Goal: Task Accomplishment & Management: Complete application form

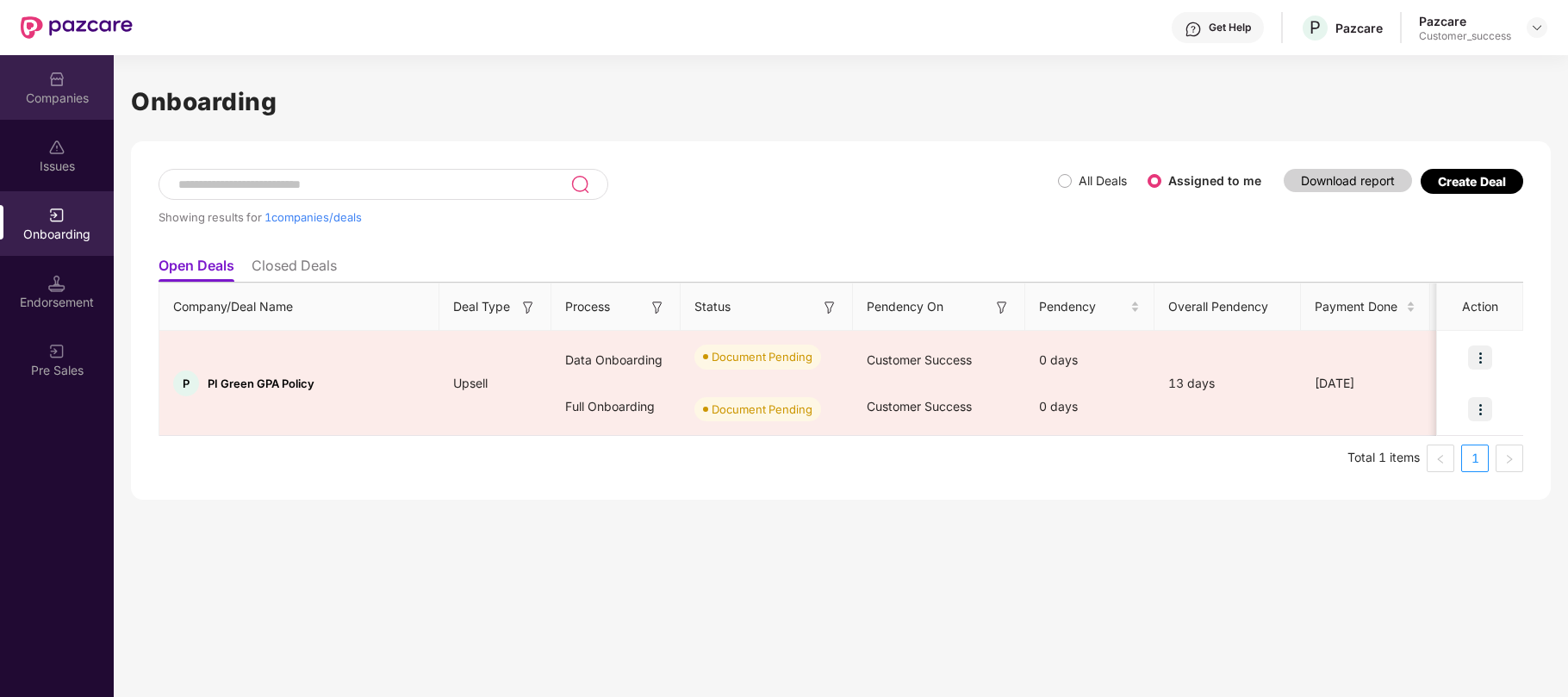
click at [45, 90] on div "Companies" at bounding box center [57, 98] width 114 height 17
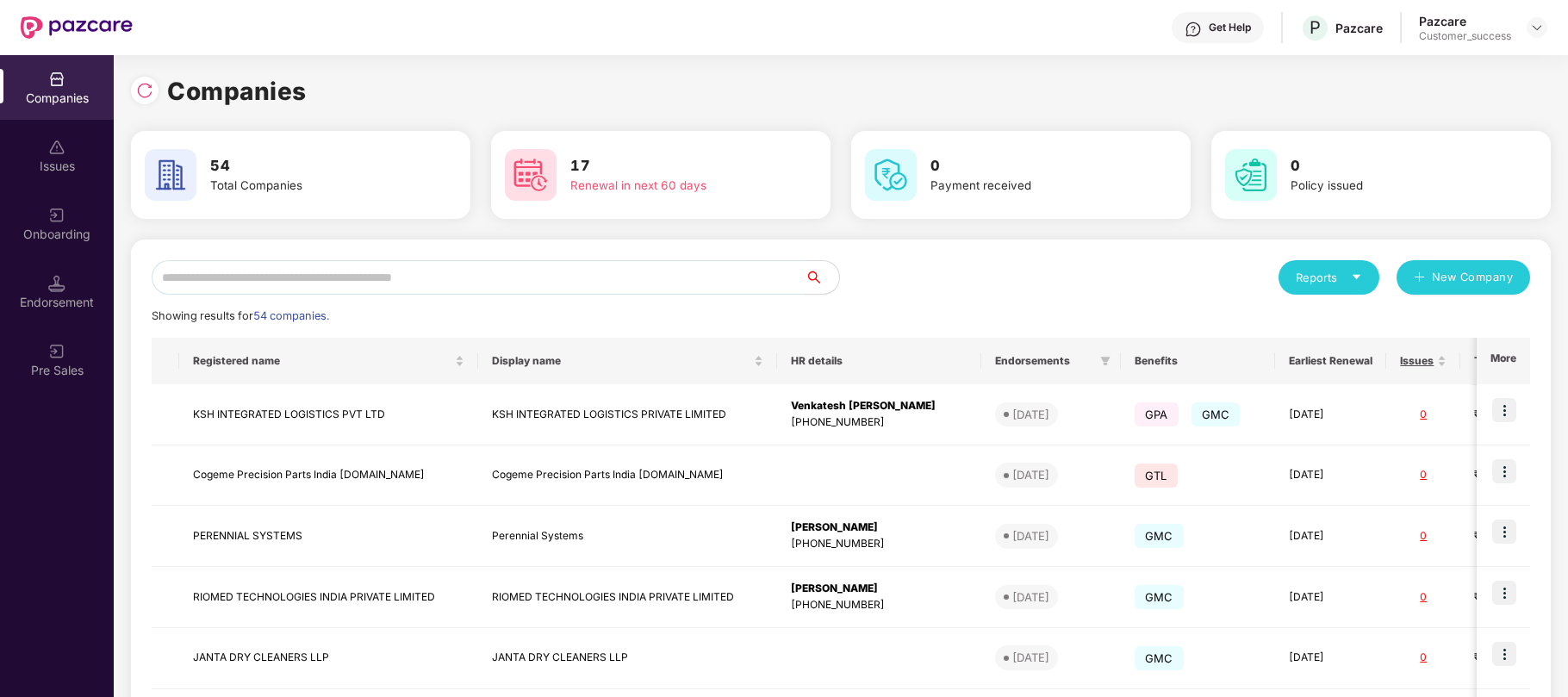
click at [356, 277] on input "text" at bounding box center [478, 277] width 653 height 35
click at [1506, 534] on img at bounding box center [1504, 531] width 24 height 24
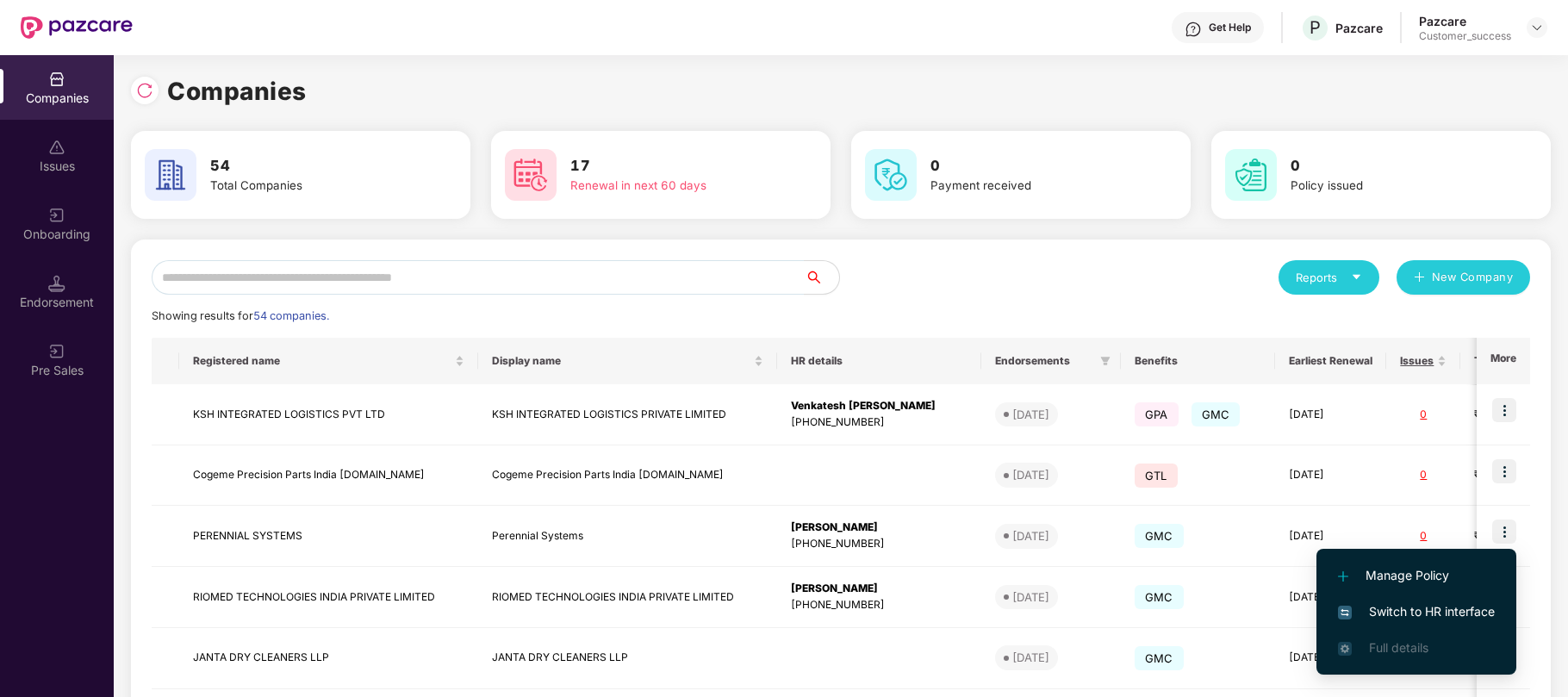
click at [1397, 603] on span "Switch to HR interface" at bounding box center [1416, 611] width 157 height 19
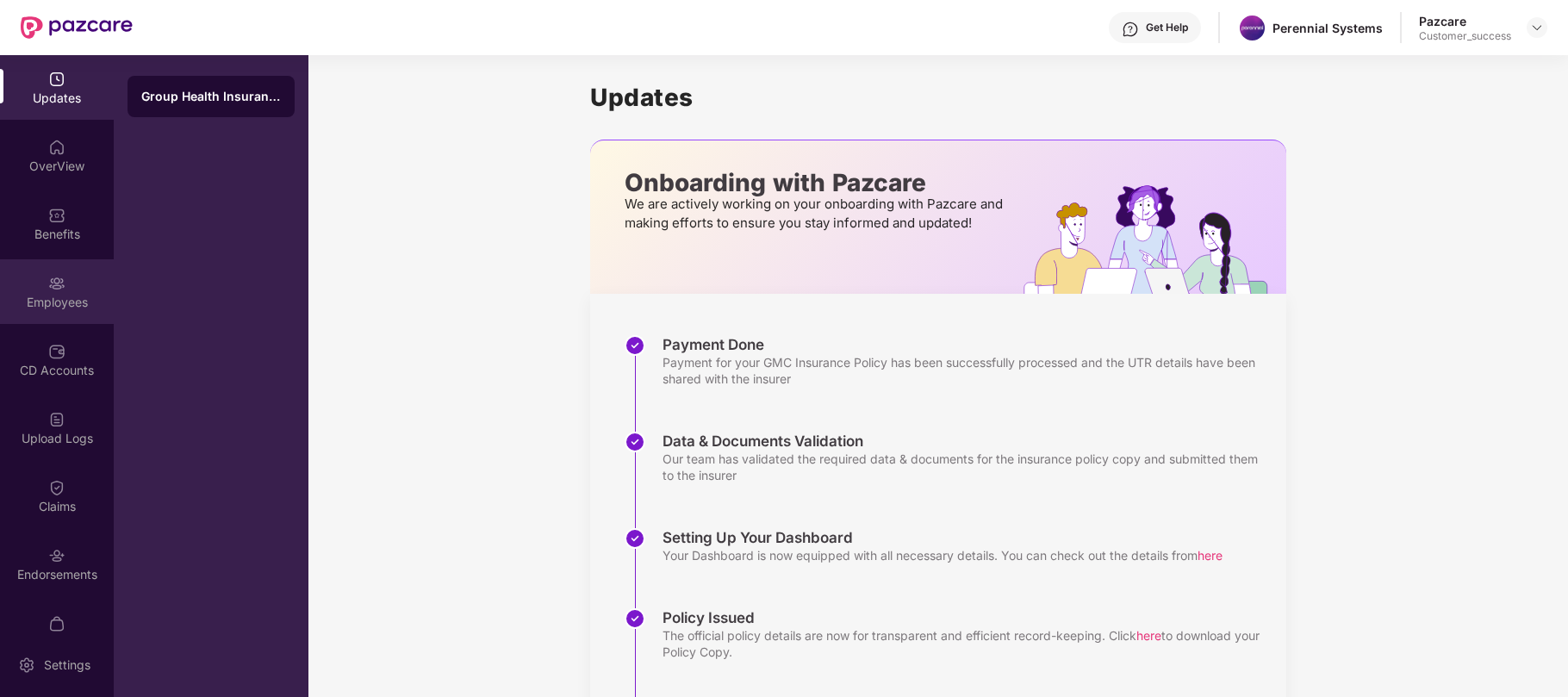
click at [48, 300] on div "Employees" at bounding box center [57, 302] width 114 height 17
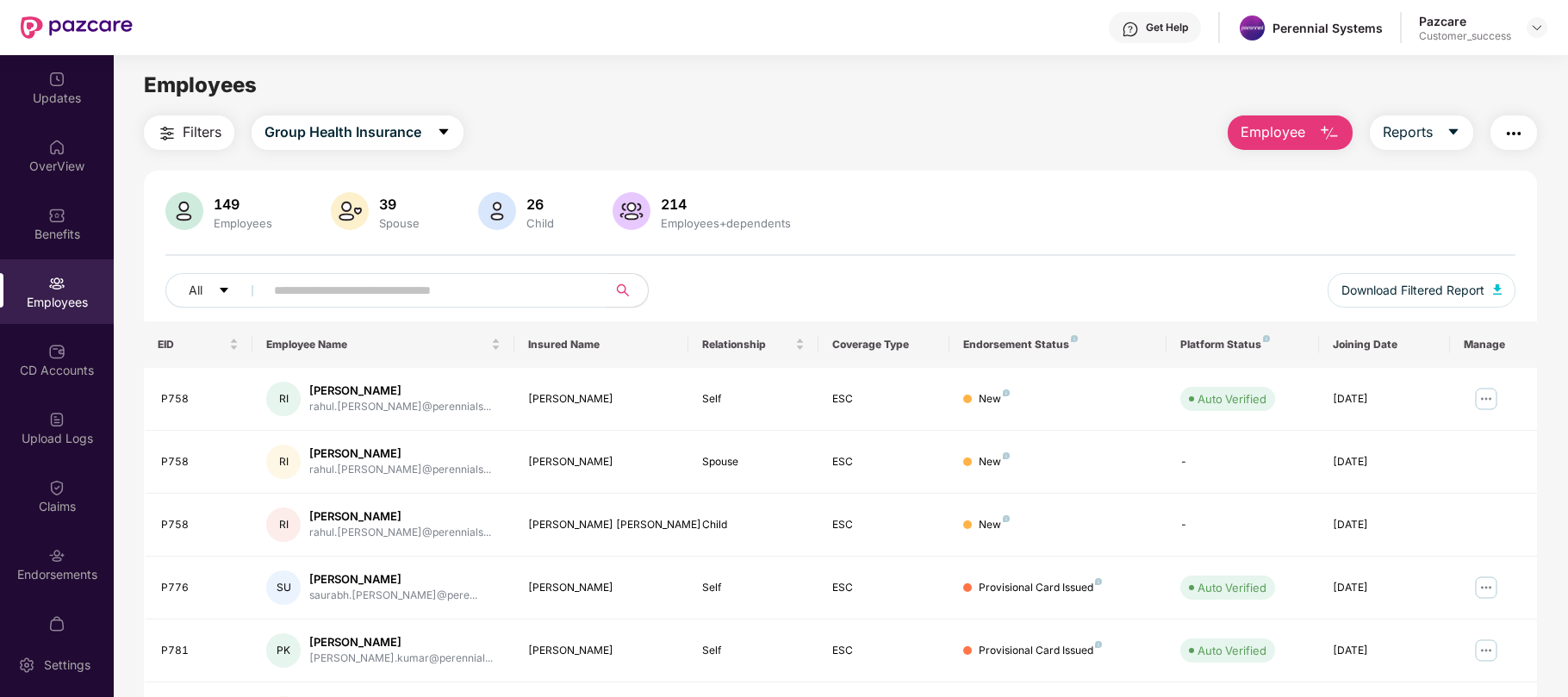
click at [405, 294] on input "text" at bounding box center [428, 290] width 309 height 26
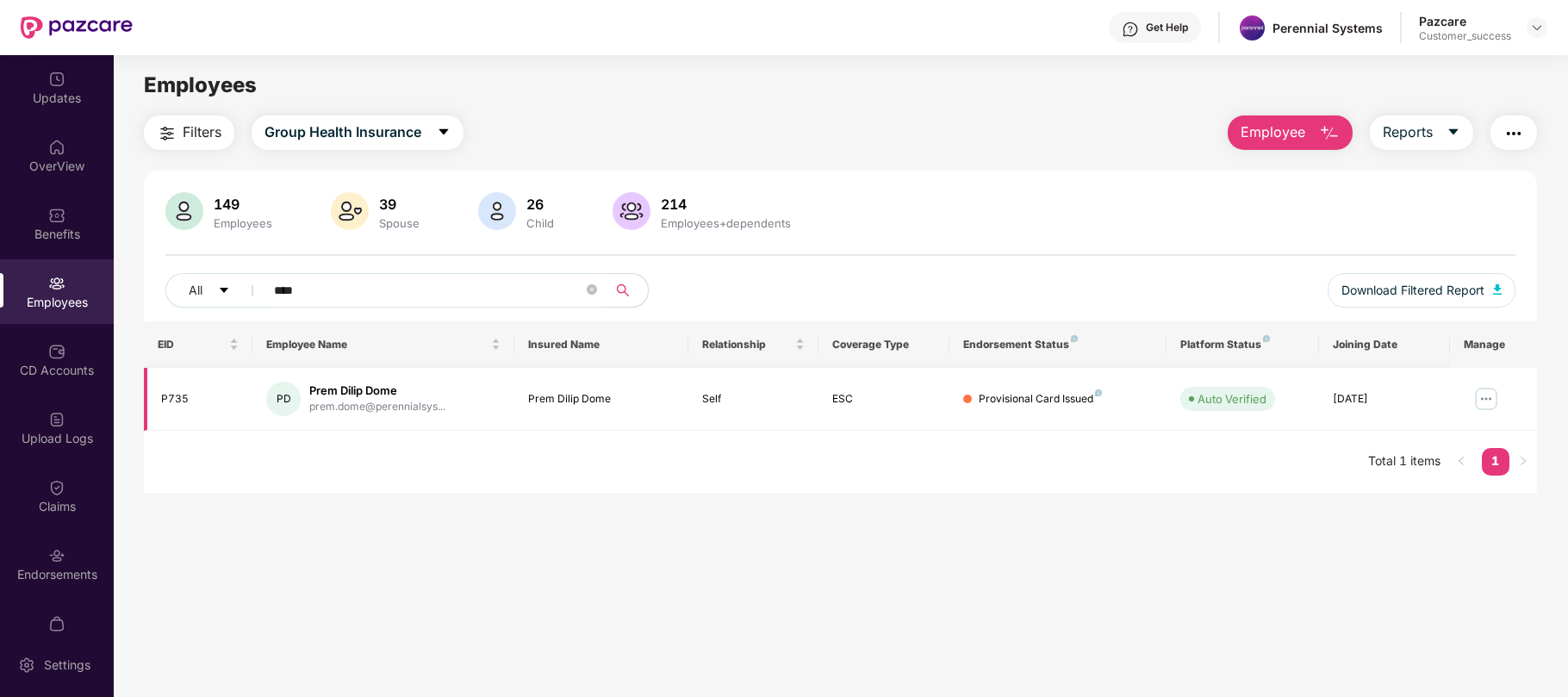
type input "****"
click at [177, 399] on div "P735" at bounding box center [200, 399] width 78 height 16
copy div "P735"
drag, startPoint x: 415, startPoint y: 393, endPoint x: 310, endPoint y: 390, distance: 105.0
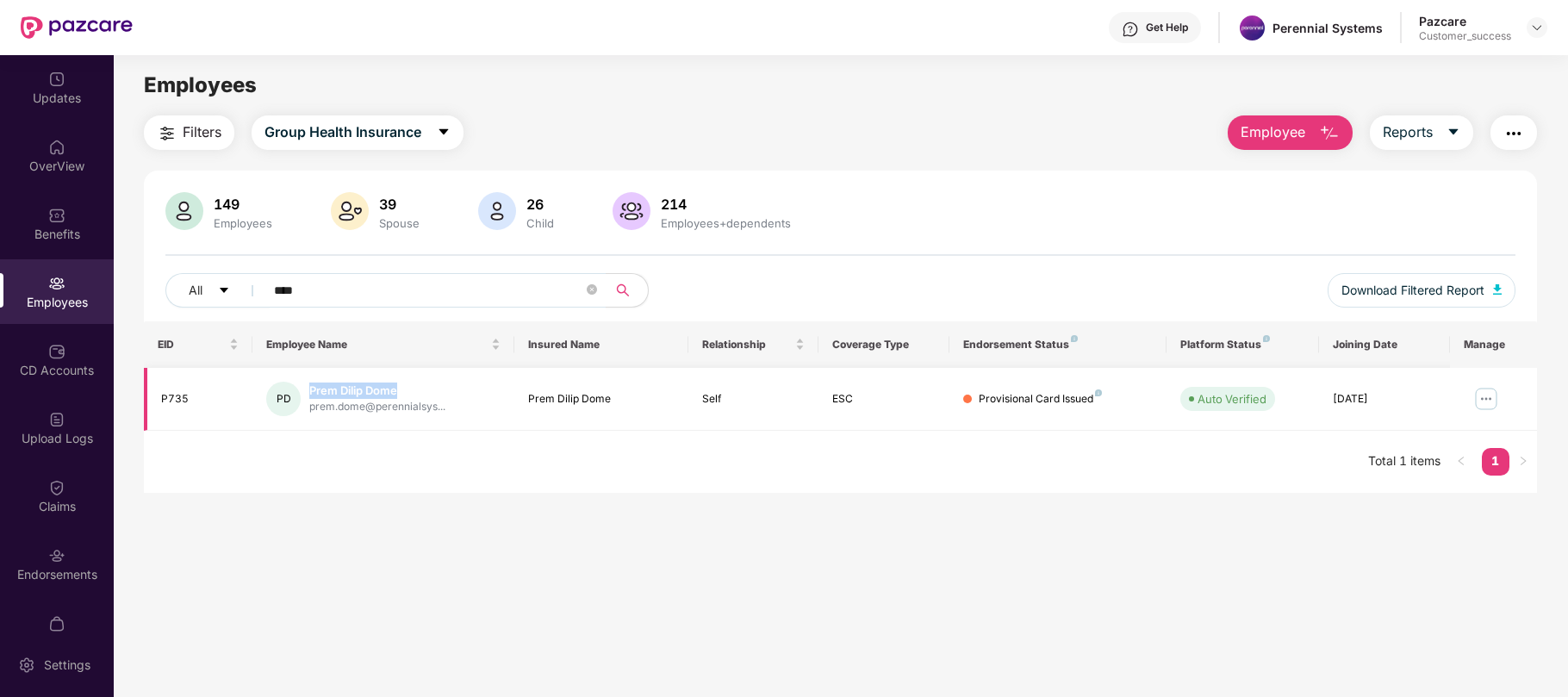
click at [310, 390] on div "Prem Dilip Dome" at bounding box center [377, 390] width 136 height 16
copy div "Prem Dilip Dome"
click at [1540, 29] on img at bounding box center [1536, 27] width 13 height 13
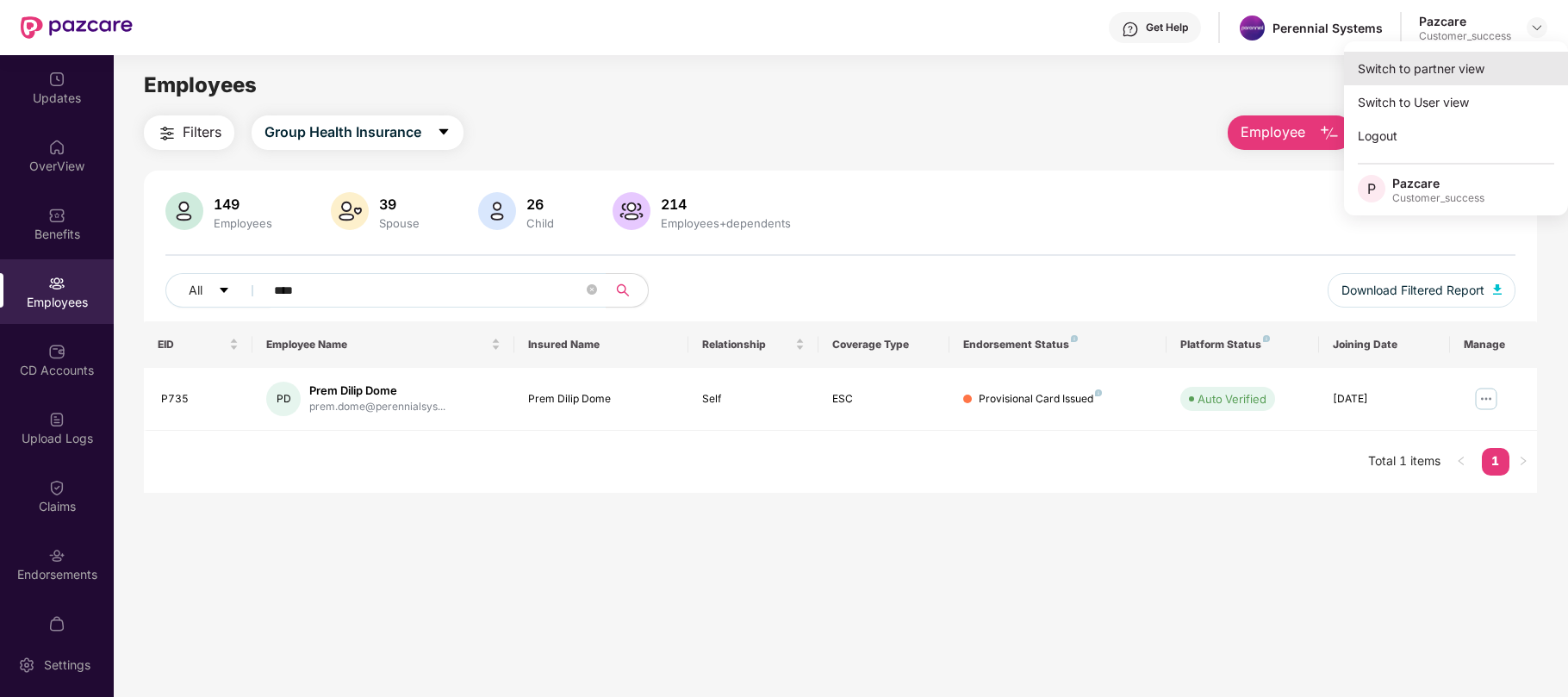
click at [1420, 70] on div "Switch to partner view" at bounding box center [1456, 69] width 224 height 34
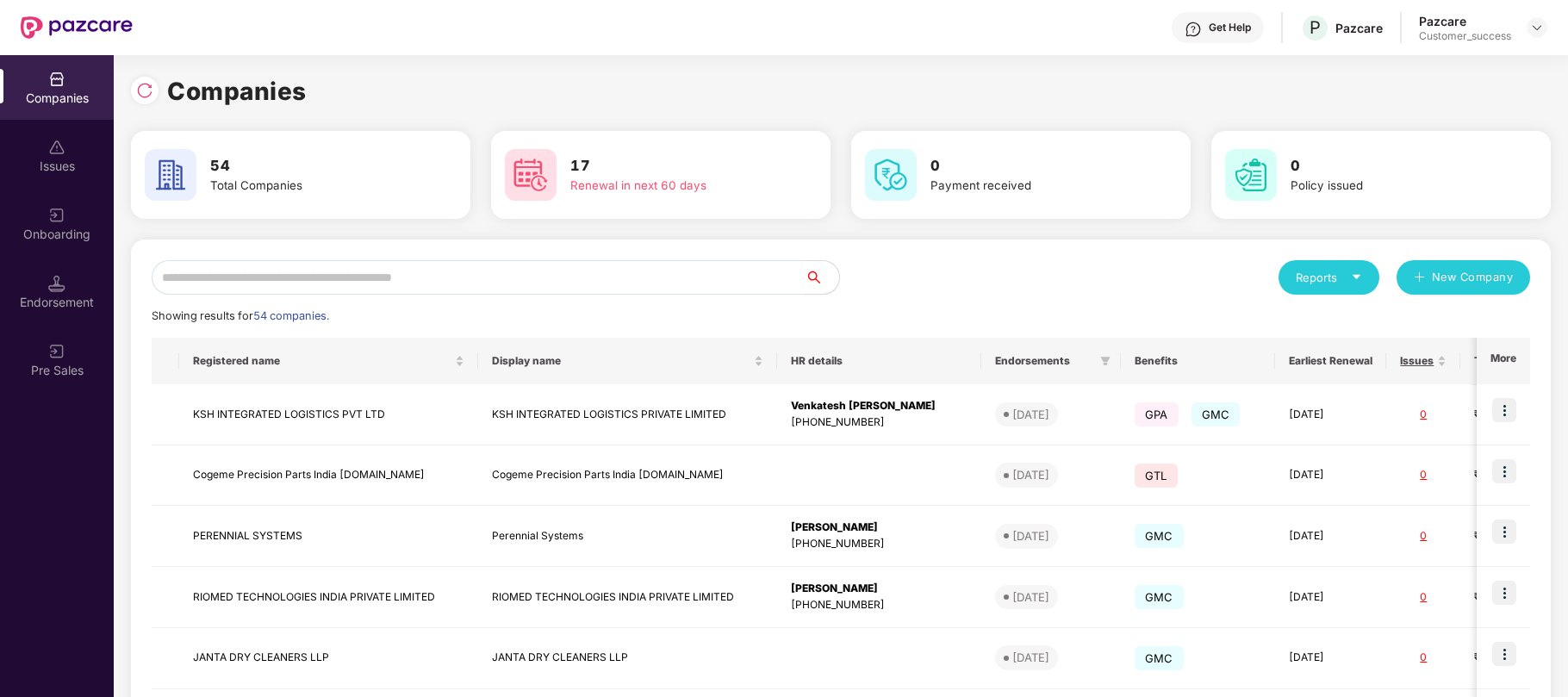
click at [755, 273] on input "text" at bounding box center [478, 277] width 653 height 35
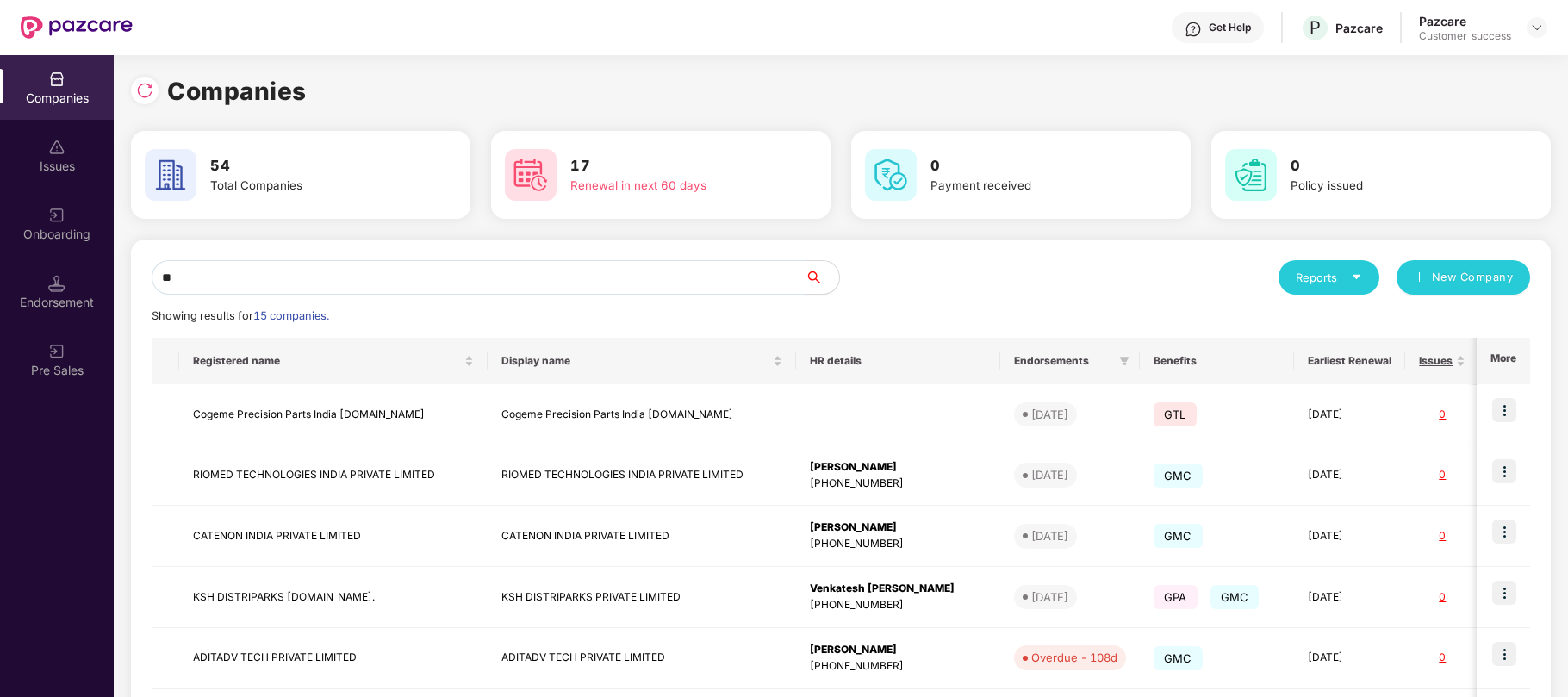
type input "*"
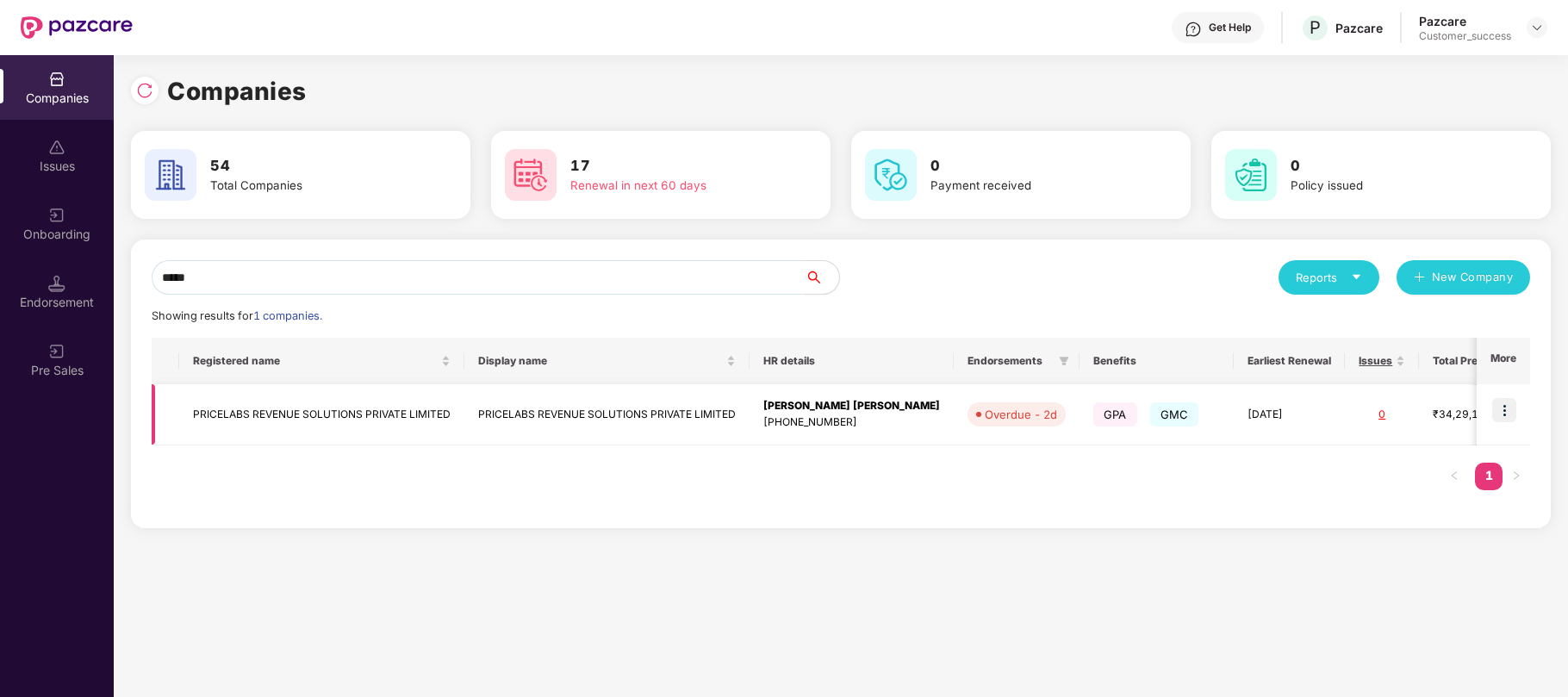
type input "*****"
click at [1511, 415] on img at bounding box center [1504, 409] width 24 height 24
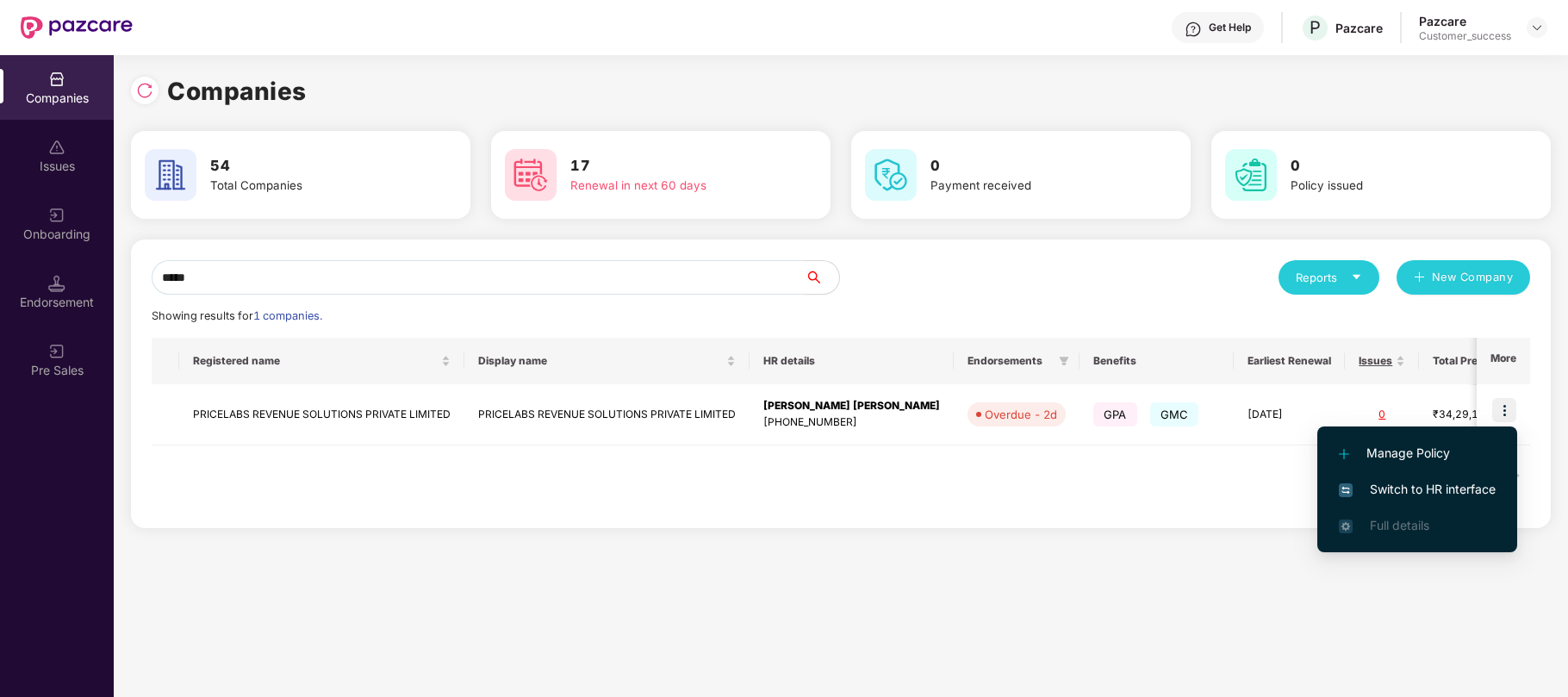
click at [1434, 482] on span "Switch to HR interface" at bounding box center [1417, 488] width 157 height 19
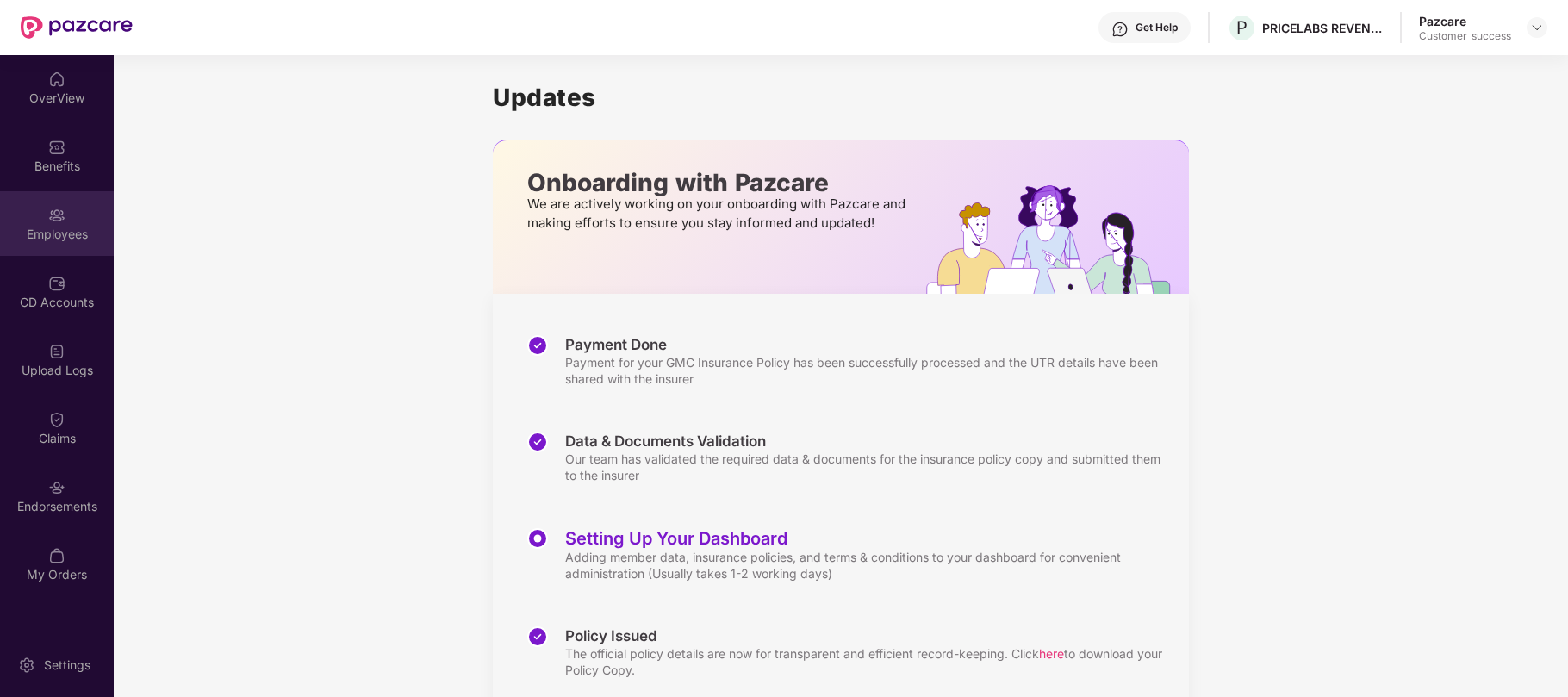
click at [50, 201] on div "Employees" at bounding box center [57, 224] width 114 height 64
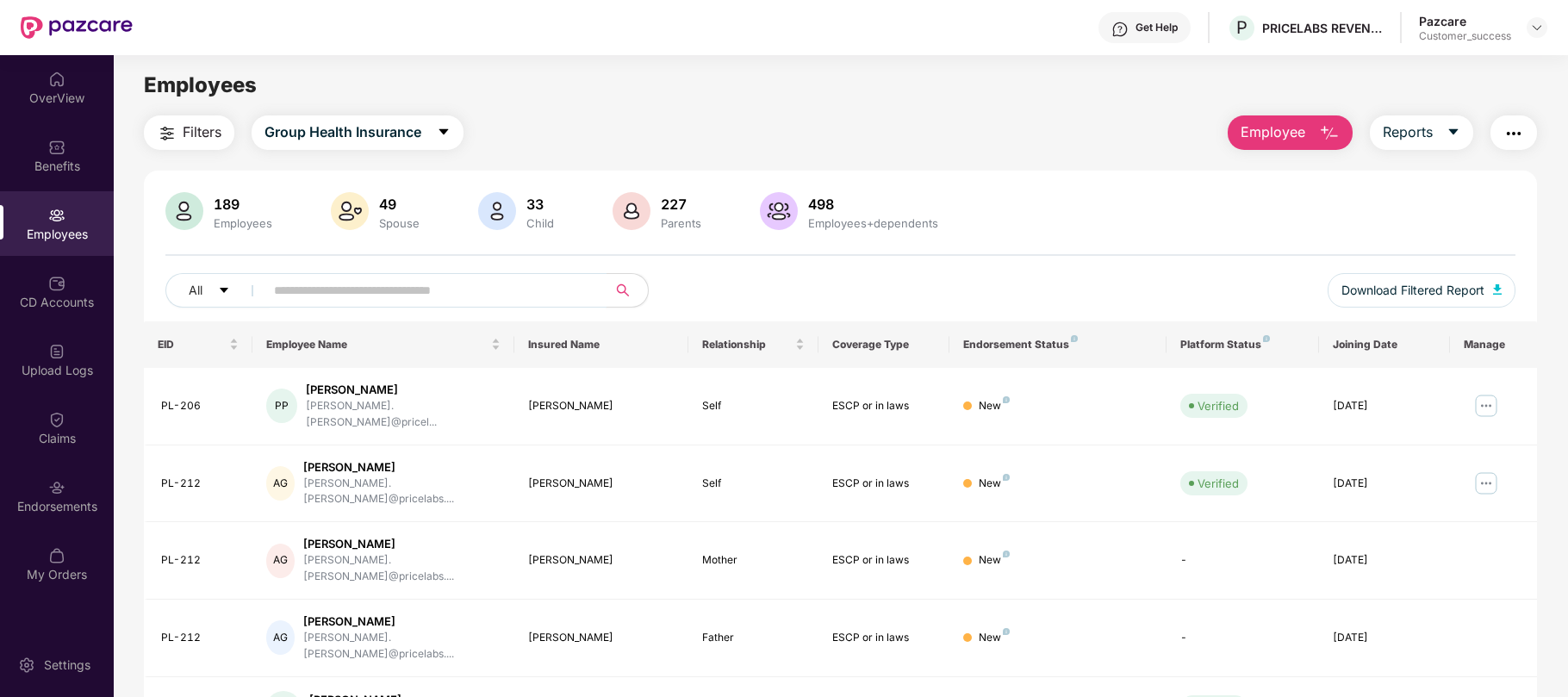
click at [351, 288] on input "text" at bounding box center [428, 290] width 309 height 26
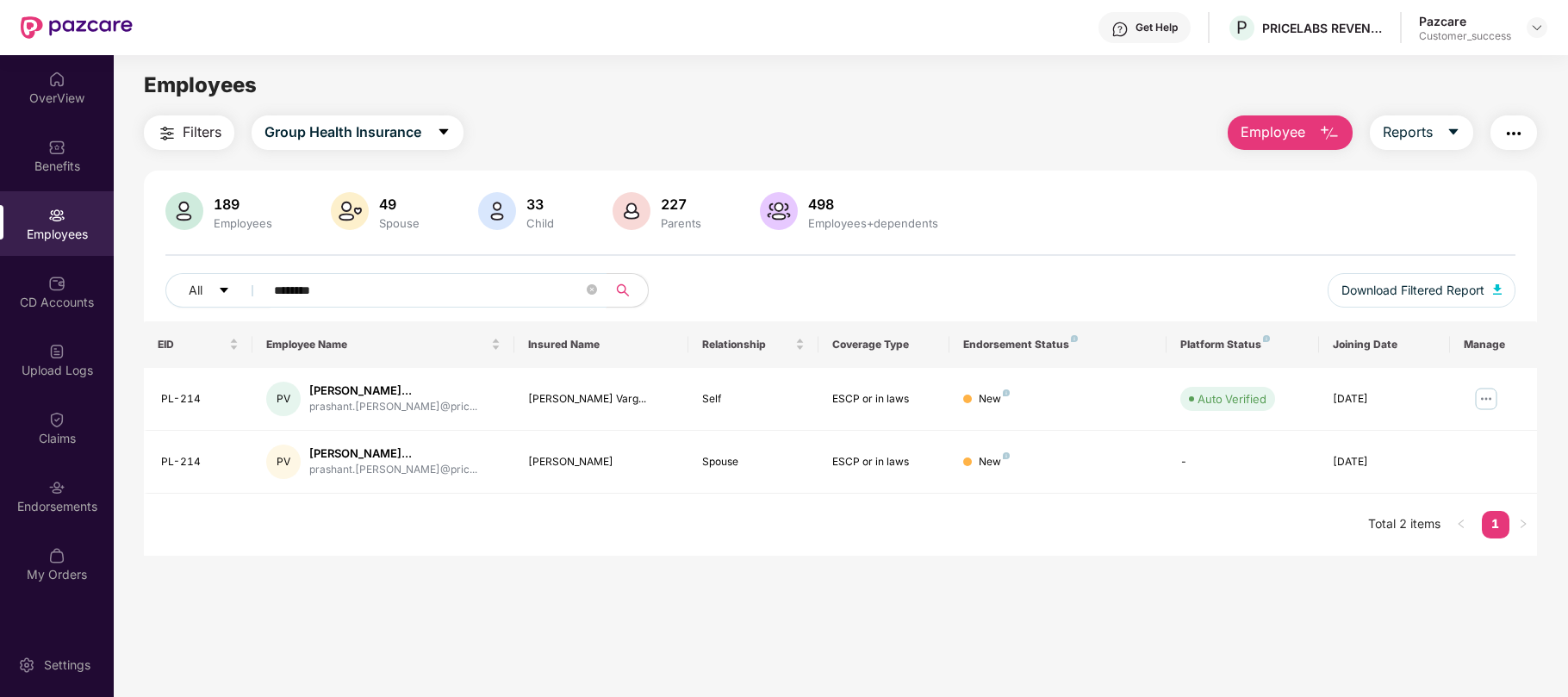
type input "********"
click at [62, 498] on div "Endorsements" at bounding box center [57, 506] width 114 height 17
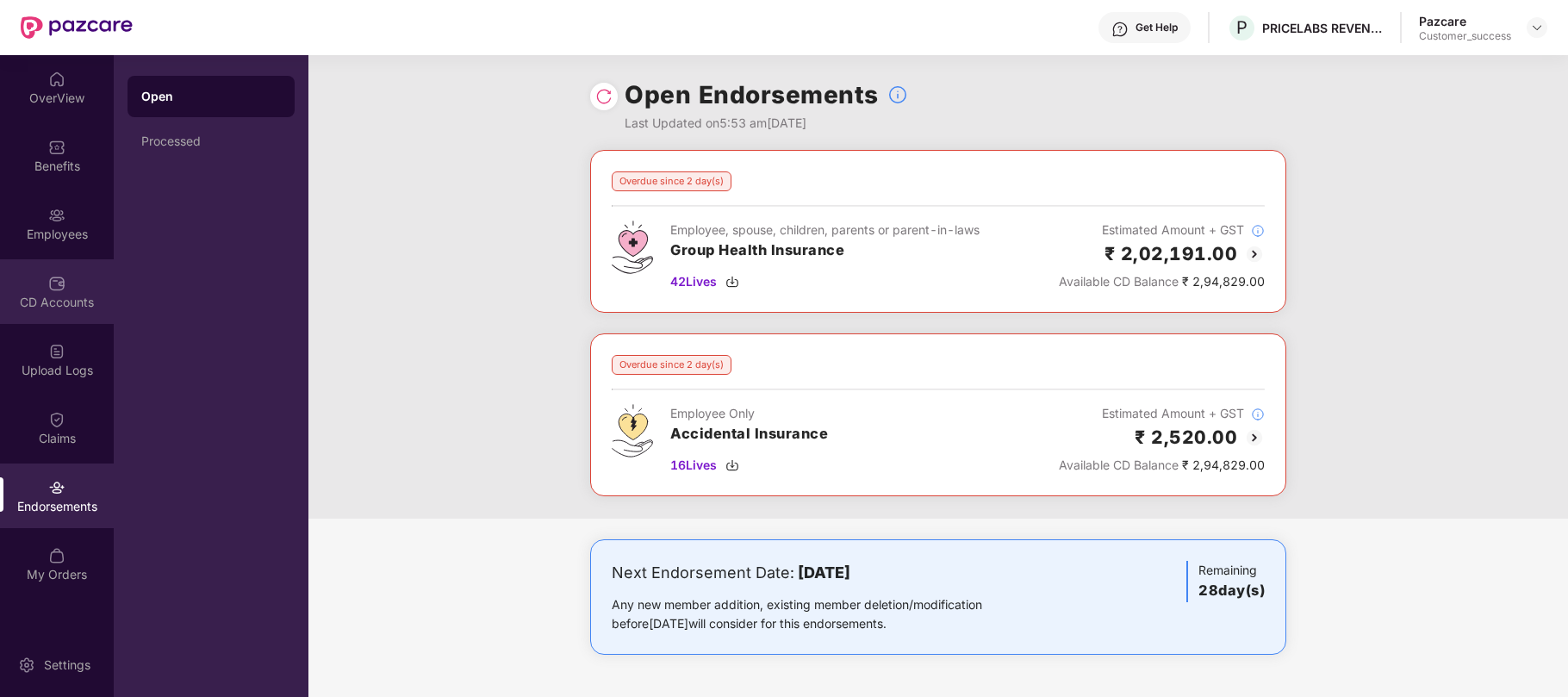
click at [52, 291] on img at bounding box center [56, 283] width 17 height 17
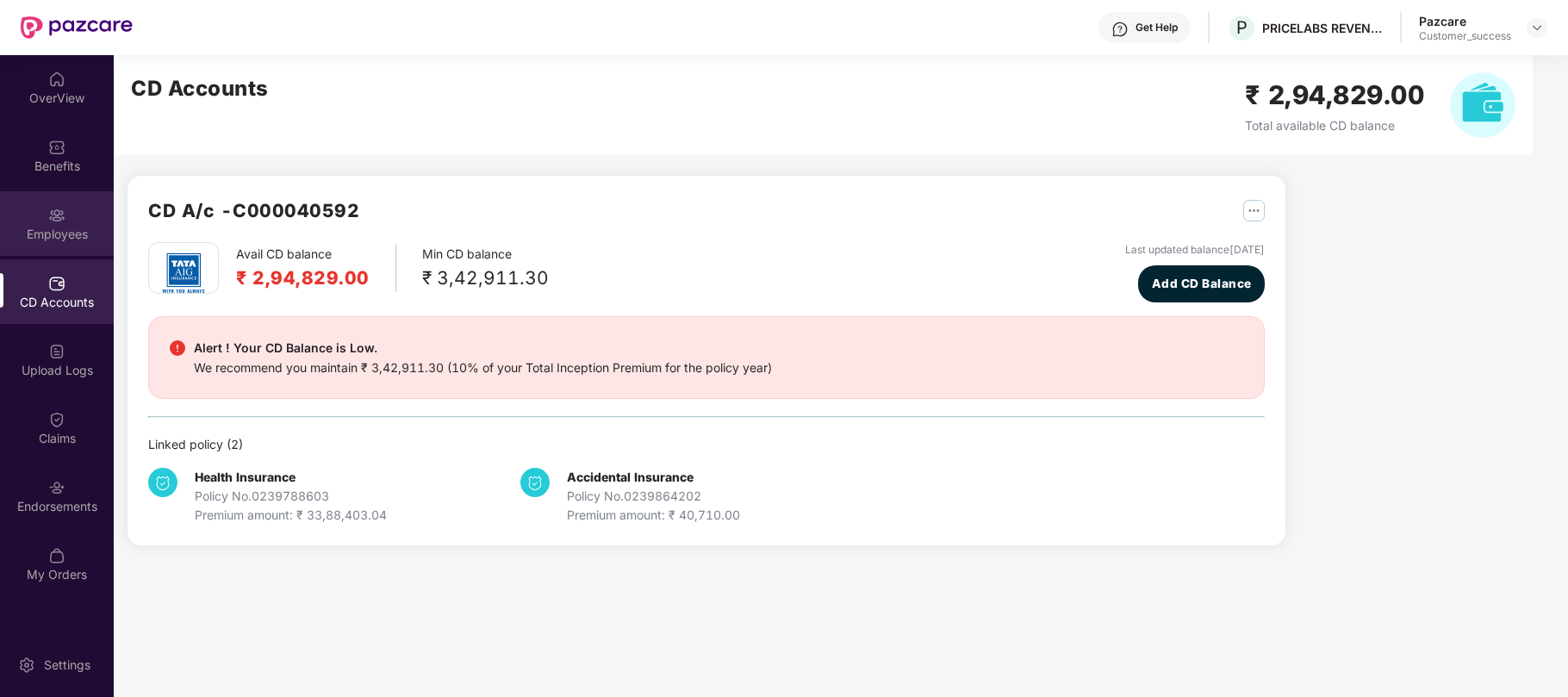
click at [62, 222] on div "Employees" at bounding box center [57, 224] width 114 height 64
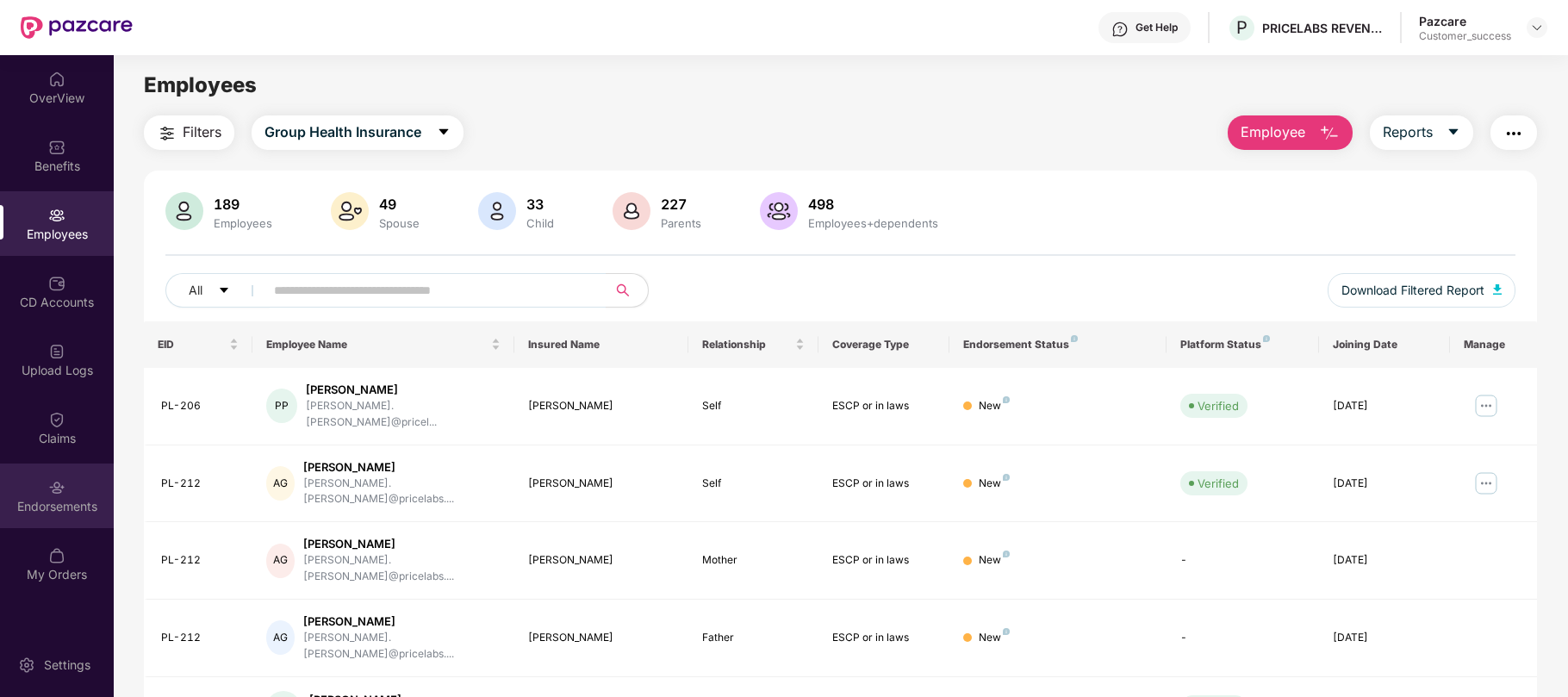
click at [55, 499] on div "Endorsements" at bounding box center [57, 506] width 114 height 17
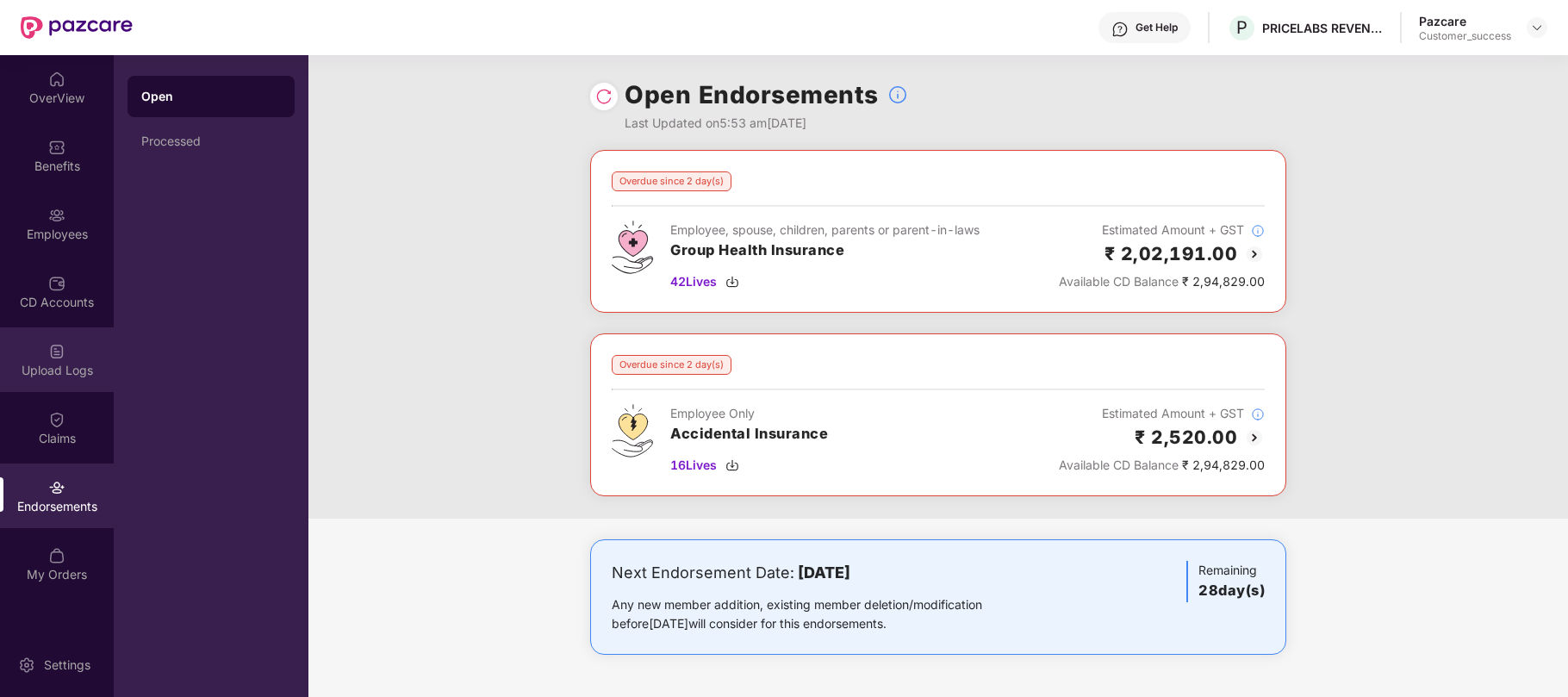
click at [43, 359] on div "Upload Logs" at bounding box center [57, 359] width 114 height 64
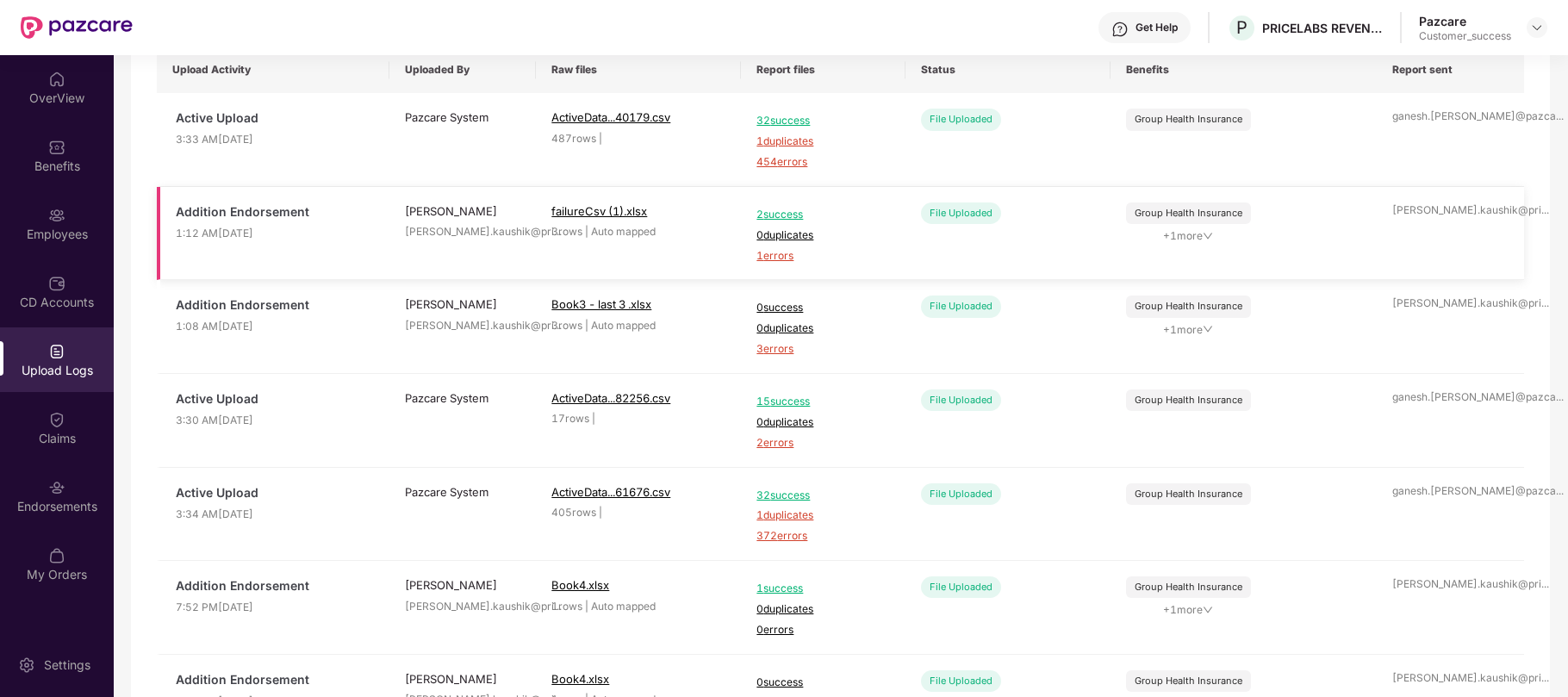
scroll to position [152, 0]
click at [1531, 35] on div at bounding box center [1536, 27] width 21 height 20
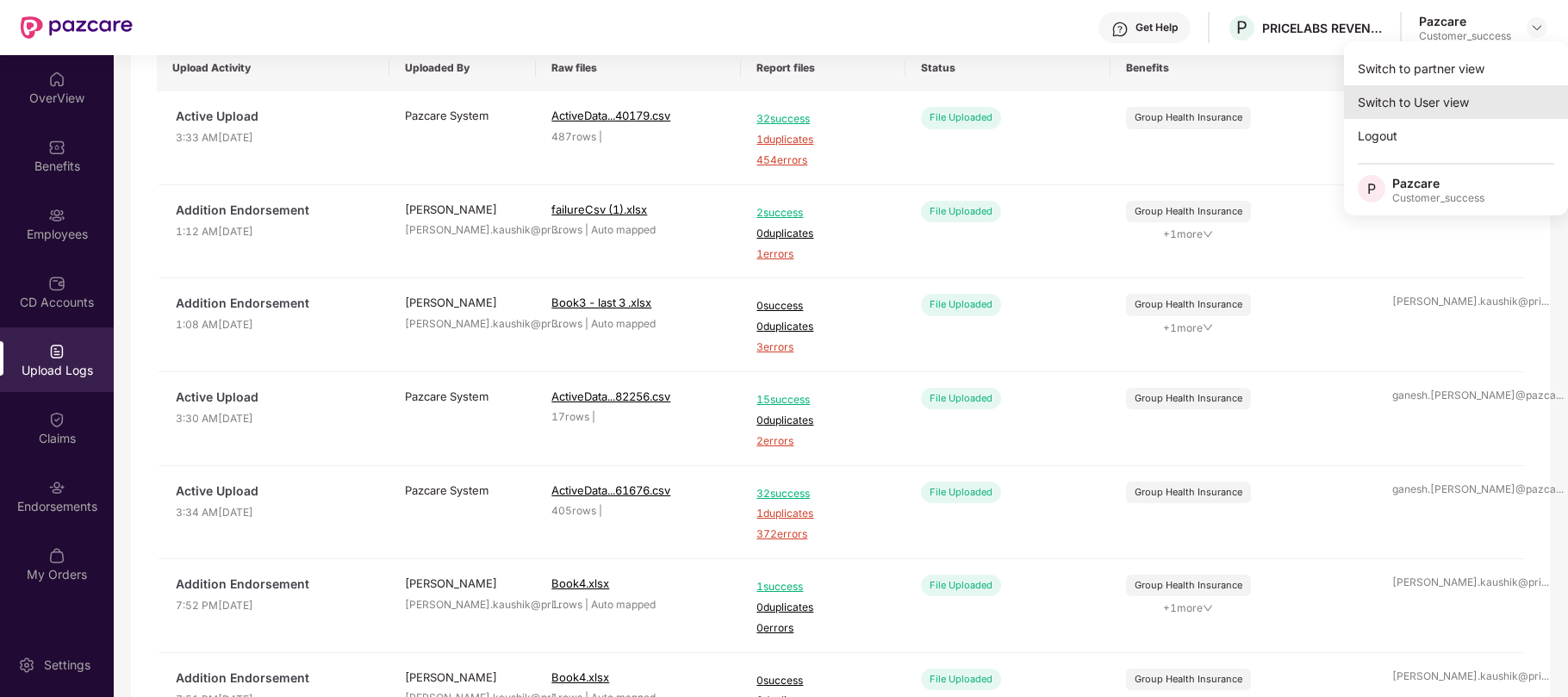
click at [1442, 86] on div "Switch to User view" at bounding box center [1456, 102] width 224 height 34
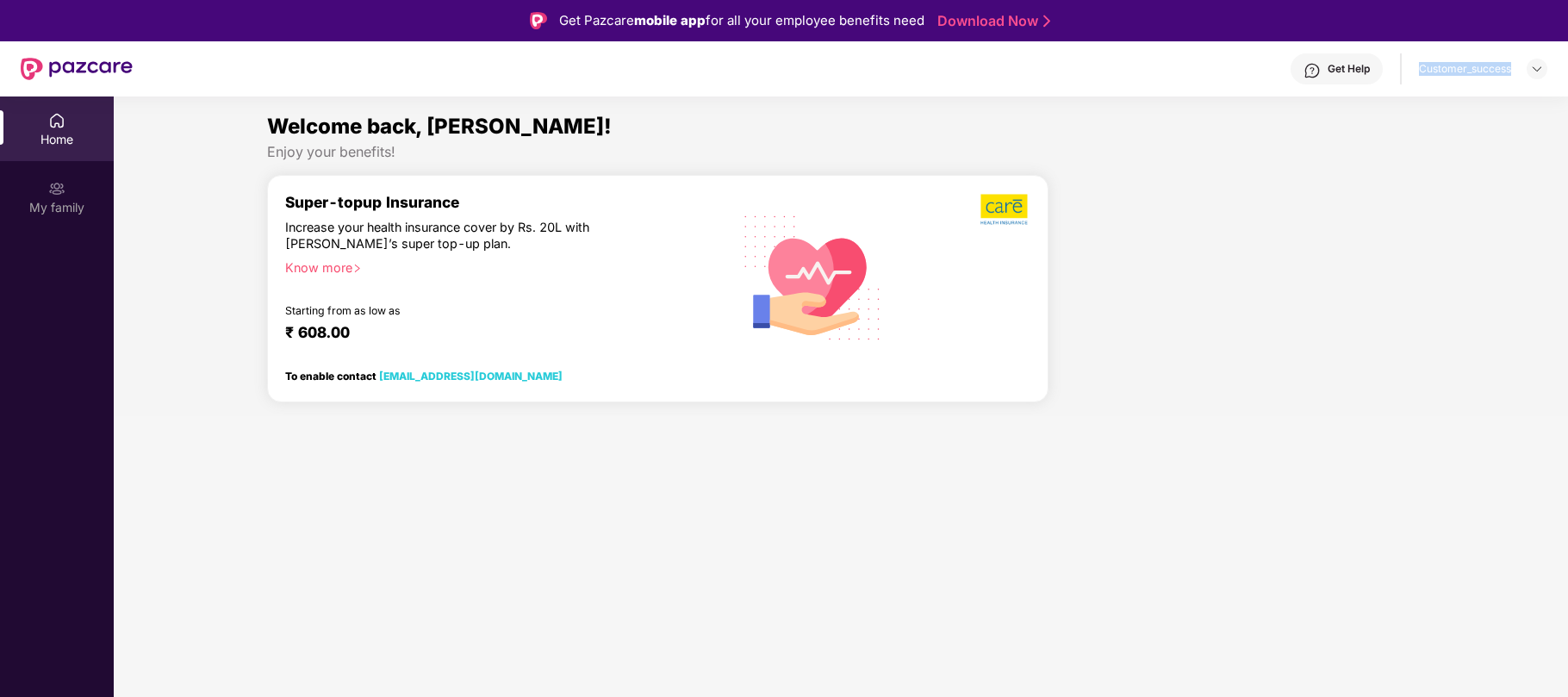
click at [1442, 85] on div "Get Help Customer_success" at bounding box center [840, 69] width 1415 height 55
click at [1542, 65] on img at bounding box center [1536, 69] width 13 height 13
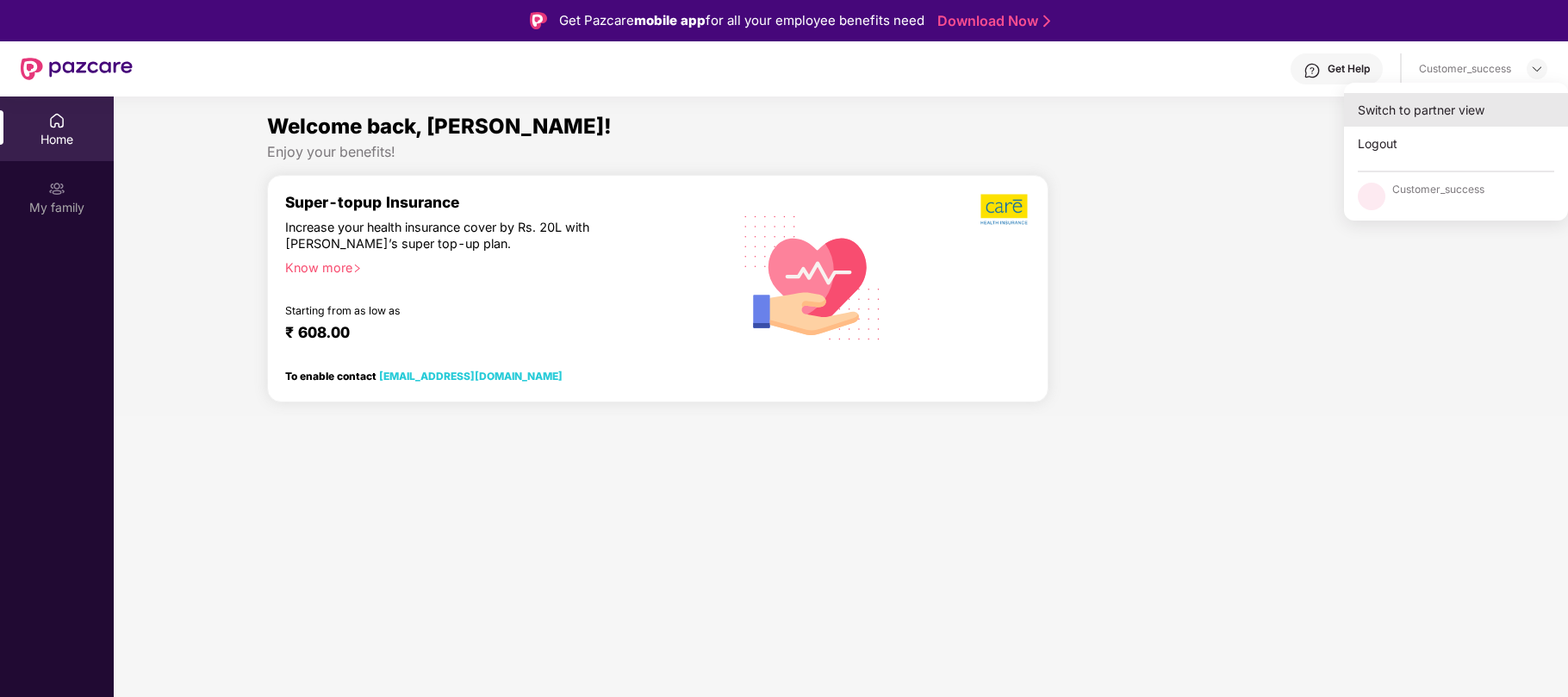
click at [1456, 117] on div "Switch to partner view" at bounding box center [1456, 110] width 224 height 34
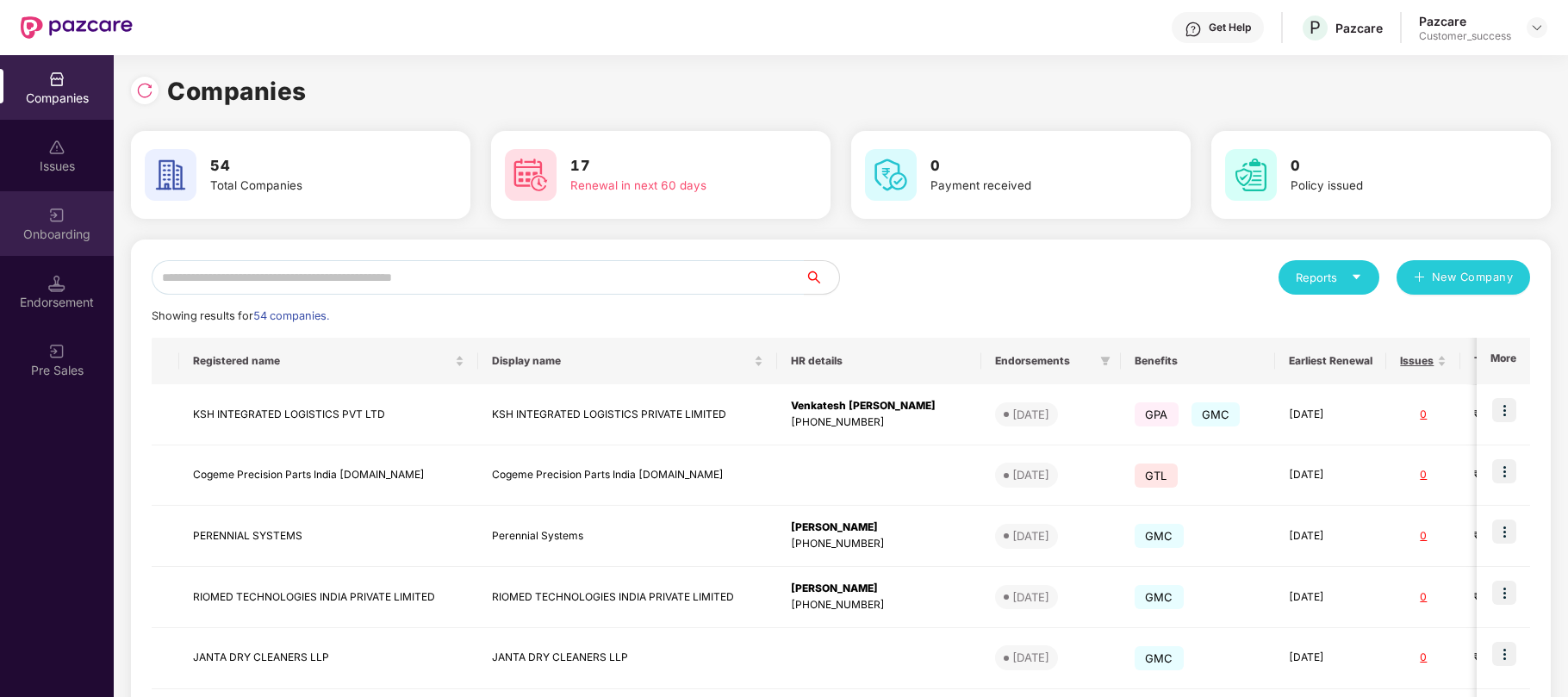
click at [60, 220] on img at bounding box center [56, 215] width 17 height 17
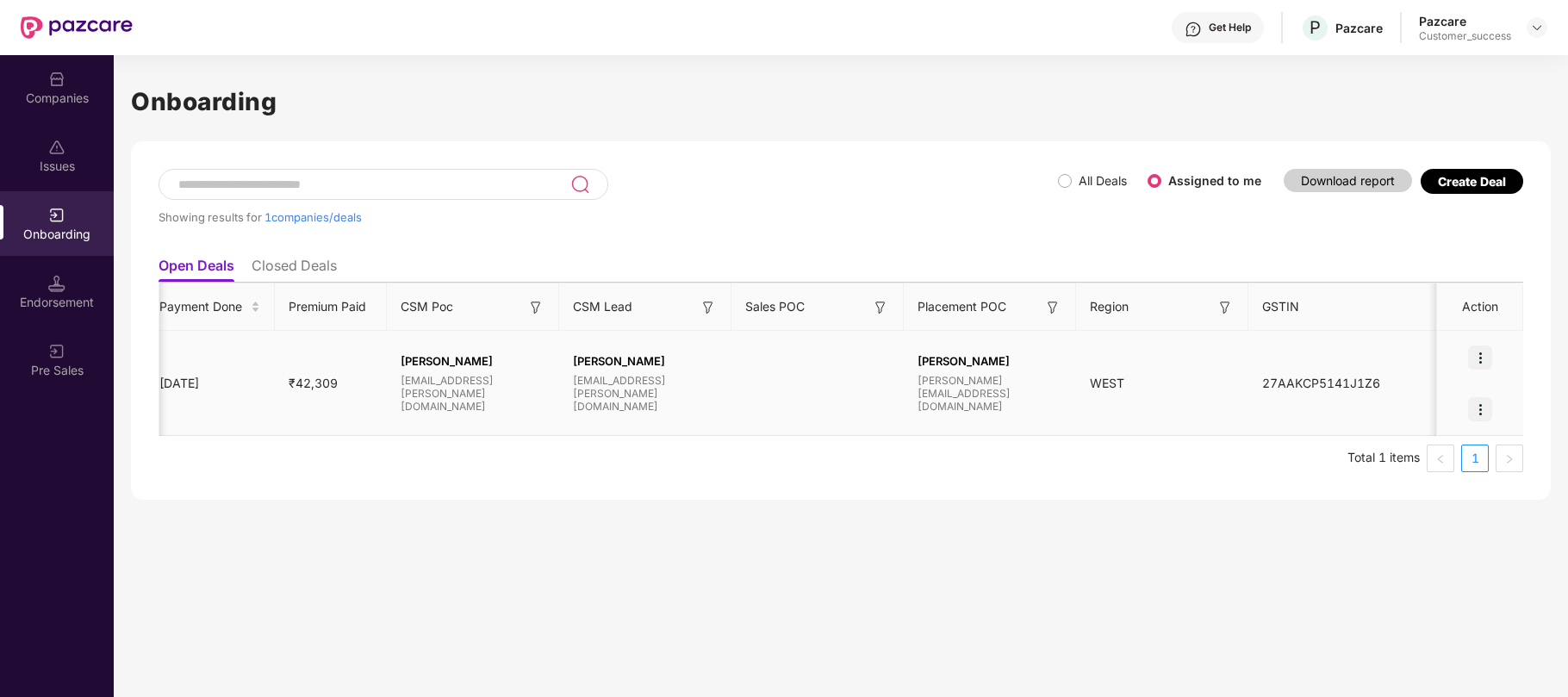
scroll to position [0, 0]
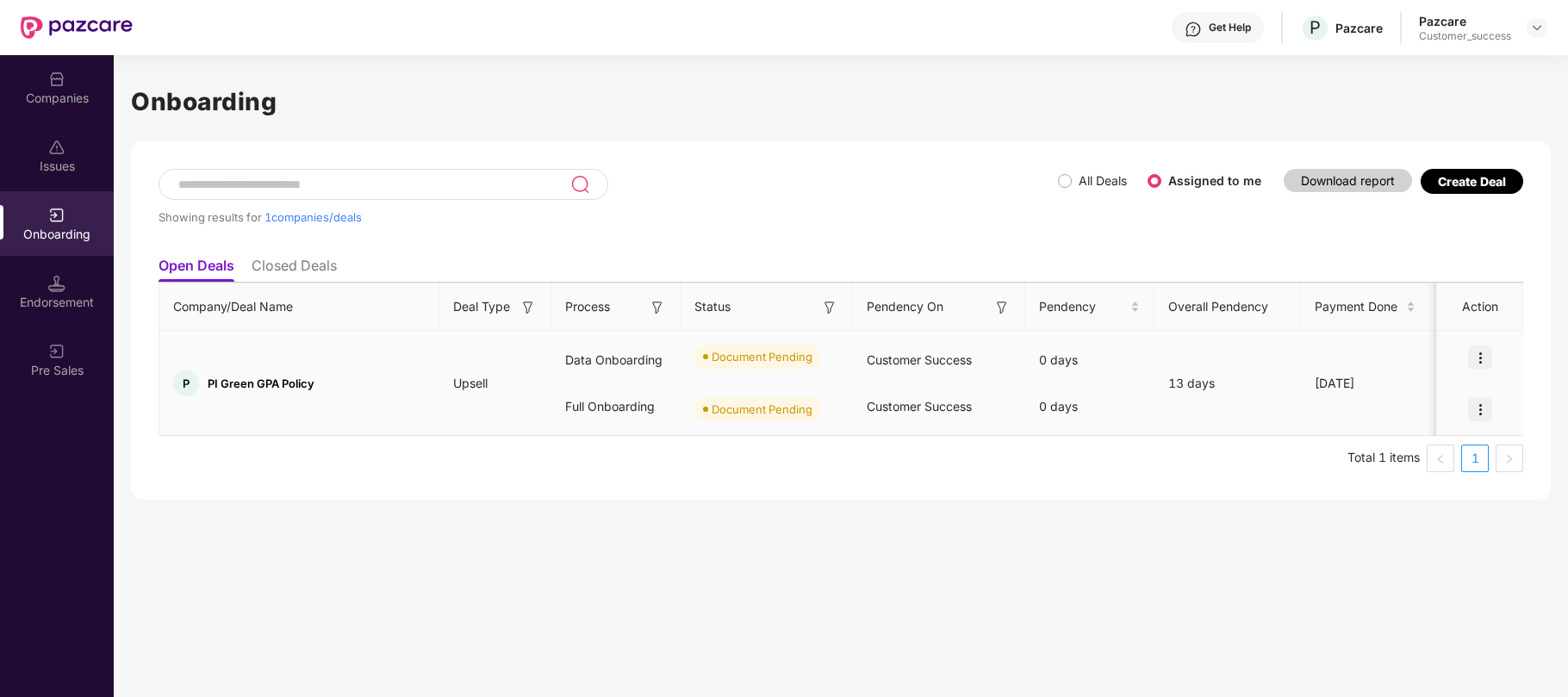
click at [1483, 357] on img at bounding box center [1480, 357] width 24 height 24
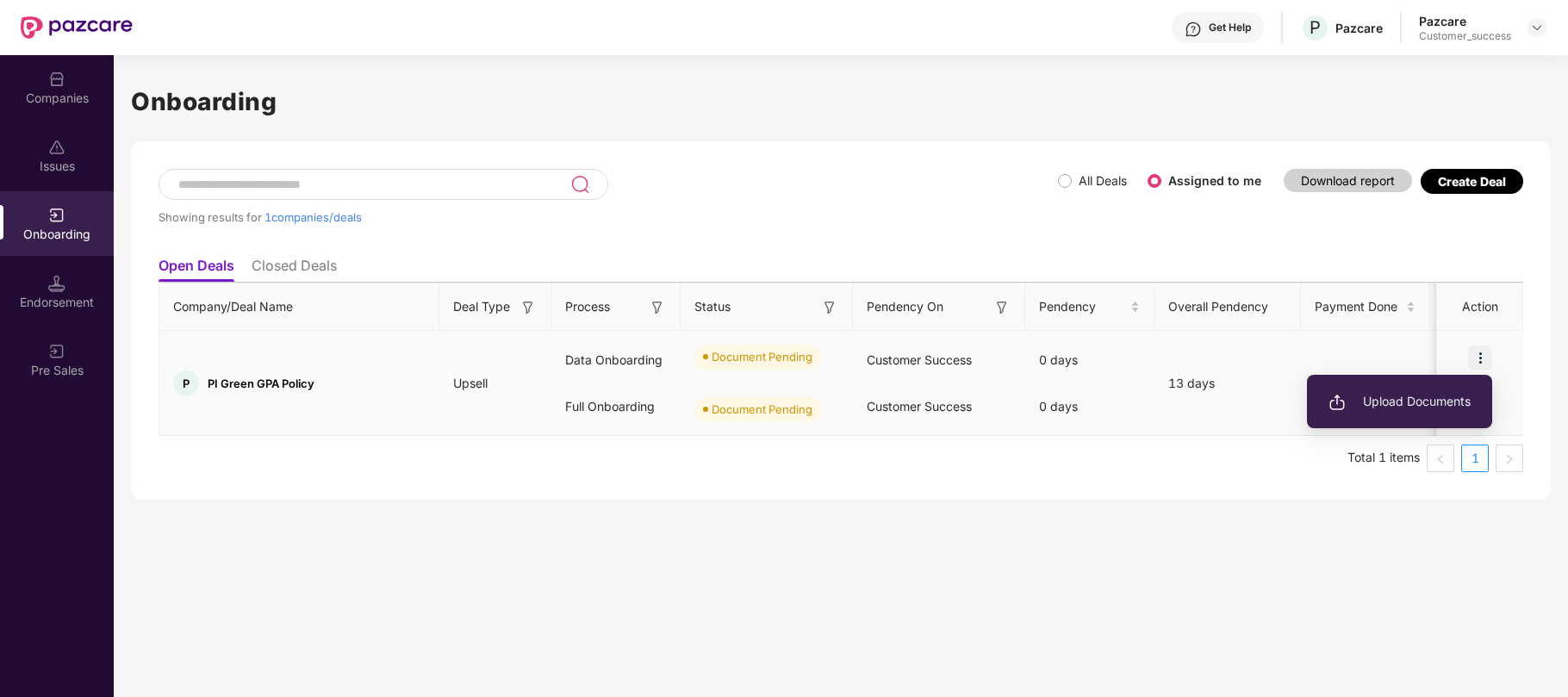
click at [1410, 404] on span "Upload Documents" at bounding box center [1399, 401] width 142 height 19
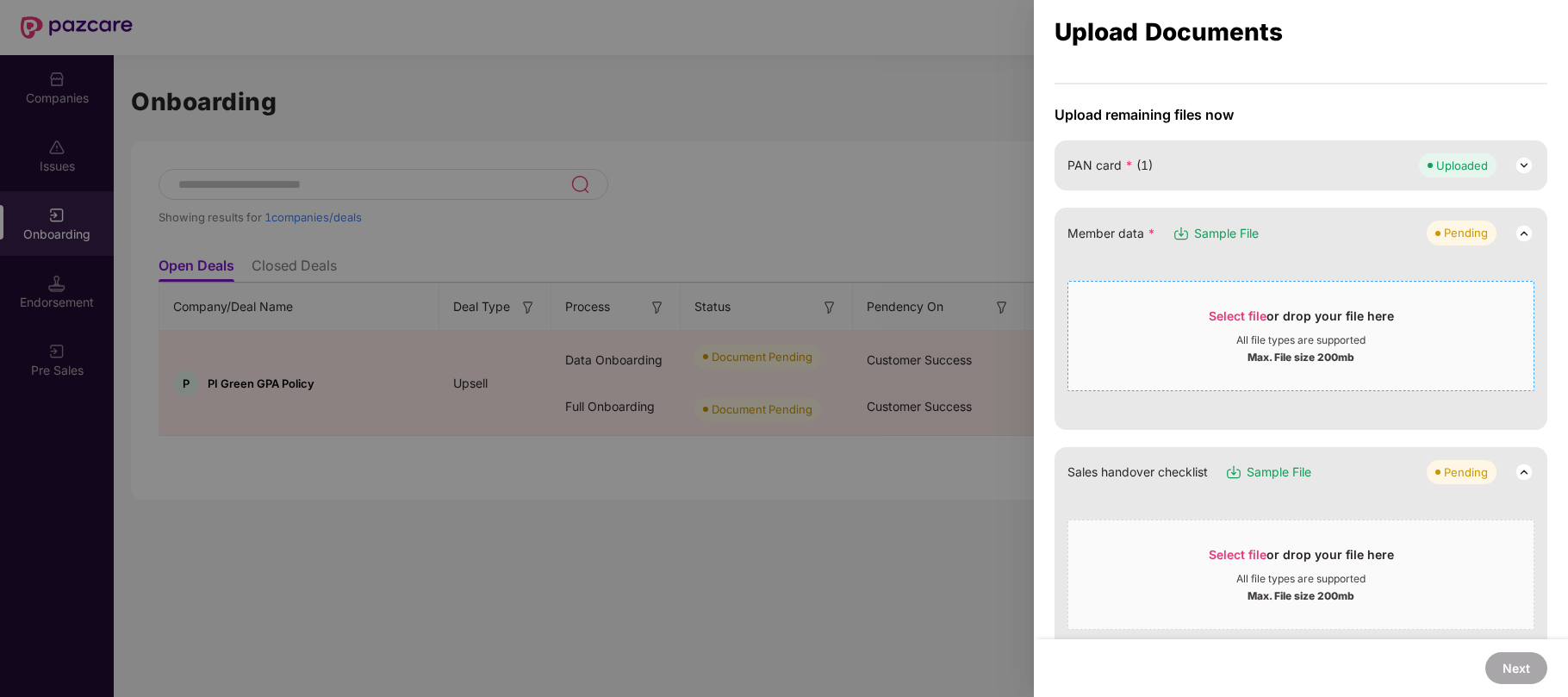
scroll to position [127, 0]
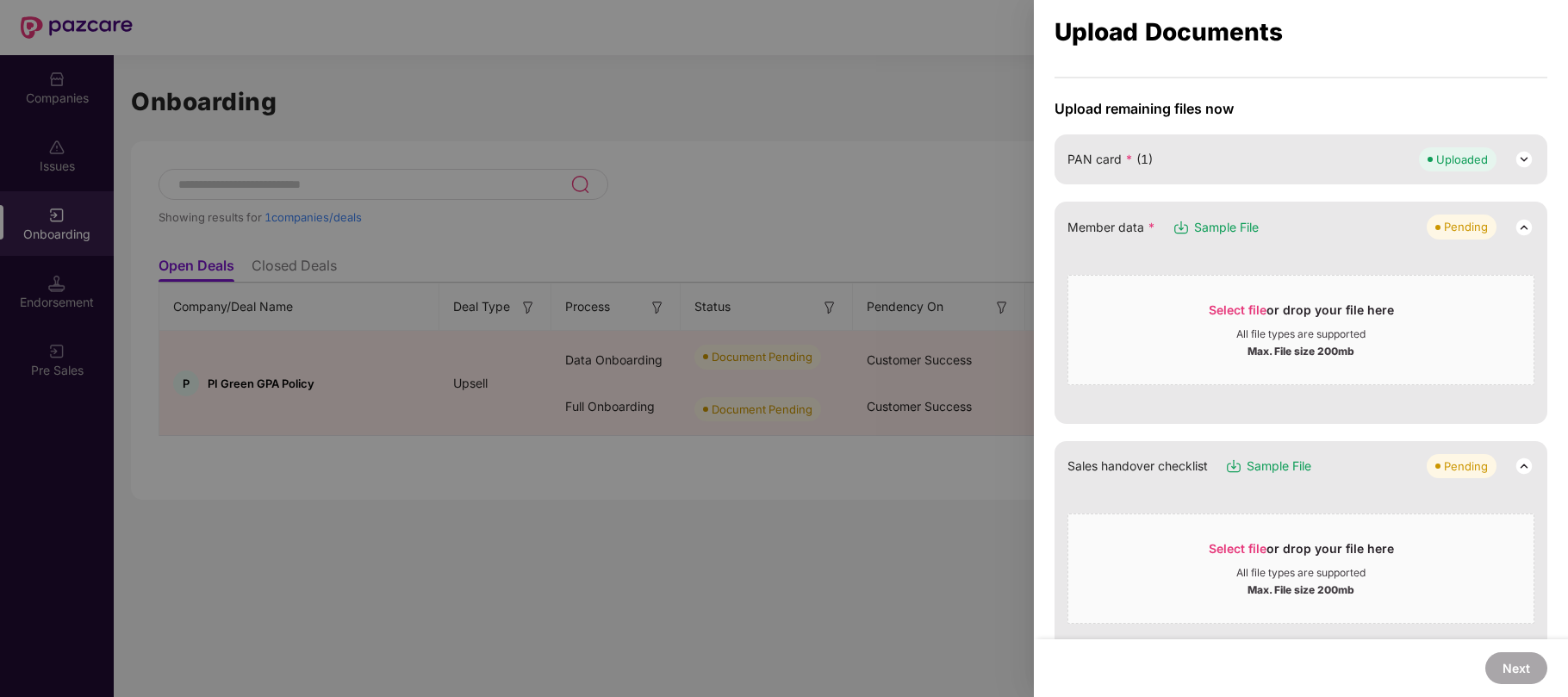
click at [1224, 231] on span "Sample File" at bounding box center [1226, 226] width 64 height 19
click at [880, 211] on div at bounding box center [784, 348] width 1568 height 697
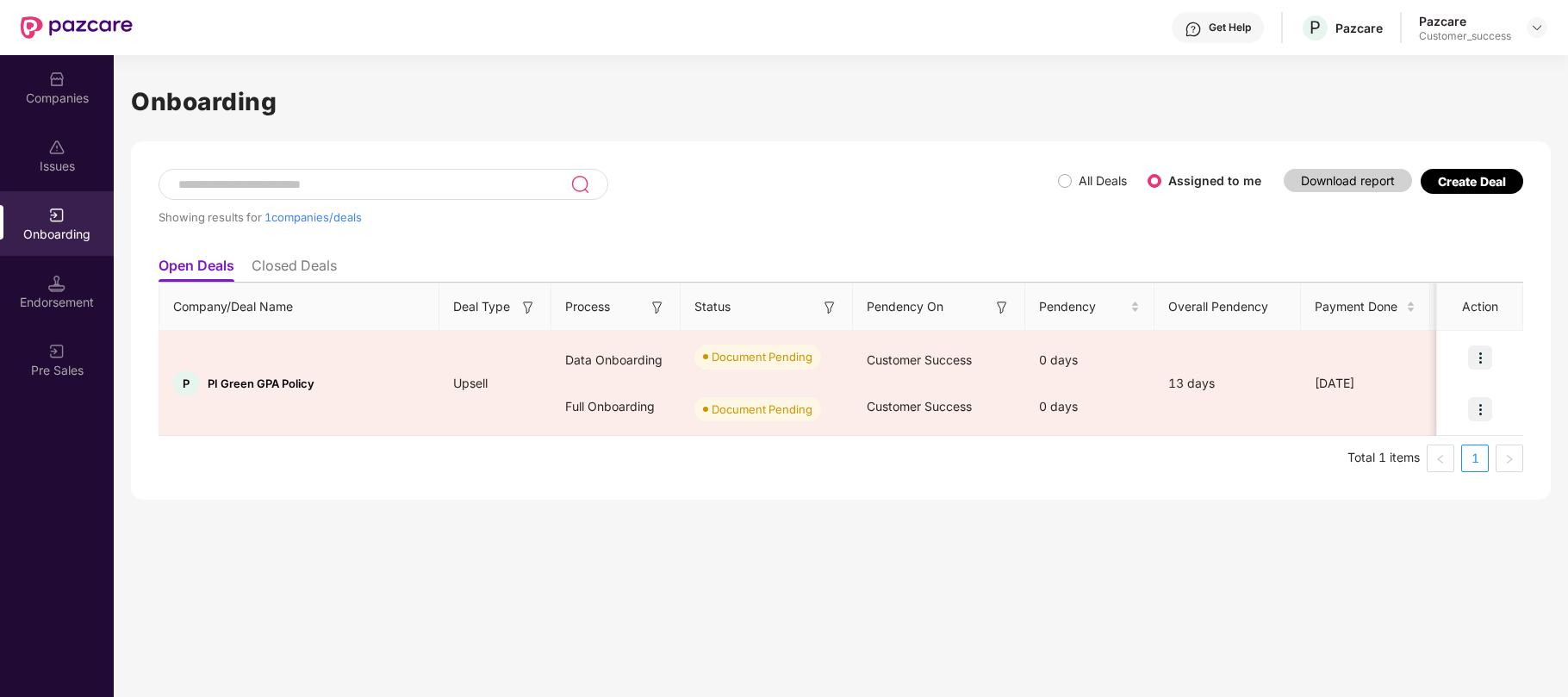
click at [64, 101] on div "Companies" at bounding box center [57, 98] width 114 height 17
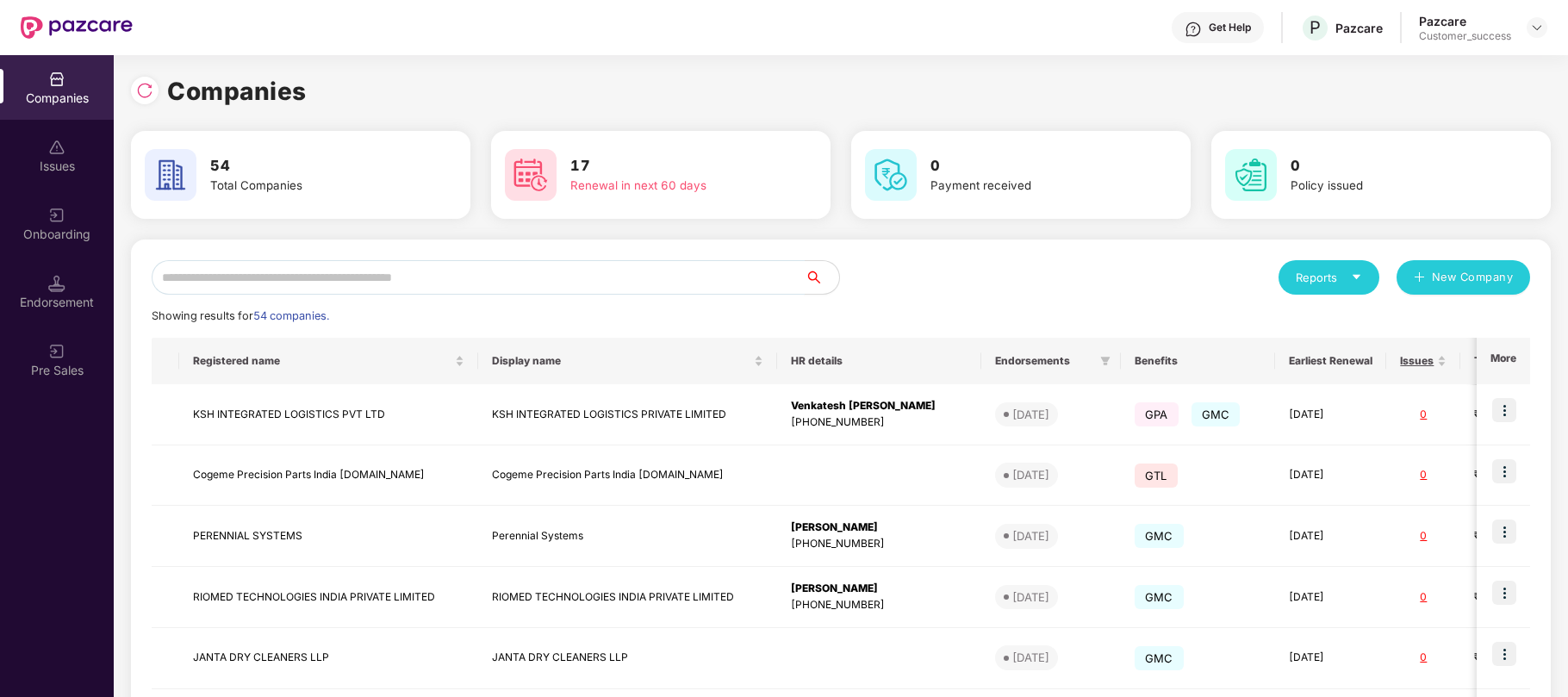
click at [300, 287] on input "text" at bounding box center [478, 277] width 653 height 35
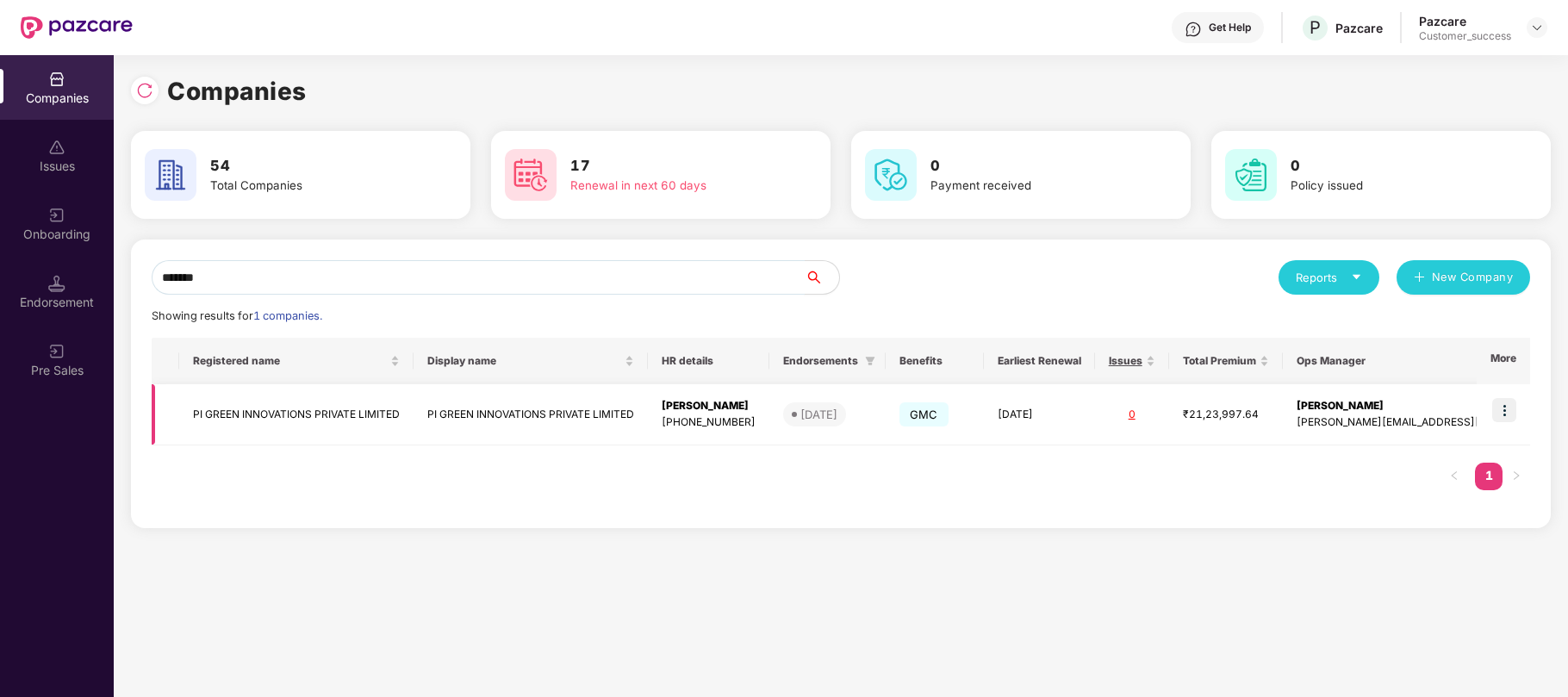
type input "*******"
click at [1502, 405] on img at bounding box center [1504, 409] width 24 height 24
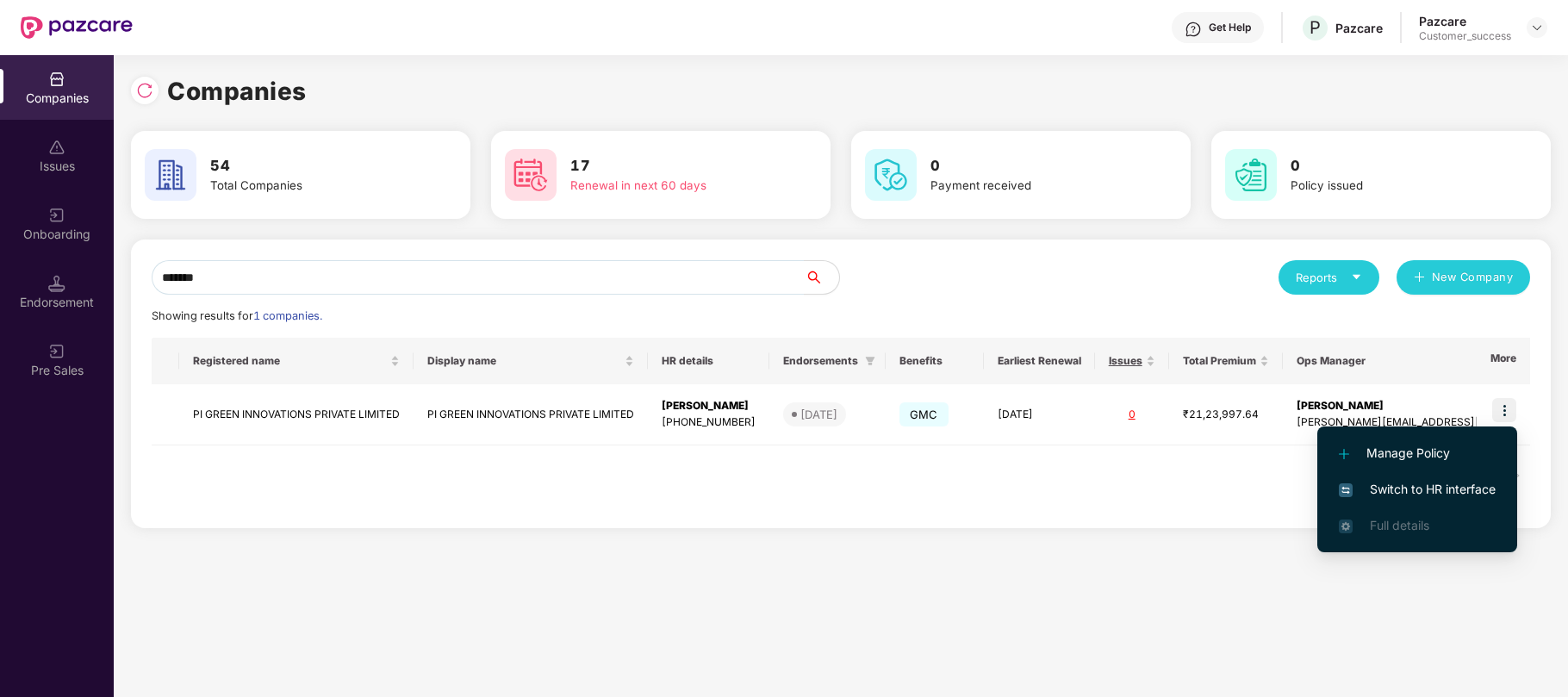
click at [1424, 491] on span "Switch to HR interface" at bounding box center [1417, 488] width 157 height 19
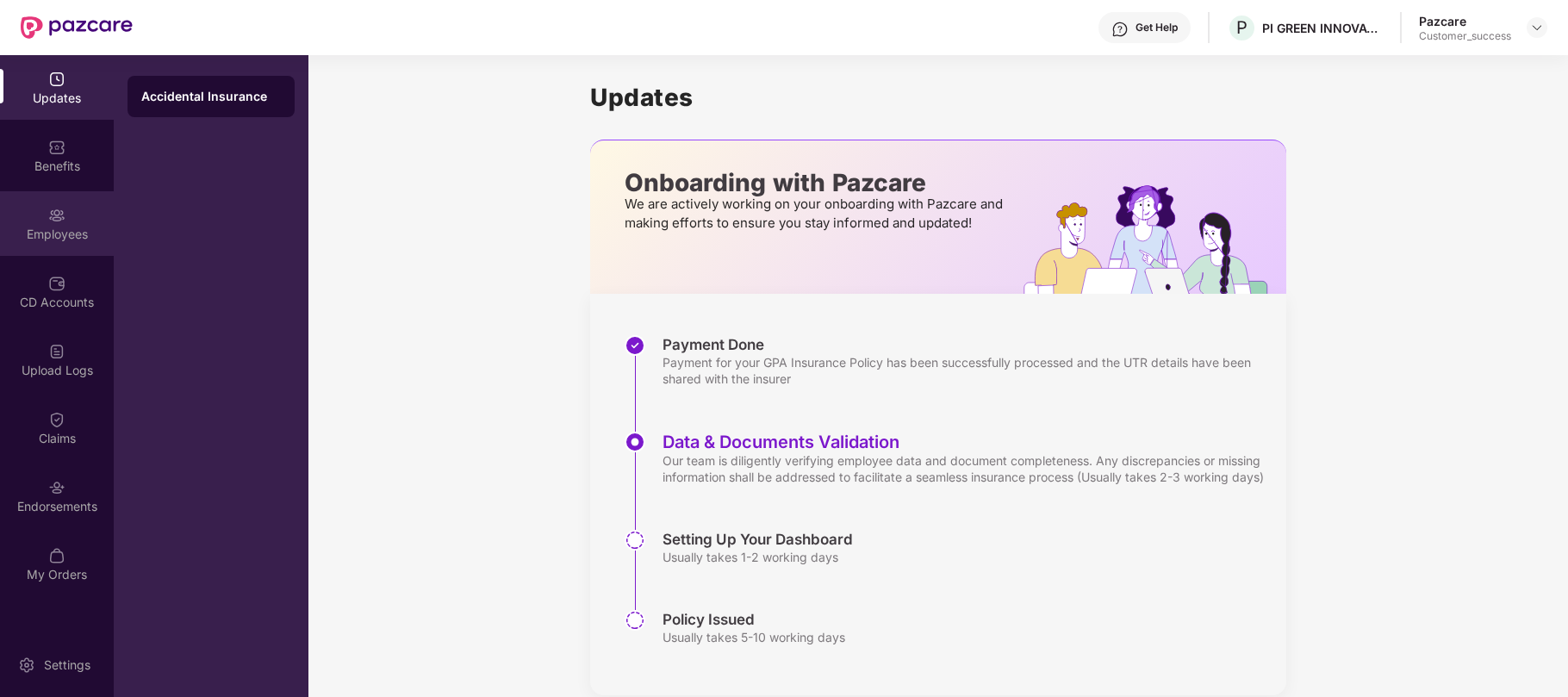
click at [55, 211] on img at bounding box center [56, 215] width 17 height 17
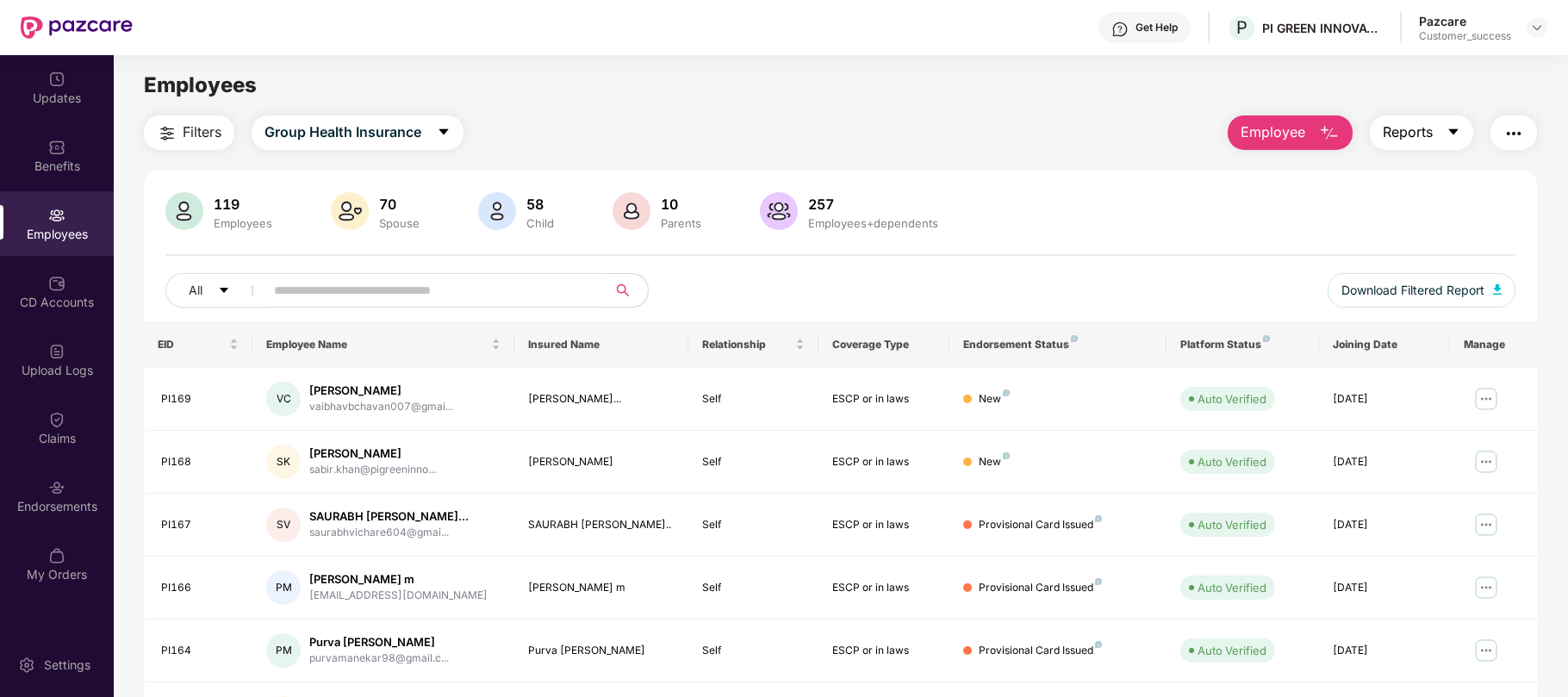
click at [1430, 138] on span "Reports" at bounding box center [1408, 132] width 50 height 21
click at [1504, 176] on div "119 Employees 70 Spouse 58 Child 10 Parents 257 Employees+dependents All Downlo…" at bounding box center [840, 614] width 1393 height 888
click at [1423, 287] on span "Download Filtered Report" at bounding box center [1413, 290] width 143 height 19
click at [1534, 33] on img at bounding box center [1536, 27] width 13 height 13
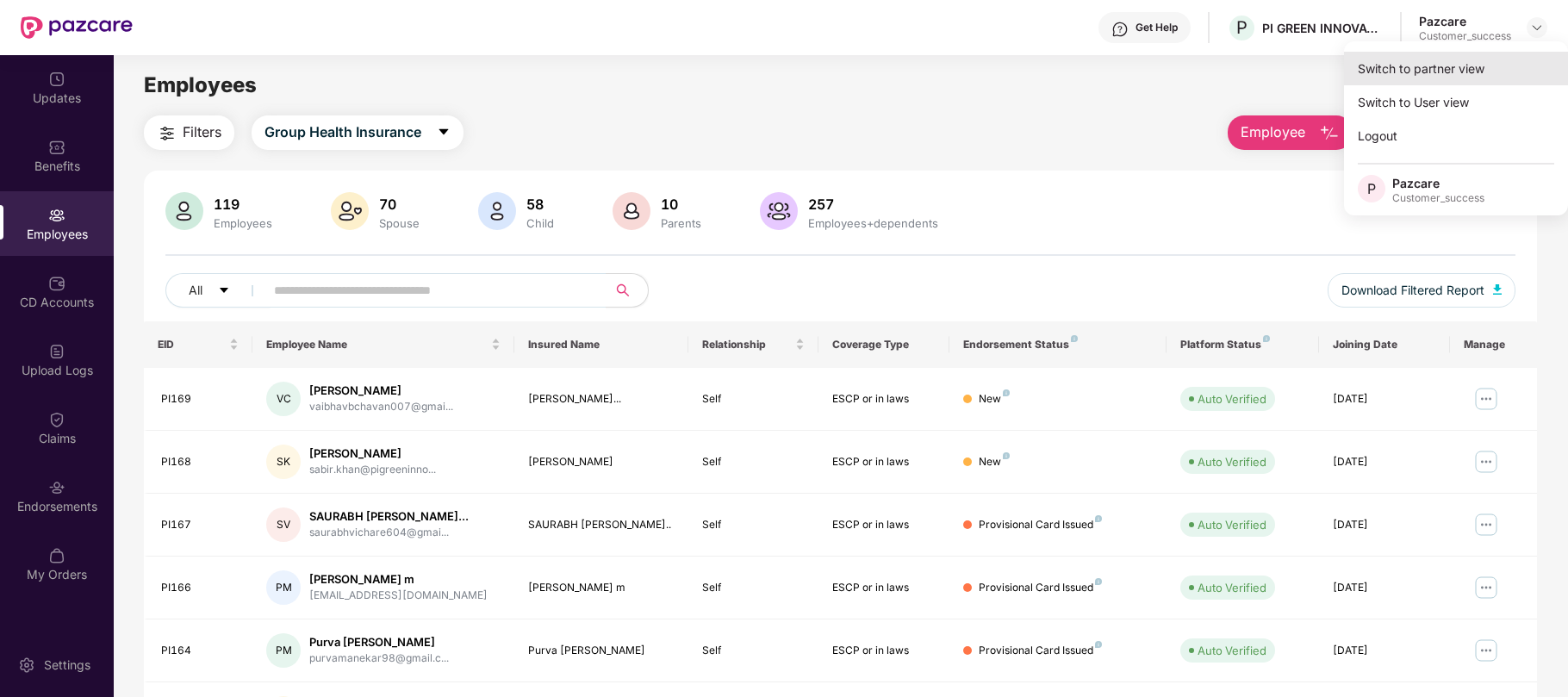
click at [1415, 66] on div "Switch to partner view" at bounding box center [1456, 69] width 224 height 34
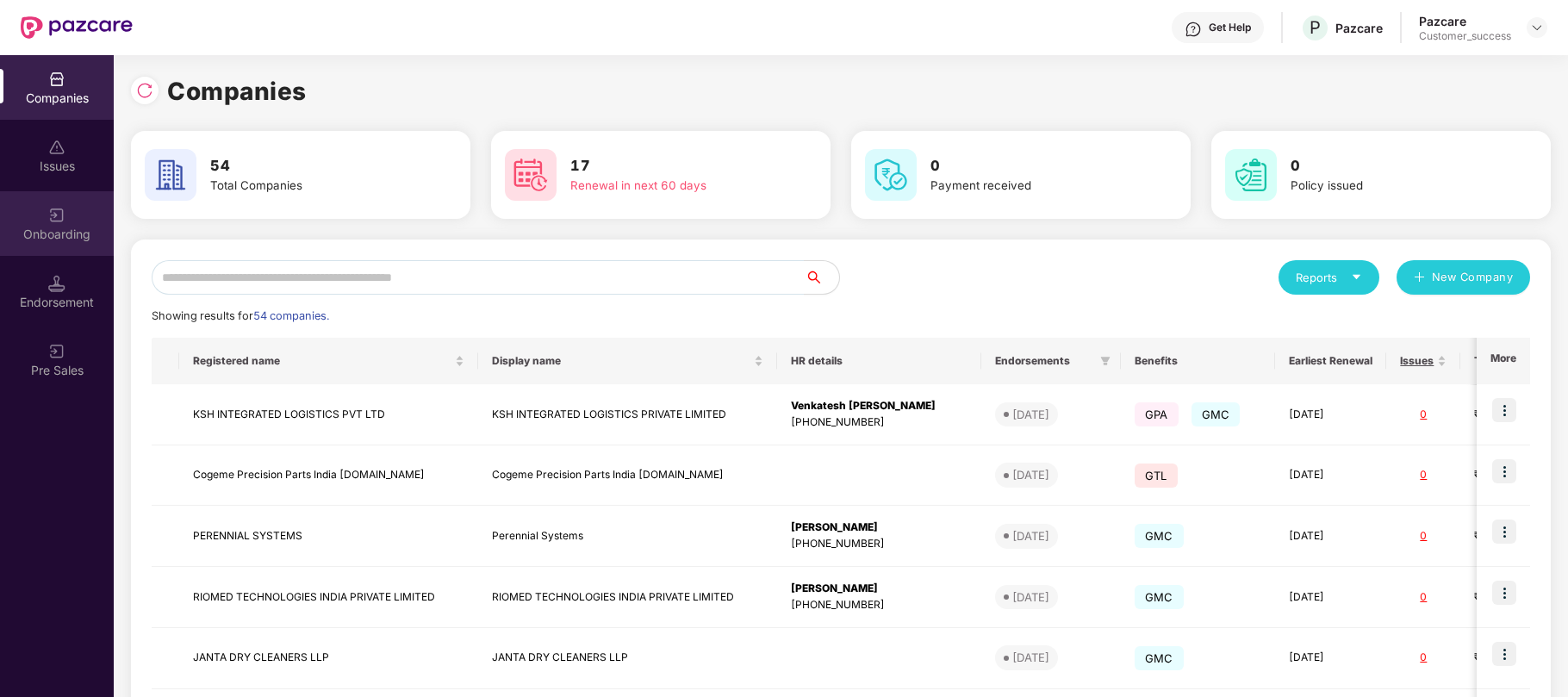
click at [66, 226] on div "Onboarding" at bounding box center [57, 234] width 114 height 17
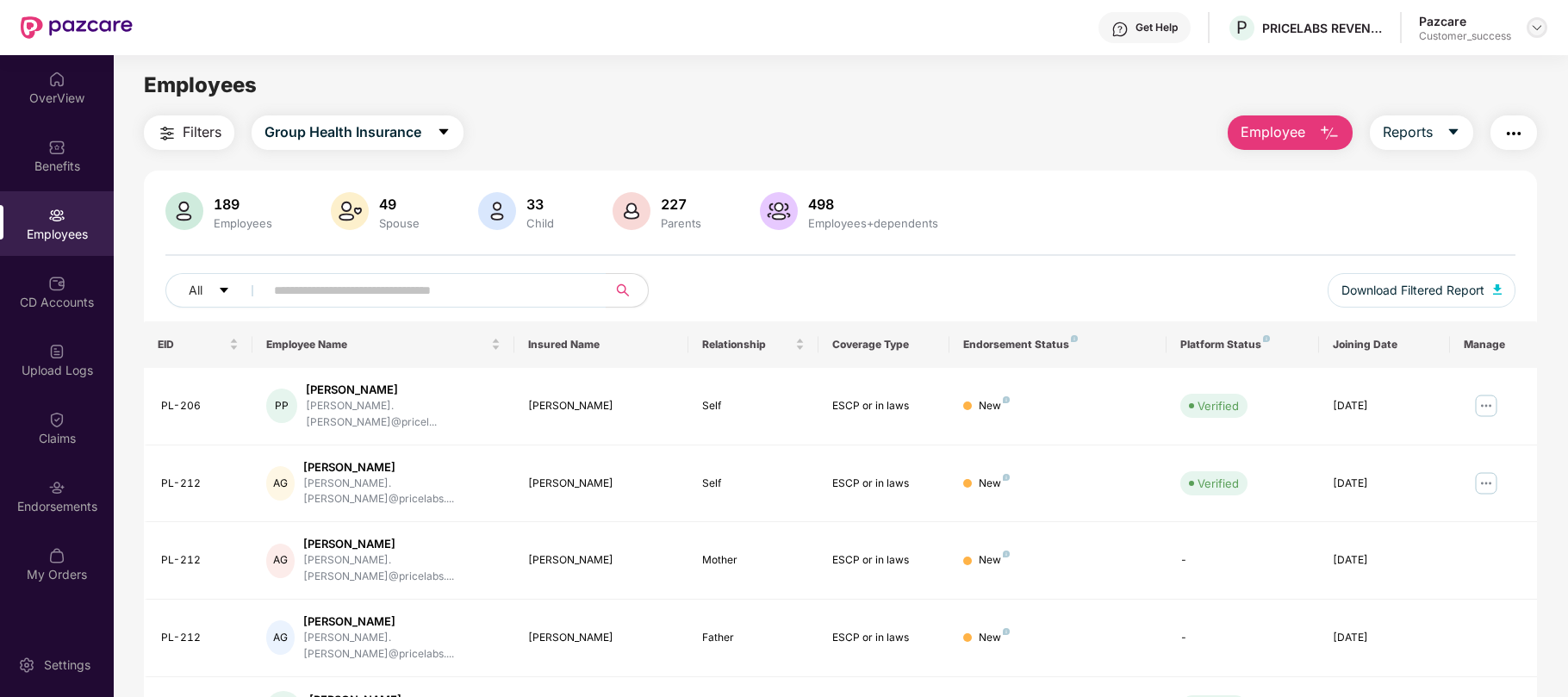
click at [1545, 33] on div at bounding box center [1536, 27] width 21 height 20
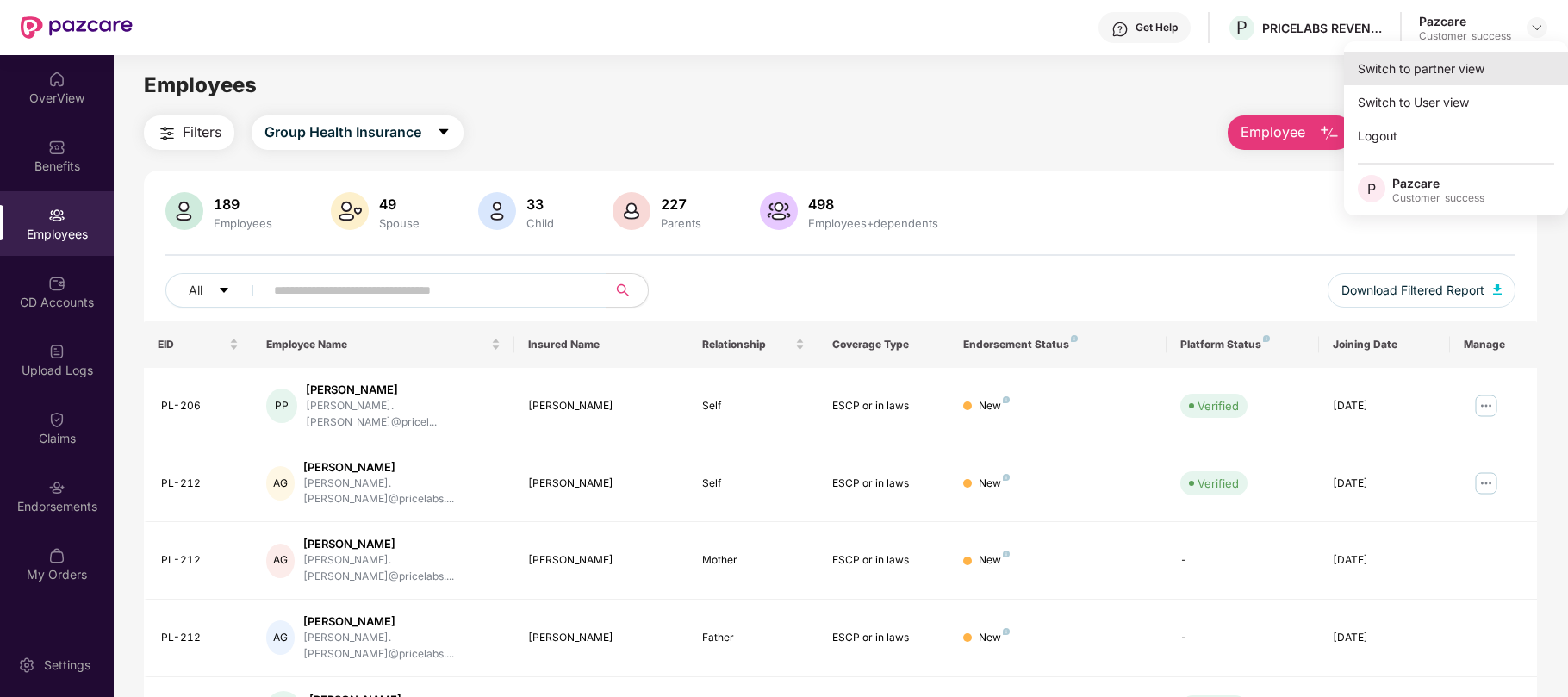
click at [1403, 76] on div "Switch to partner view" at bounding box center [1456, 69] width 224 height 34
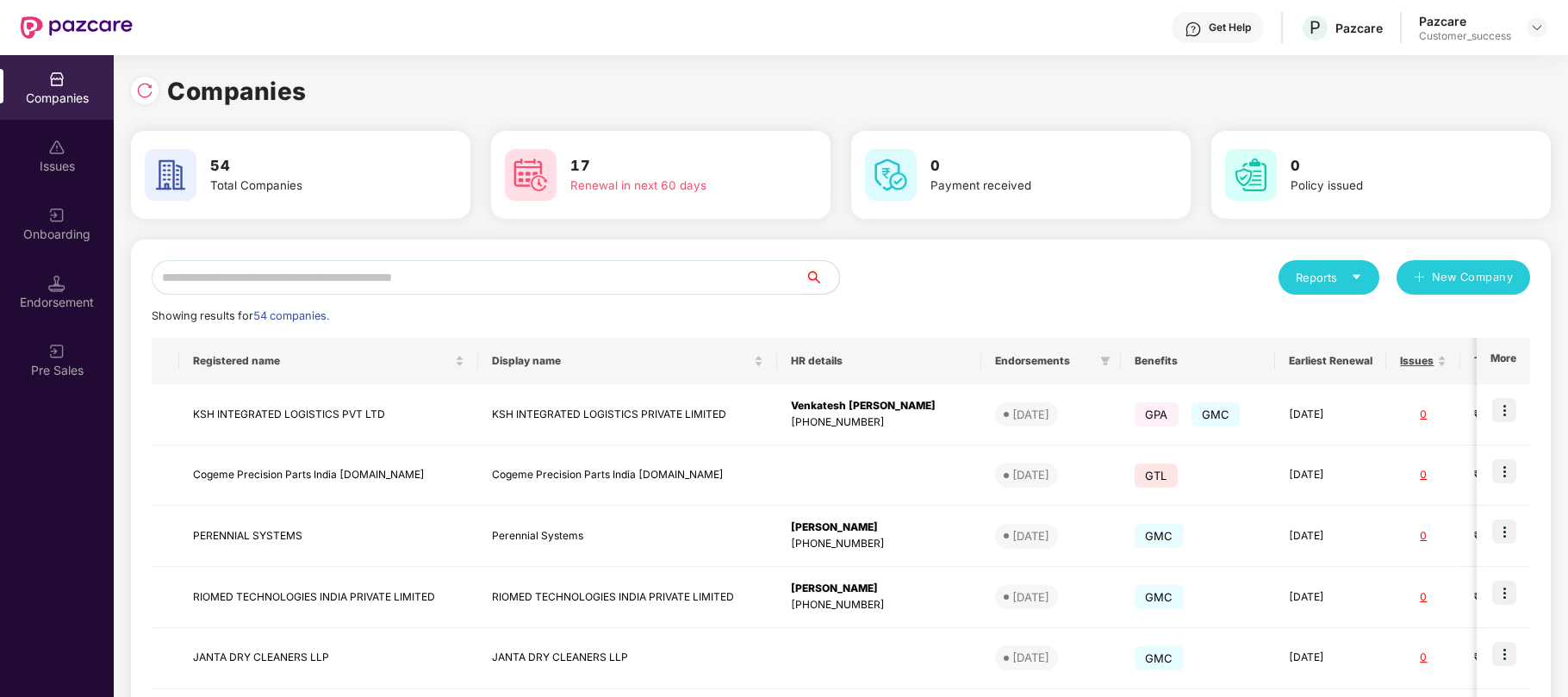
click at [518, 284] on input "text" at bounding box center [478, 277] width 653 height 35
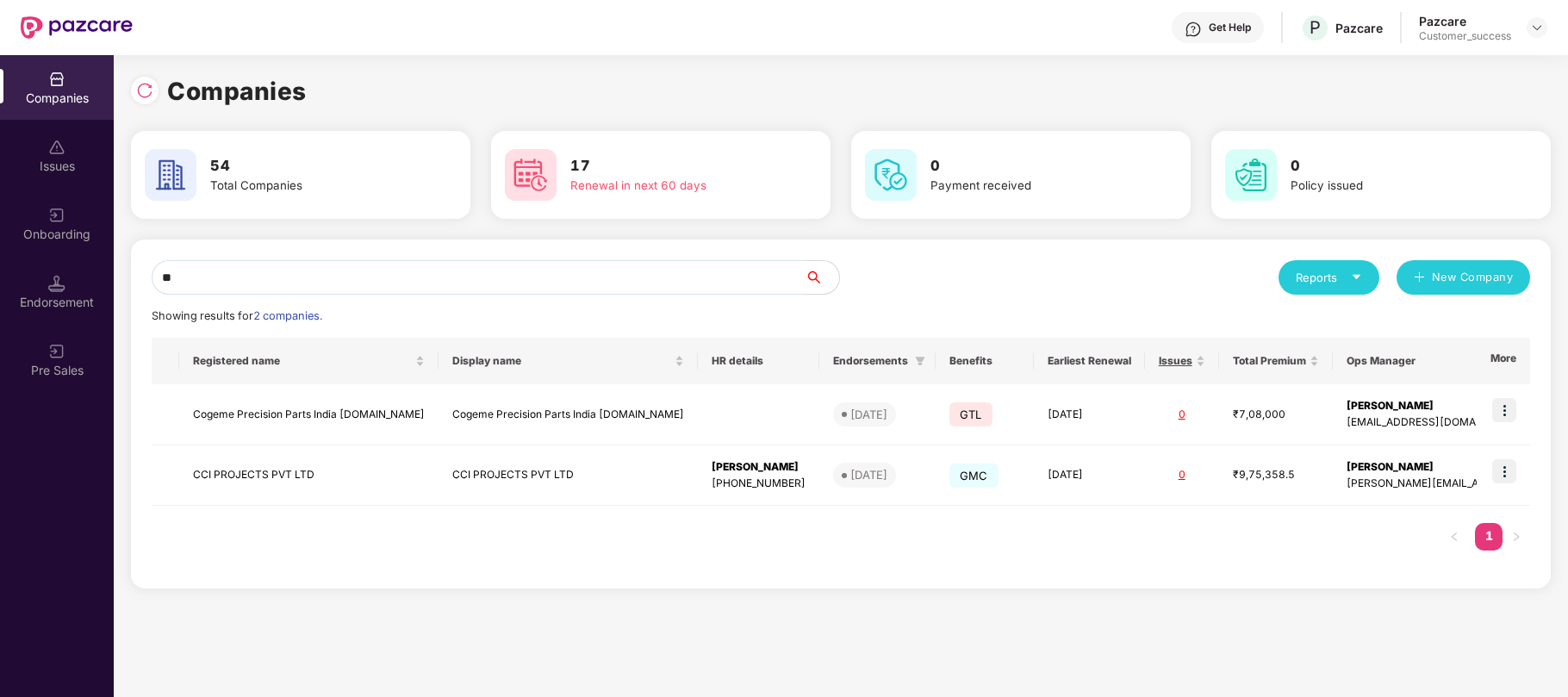
type input "*"
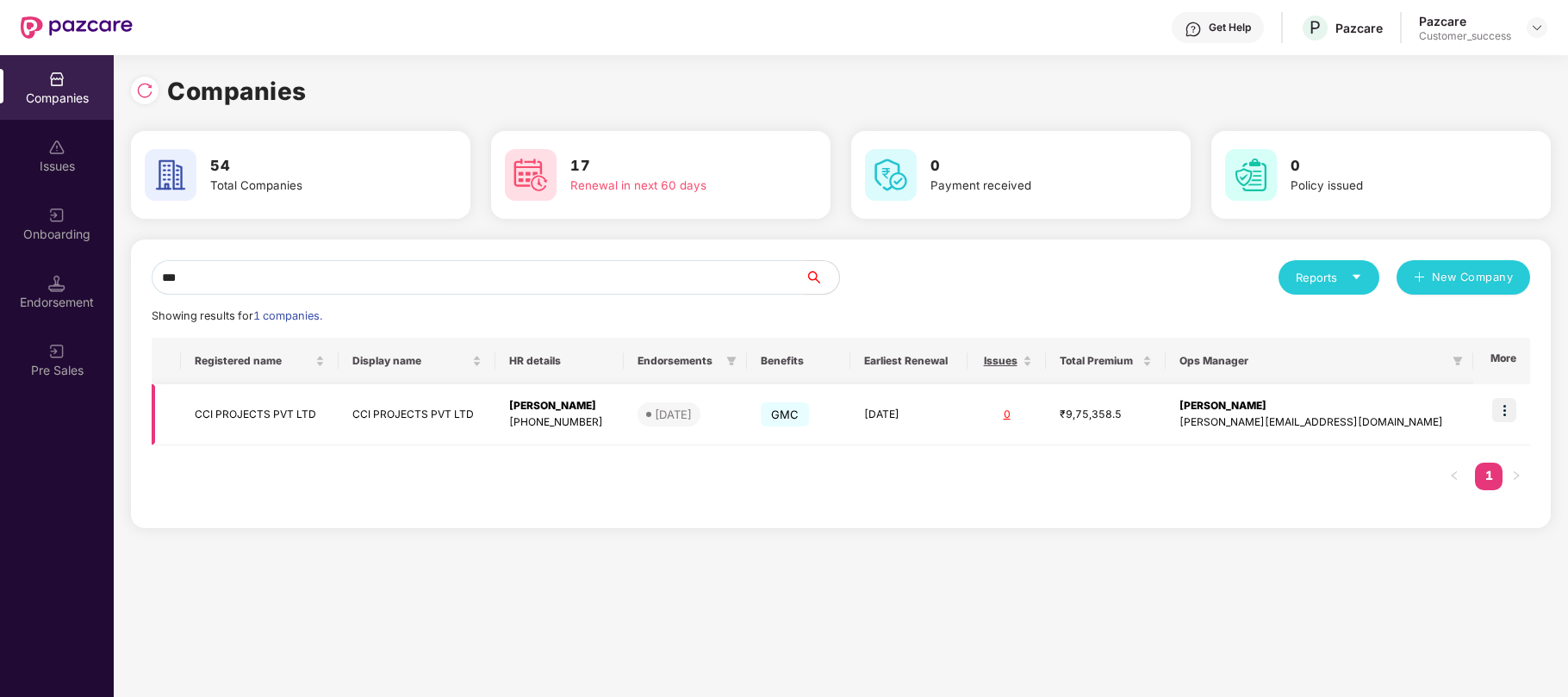
type input "***"
click at [1504, 411] on img at bounding box center [1504, 409] width 24 height 24
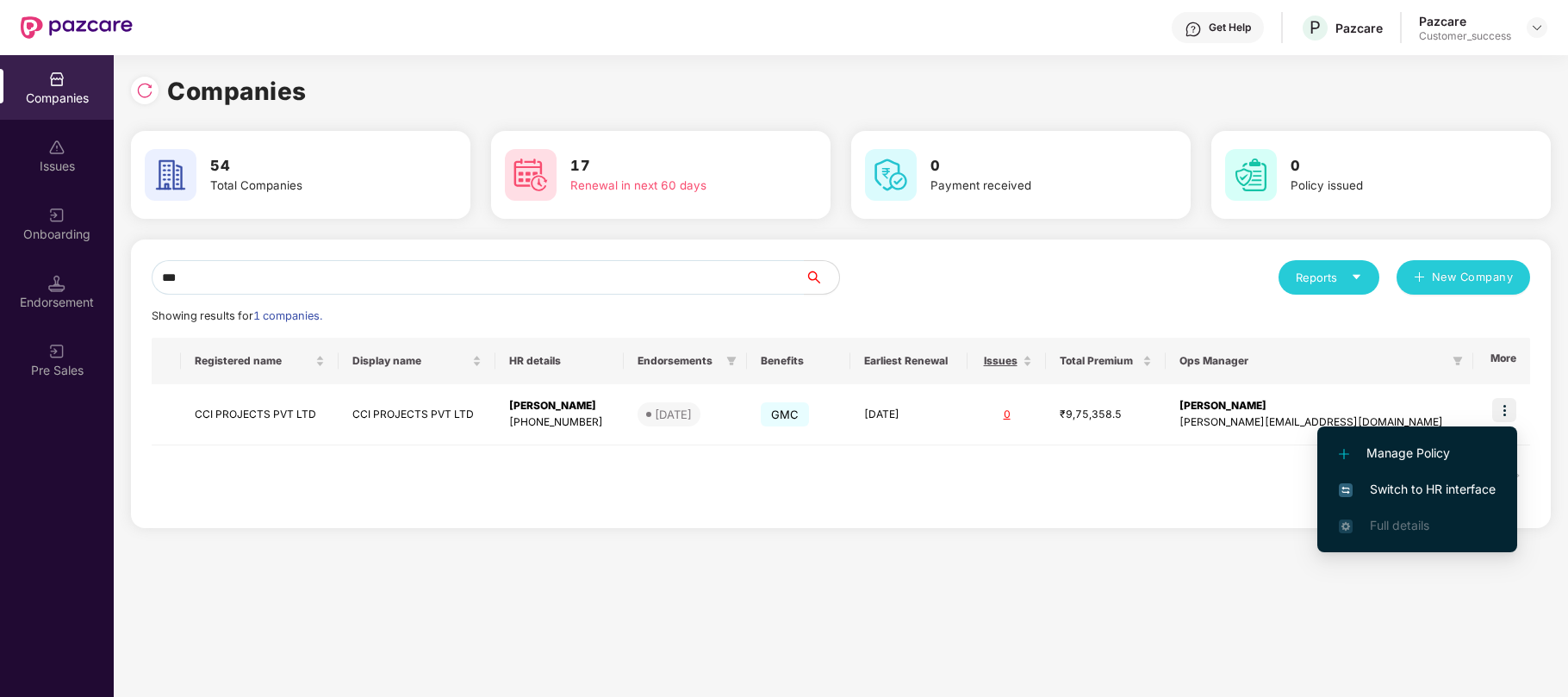
click at [1387, 484] on span "Switch to HR interface" at bounding box center [1417, 488] width 157 height 19
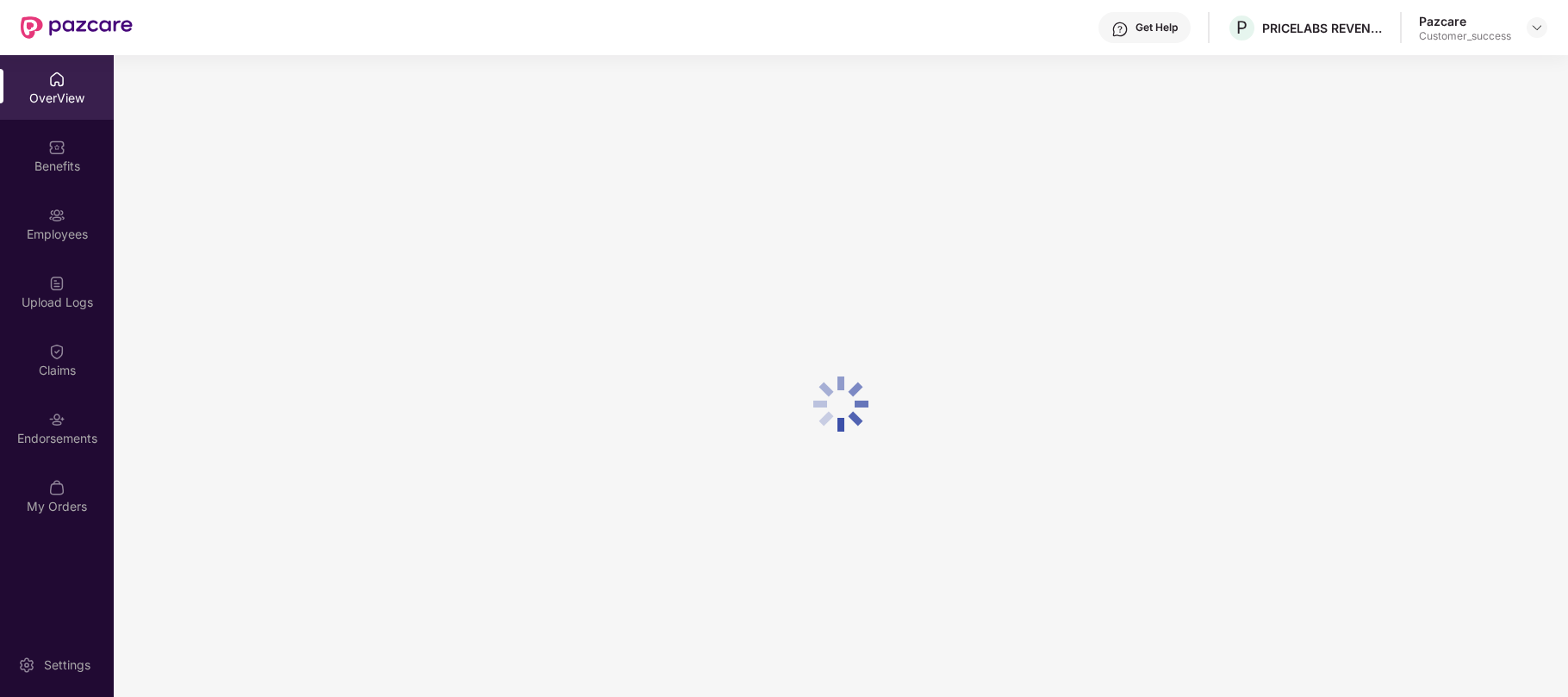
click at [64, 446] on div "Endorsements" at bounding box center [57, 438] width 114 height 17
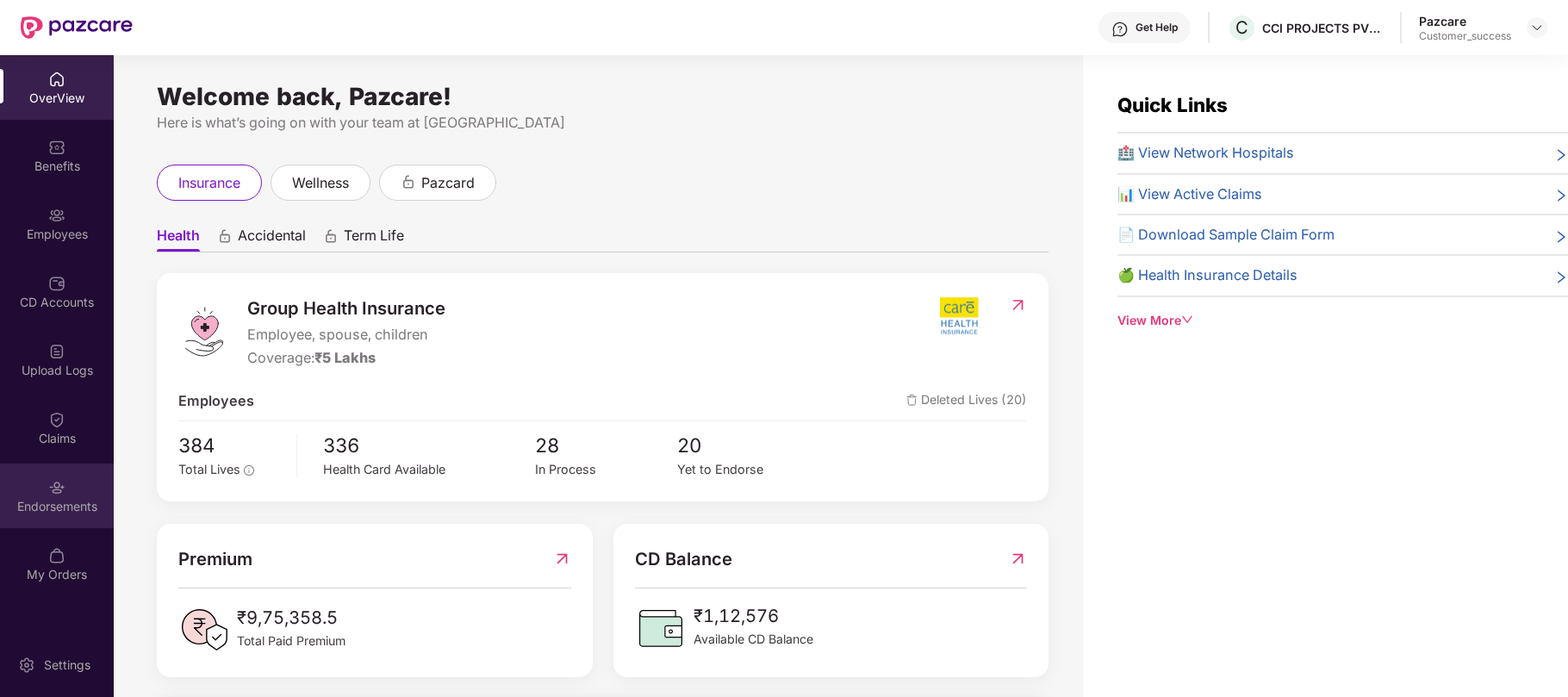
click at [56, 513] on div "Endorsements" at bounding box center [57, 506] width 114 height 17
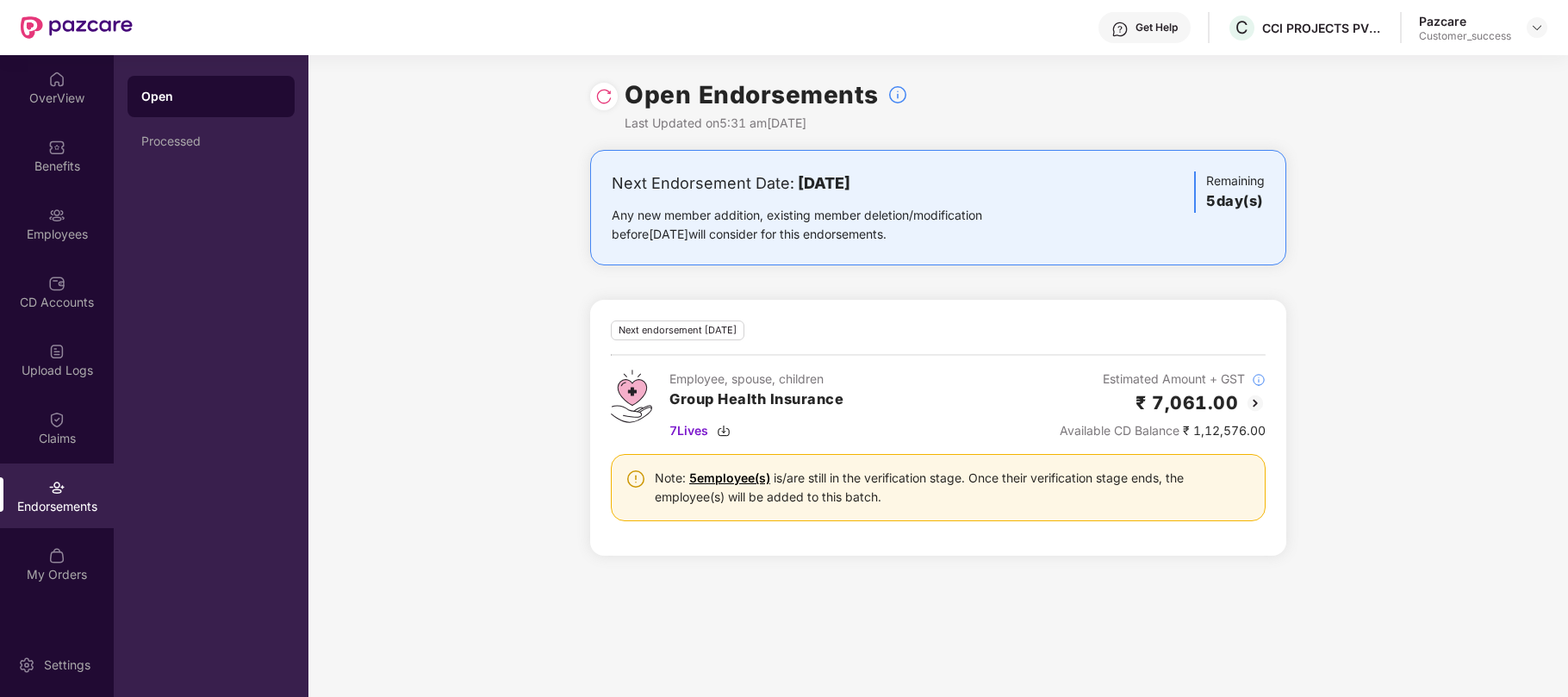
click at [1254, 399] on img at bounding box center [1254, 403] width 21 height 20
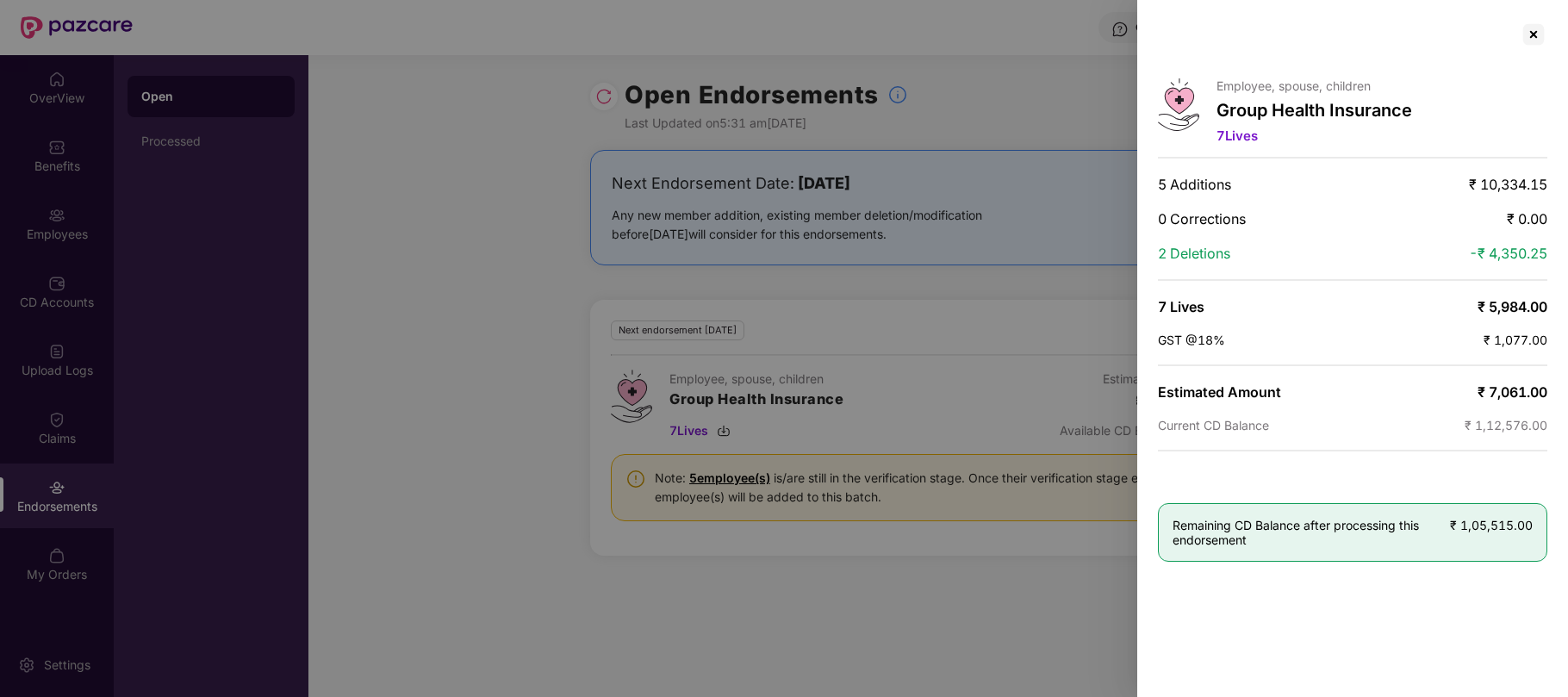
click at [937, 439] on div at bounding box center [784, 348] width 1568 height 697
click at [753, 467] on div at bounding box center [784, 348] width 1568 height 697
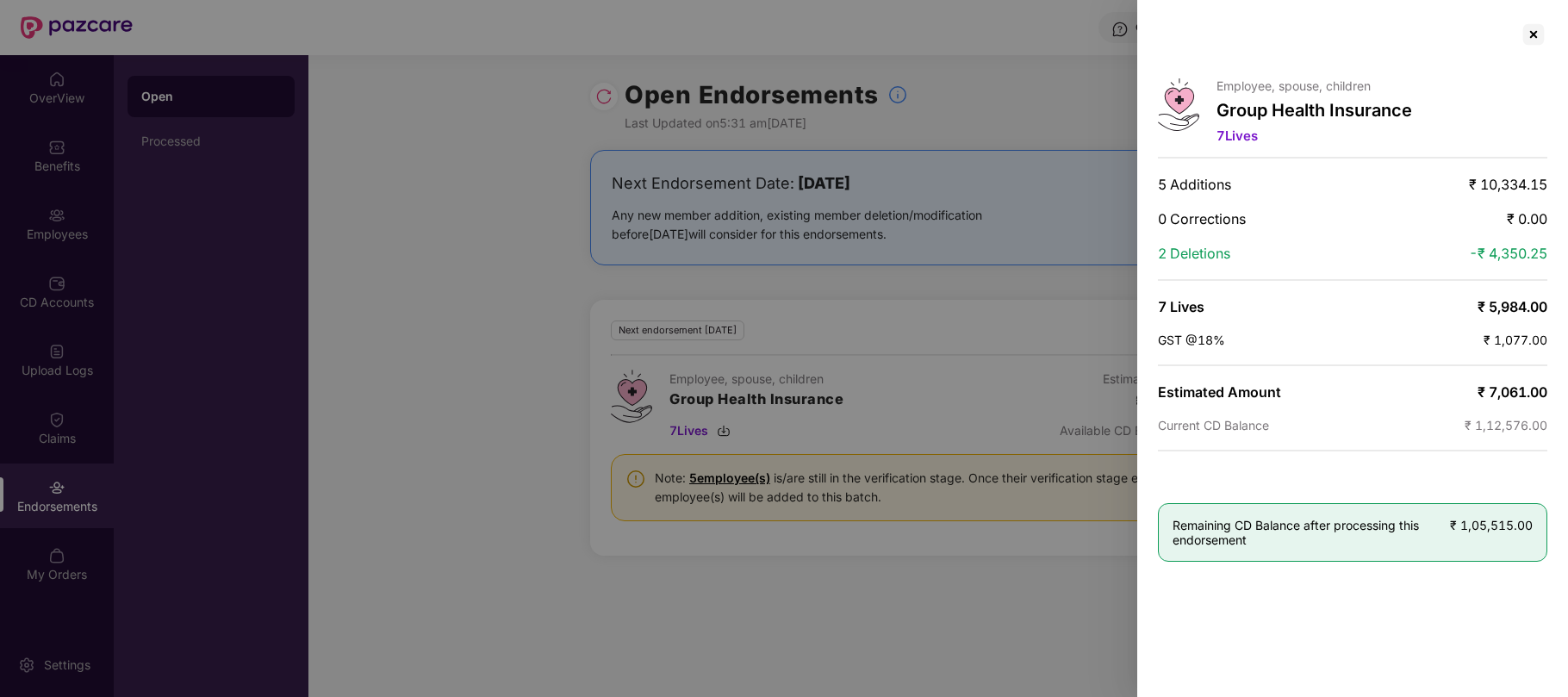
click at [908, 288] on div at bounding box center [784, 348] width 1568 height 697
click at [1554, 32] on div "Employee, spouse, children Group Health Insurance 7 Lives 5 Additions ₹ 10,334.…" at bounding box center [1352, 348] width 431 height 697
click at [1533, 31] on div at bounding box center [1533, 34] width 28 height 28
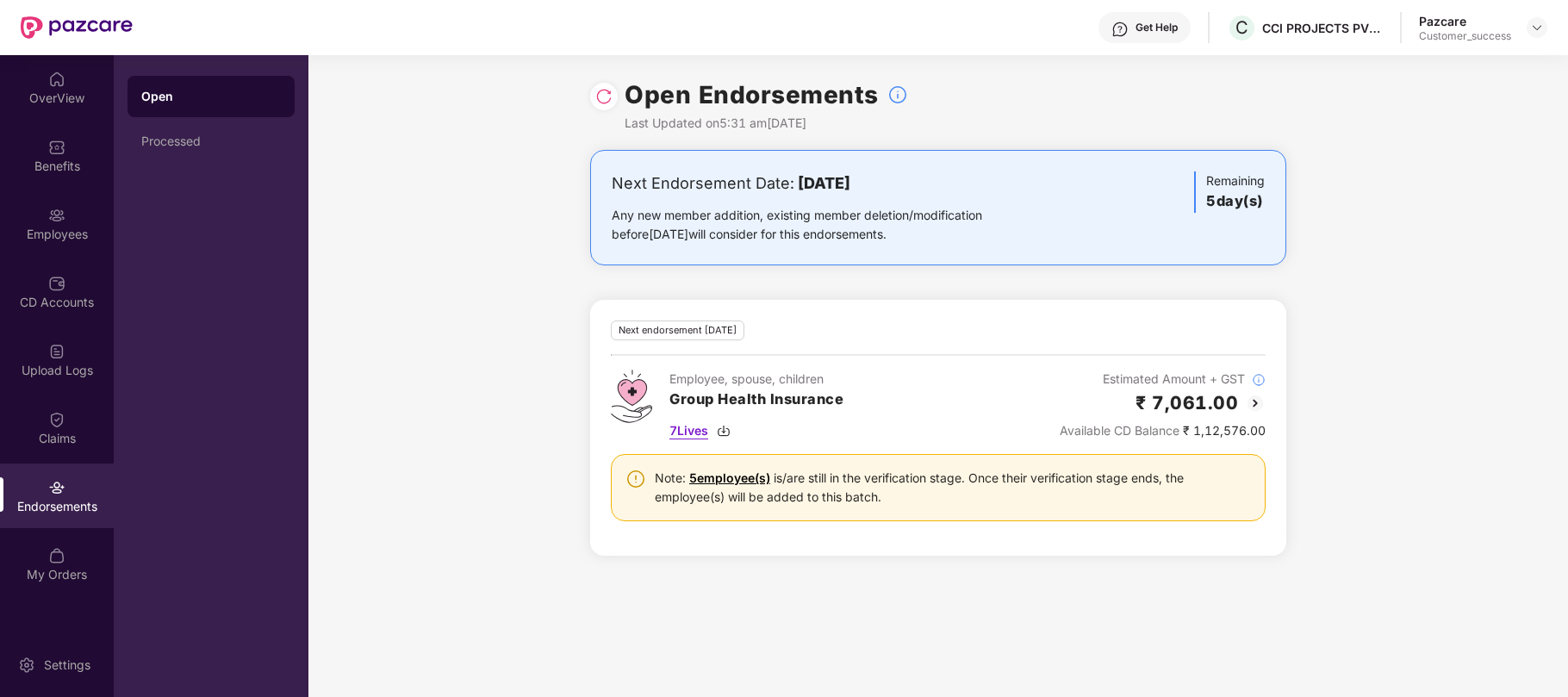
click at [696, 432] on span "7 Lives" at bounding box center [688, 430] width 38 height 19
click at [53, 217] on img at bounding box center [56, 215] width 17 height 17
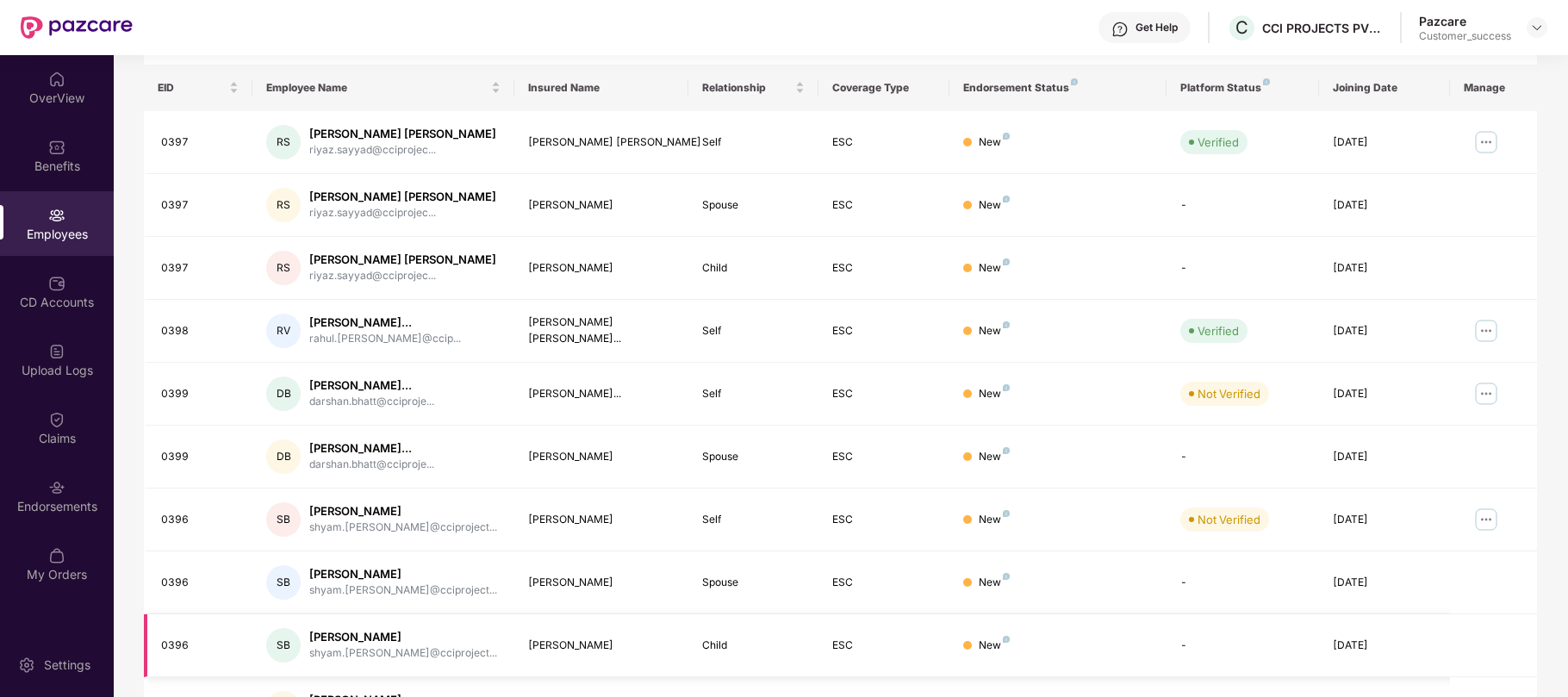
scroll to position [256, 0]
click at [65, 287] on div "CD Accounts" at bounding box center [57, 291] width 114 height 64
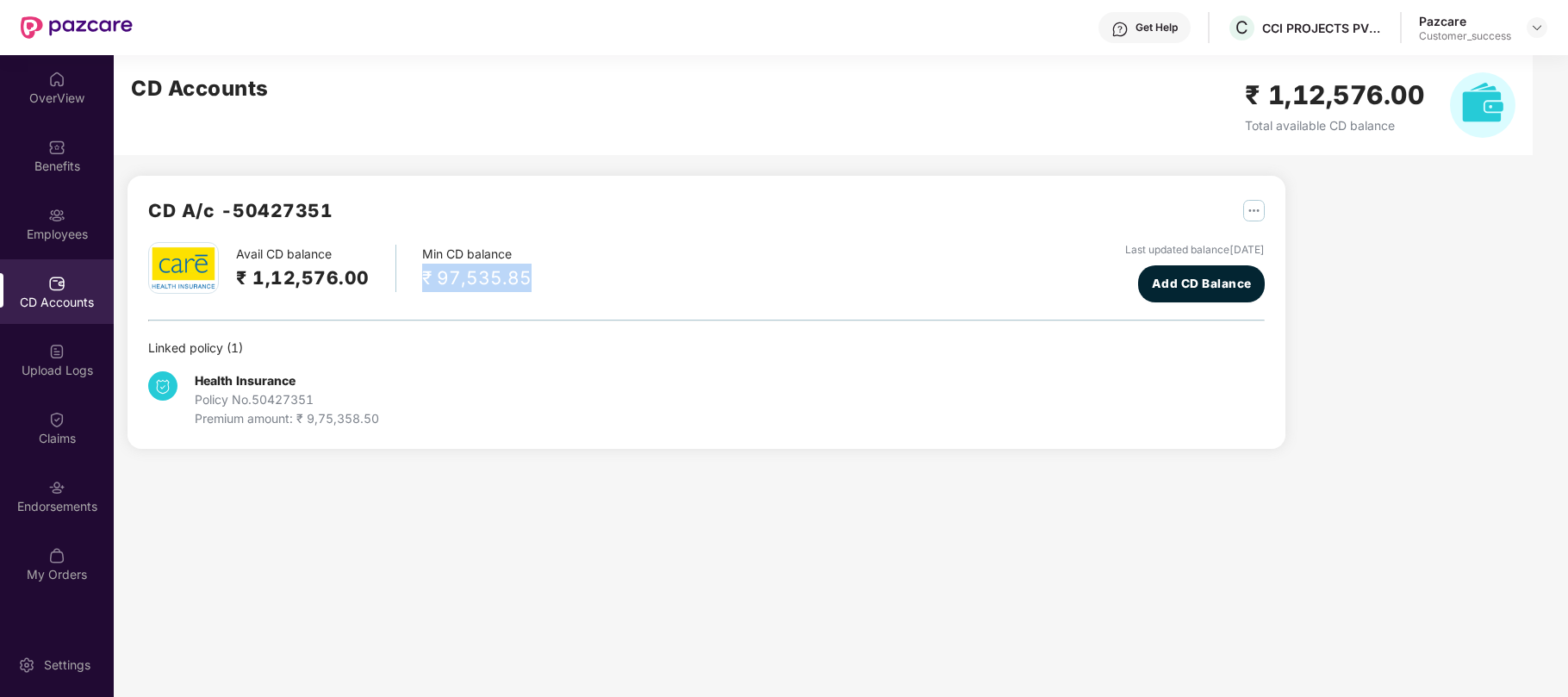
drag, startPoint x: 528, startPoint y: 273, endPoint x: 418, endPoint y: 273, distance: 110.0
click at [418, 273] on div "Avail CD balance ₹ 1,12,576.00 Min CD balance ₹ 97,535.85 Last updated balance …" at bounding box center [706, 273] width 1116 height 61
click at [60, 496] on div "Endorsements" at bounding box center [57, 496] width 114 height 64
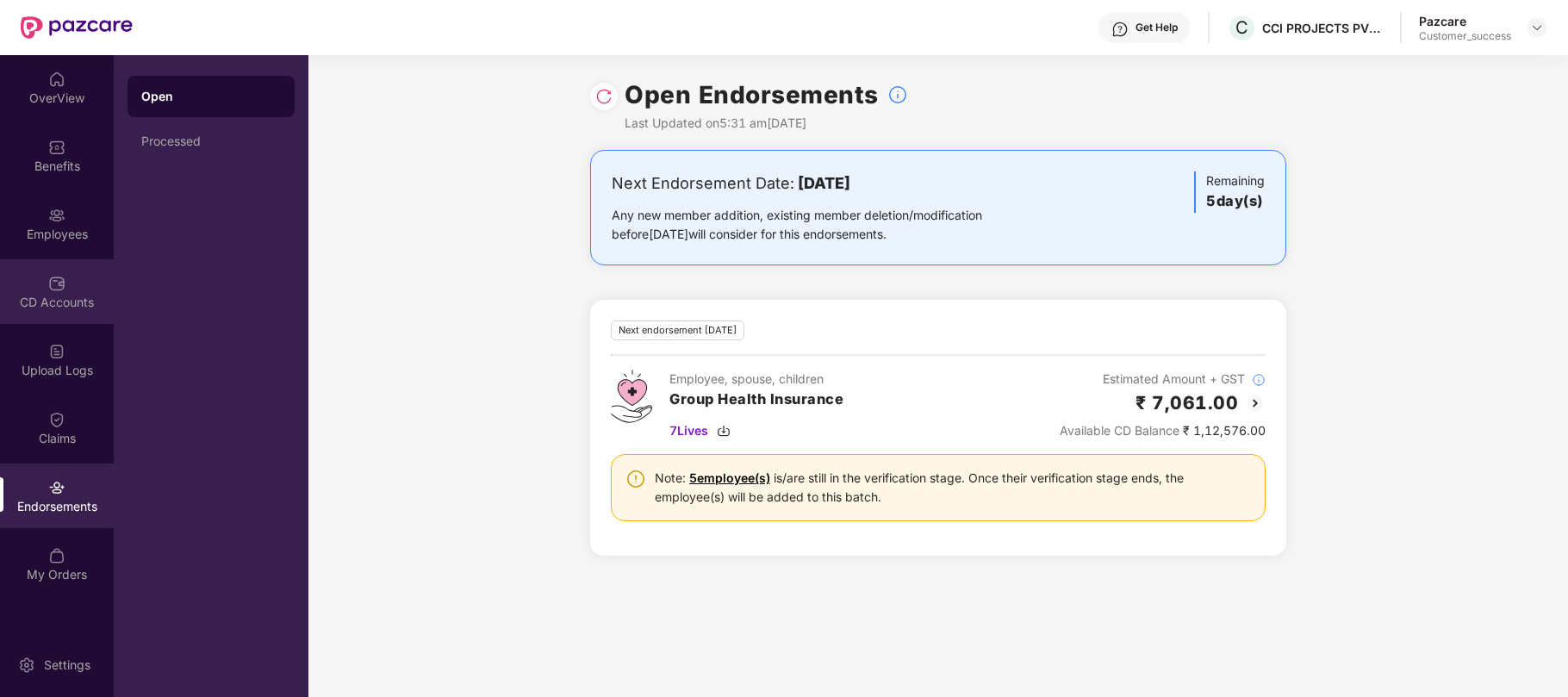
click at [50, 298] on div "CD Accounts" at bounding box center [57, 302] width 114 height 17
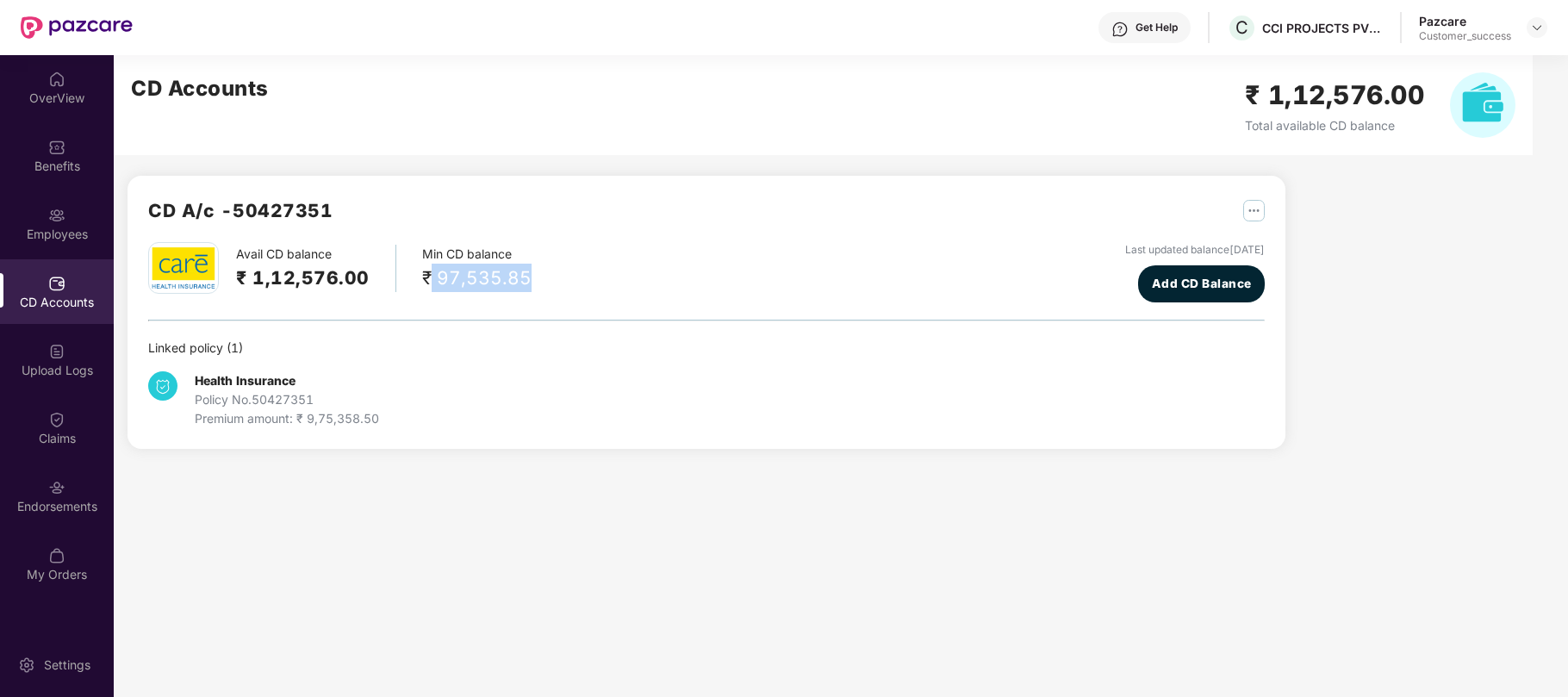
drag, startPoint x: 538, startPoint y: 272, endPoint x: 423, endPoint y: 273, distance: 115.0
click at [423, 273] on div "Avail CD balance ₹ 1,12,576.00 Min CD balance ₹ 97,535.85 Last updated balance …" at bounding box center [706, 273] width 1116 height 61
click at [45, 504] on div "Endorsements" at bounding box center [57, 506] width 114 height 17
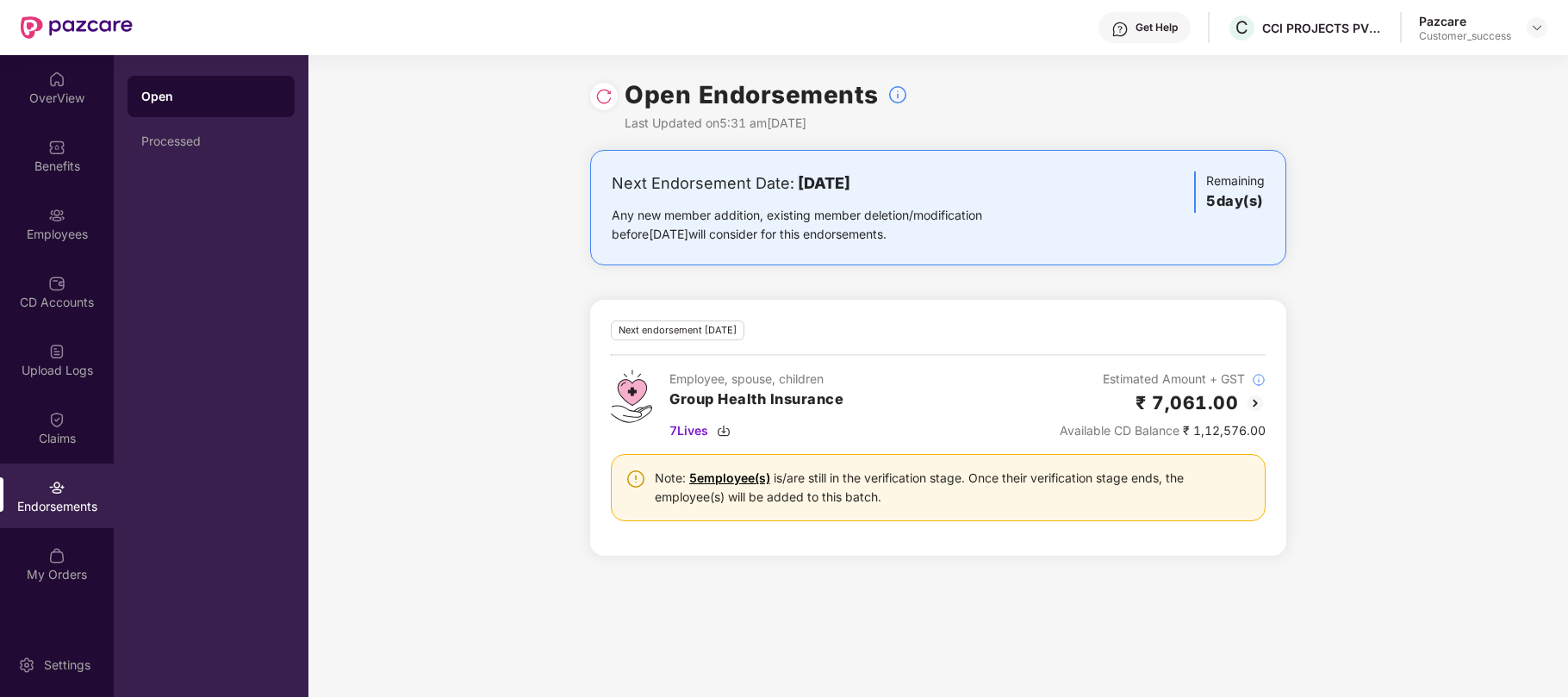
click at [787, 181] on div "Next Endorsement Date: [DATE]" at bounding box center [824, 183] width 424 height 24
drag, startPoint x: 787, startPoint y: 181, endPoint x: 970, endPoint y: 138, distance: 188.0
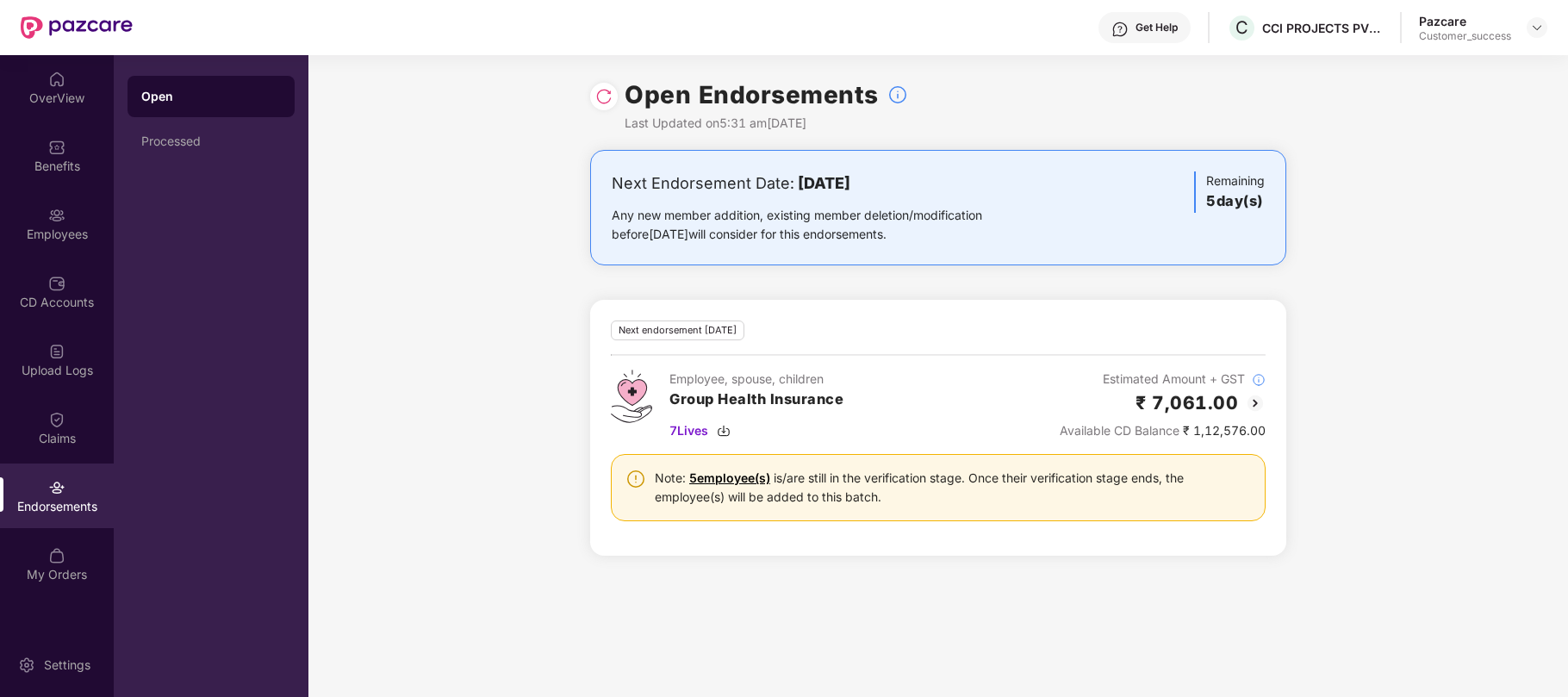
click at [970, 138] on div "Open Endorsements Last Updated on 5:31 am[DATE] Next Endorsement Date: [DATE] A…" at bounding box center [938, 376] width 1260 height 642
click at [961, 191] on div "Next Endorsement Date: [DATE]" at bounding box center [824, 183] width 424 height 24
click at [849, 184] on b "[DATE]" at bounding box center [824, 183] width 53 height 18
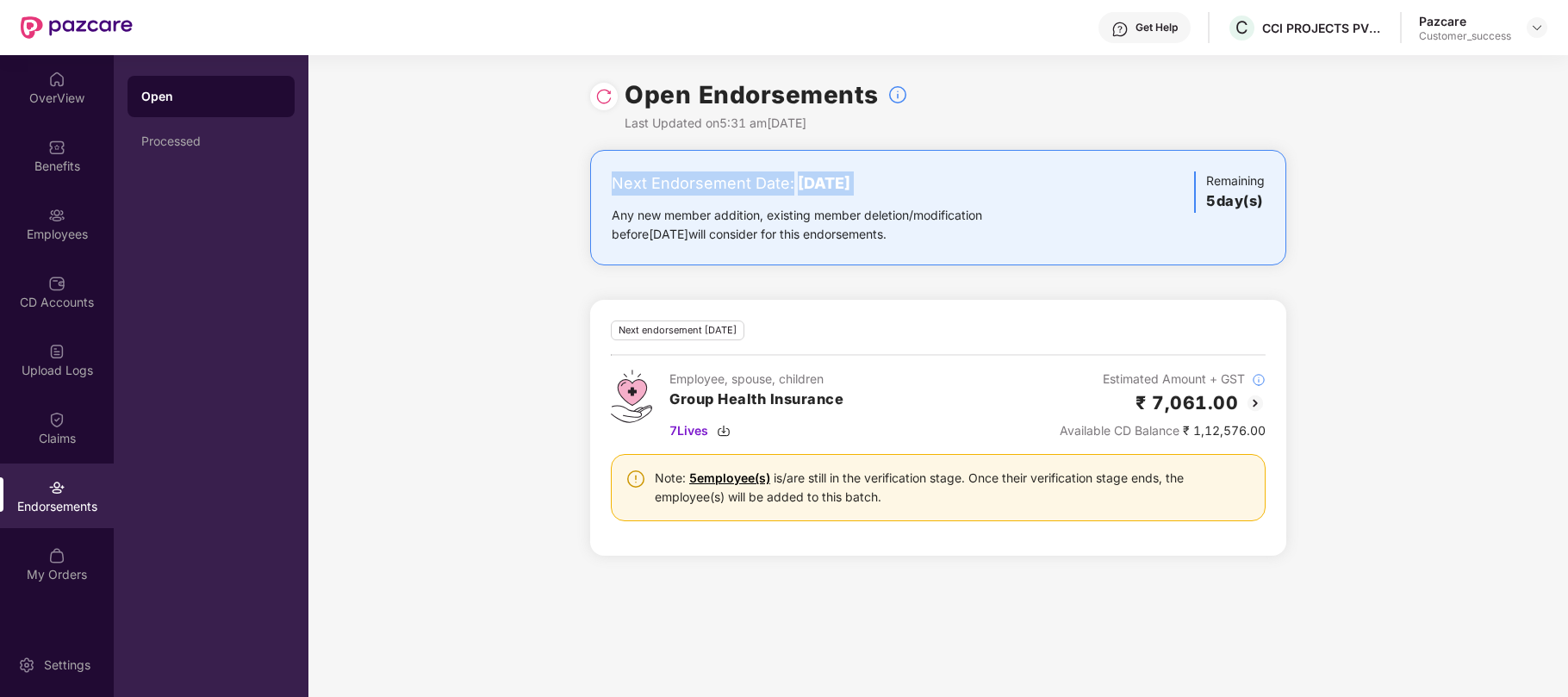
click at [849, 184] on b "[DATE]" at bounding box center [824, 183] width 53 height 18
click at [76, 294] on div "CD Accounts" at bounding box center [57, 302] width 114 height 17
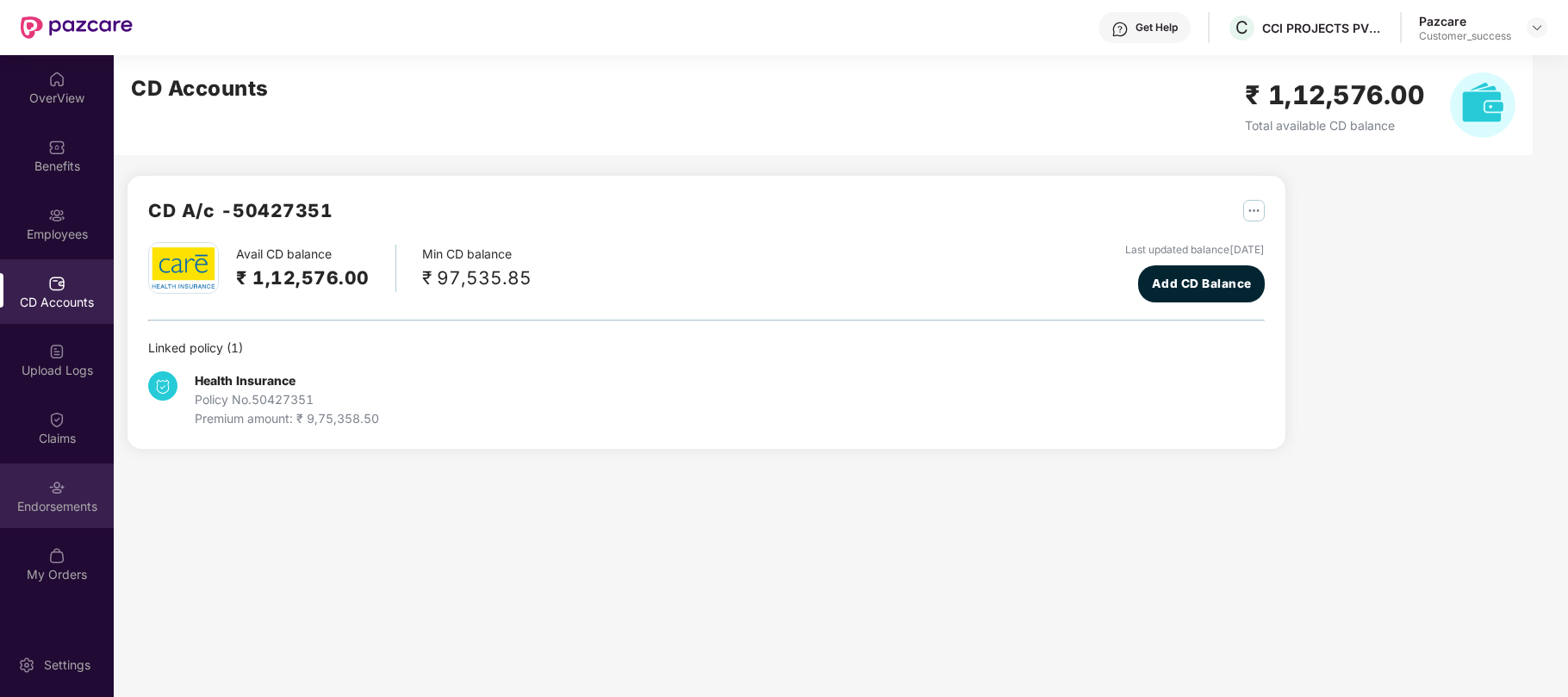
click at [67, 490] on div "Endorsements" at bounding box center [57, 496] width 114 height 64
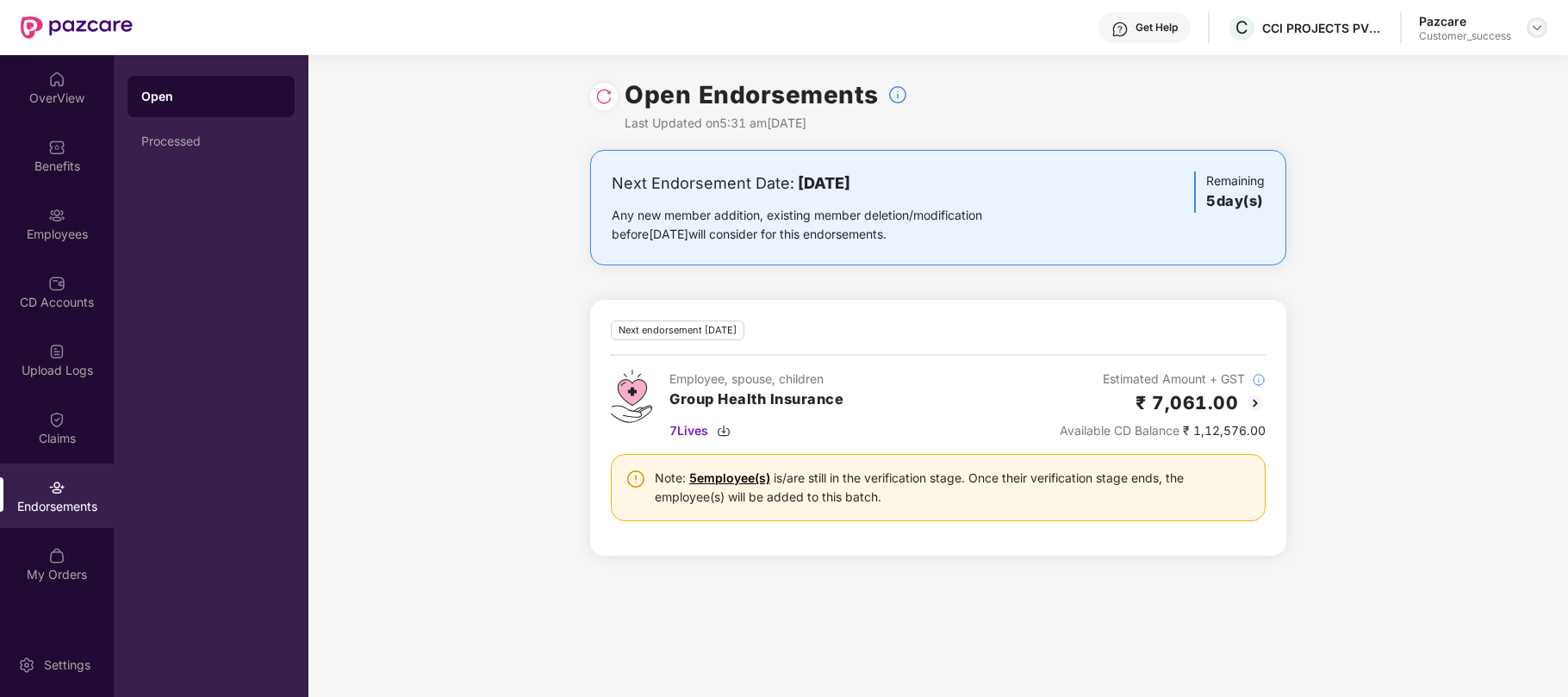
click at [1534, 29] on img at bounding box center [1536, 27] width 13 height 13
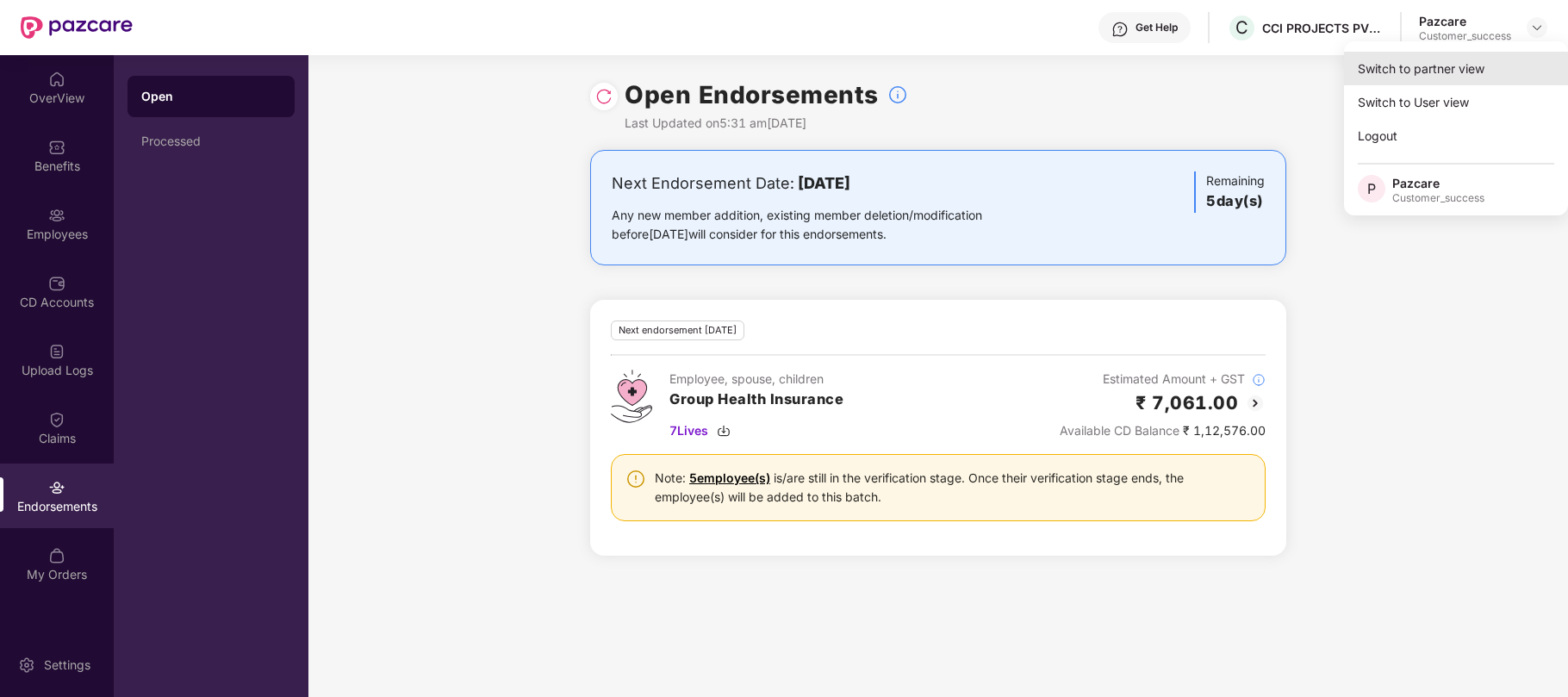
click at [1407, 69] on div "Switch to partner view" at bounding box center [1456, 69] width 224 height 34
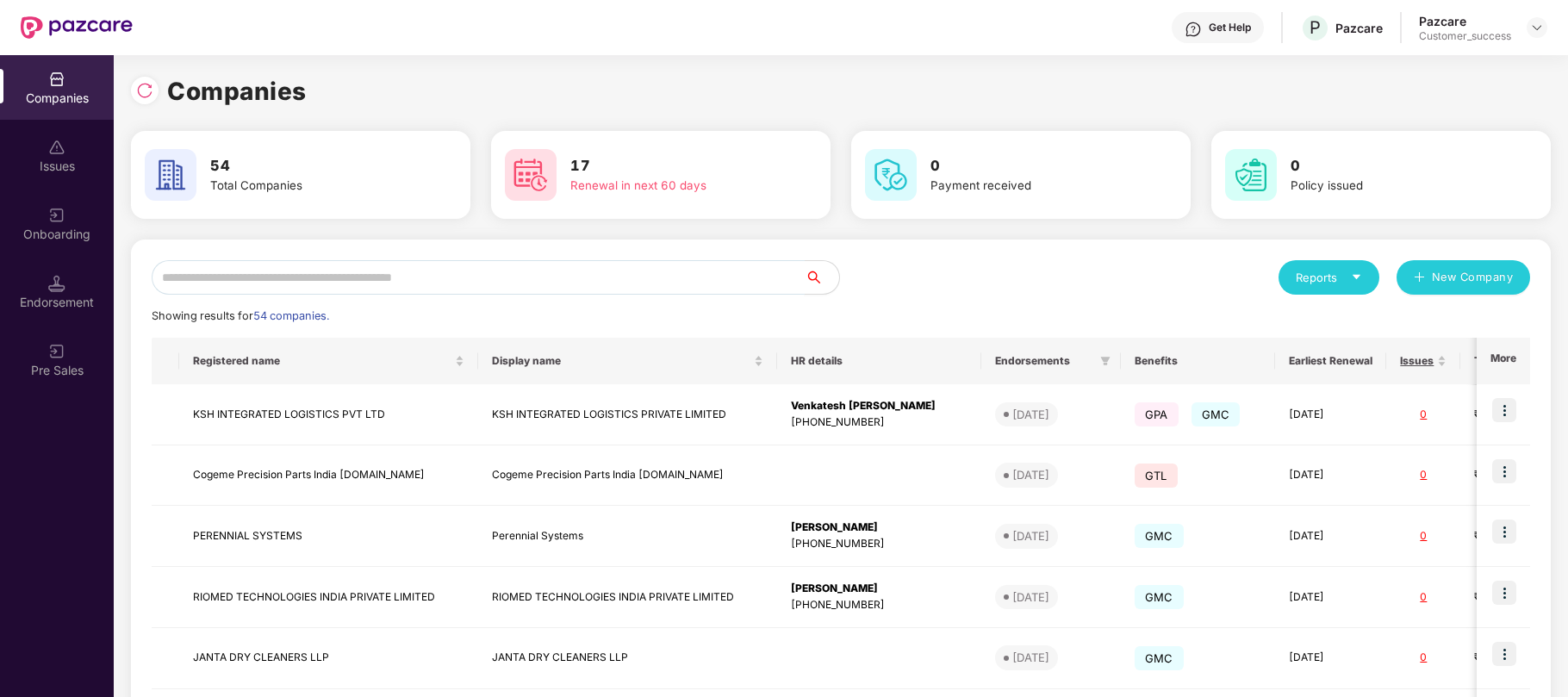
click at [525, 279] on input "text" at bounding box center [478, 277] width 653 height 35
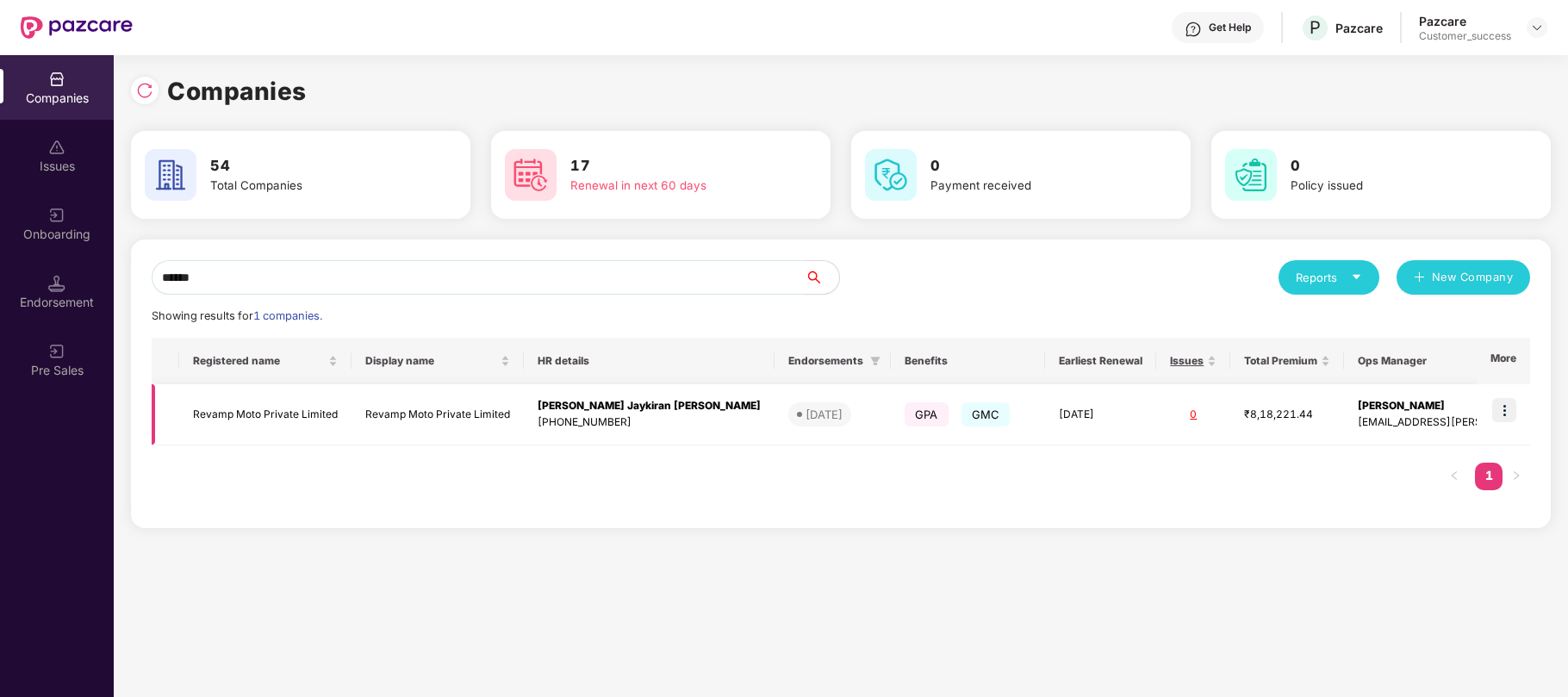
type input "******"
click at [1513, 414] on img at bounding box center [1504, 409] width 24 height 24
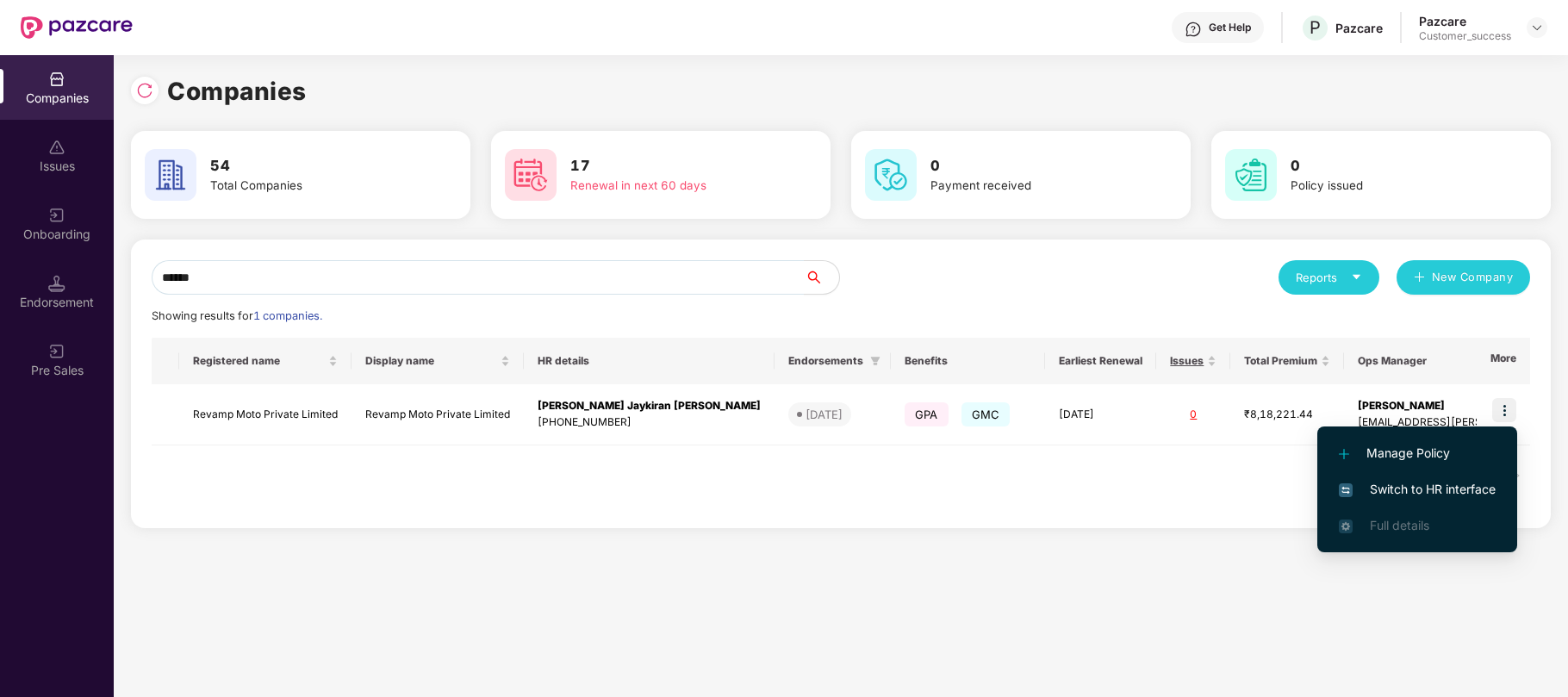
click at [1430, 482] on span "Switch to HR interface" at bounding box center [1417, 488] width 157 height 19
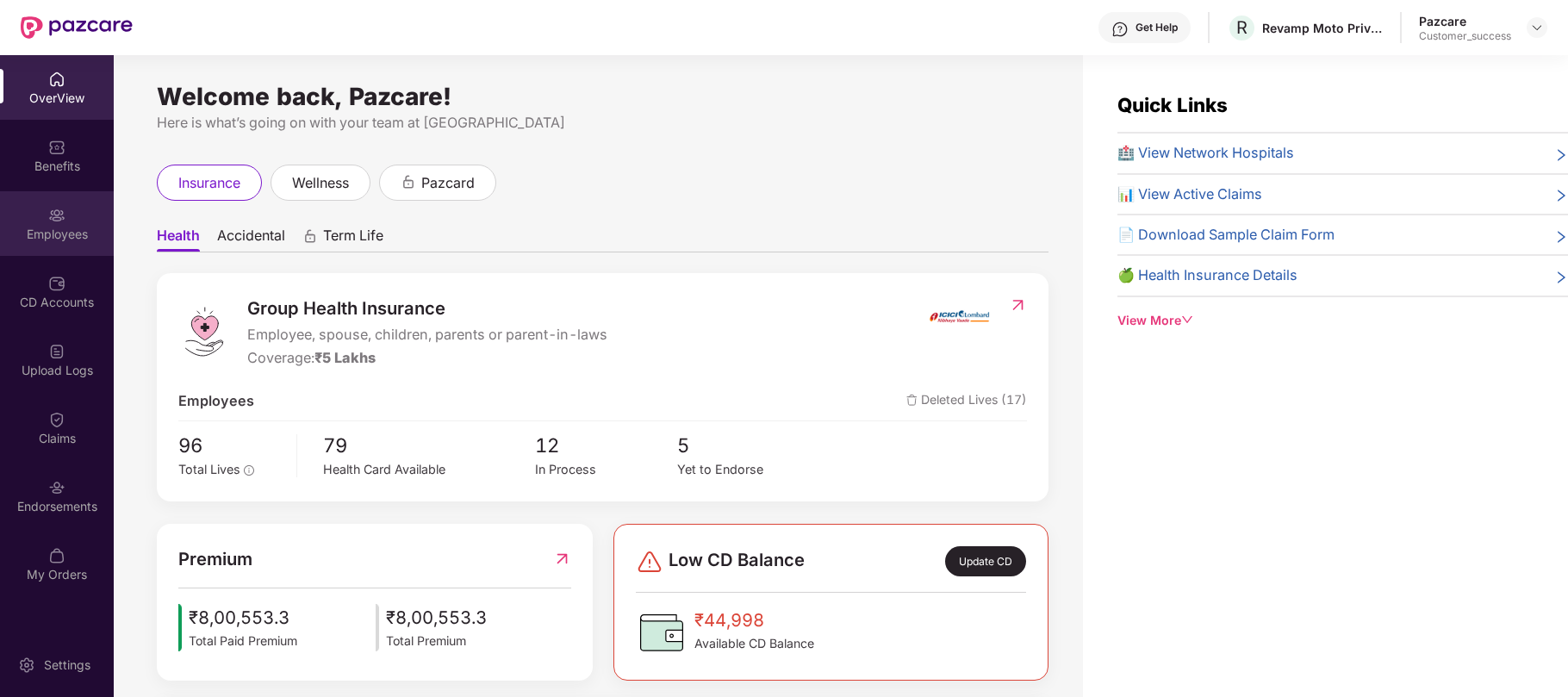
click at [53, 233] on div "Employees" at bounding box center [57, 234] width 114 height 17
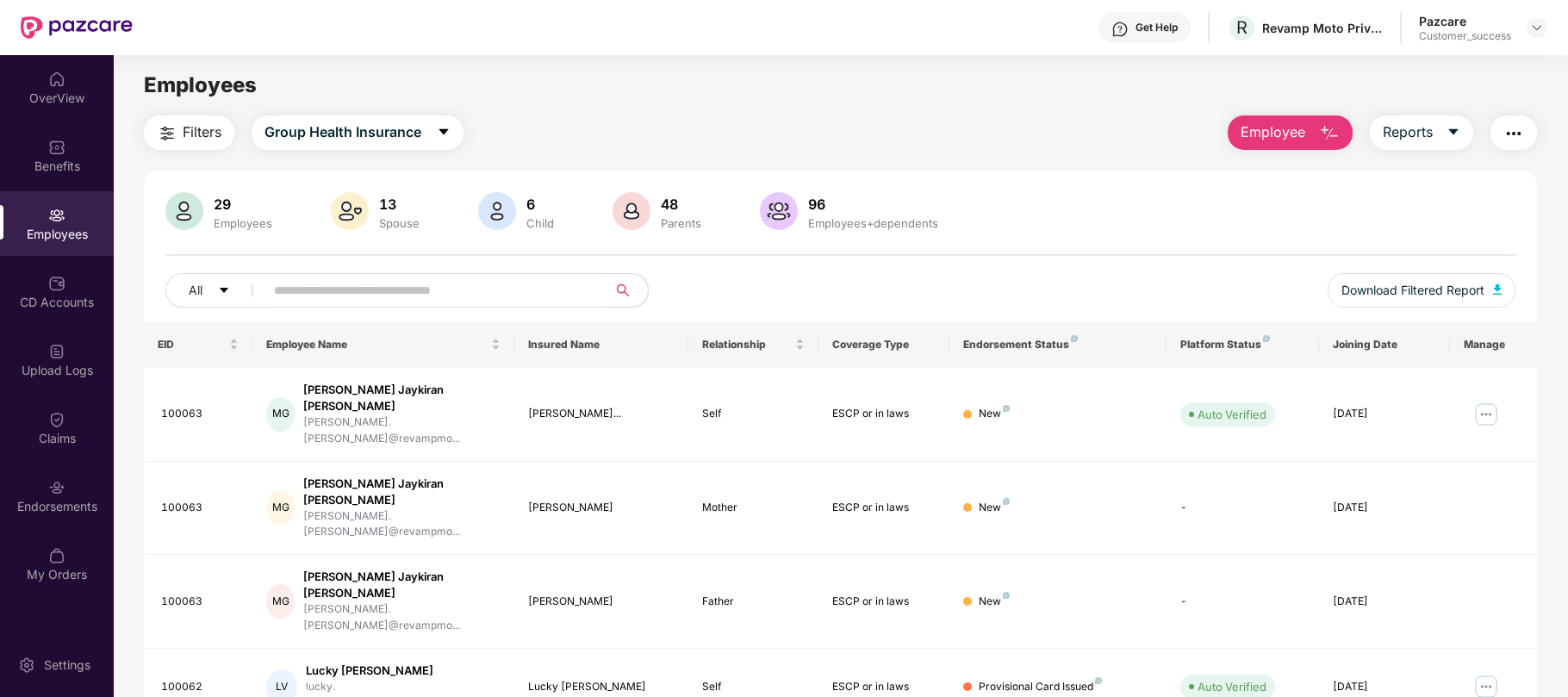
click at [376, 291] on input "text" at bounding box center [428, 290] width 309 height 26
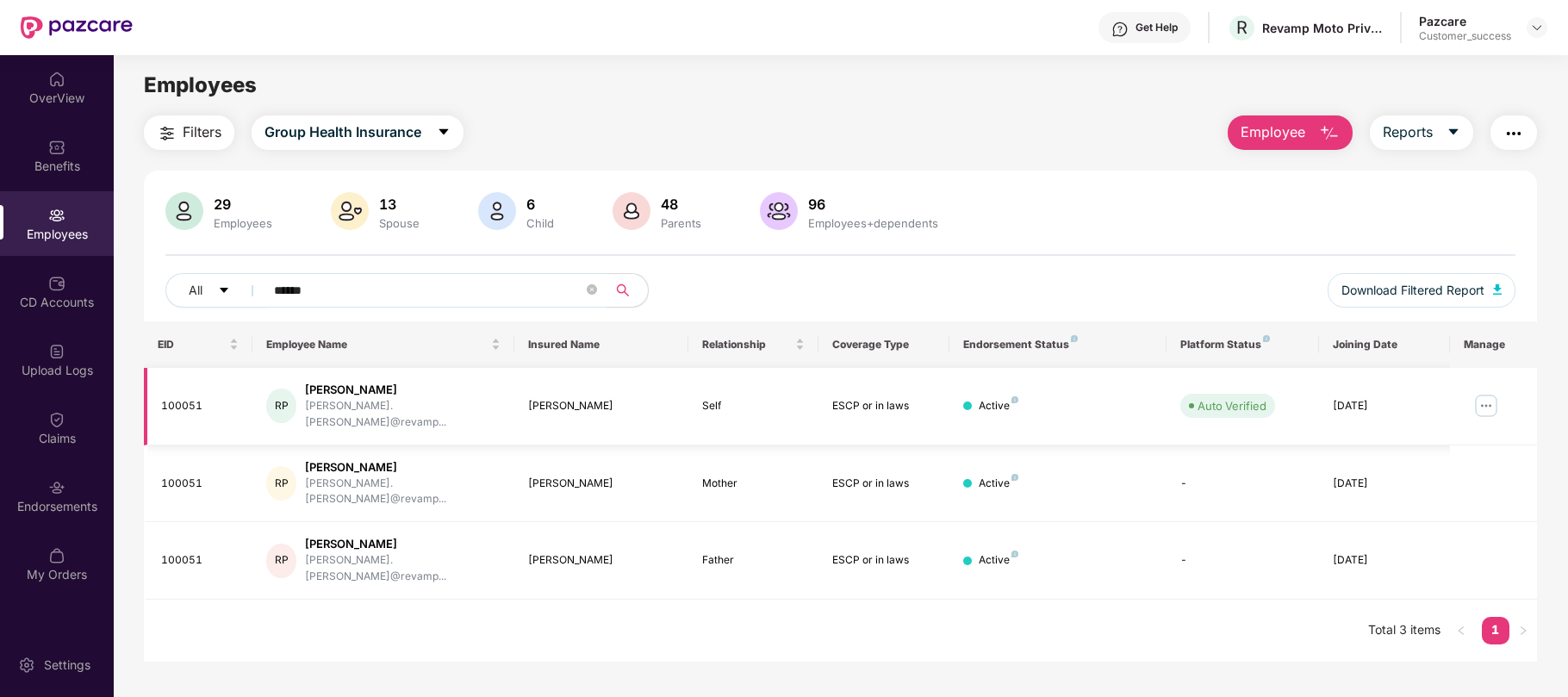
type input "******"
click at [1489, 403] on img at bounding box center [1486, 406] width 28 height 28
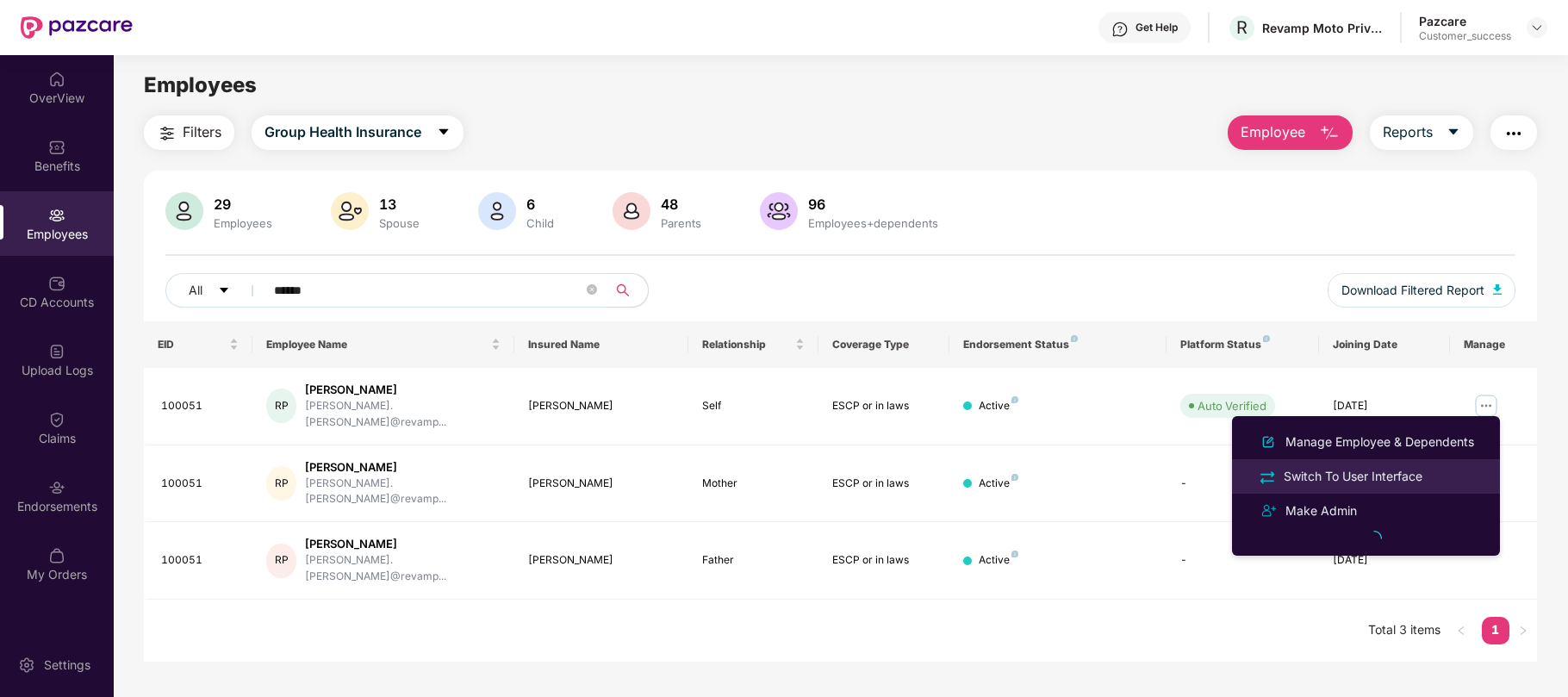
click at [1371, 473] on div "Switch To User Interface" at bounding box center [1352, 476] width 145 height 19
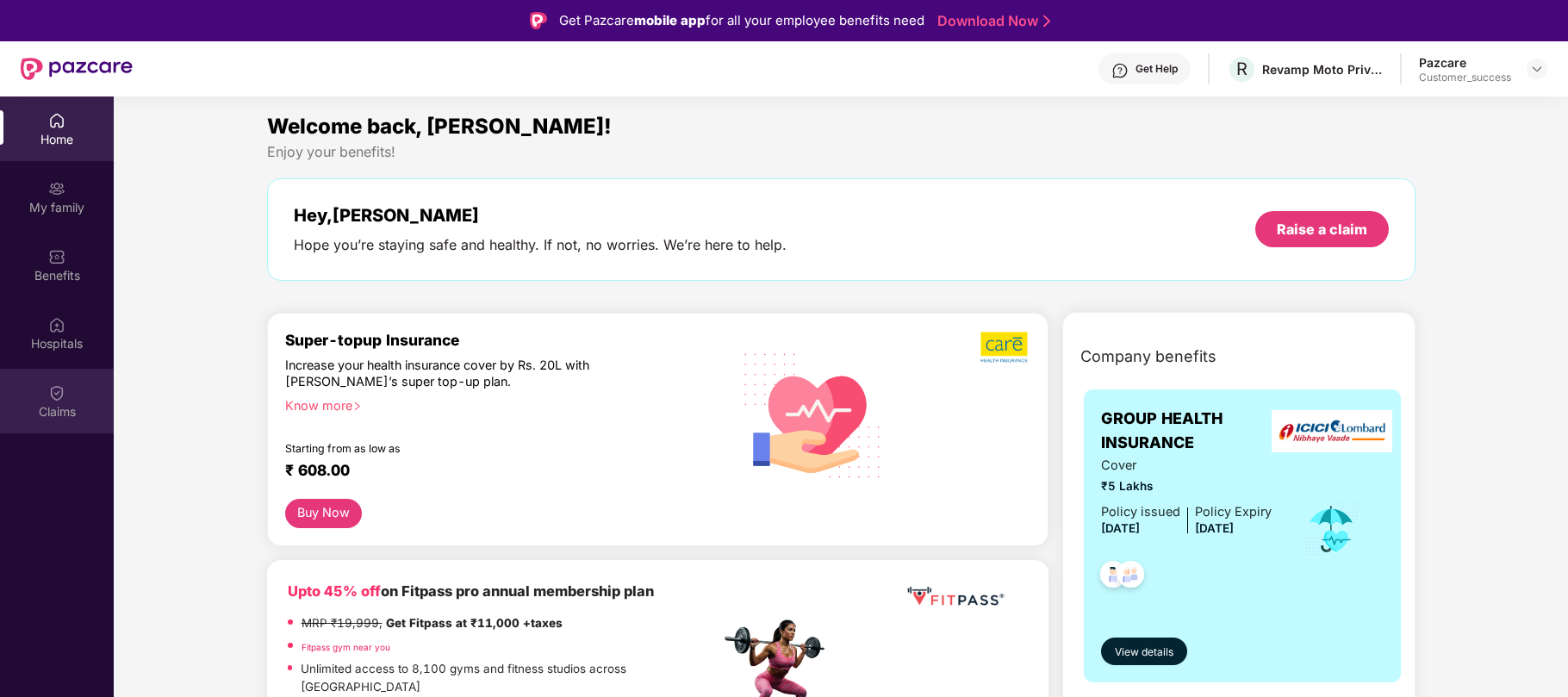
click at [59, 408] on div "Claims" at bounding box center [57, 411] width 114 height 17
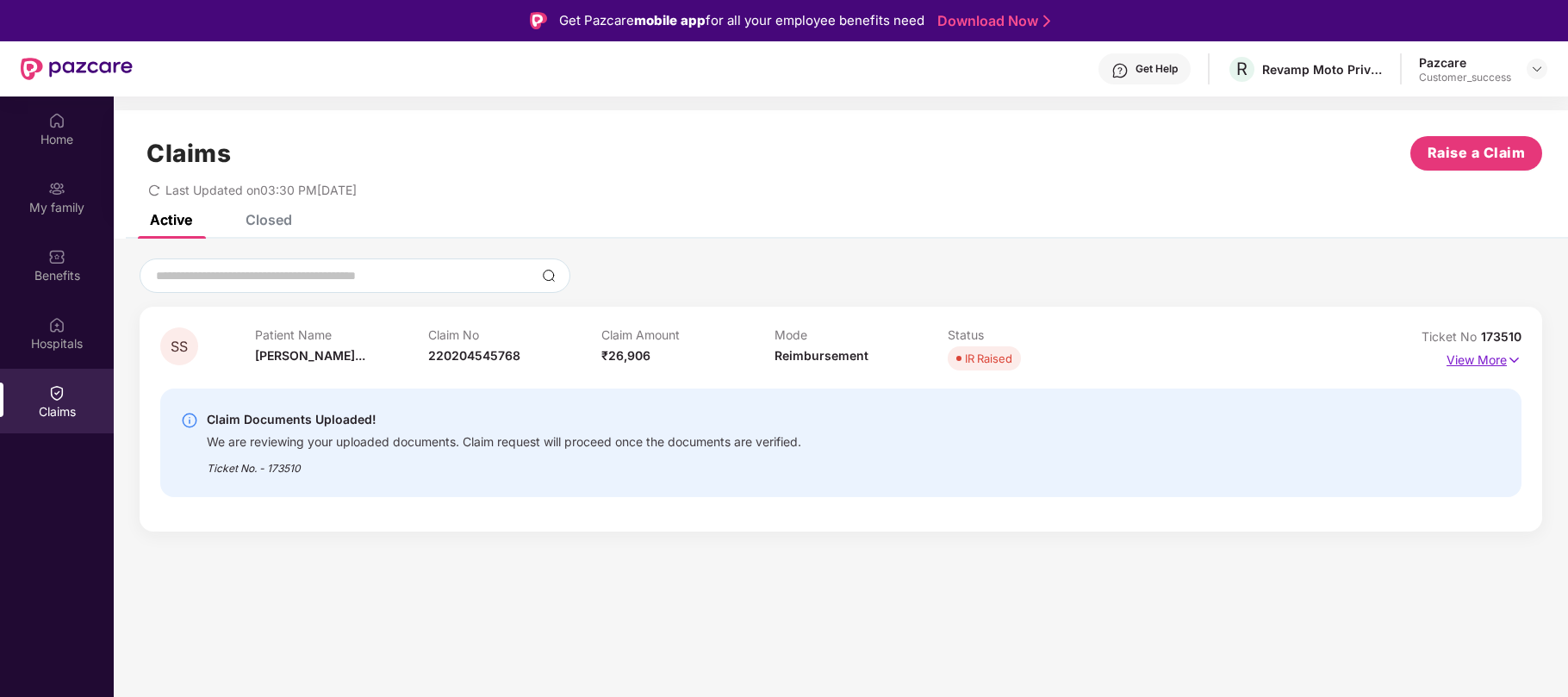
click at [1506, 363] on img at bounding box center [1514, 359] width 14 height 19
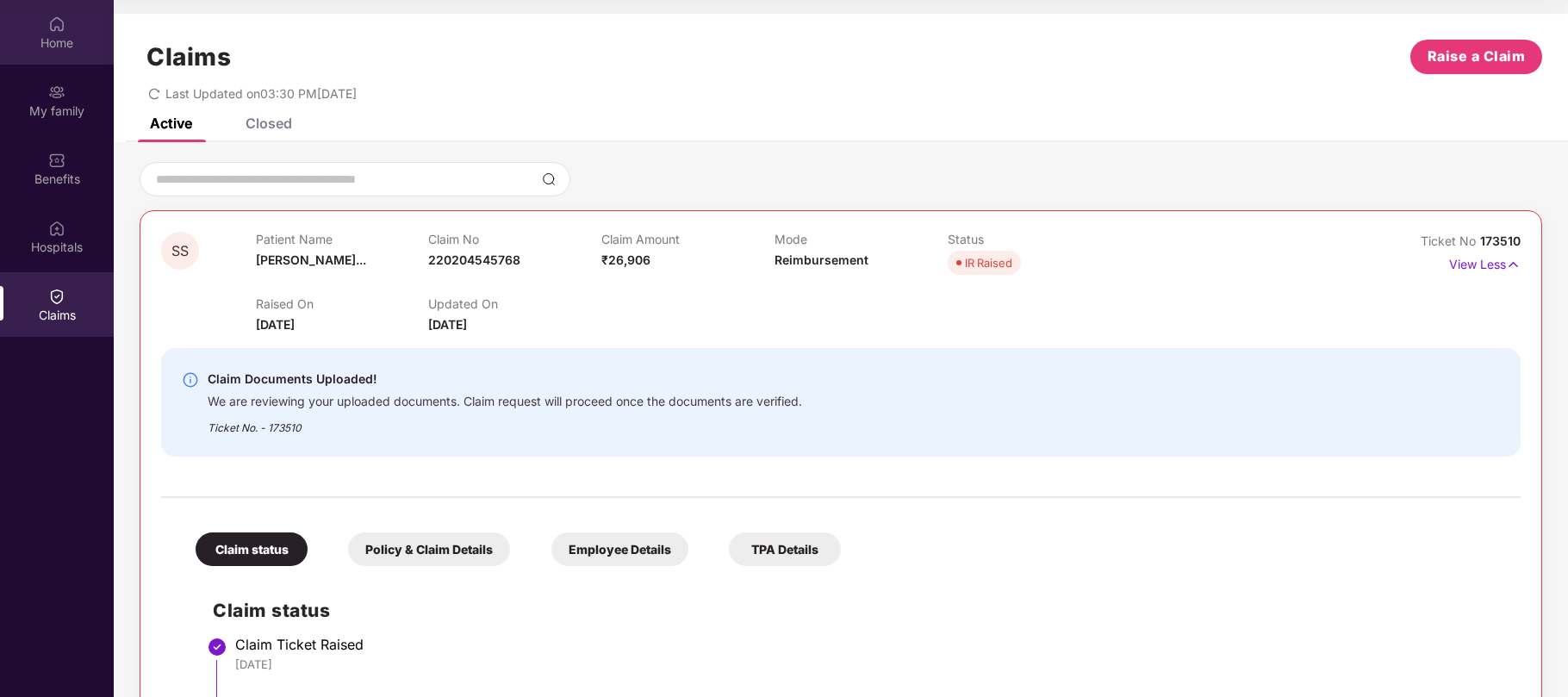
click at [46, 41] on div "Home" at bounding box center [57, 43] width 114 height 17
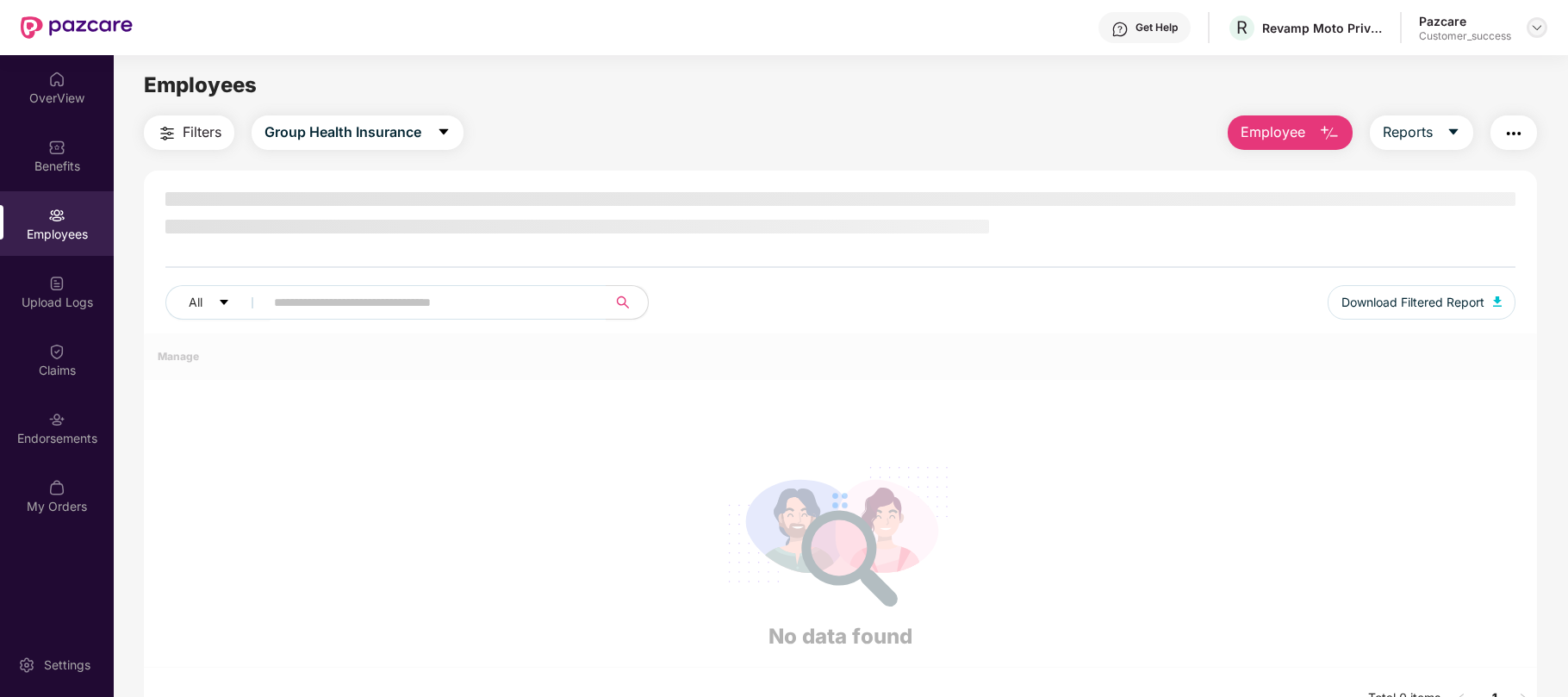
click at [1544, 29] on div at bounding box center [1536, 27] width 21 height 20
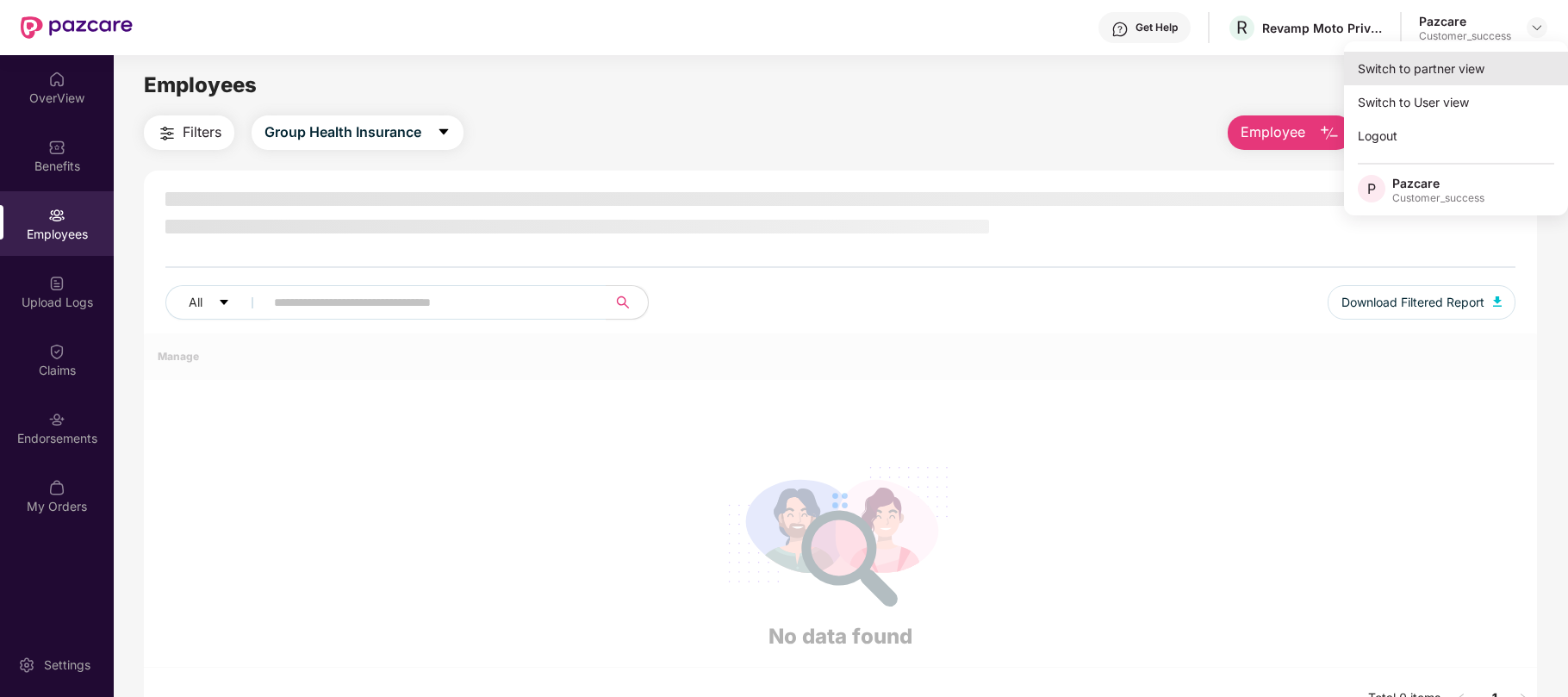
click at [1423, 65] on div "Switch to partner view" at bounding box center [1456, 69] width 224 height 34
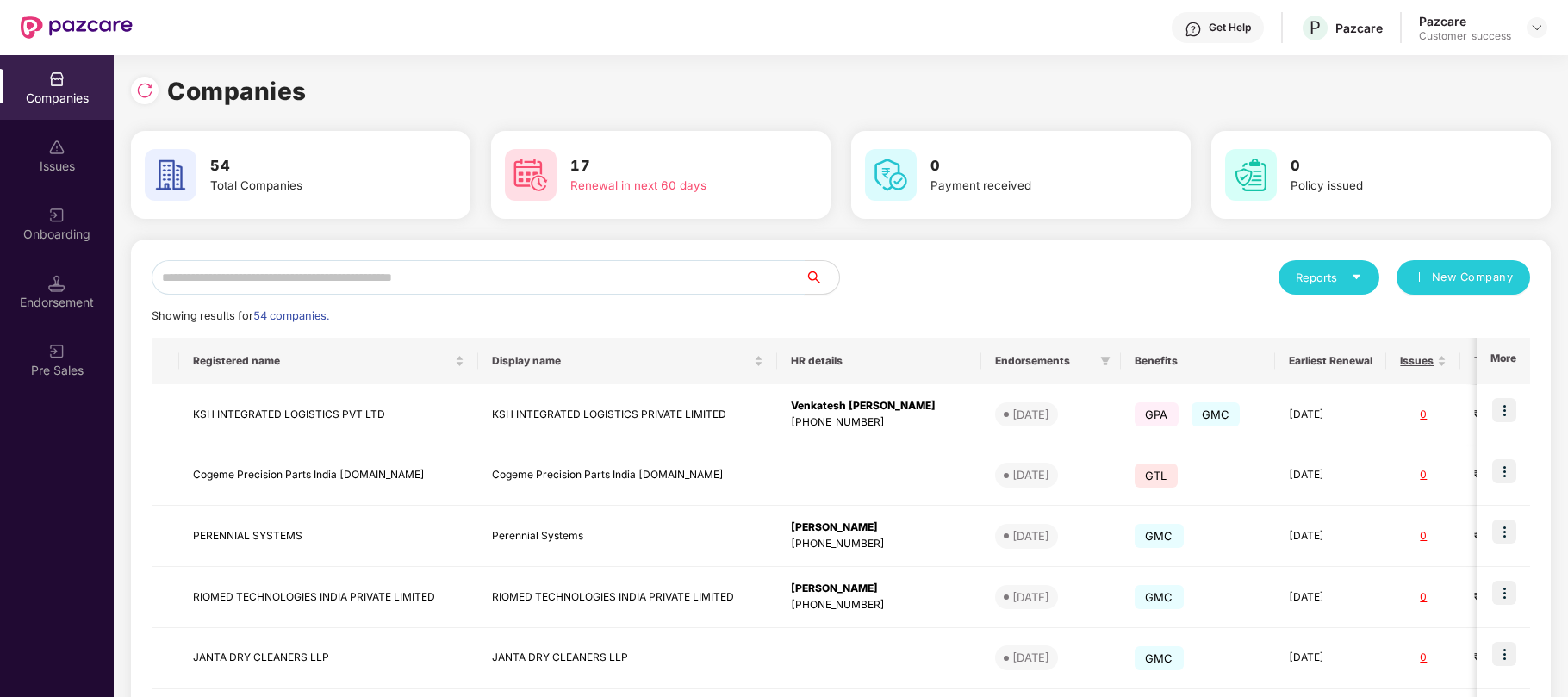
click at [477, 274] on input "text" at bounding box center [478, 277] width 653 height 35
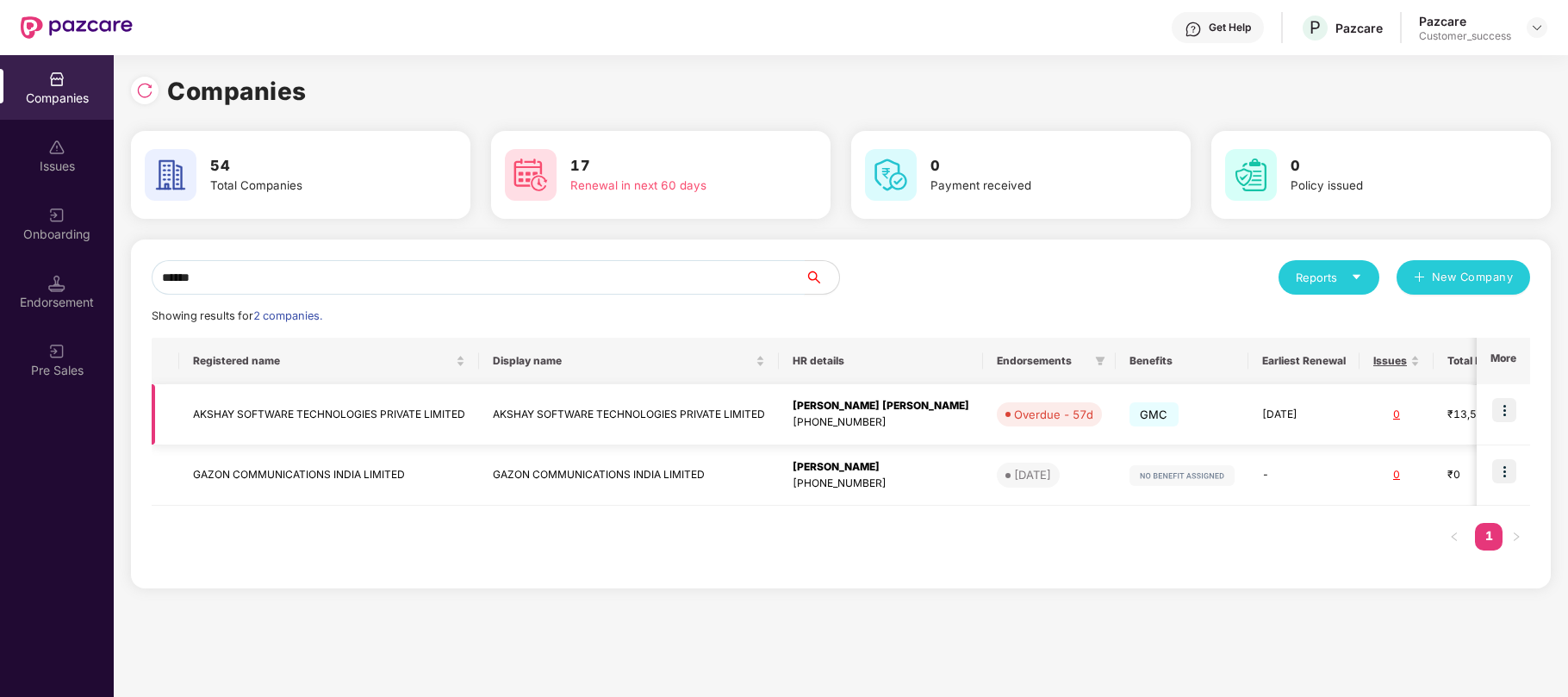
type input "******"
click at [1499, 410] on img at bounding box center [1504, 409] width 24 height 24
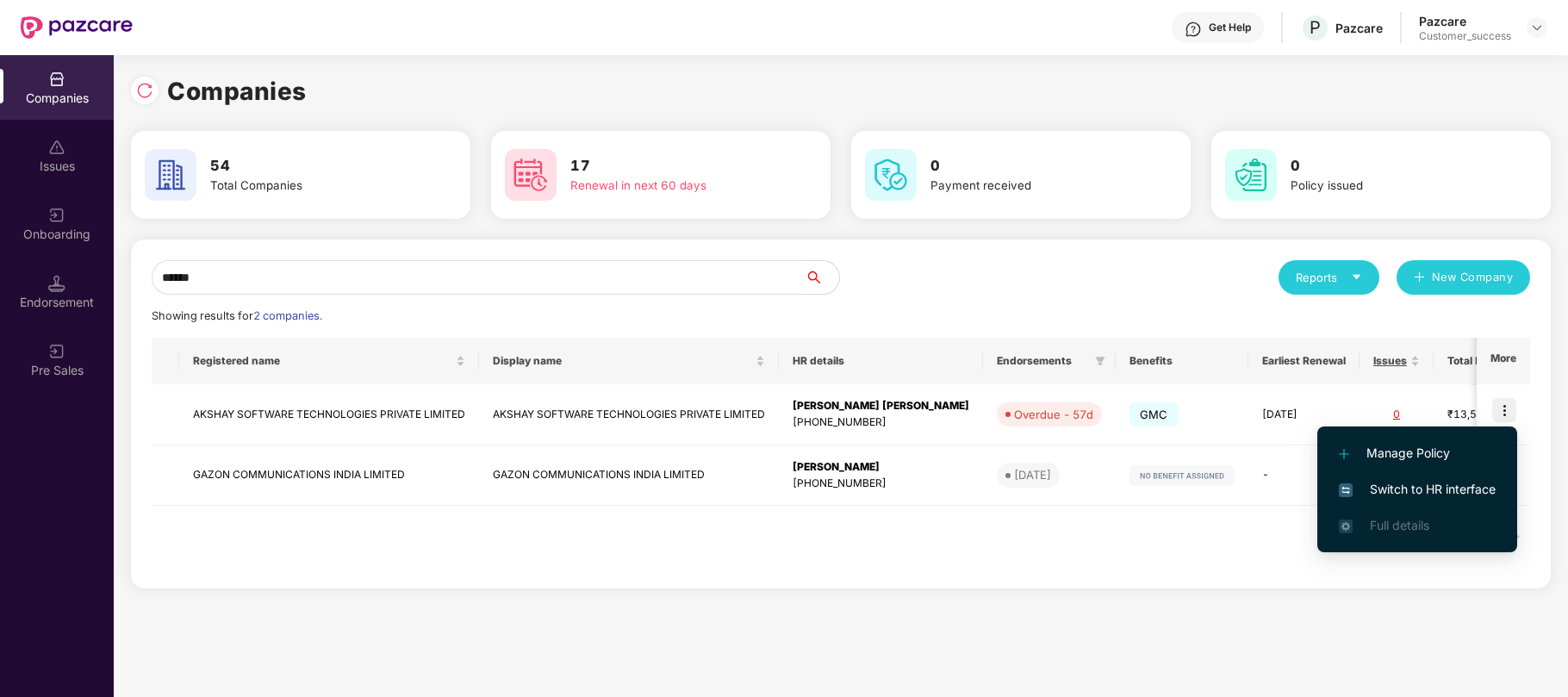
click at [1400, 487] on span "Switch to HR interface" at bounding box center [1417, 488] width 157 height 19
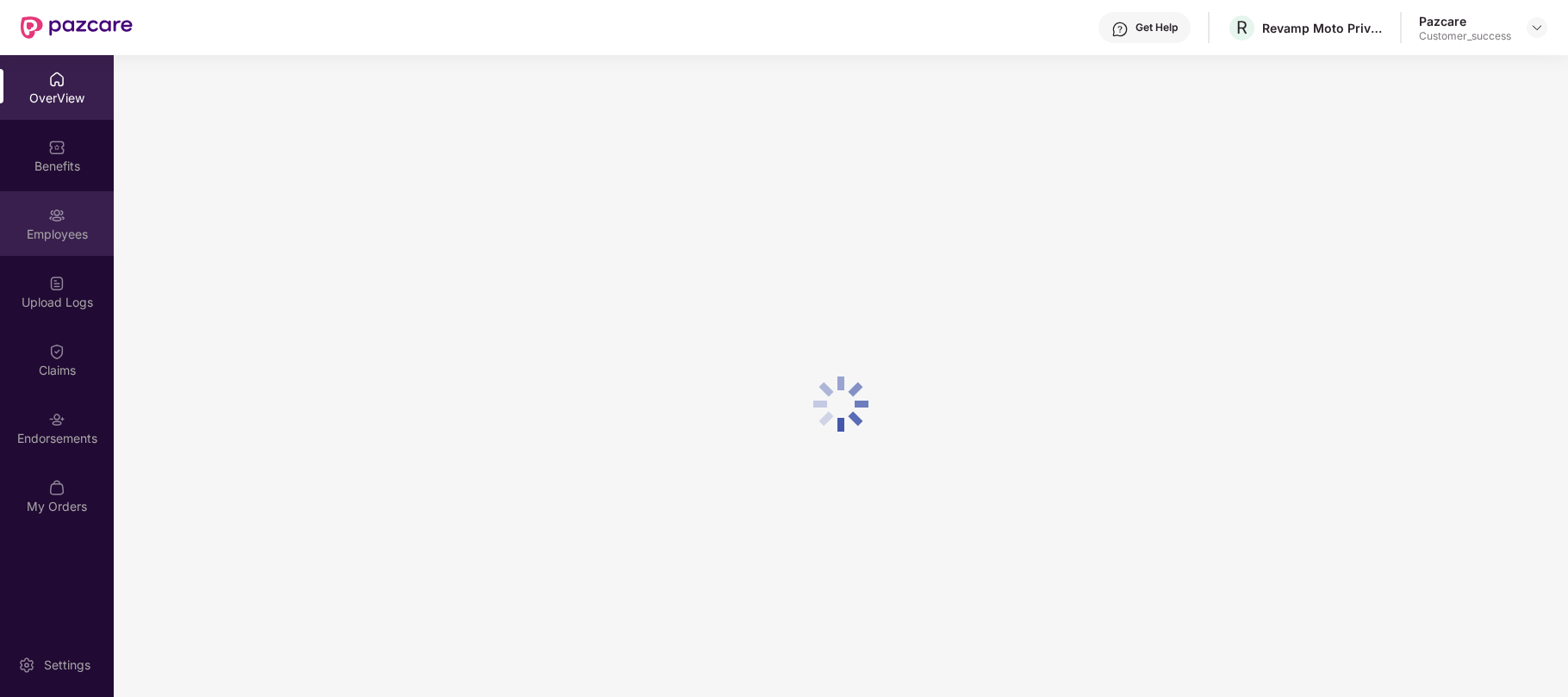
click at [45, 236] on div "Employees" at bounding box center [57, 234] width 114 height 17
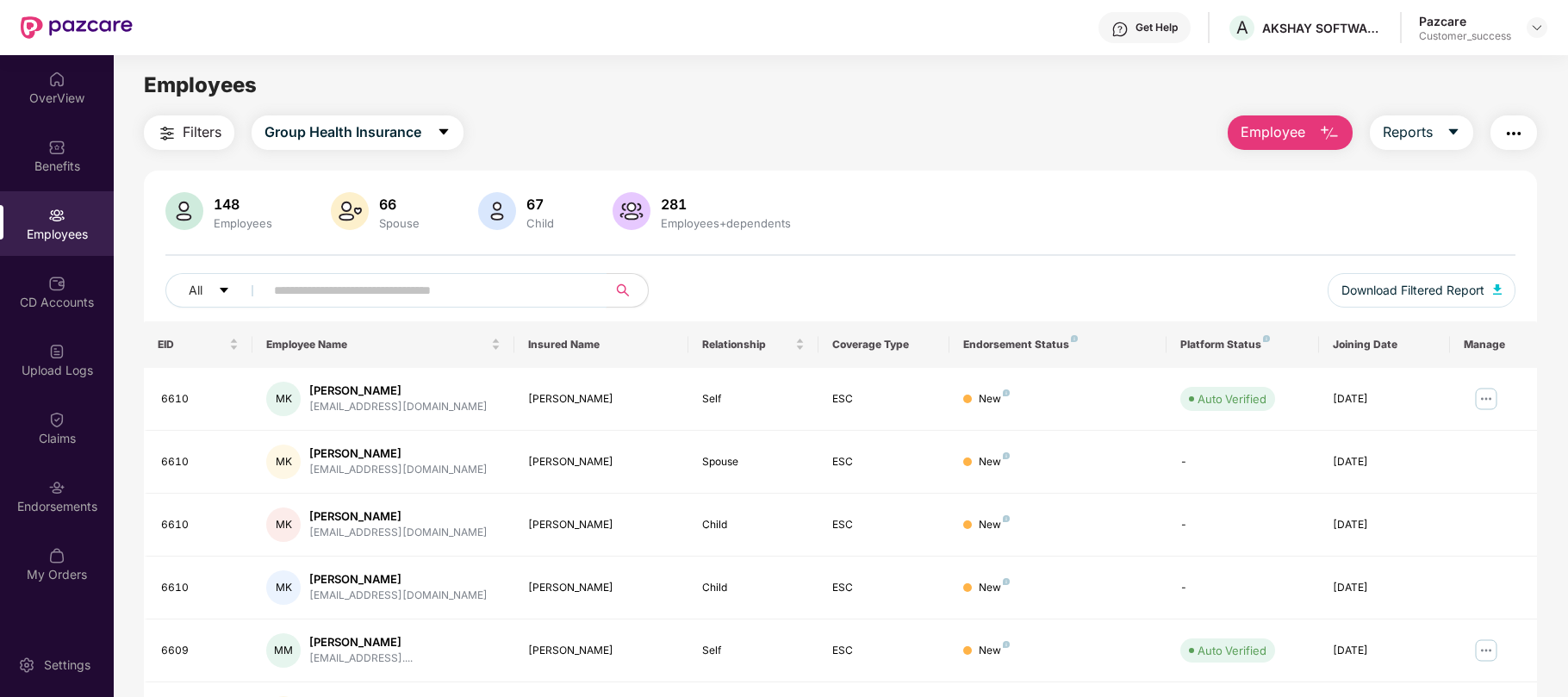
click at [419, 291] on input "text" at bounding box center [428, 290] width 309 height 26
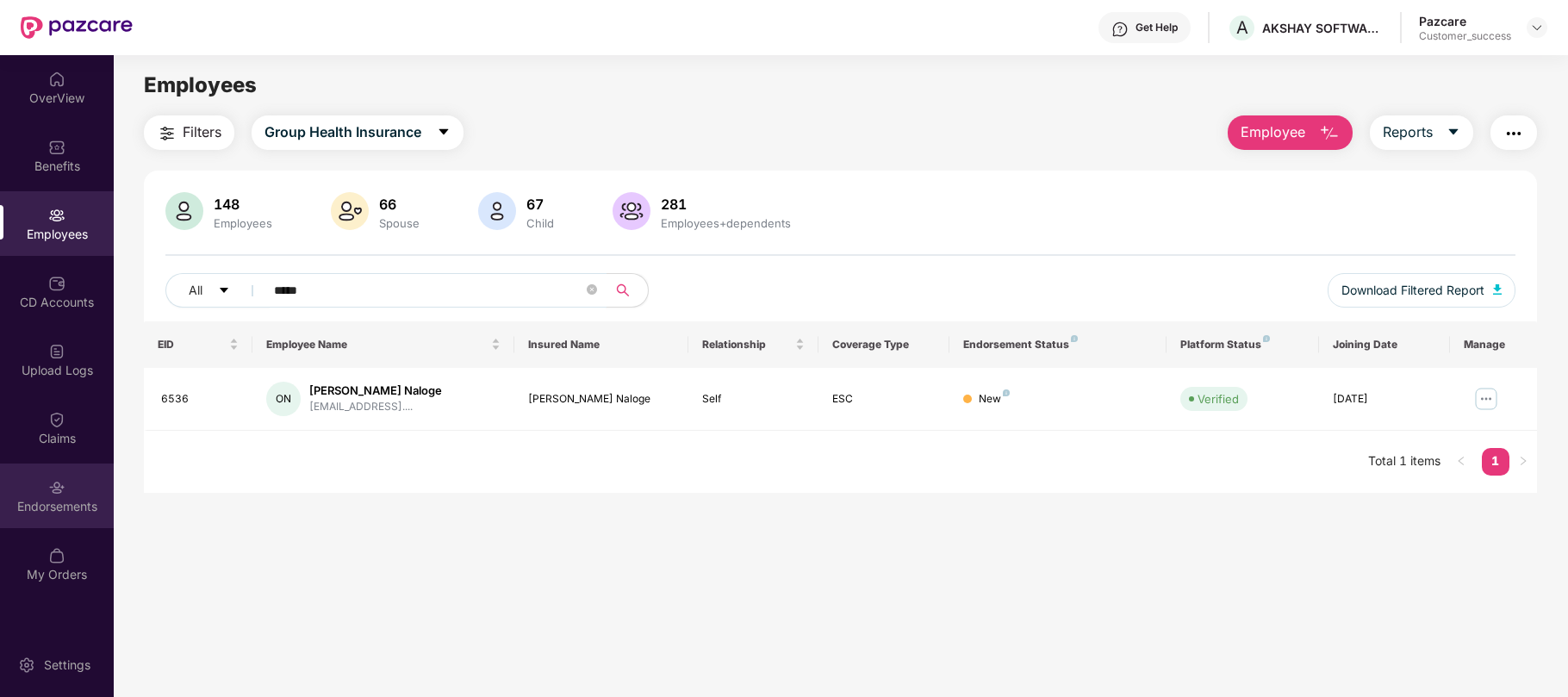
type input "*****"
click at [55, 498] on div "Endorsements" at bounding box center [57, 506] width 114 height 17
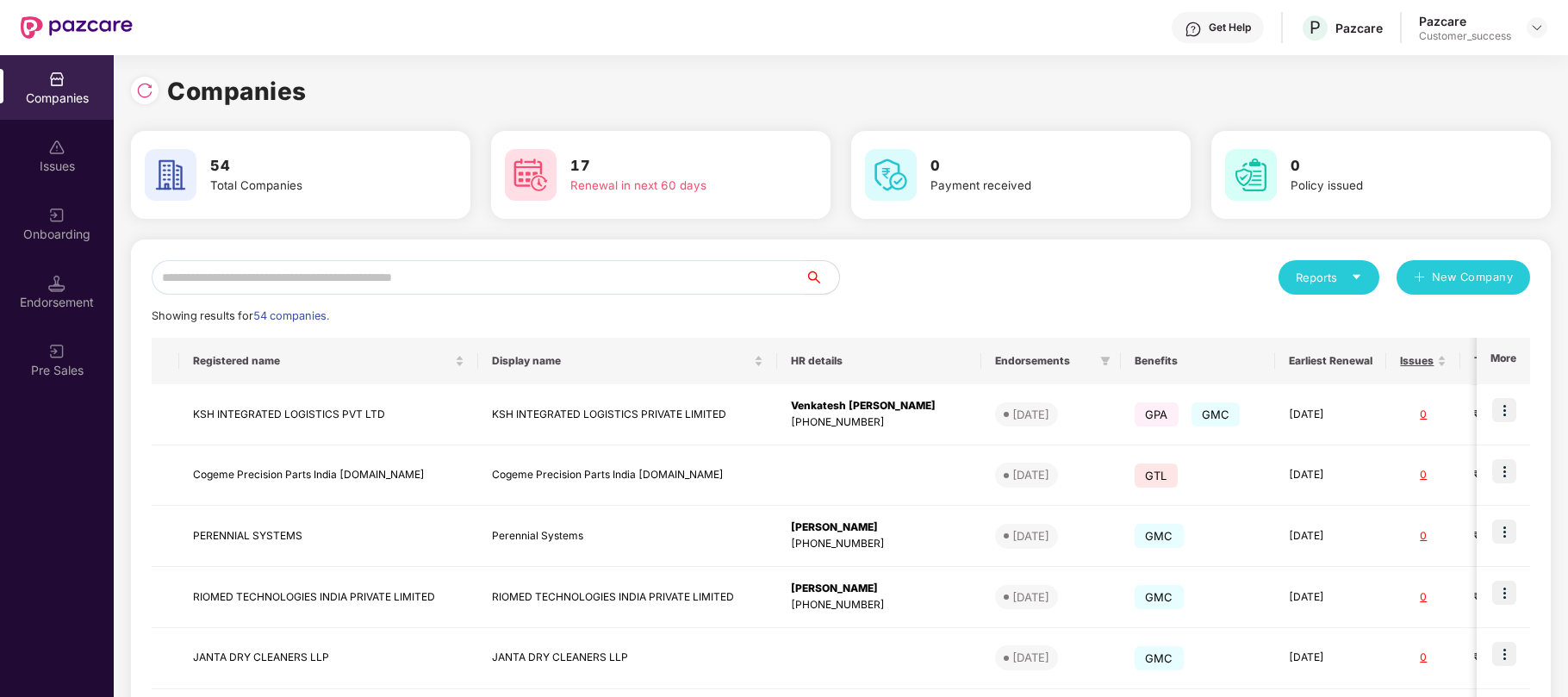
click at [512, 266] on input "text" at bounding box center [478, 277] width 653 height 35
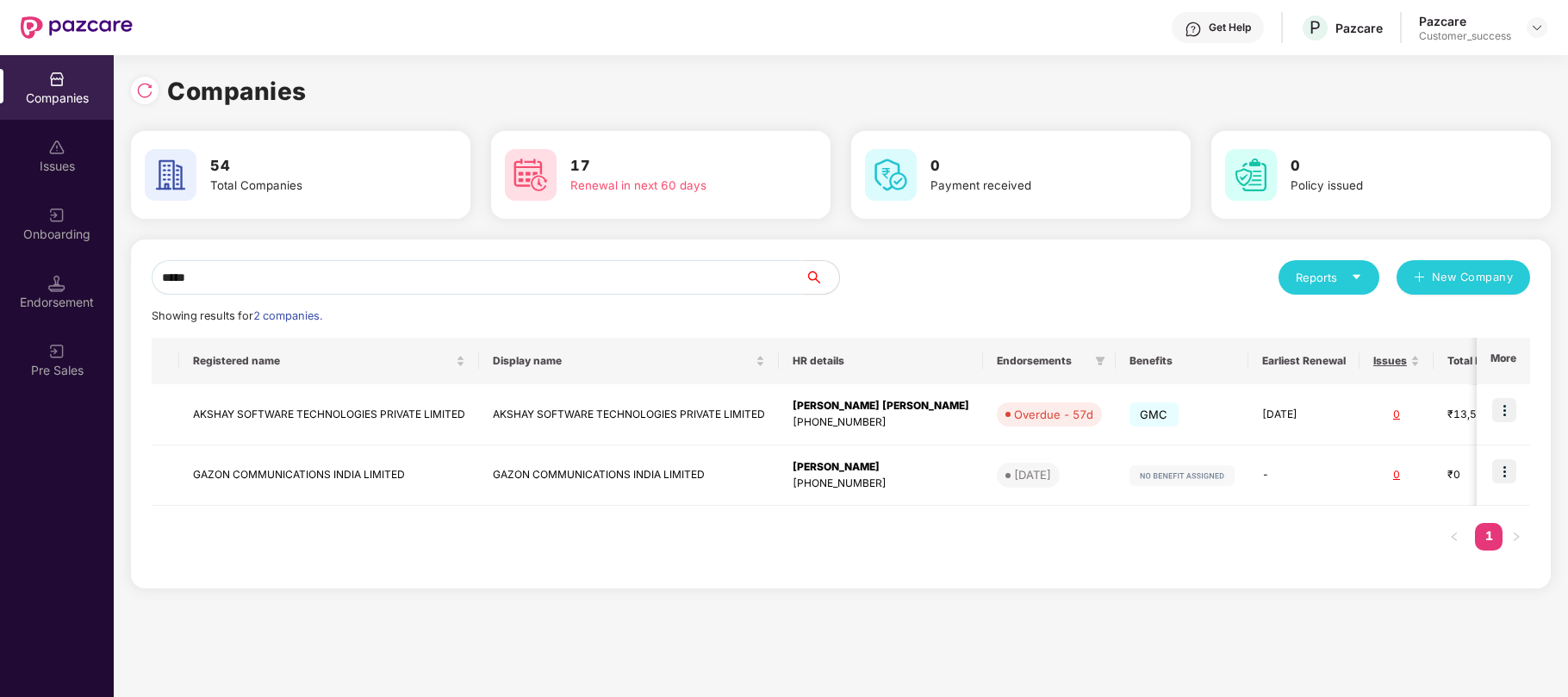
type input "******"
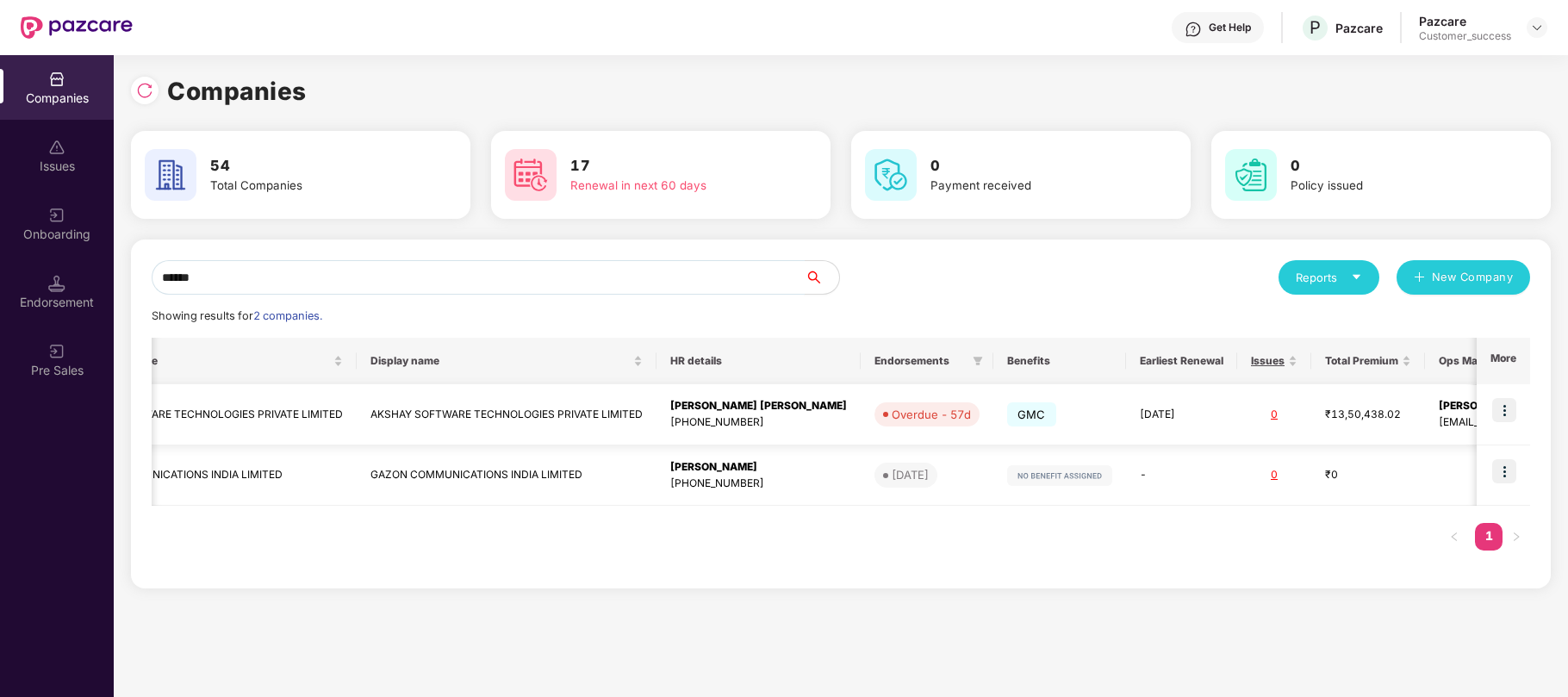
scroll to position [0, 186]
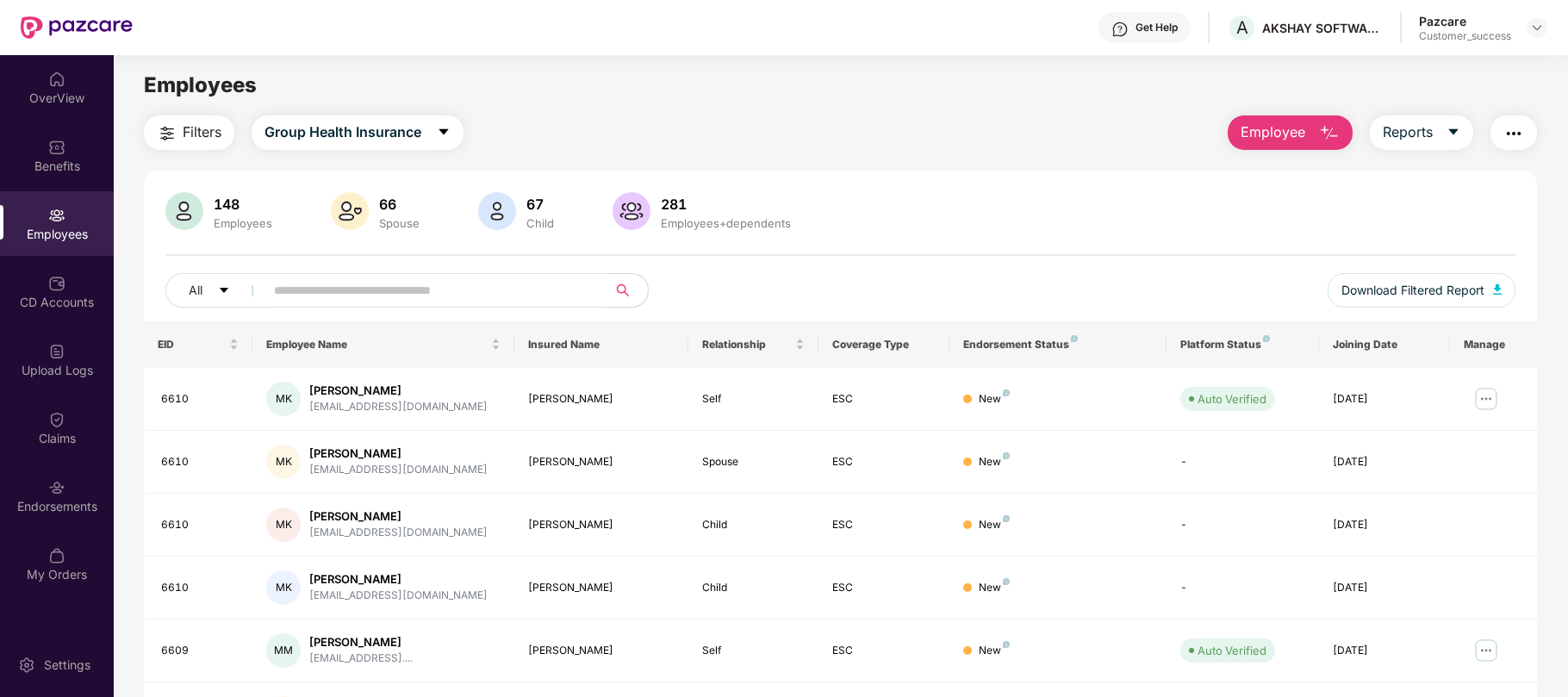
click at [393, 287] on input "text" at bounding box center [428, 290] width 309 height 26
click at [1541, 26] on img at bounding box center [1536, 27] width 13 height 13
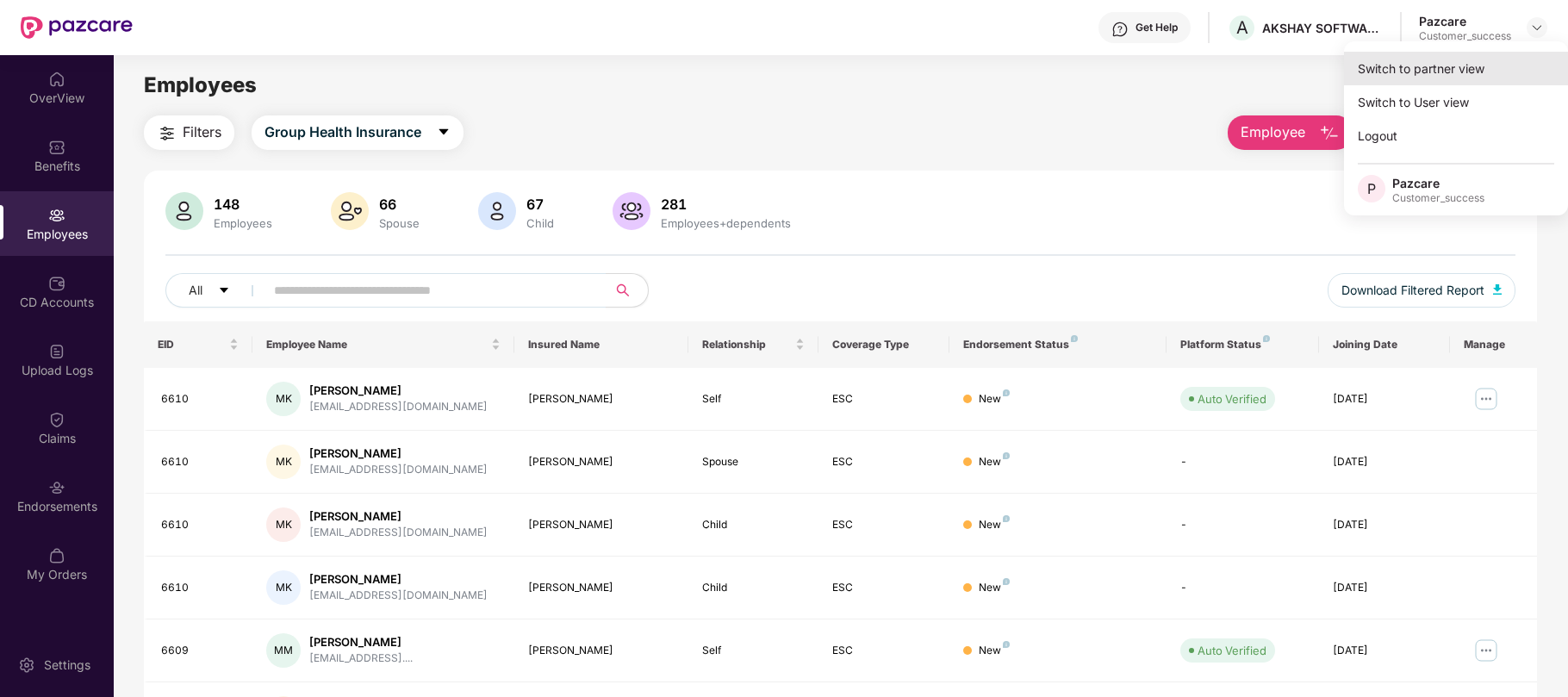
click at [1415, 76] on div "Switch to partner view" at bounding box center [1456, 69] width 224 height 34
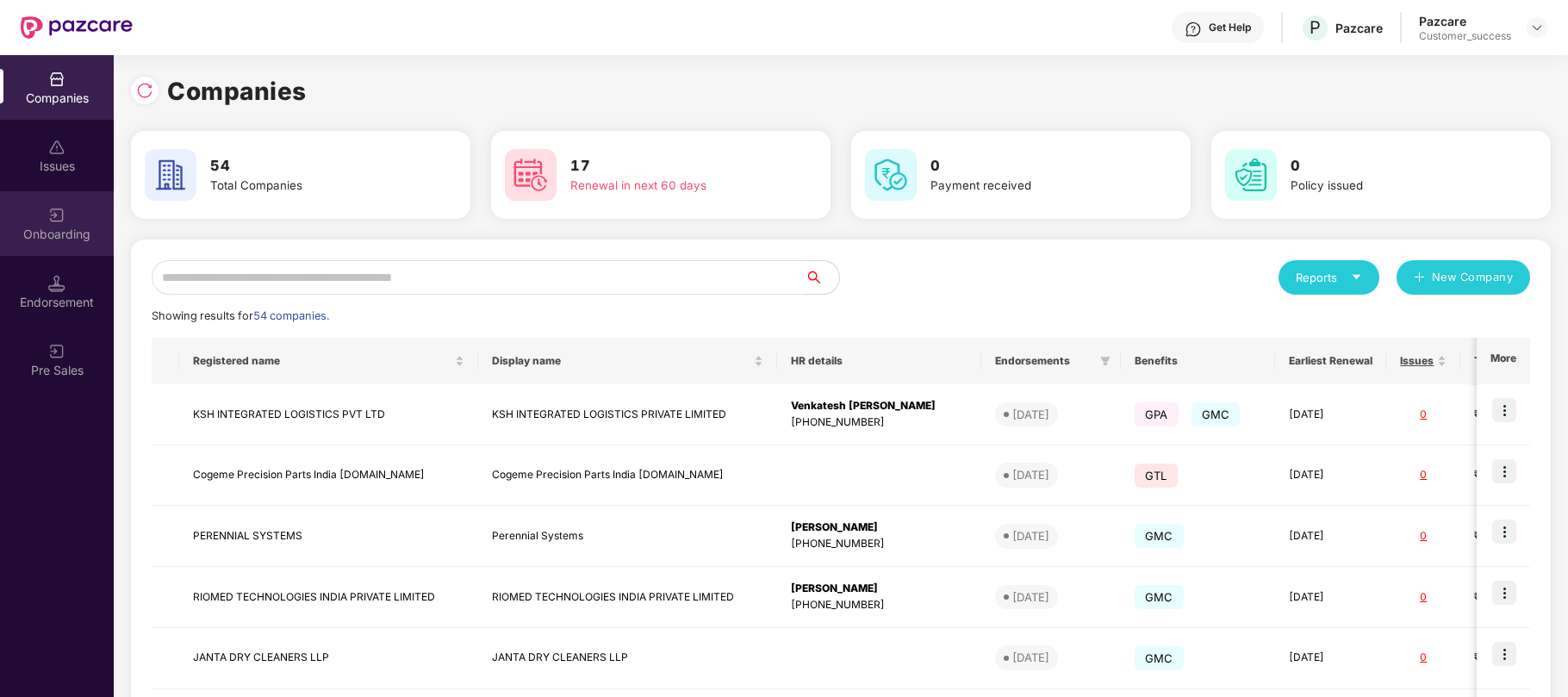
click at [61, 217] on img at bounding box center [56, 215] width 17 height 17
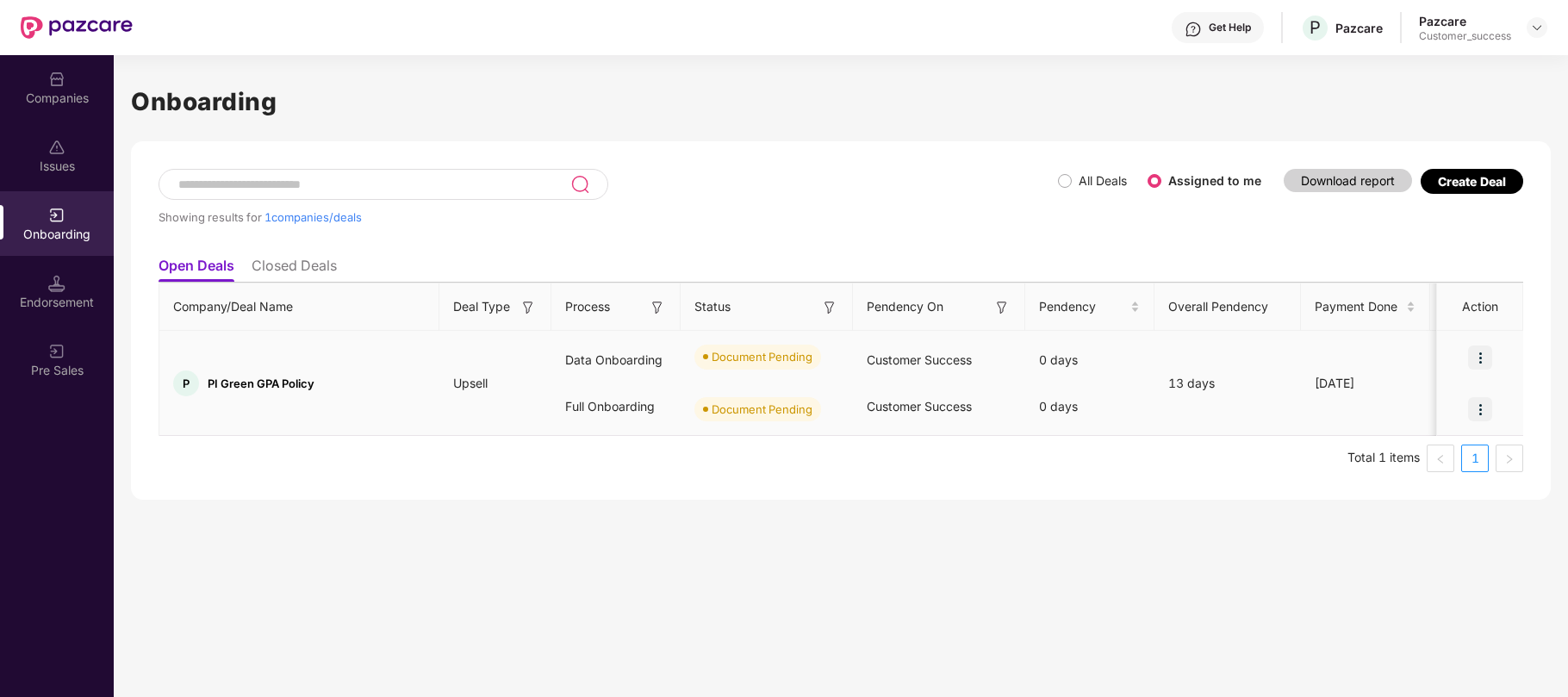
click at [1482, 358] on img at bounding box center [1480, 357] width 24 height 24
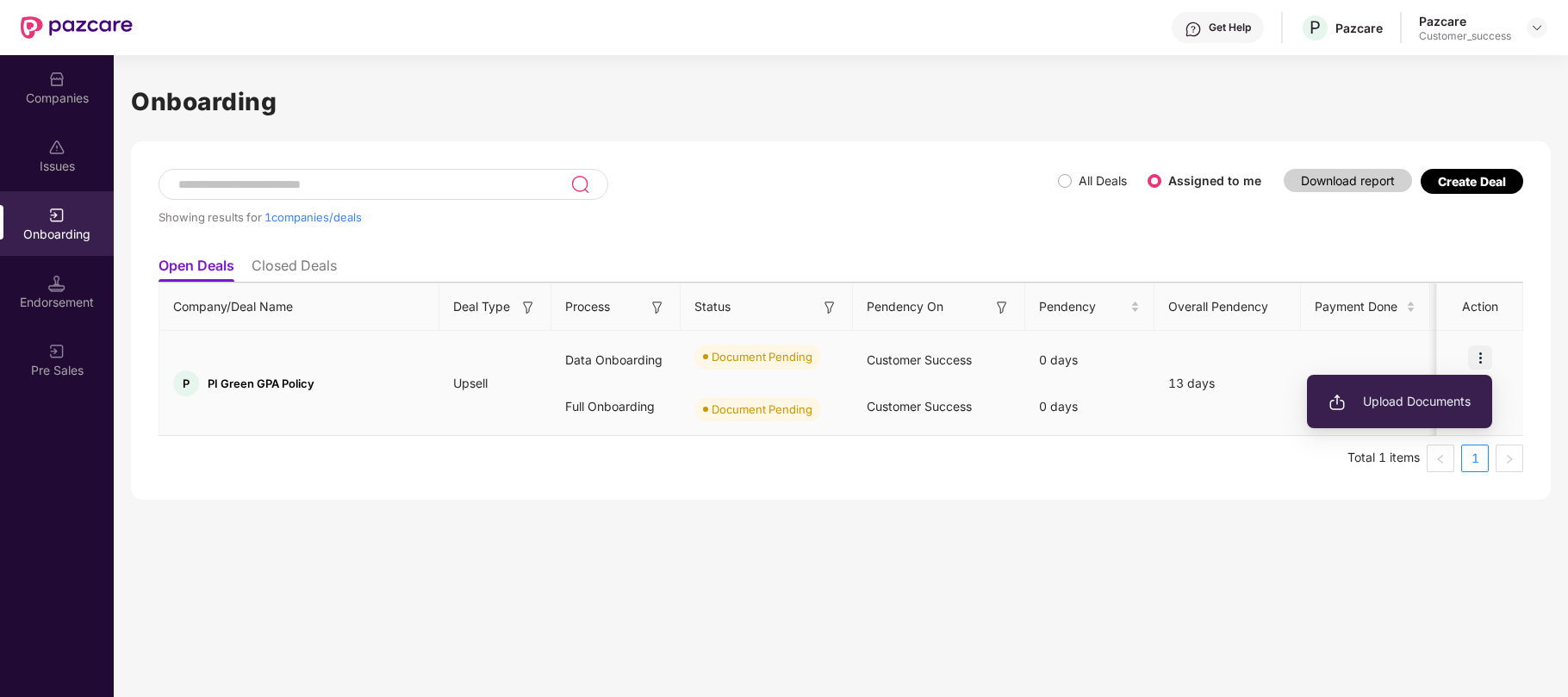
click at [1383, 406] on span "Upload Documents" at bounding box center [1399, 401] width 142 height 19
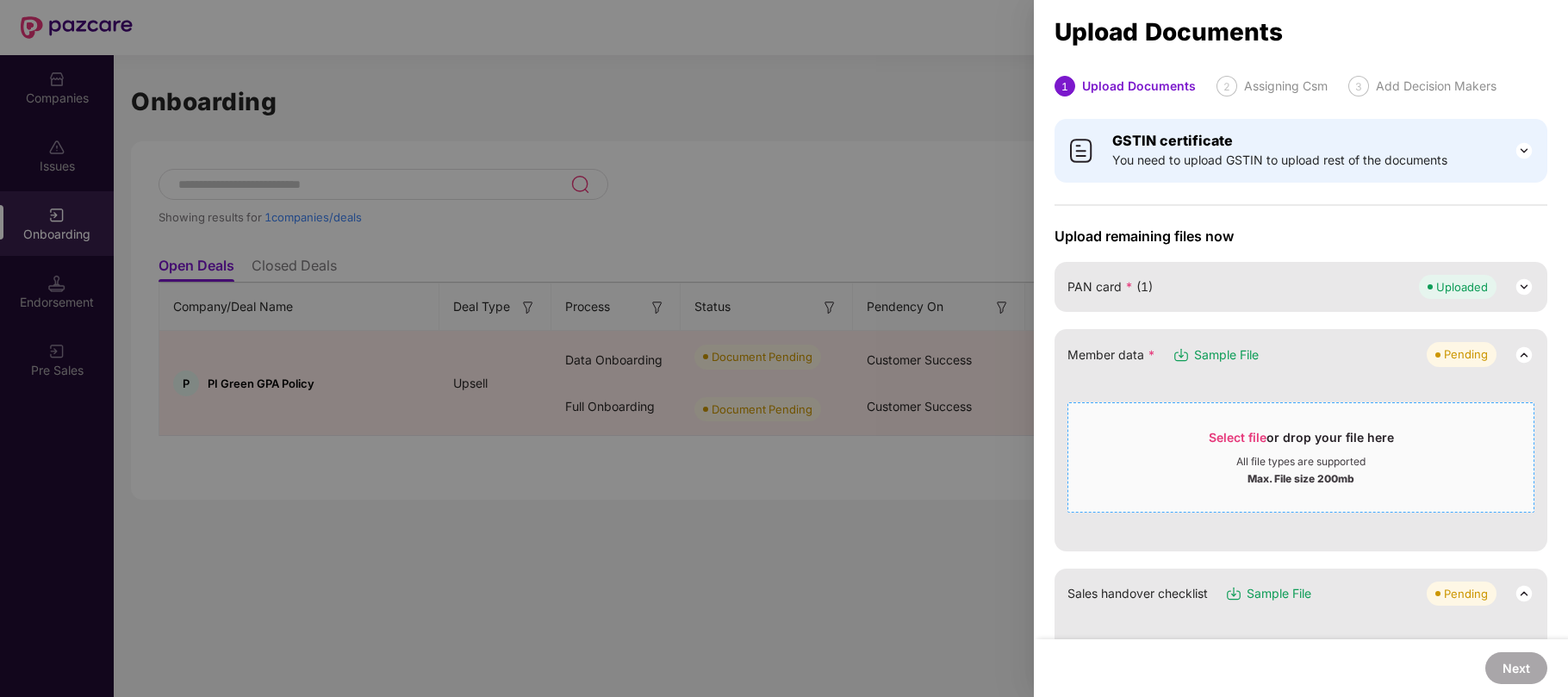
click at [1245, 438] on span "Select file" at bounding box center [1237, 437] width 58 height 14
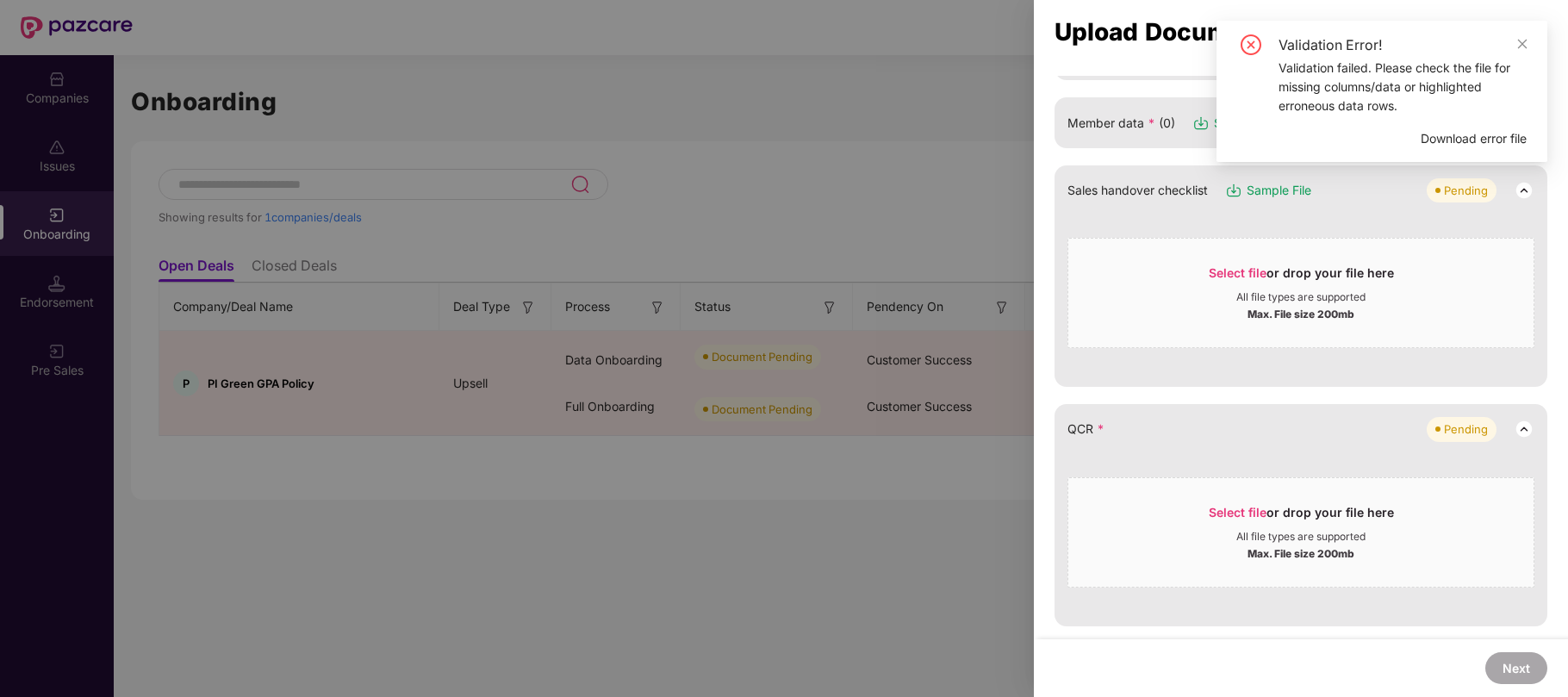
scroll to position [233, 0]
click at [1247, 267] on span "Select file" at bounding box center [1237, 272] width 58 height 14
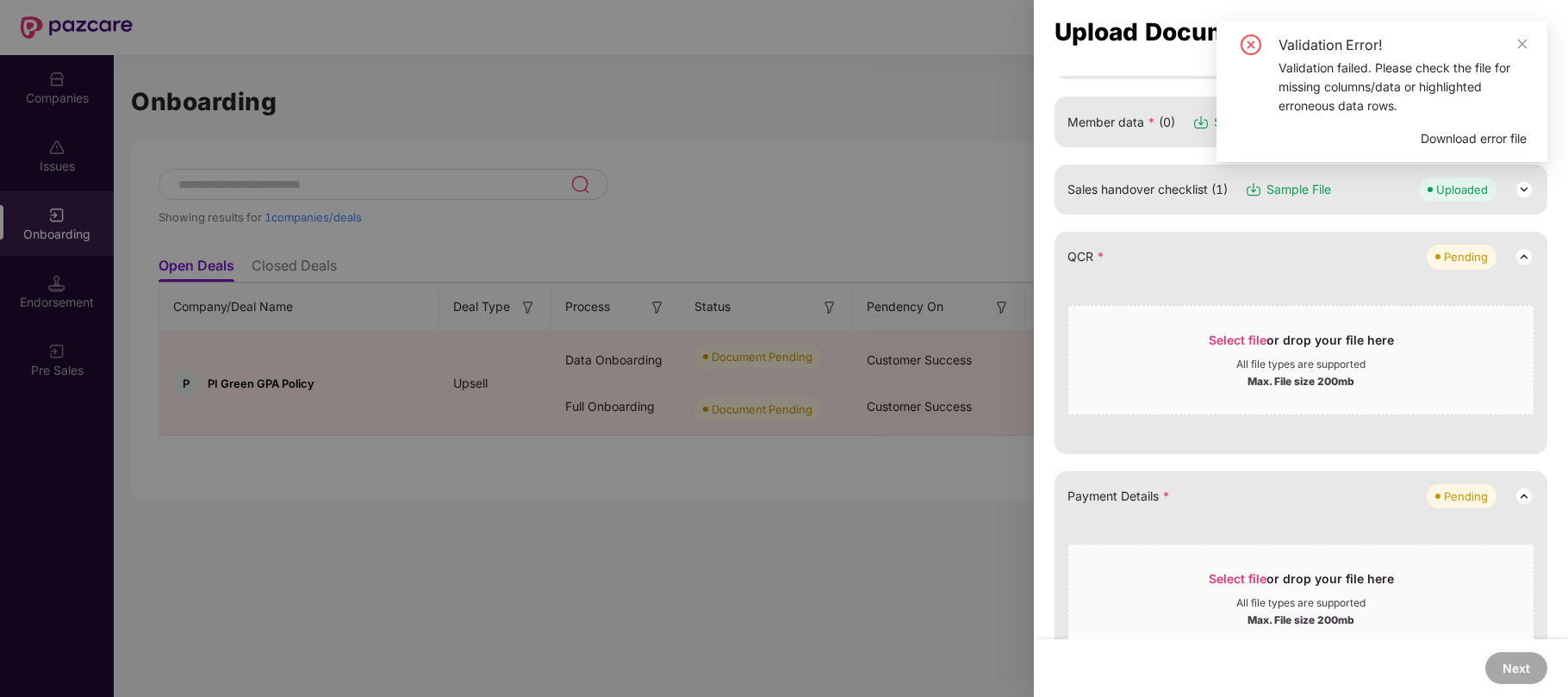
click at [1528, 38] on div "Validation Error! Validation failed. Please check the file for missing columns/…" at bounding box center [1381, 91] width 331 height 141
click at [1093, 573] on div "Select file or drop your file here" at bounding box center [1301, 583] width 465 height 26
click at [1523, 39] on icon "close" at bounding box center [1523, 43] width 10 height 10
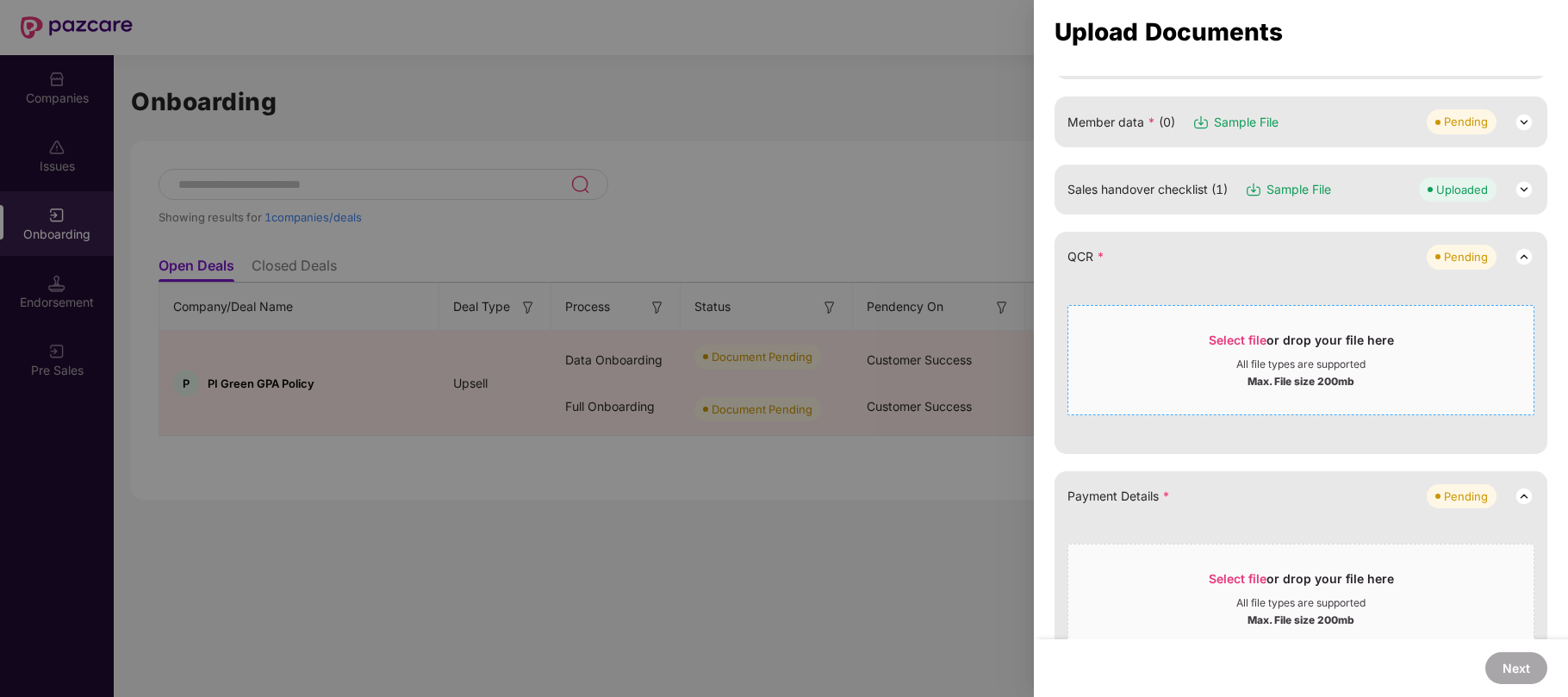
click at [1241, 338] on span "Select file" at bounding box center [1237, 340] width 58 height 14
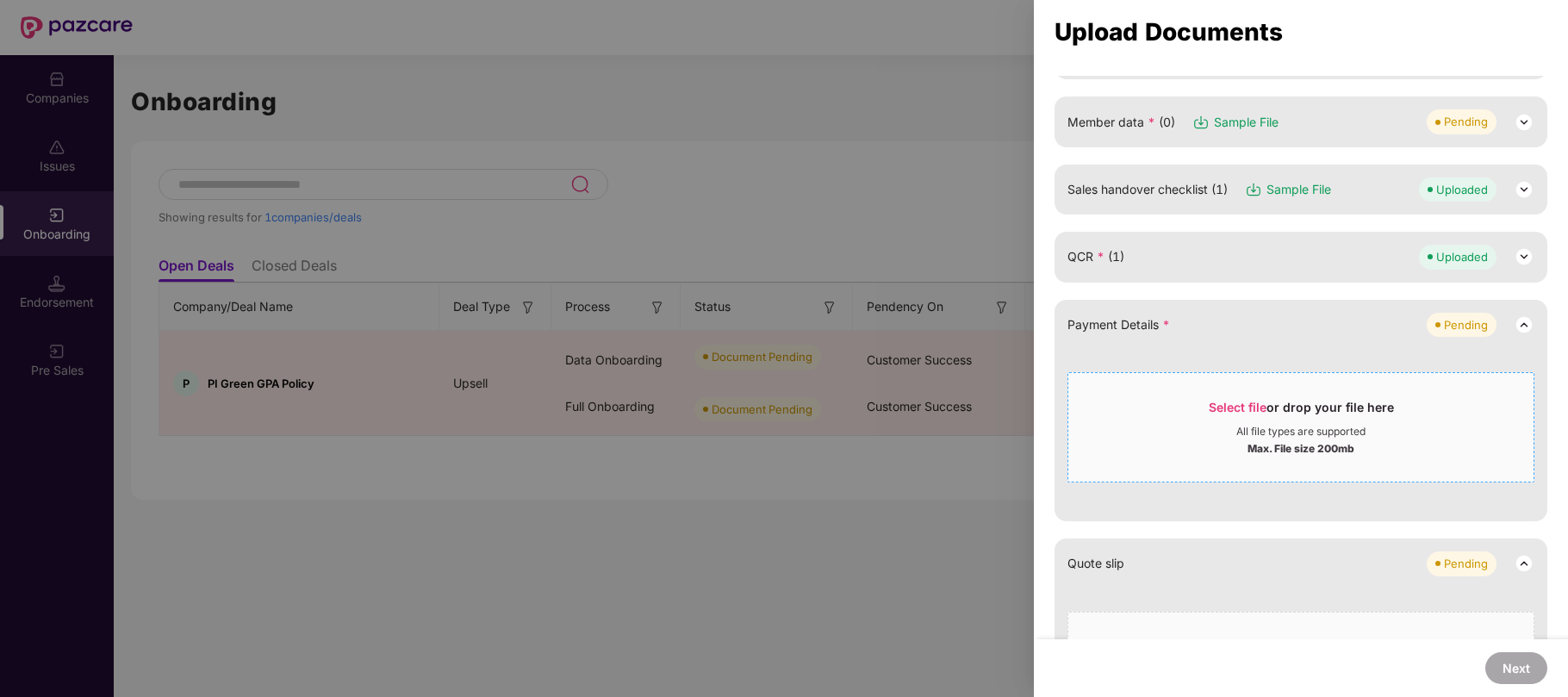
click at [1236, 406] on span "Select file" at bounding box center [1237, 406] width 58 height 14
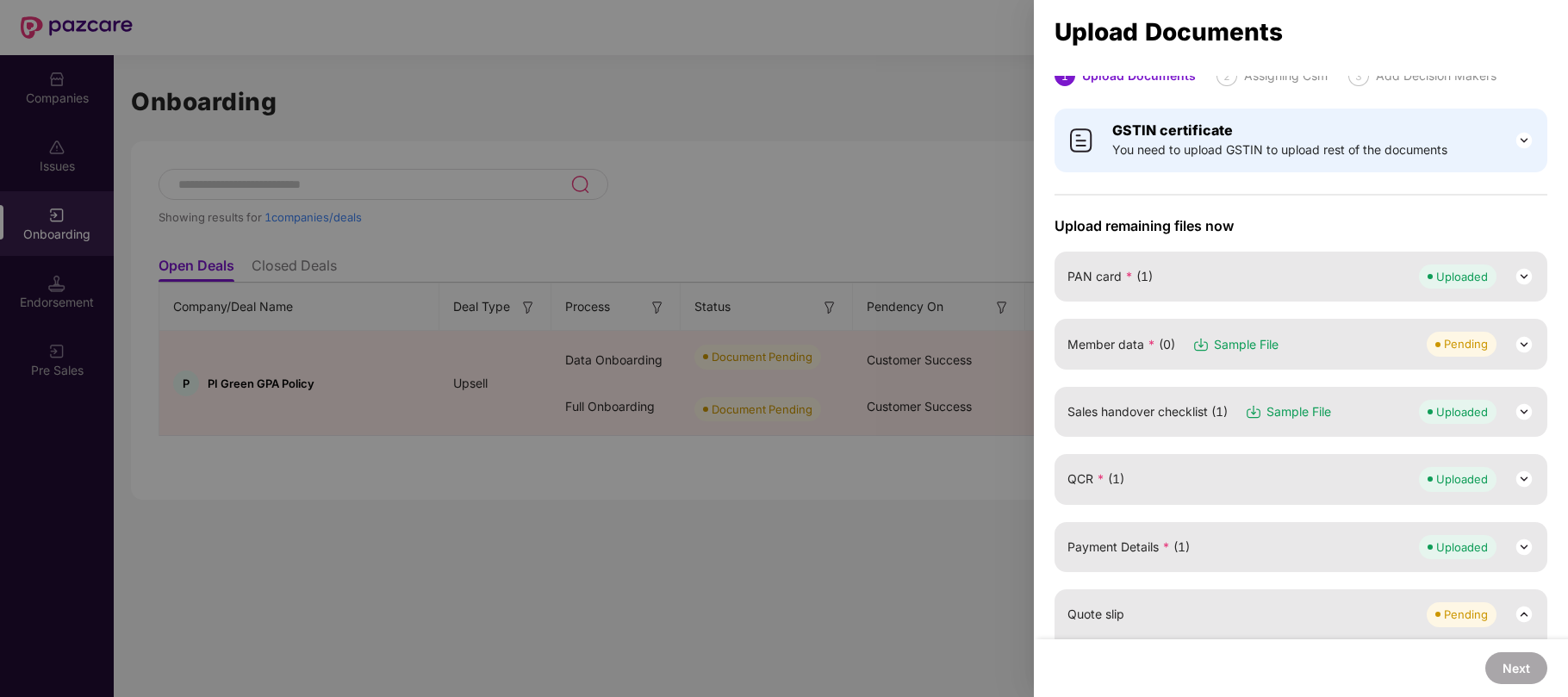
scroll to position [0, 0]
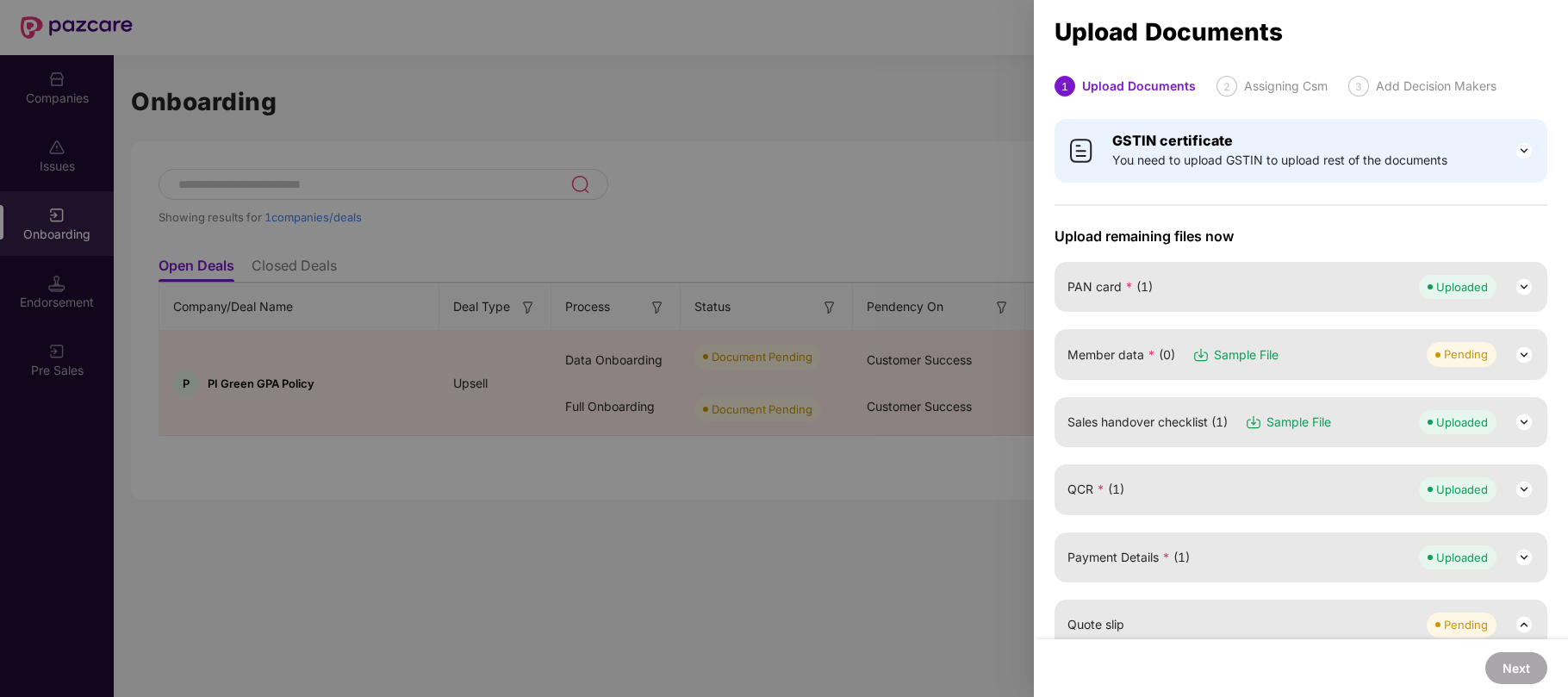
click at [1523, 352] on img at bounding box center [1523, 355] width 21 height 20
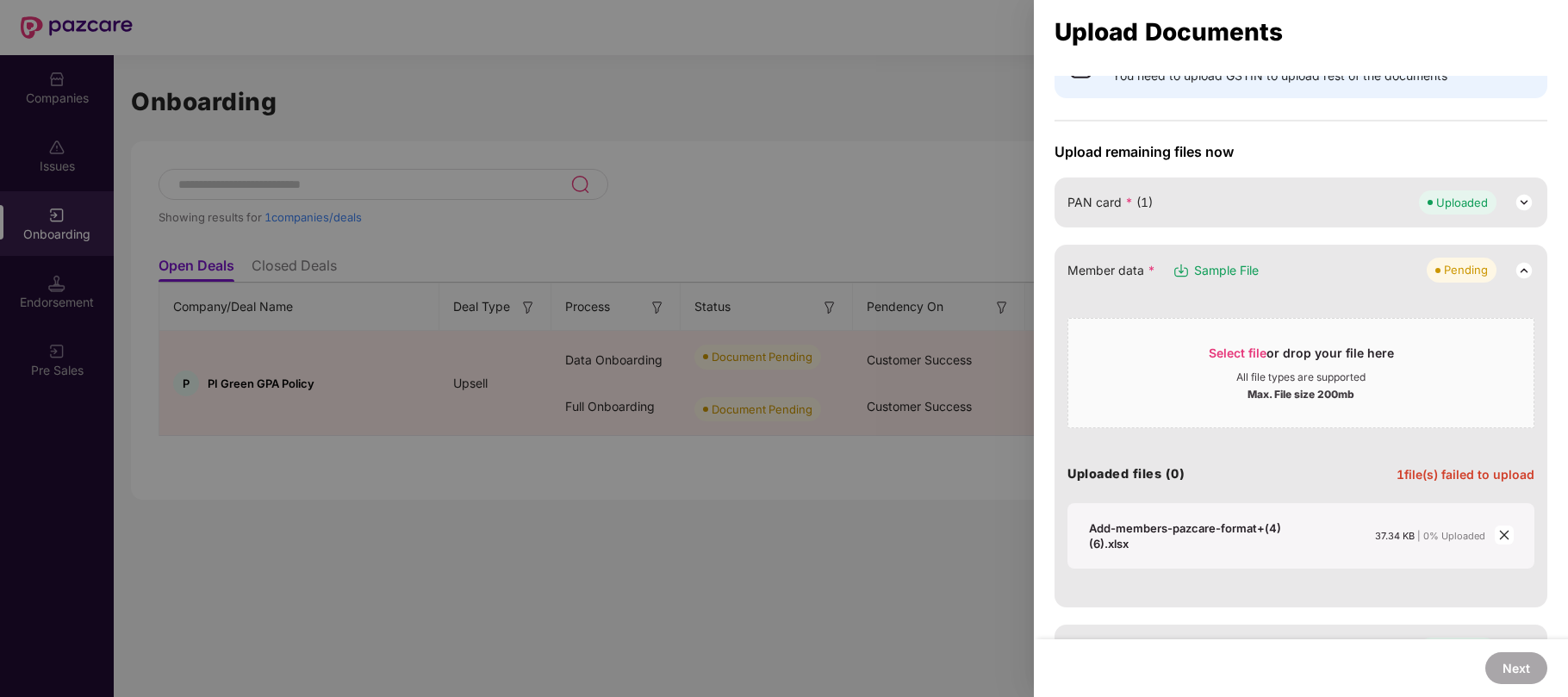
scroll to position [88, 0]
click at [1470, 472] on span "1 file(s) failed to upload" at bounding box center [1465, 471] width 138 height 14
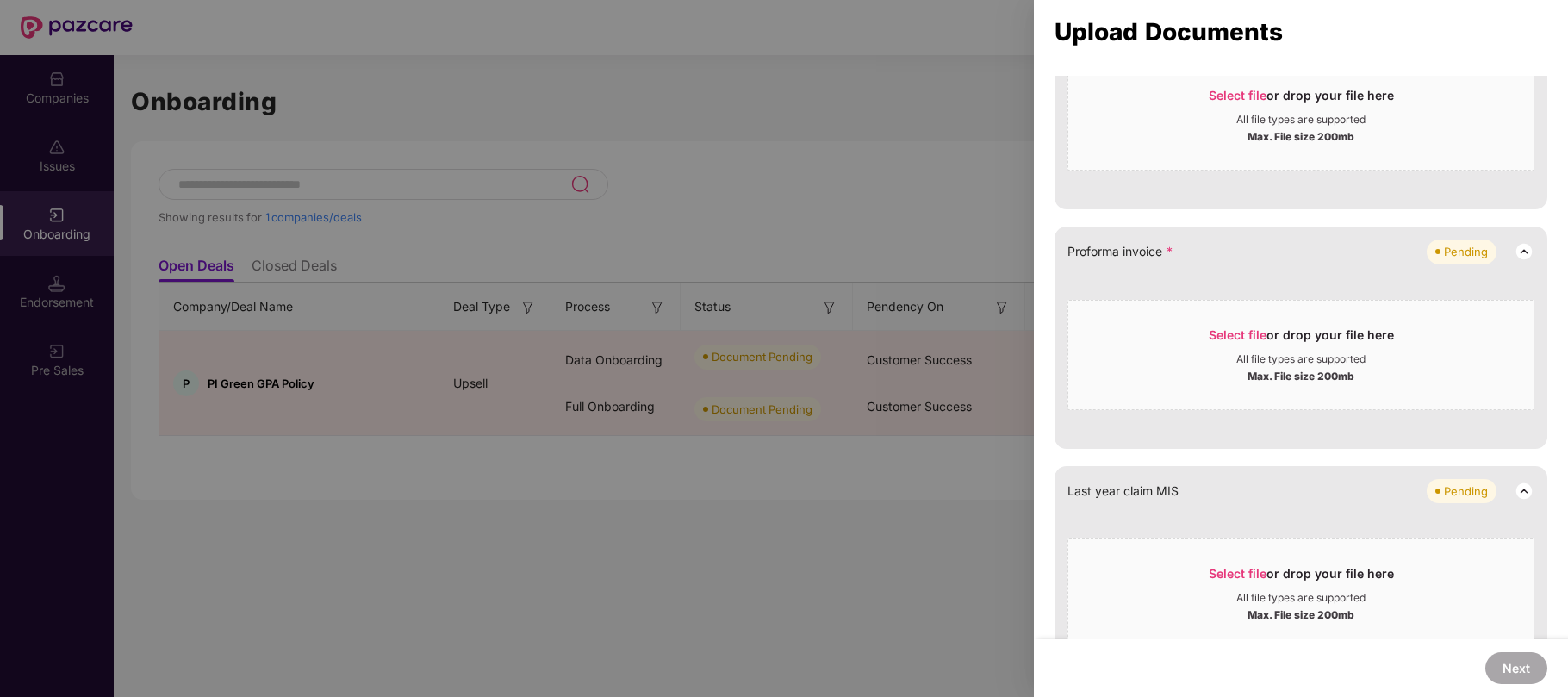
scroll to position [924, 0]
click at [1254, 342] on div "Select file or drop your file here" at bounding box center [1301, 338] width 185 height 26
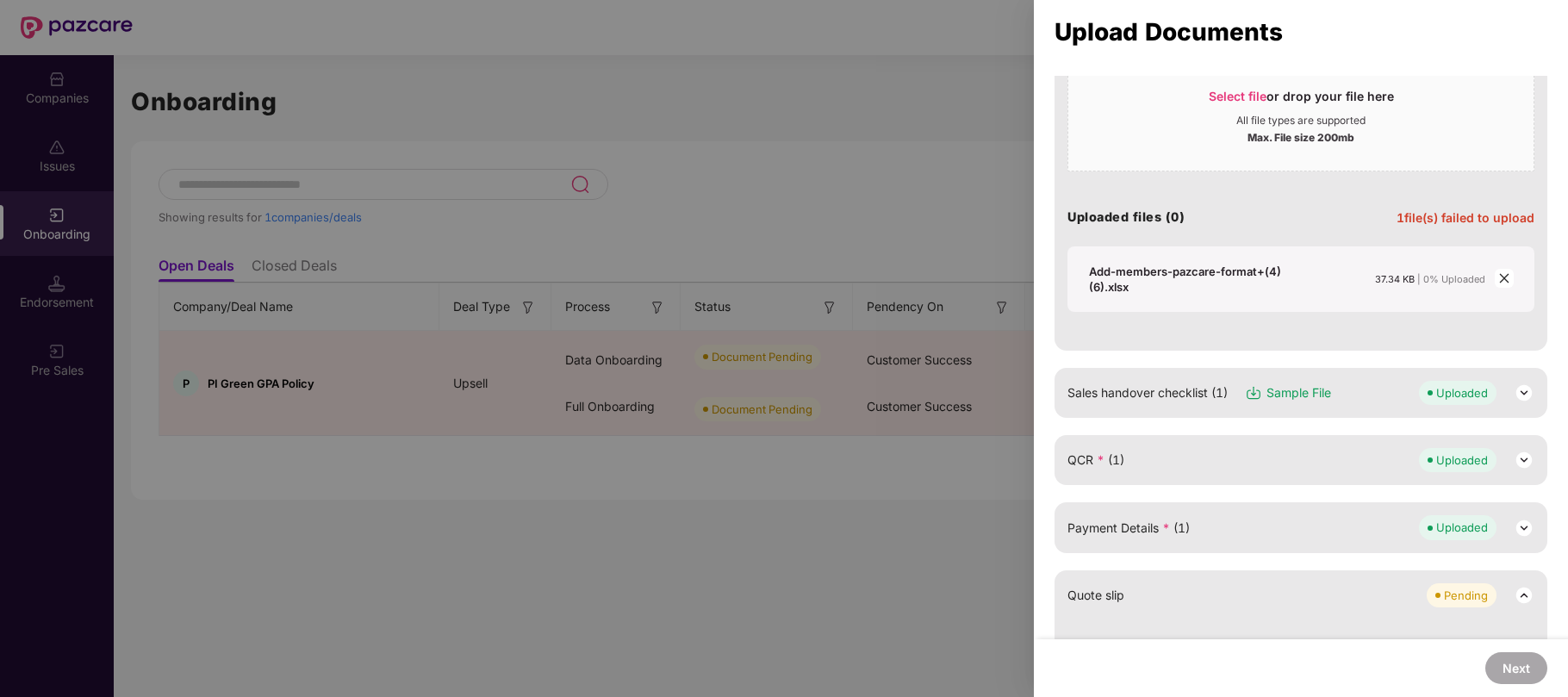
scroll to position [339, 0]
click at [1516, 390] on img at bounding box center [1523, 395] width 21 height 20
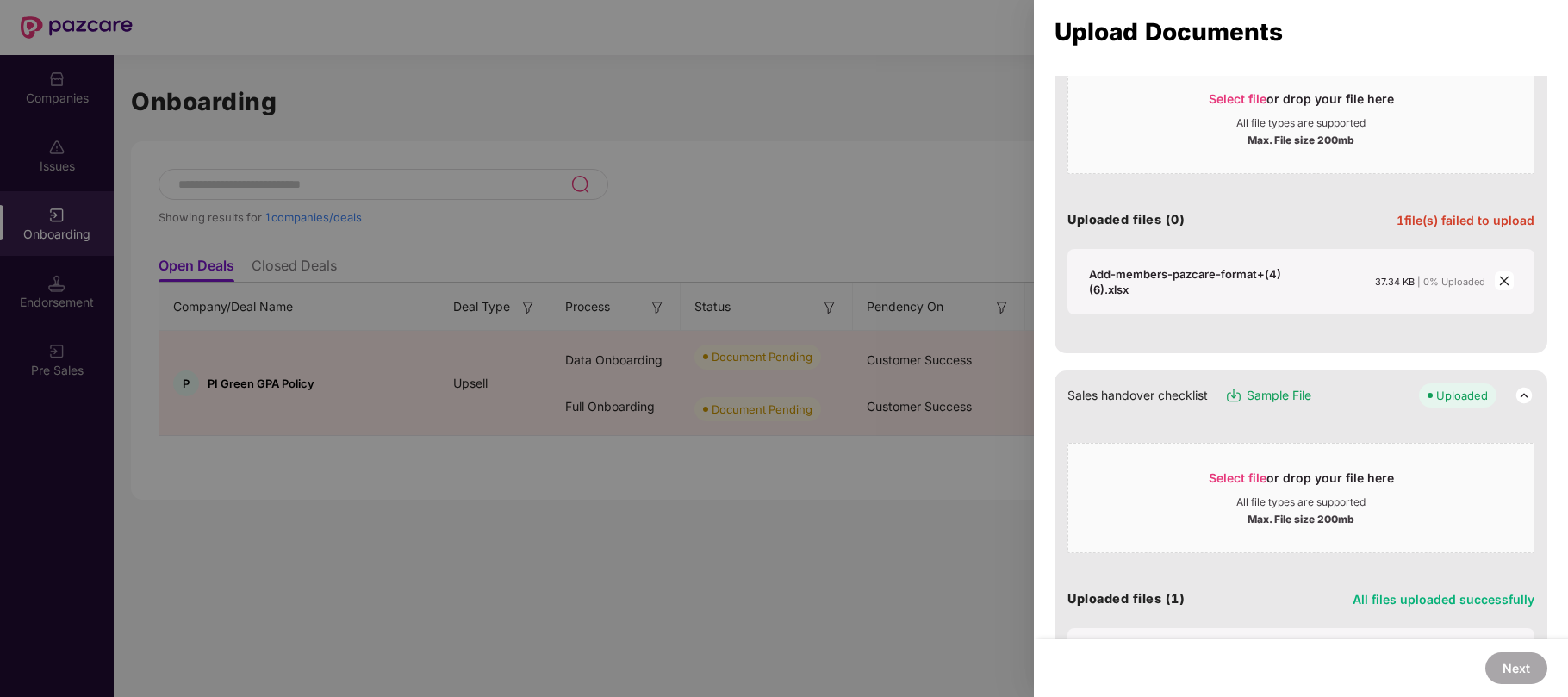
click at [1516, 390] on img at bounding box center [1523, 395] width 21 height 20
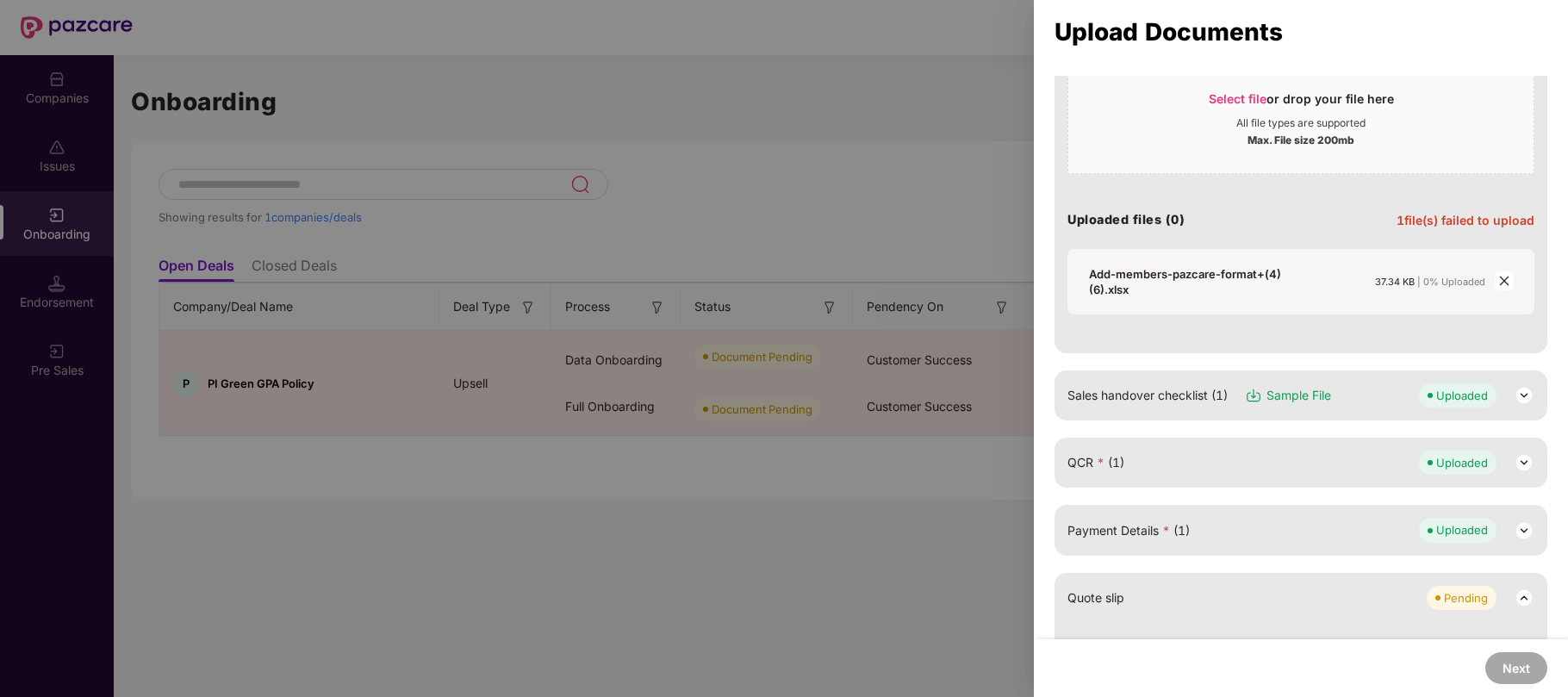
click at [1499, 281] on icon "close" at bounding box center [1504, 281] width 12 height 12
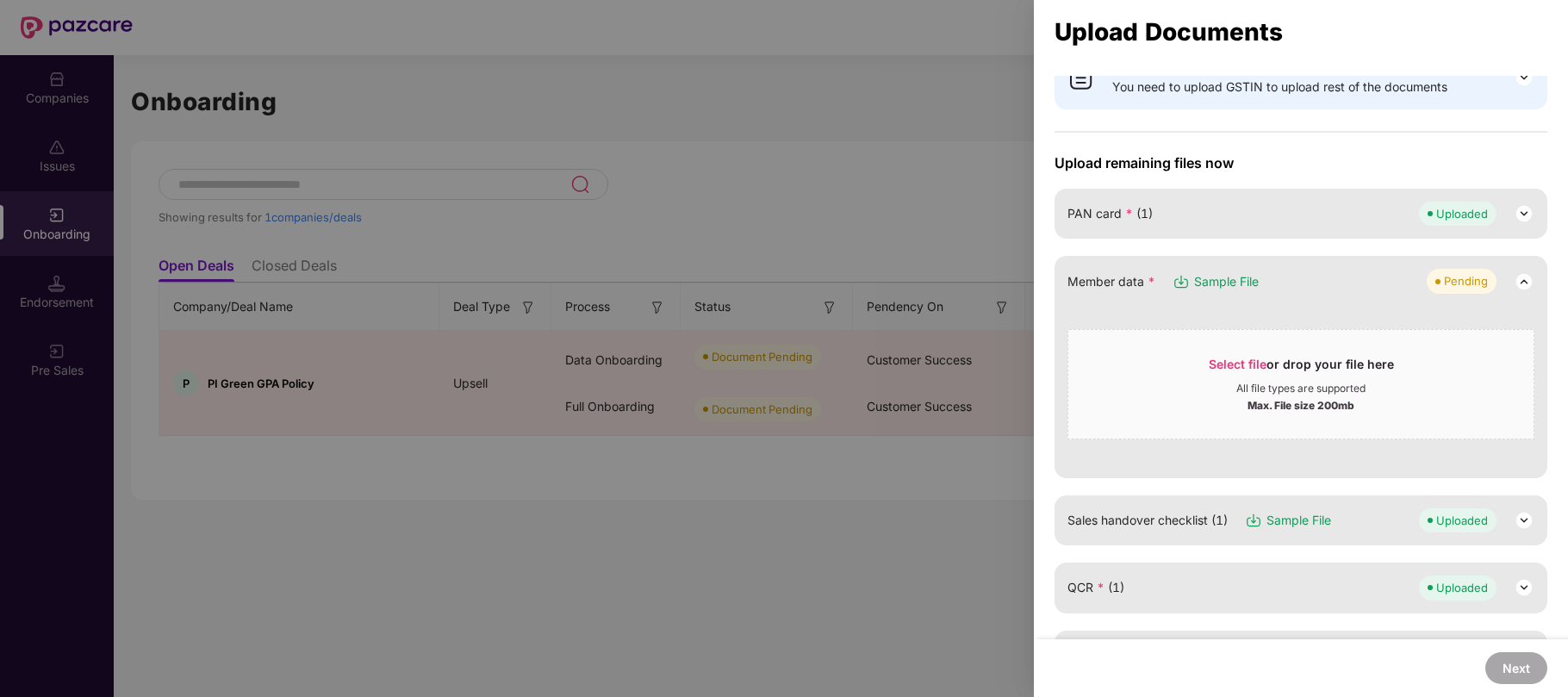
scroll to position [72, 0]
click at [1259, 367] on span "Select file" at bounding box center [1237, 365] width 58 height 14
click at [1223, 372] on span "Select file" at bounding box center [1237, 365] width 58 height 14
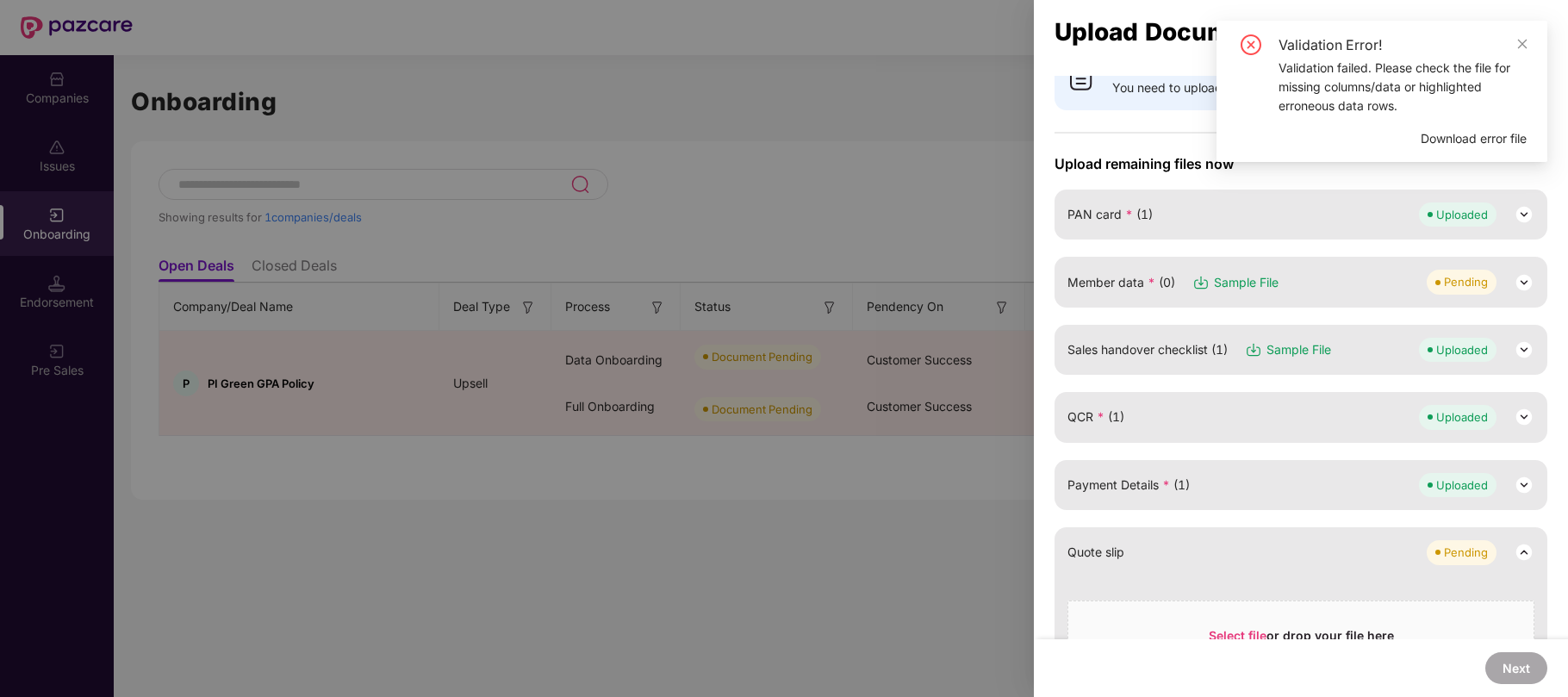
click at [1522, 290] on img at bounding box center [1523, 282] width 21 height 20
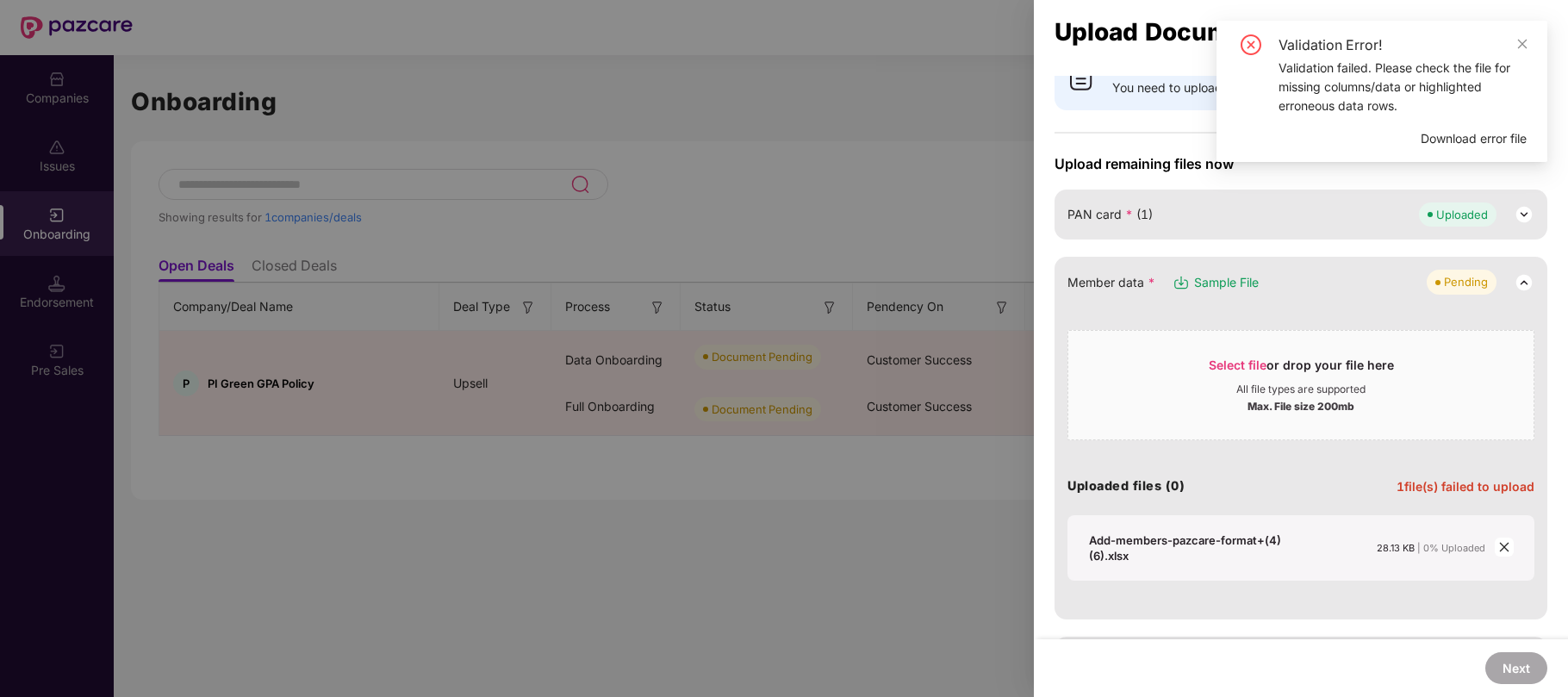
click at [1500, 549] on icon "close" at bounding box center [1503, 547] width 10 height 10
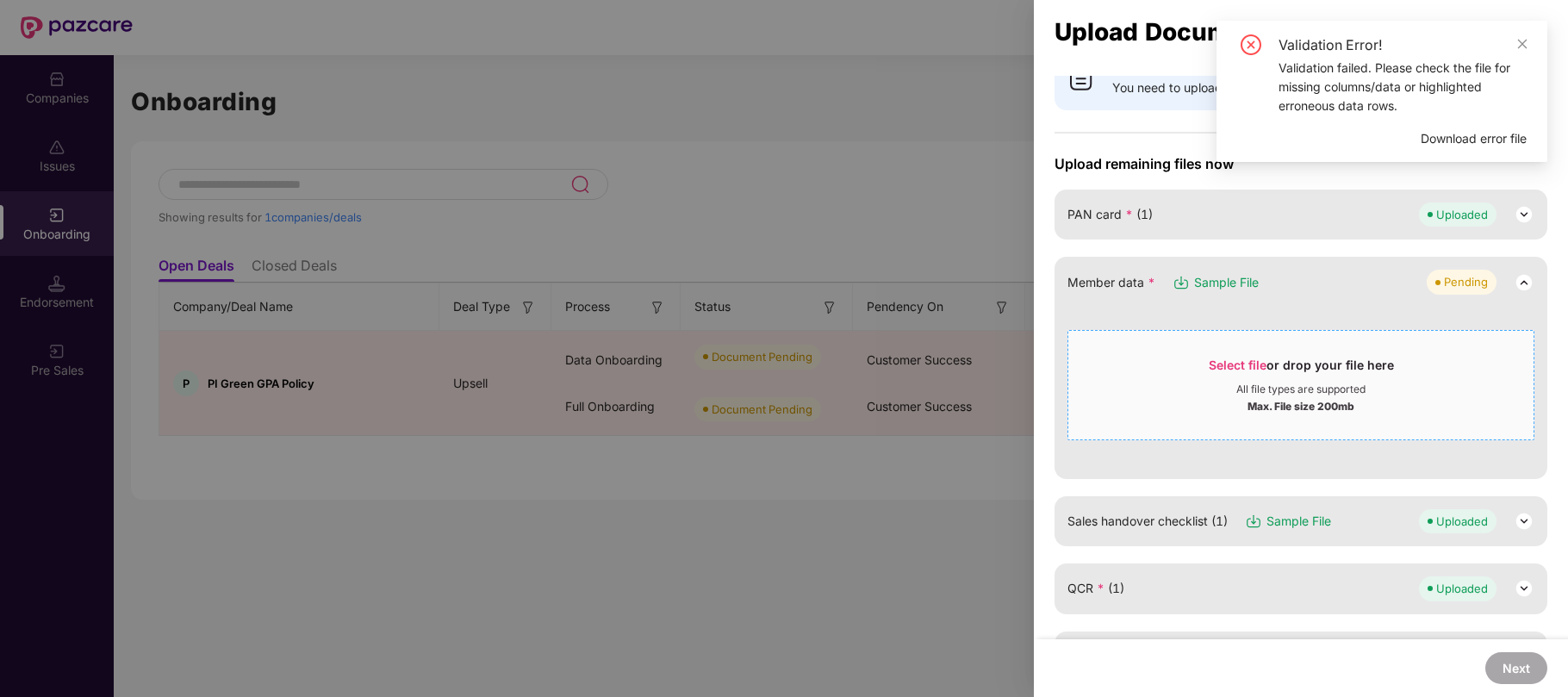
click at [1247, 364] on span "Select file" at bounding box center [1237, 365] width 58 height 14
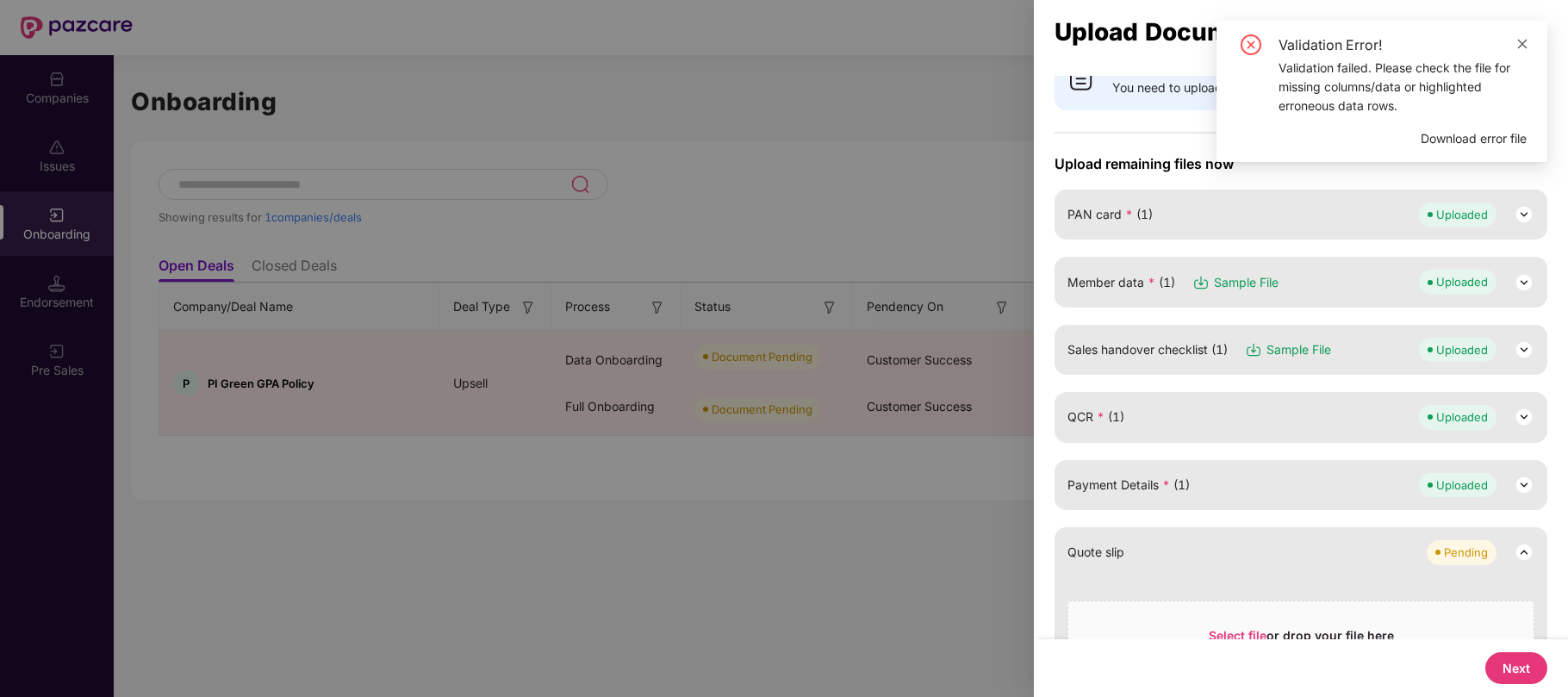
click at [1522, 42] on icon "close" at bounding box center [1523, 43] width 10 height 10
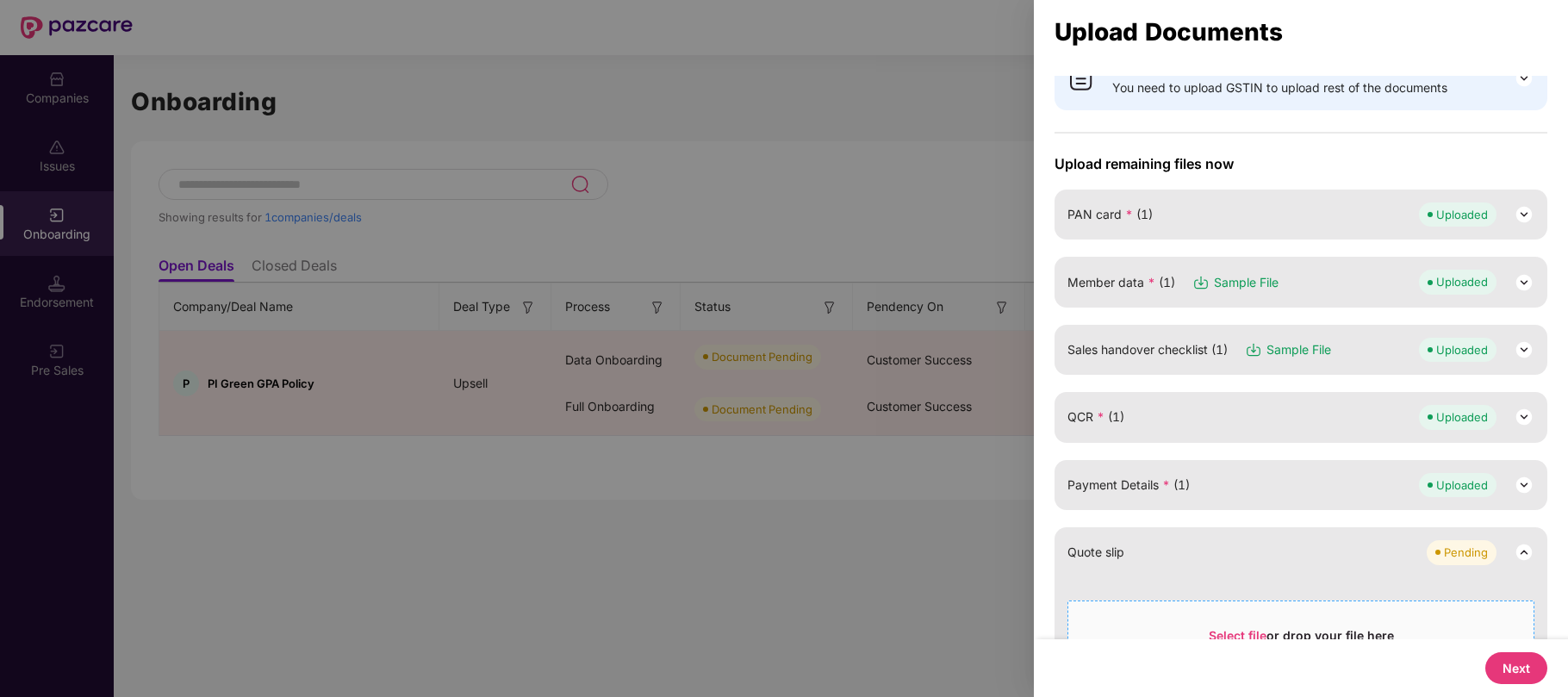
scroll to position [443, 0]
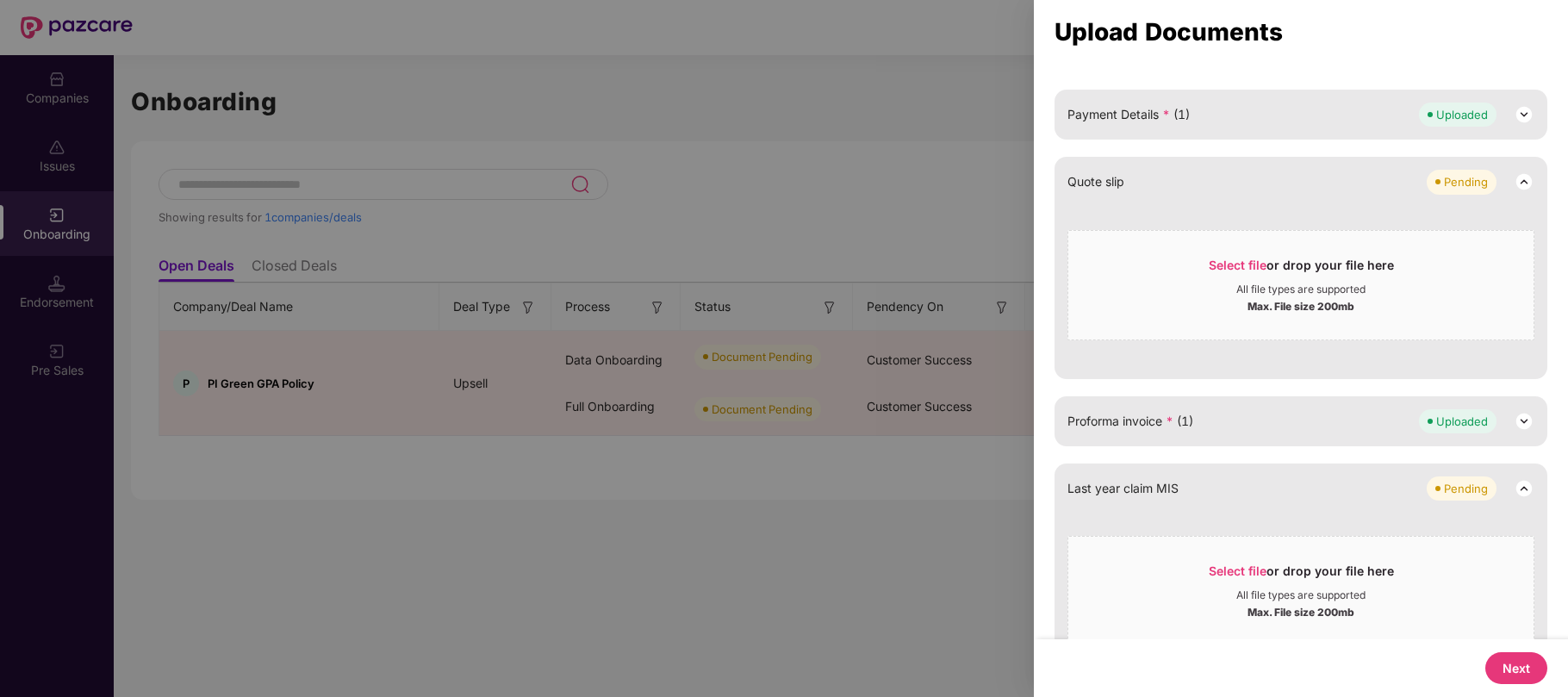
click at [1507, 668] on button "Next" at bounding box center [1516, 668] width 62 height 32
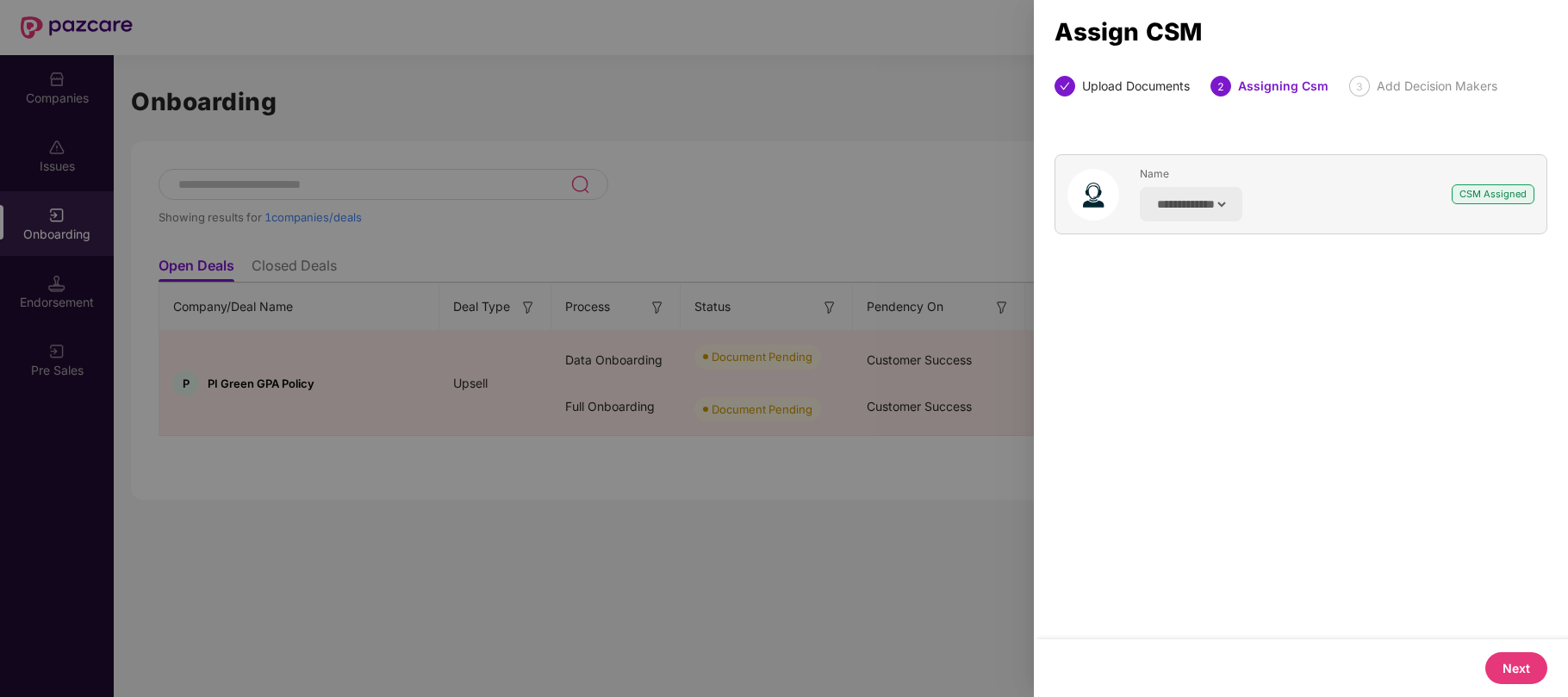
click at [1507, 668] on button "Next" at bounding box center [1516, 668] width 62 height 32
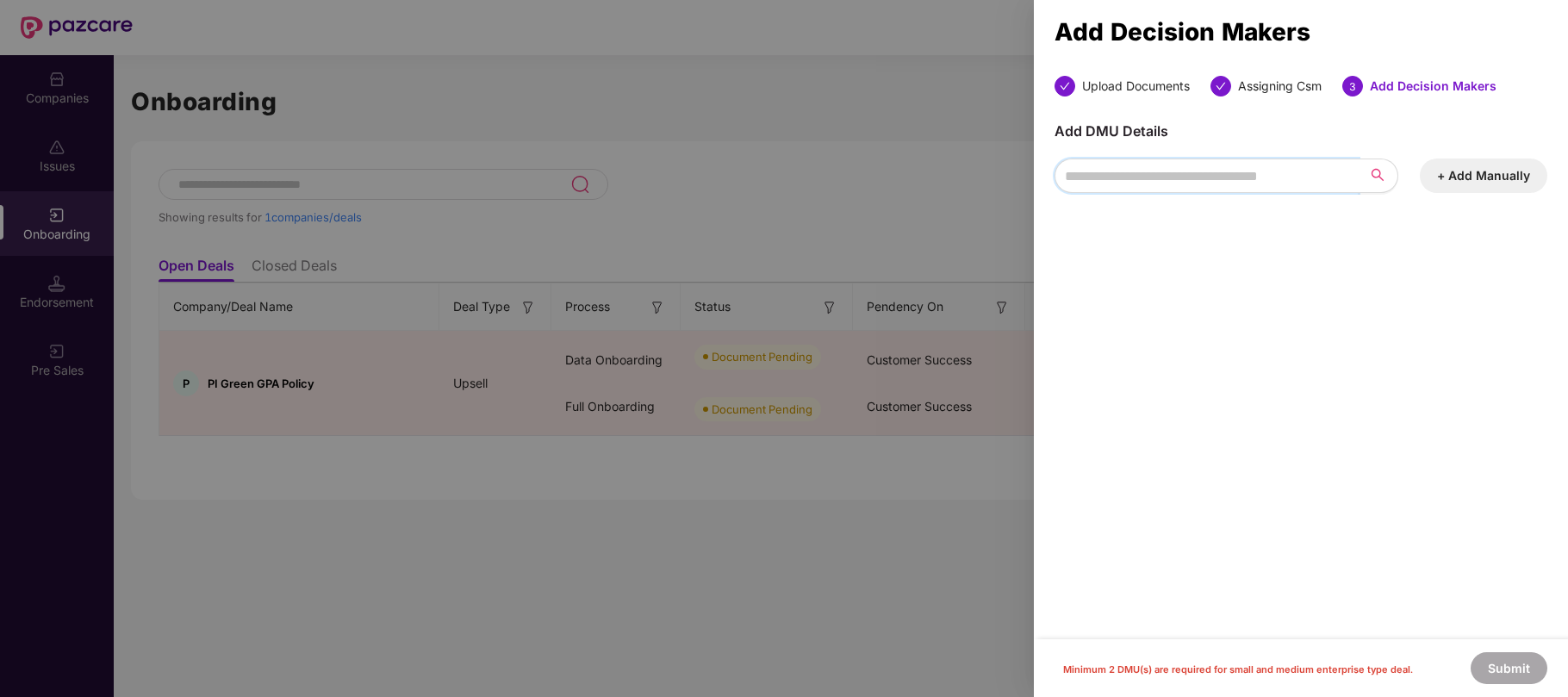
click at [1308, 170] on input "search" at bounding box center [1206, 176] width 304 height 35
type input "*"
click at [1455, 174] on button "+ Add Manually" at bounding box center [1483, 176] width 127 height 35
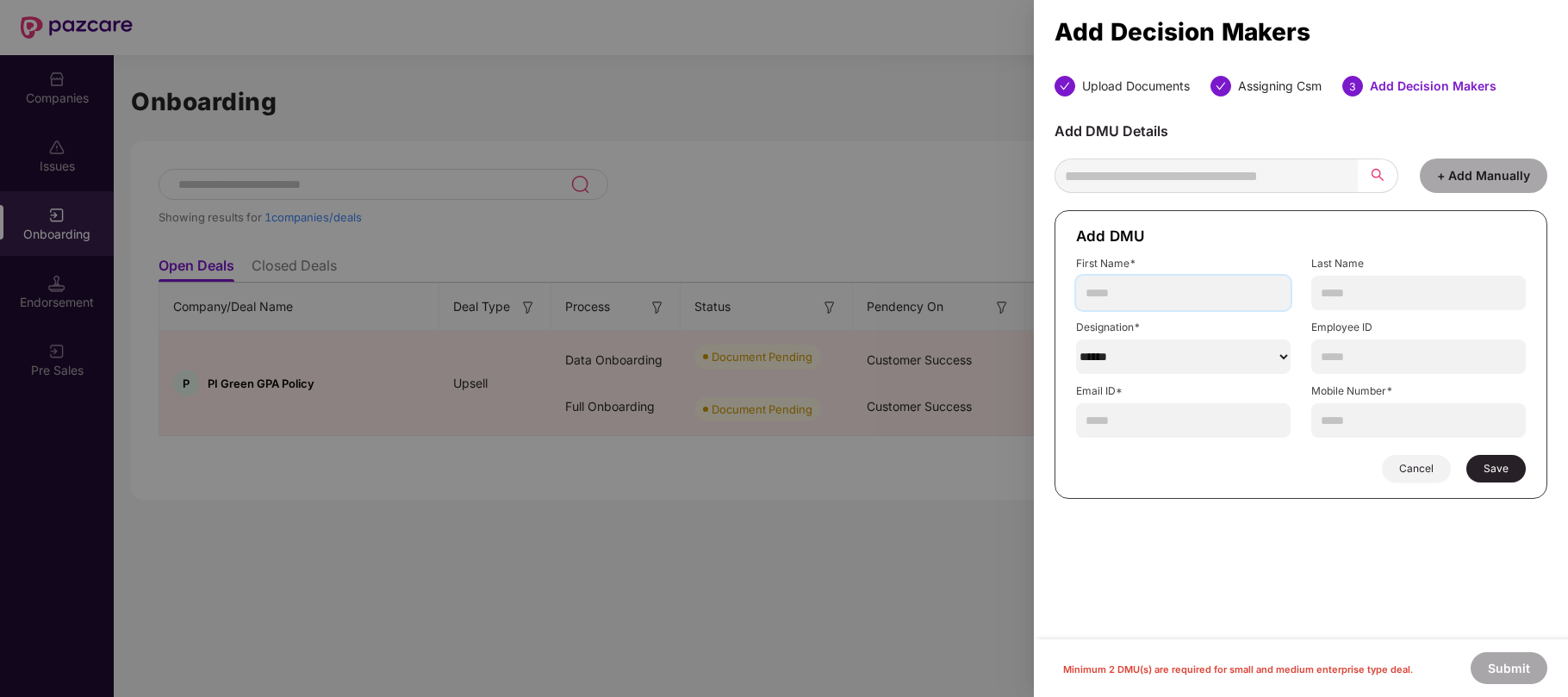
click at [1172, 300] on input "text" at bounding box center [1183, 292] width 215 height 35
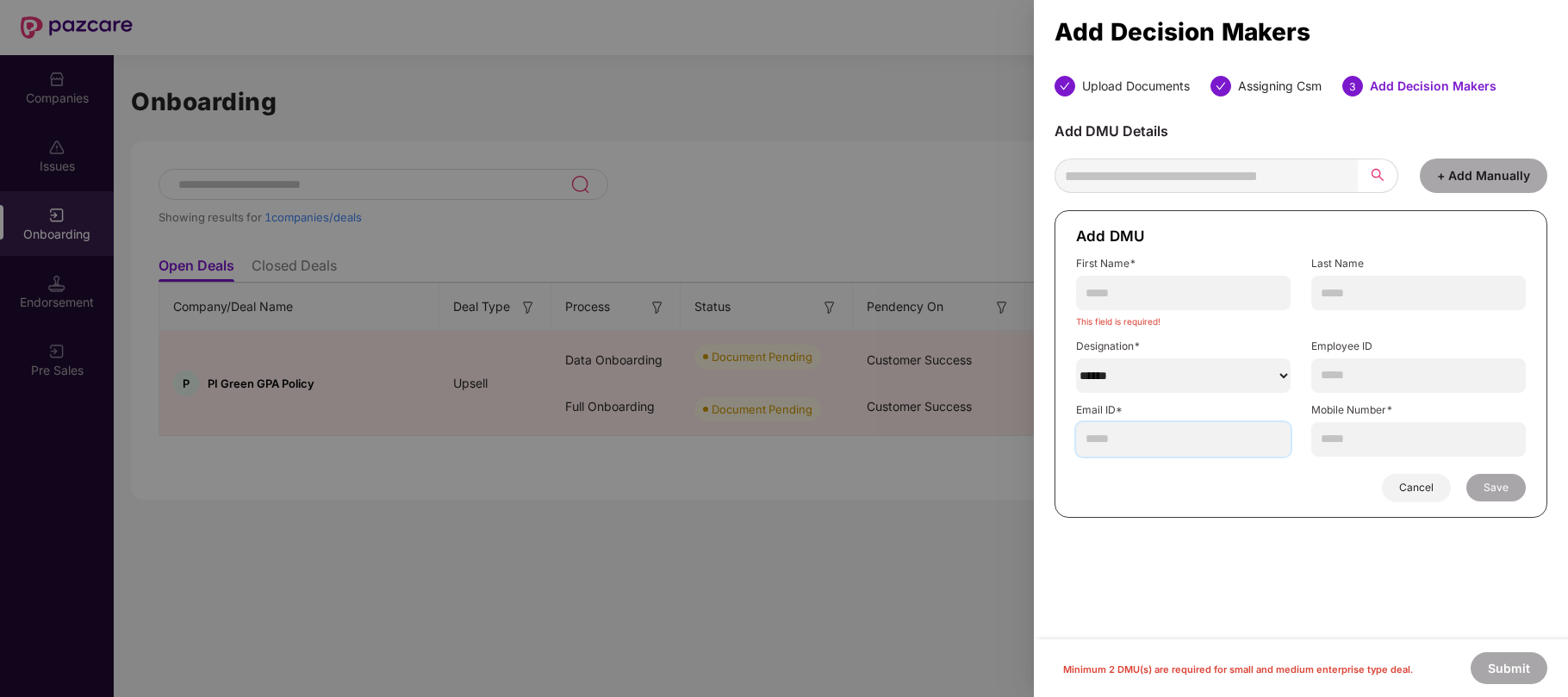
click at [1135, 446] on input "text" at bounding box center [1183, 439] width 215 height 35
paste input "**********"
type input "**********"
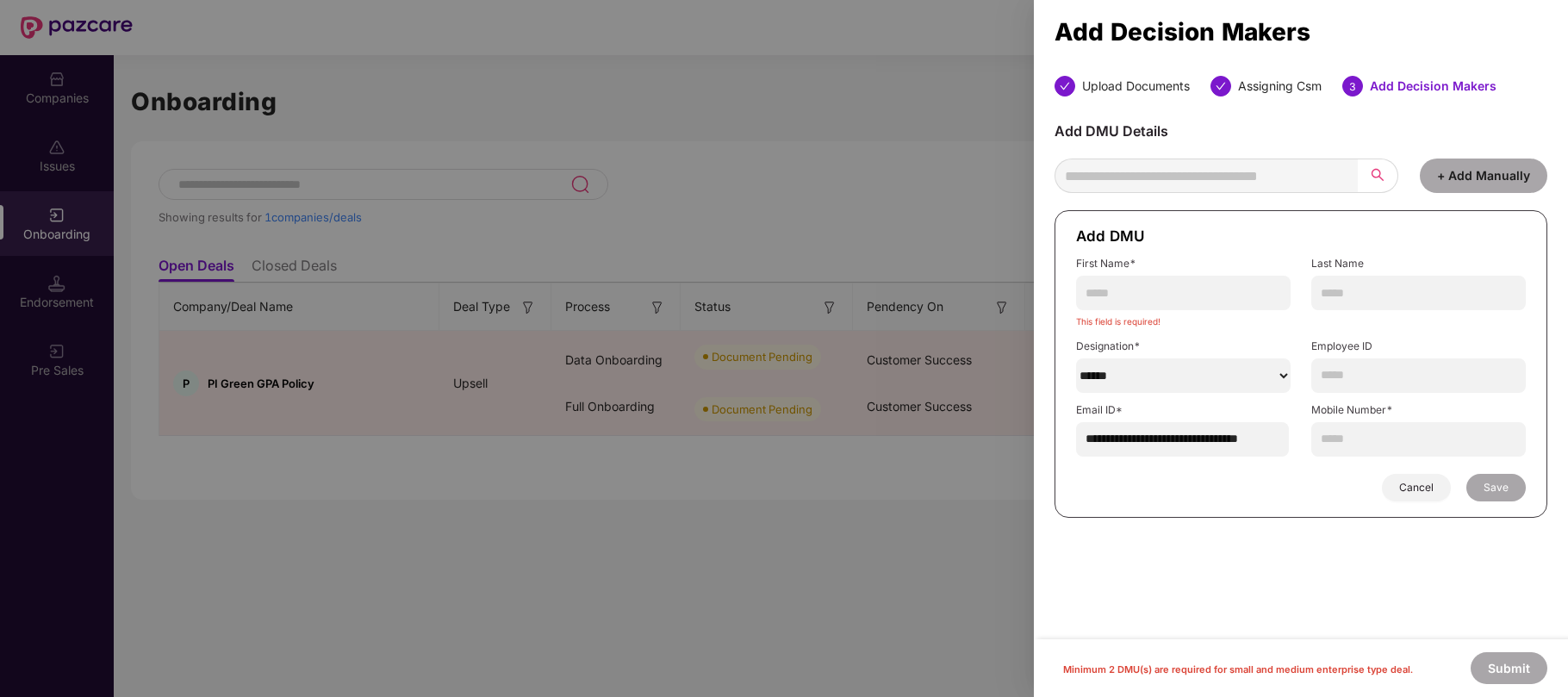
click at [1204, 373] on select "******" at bounding box center [1183, 375] width 215 height 35
click at [1076, 360] on select "******" at bounding box center [1183, 375] width 215 height 35
click at [1137, 375] on select "******" at bounding box center [1183, 375] width 215 height 35
select select "**********"
click at [1076, 360] on select "******" at bounding box center [1183, 375] width 215 height 35
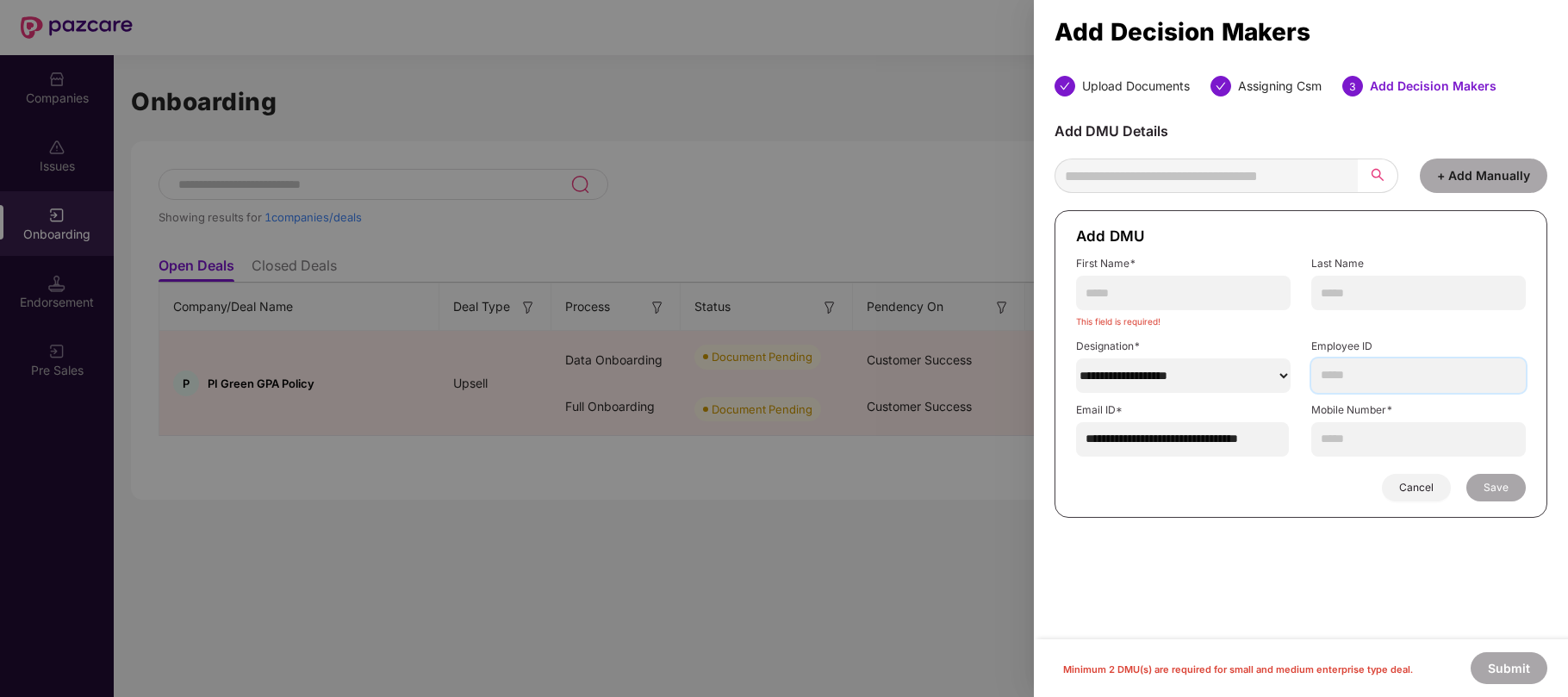
click at [1404, 382] on input "text" at bounding box center [1418, 375] width 215 height 35
paste input "*****"
type input "*****"
click at [1186, 297] on input "text" at bounding box center [1183, 292] width 215 height 35
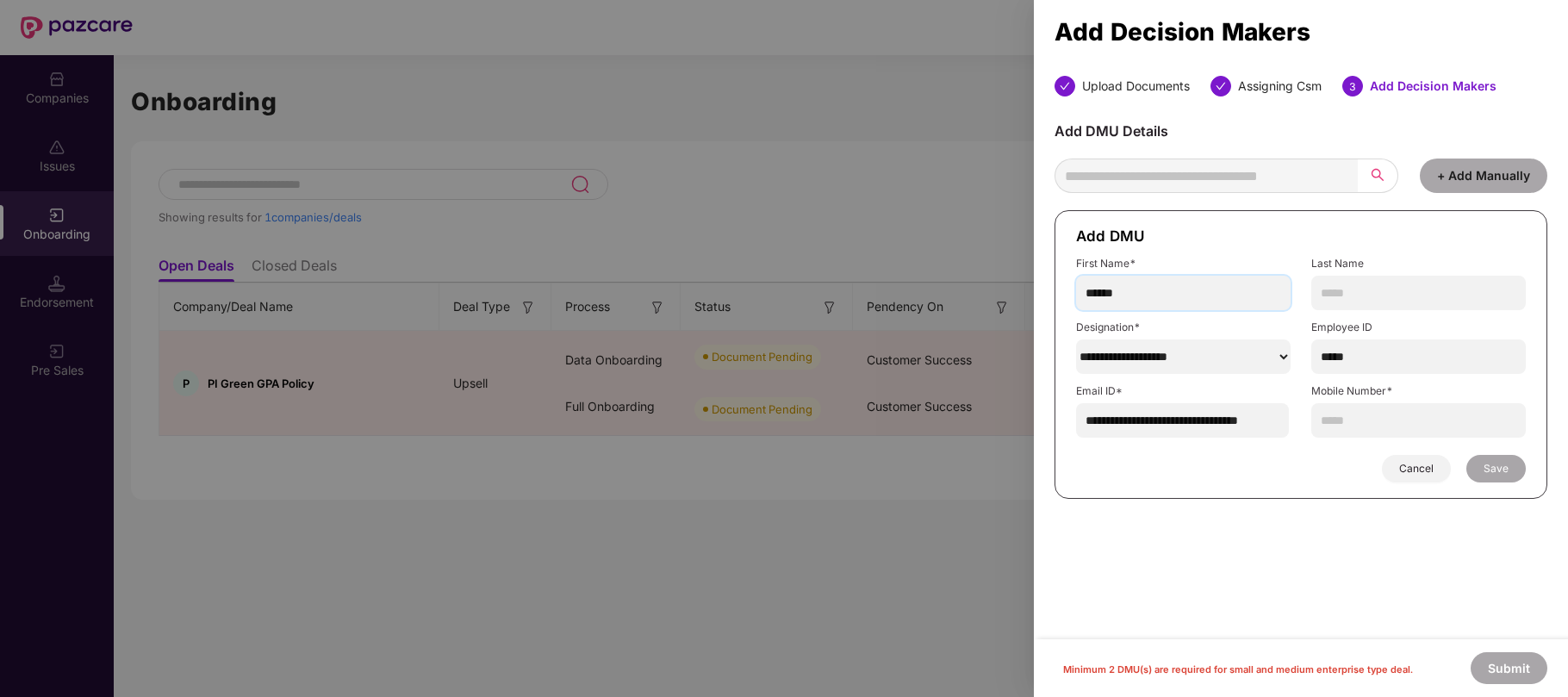
type input "******"
type input "*****"
click at [1368, 430] on input "text" at bounding box center [1418, 420] width 215 height 35
type input "**********"
click at [1492, 460] on button "Save" at bounding box center [1496, 468] width 60 height 28
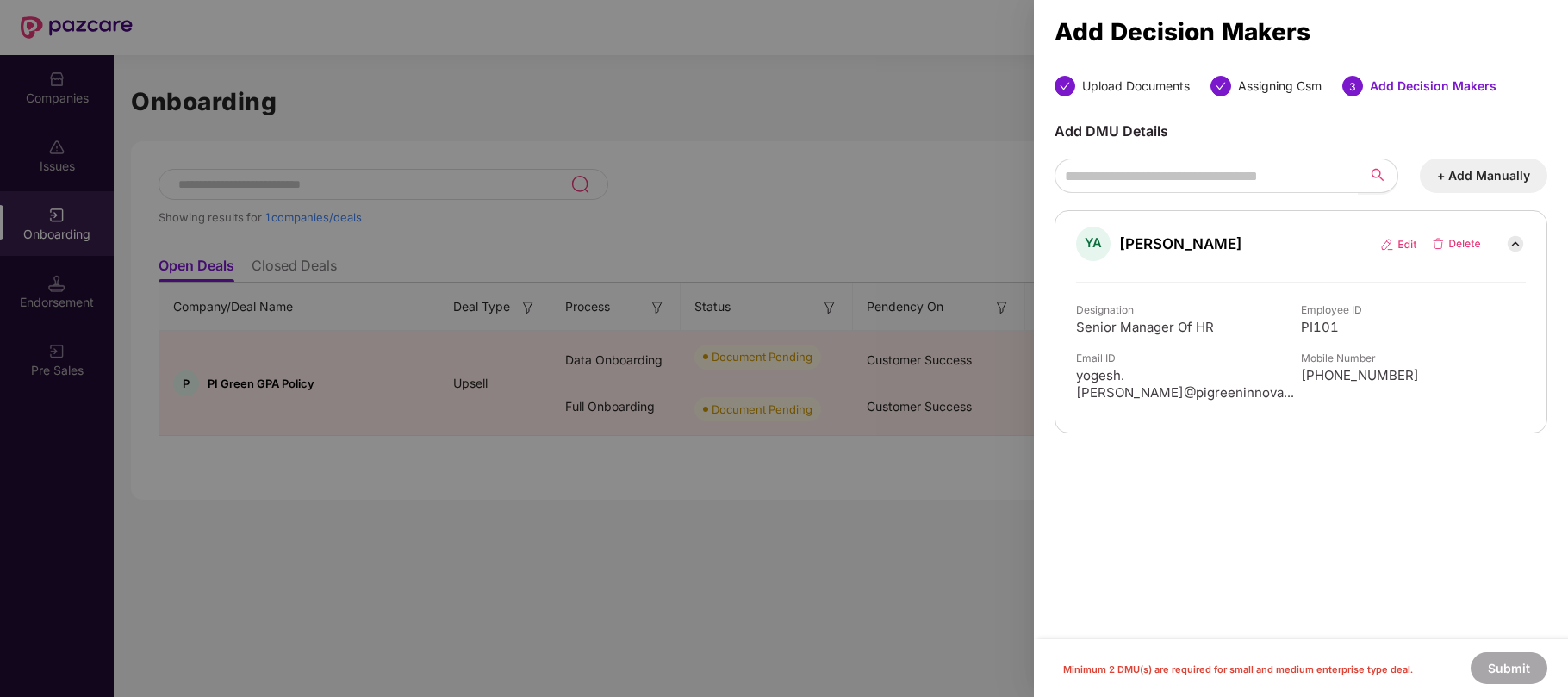
click at [1479, 187] on button "+ Add Manually" at bounding box center [1483, 176] width 127 height 35
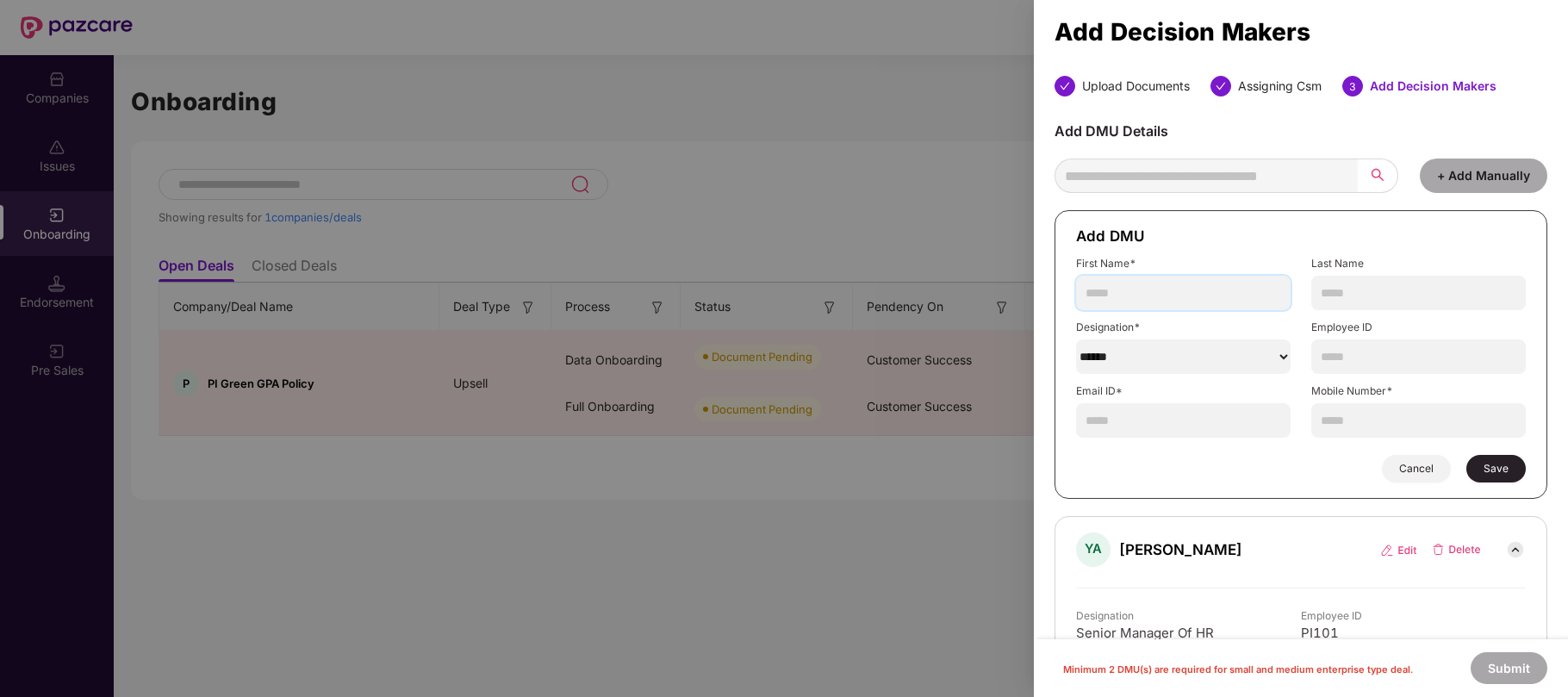
click at [1149, 291] on input "text" at bounding box center [1183, 292] width 215 height 35
paste input "**********"
type input "**********"
paste input "**********"
click at [1365, 424] on input "**********" at bounding box center [1418, 420] width 215 height 35
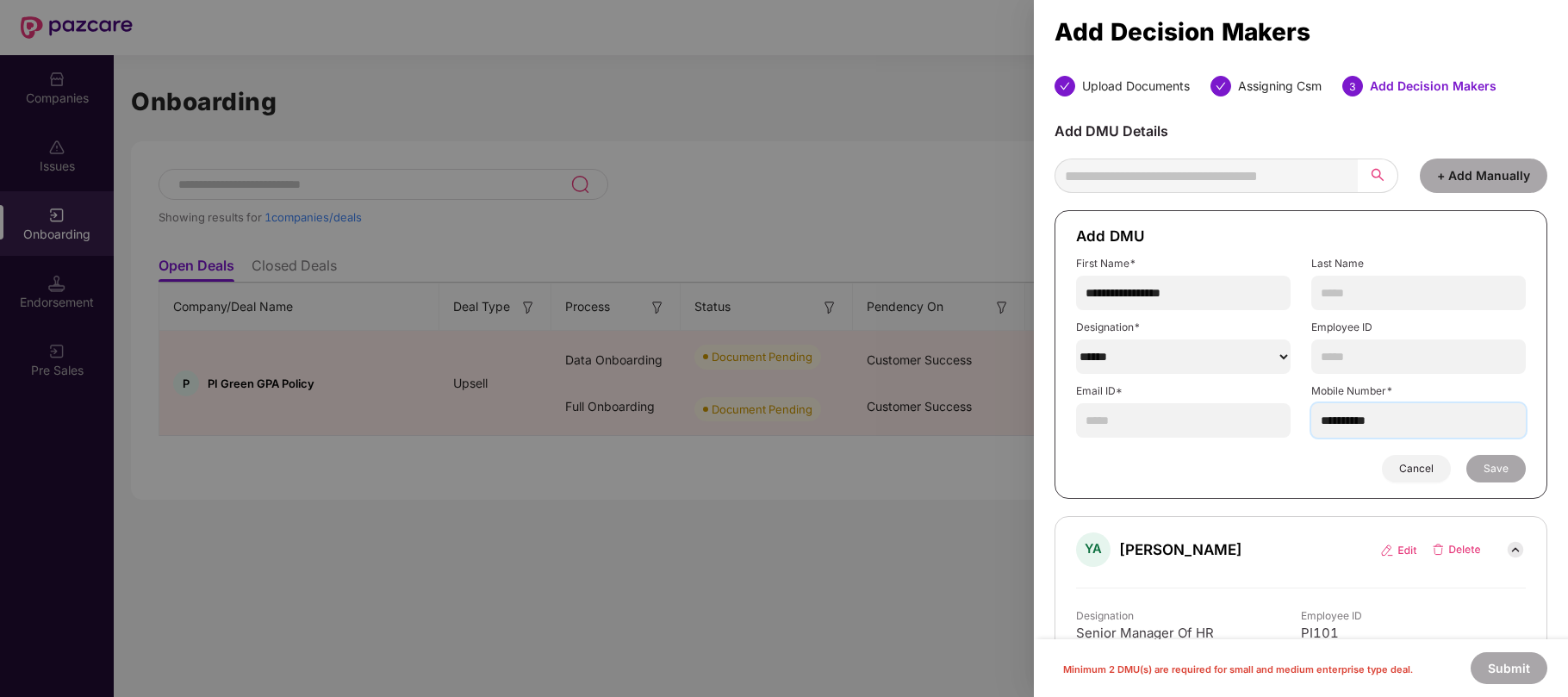
type input "**********"
paste input "**********"
click at [1195, 431] on input "**********" at bounding box center [1183, 420] width 215 height 35
type input "**********"
click at [1125, 353] on select "******" at bounding box center [1183, 357] width 215 height 35
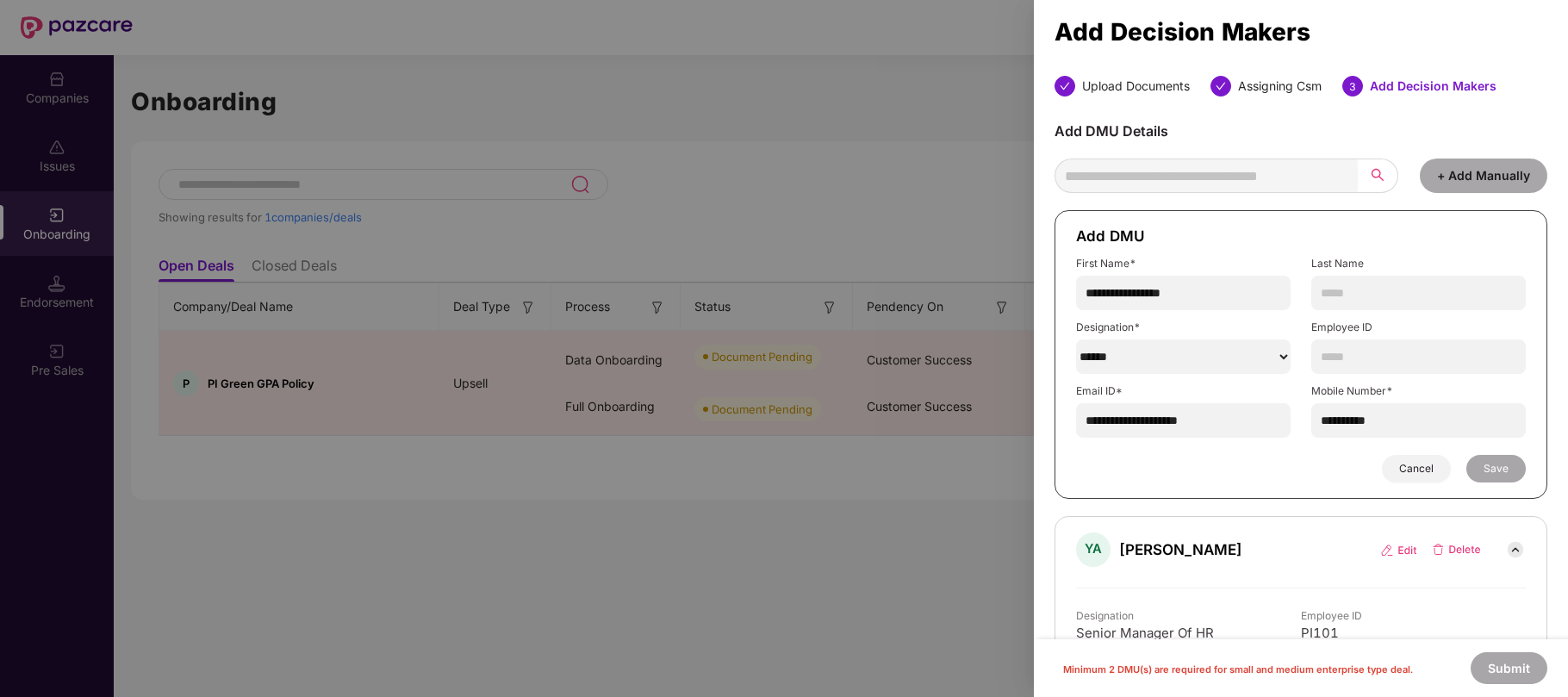
select select "**********"
click at [1076, 341] on select "******" at bounding box center [1183, 357] width 215 height 35
click at [1396, 353] on input "text" at bounding box center [1418, 357] width 215 height 35
paste input "*****"
type input "*****"
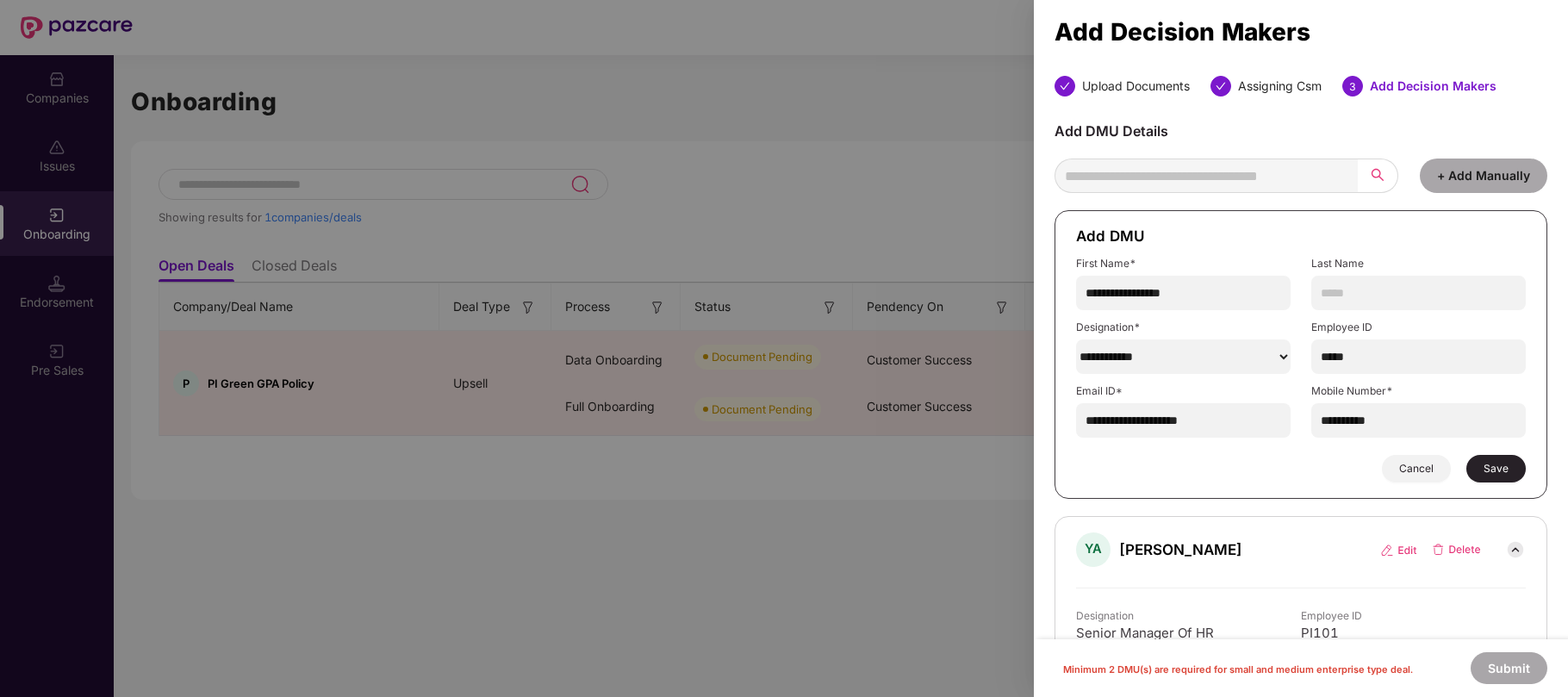
click at [1513, 467] on button "Save" at bounding box center [1496, 468] width 60 height 28
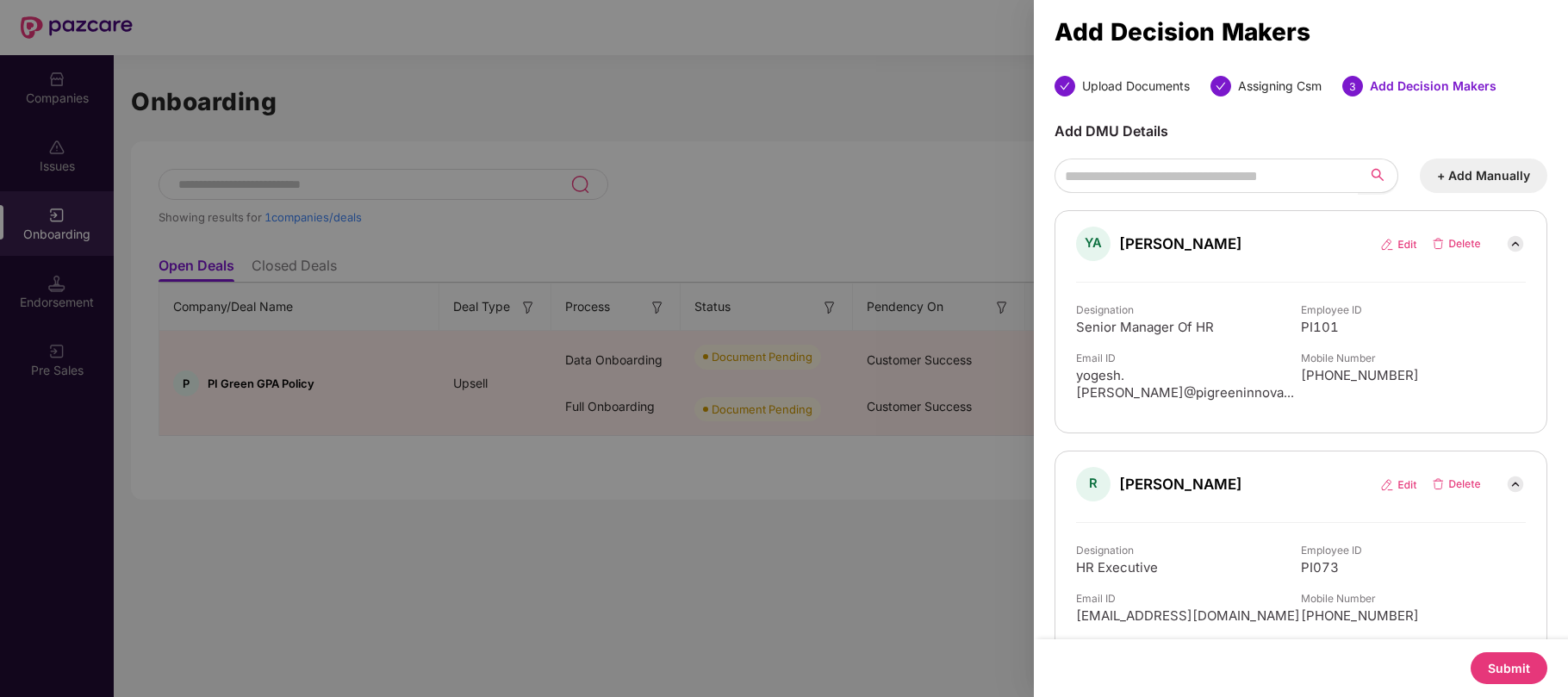
click at [1514, 673] on button "Submit" at bounding box center [1509, 668] width 77 height 32
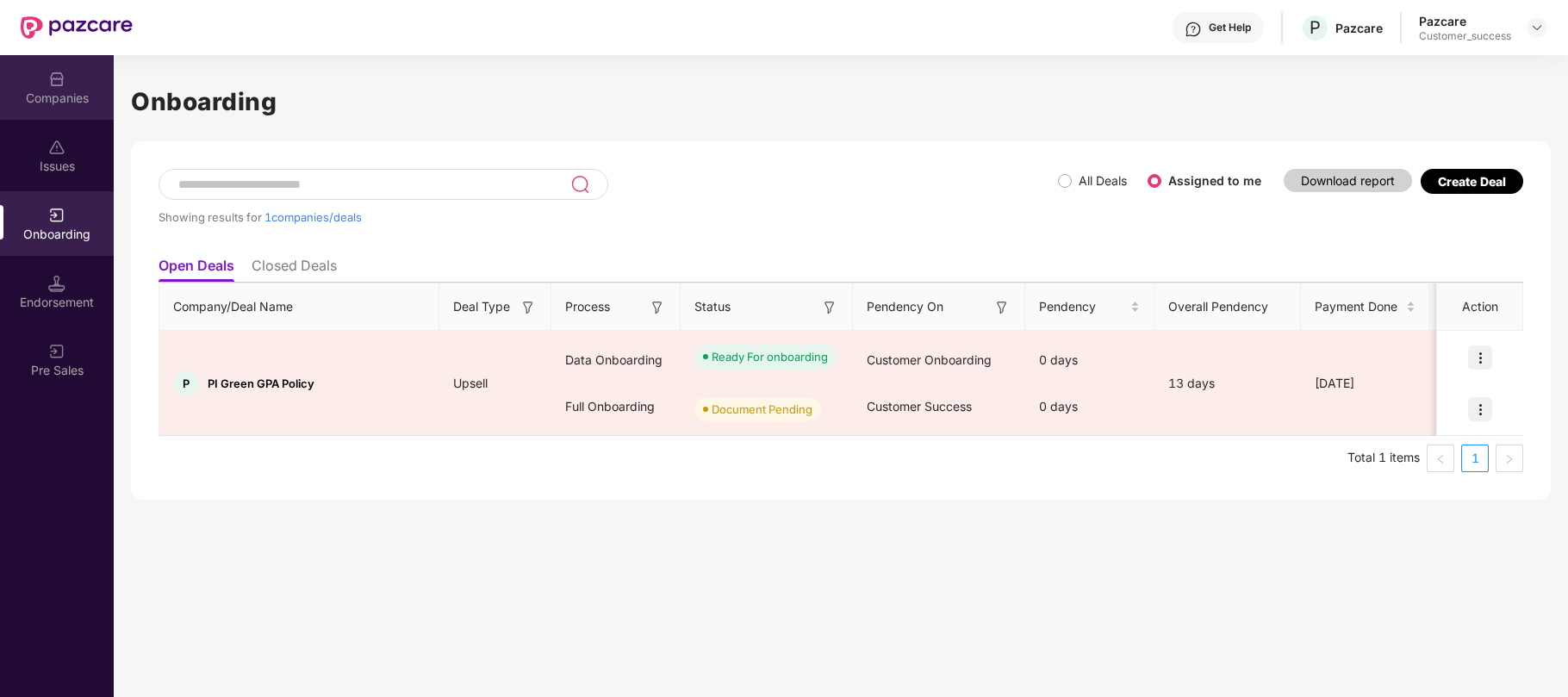
click at [63, 94] on div "Companies" at bounding box center [57, 98] width 114 height 17
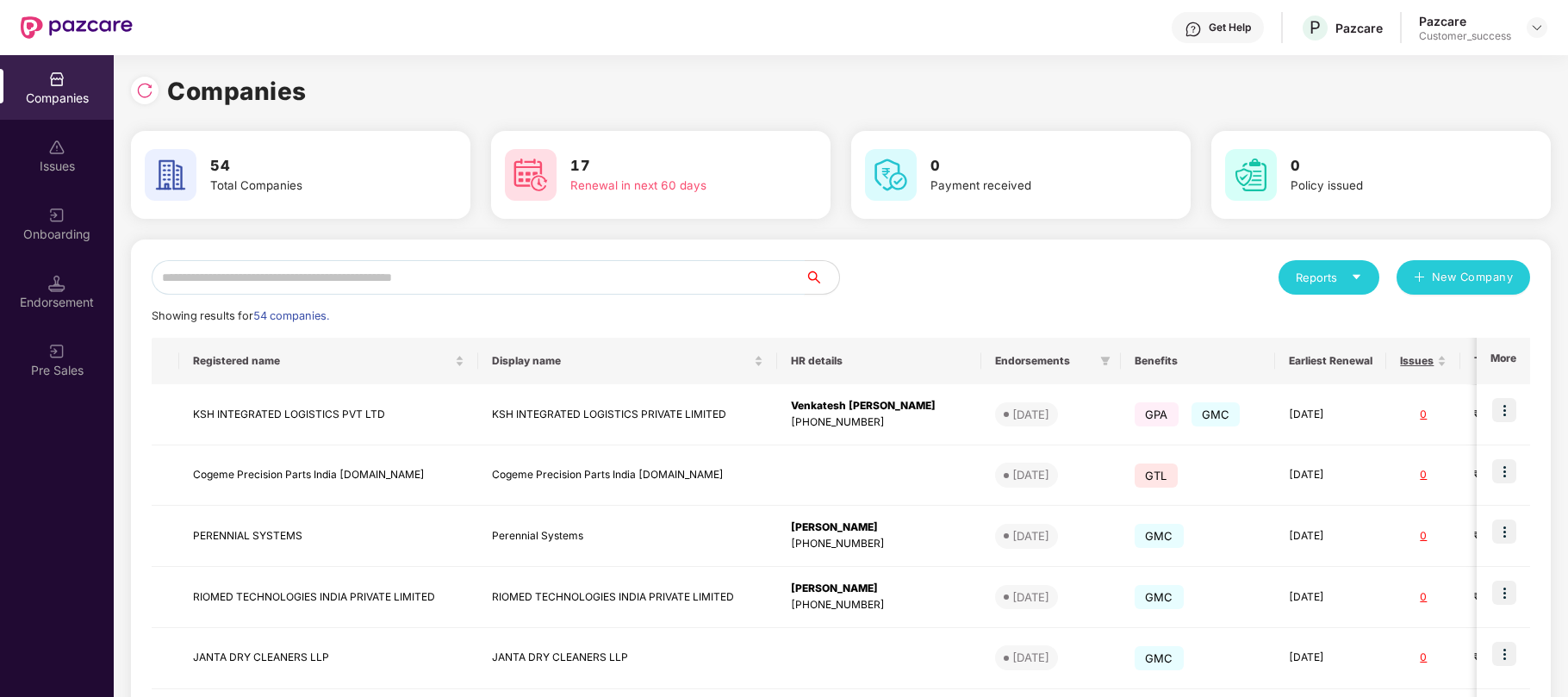
click at [449, 284] on input "text" at bounding box center [478, 277] width 653 height 35
click at [428, 272] on input "text" at bounding box center [478, 277] width 653 height 35
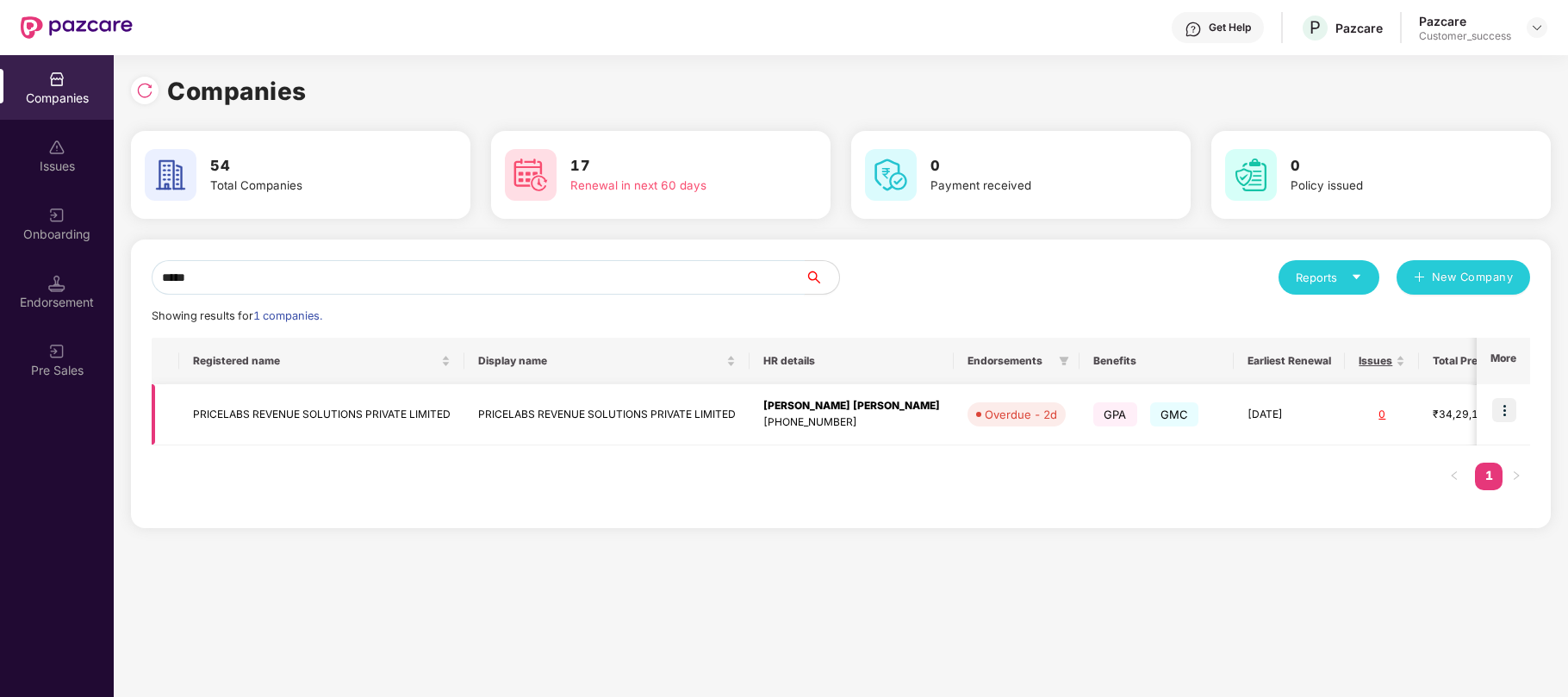
type input "*****"
click at [1499, 406] on img at bounding box center [1504, 409] width 24 height 24
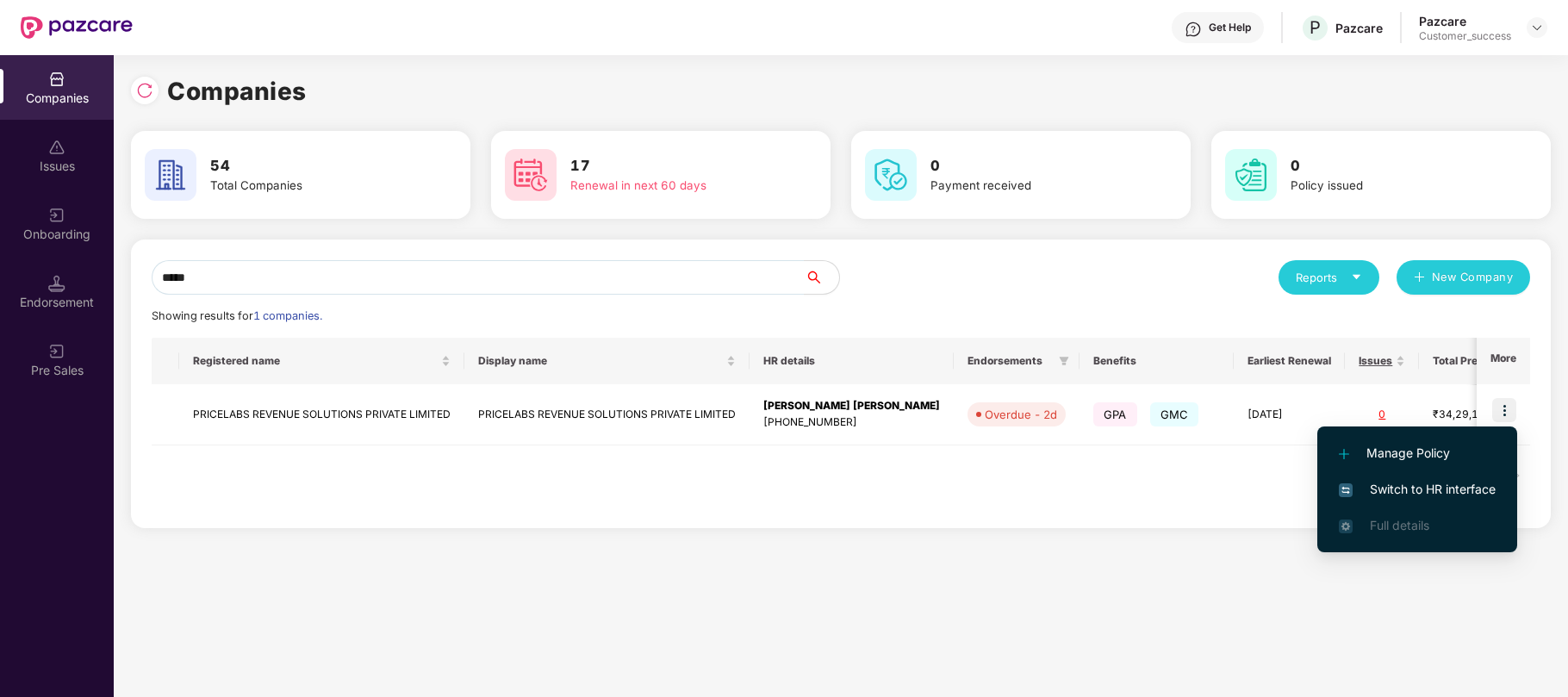
click at [1400, 486] on span "Switch to HR interface" at bounding box center [1417, 488] width 157 height 19
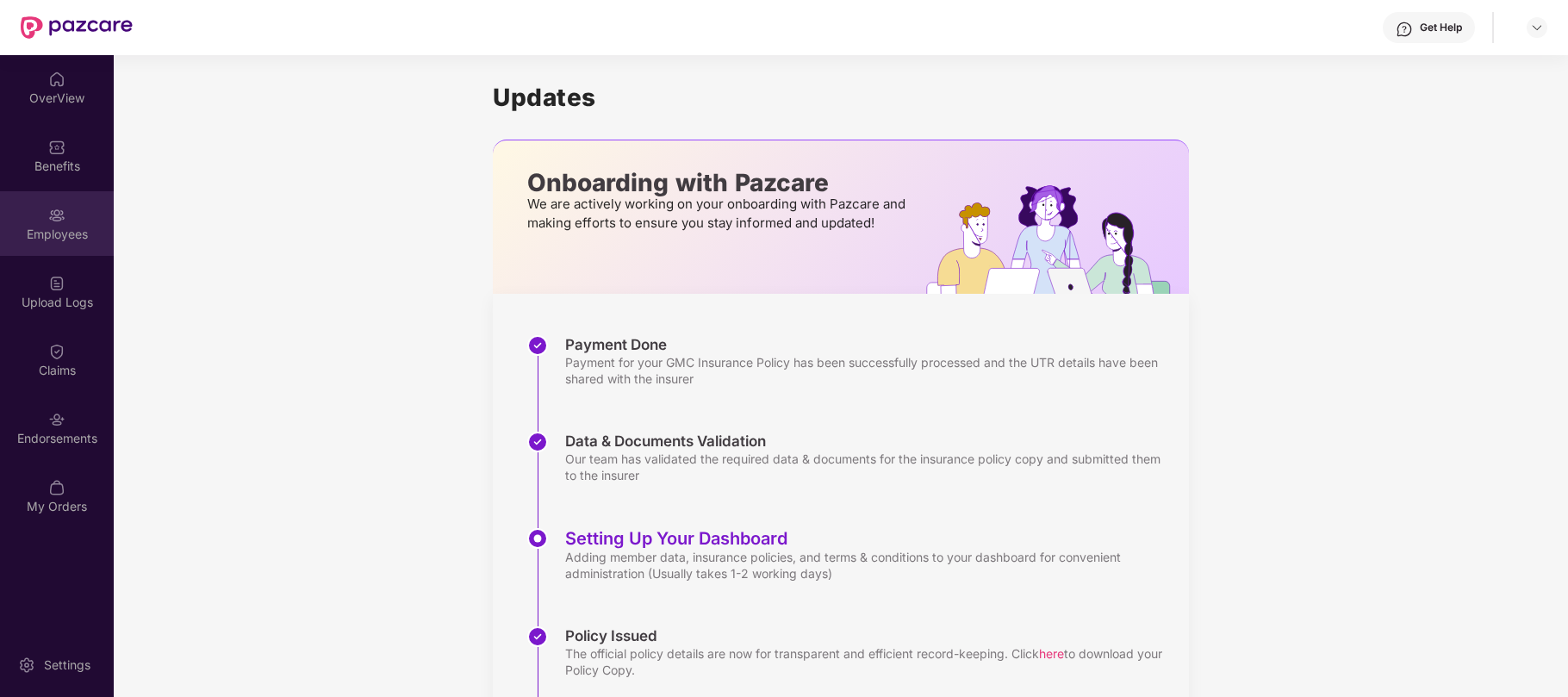
click at [50, 222] on div "Employees" at bounding box center [57, 224] width 114 height 64
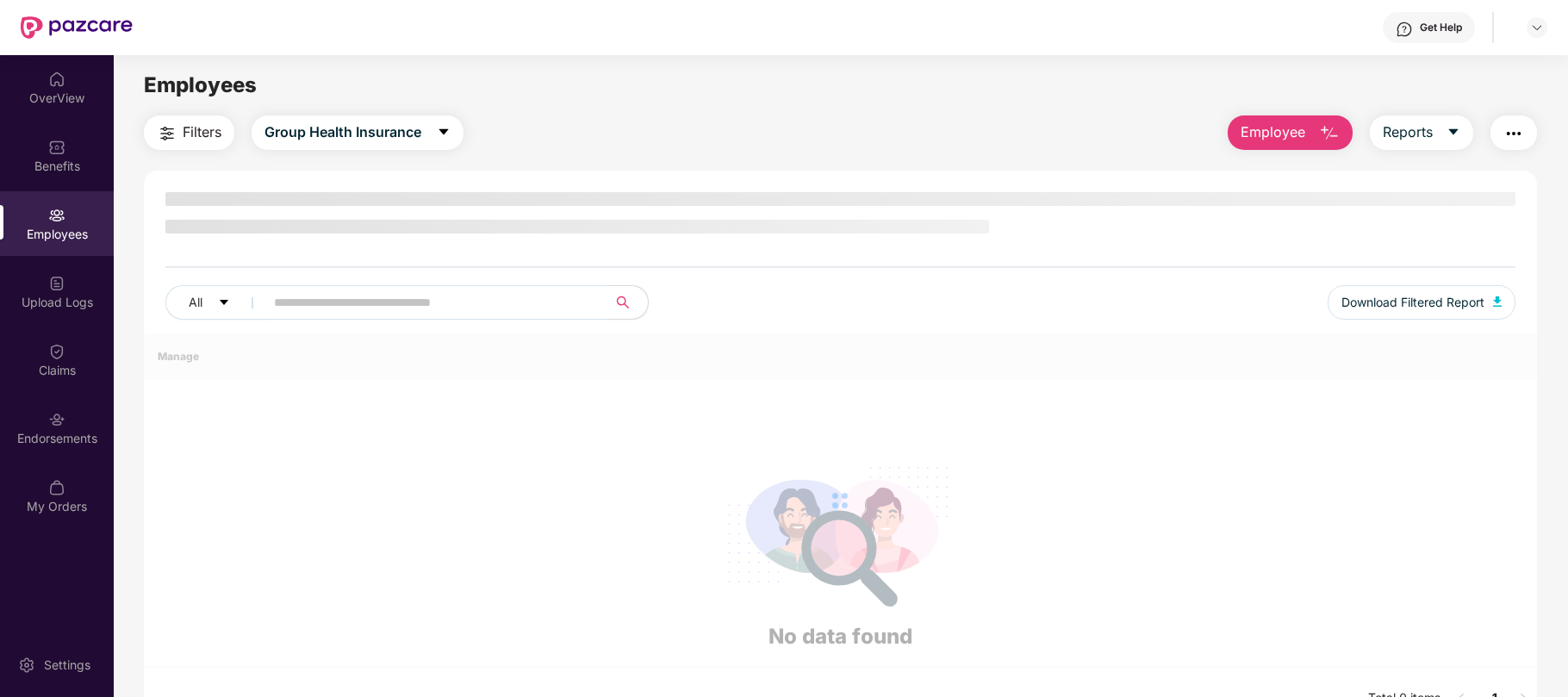
click at [335, 308] on input "text" at bounding box center [428, 302] width 309 height 26
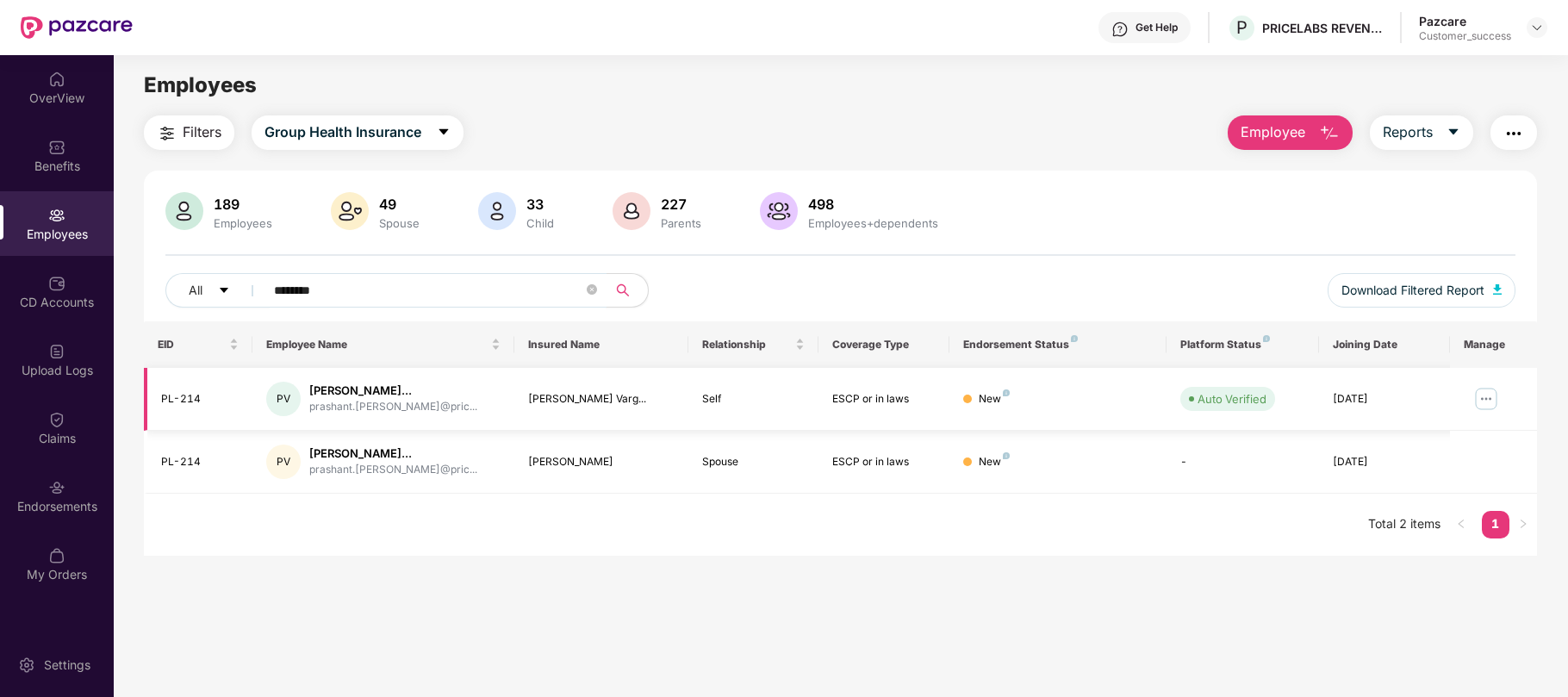
type input "********"
click at [1492, 399] on img at bounding box center [1486, 398] width 28 height 28
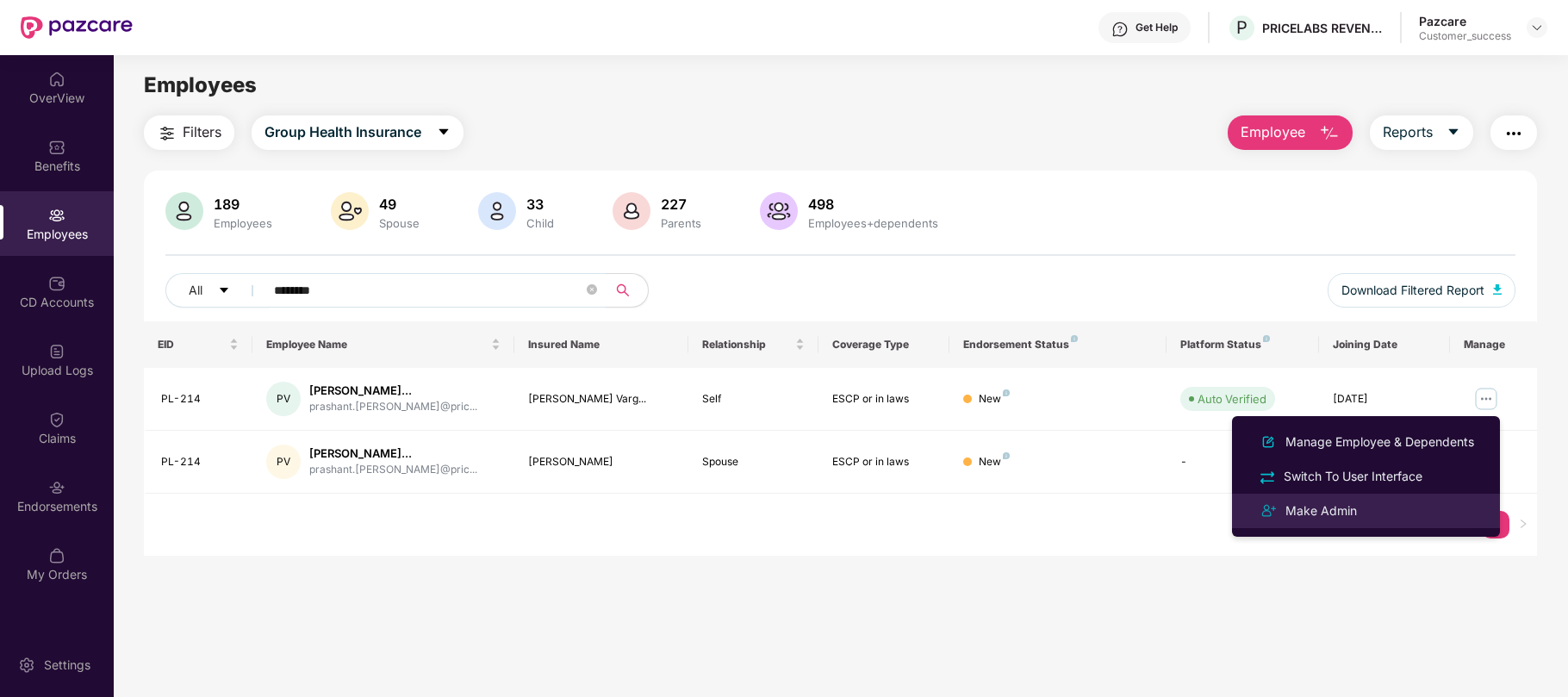
click at [1351, 501] on div "Make Admin" at bounding box center [1321, 510] width 78 height 19
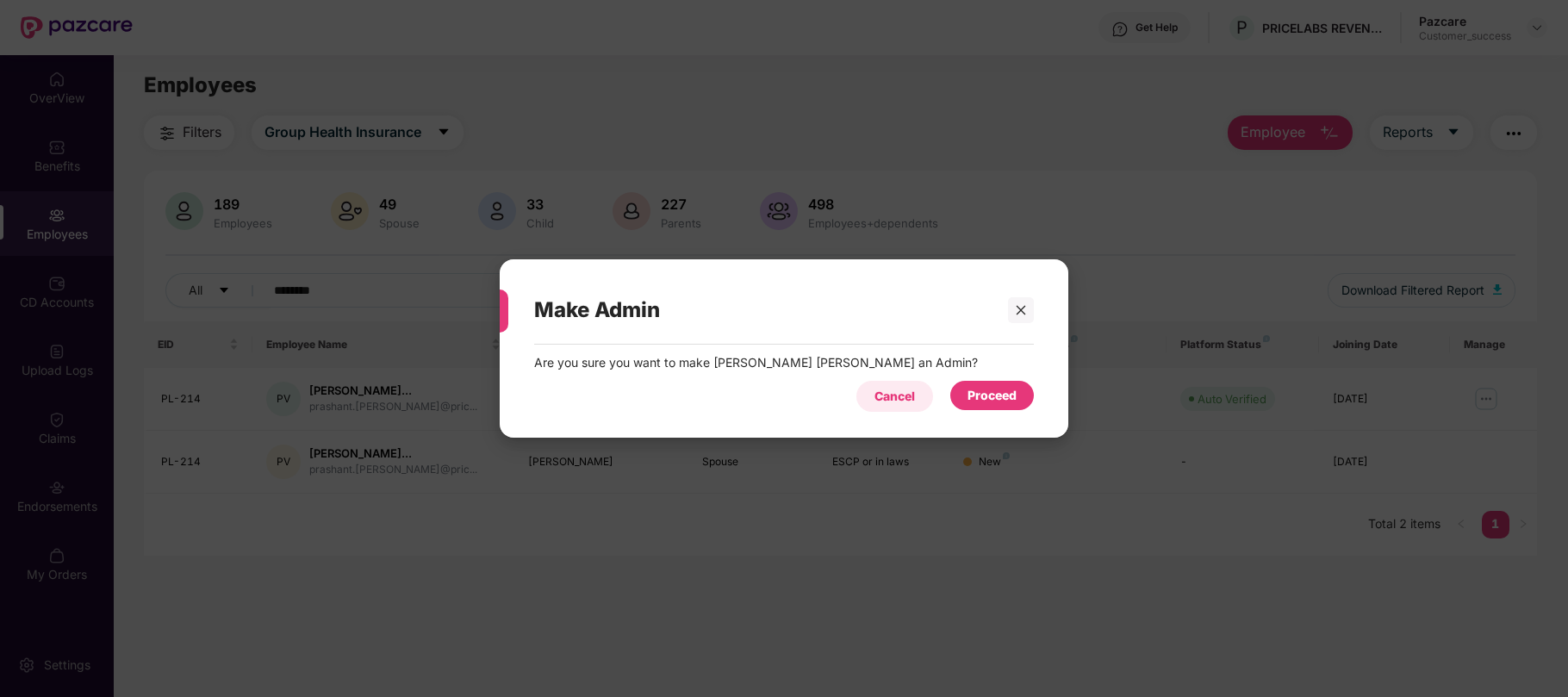
click at [897, 388] on div "Cancel" at bounding box center [894, 396] width 40 height 19
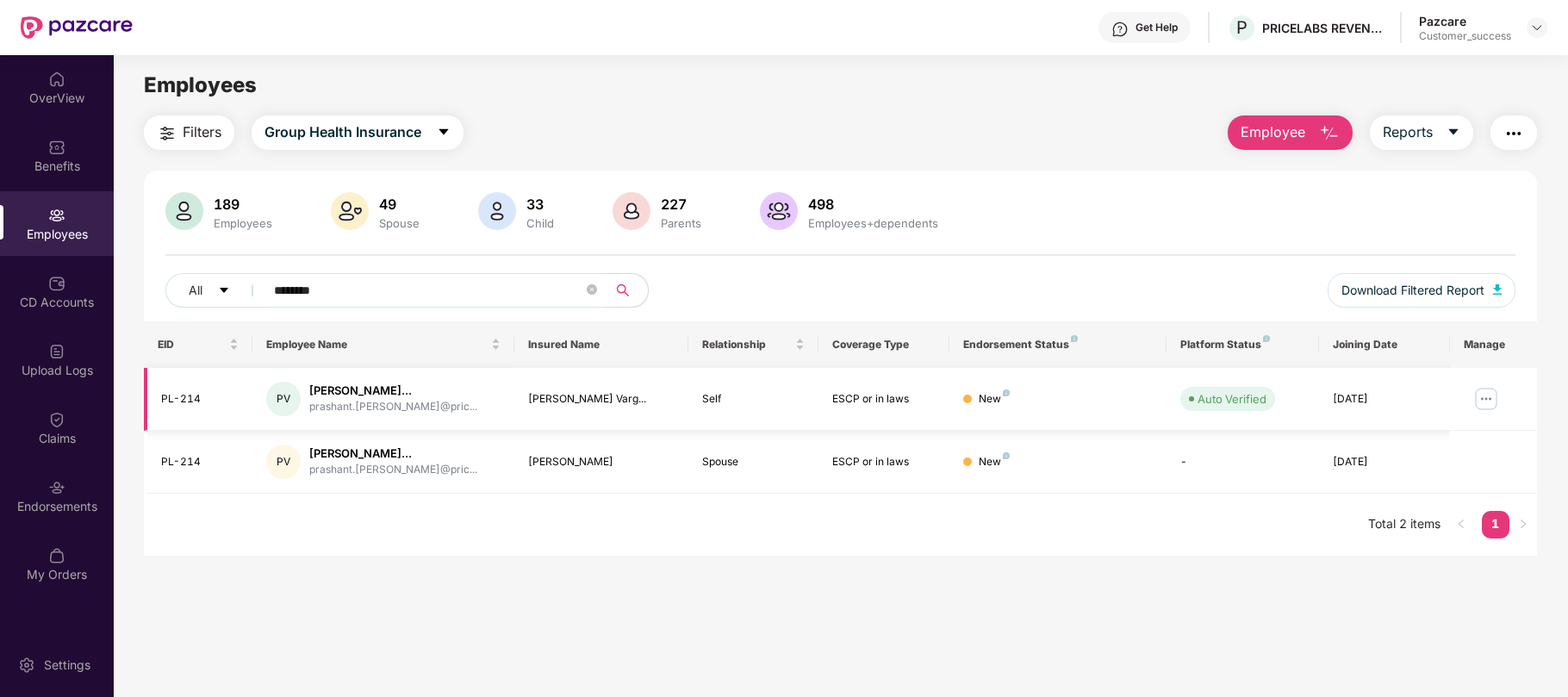
click at [1493, 399] on img at bounding box center [1486, 398] width 28 height 28
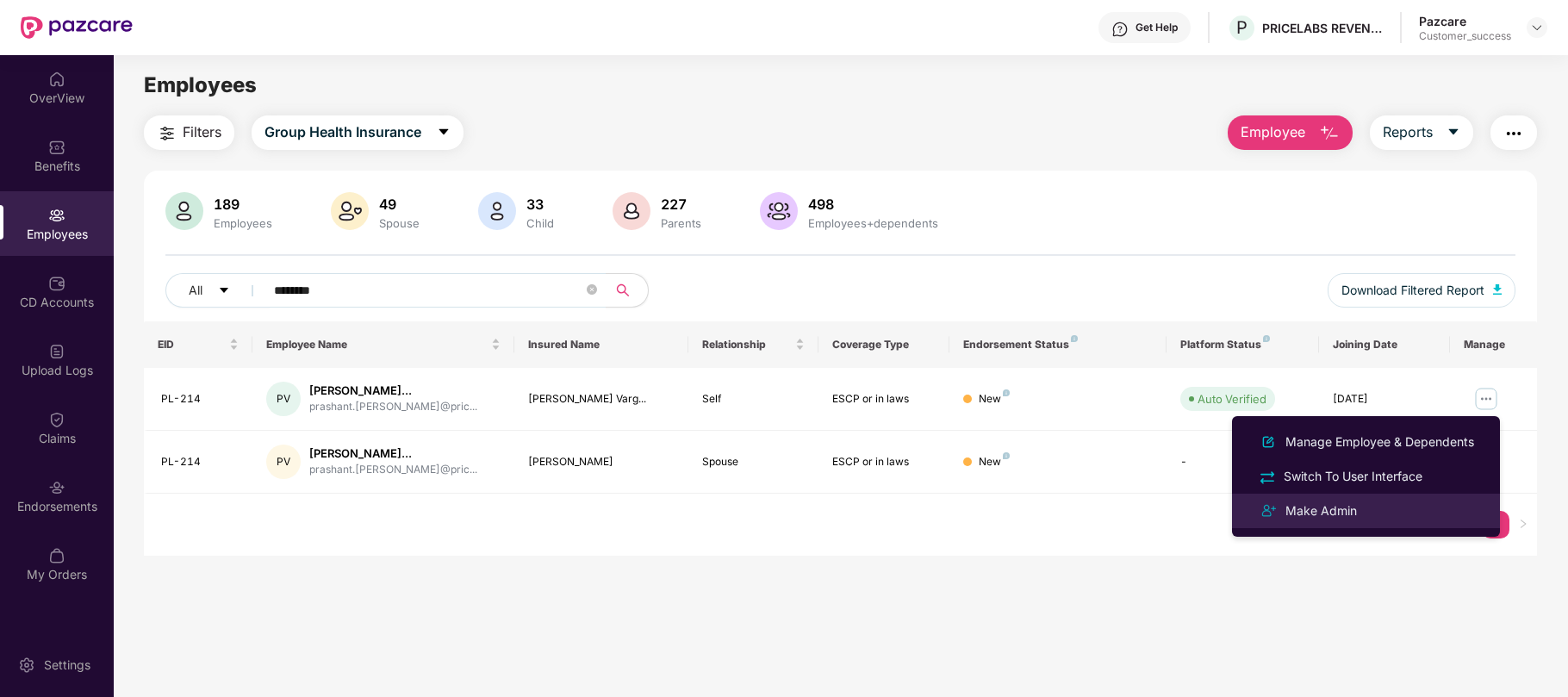
click at [1342, 514] on div "Make Admin" at bounding box center [1321, 510] width 78 height 19
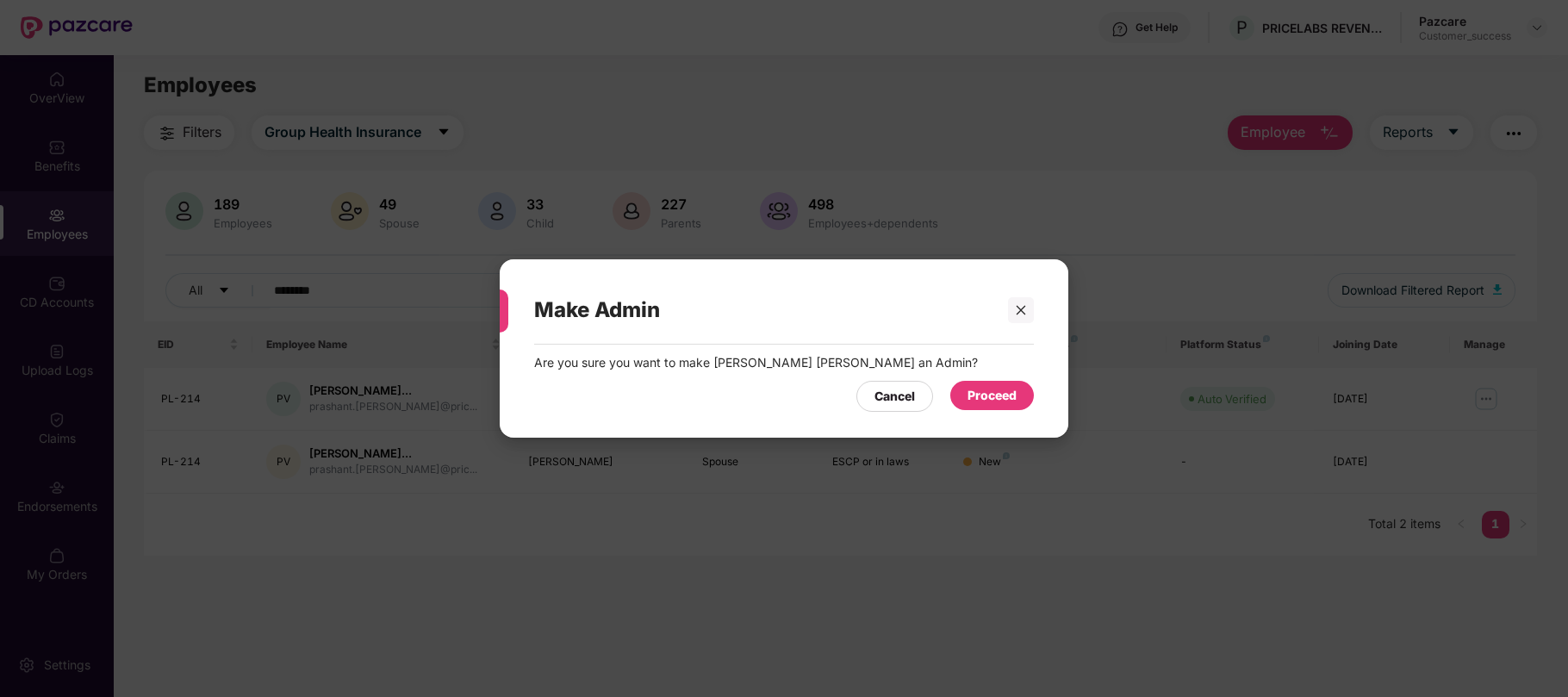
click at [1006, 397] on div "Proceed" at bounding box center [991, 395] width 49 height 19
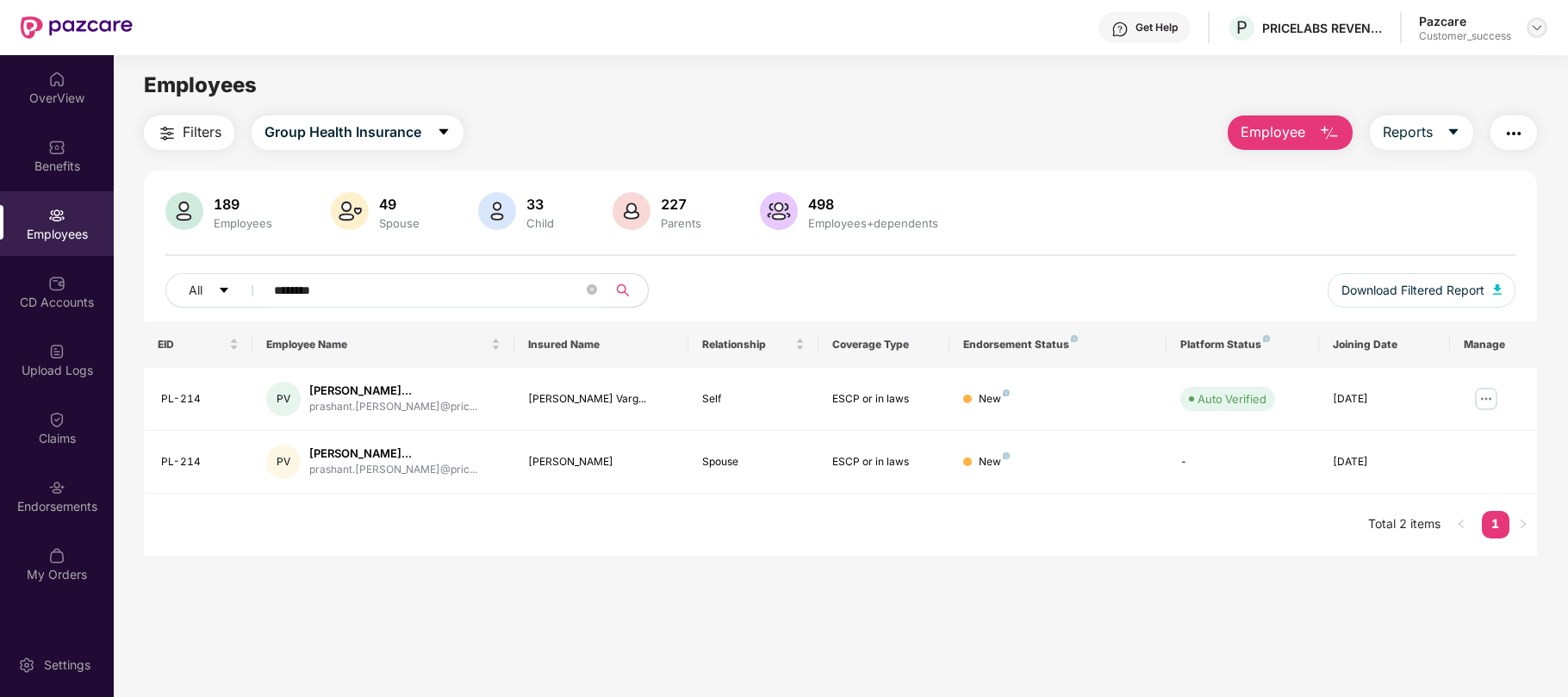
click at [1538, 26] on img at bounding box center [1536, 27] width 13 height 13
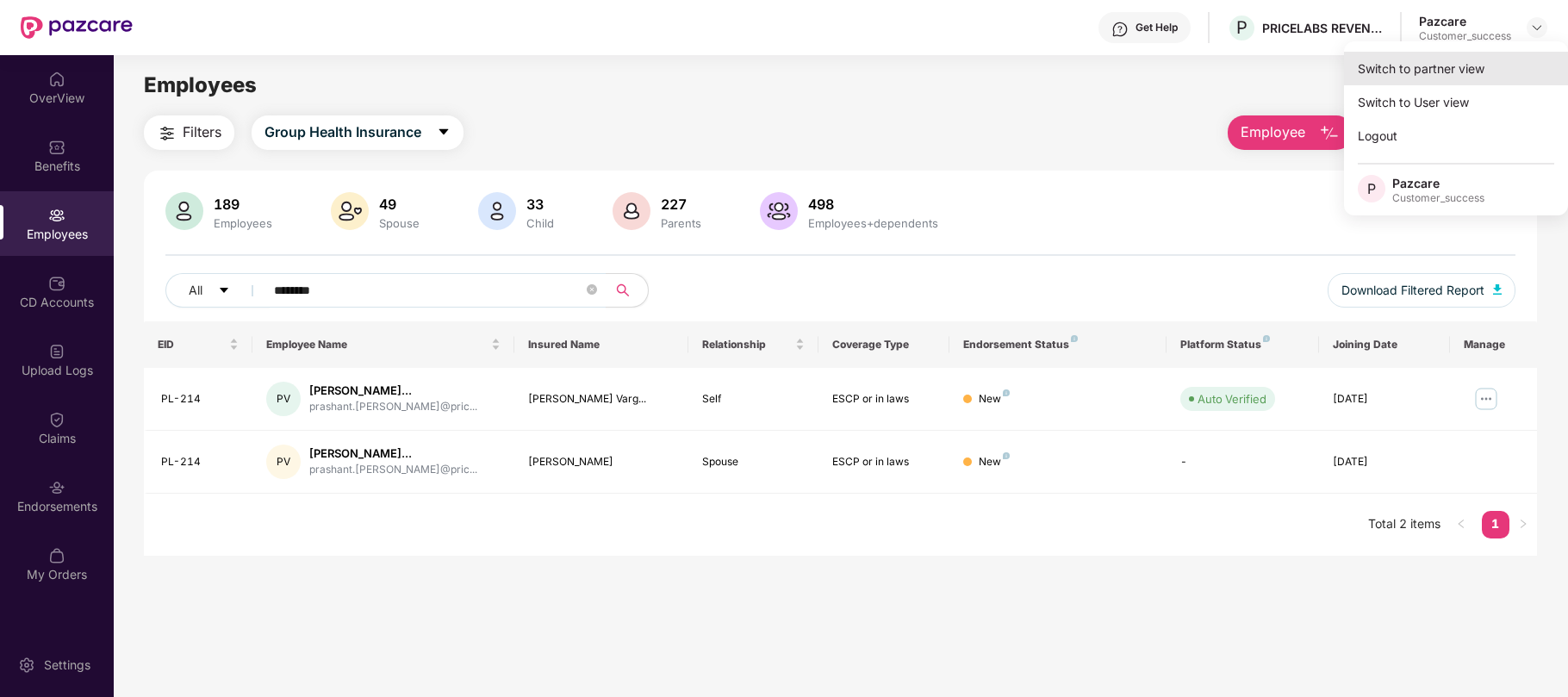
click at [1455, 65] on div "Switch to partner view" at bounding box center [1456, 69] width 224 height 34
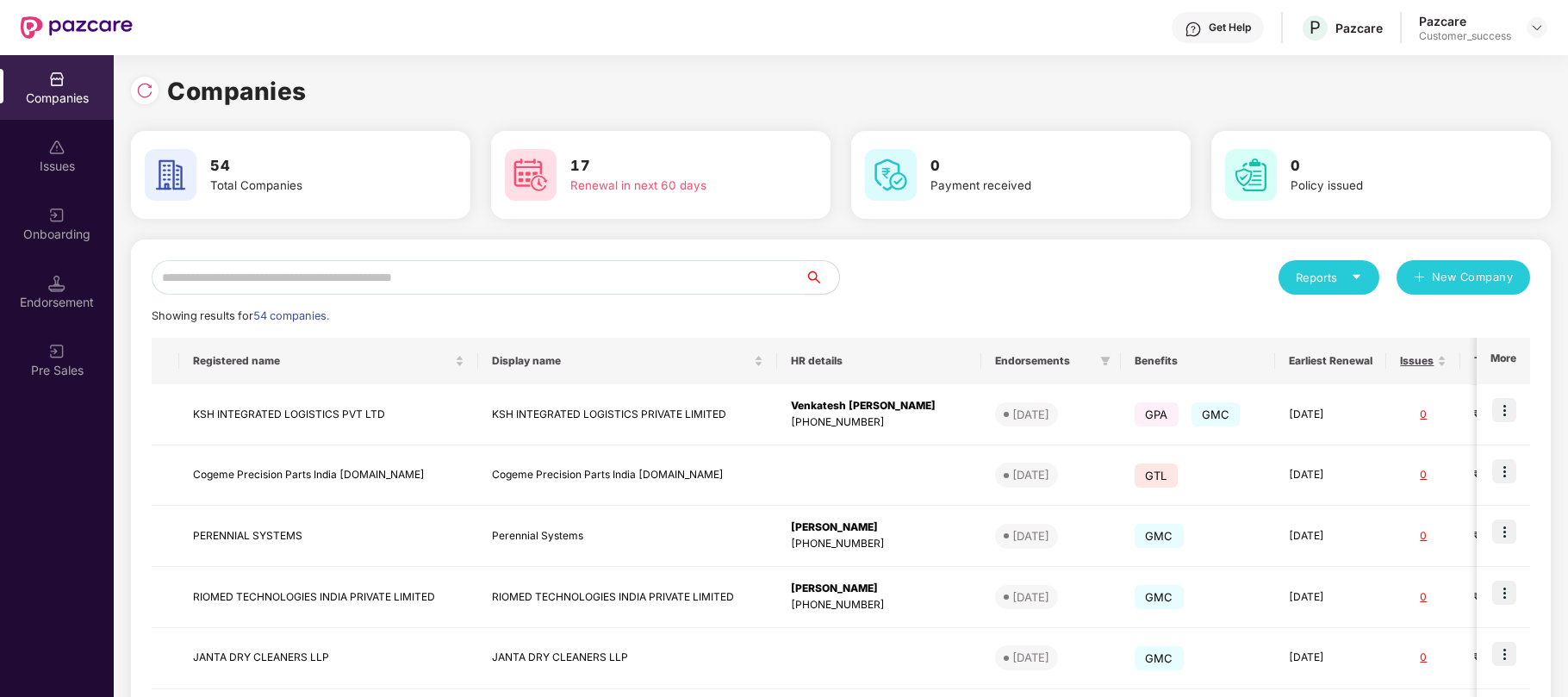
click at [642, 273] on input "text" at bounding box center [478, 277] width 653 height 35
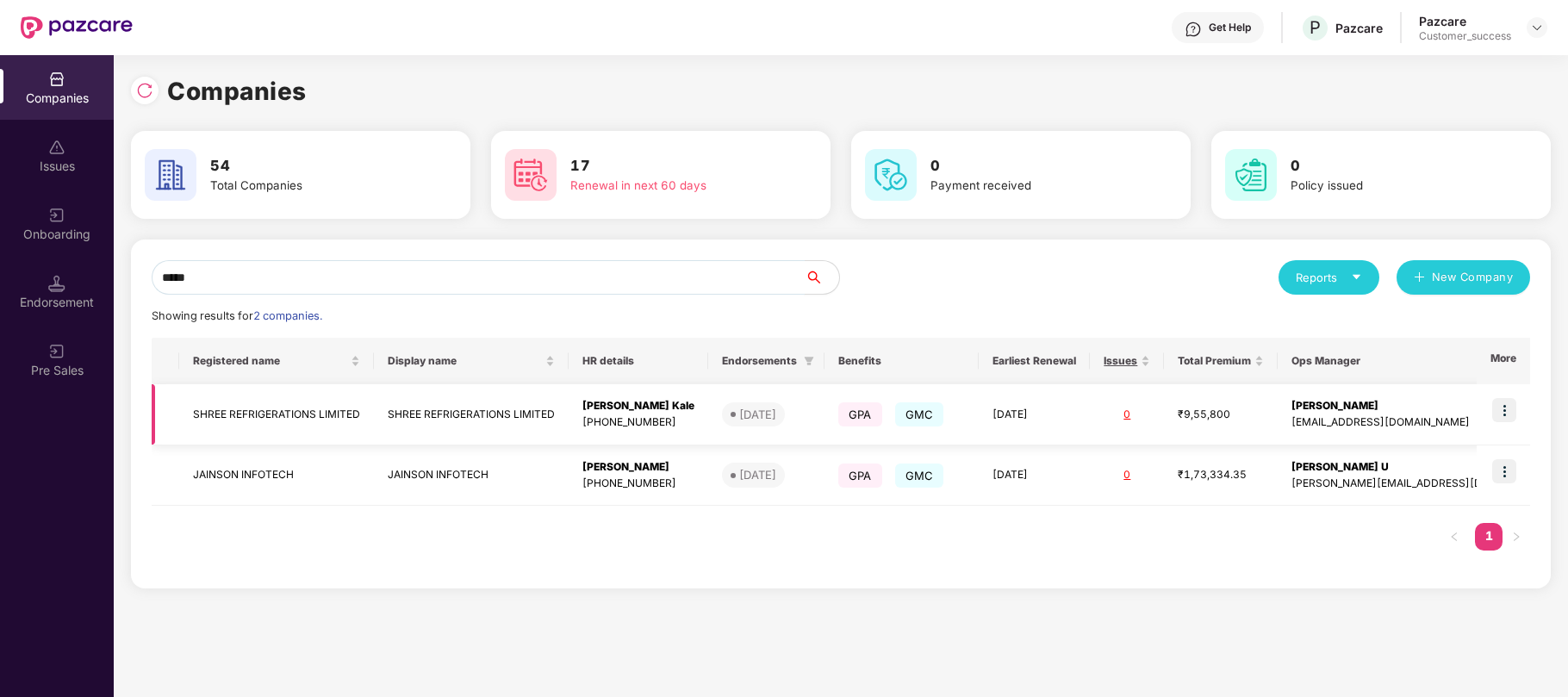
type input "*****"
click at [1511, 410] on img at bounding box center [1504, 409] width 24 height 24
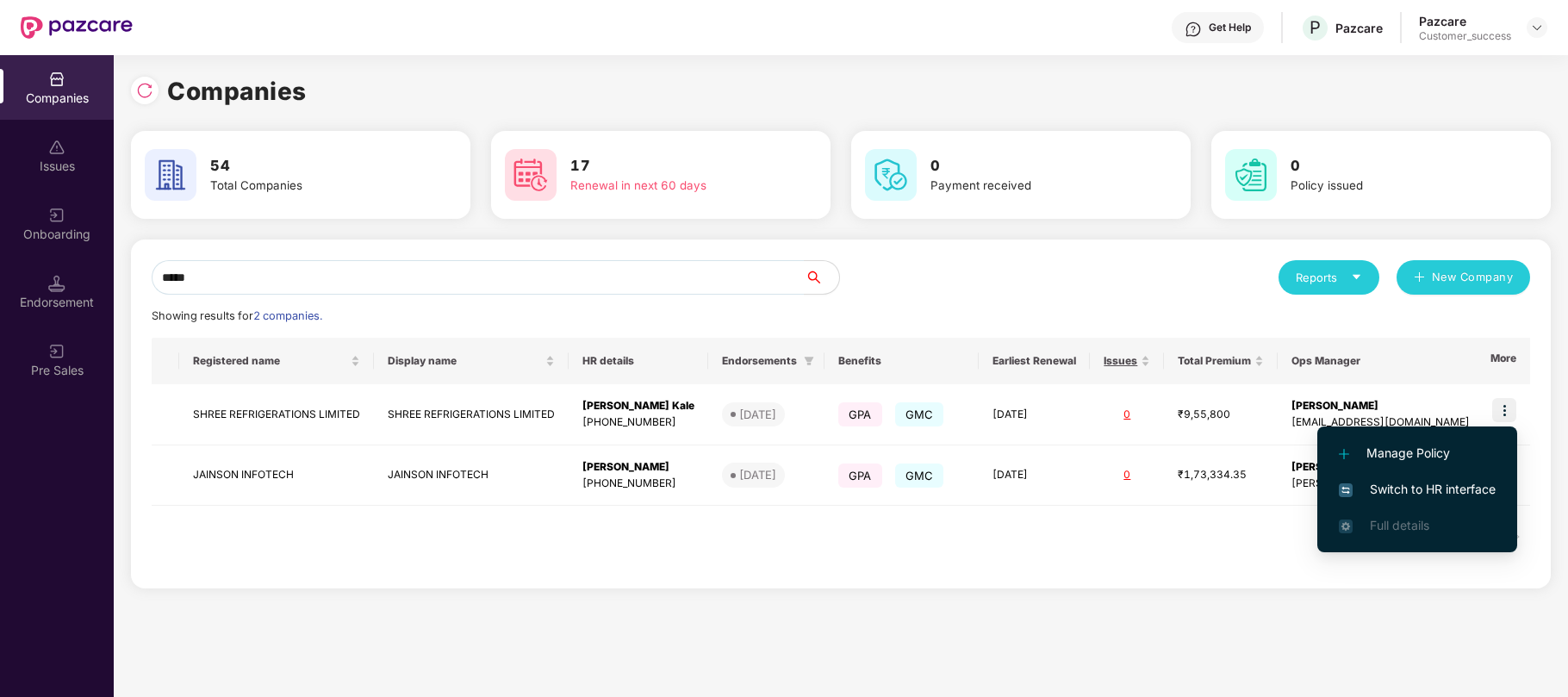
click at [1424, 483] on span "Switch to HR interface" at bounding box center [1417, 488] width 157 height 19
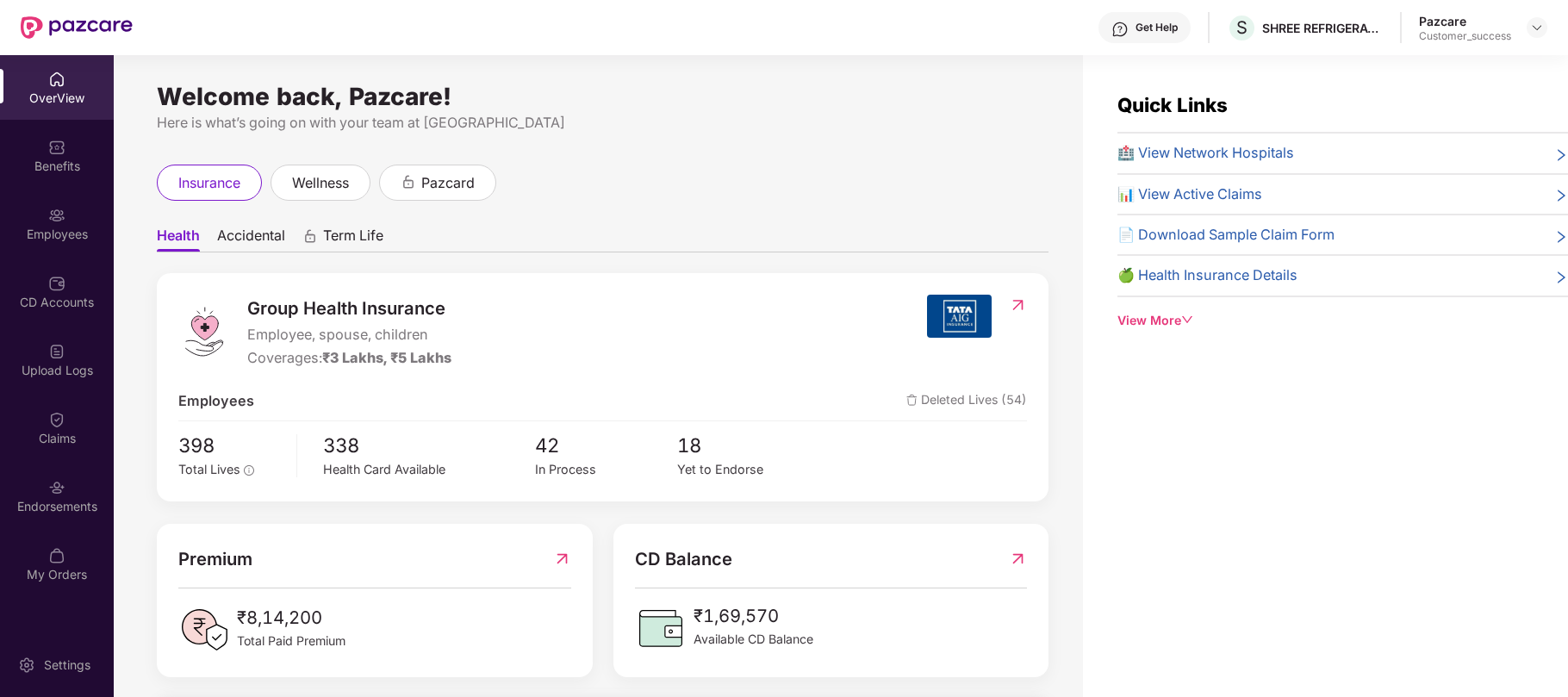
click at [65, 220] on div "Employees" at bounding box center [57, 224] width 114 height 64
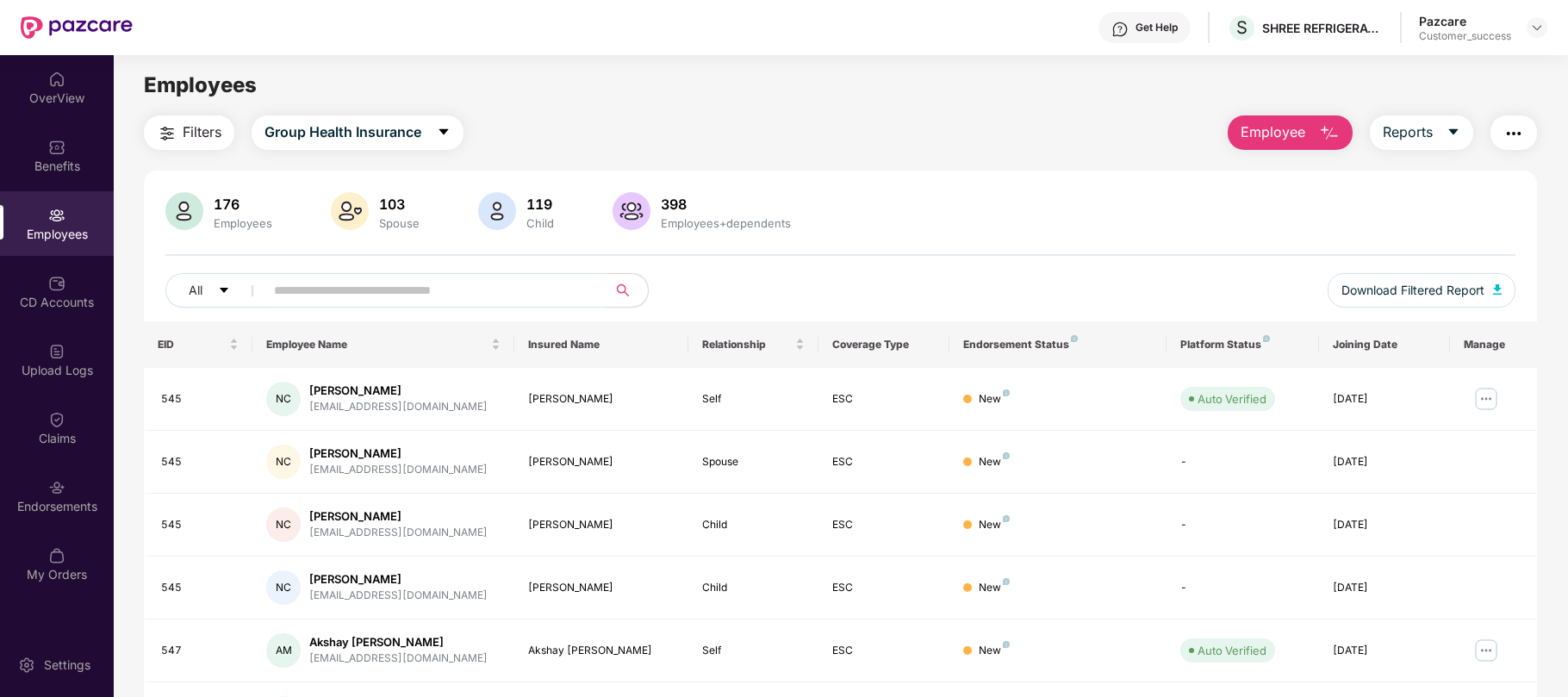
click at [339, 283] on input "text" at bounding box center [428, 290] width 309 height 26
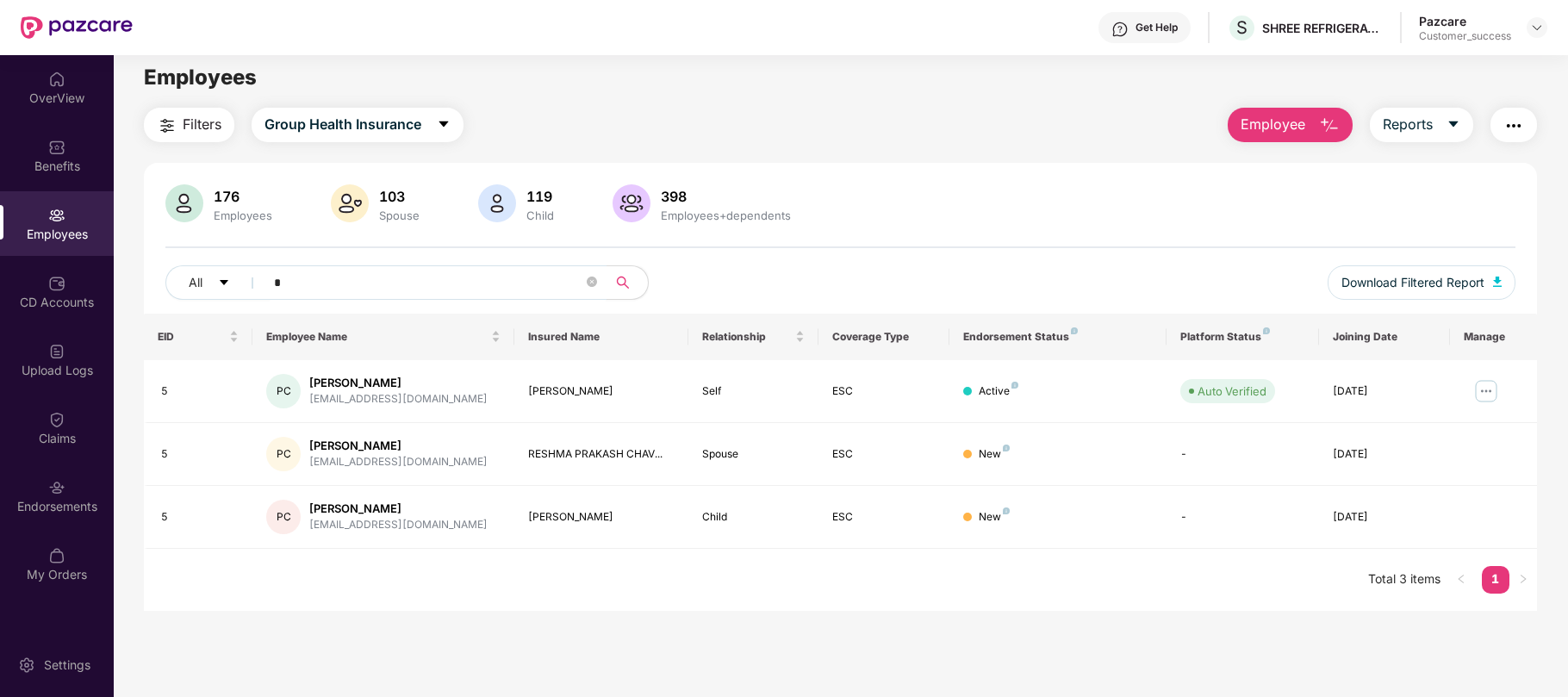
scroll to position [9, 0]
type input "*"
click at [1486, 390] on img at bounding box center [1486, 390] width 28 height 28
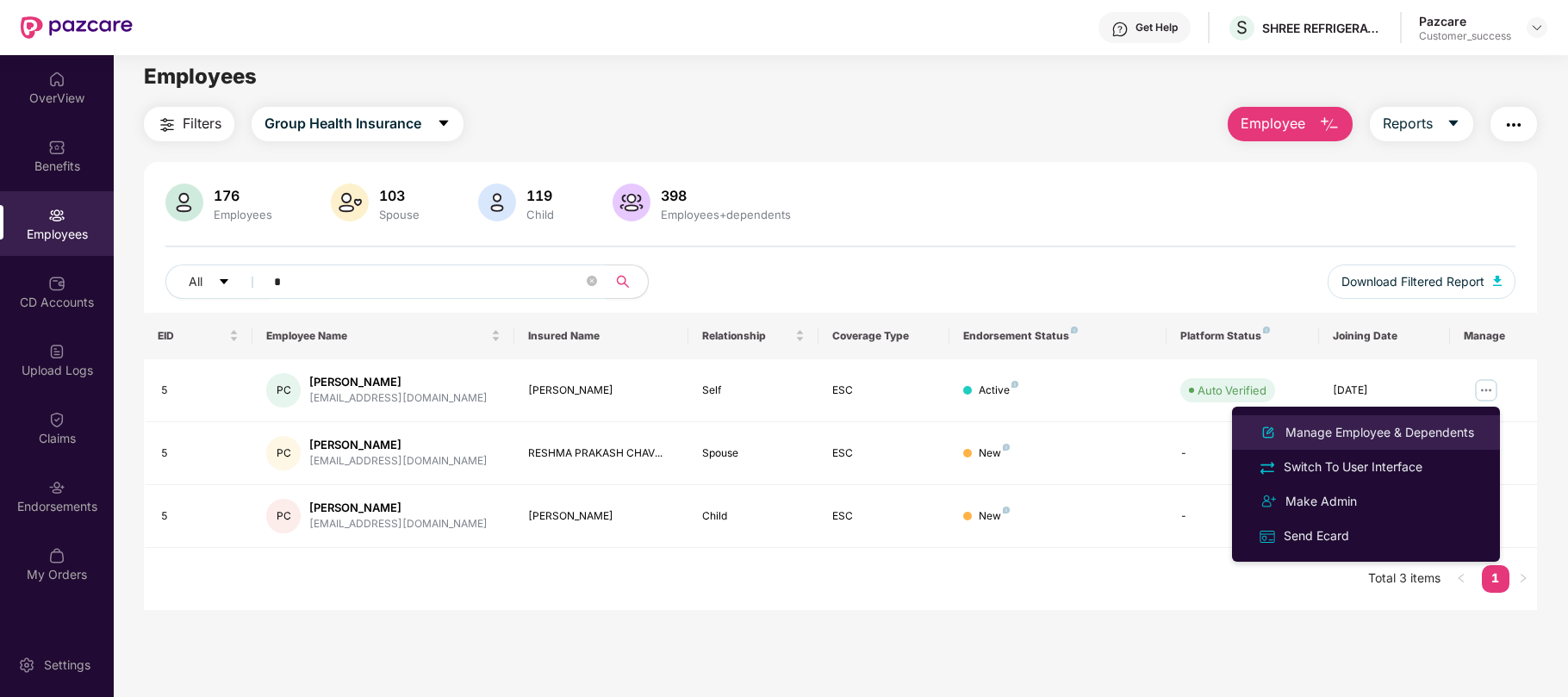
click at [1383, 428] on div "Manage Employee & Dependents" at bounding box center [1379, 431] width 195 height 19
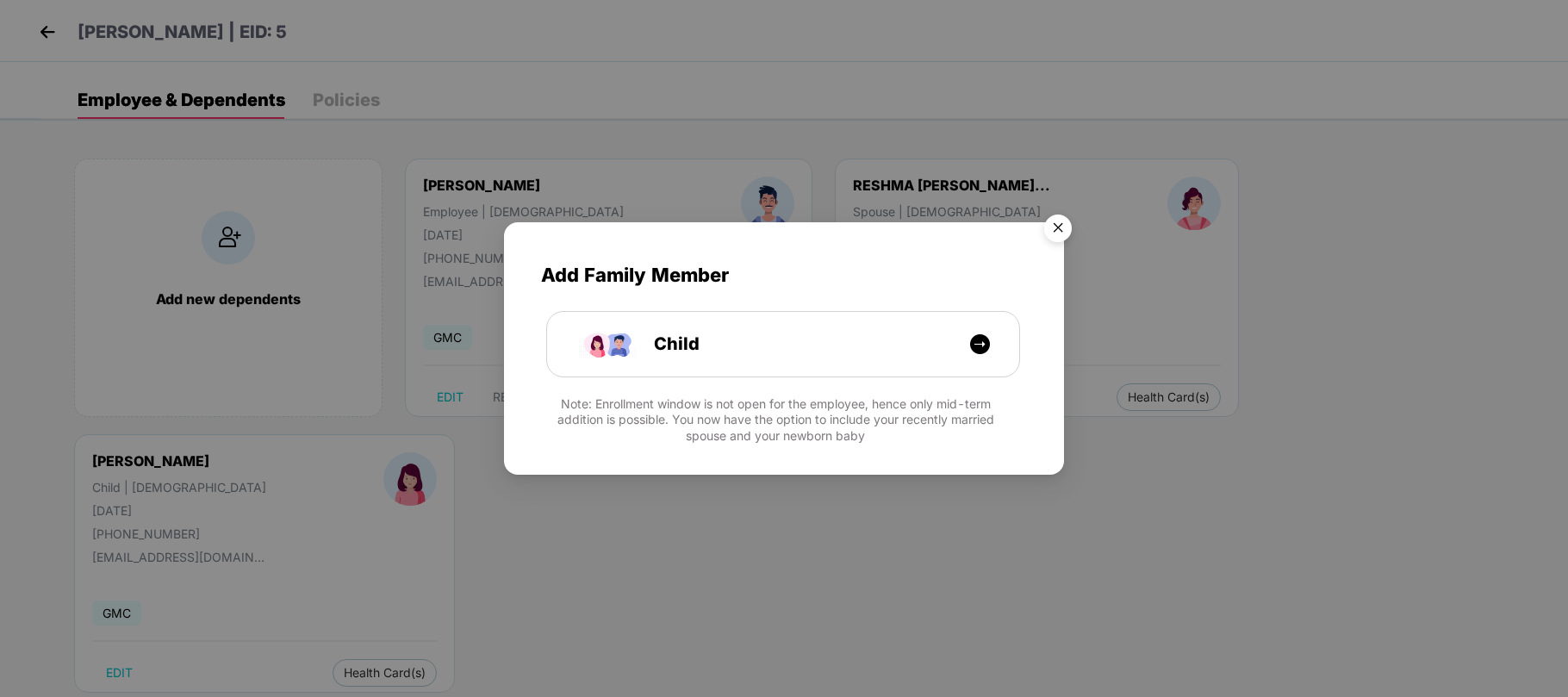
click at [1066, 235] on img "Close" at bounding box center [1058, 231] width 48 height 48
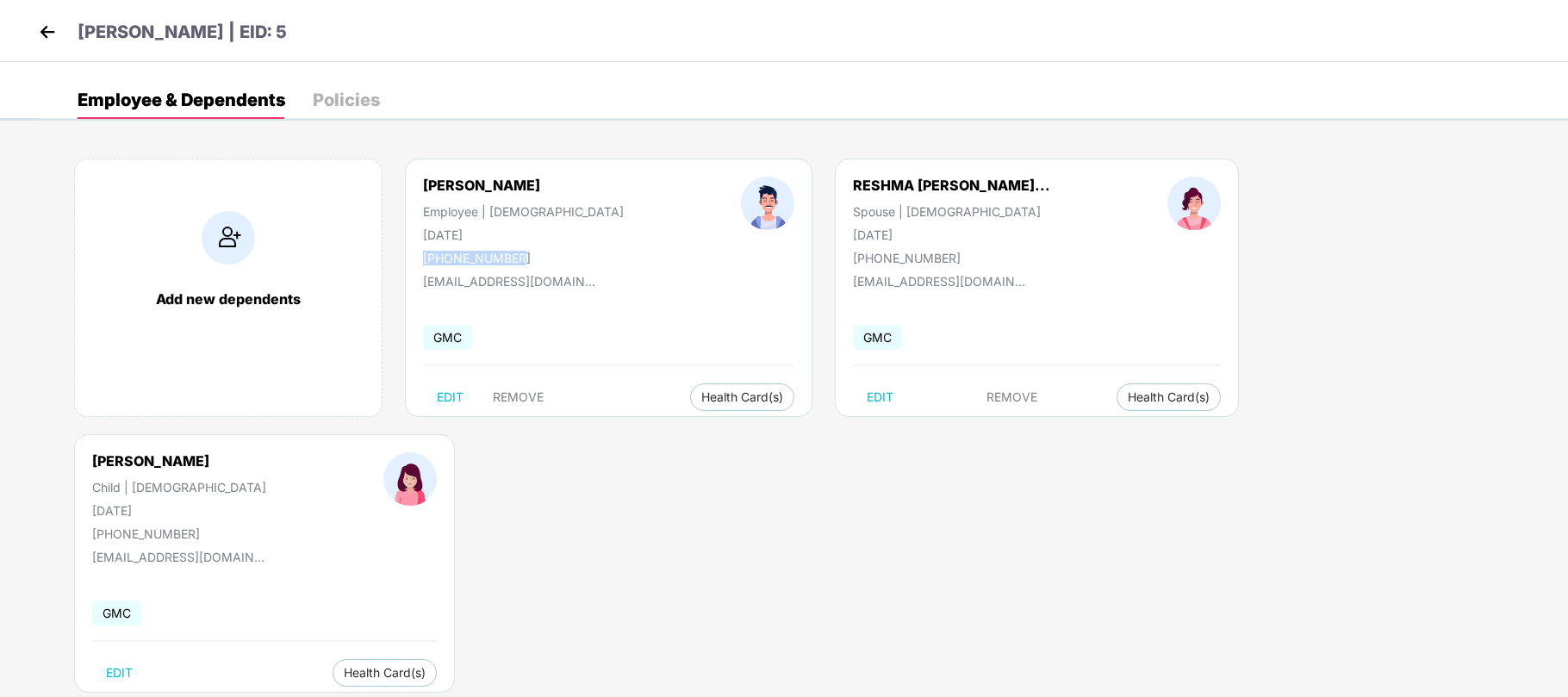
drag, startPoint x: 521, startPoint y: 255, endPoint x: 415, endPoint y: 264, distance: 106.4
click at [415, 264] on div "Prakash Abaso Chavan Employee | Male 03 May 1987 +918888888885" at bounding box center [523, 221] width 318 height 89
copy div "+918888888885"
click at [53, 29] on img at bounding box center [47, 31] width 26 height 26
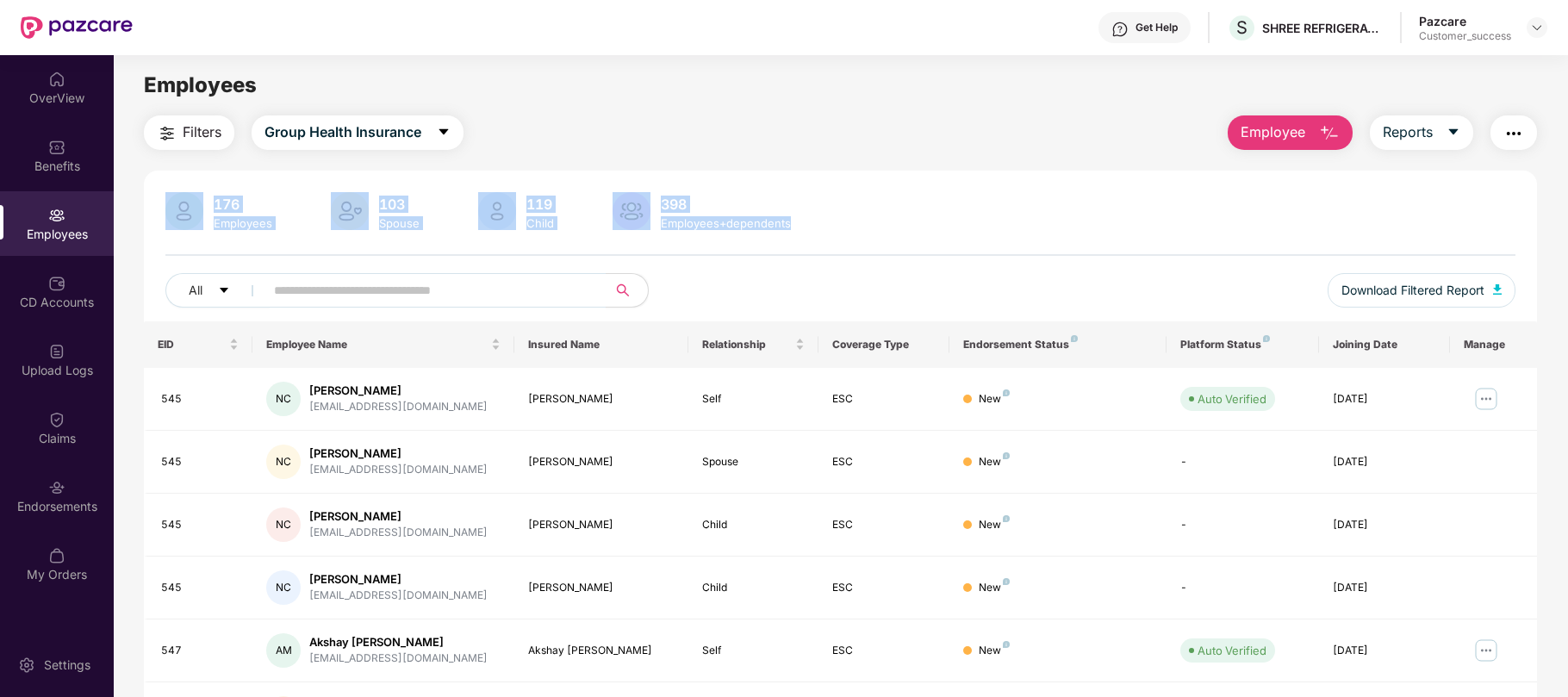
drag, startPoint x: 800, startPoint y: 227, endPoint x: 156, endPoint y: 169, distance: 646.6
click at [156, 170] on div "176 Employees 103 Spouse 119 Child 398 Employees+dependents All Download Filter…" at bounding box center [840, 614] width 1393 height 888
drag, startPoint x: 798, startPoint y: 221, endPoint x: 214, endPoint y: 204, distance: 584.2
click at [214, 204] on div "176 Employees 103 Spouse 119 Child 398 Employees+dependents" at bounding box center [841, 212] width 1350 height 41
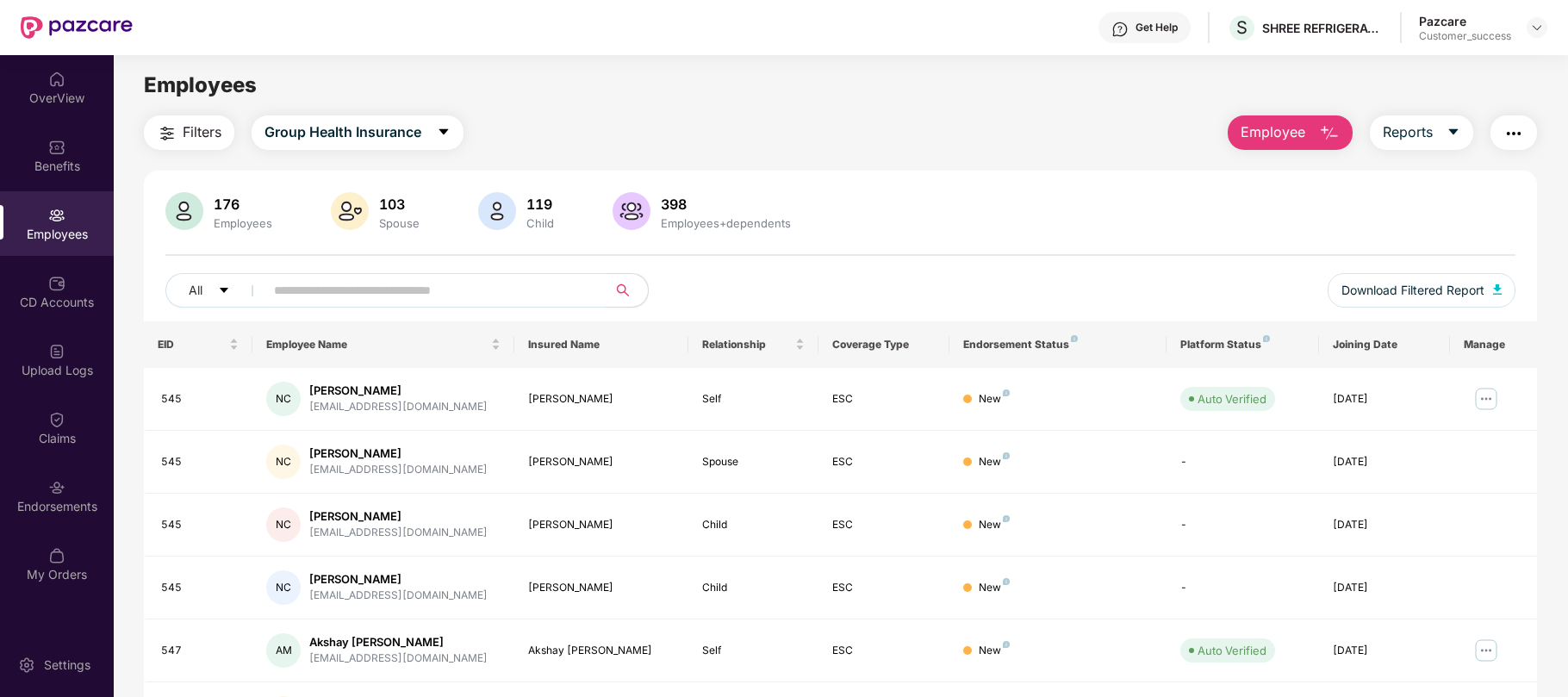
click at [817, 93] on div "Employees" at bounding box center [841, 85] width 1453 height 33
click at [1544, 28] on div at bounding box center [1536, 27] width 21 height 20
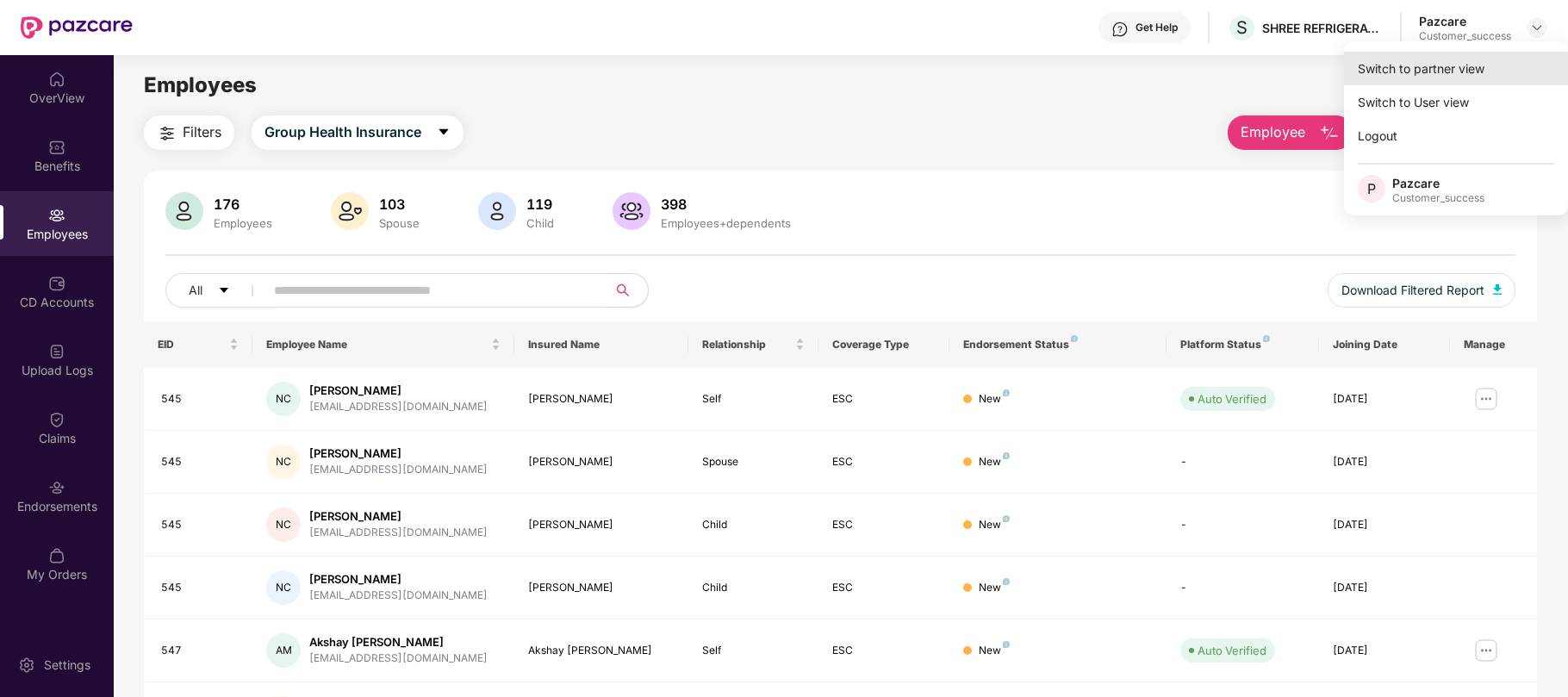
click at [1438, 65] on div "Switch to partner view" at bounding box center [1456, 69] width 224 height 34
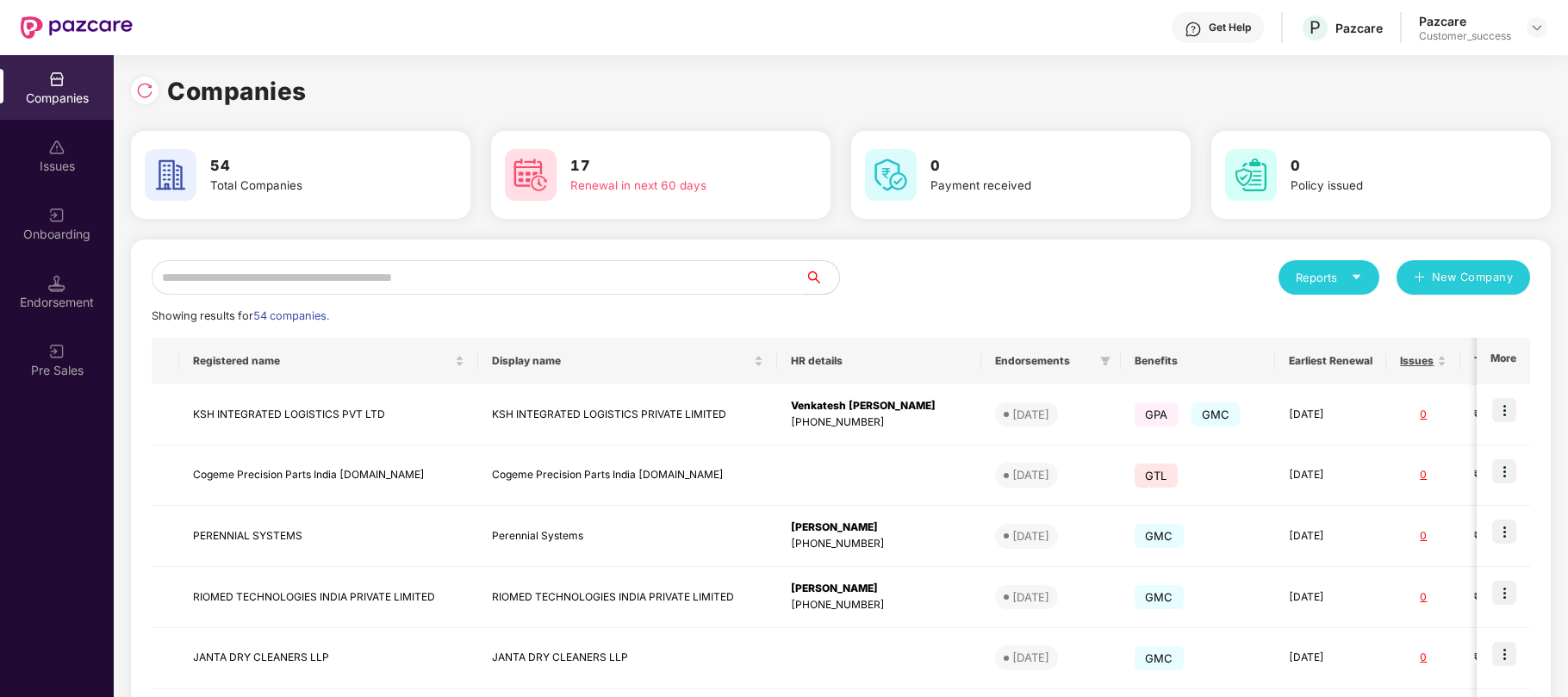
click at [503, 274] on input "text" at bounding box center [478, 277] width 653 height 35
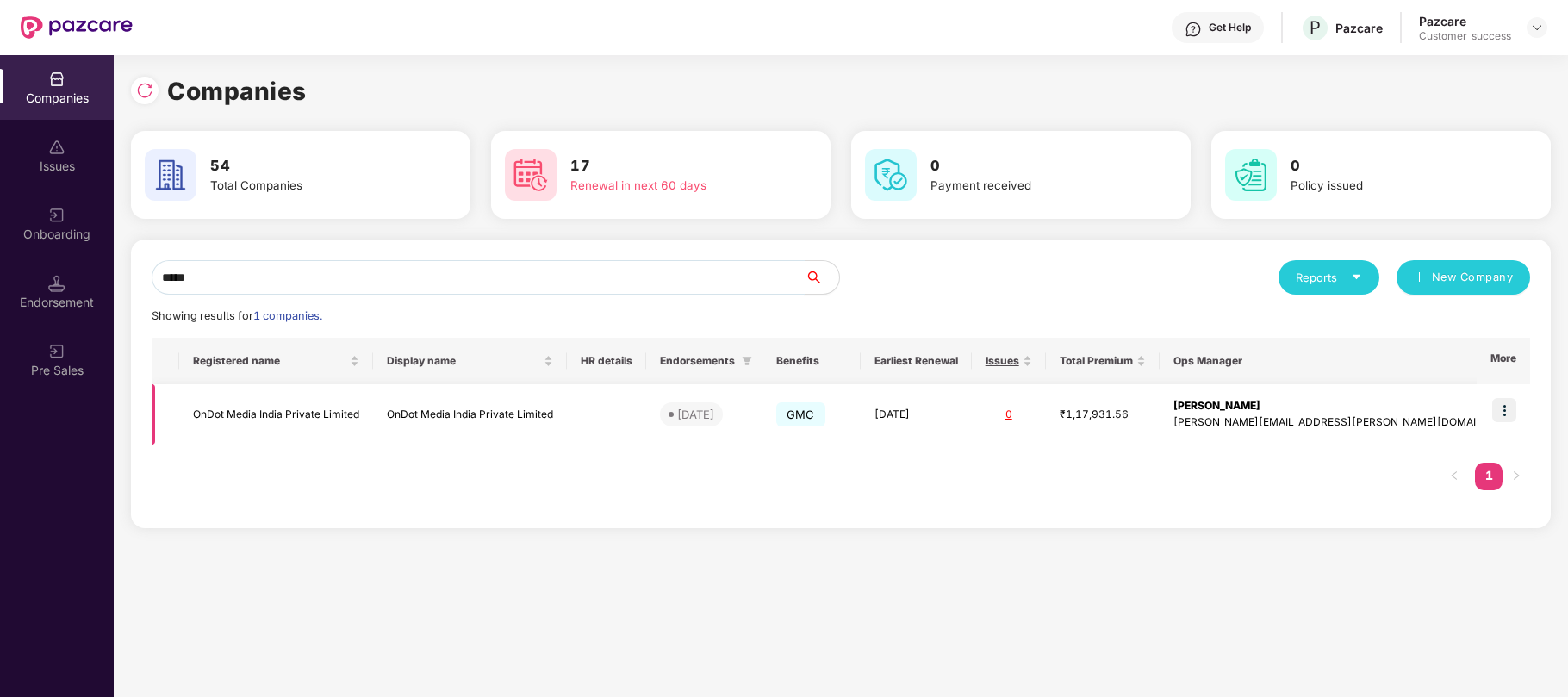
type input "*****"
click at [1297, 424] on div "[PERSON_NAME][EMAIL_ADDRESS][PERSON_NAME][DOMAIN_NAME]" at bounding box center [1347, 422] width 349 height 16
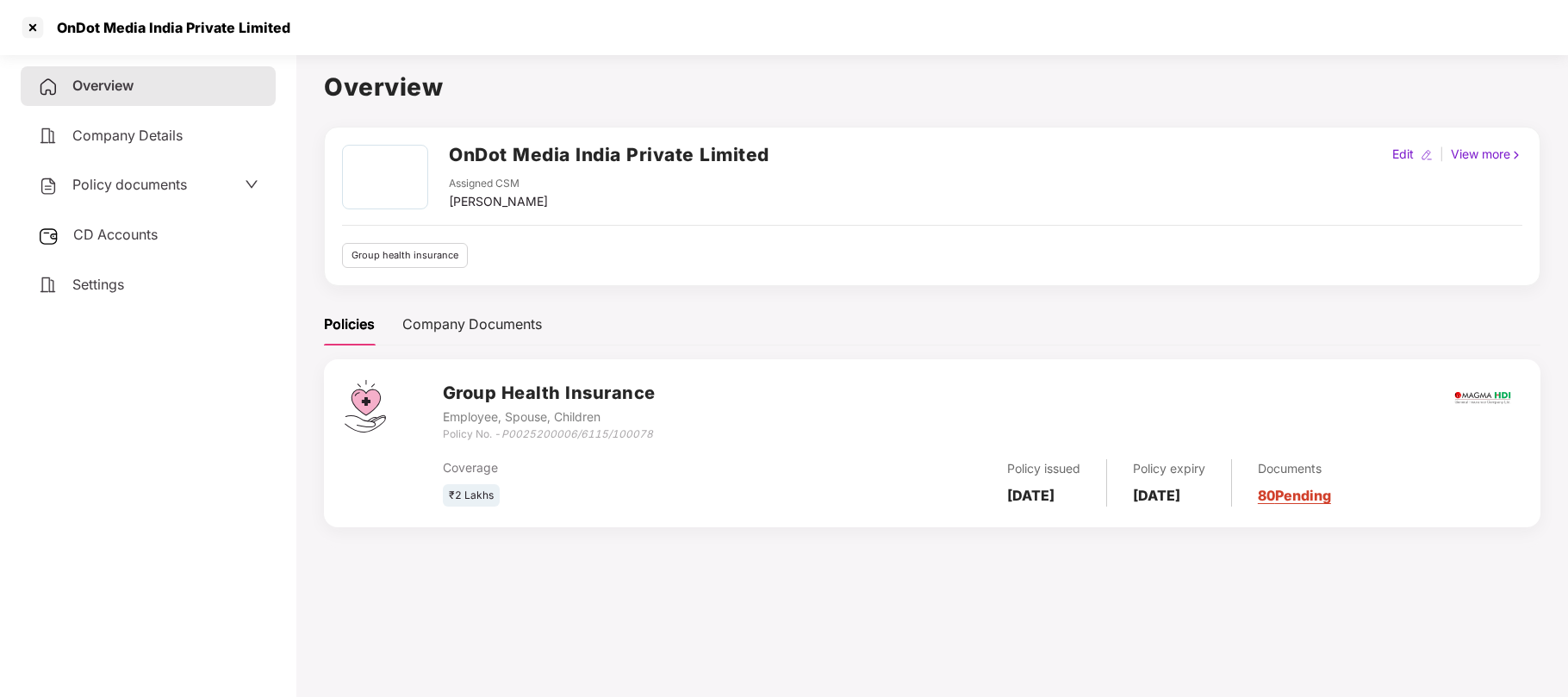
click at [132, 191] on span "Policy documents" at bounding box center [129, 184] width 115 height 17
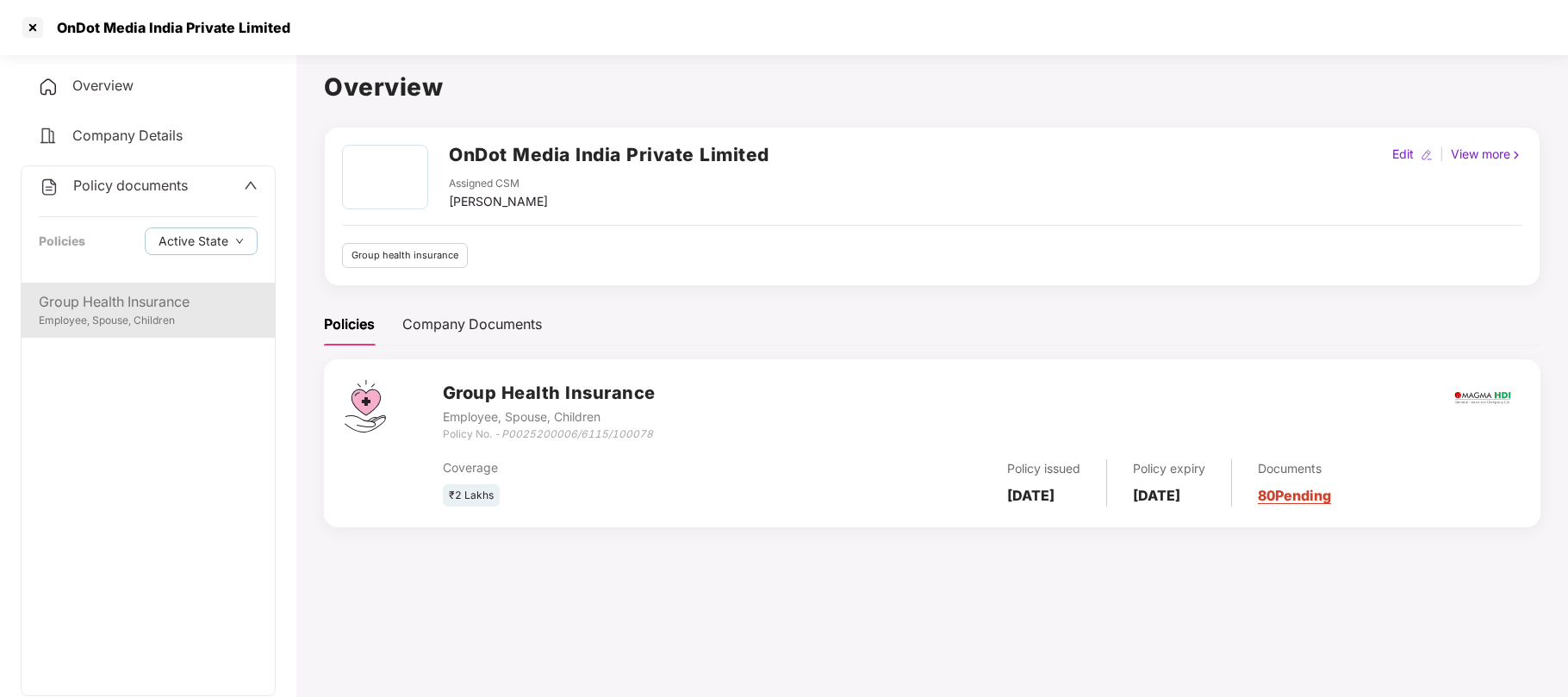
click at [157, 331] on div "Group Health Insurance Employee, Spouse, Children" at bounding box center [148, 310] width 253 height 55
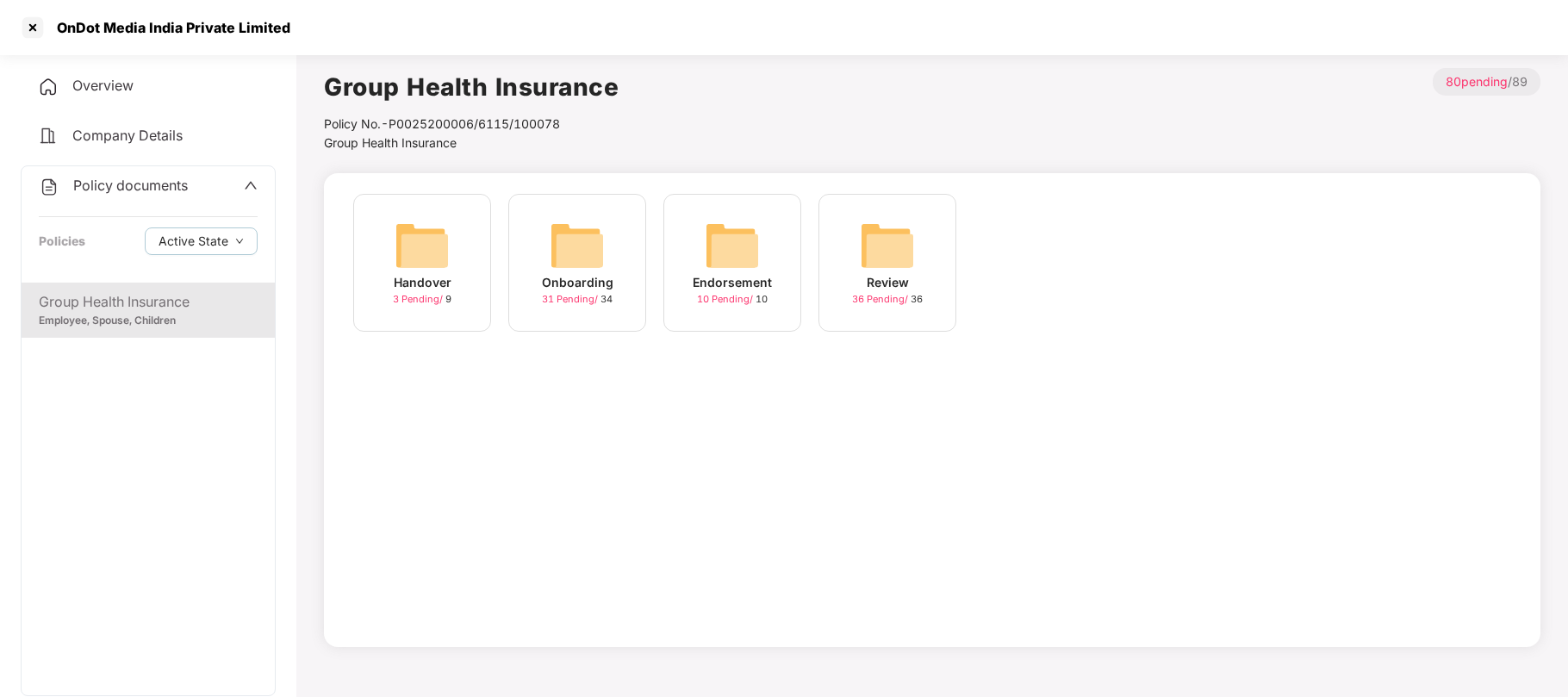
click at [587, 258] on img at bounding box center [578, 245] width 55 height 55
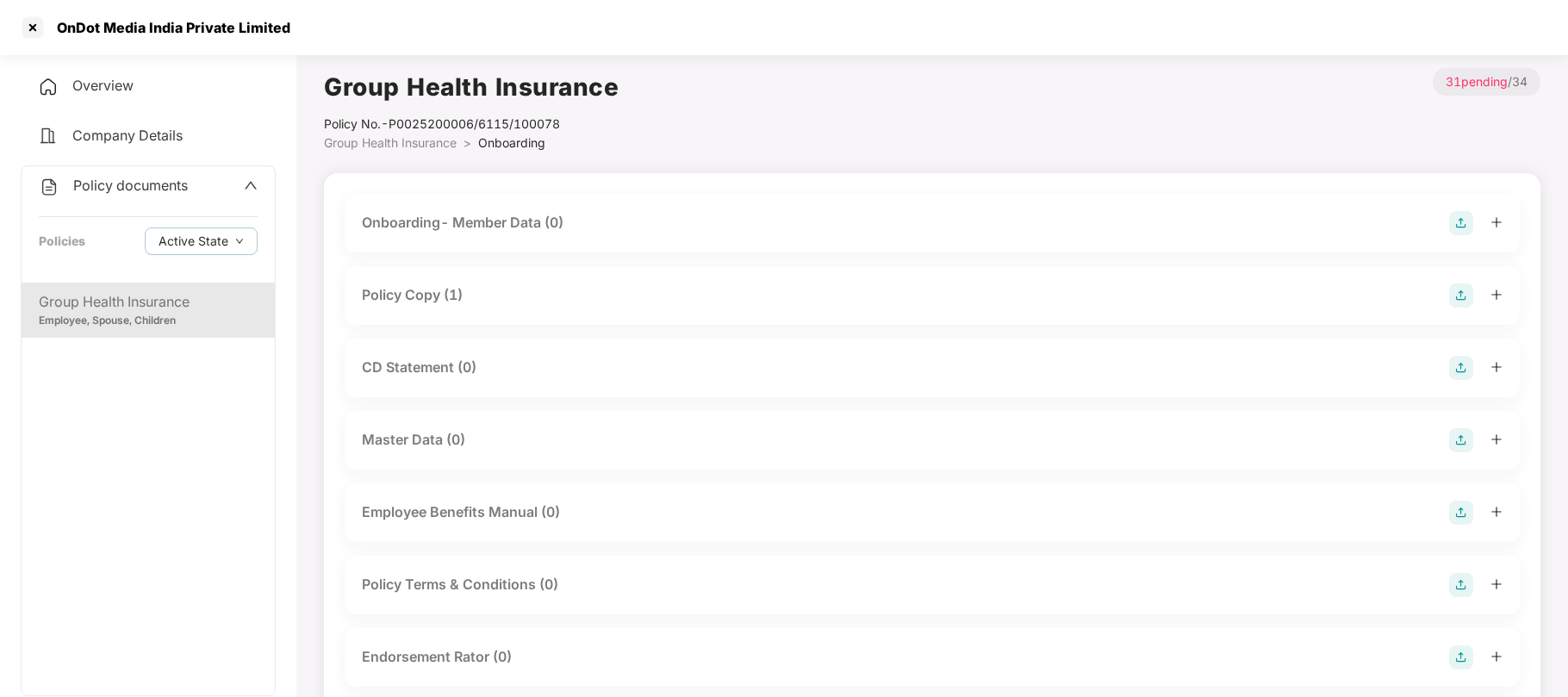
click at [432, 294] on div "Policy Copy (1)" at bounding box center [412, 295] width 101 height 21
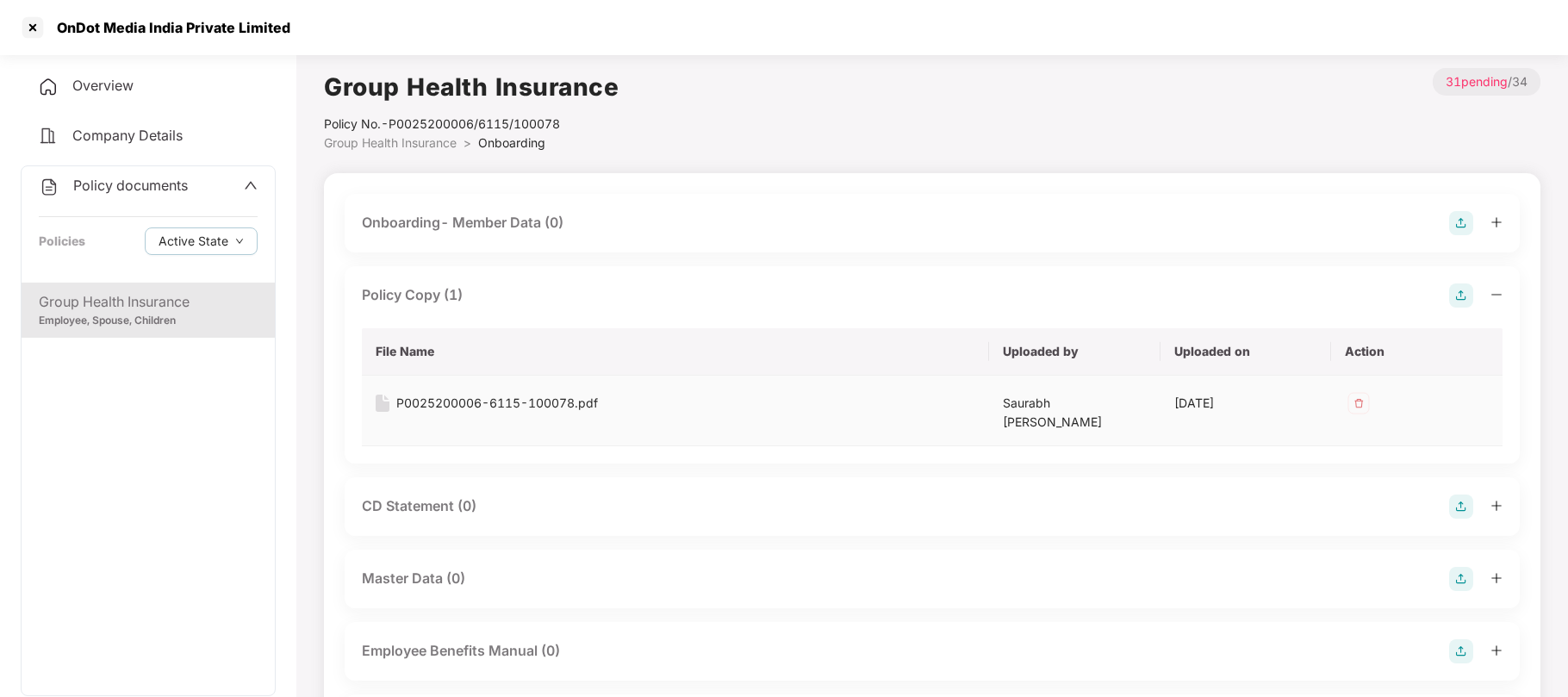
click at [435, 404] on div "P0025200006-6115-100078.pdf" at bounding box center [497, 403] width 201 height 19
click at [31, 31] on div at bounding box center [32, 27] width 28 height 28
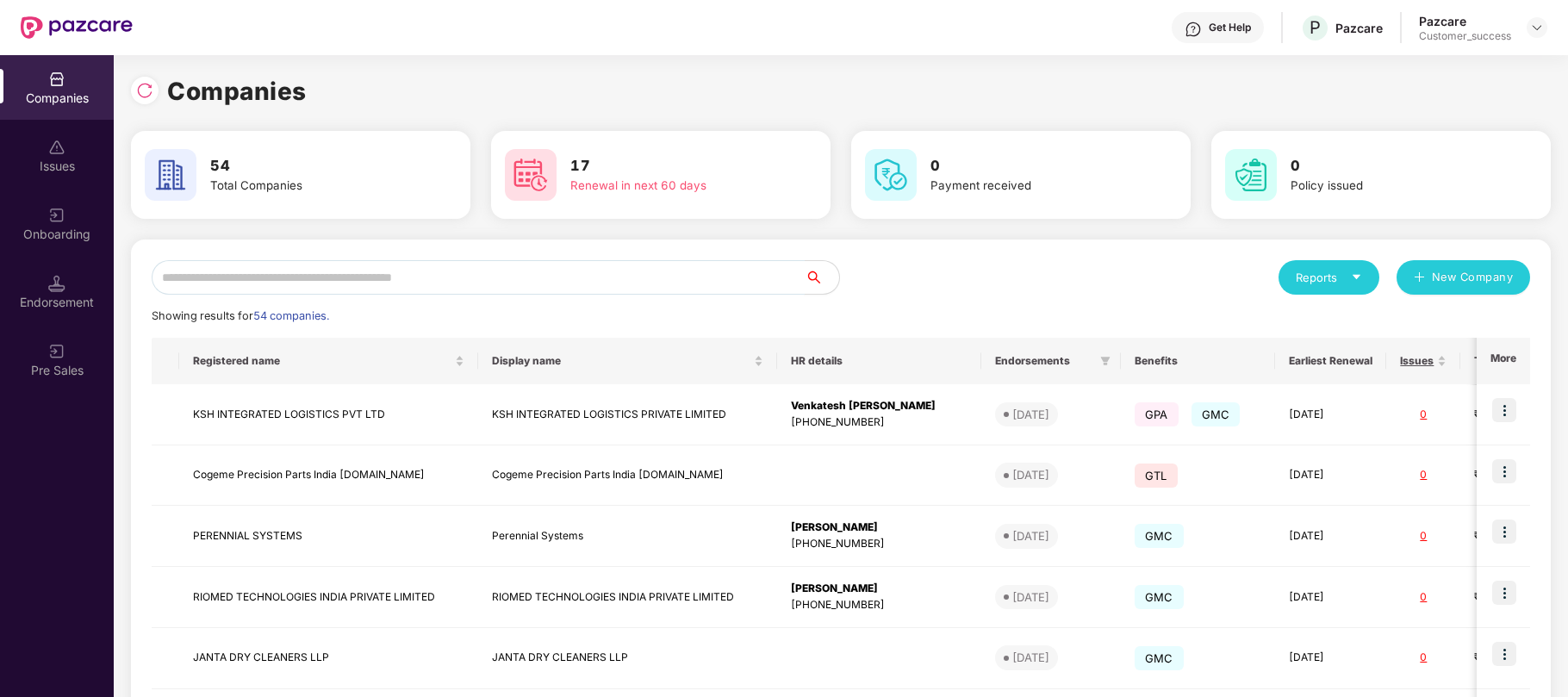
click at [415, 274] on input "text" at bounding box center [478, 277] width 653 height 35
type input "*"
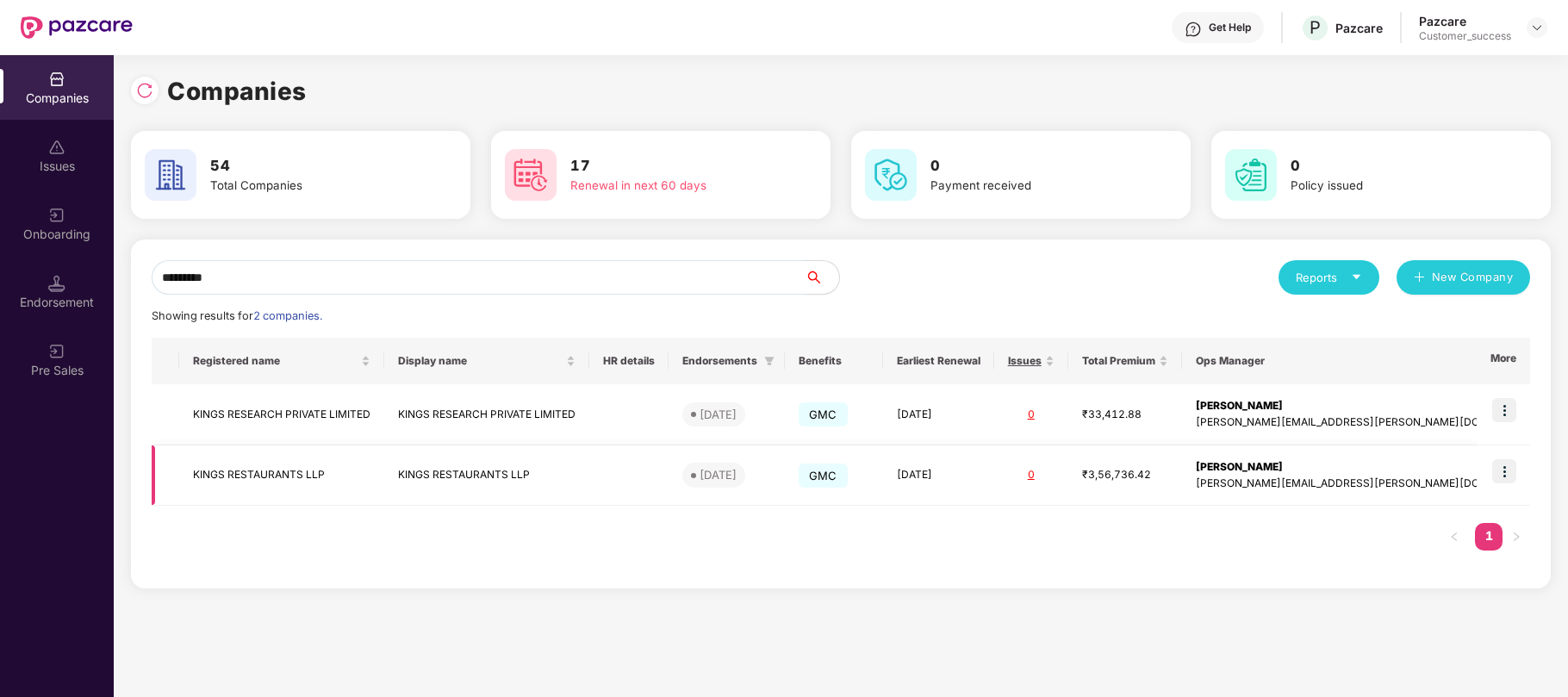
type input "*********"
click at [1323, 480] on div "[PERSON_NAME][EMAIL_ADDRESS][PERSON_NAME][DOMAIN_NAME]" at bounding box center [1369, 483] width 349 height 16
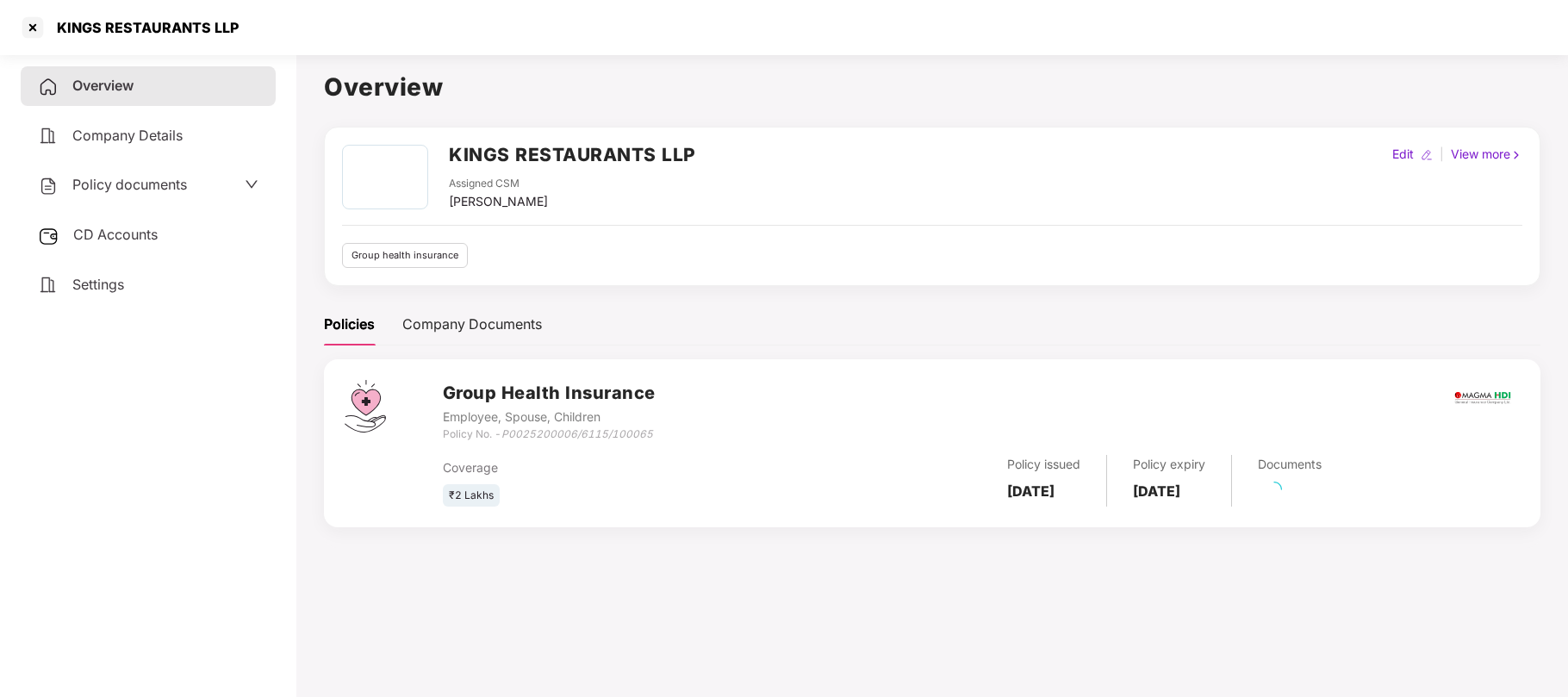
click at [135, 184] on span "Policy documents" at bounding box center [129, 184] width 115 height 17
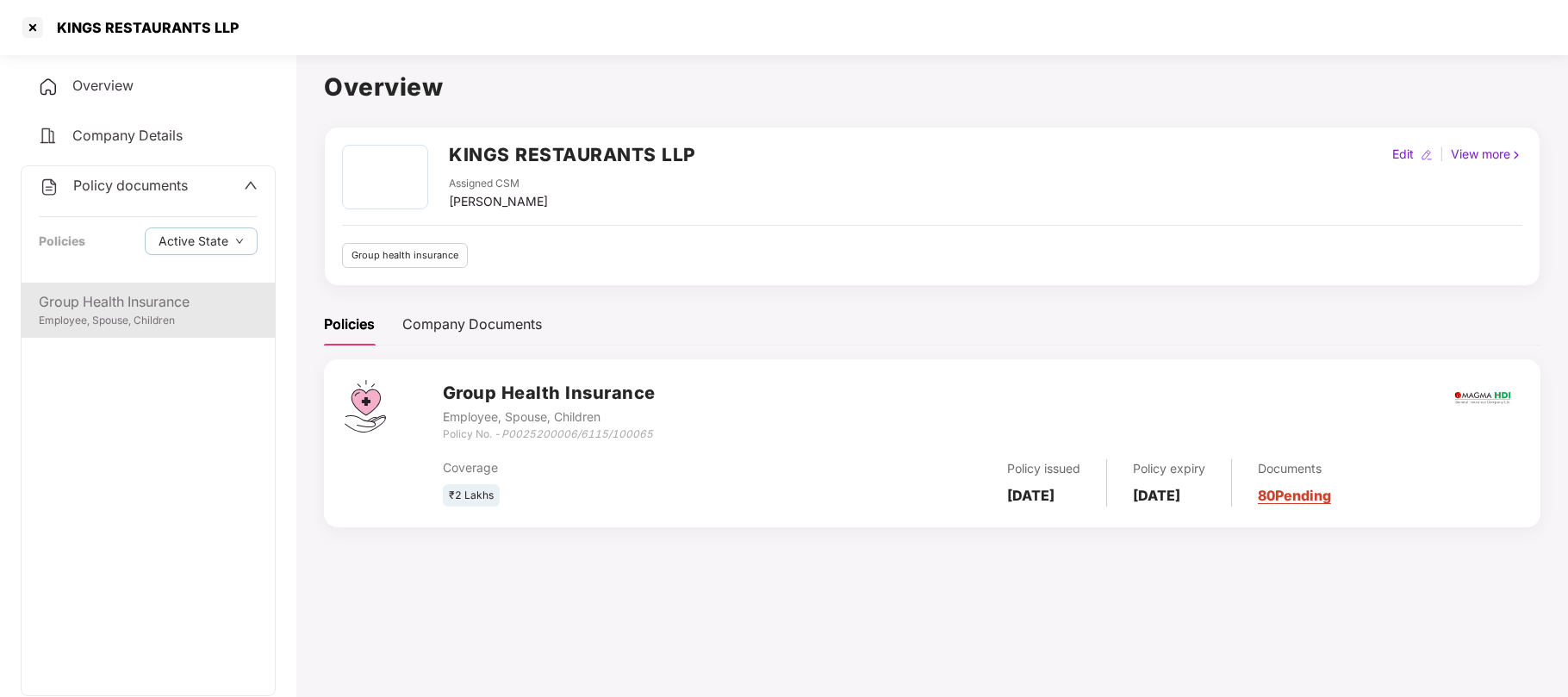
click at [126, 308] on div "Group Health Insurance" at bounding box center [147, 302] width 218 height 21
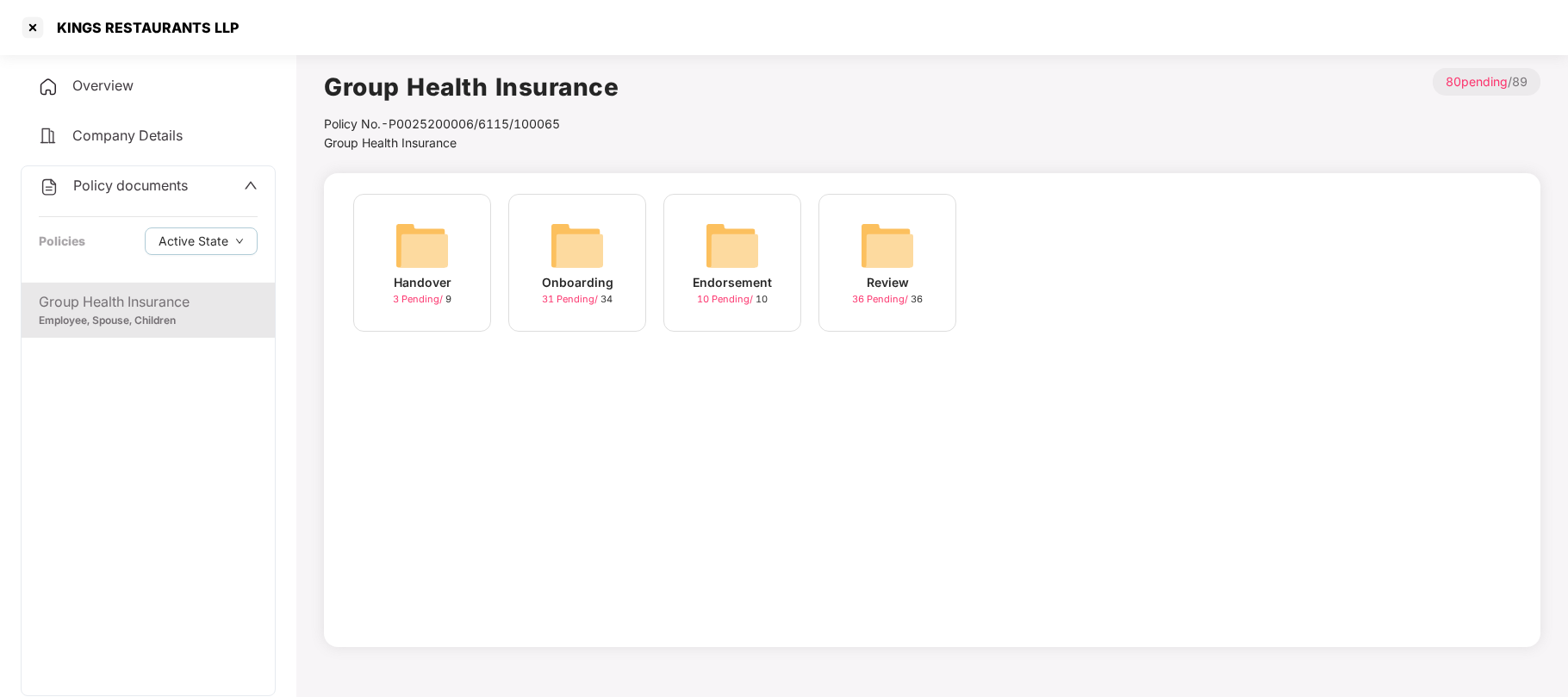
click at [582, 256] on img at bounding box center [578, 245] width 55 height 55
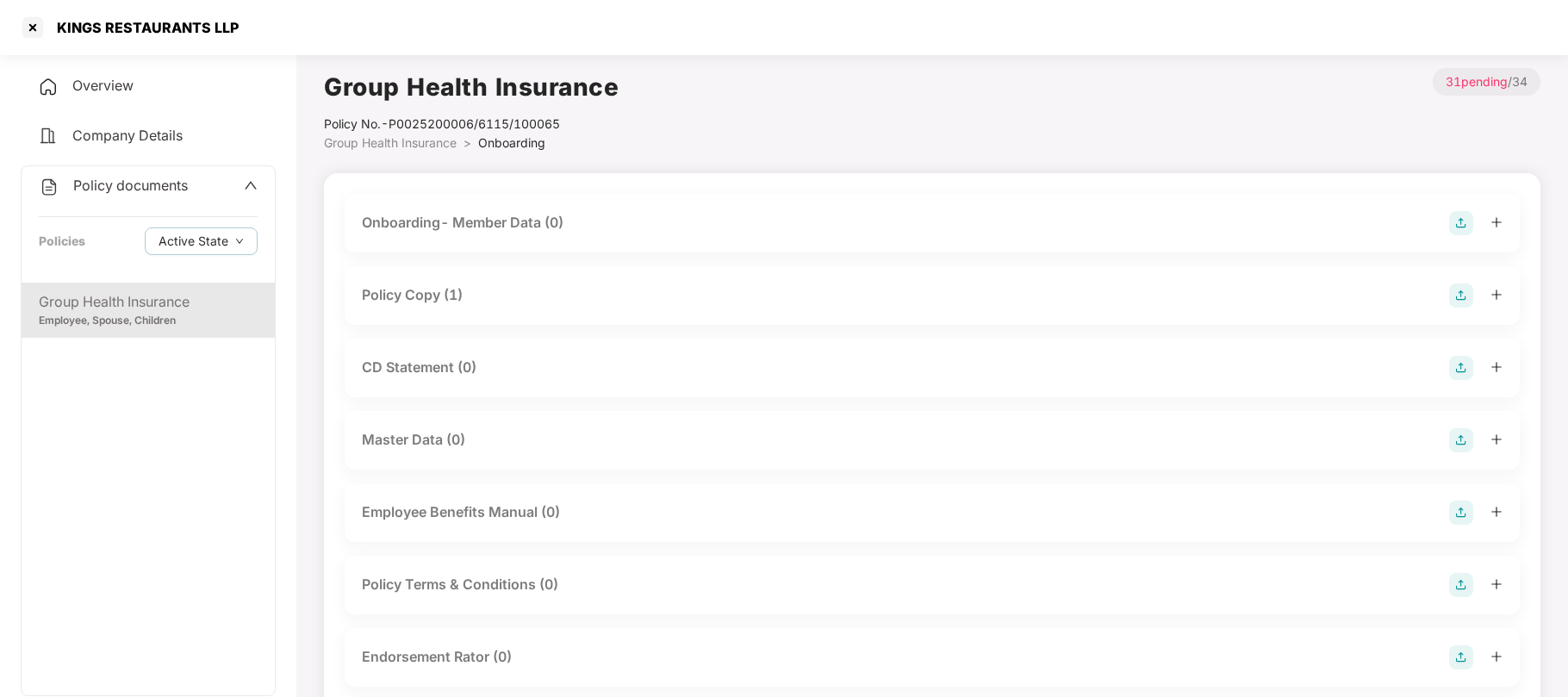
click at [377, 294] on div "Policy Copy (1)" at bounding box center [412, 295] width 101 height 21
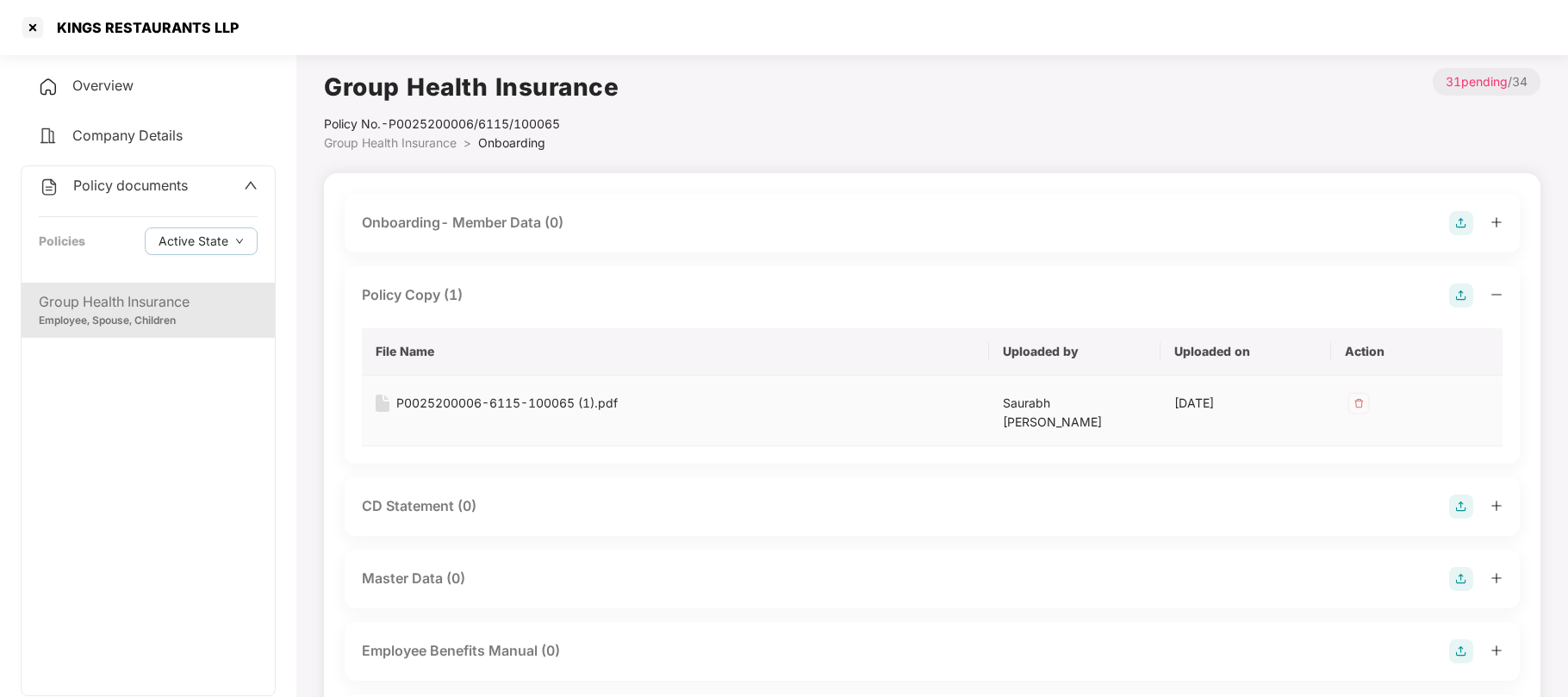
click at [488, 399] on div "P0025200006-6115-100065 (1).pdf" at bounding box center [507, 403] width 221 height 19
click at [37, 26] on div at bounding box center [32, 27] width 28 height 28
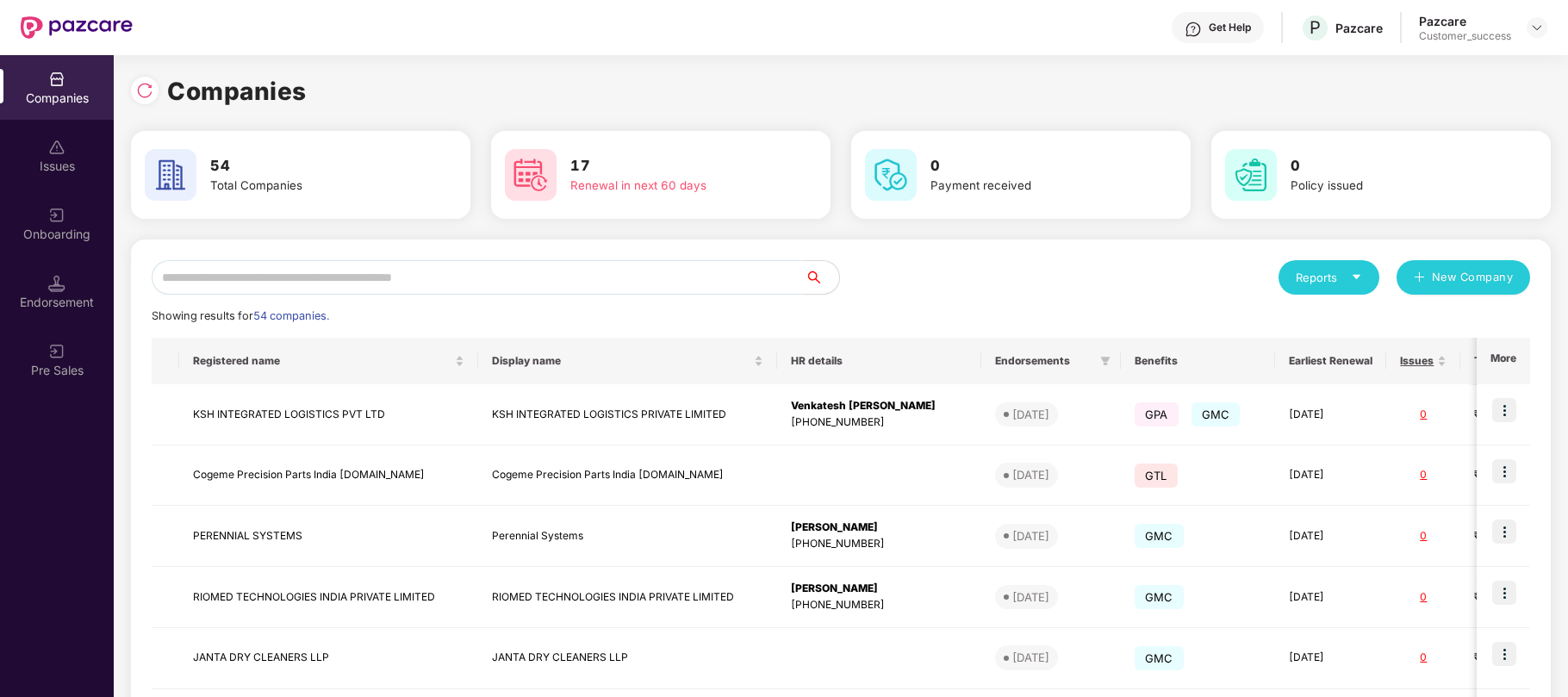
click at [459, 283] on input "text" at bounding box center [478, 277] width 653 height 35
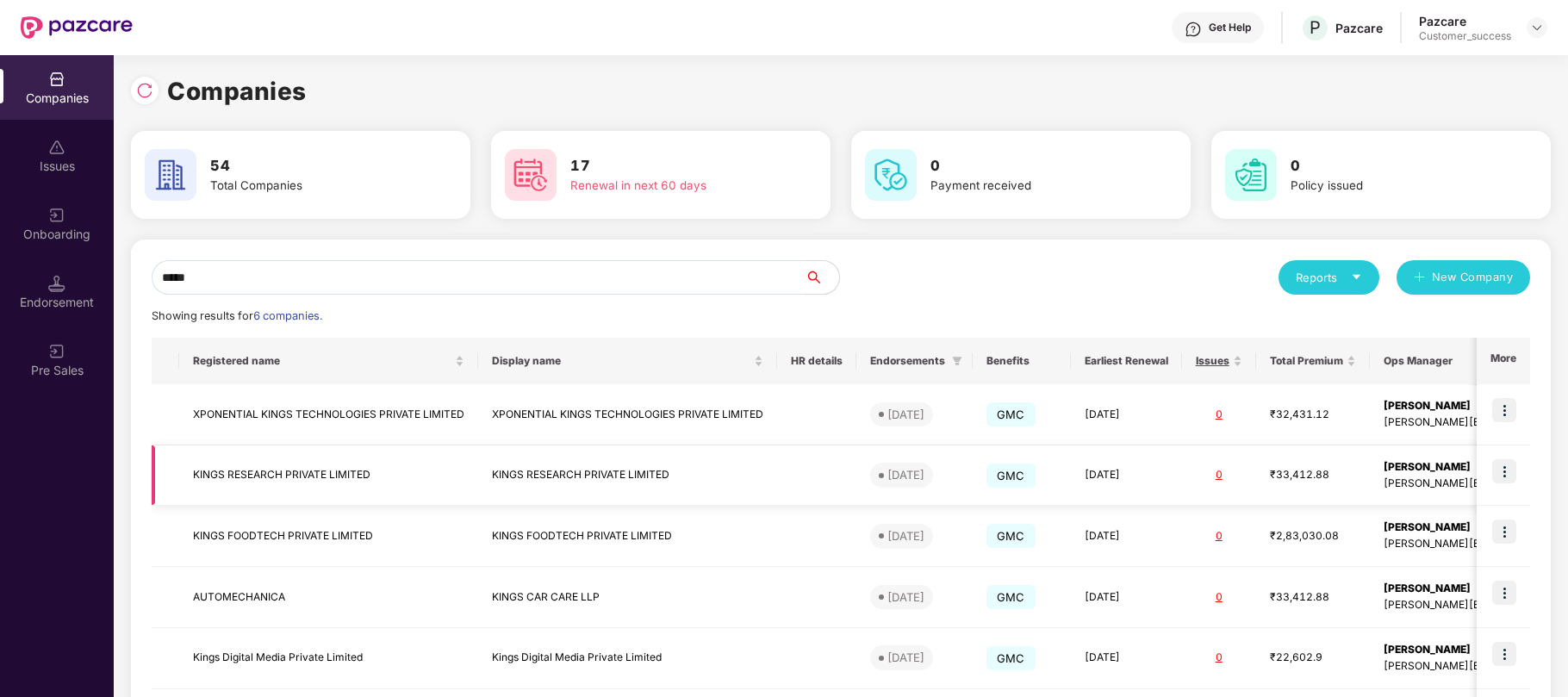
type input "*****"
click at [1447, 477] on div "[PERSON_NAME][EMAIL_ADDRESS][PERSON_NAME][DOMAIN_NAME]" at bounding box center [1557, 483] width 349 height 16
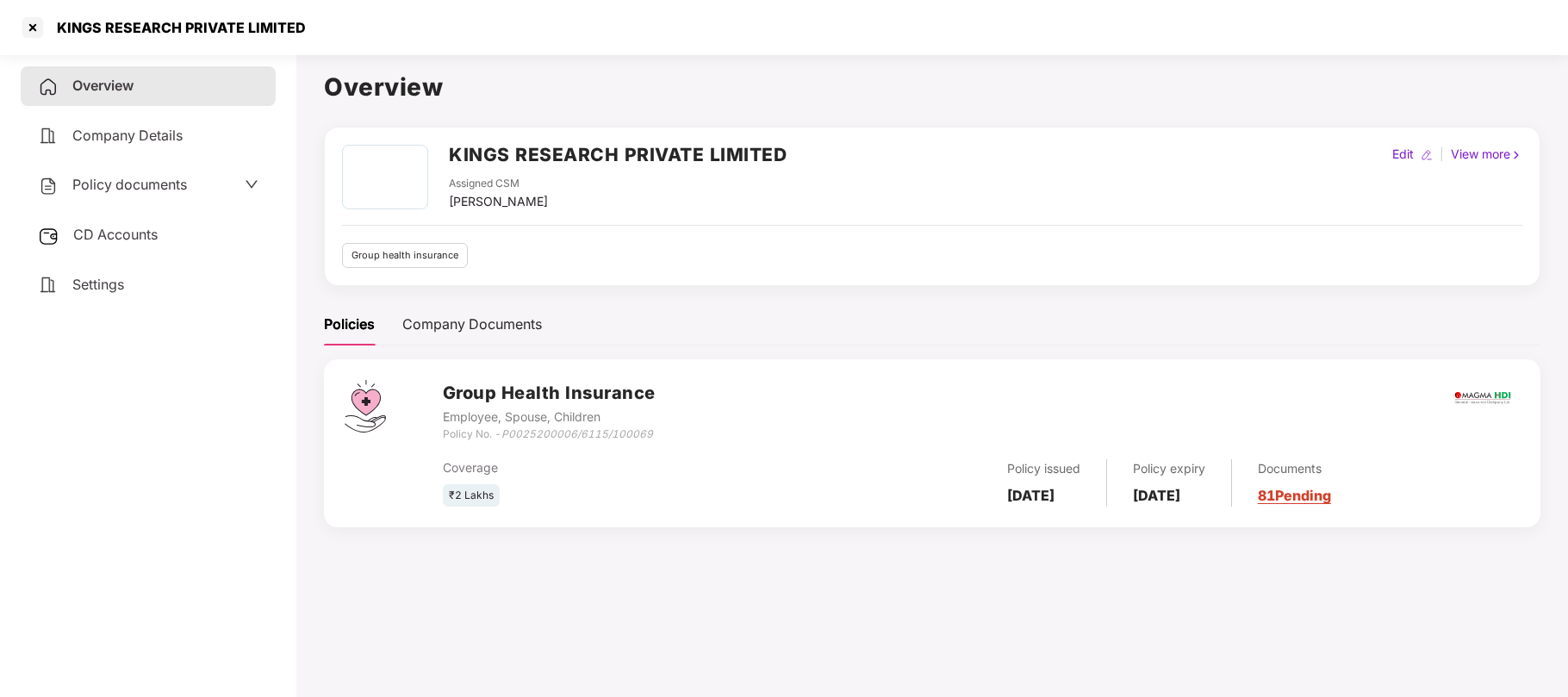
click at [118, 190] on span "Policy documents" at bounding box center [129, 184] width 115 height 17
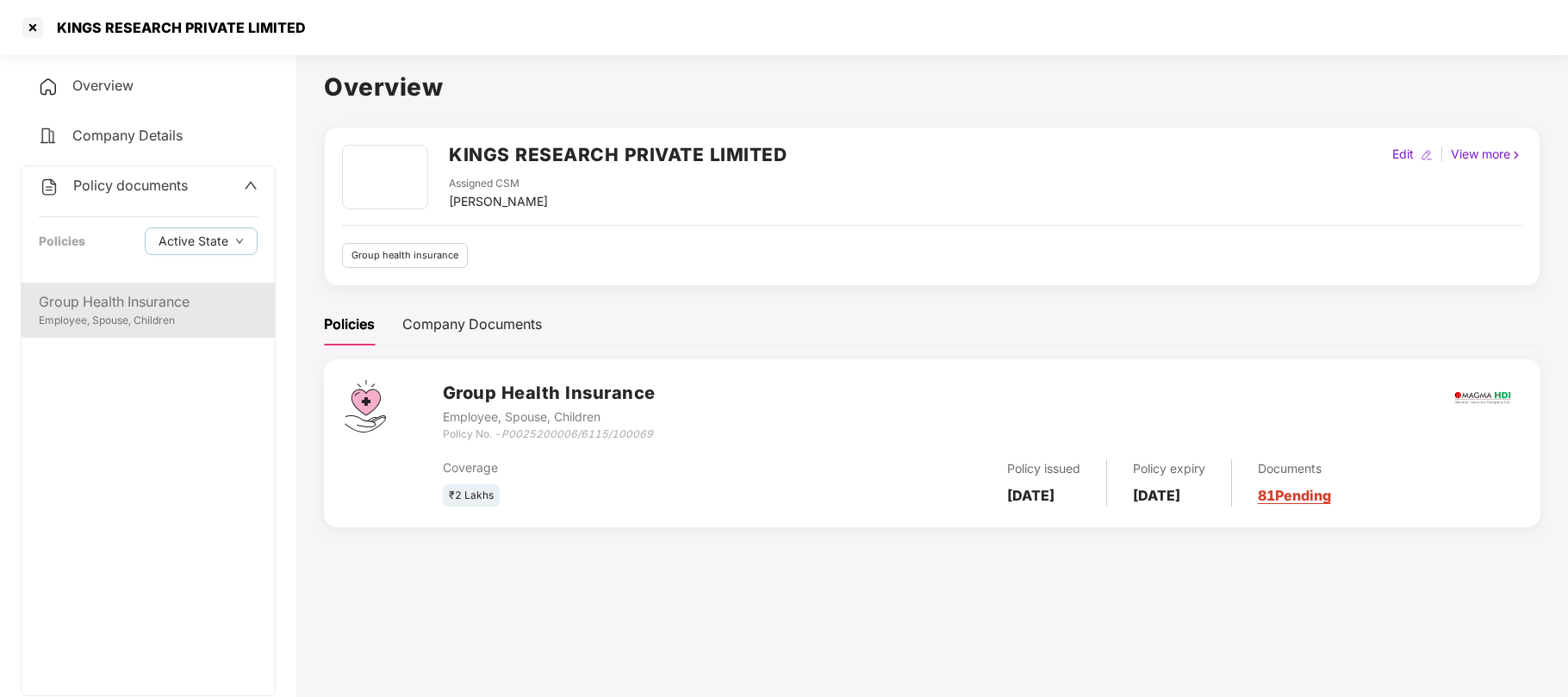
click at [144, 305] on div "Group Health Insurance" at bounding box center [147, 302] width 218 height 21
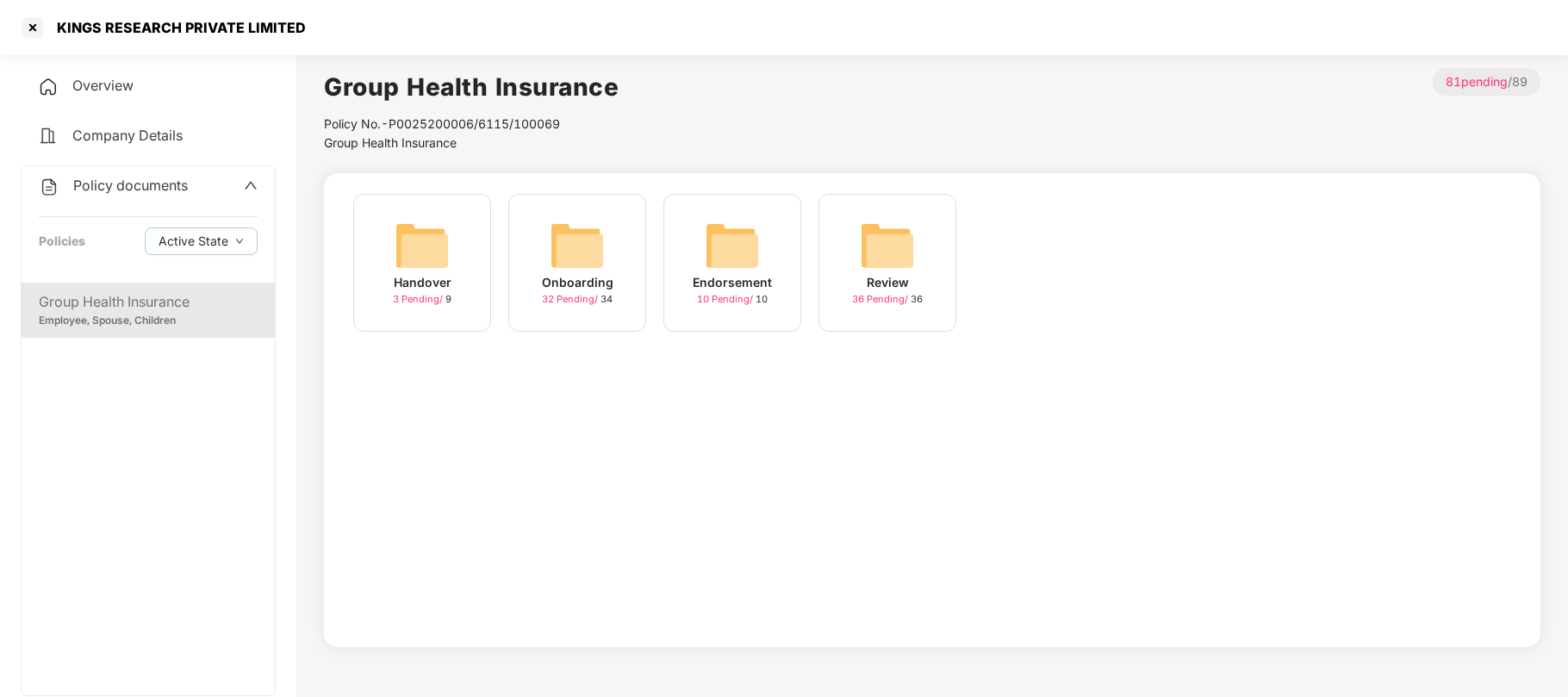
click at [555, 273] on div "Onboarding" at bounding box center [578, 282] width 71 height 19
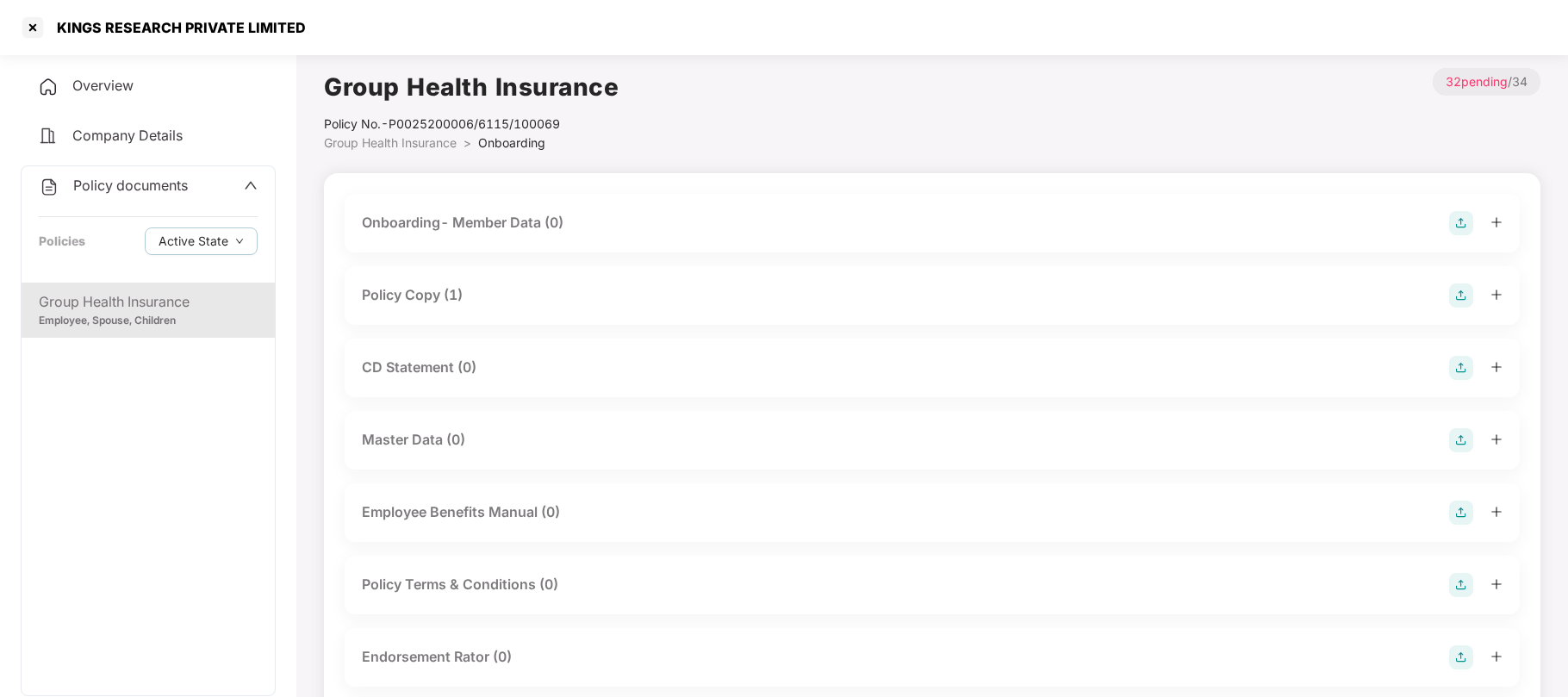
click at [439, 286] on div "Policy Copy (1)" at bounding box center [412, 295] width 101 height 21
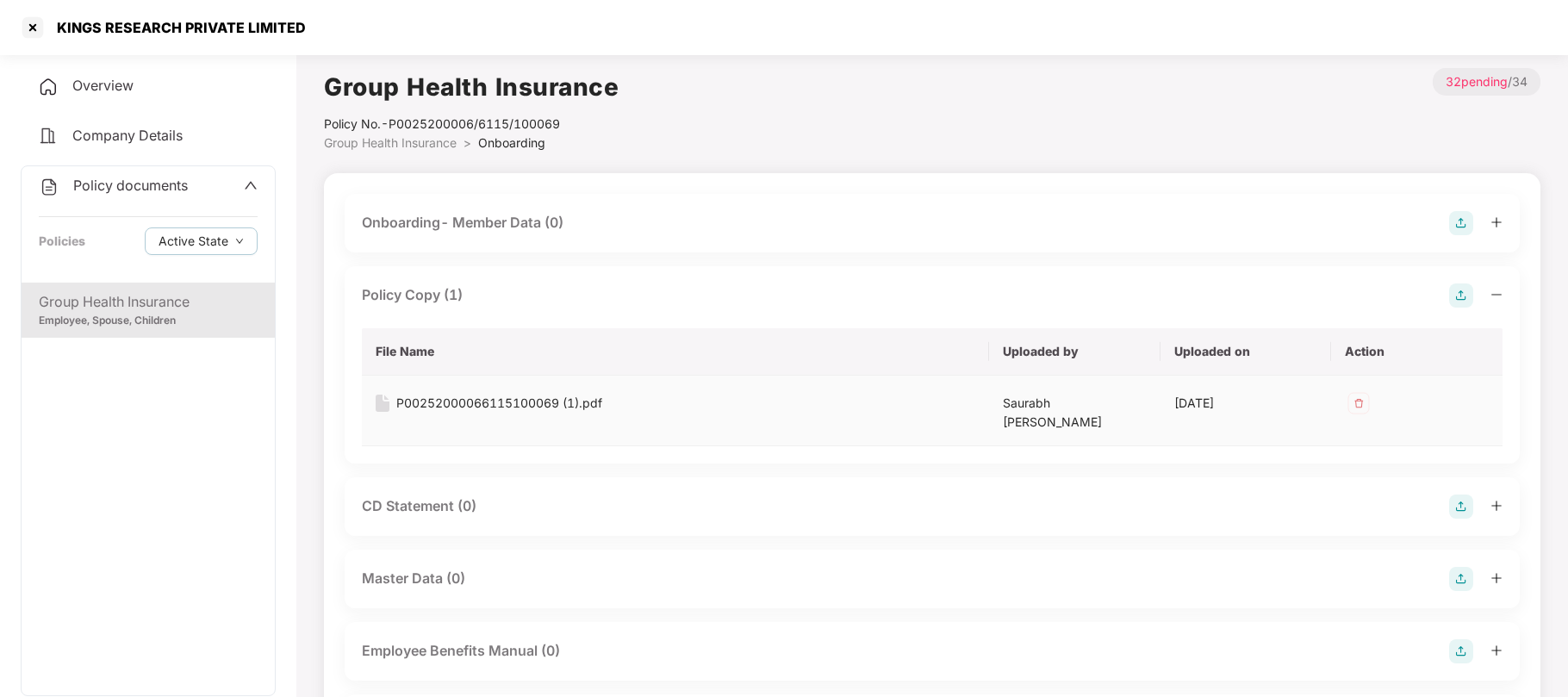
click at [466, 404] on div "P00252000066115100069 (1).pdf" at bounding box center [499, 403] width 206 height 19
drag, startPoint x: 316, startPoint y: 29, endPoint x: 60, endPoint y: 32, distance: 256.0
click at [60, 32] on div "KINGS RESEARCH PRIVATE LIMITED" at bounding box center [784, 28] width 1568 height 55
copy div "KINGS RESEARCH PRIVATE LIMITED"
click at [32, 29] on div at bounding box center [32, 27] width 28 height 28
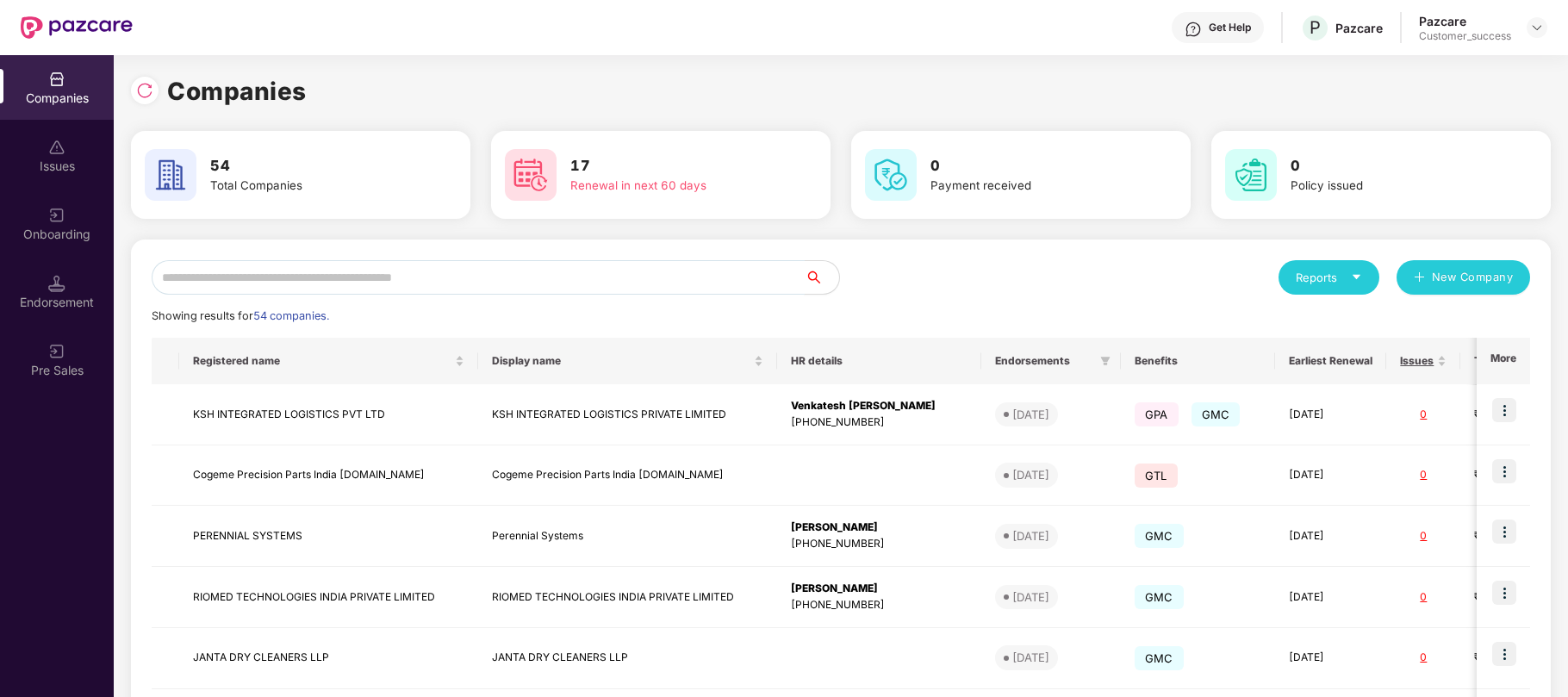
click at [431, 287] on input "text" at bounding box center [478, 277] width 653 height 35
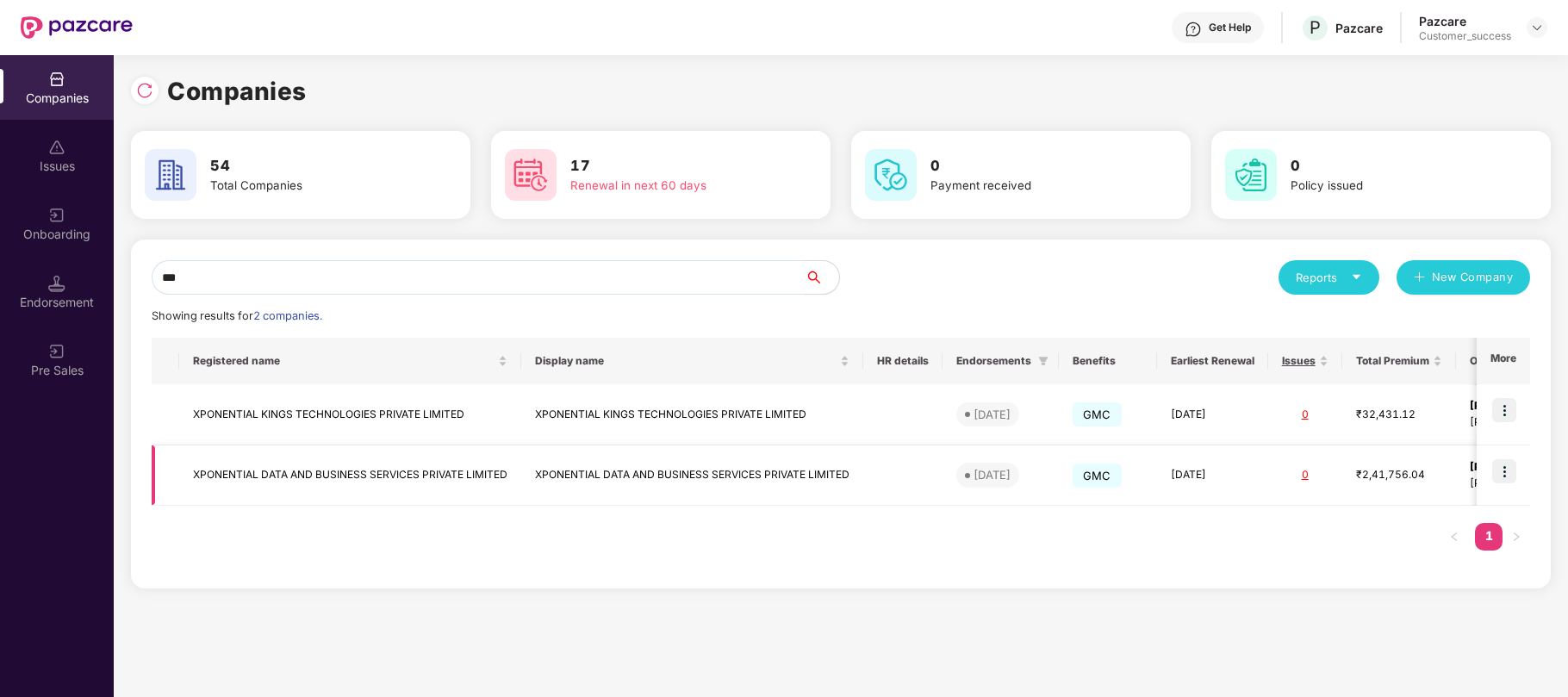
type input "***"
click at [767, 414] on td "XPONENTIAL KINGS TECHNOLOGIES PRIVATE LIMITED" at bounding box center [693, 414] width 342 height 62
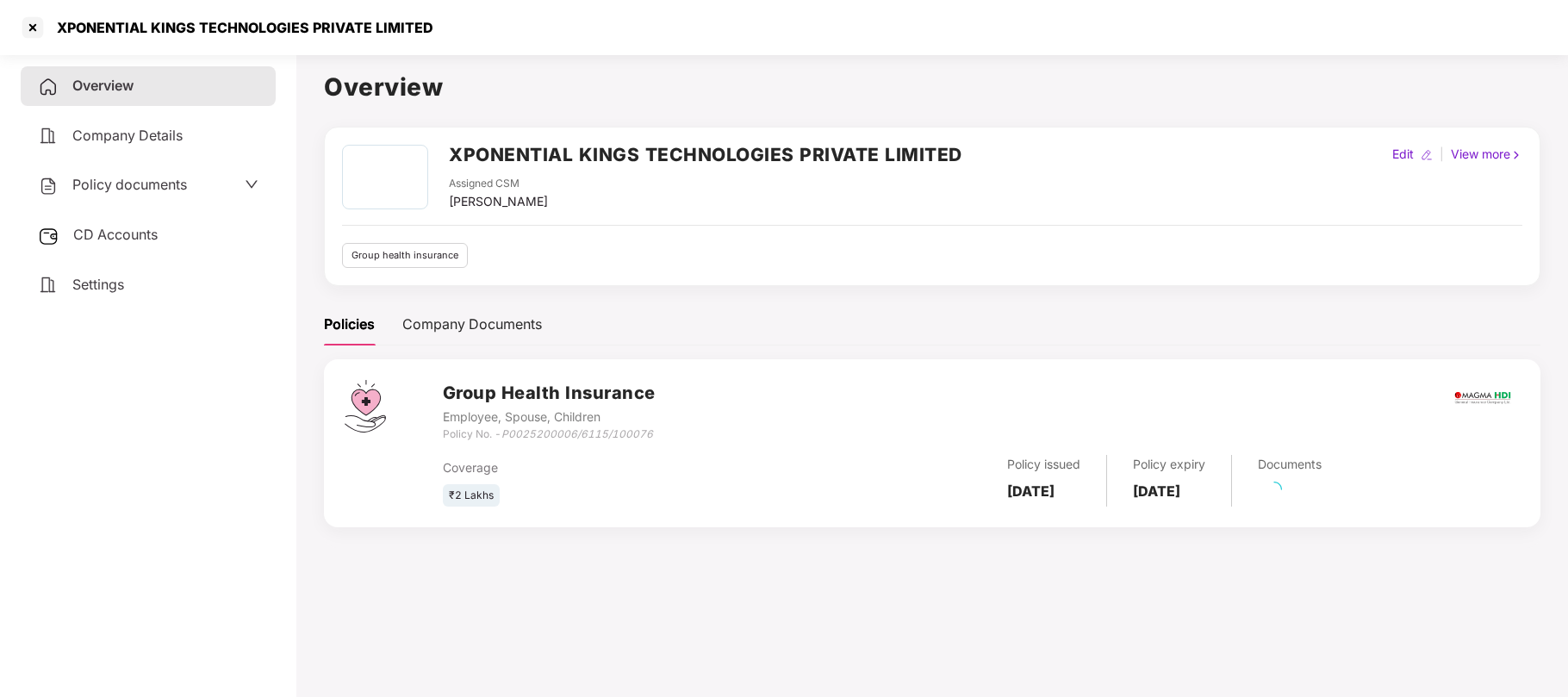
click at [168, 177] on span "Policy documents" at bounding box center [129, 184] width 115 height 17
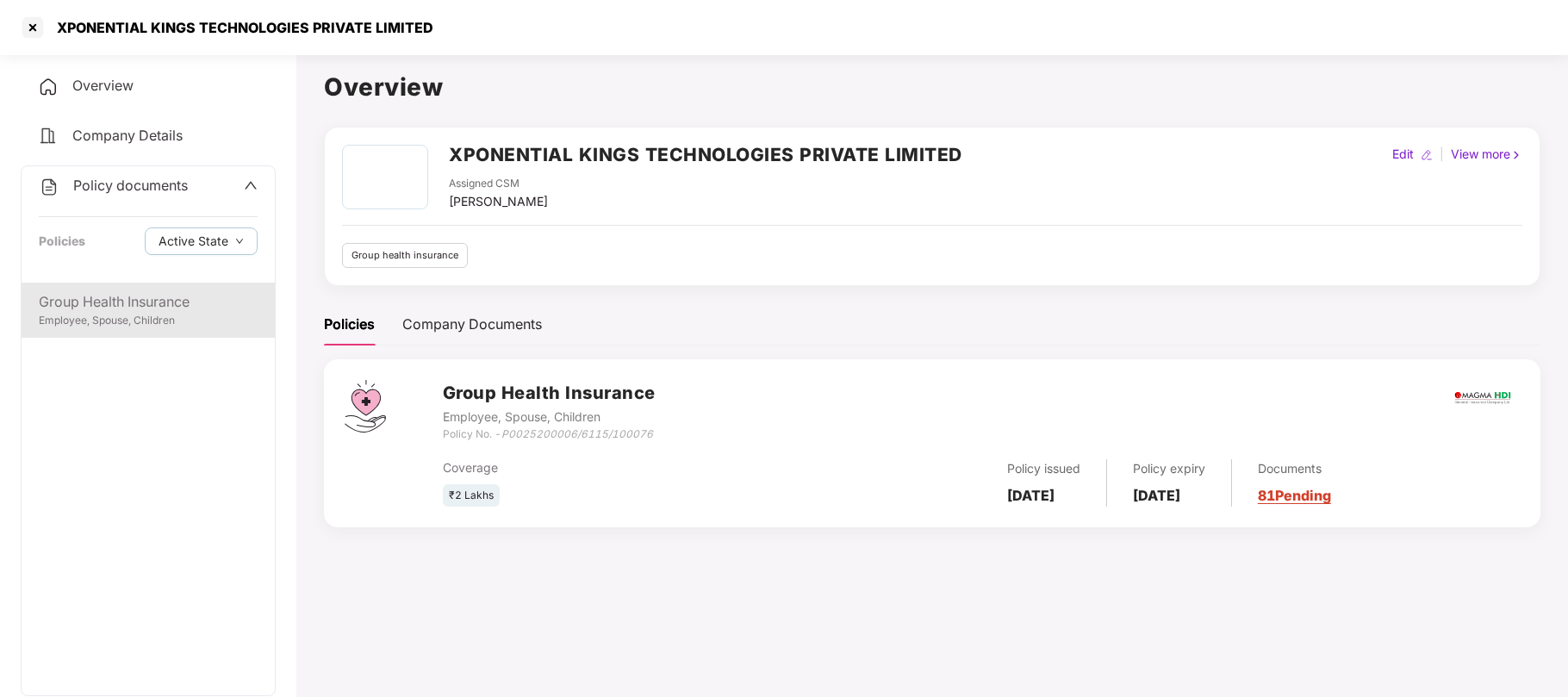
click at [115, 299] on div "Group Health Insurance" at bounding box center [147, 302] width 218 height 21
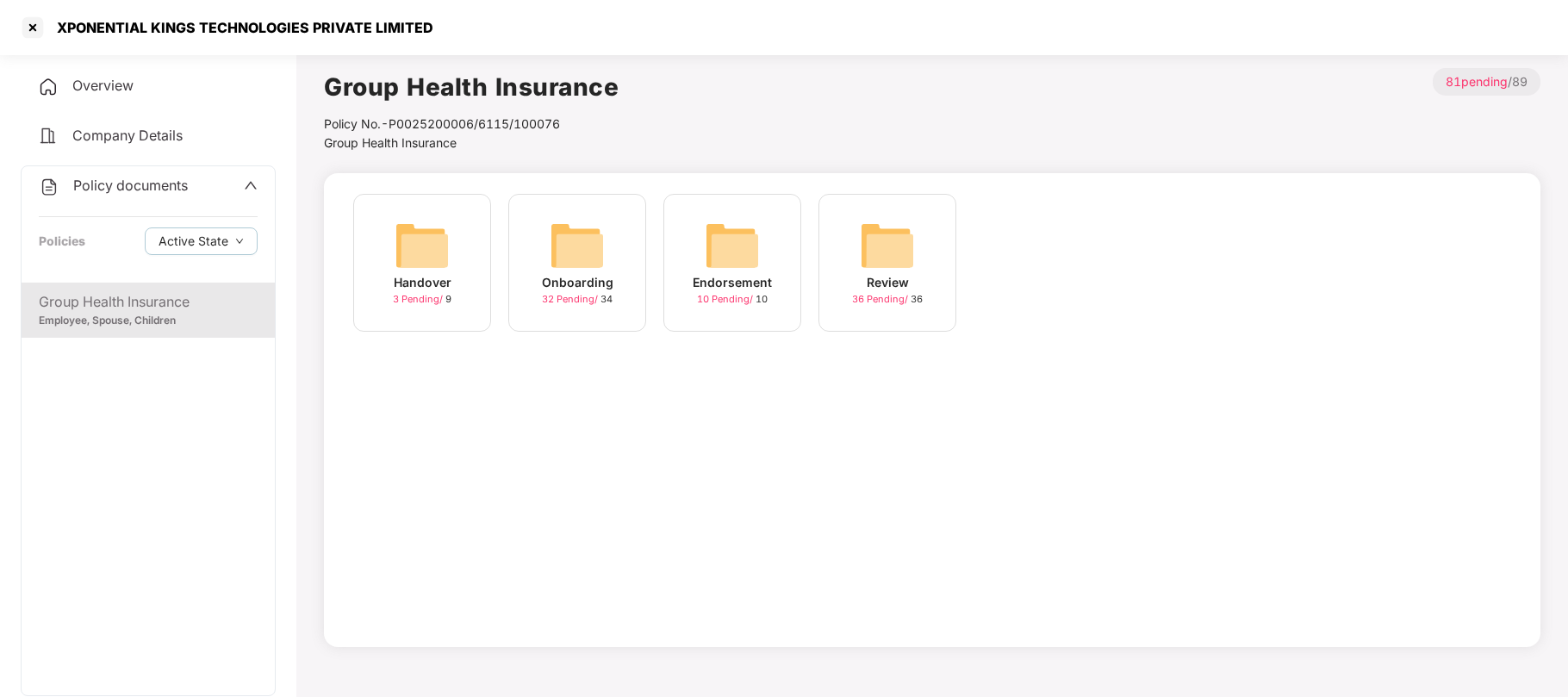
click at [584, 283] on div "Onboarding" at bounding box center [578, 282] width 71 height 19
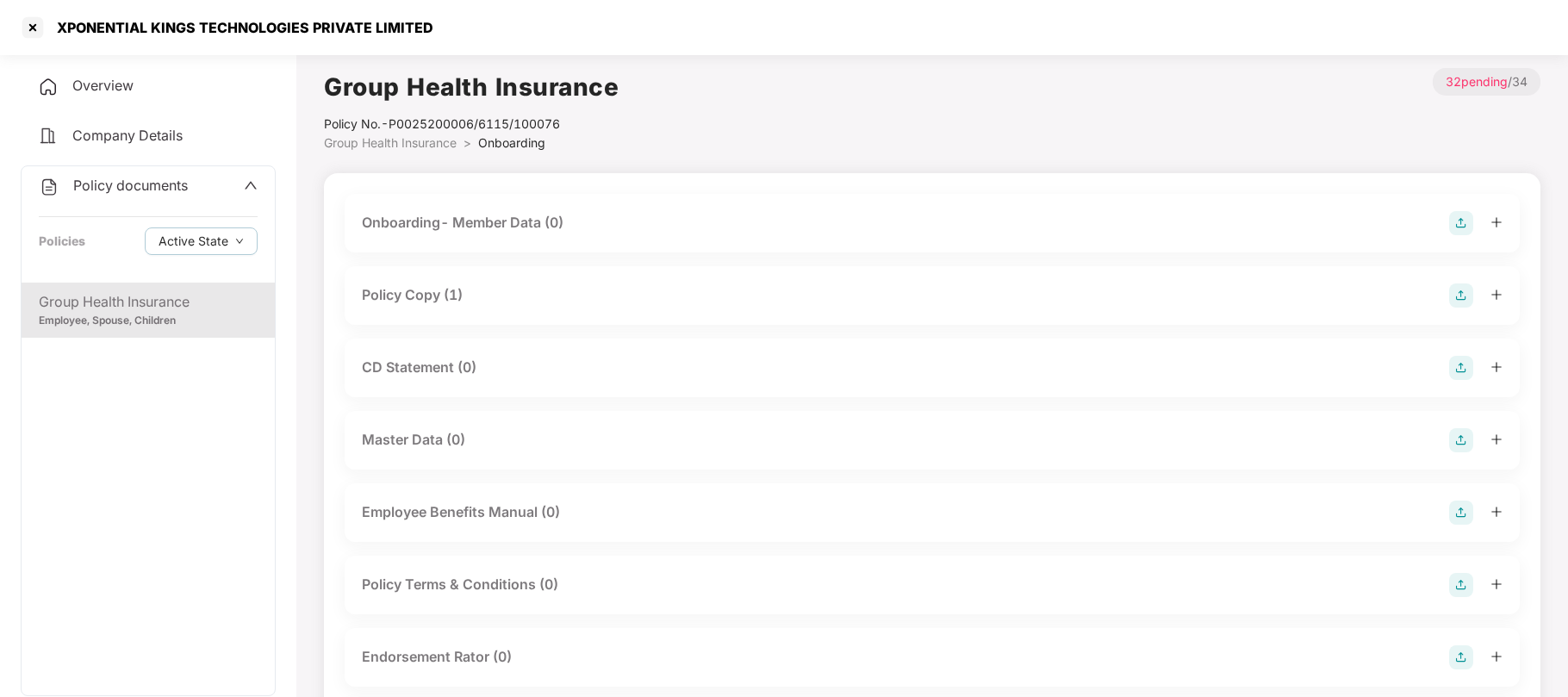
click at [415, 296] on div "Policy Copy (1)" at bounding box center [412, 295] width 101 height 21
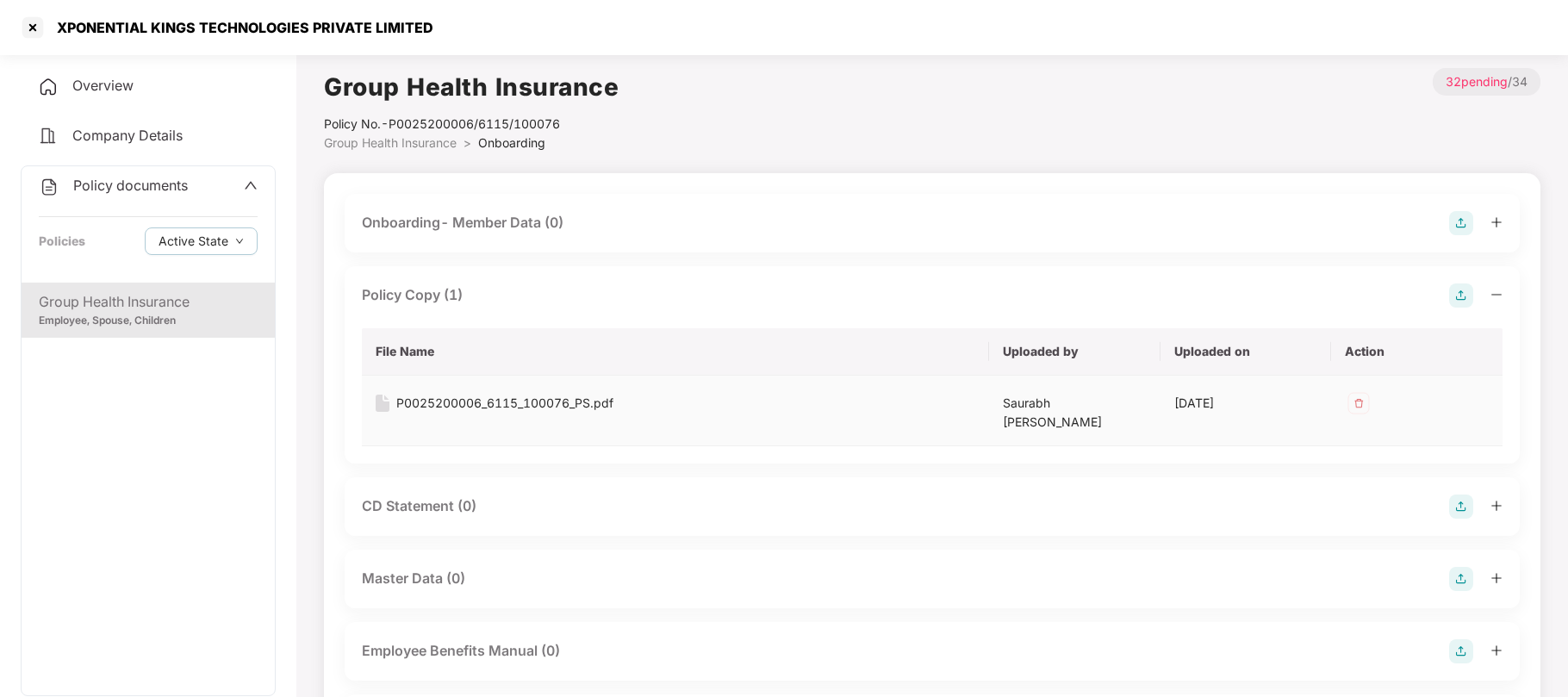
click at [486, 406] on div "P0025200006_6115_100076_PS.pdf" at bounding box center [505, 403] width 218 height 19
drag, startPoint x: 442, startPoint y: 31, endPoint x: 59, endPoint y: 17, distance: 383.3
click at [59, 17] on div "XPONENTIAL KINGS TECHNOLOGIES PRIVATE LIMITED" at bounding box center [784, 28] width 1568 height 55
copy div "XPONENTIAL KINGS TECHNOLOGIES PRIVATE LIMITED"
click at [32, 28] on div at bounding box center [32, 27] width 28 height 28
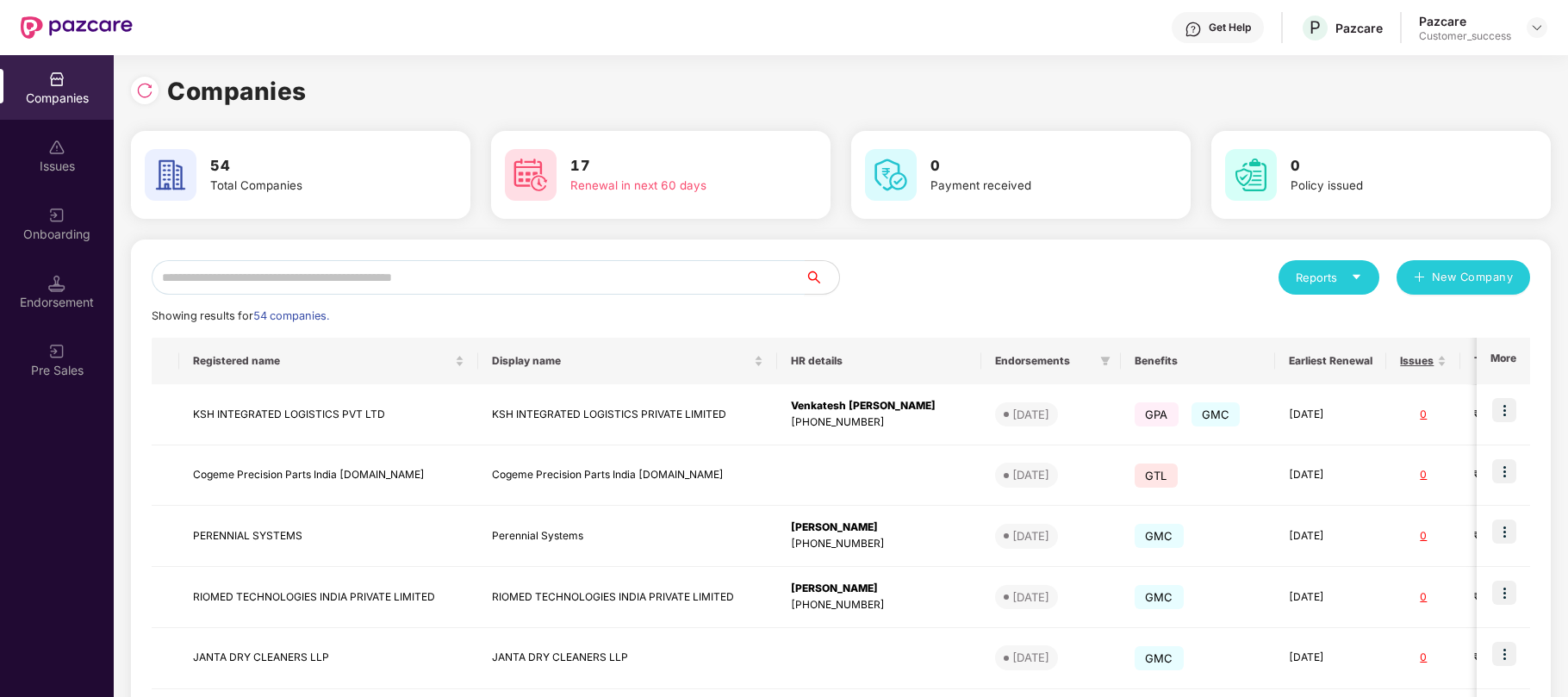
click at [458, 284] on input "text" at bounding box center [478, 277] width 653 height 35
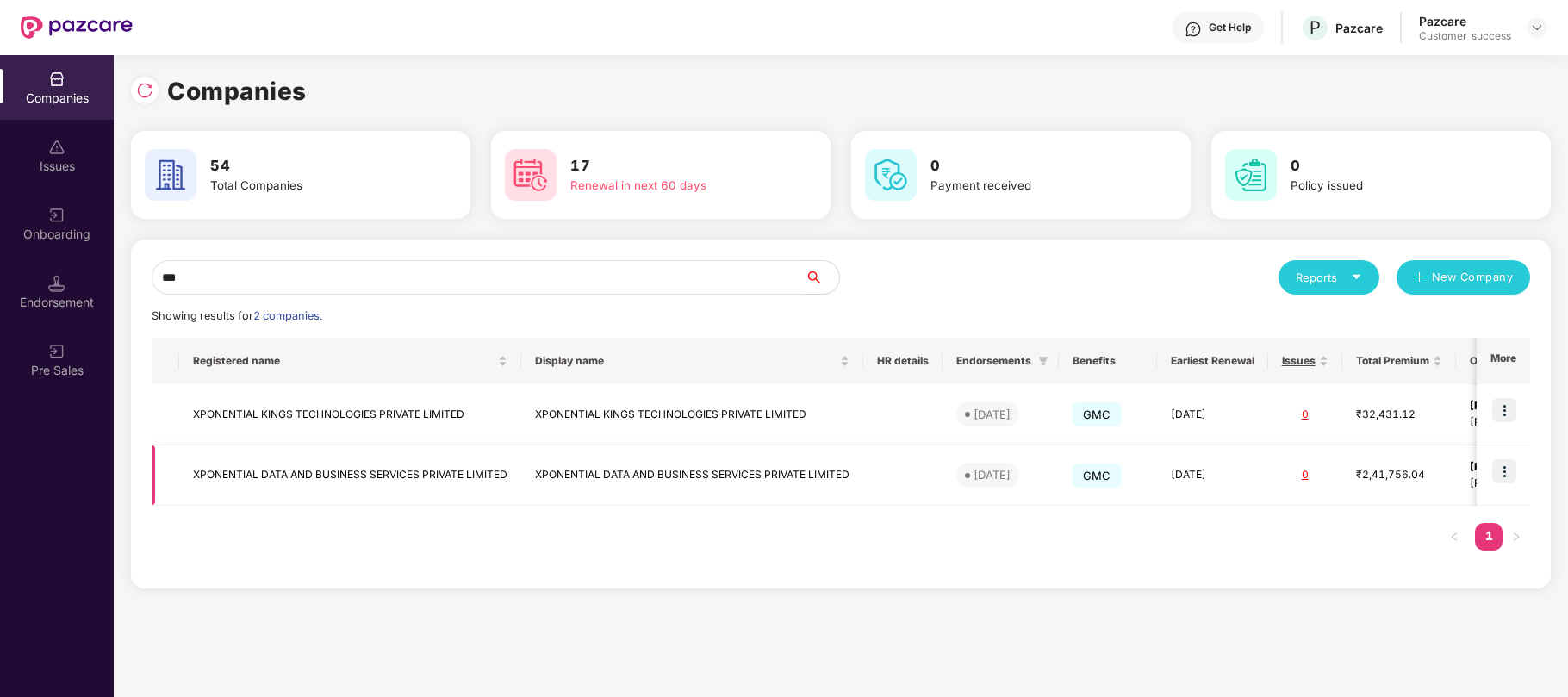
type input "***"
click at [766, 471] on td "XPONENTIAL DATA AND BUSINESS SERVICES PRIVATE LIMITED" at bounding box center [693, 476] width 342 height 62
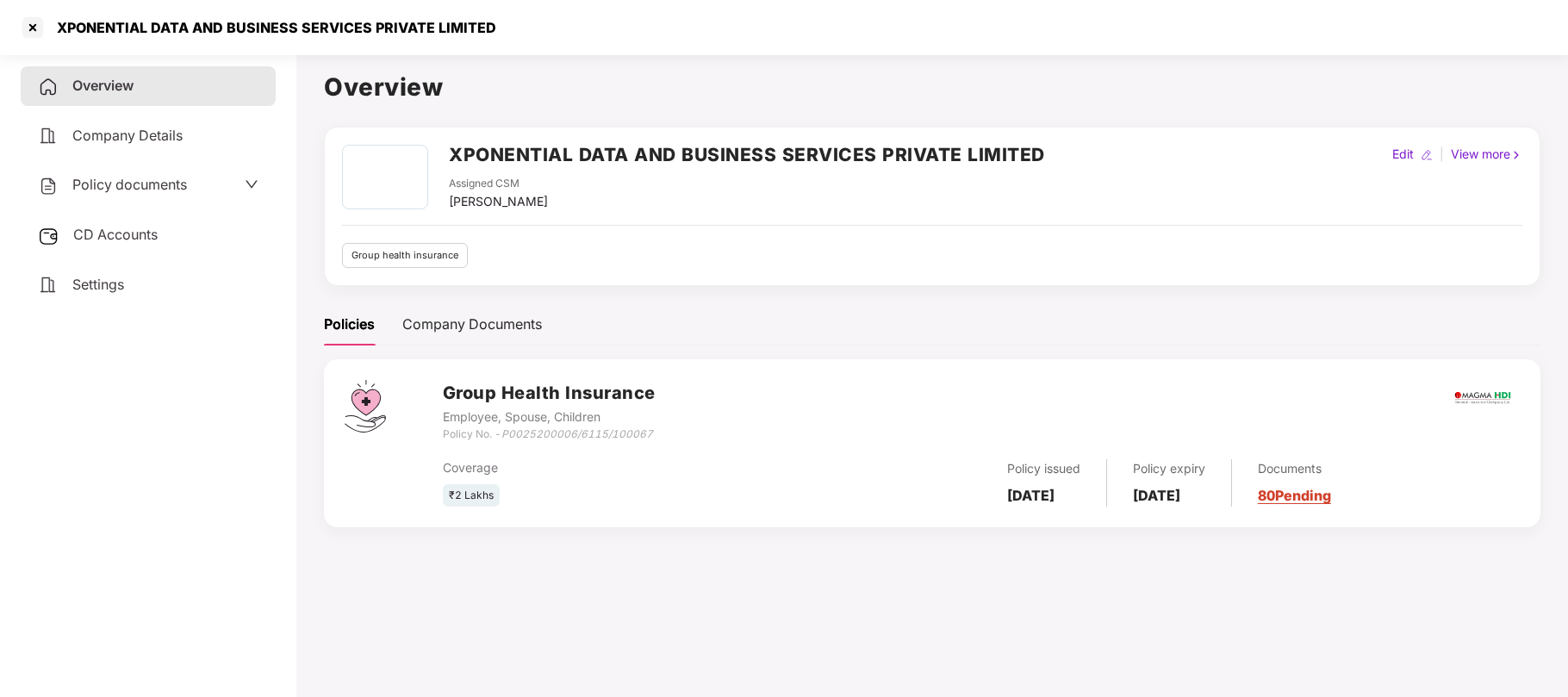
click at [129, 177] on span "Policy documents" at bounding box center [129, 184] width 115 height 17
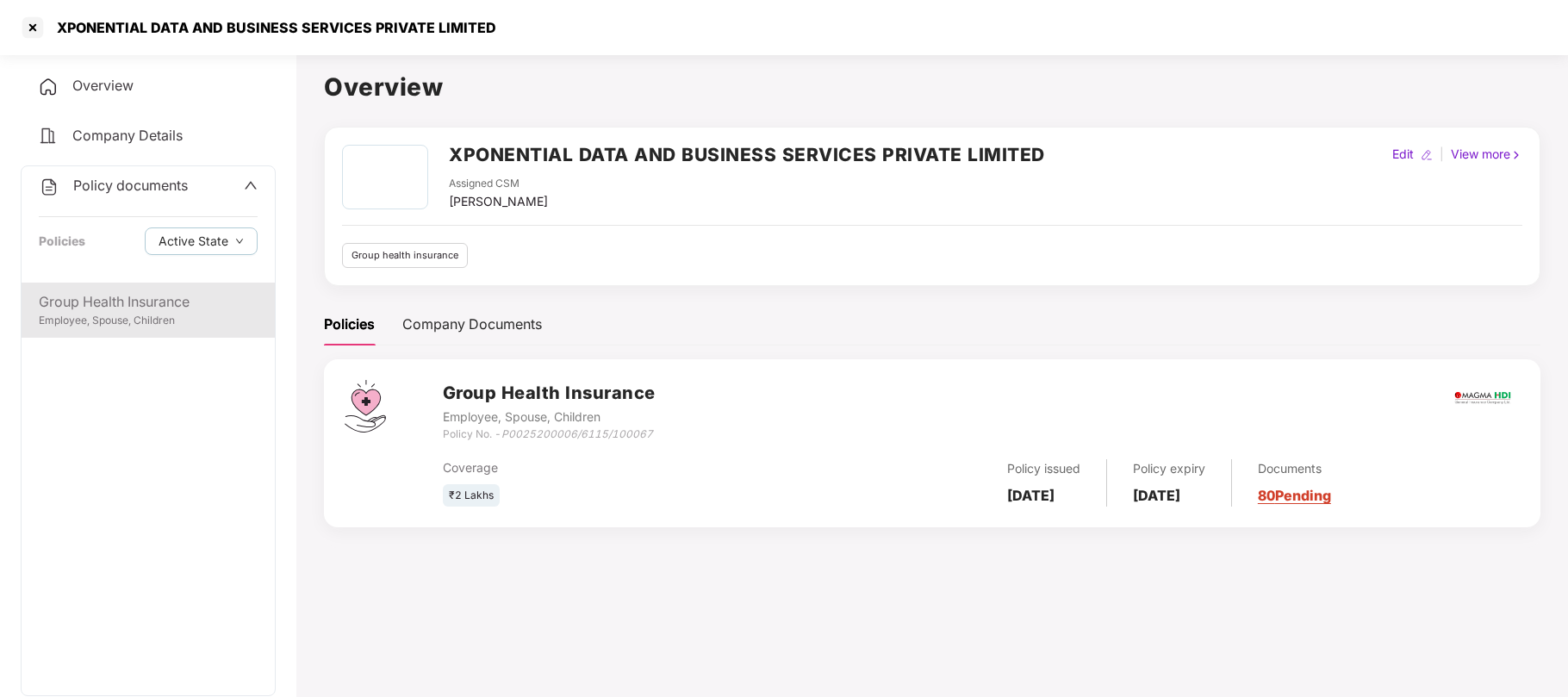
click at [105, 300] on div "Group Health Insurance" at bounding box center [147, 302] width 218 height 21
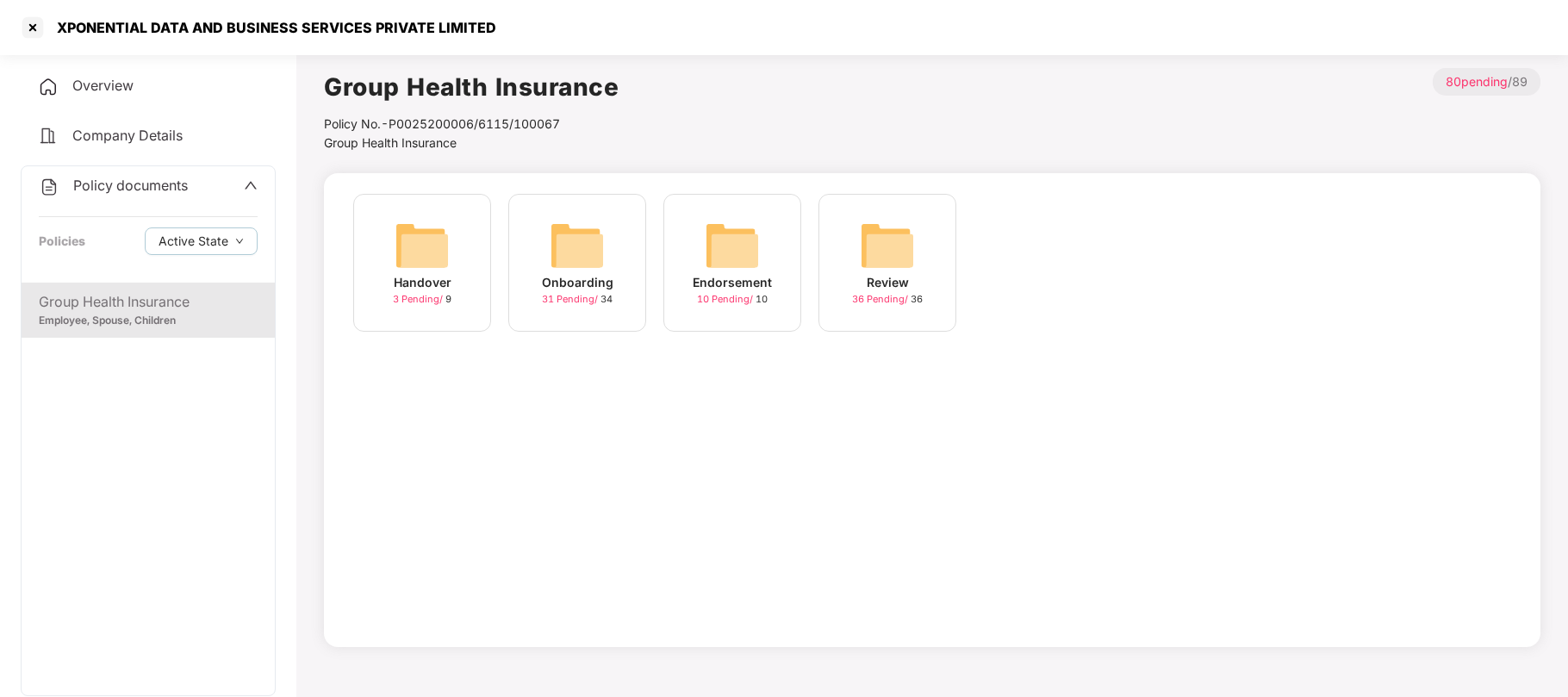
click at [580, 287] on div "Onboarding" at bounding box center [578, 282] width 71 height 19
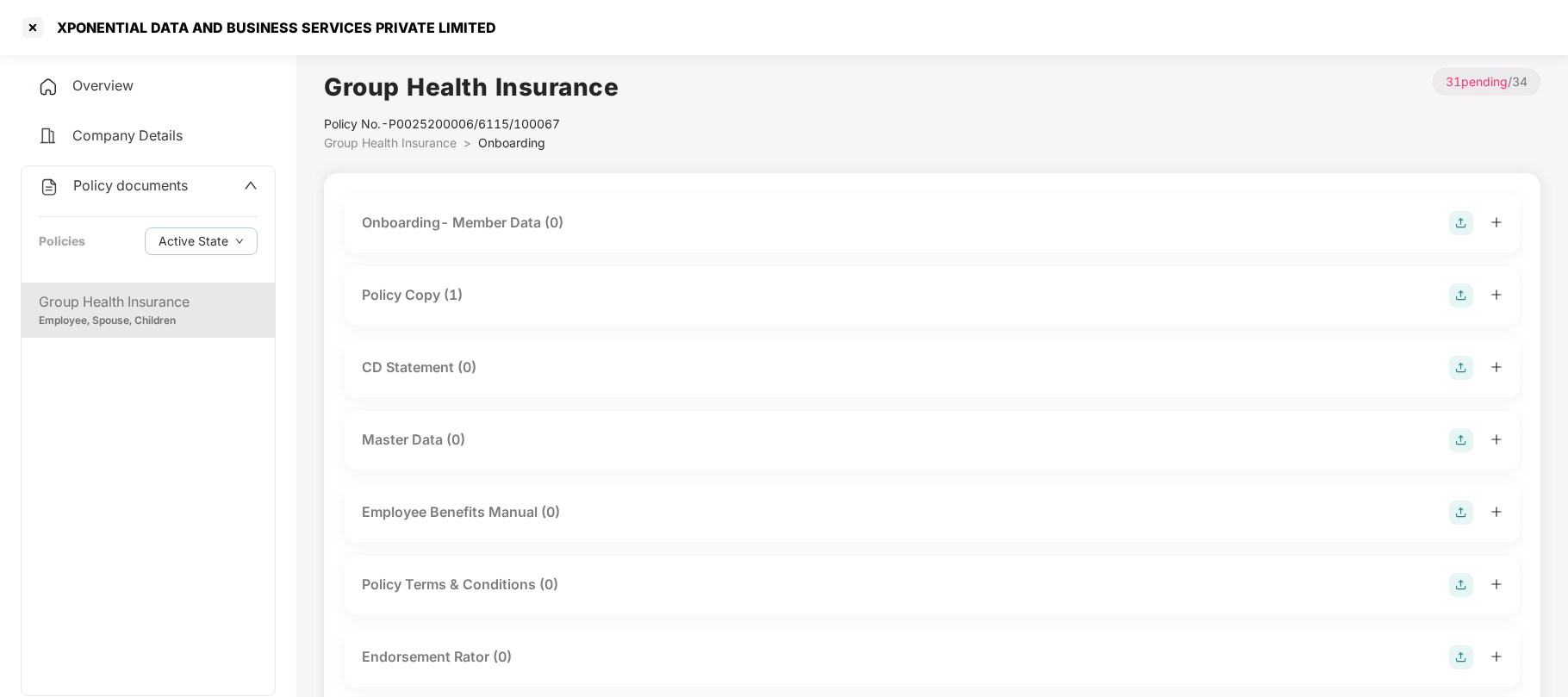
click at [411, 291] on div "Policy Copy (1)" at bounding box center [412, 295] width 101 height 21
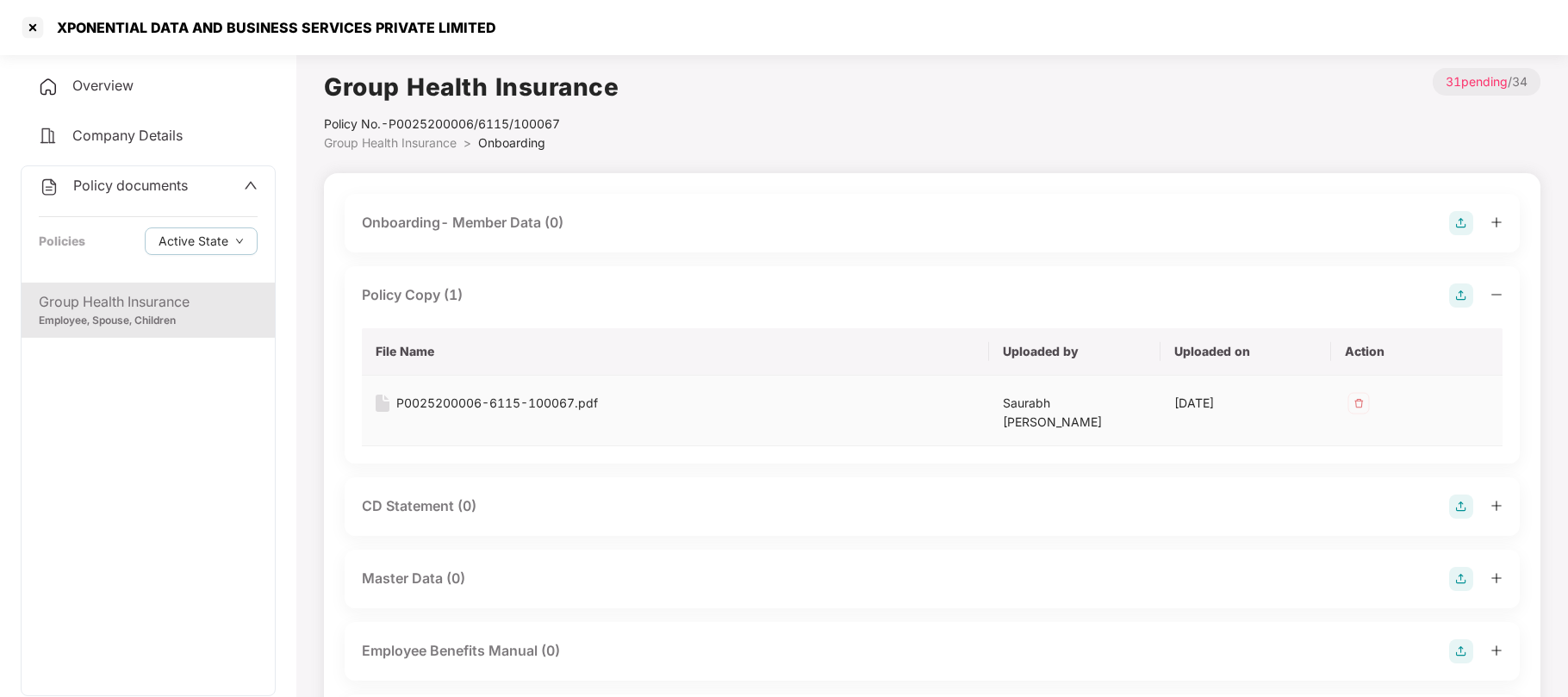
click at [422, 407] on div "P0025200006-6115-100067.pdf" at bounding box center [497, 403] width 201 height 19
drag, startPoint x: 497, startPoint y: 31, endPoint x: 50, endPoint y: 25, distance: 447.0
click at [50, 25] on div "XPONENTIAL DATA AND BUSINESS SERVICES PRIVATE LIMITED" at bounding box center [784, 28] width 1568 height 55
copy div "XPONENTIAL DATA AND BUSINESS SERVICES PRIVATE LIMITED"
click at [32, 29] on div at bounding box center [32, 27] width 28 height 28
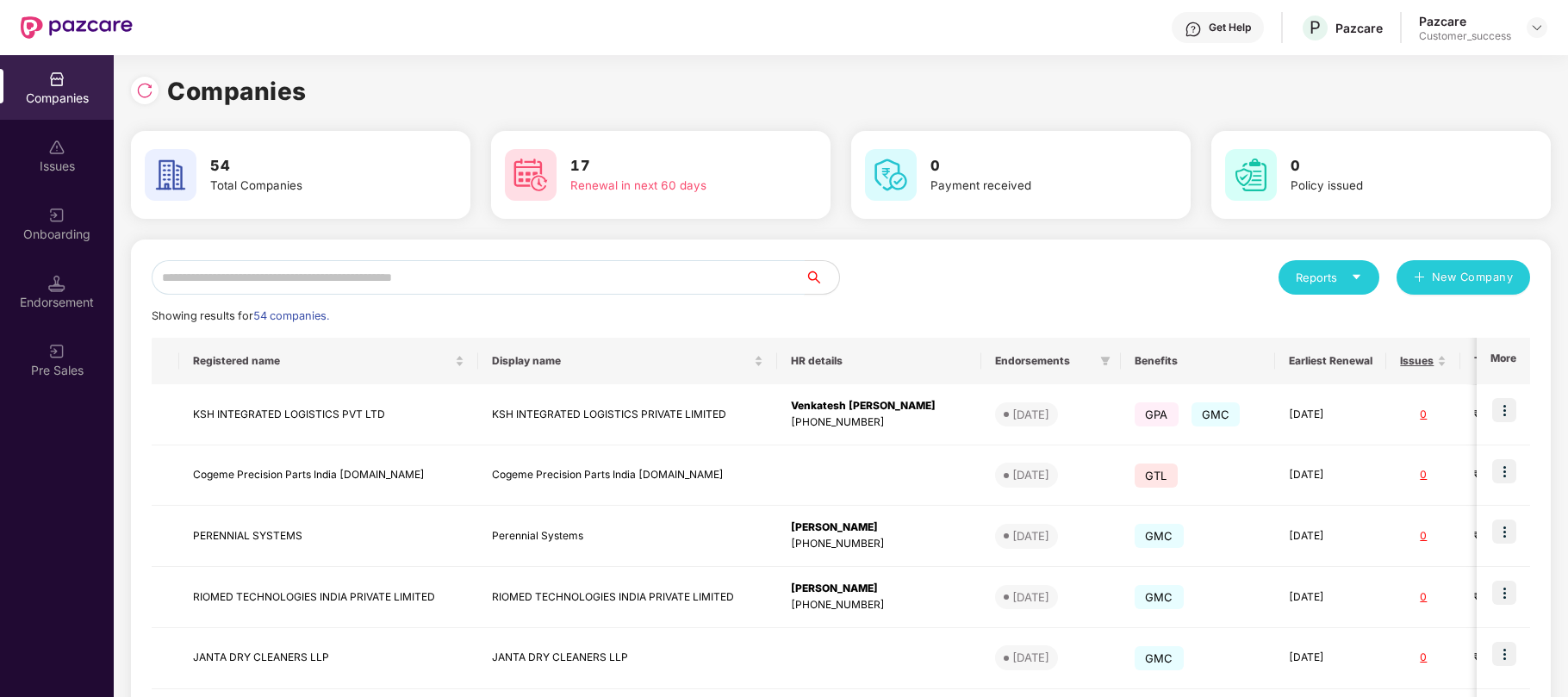
click at [445, 277] on input "text" at bounding box center [478, 277] width 653 height 35
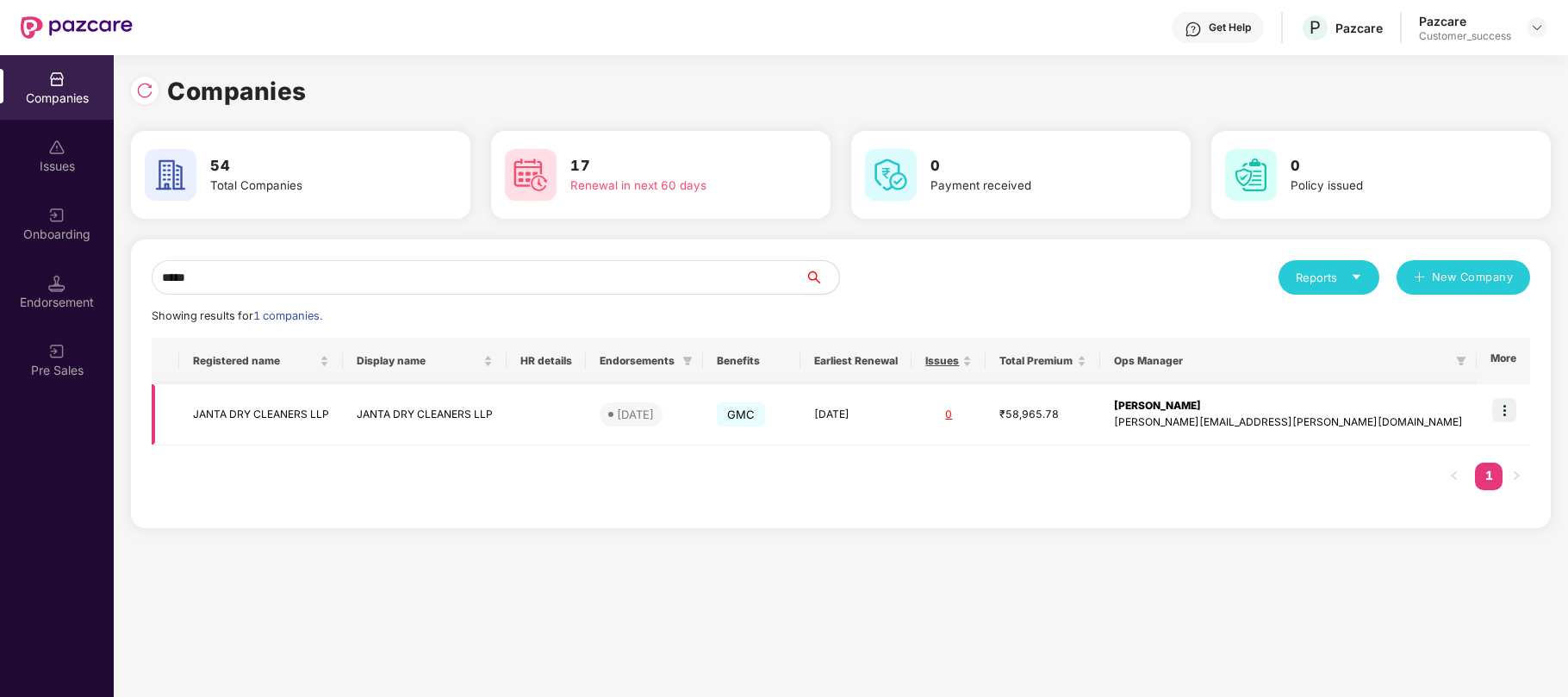
type input "*****"
click at [653, 408] on div "[DATE]" at bounding box center [636, 414] width 37 height 17
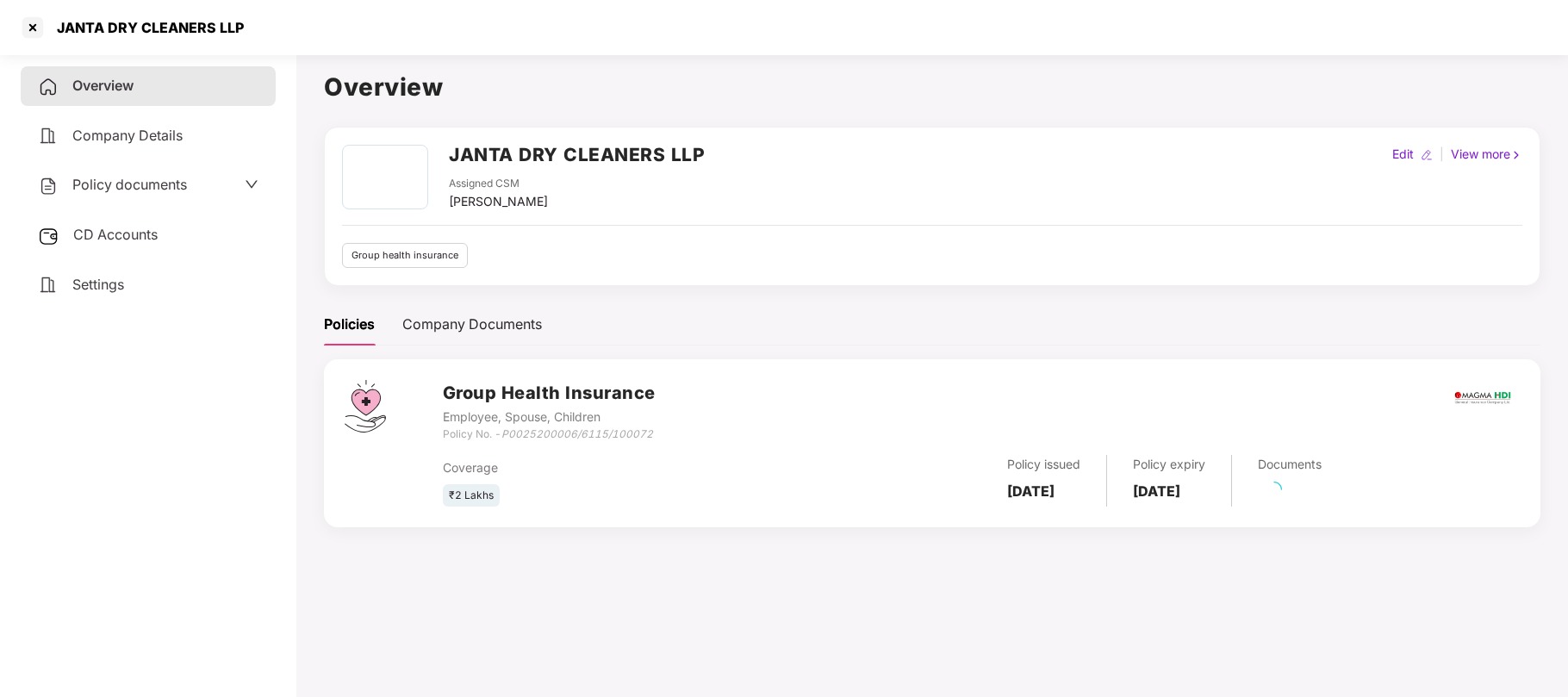
click at [152, 177] on span "Policy documents" at bounding box center [129, 184] width 115 height 17
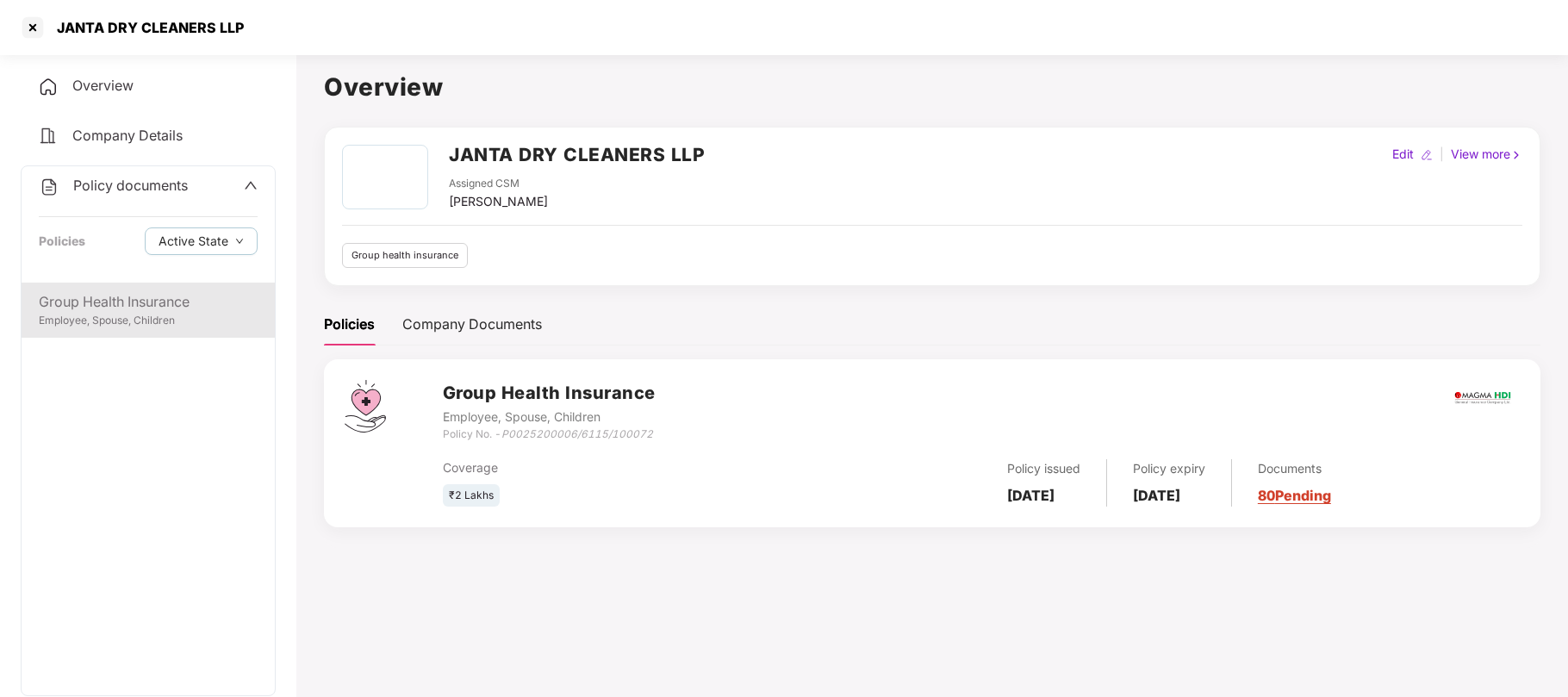
click at [102, 324] on div "Employee, Spouse, Children" at bounding box center [147, 321] width 218 height 16
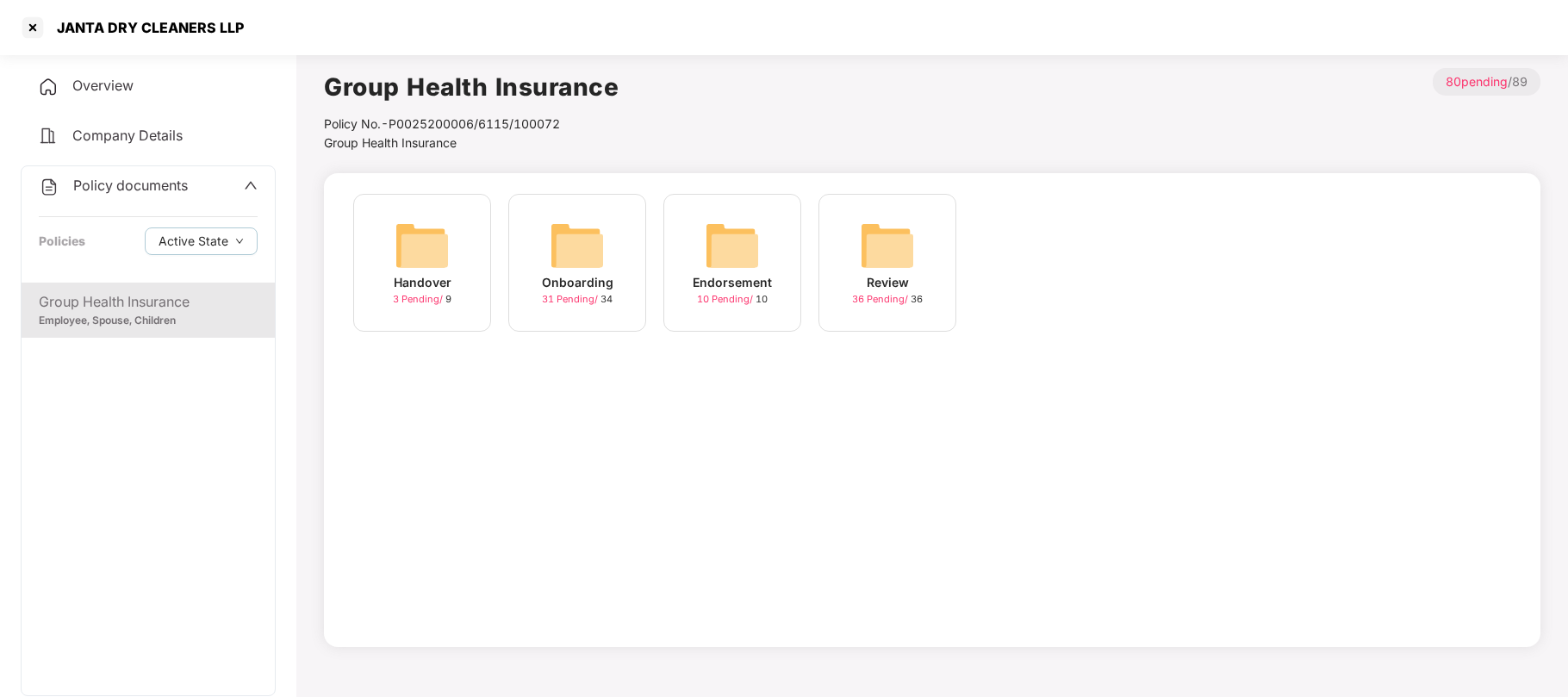
click at [597, 291] on div "Onboarding" at bounding box center [578, 282] width 71 height 19
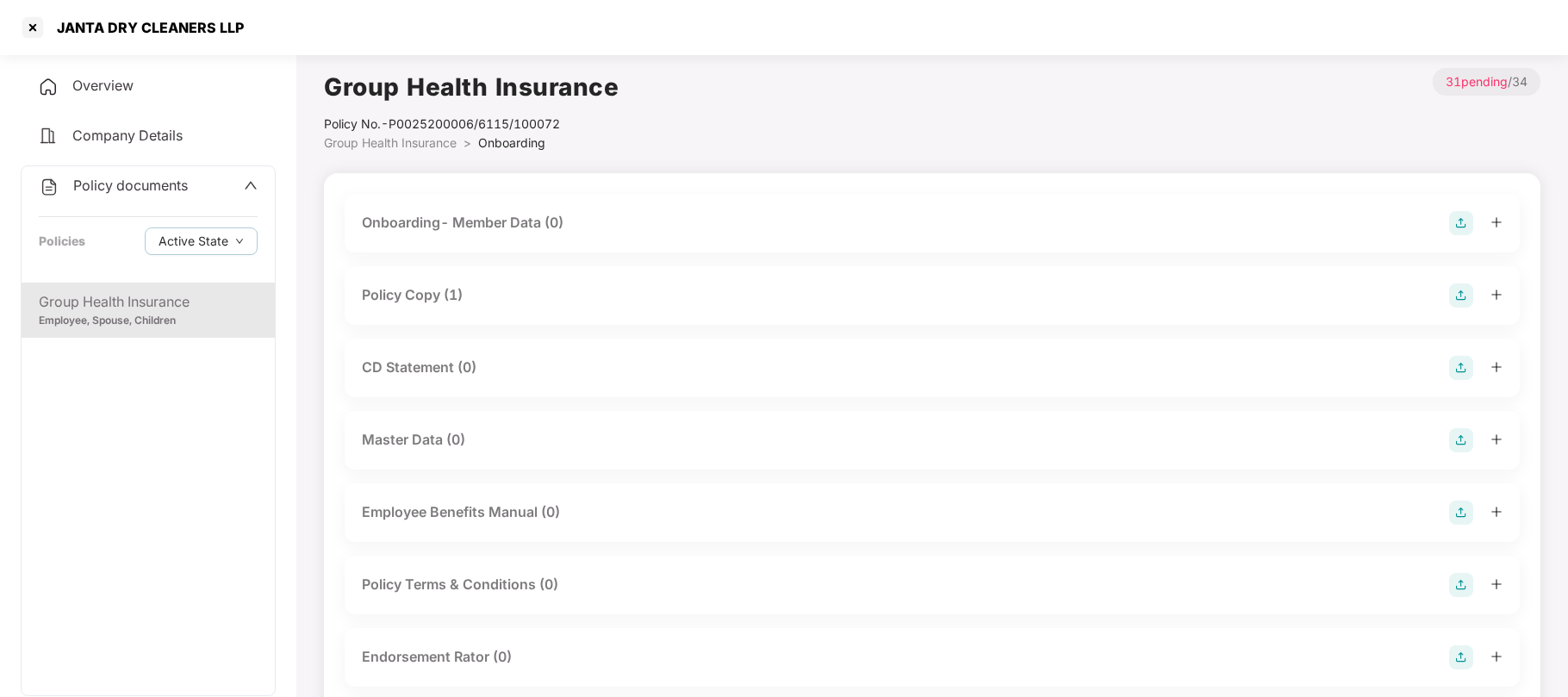
click at [438, 298] on div "Policy Copy (1)" at bounding box center [412, 295] width 101 height 21
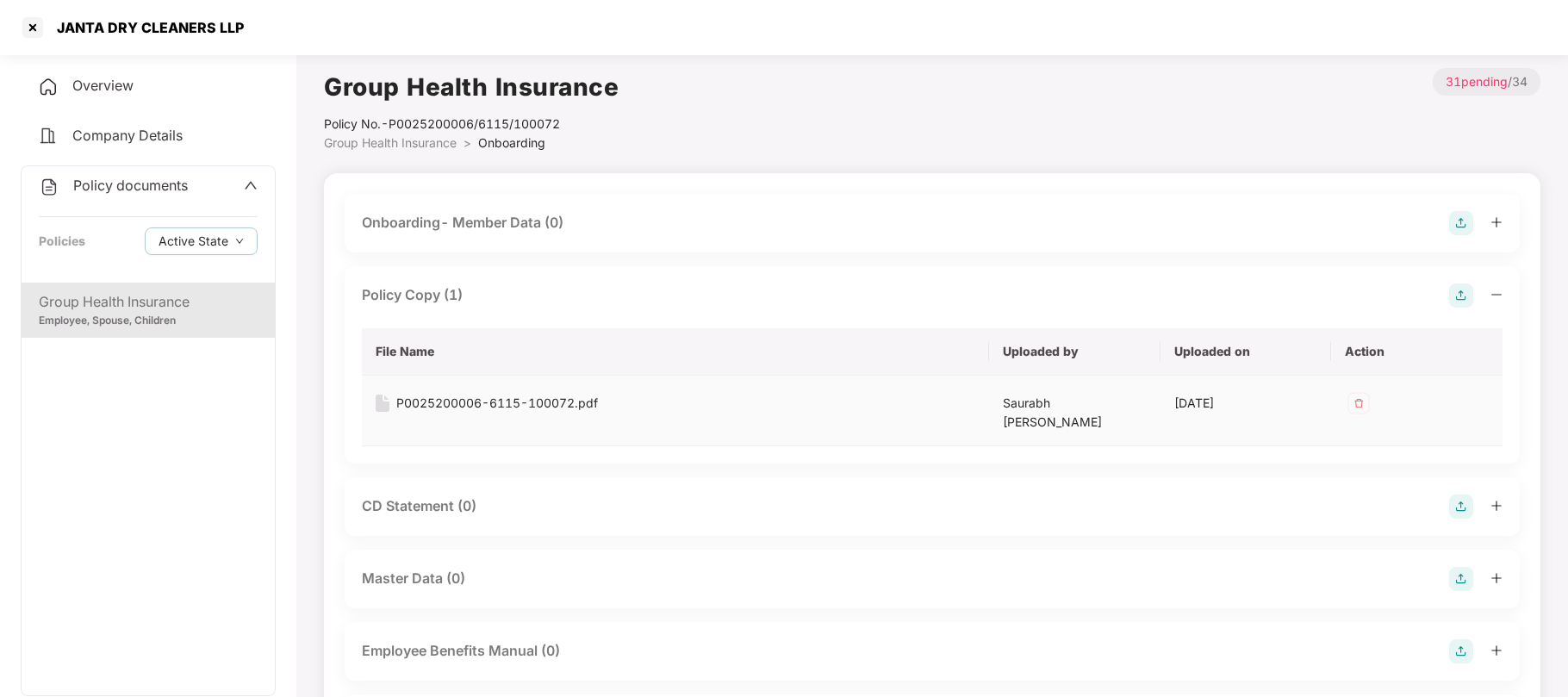
click at [436, 399] on div "P0025200006-6115-100072.pdf" at bounding box center [497, 403] width 201 height 19
drag, startPoint x: 269, startPoint y: 20, endPoint x: 59, endPoint y: 29, distance: 210.2
click at [59, 29] on div "JANTA DRY CLEANERS LLP" at bounding box center [784, 28] width 1568 height 55
copy div "JANTA DRY CLEANERS LLP"
click at [38, 29] on div at bounding box center [32, 27] width 28 height 28
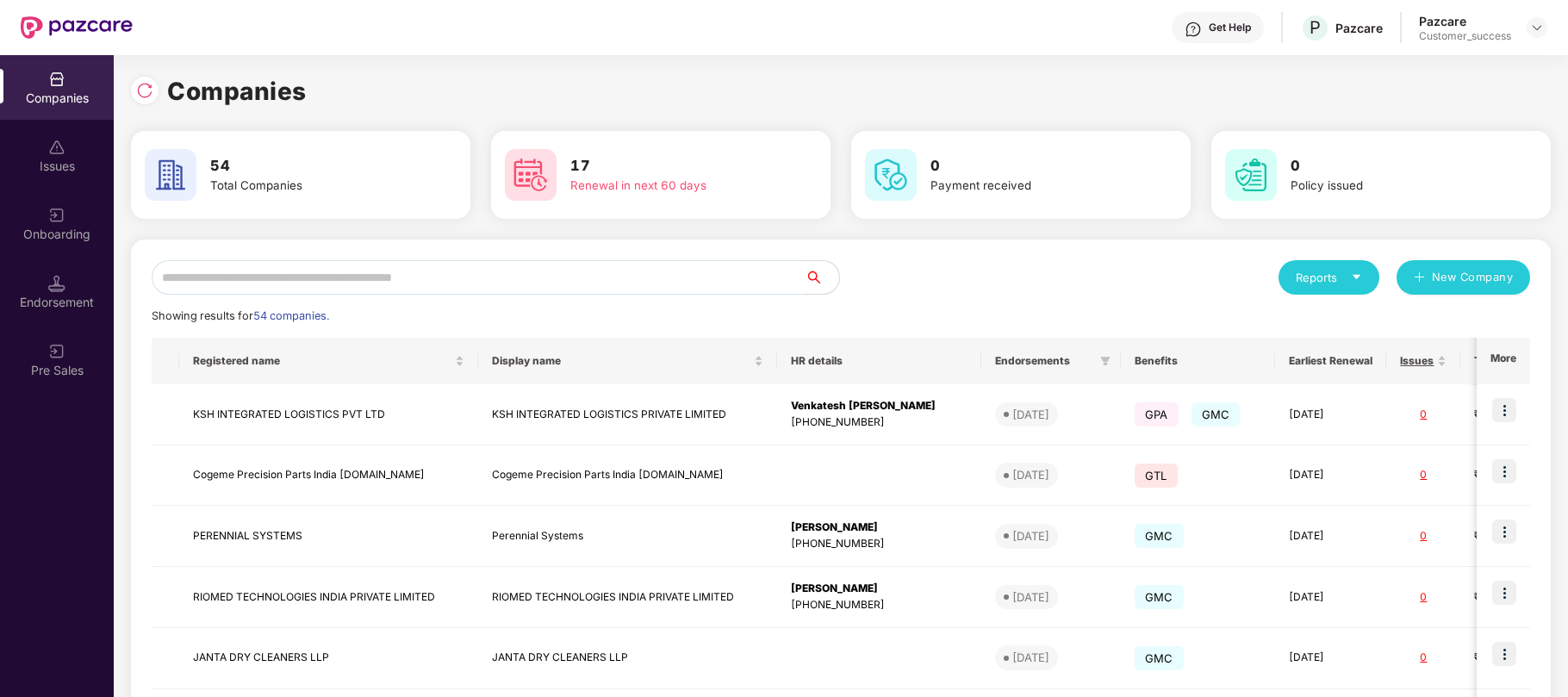
click at [349, 272] on input "text" at bounding box center [478, 277] width 653 height 35
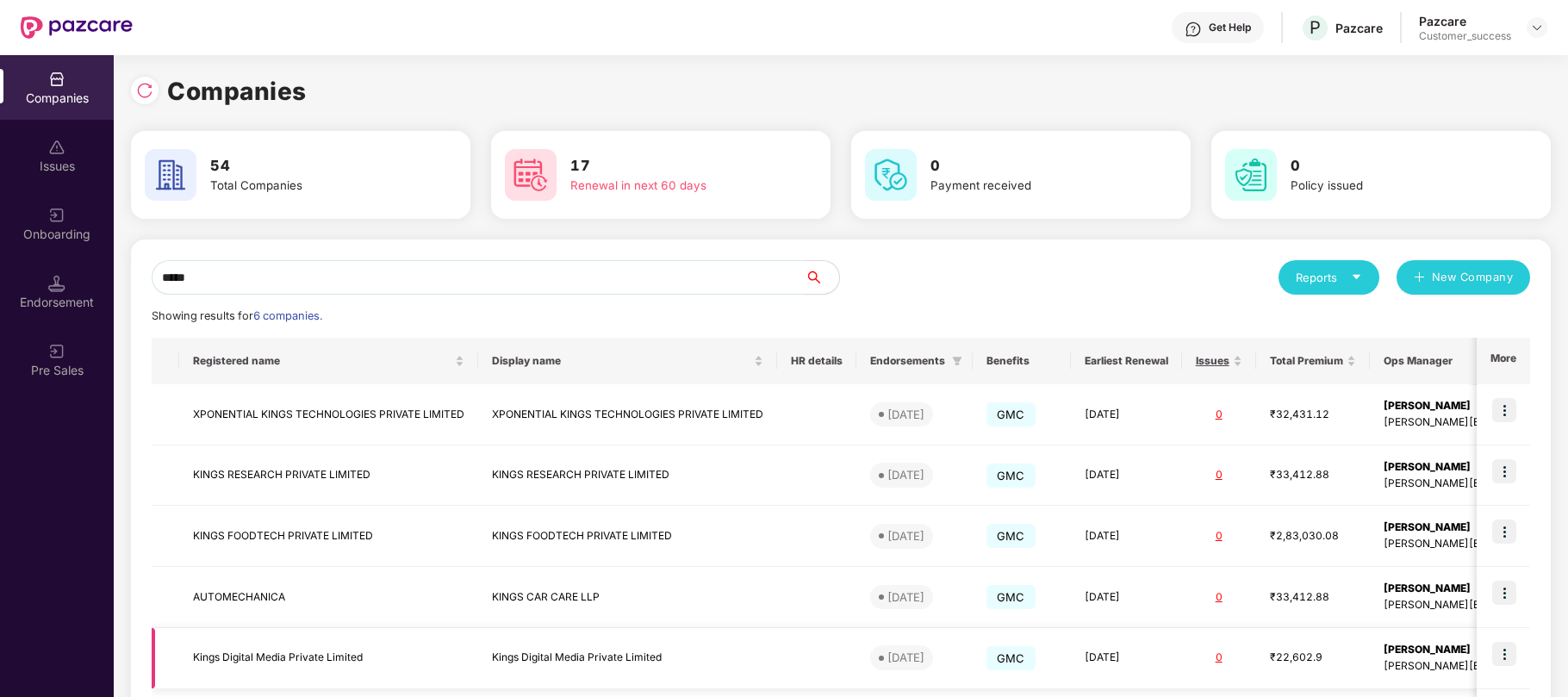
type input "*****"
click at [598, 656] on td "Kings Digital Media Private Limited" at bounding box center [627, 658] width 299 height 62
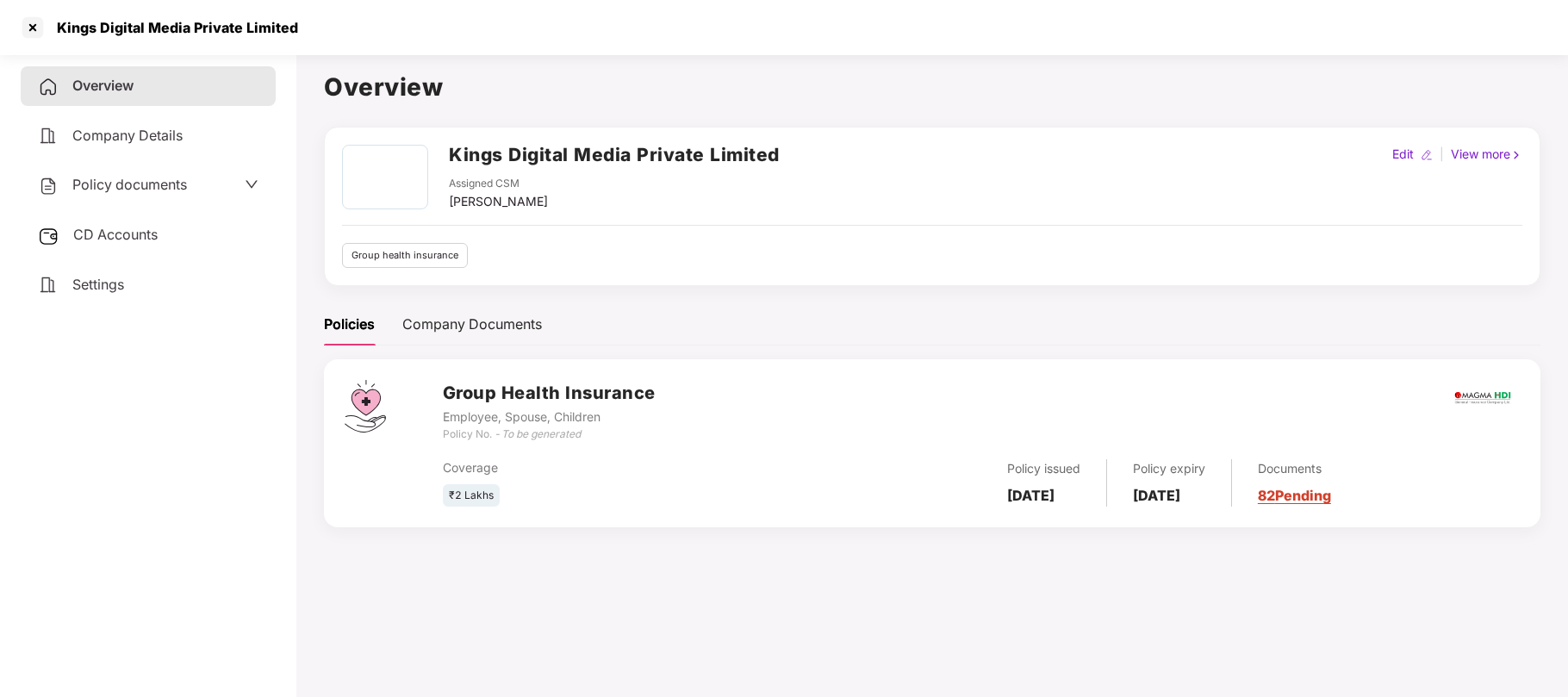
click at [176, 188] on span "Policy documents" at bounding box center [129, 184] width 115 height 17
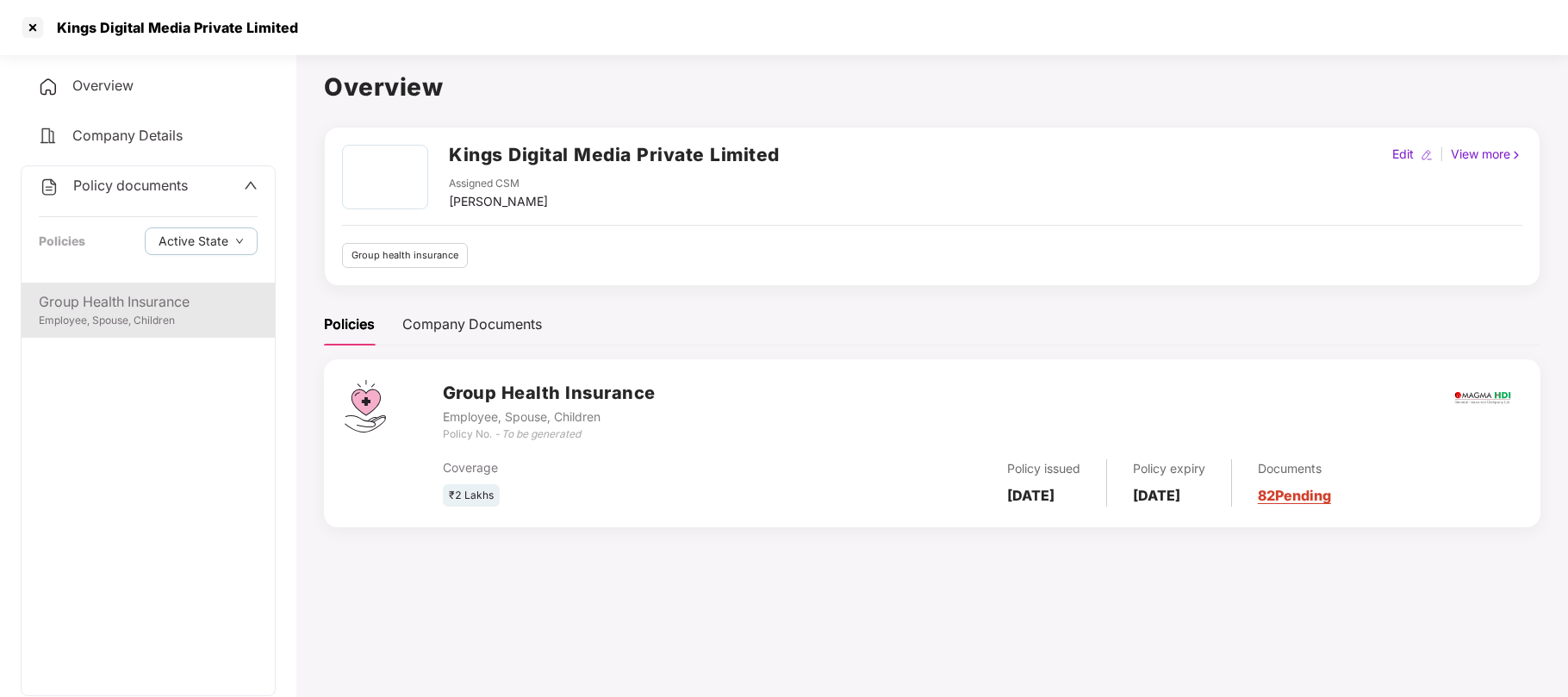
click at [103, 317] on div "Employee, Spouse, Children" at bounding box center [147, 321] width 218 height 16
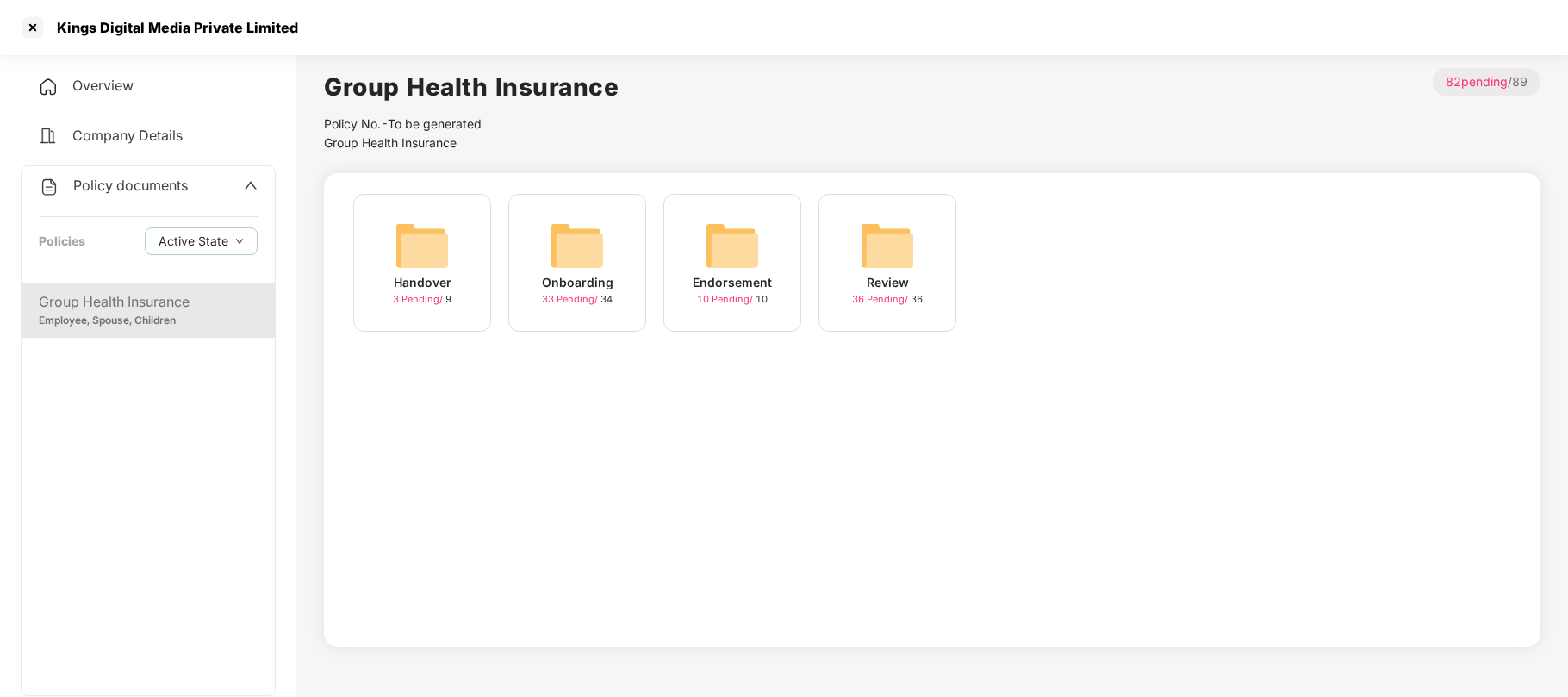
click at [587, 292] on div "33 Pending / 34" at bounding box center [577, 299] width 70 height 14
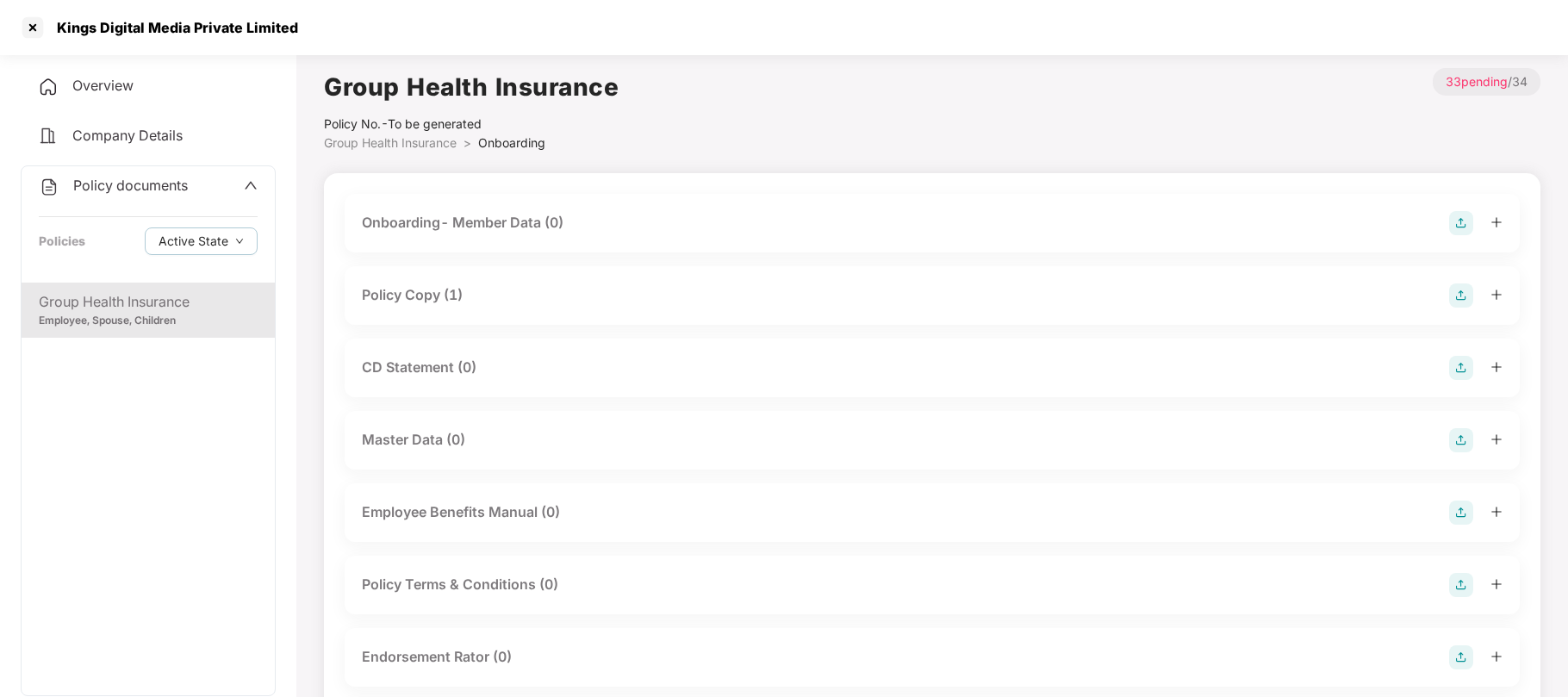
click at [403, 299] on div "Policy Copy (1)" at bounding box center [412, 295] width 101 height 21
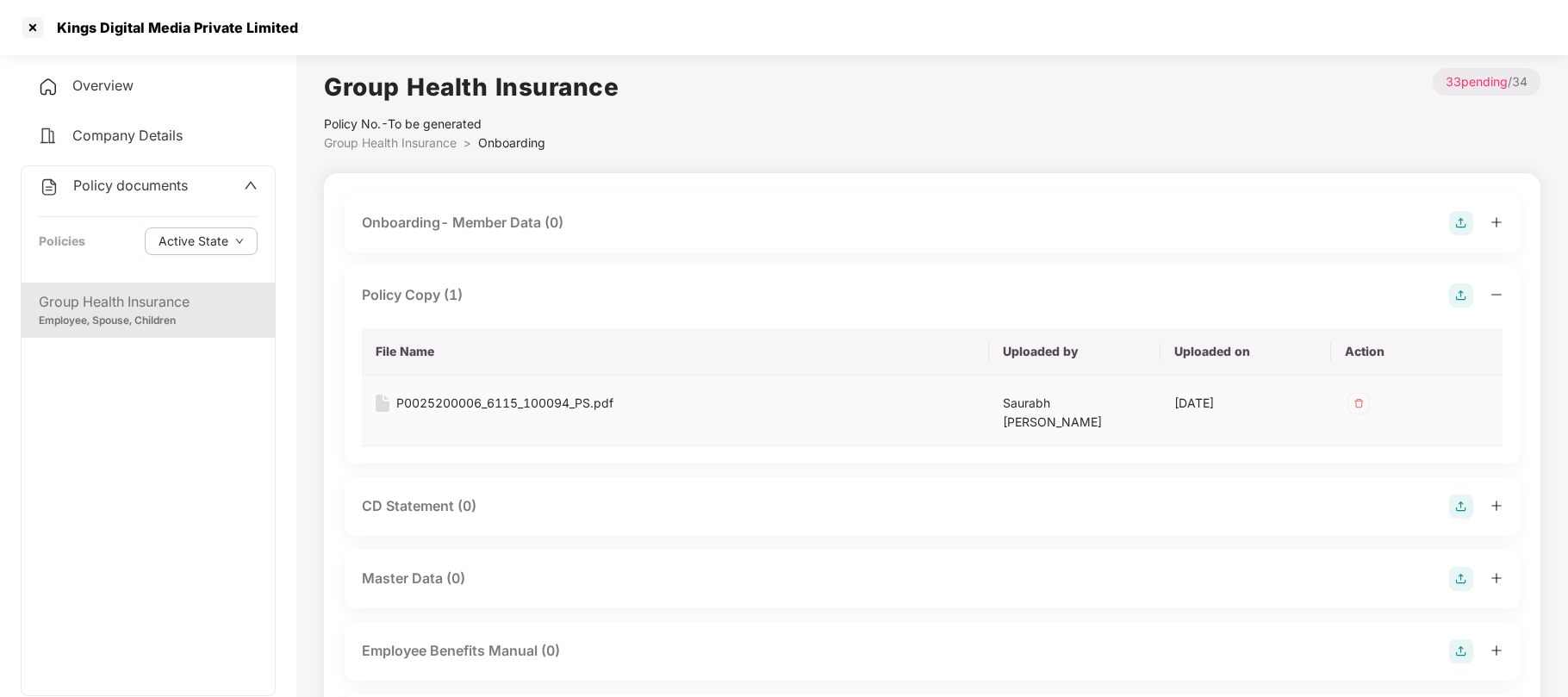
click at [421, 397] on div "P0025200006_6115_100094_PS.pdf" at bounding box center [505, 403] width 218 height 19
drag, startPoint x: 293, startPoint y: 28, endPoint x: 60, endPoint y: 36, distance: 233.1
click at [60, 36] on div "Kings Digital Media Private Limited" at bounding box center [172, 27] width 251 height 17
copy div "Kings Digital Media Private Limited"
click at [35, 26] on div at bounding box center [32, 27] width 28 height 28
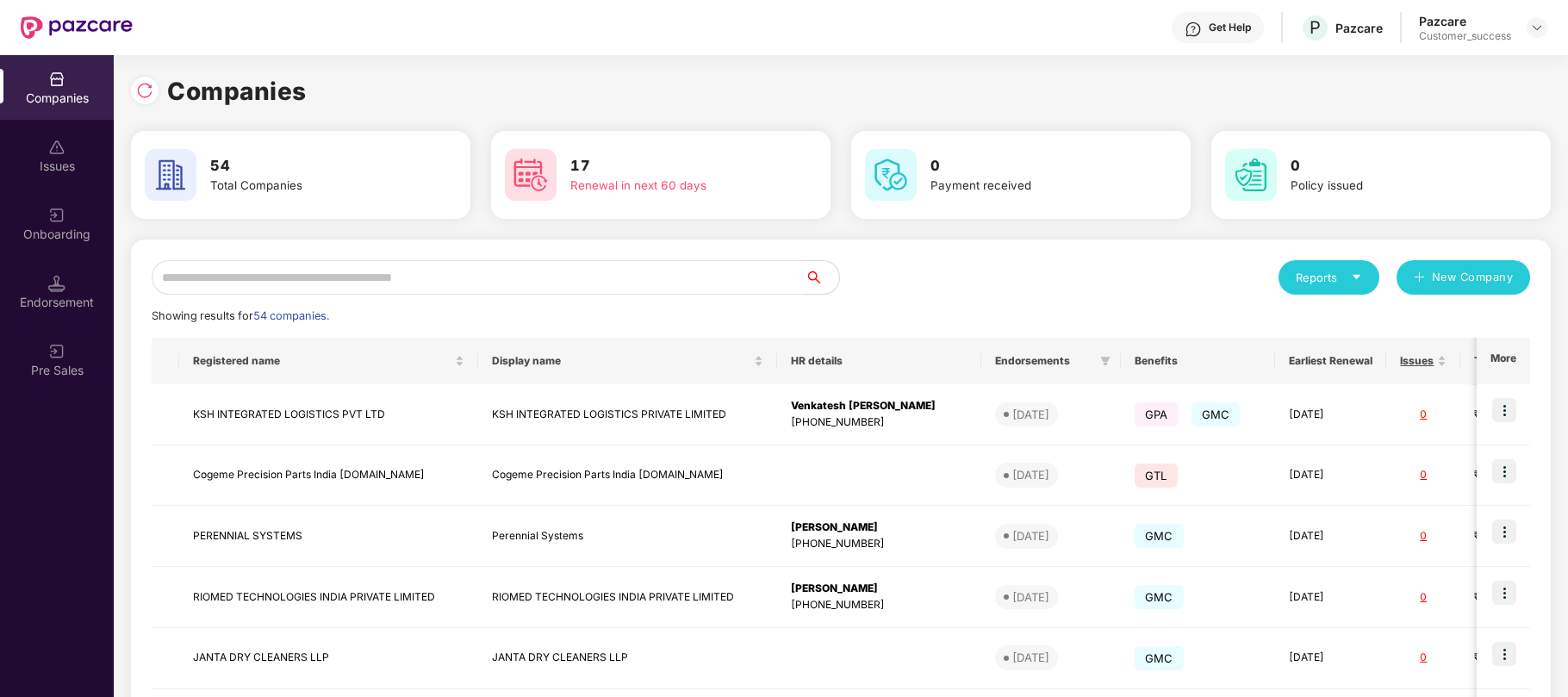
click at [379, 270] on input "text" at bounding box center [478, 277] width 653 height 35
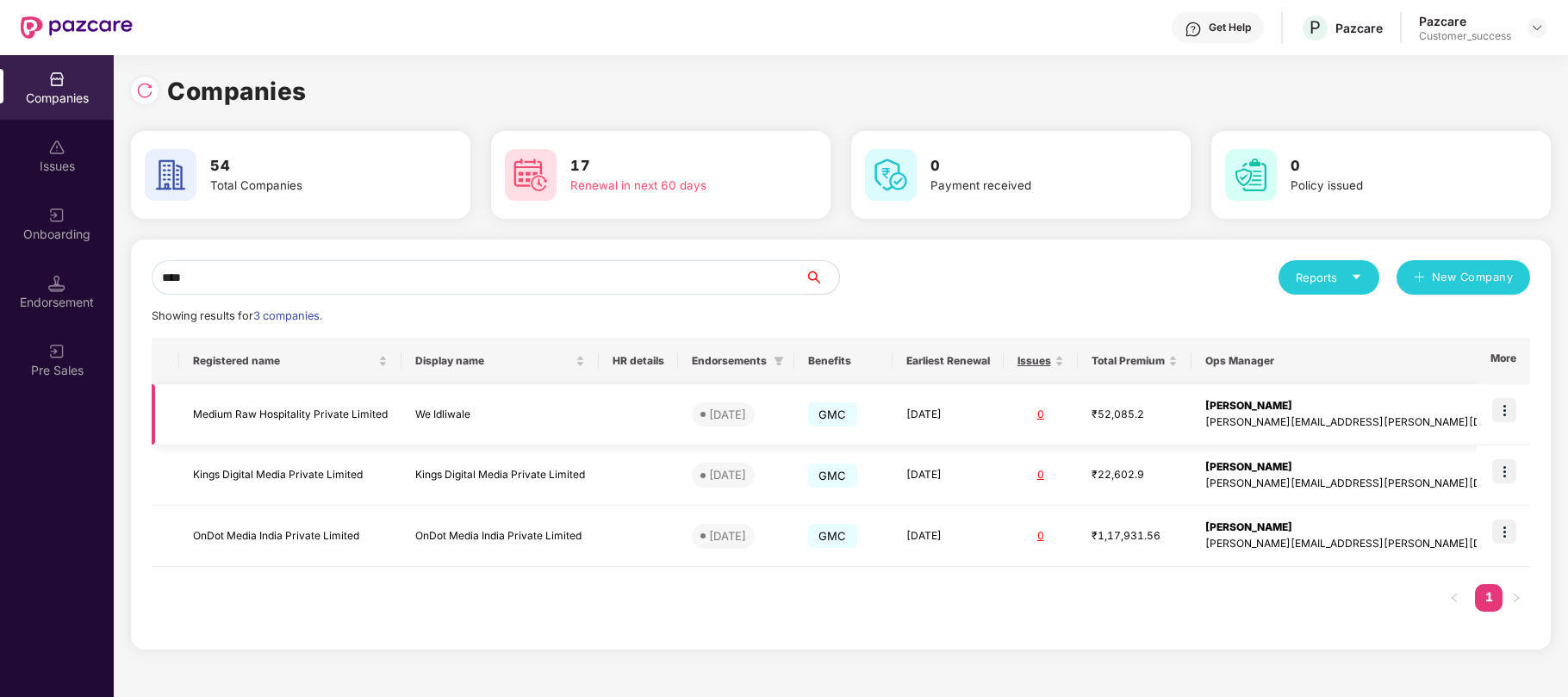
type input "****"
click at [1178, 415] on div "₹52,085.2" at bounding box center [1134, 414] width 86 height 16
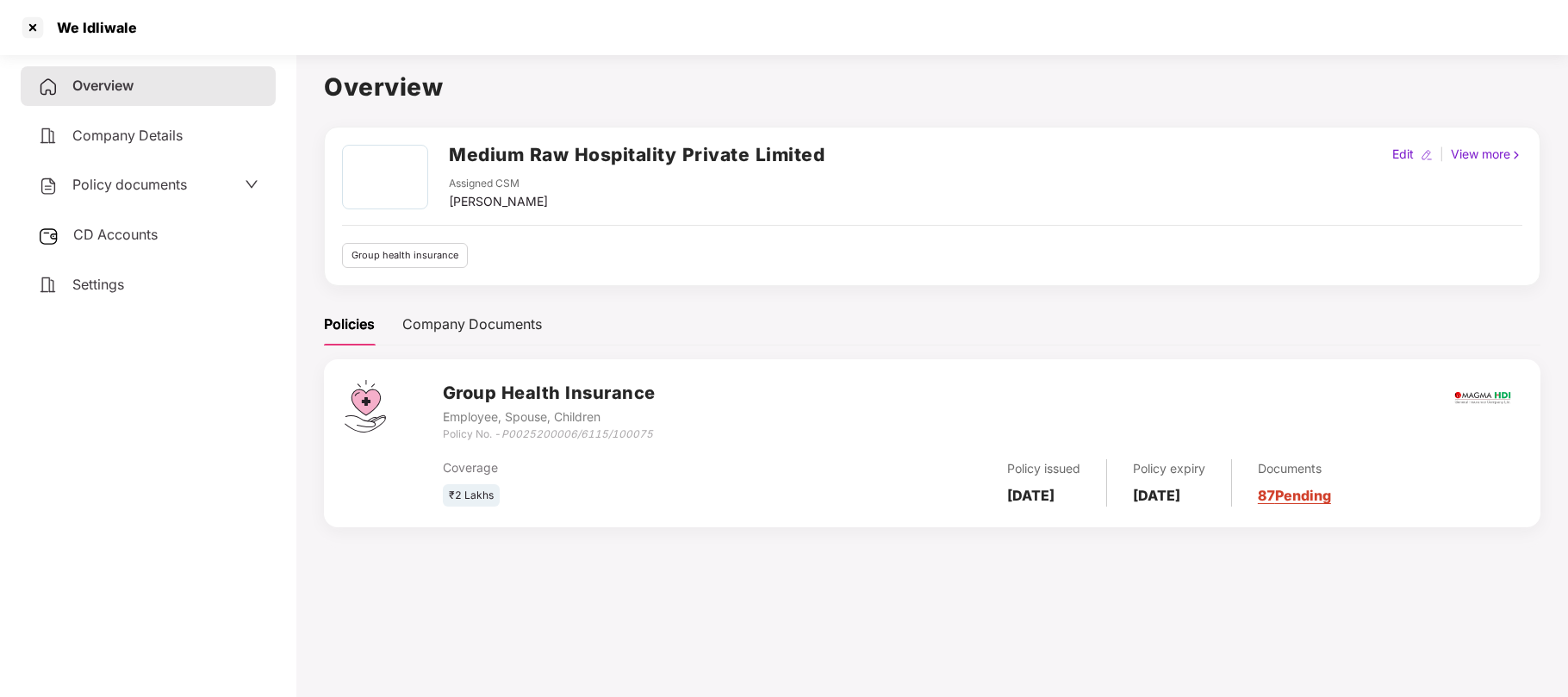
click at [142, 180] on span "Policy documents" at bounding box center [129, 184] width 115 height 17
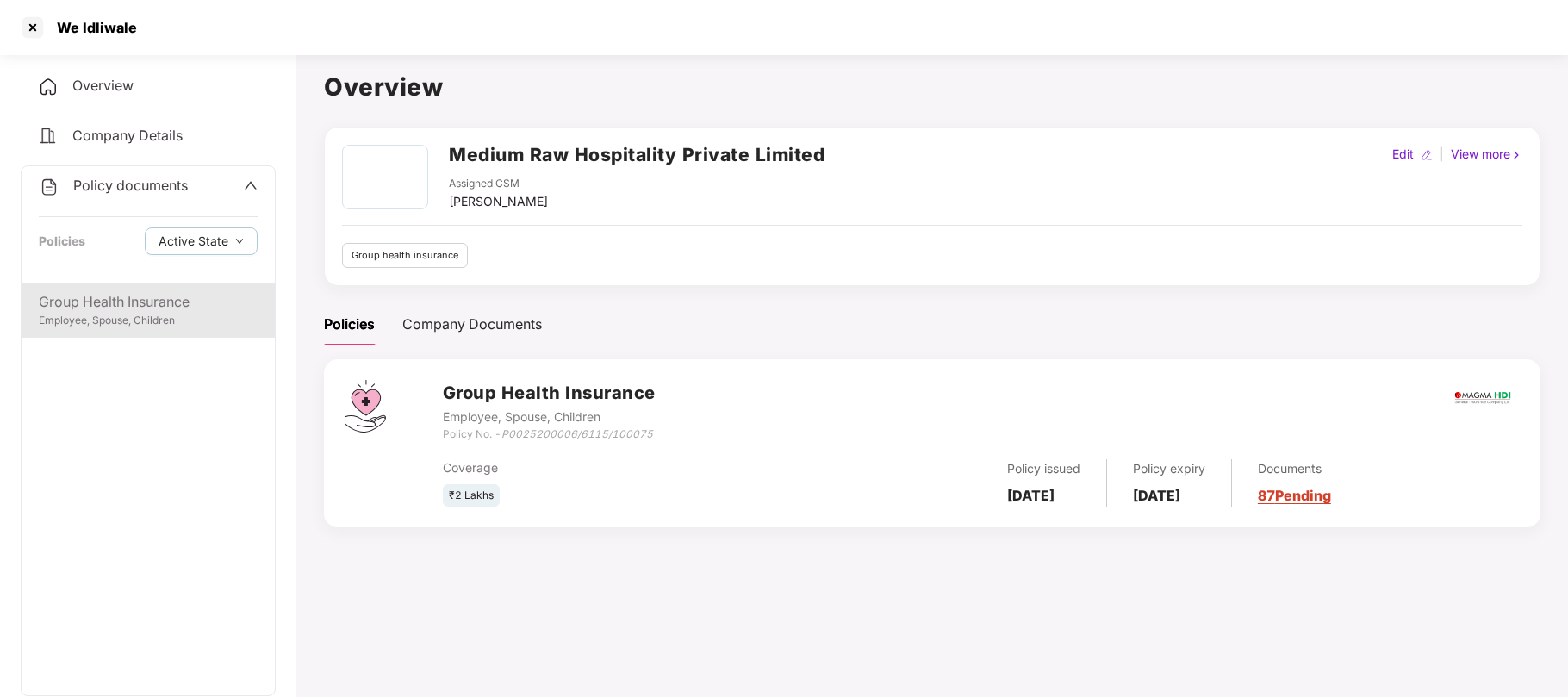
click at [126, 317] on div "Employee, Spouse, Children" at bounding box center [147, 321] width 218 height 16
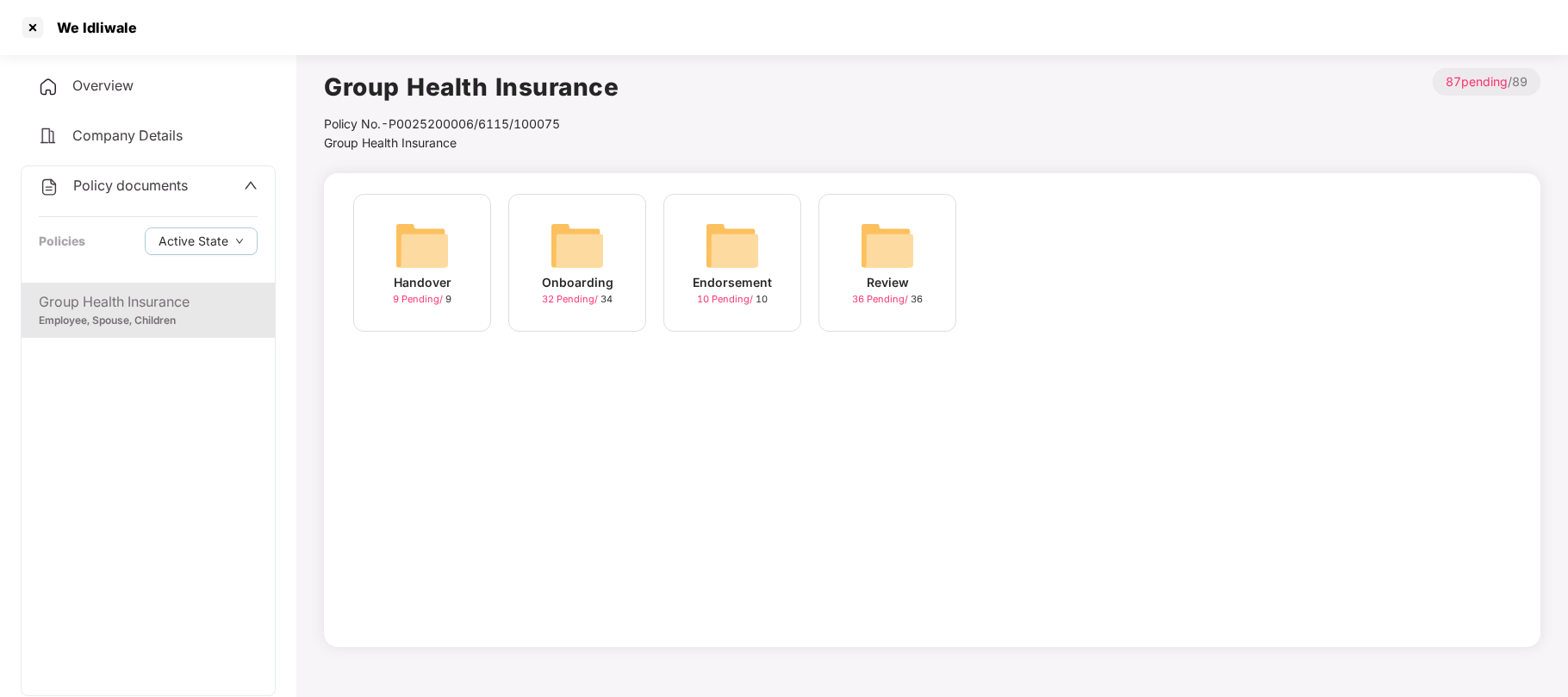
click at [574, 283] on div "Onboarding" at bounding box center [578, 282] width 71 height 19
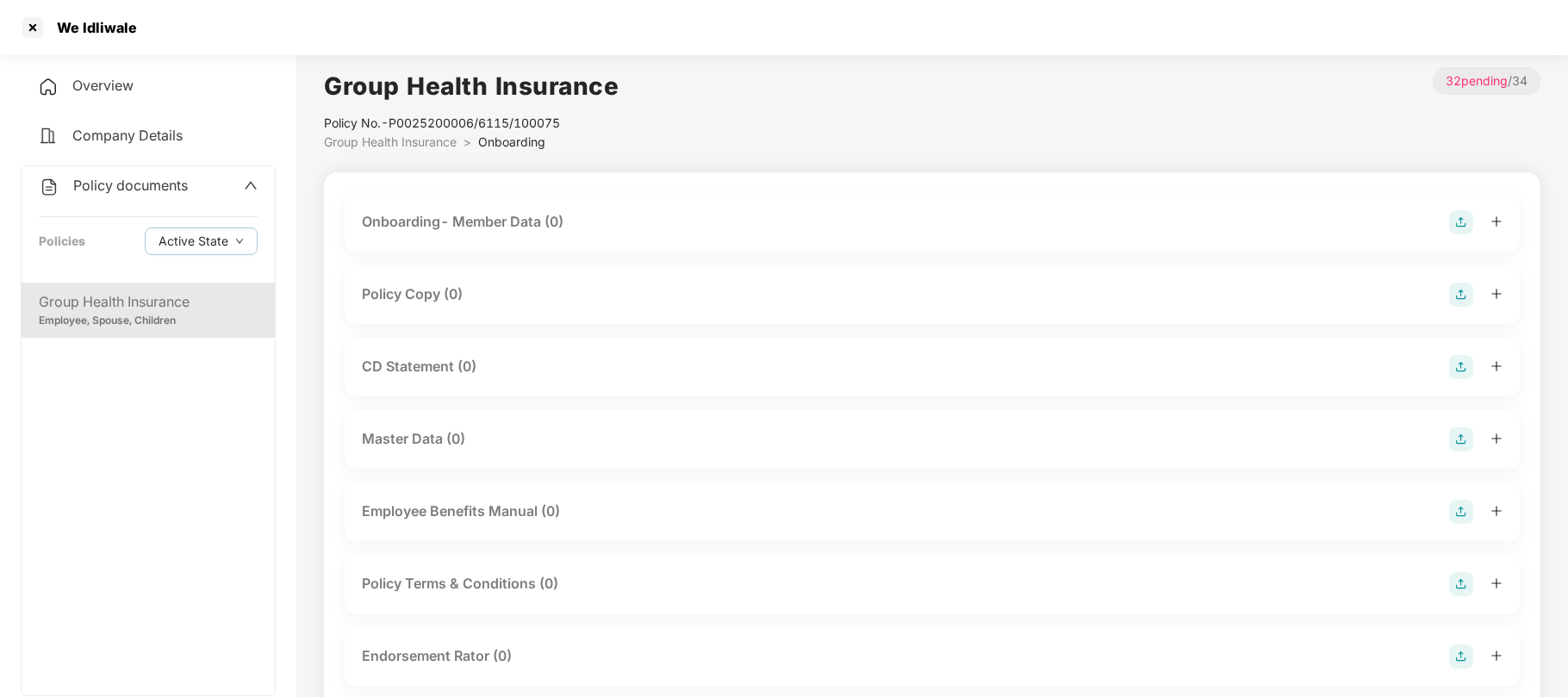
scroll to position [2, 0]
click at [38, 24] on div at bounding box center [32, 27] width 28 height 28
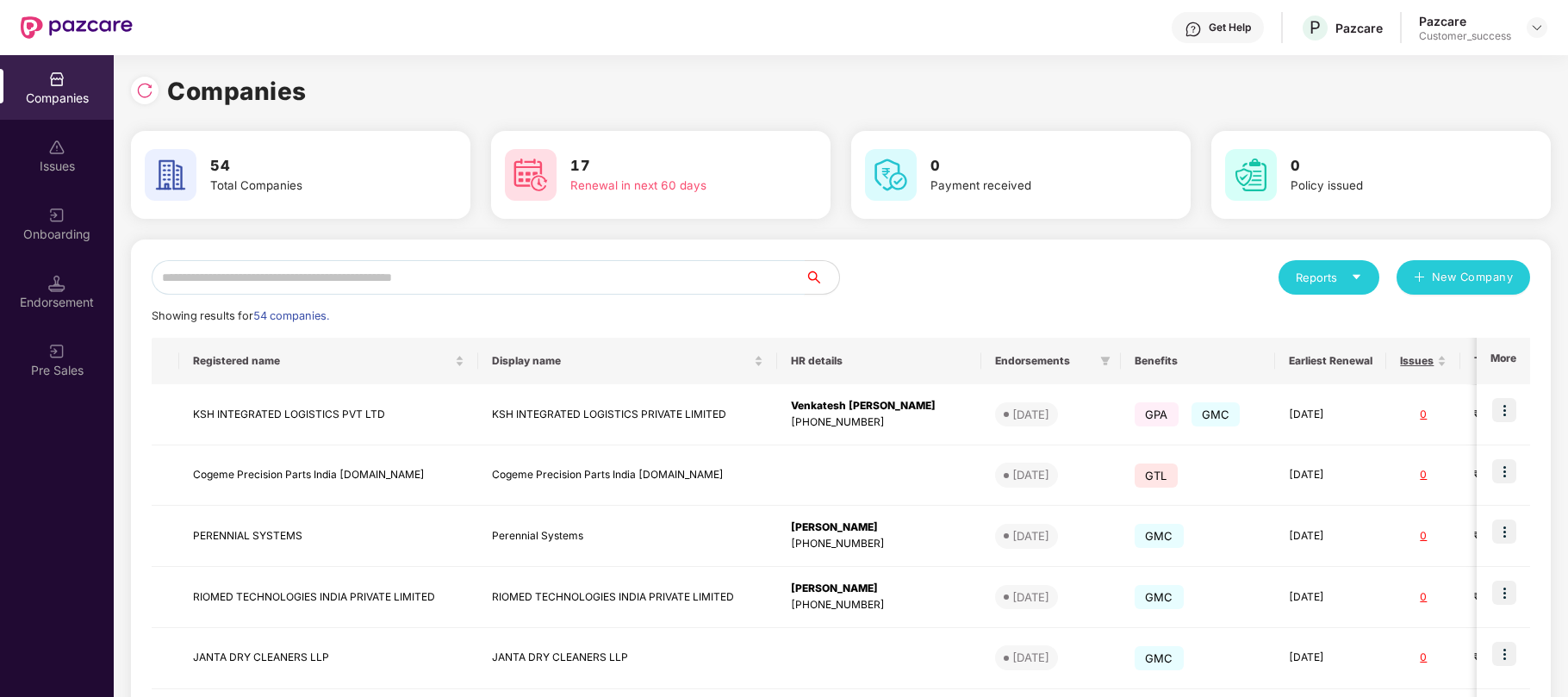
click at [303, 283] on input "text" at bounding box center [478, 277] width 653 height 35
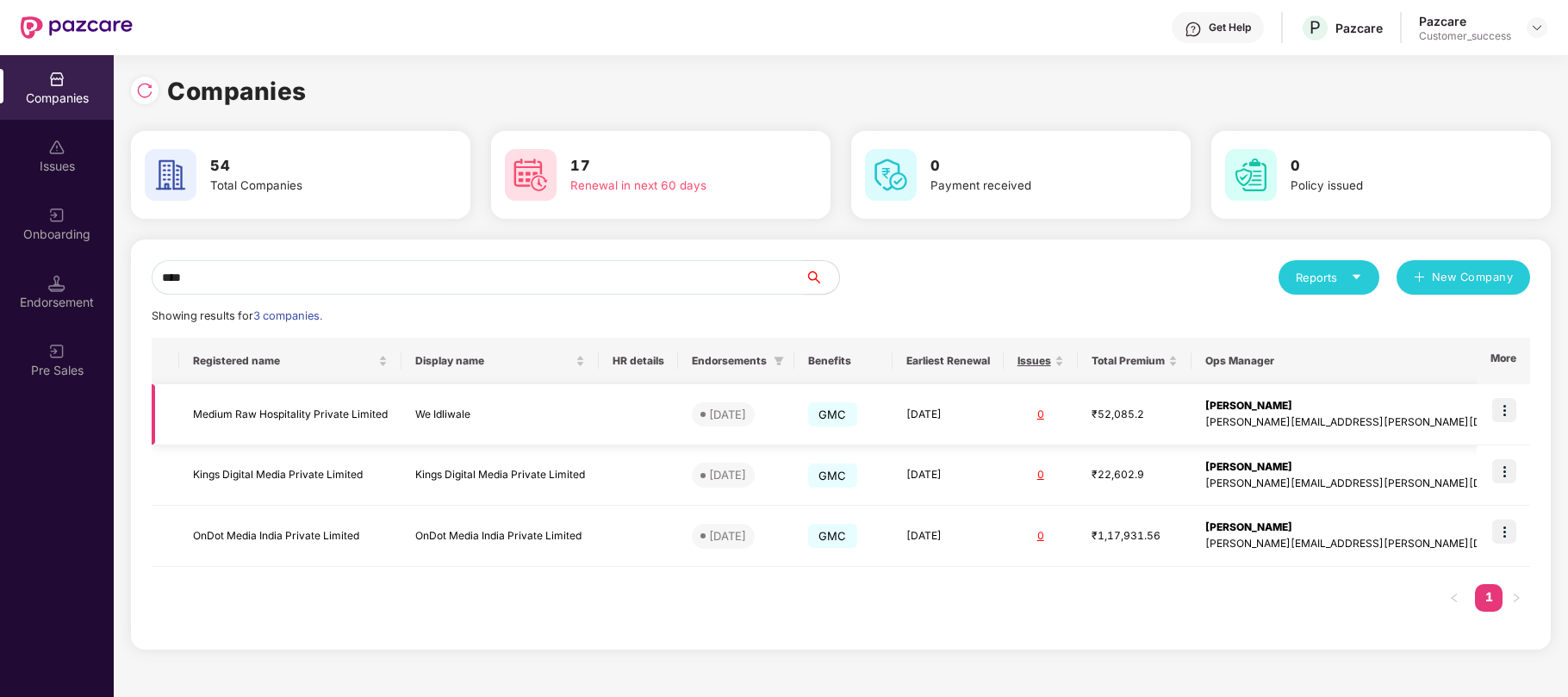
type input "****"
click at [346, 411] on td "Medium Raw Hospitality Private Limited" at bounding box center [290, 414] width 222 height 62
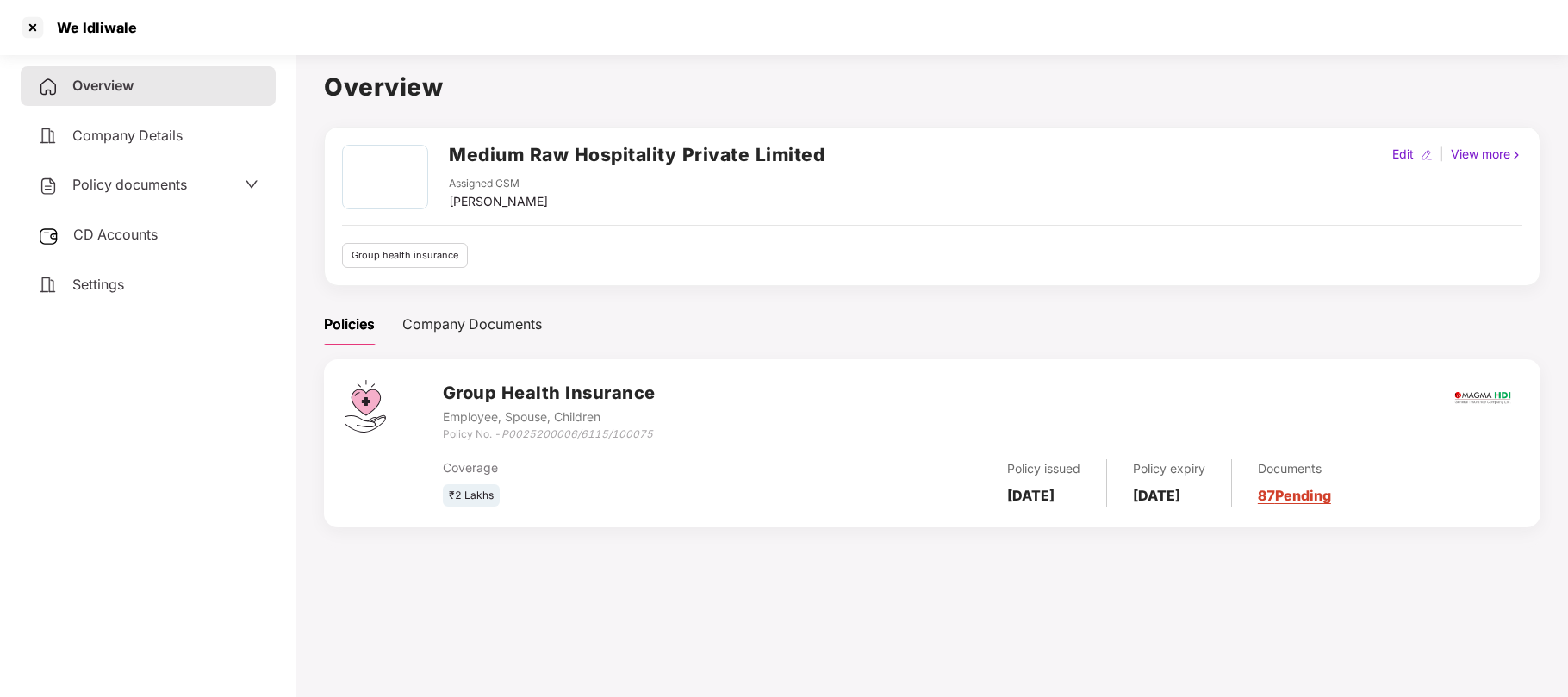
click at [150, 188] on span "Policy documents" at bounding box center [129, 184] width 115 height 17
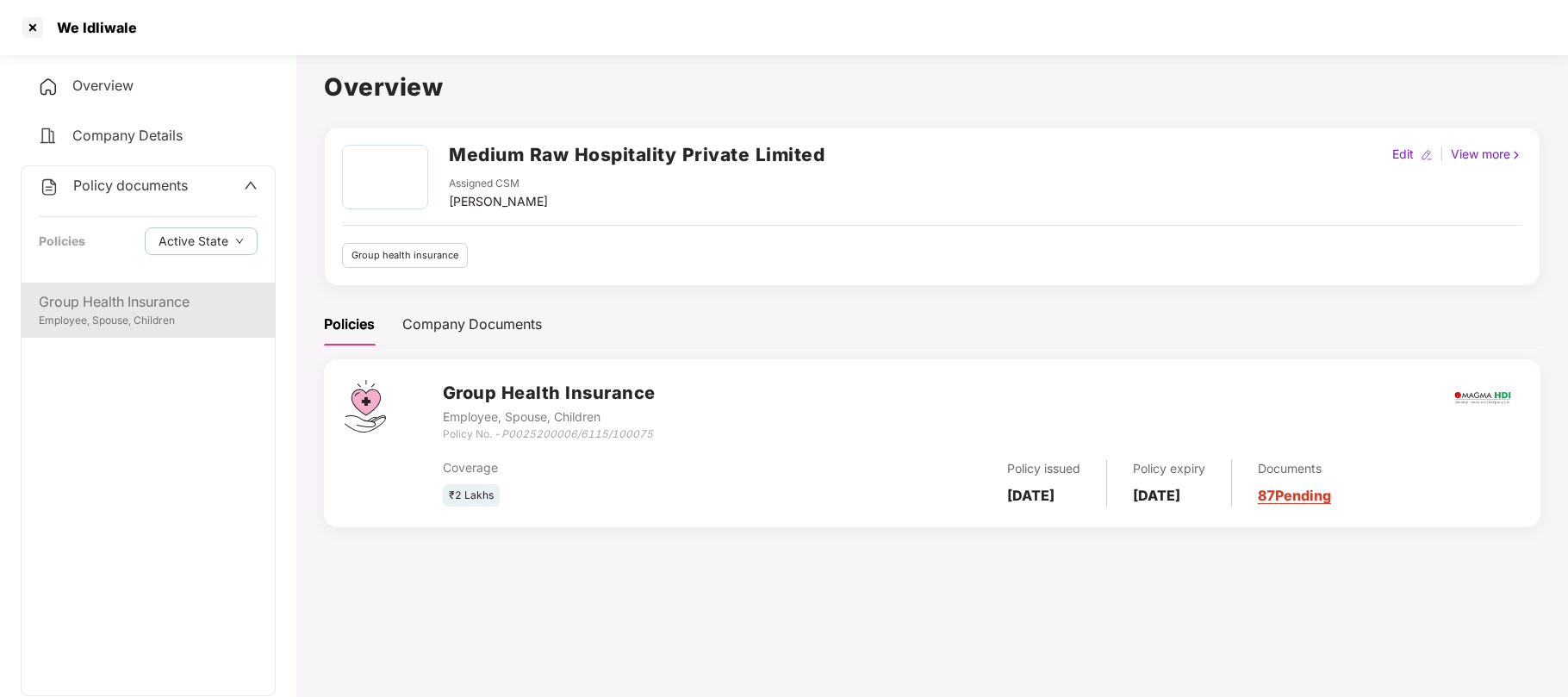
click at [164, 313] on div "Employee, Spouse, Children" at bounding box center [147, 321] width 218 height 16
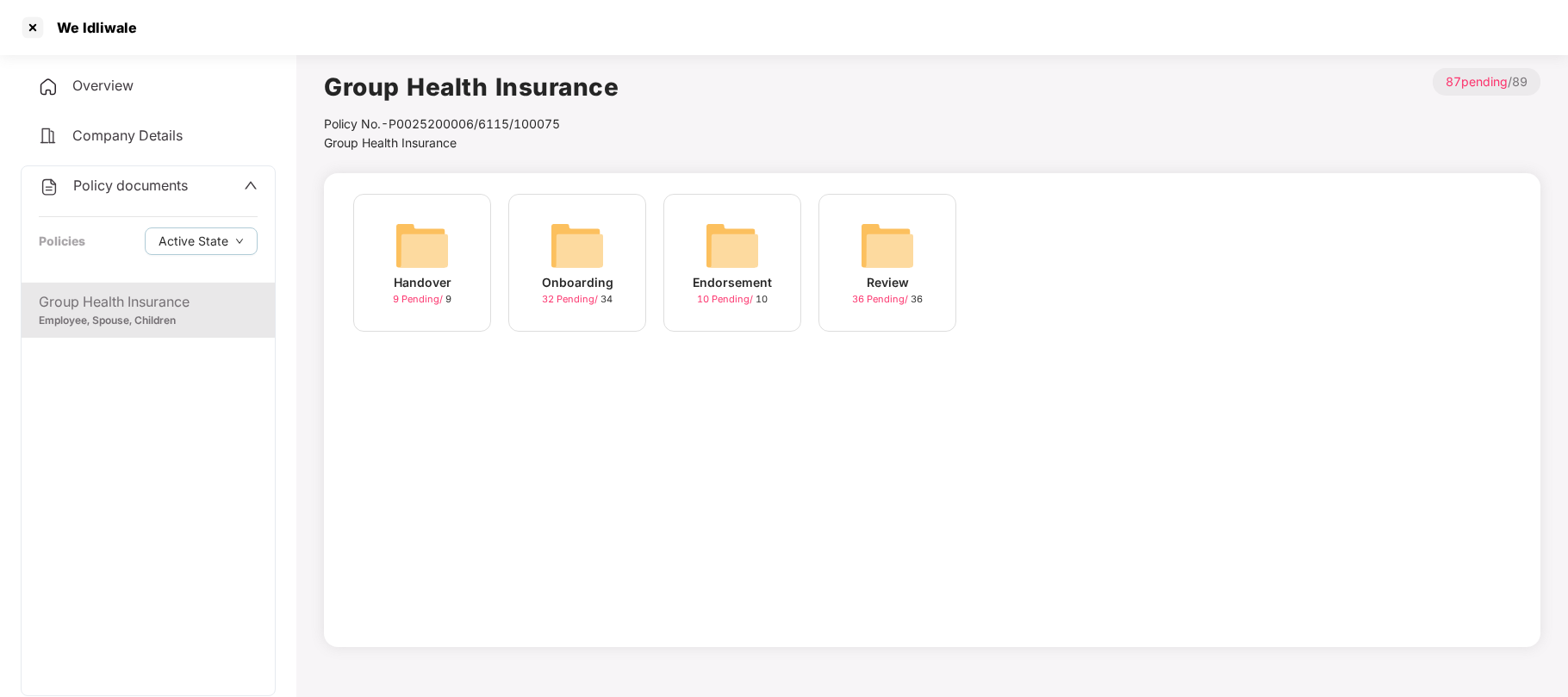
click at [558, 296] on span "32 Pending /" at bounding box center [571, 299] width 59 height 12
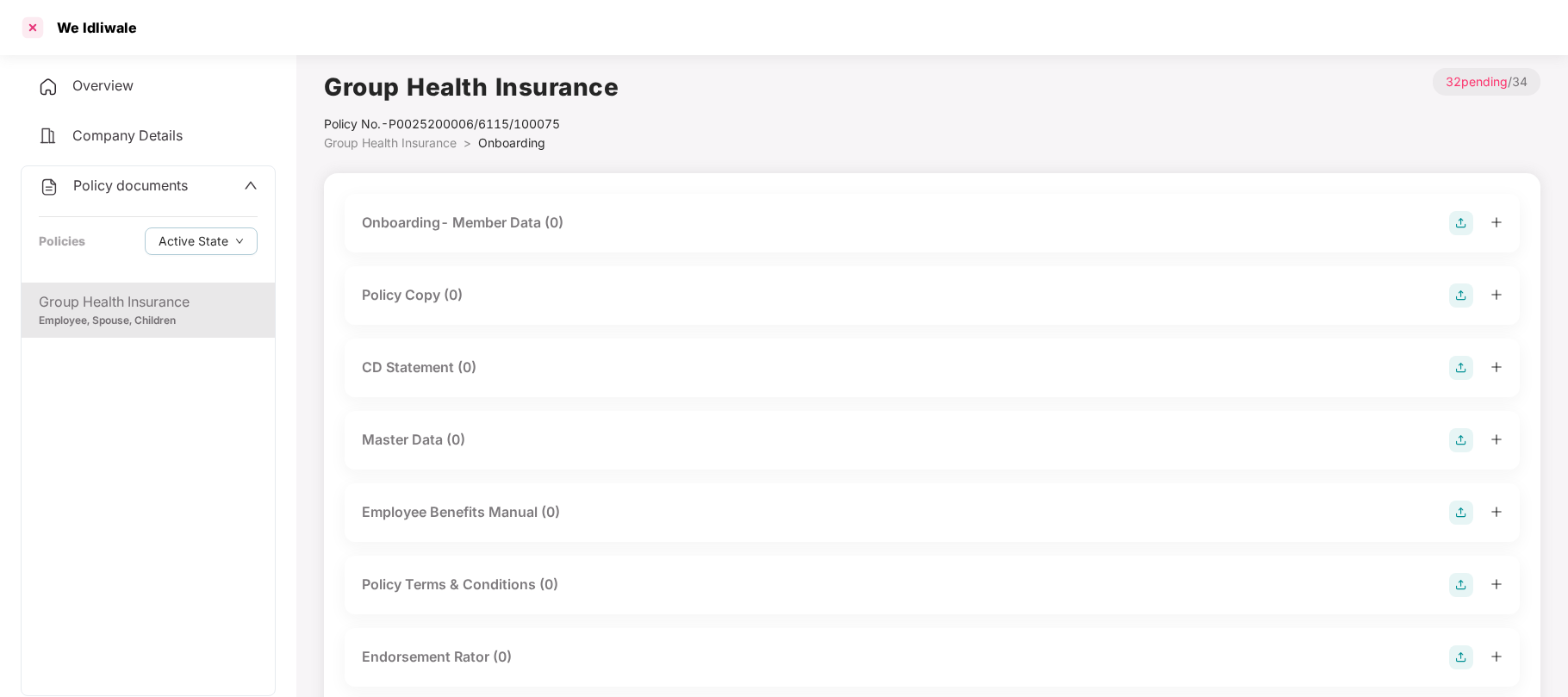
click at [36, 29] on div at bounding box center [32, 27] width 28 height 28
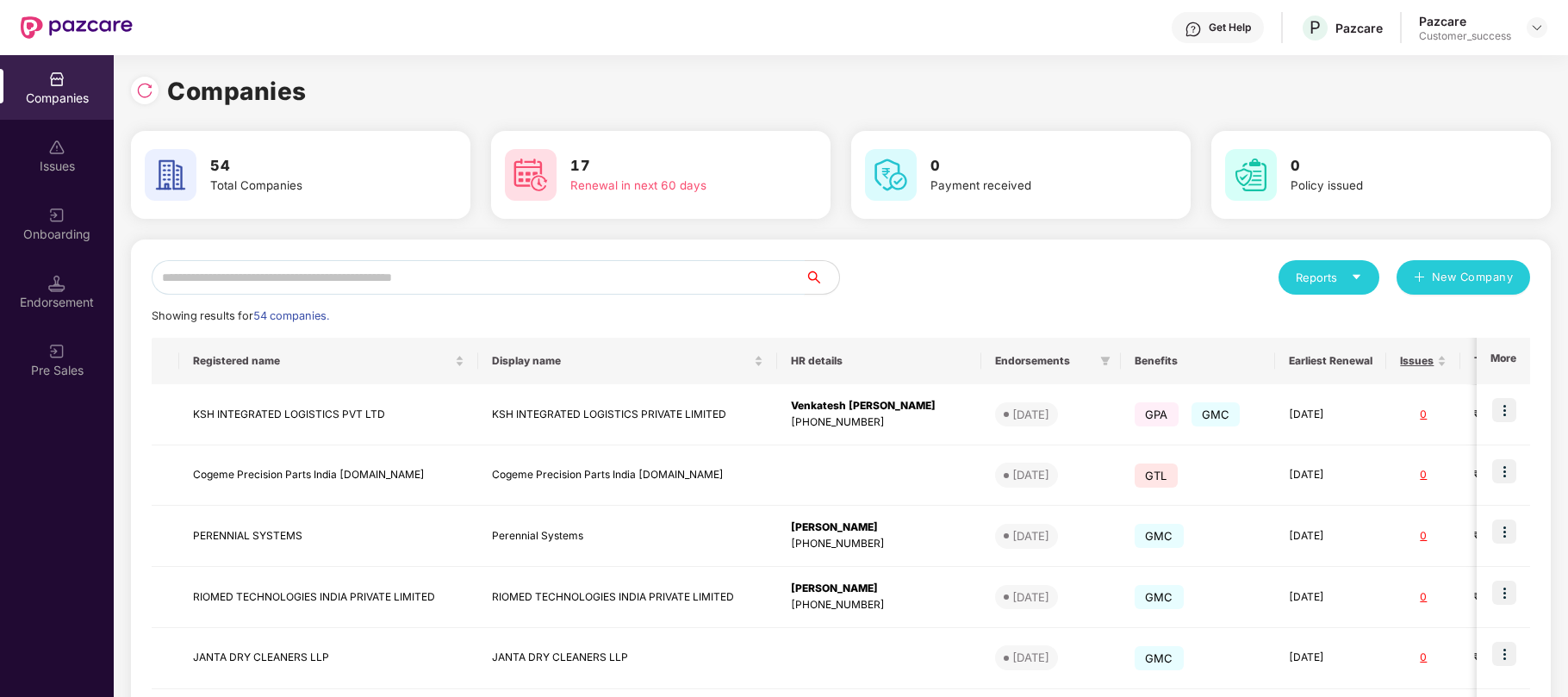
click at [238, 277] on input "text" at bounding box center [478, 277] width 653 height 35
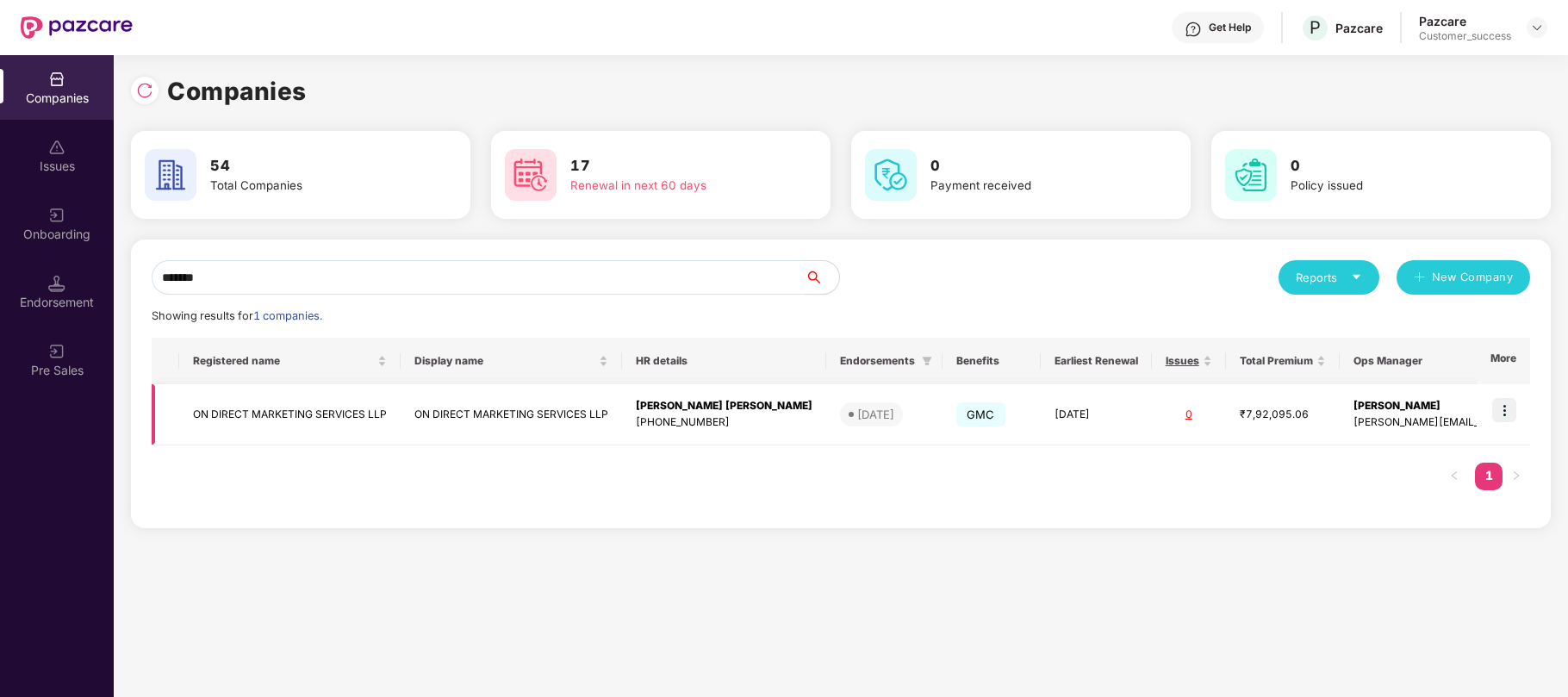
type input "*******"
click at [340, 412] on td "ON DIRECT MARKETING SERVICES LLP" at bounding box center [290, 414] width 221 height 62
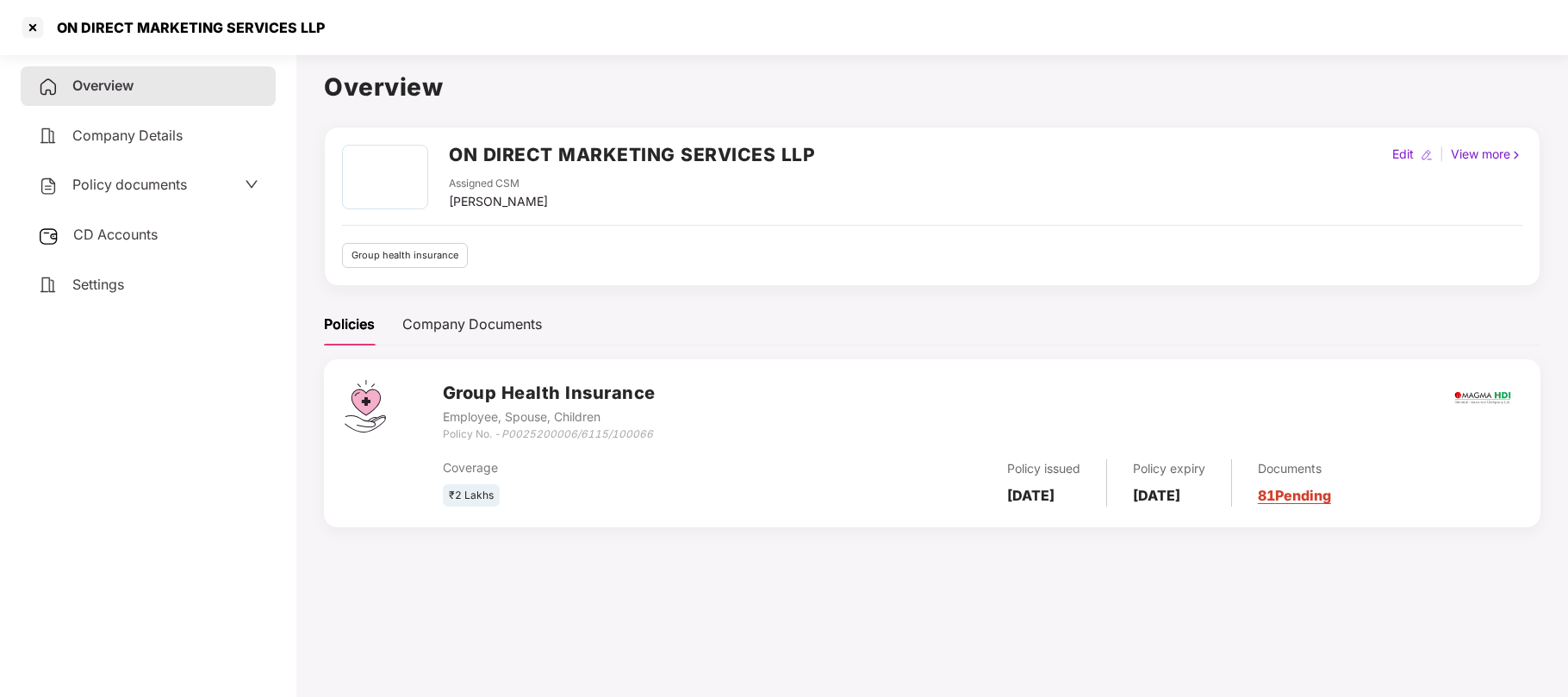
click at [139, 186] on span "Policy documents" at bounding box center [129, 184] width 115 height 17
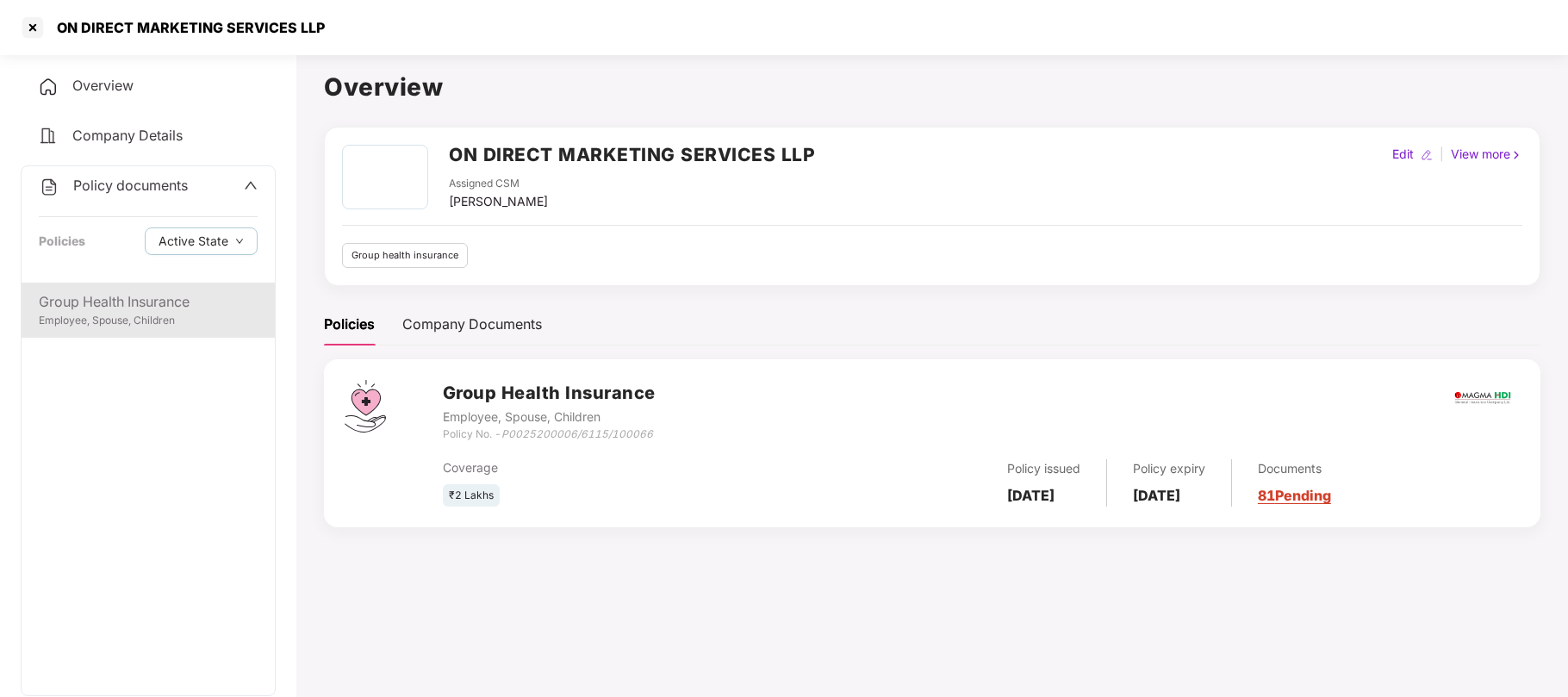
click at [117, 313] on div "Employee, Spouse, Children" at bounding box center [147, 321] width 218 height 16
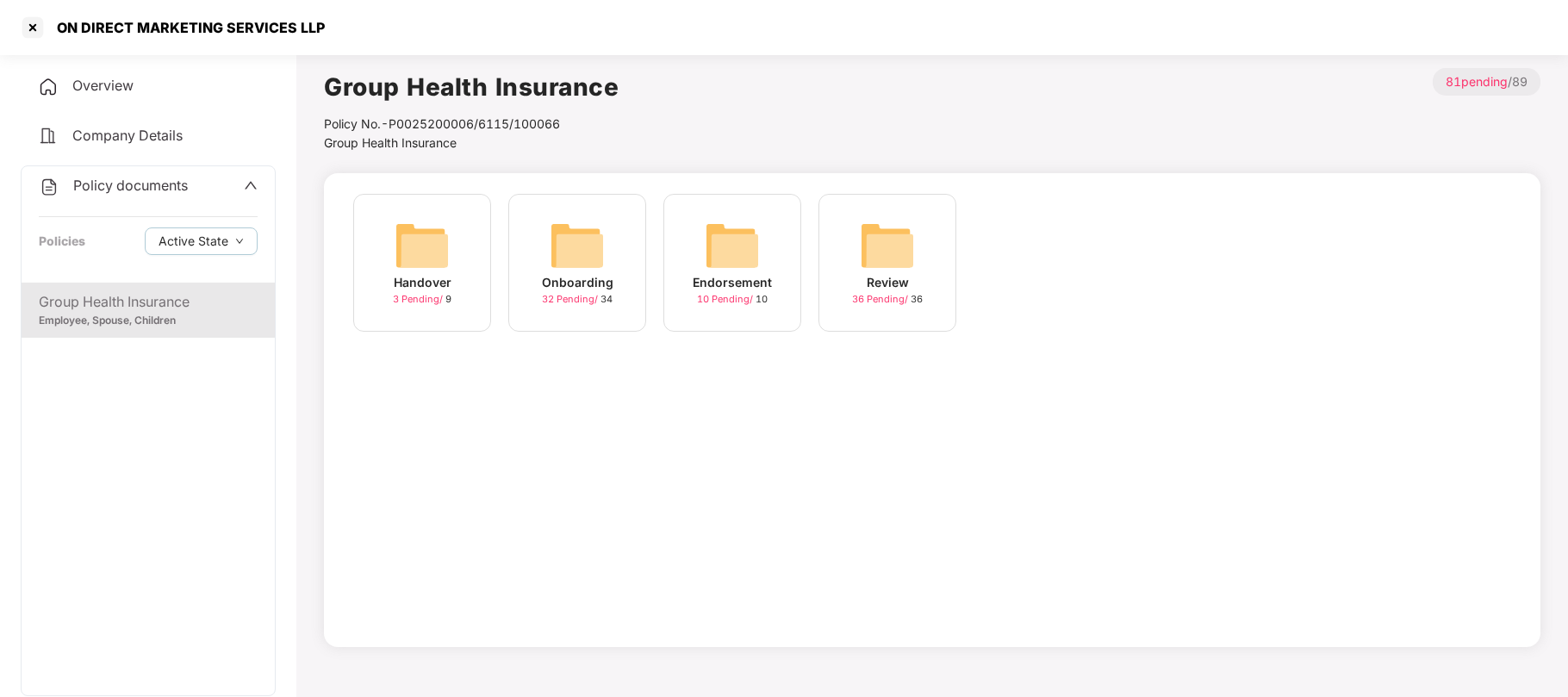
click at [558, 279] on div "Onboarding" at bounding box center [578, 282] width 71 height 19
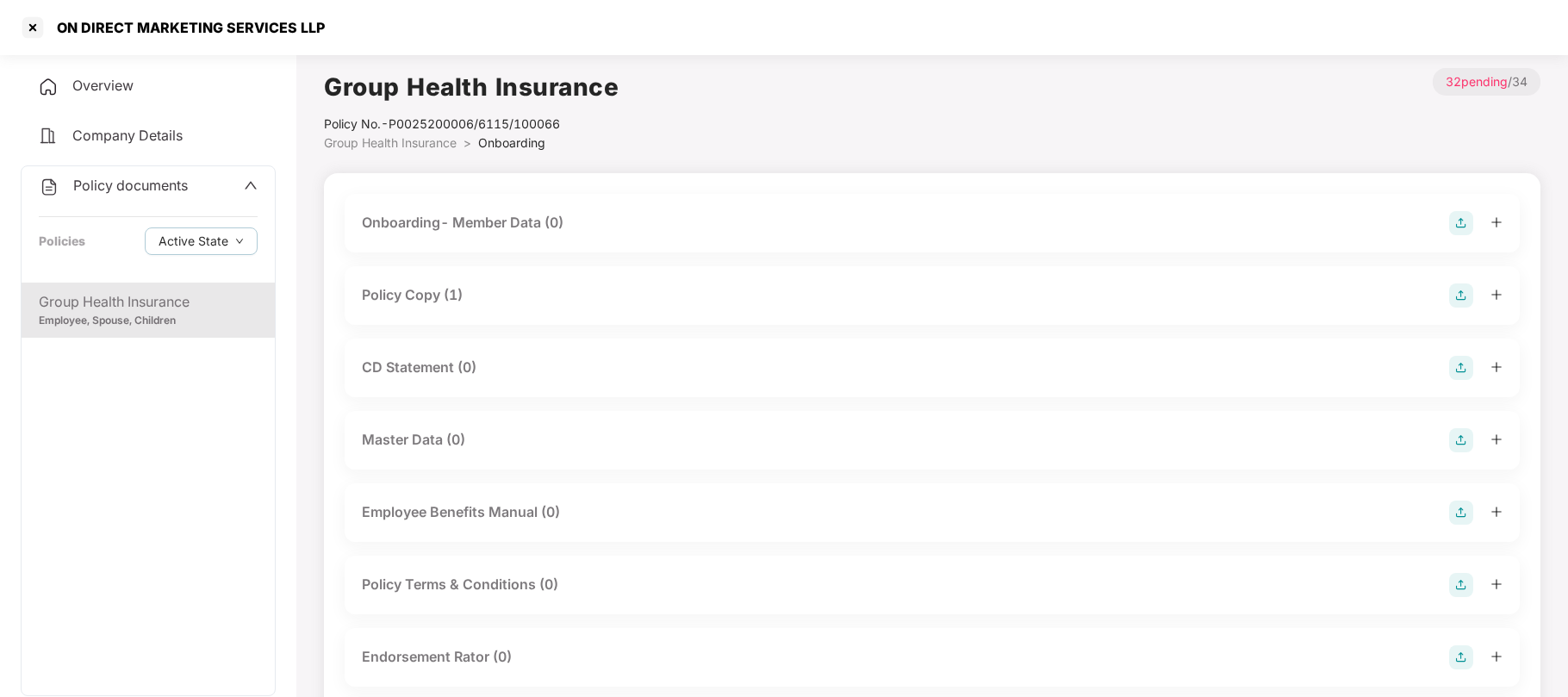
click at [453, 297] on div "Policy Copy (1)" at bounding box center [412, 295] width 101 height 21
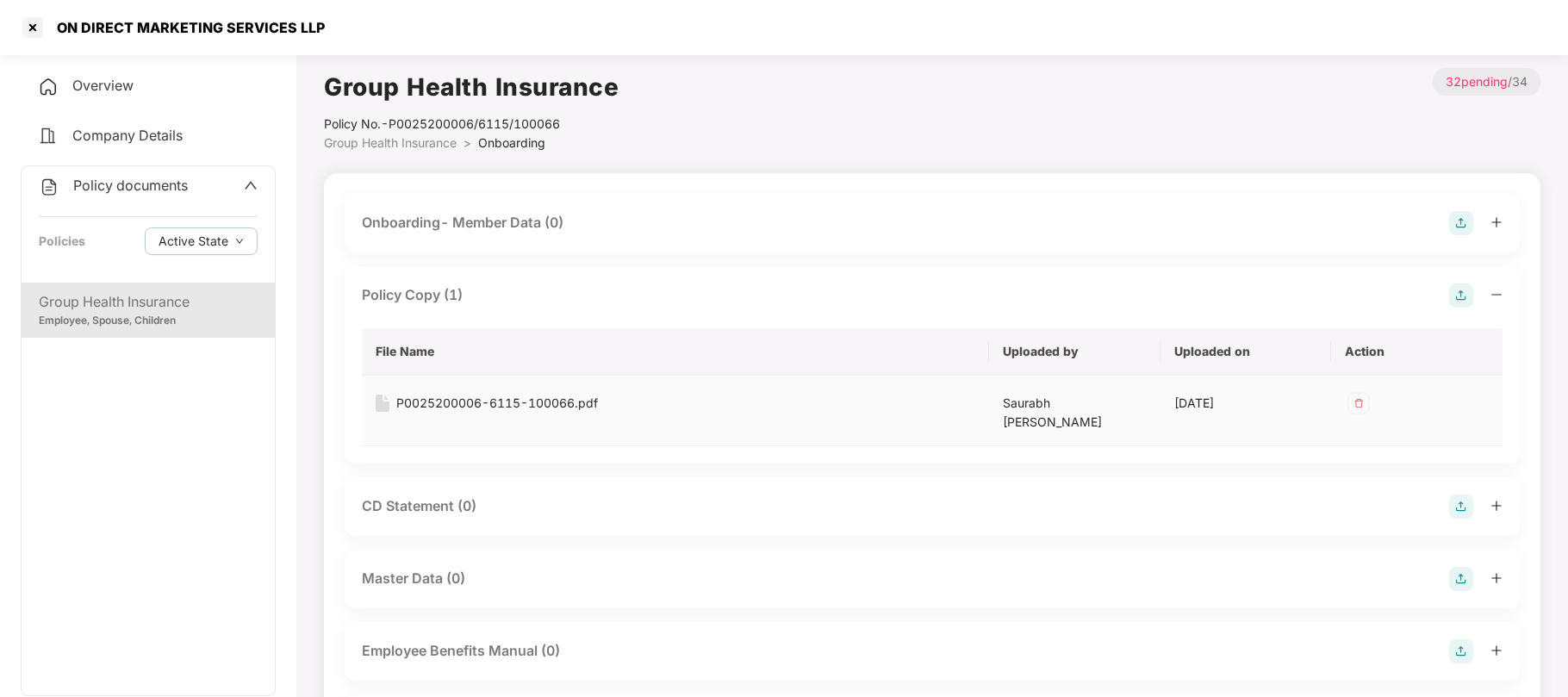
click at [501, 399] on div "P0025200006-6115-100066.pdf" at bounding box center [497, 403] width 201 height 19
drag, startPoint x: 331, startPoint y: 32, endPoint x: 59, endPoint y: 31, distance: 272.0
click at [59, 31] on div "ON DIRECT MARKETING SERVICES LLP" at bounding box center [784, 28] width 1568 height 55
copy div "ON DIRECT MARKETING SERVICES LLP"
click at [35, 21] on div at bounding box center [32, 27] width 28 height 28
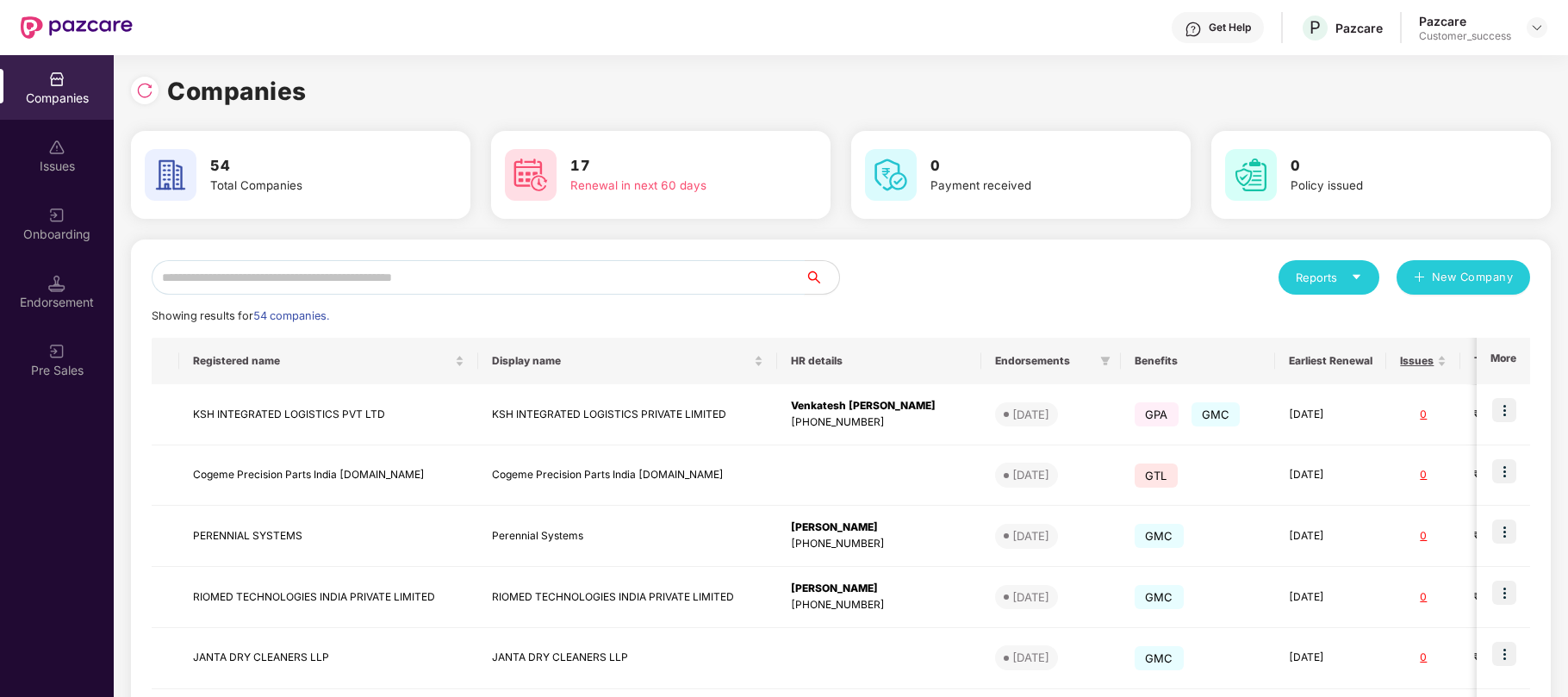
click at [407, 291] on input "text" at bounding box center [478, 277] width 653 height 35
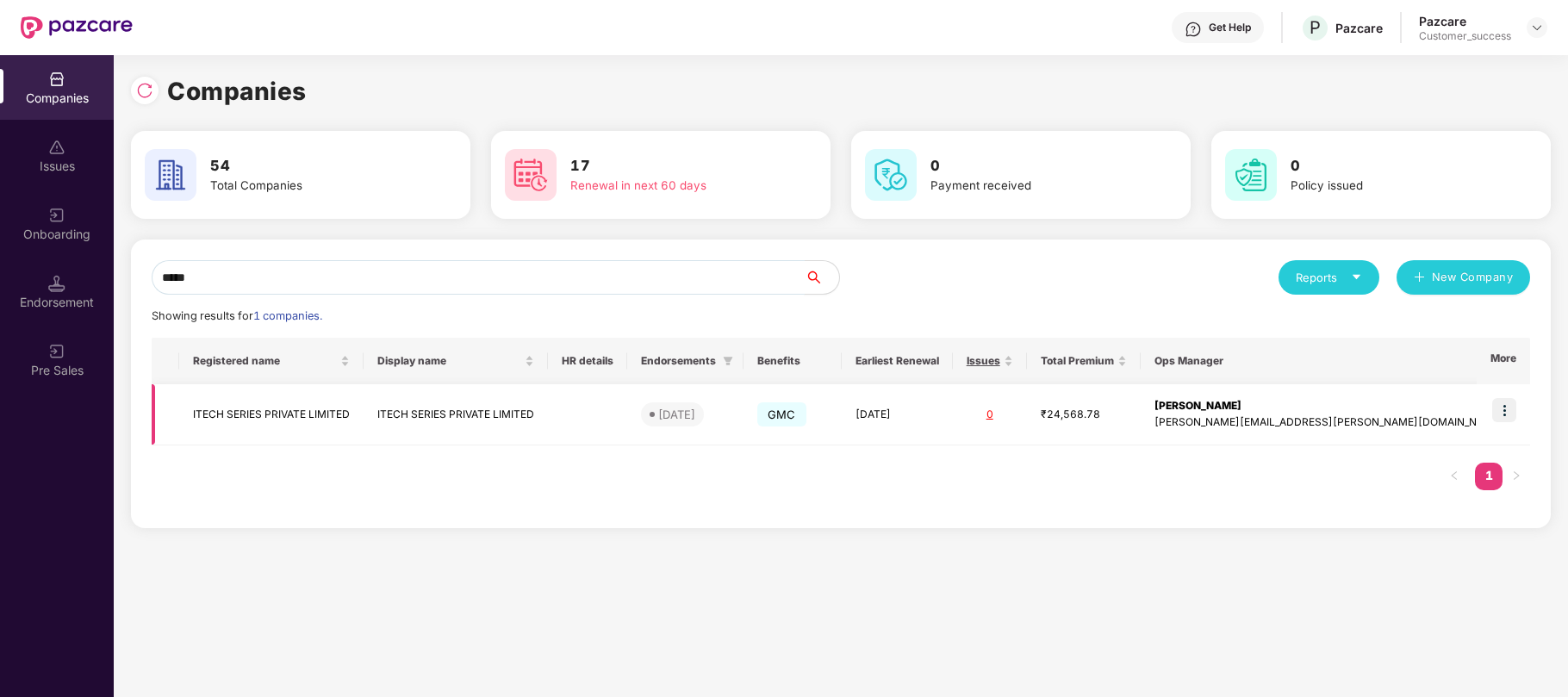
type input "*****"
click at [695, 406] on div "[DATE]" at bounding box center [677, 414] width 37 height 17
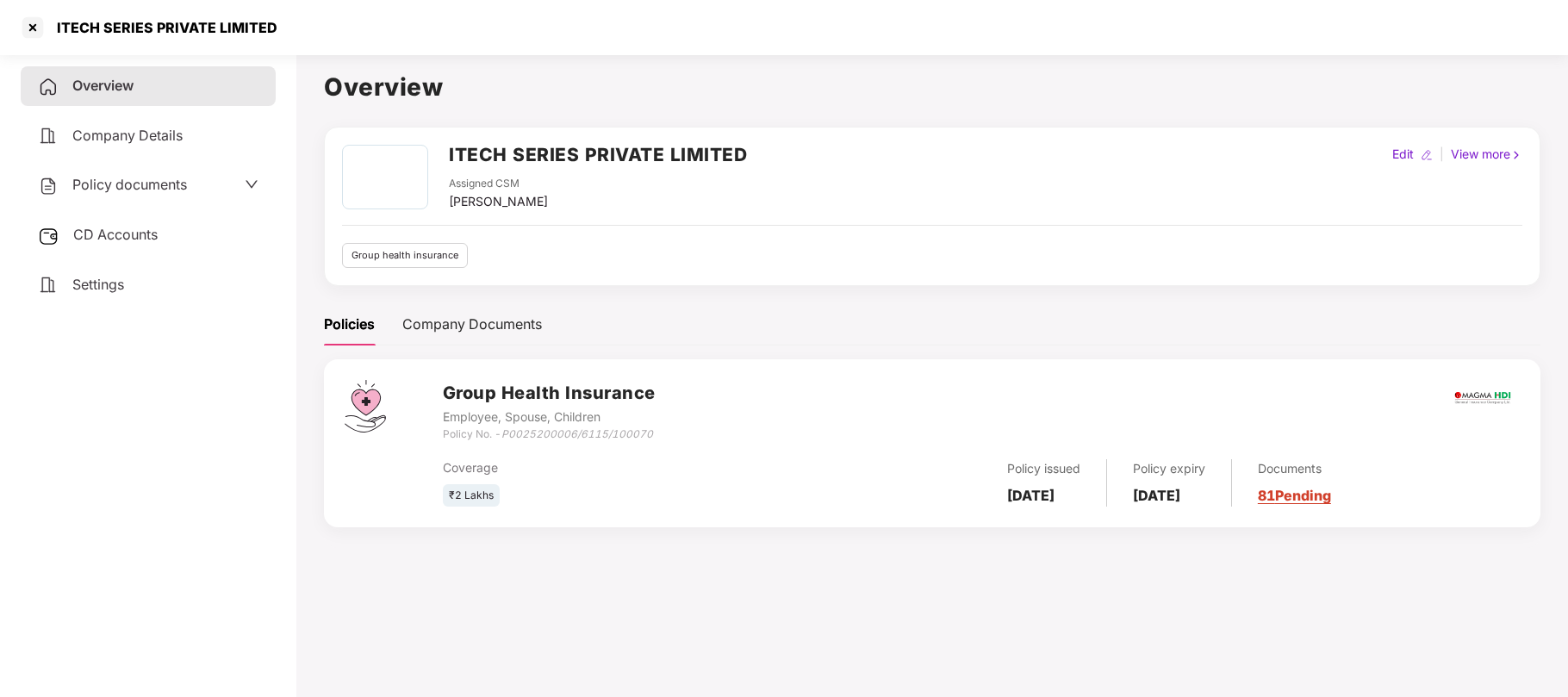
click at [146, 193] on div "Policy documents" at bounding box center [112, 184] width 149 height 22
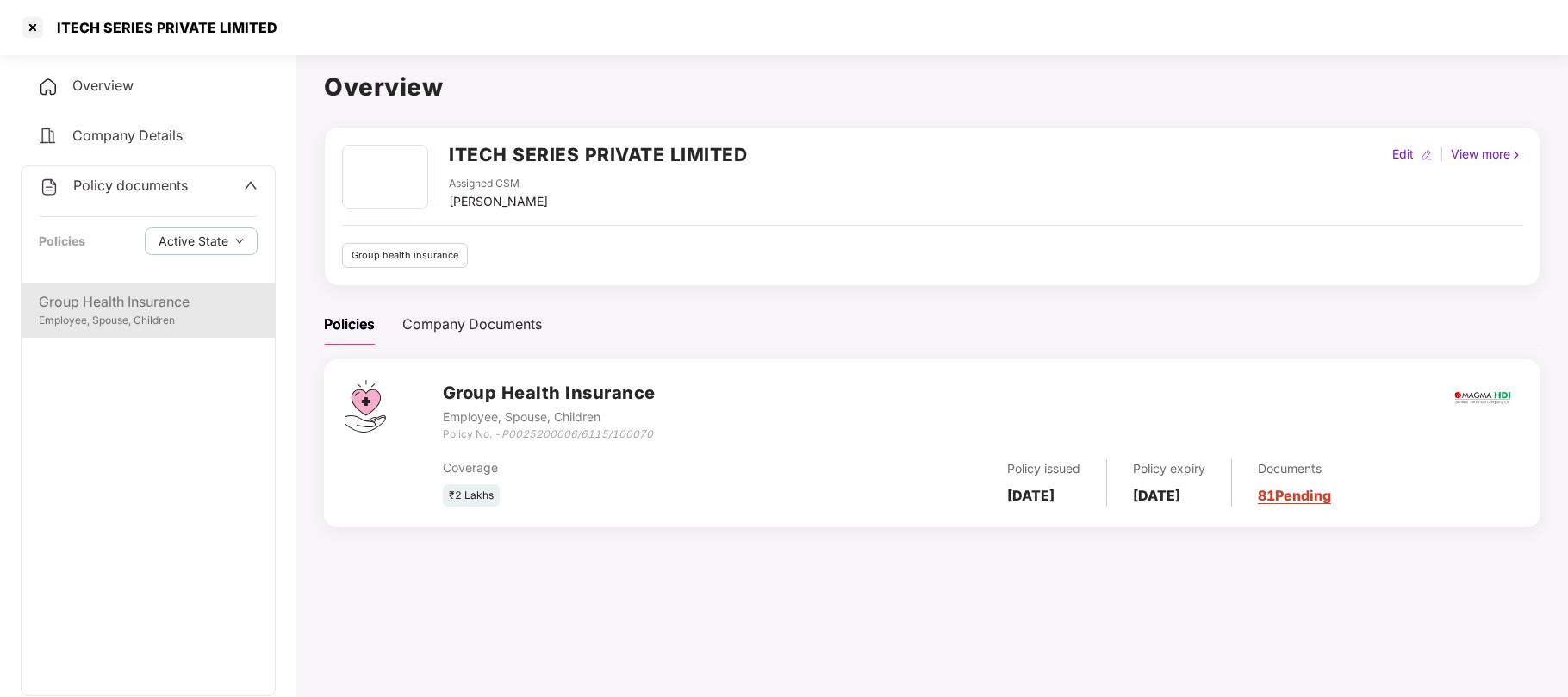
click at [109, 317] on div "Employee, Spouse, Children" at bounding box center [147, 321] width 218 height 16
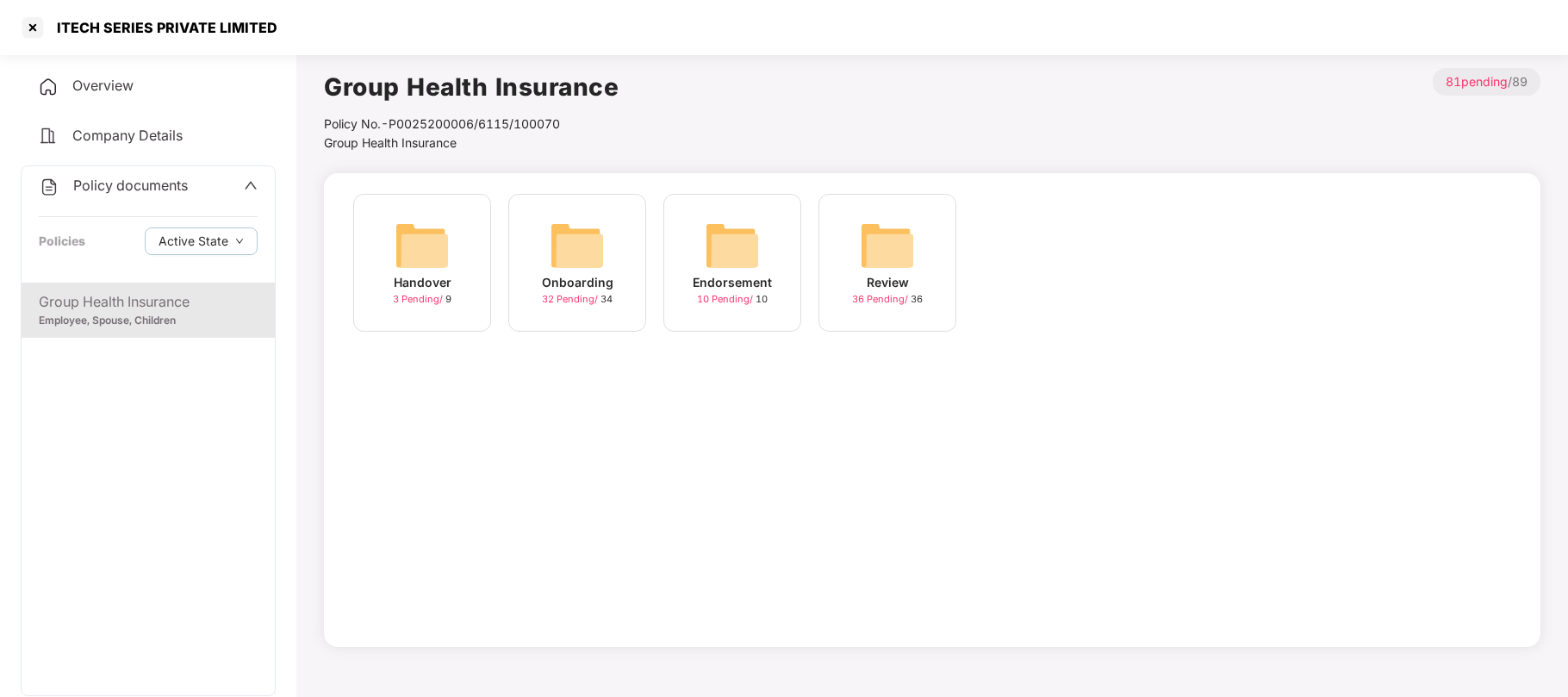
click at [598, 291] on div "Onboarding" at bounding box center [578, 282] width 71 height 19
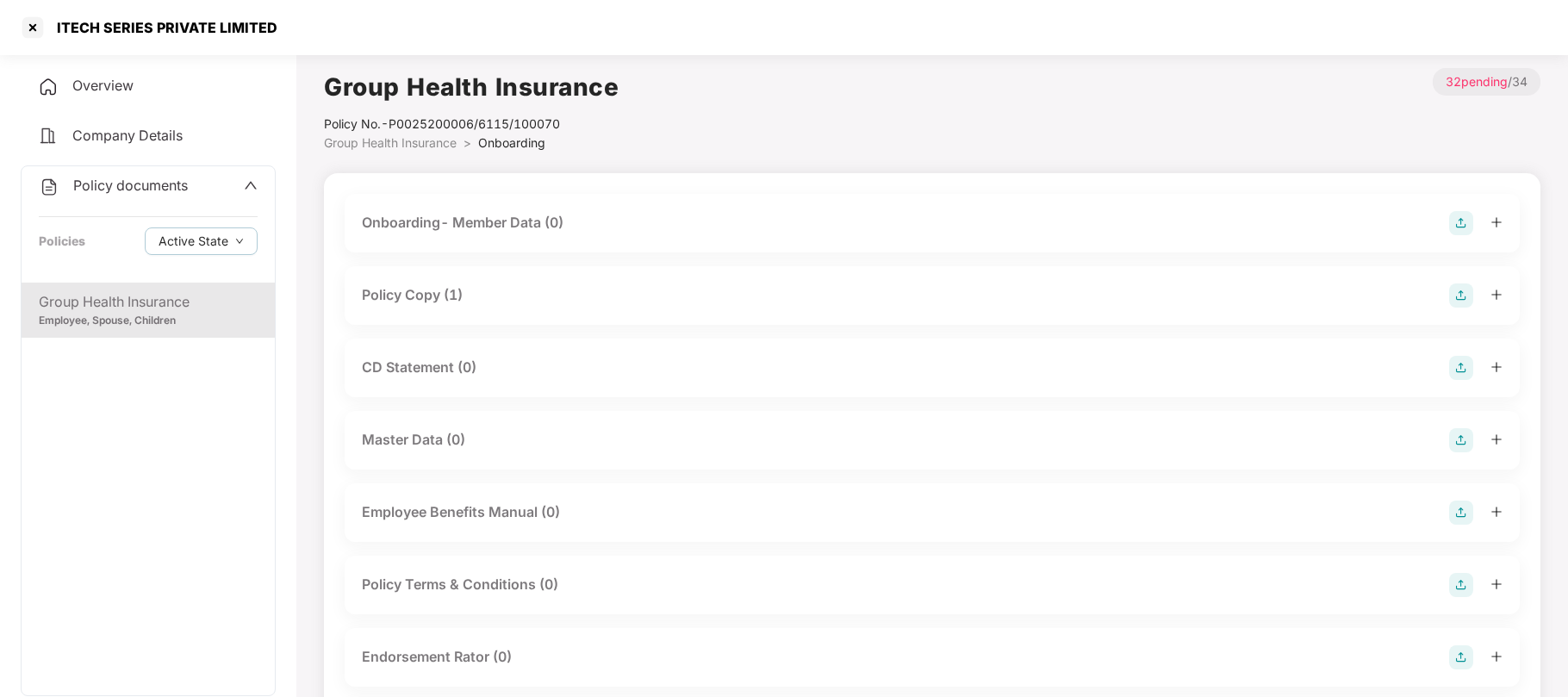
click at [434, 298] on div "Policy Copy (1)" at bounding box center [412, 295] width 101 height 21
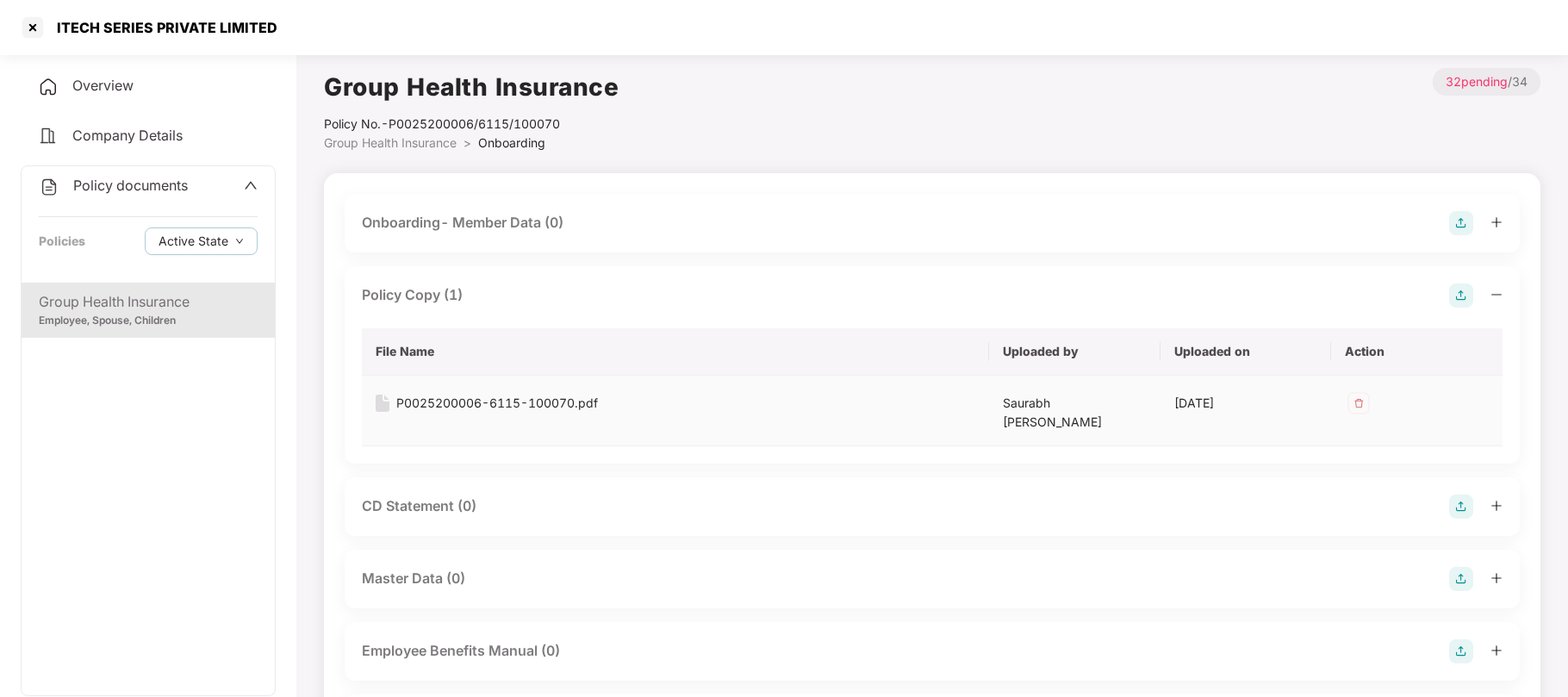
click at [455, 401] on div "P0025200006-6115-100070.pdf" at bounding box center [497, 403] width 201 height 19
drag, startPoint x: 283, startPoint y: 28, endPoint x: 57, endPoint y: 38, distance: 226.2
click at [57, 38] on div "ITECH SERIES PRIVATE LIMITED" at bounding box center [784, 28] width 1568 height 55
copy div "ITECH SERIES PRIVATE LIMITED"
click at [37, 28] on div at bounding box center [32, 27] width 28 height 28
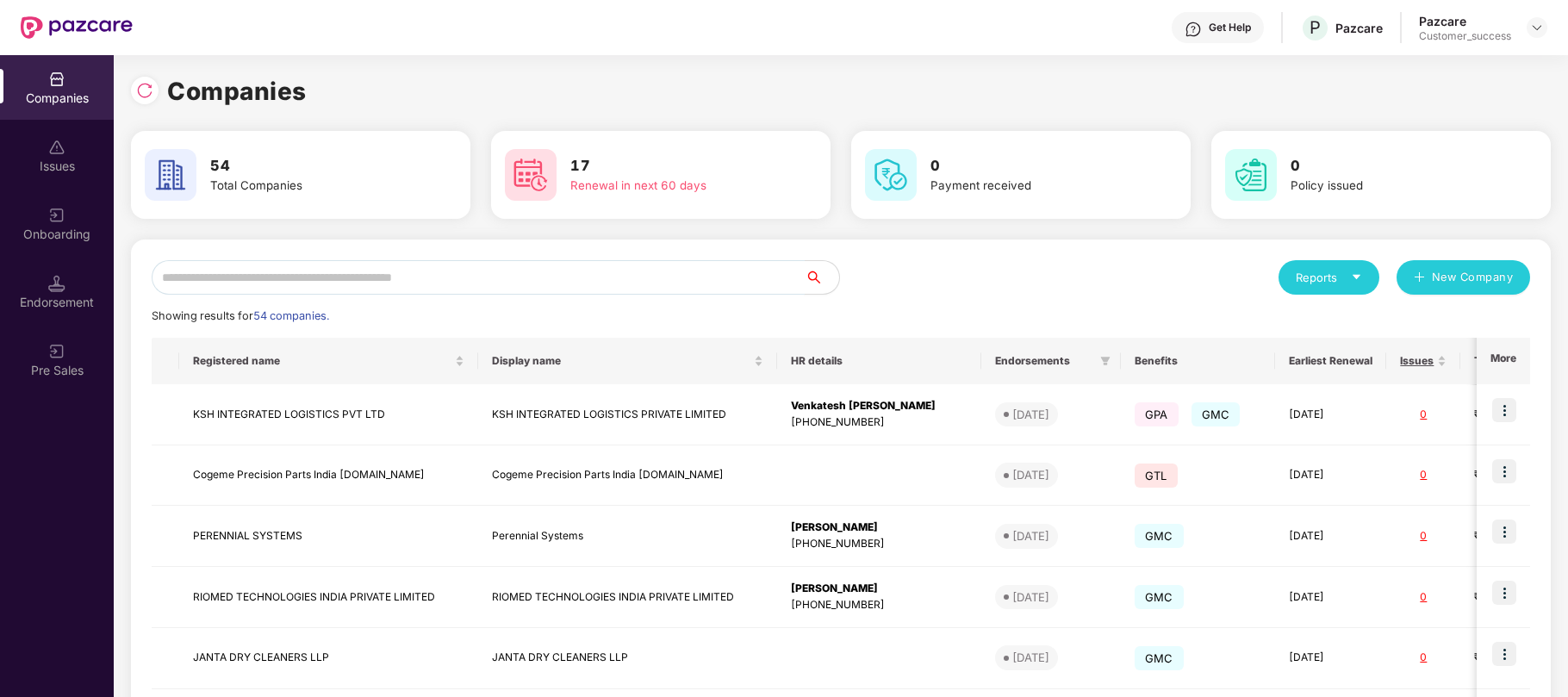
click at [372, 270] on input "text" at bounding box center [478, 277] width 653 height 35
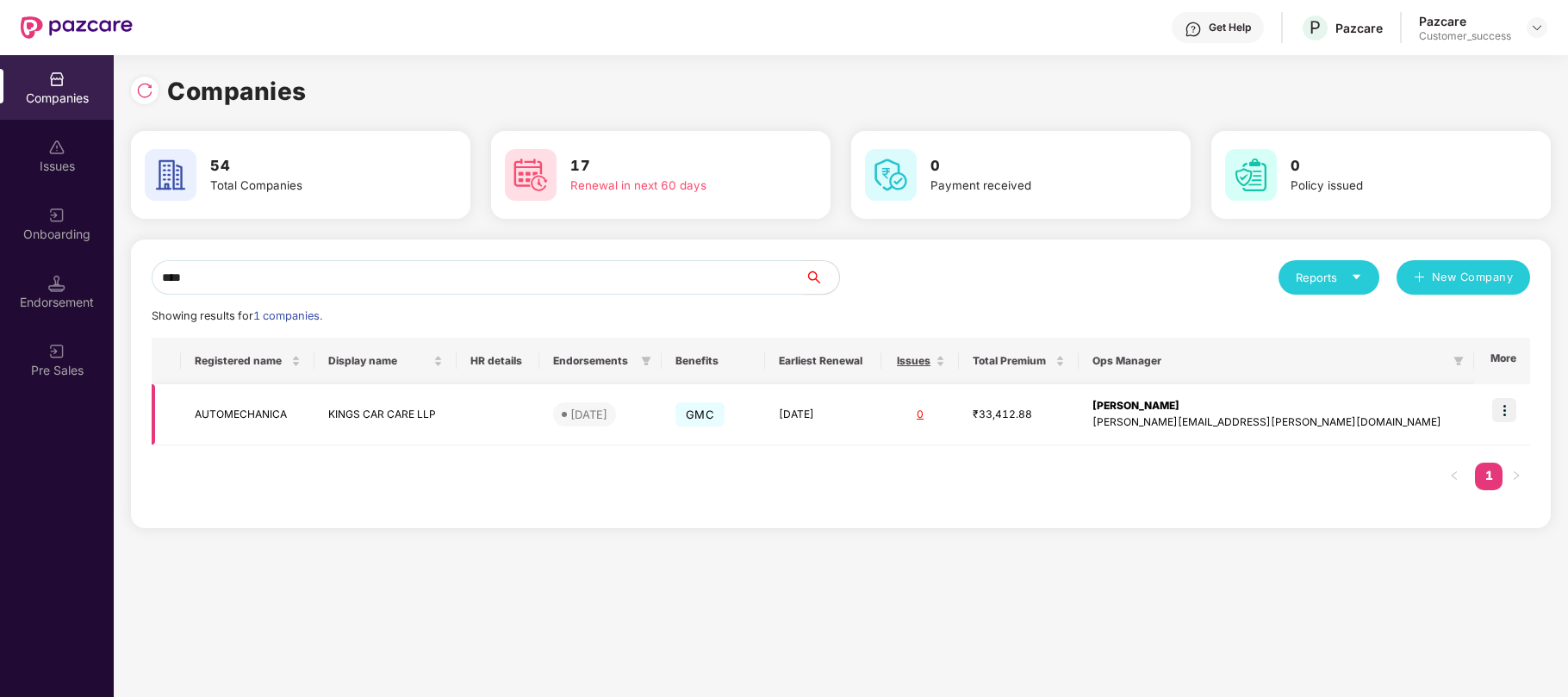
type input "****"
click at [456, 412] on td "KINGS CAR CARE LLP" at bounding box center [385, 414] width 142 height 62
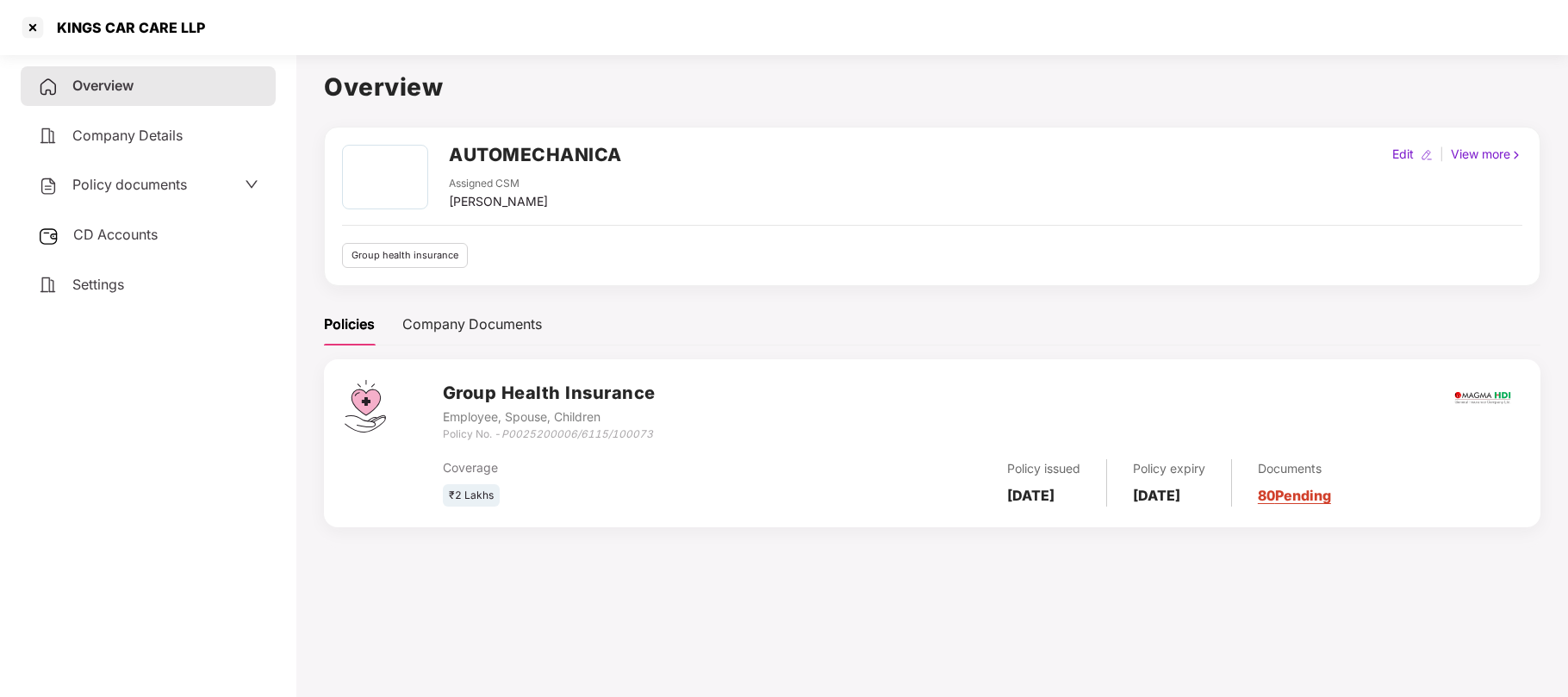
click at [215, 184] on div "Policy documents" at bounding box center [148, 184] width 220 height 22
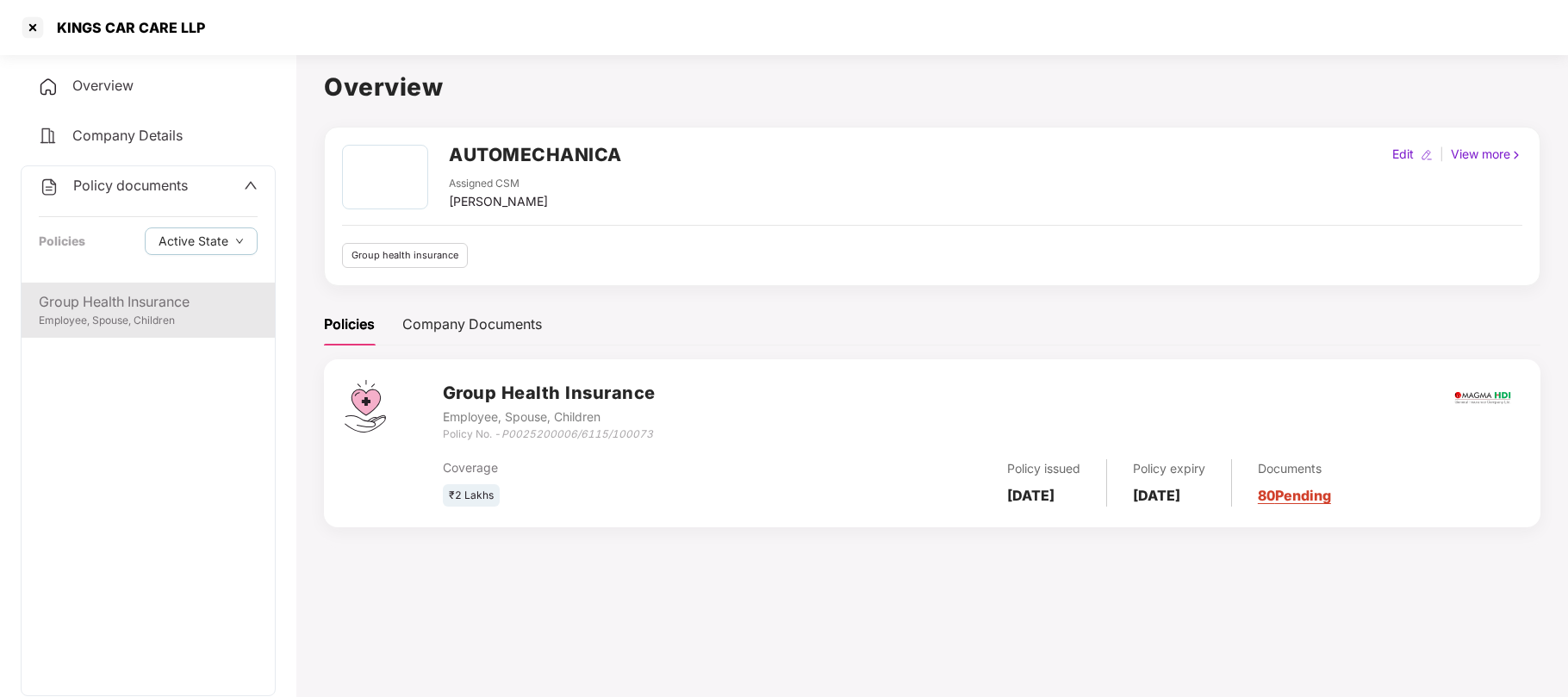
click at [115, 316] on div "Employee, Spouse, Children" at bounding box center [147, 321] width 218 height 16
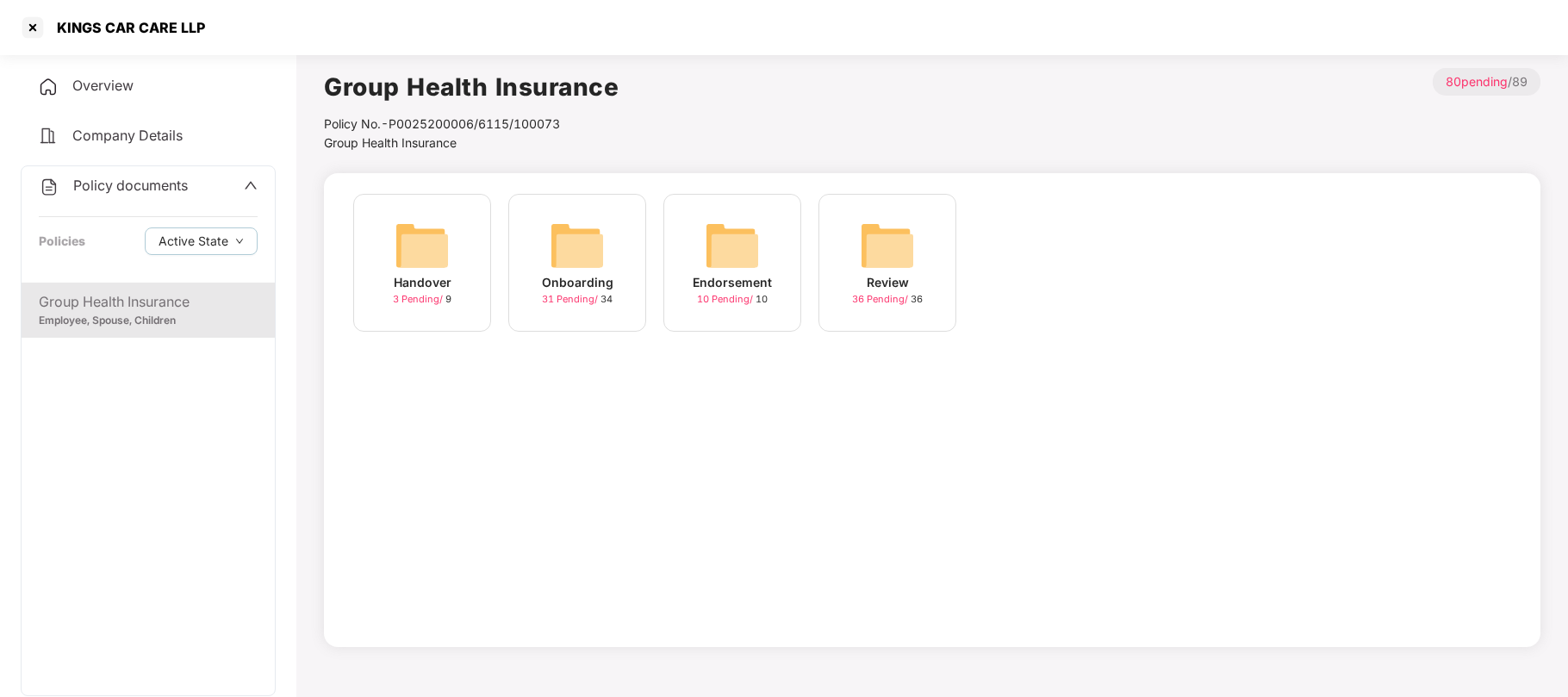
click at [559, 283] on div "Onboarding" at bounding box center [578, 282] width 71 height 19
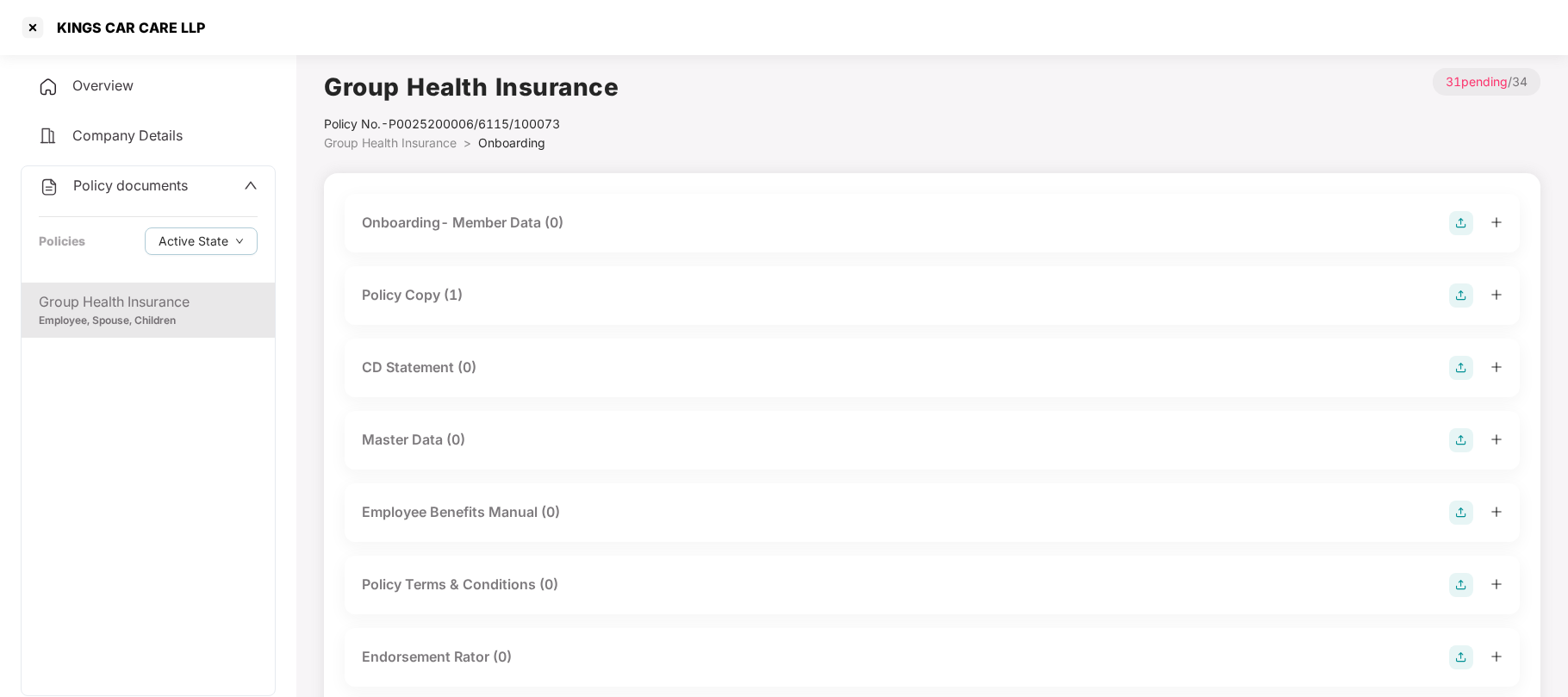
click at [447, 294] on div "Policy Copy (1)" at bounding box center [412, 295] width 101 height 21
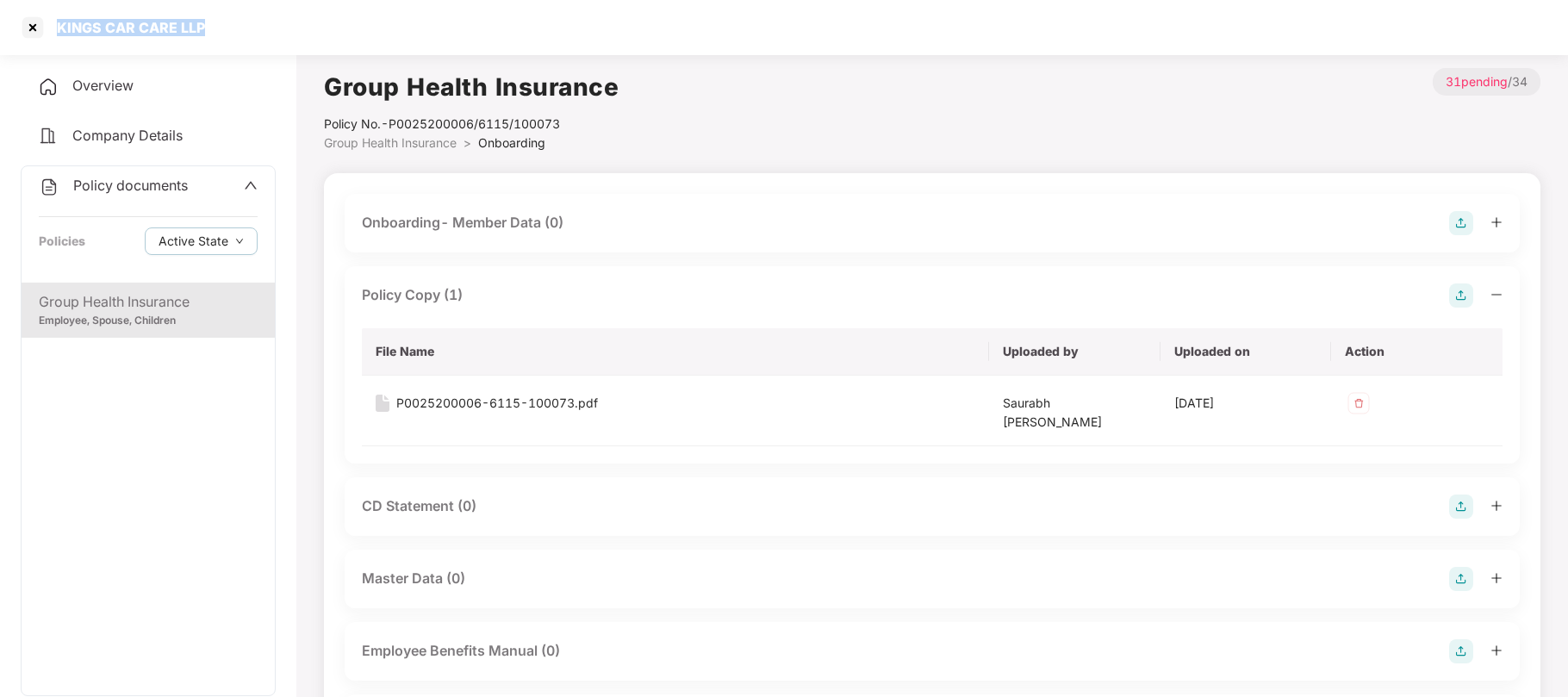
drag, startPoint x: 207, startPoint y: 24, endPoint x: 57, endPoint y: 29, distance: 150.1
click at [57, 29] on div "KINGS CAR CARE LLP" at bounding box center [784, 28] width 1568 height 55
copy div "KINGS CAR CARE LLP"
click at [456, 404] on div "P0025200006-6115-100073.pdf" at bounding box center [497, 403] width 201 height 19
click at [38, 29] on div at bounding box center [32, 27] width 28 height 28
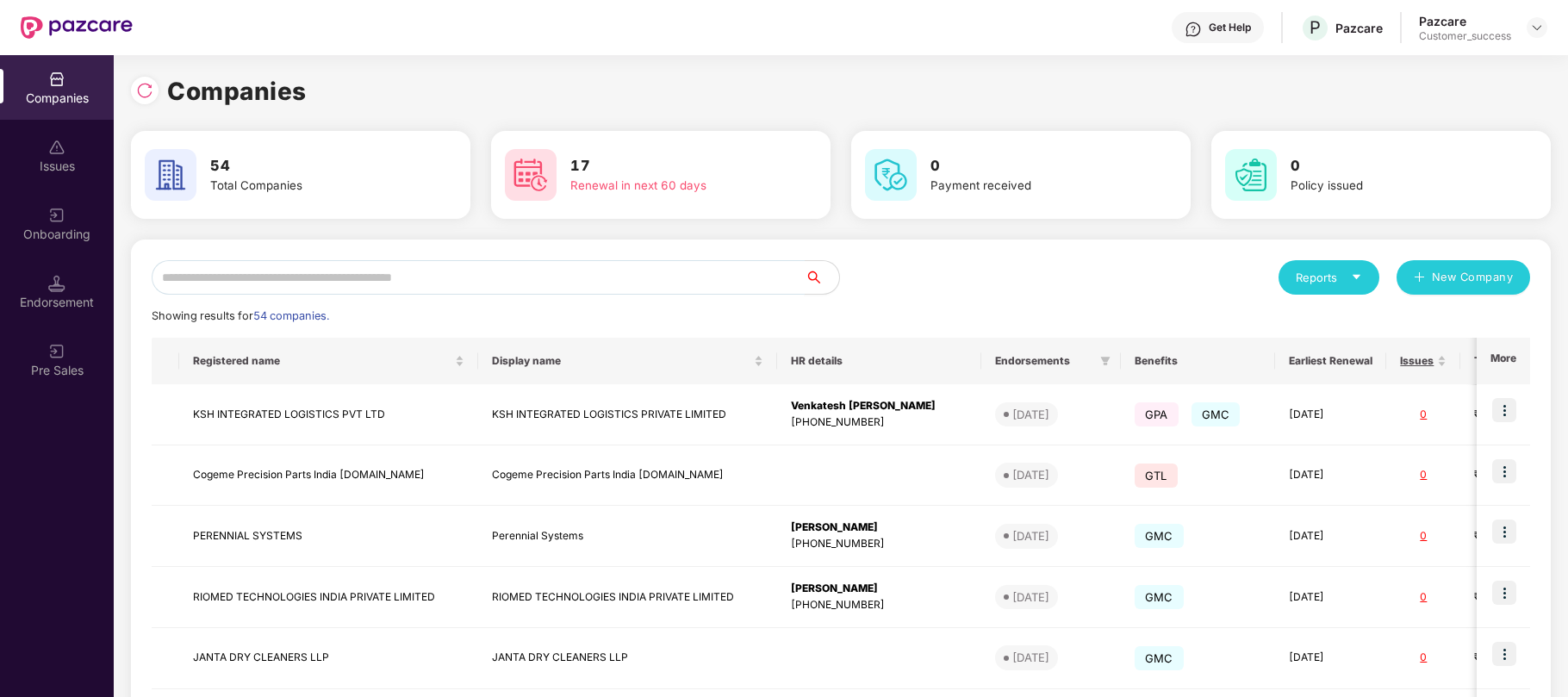
click at [521, 266] on input "text" at bounding box center [478, 277] width 653 height 35
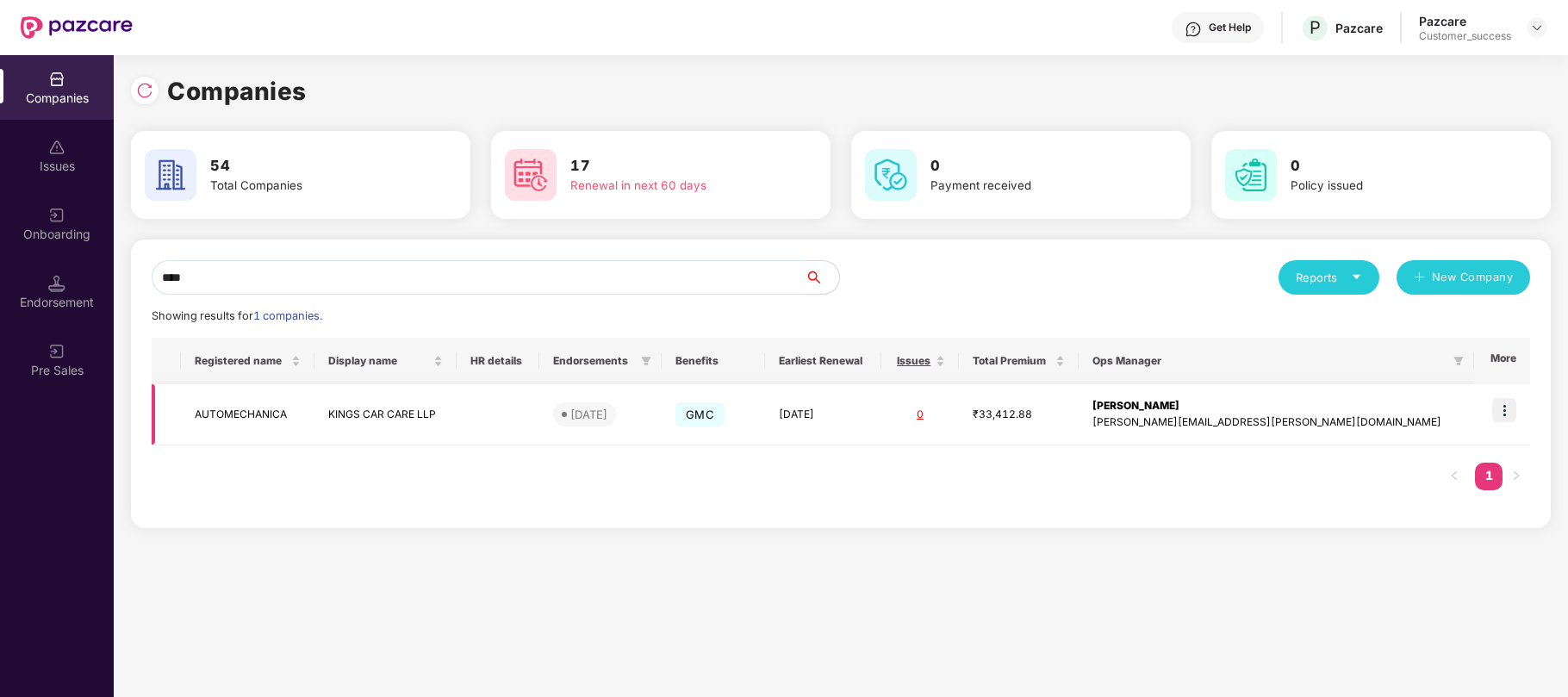
type input "****"
drag, startPoint x: 303, startPoint y: 414, endPoint x: 198, endPoint y: 410, distance: 105.1
click at [198, 410] on td "AUTOMECHANICA" at bounding box center [248, 414] width 134 height 62
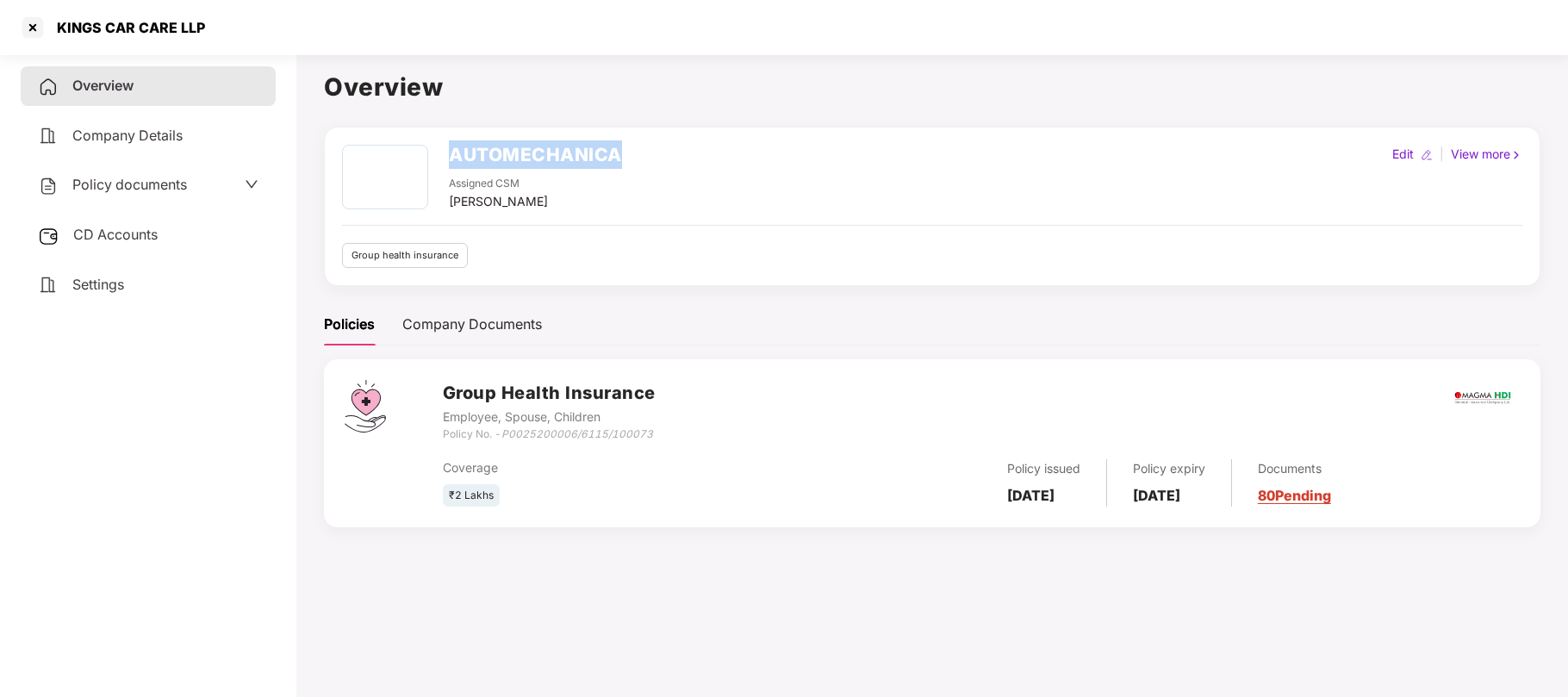
drag, startPoint x: 632, startPoint y: 155, endPoint x: 447, endPoint y: 163, distance: 185.2
click at [447, 163] on div "AUTOMECHANICA Assigned CSM Ganesh Nikam Edit | View more" at bounding box center [932, 177] width 1180 height 66
copy h2 "AUTOMECHANICA"
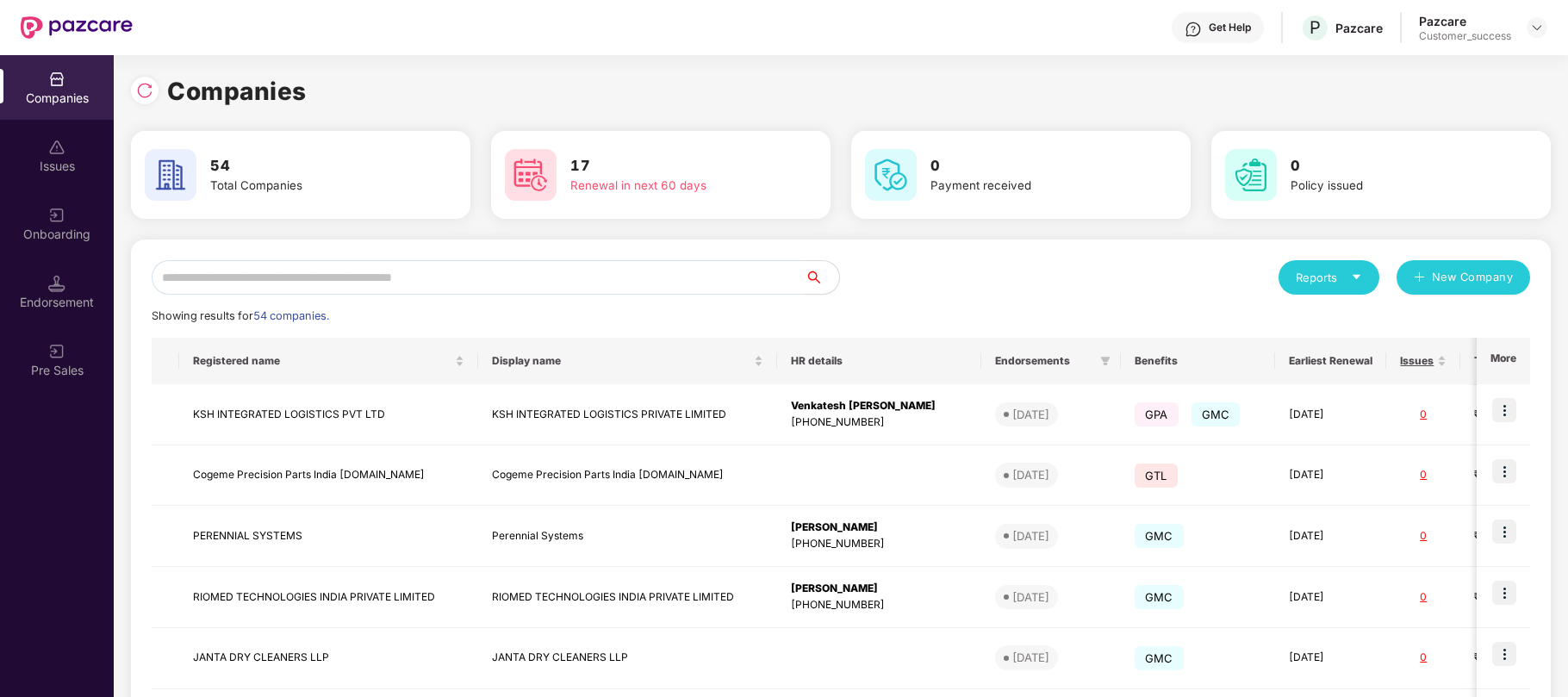
click at [382, 272] on input "text" at bounding box center [478, 277] width 653 height 35
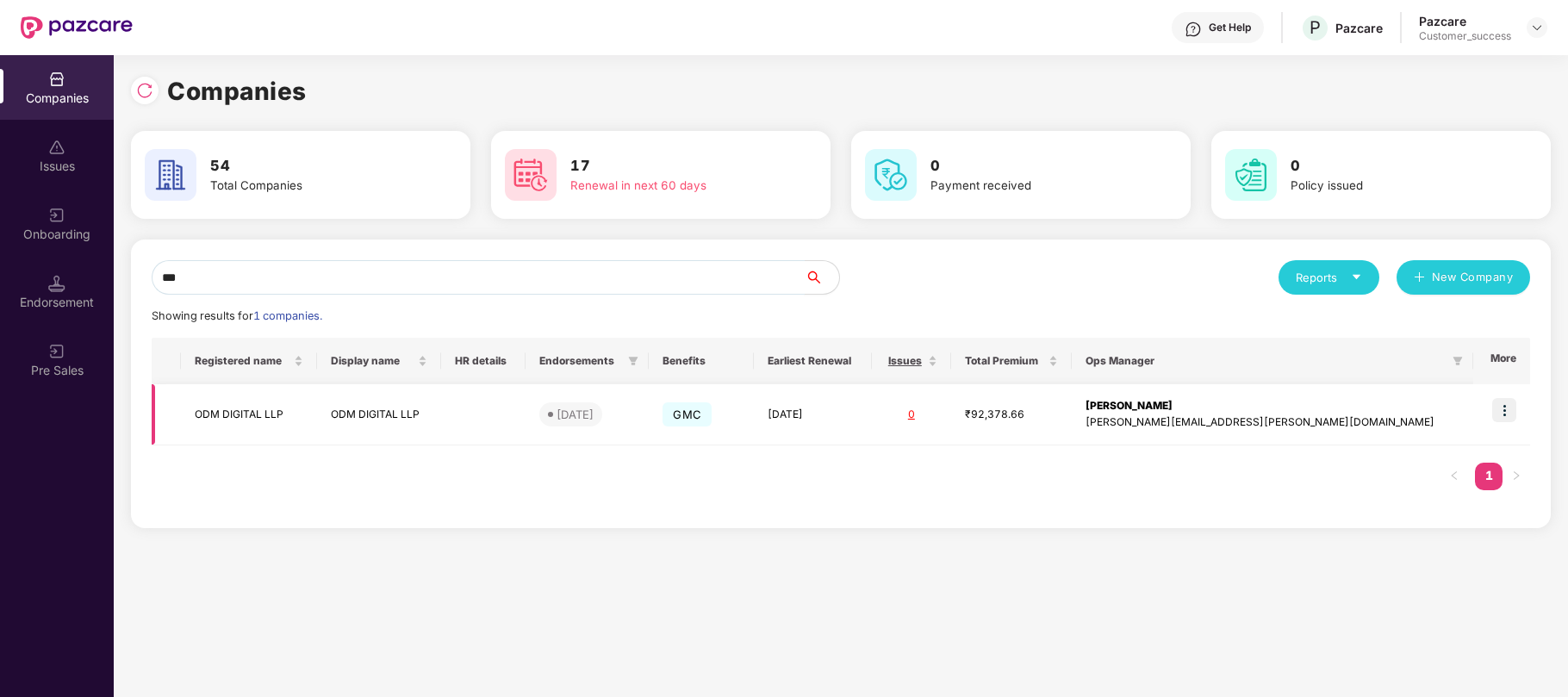
type input "***"
click at [423, 419] on td "ODM DIGITAL LLP" at bounding box center [379, 414] width 124 height 62
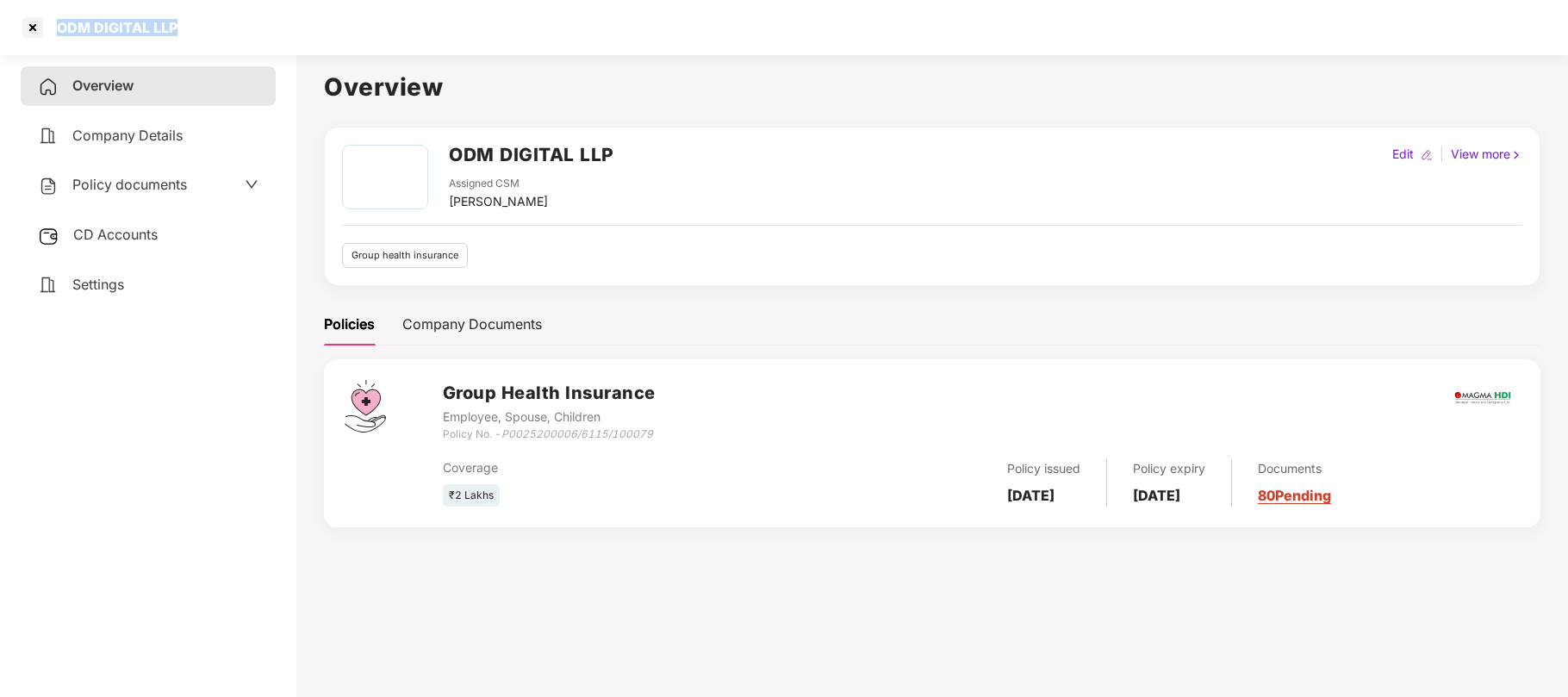
drag, startPoint x: 177, startPoint y: 32, endPoint x: 55, endPoint y: 29, distance: 122.0
click at [55, 29] on div "ODM DIGITAL LLP" at bounding box center [784, 28] width 1568 height 55
click at [157, 184] on span "Policy documents" at bounding box center [129, 184] width 115 height 17
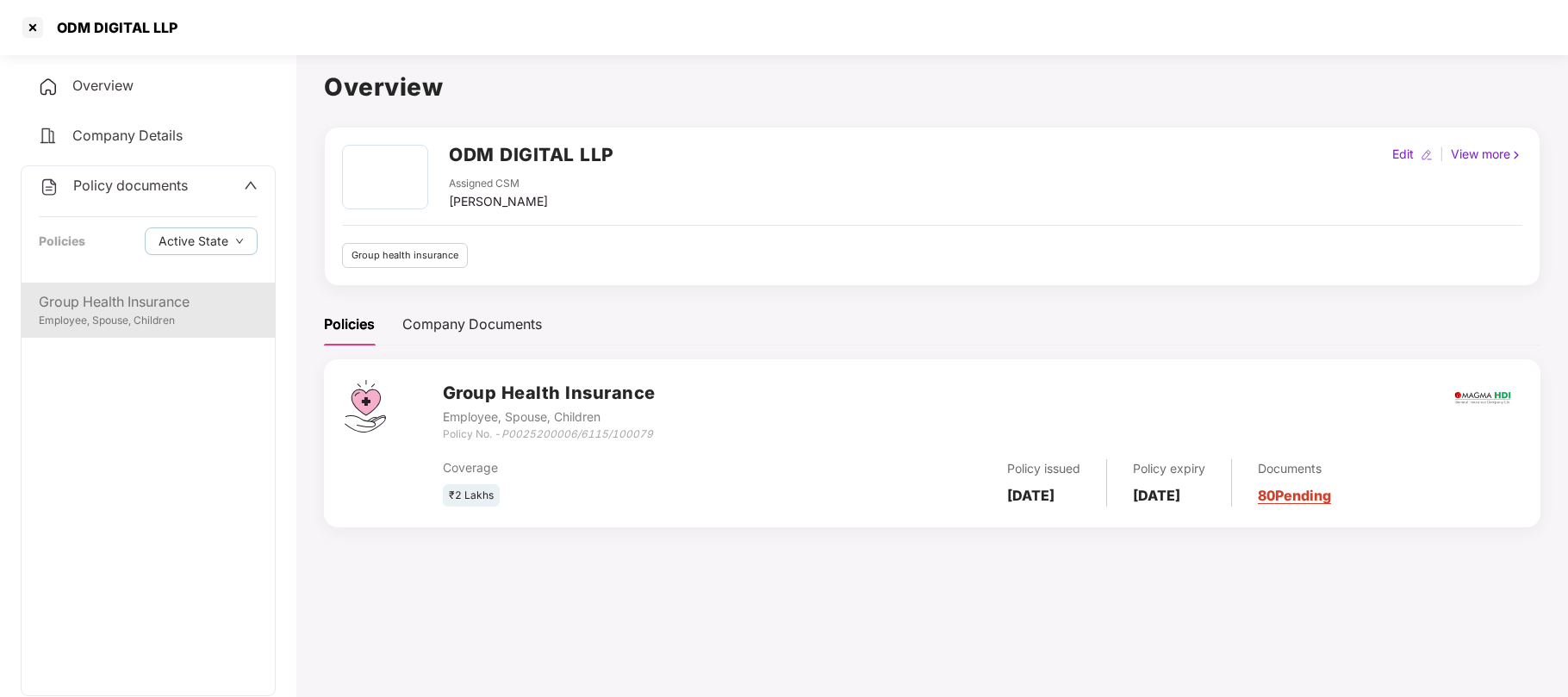
click at [119, 308] on div "Group Health Insurance" at bounding box center [147, 302] width 218 height 21
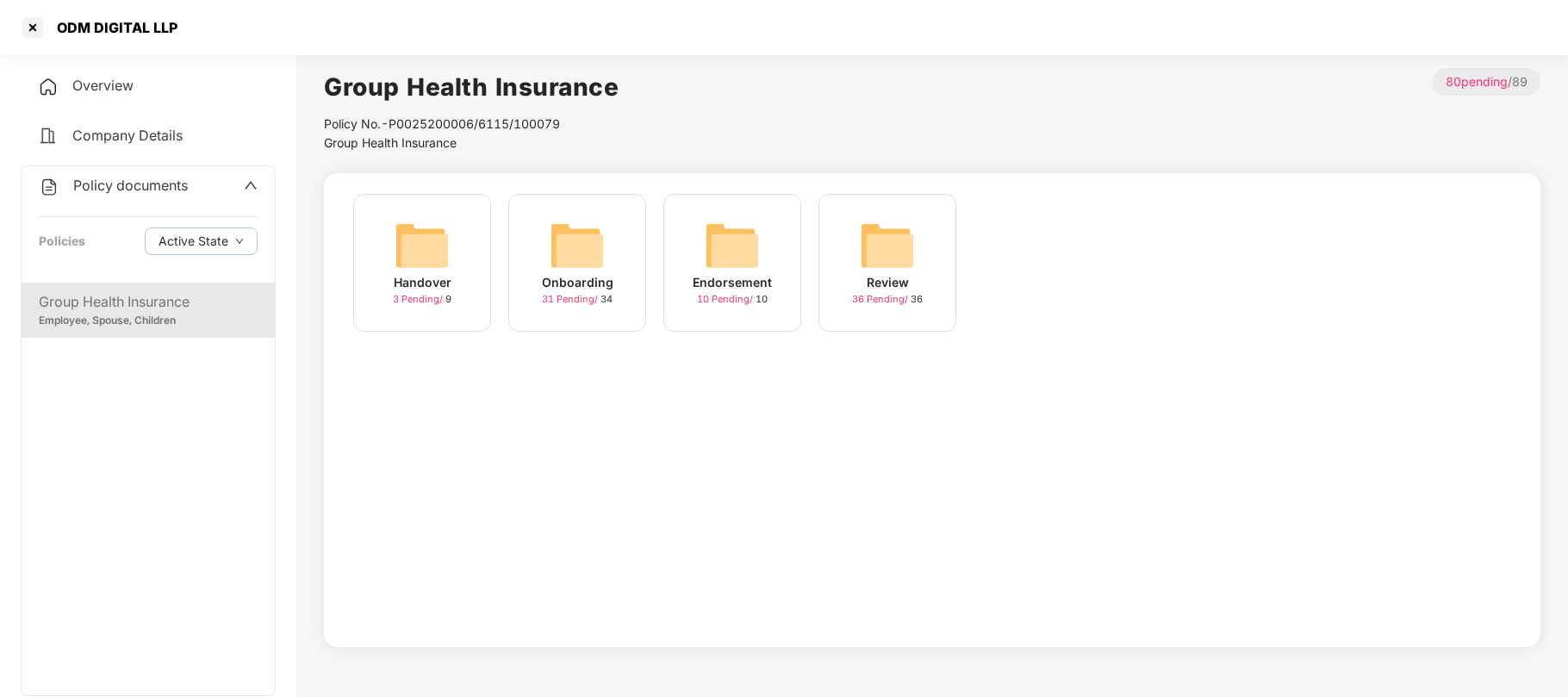
click at [587, 292] on div "31 Pending / 34" at bounding box center [577, 299] width 70 height 14
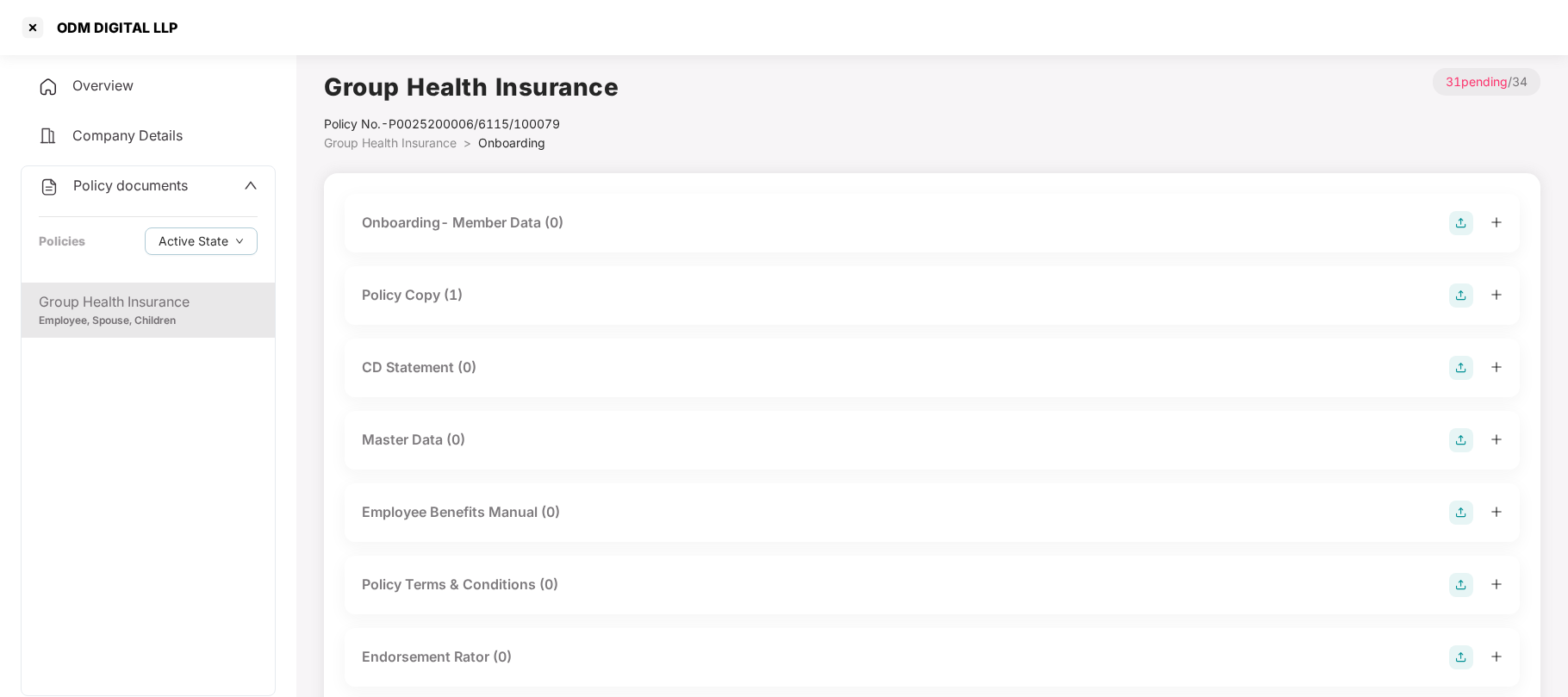
click at [441, 297] on div "Policy Copy (1)" at bounding box center [412, 295] width 101 height 21
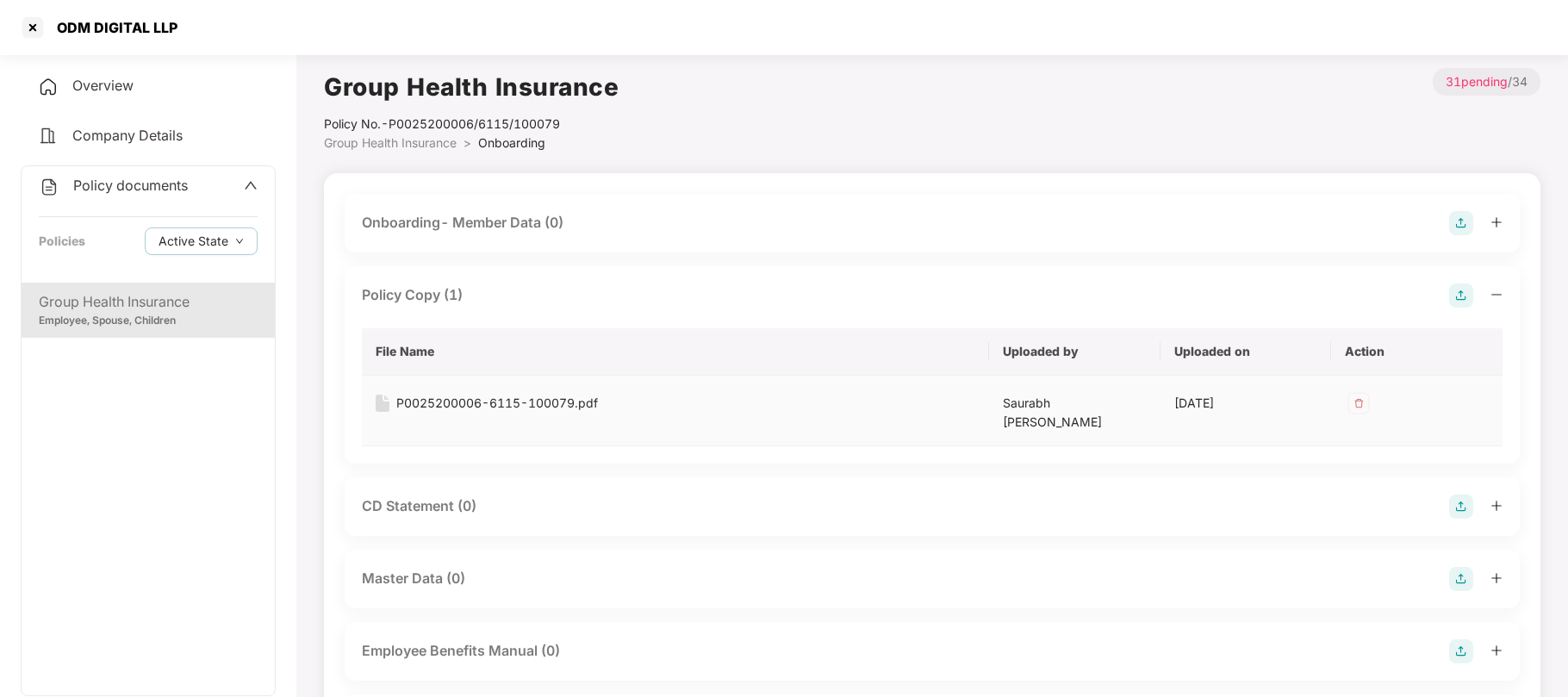
click at [458, 404] on div "P0025200006-6115-100079.pdf" at bounding box center [497, 403] width 201 height 19
click at [31, 26] on div at bounding box center [32, 27] width 28 height 28
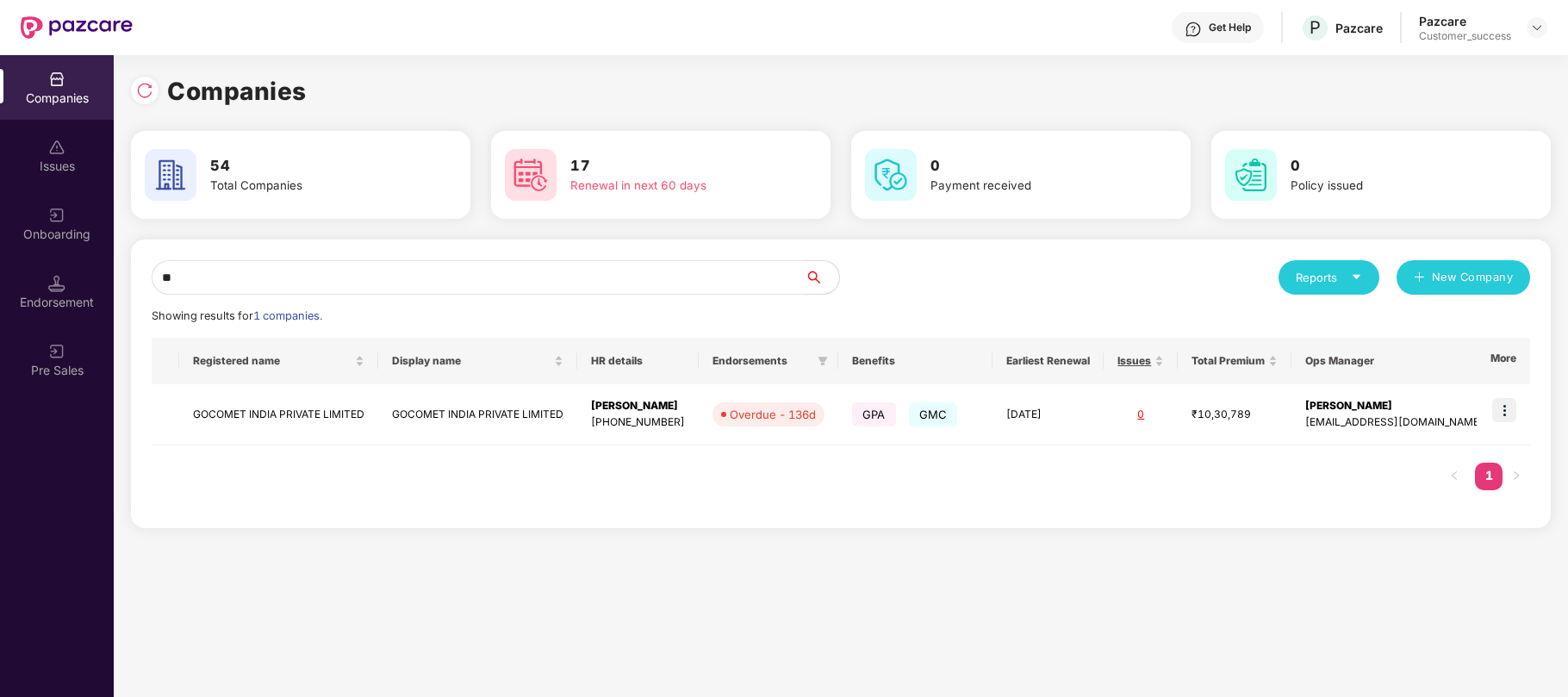
type input "*"
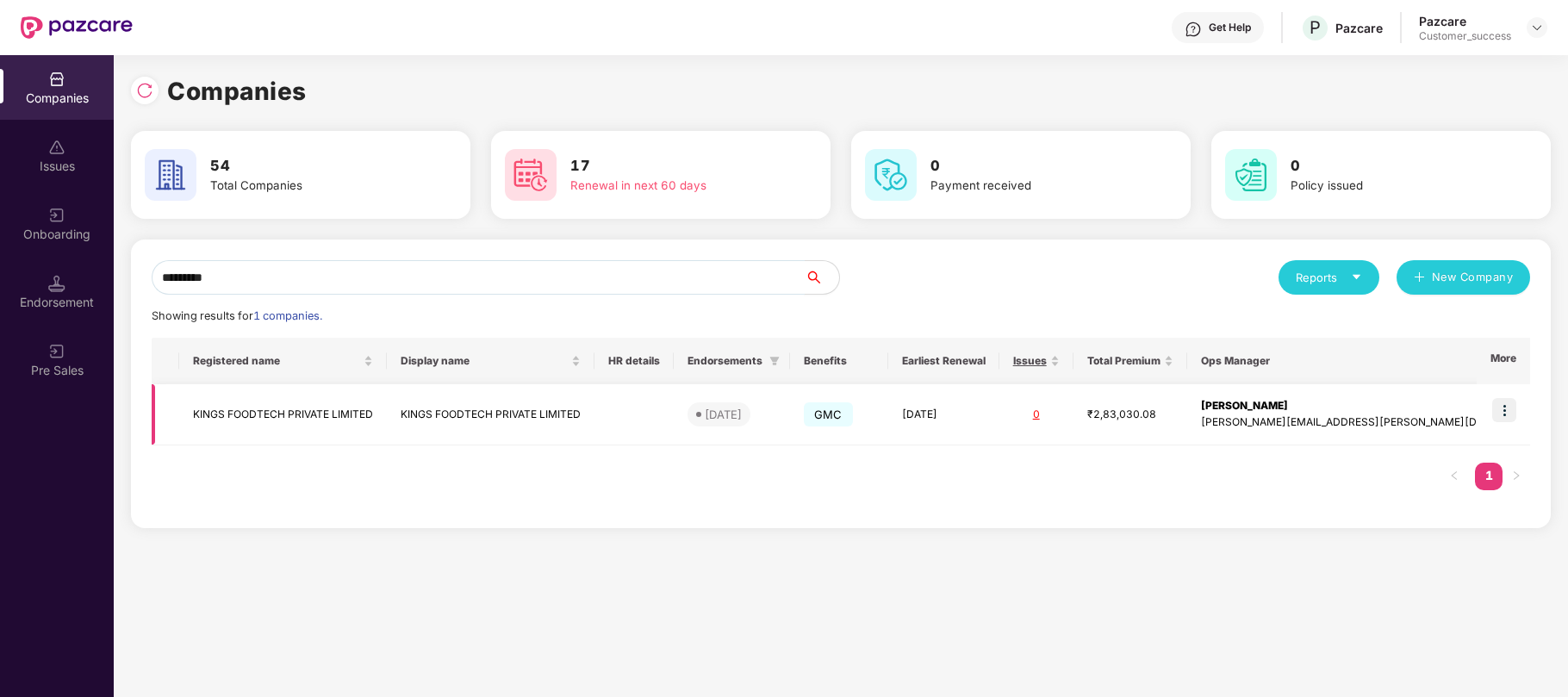
type input "*********"
click at [553, 410] on td "KINGS FOODTECH PRIVATE LIMITED" at bounding box center [490, 414] width 208 height 62
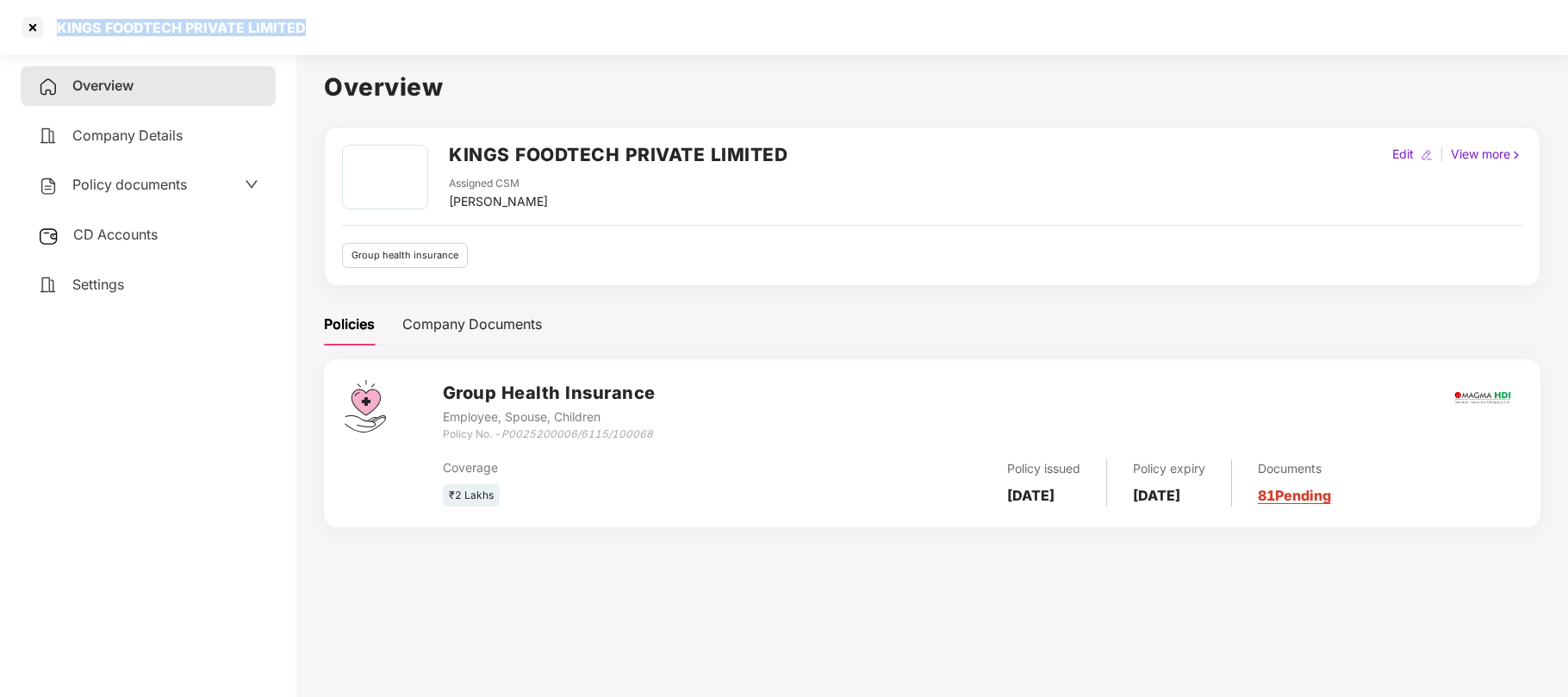
drag, startPoint x: 310, startPoint y: 32, endPoint x: 57, endPoint y: 38, distance: 253.1
click at [57, 38] on div "KINGS FOODTECH PRIVATE LIMITED" at bounding box center [784, 28] width 1568 height 55
click at [152, 176] on span "Policy documents" at bounding box center [129, 184] width 115 height 17
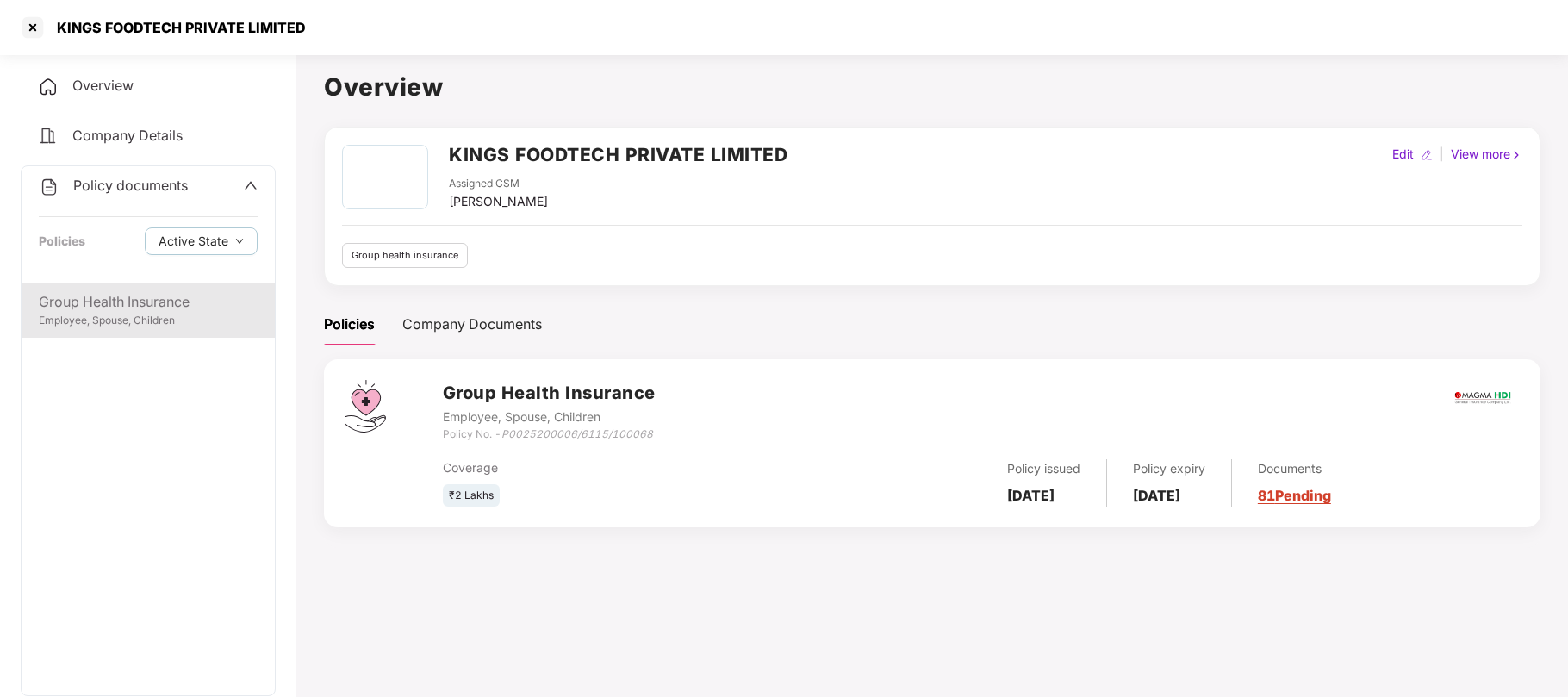
click at [111, 303] on div "Group Health Insurance" at bounding box center [147, 302] width 218 height 21
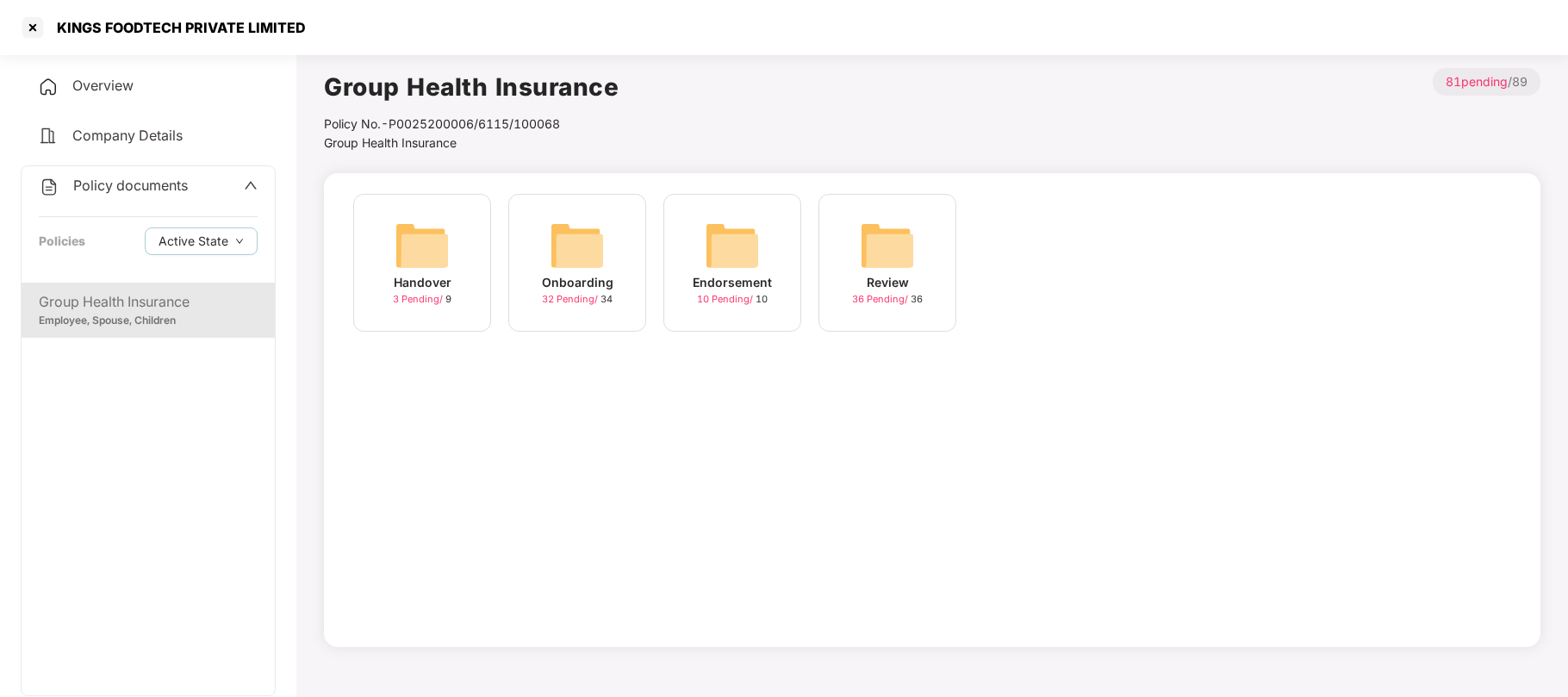
click at [562, 274] on div "Onboarding" at bounding box center [578, 282] width 71 height 19
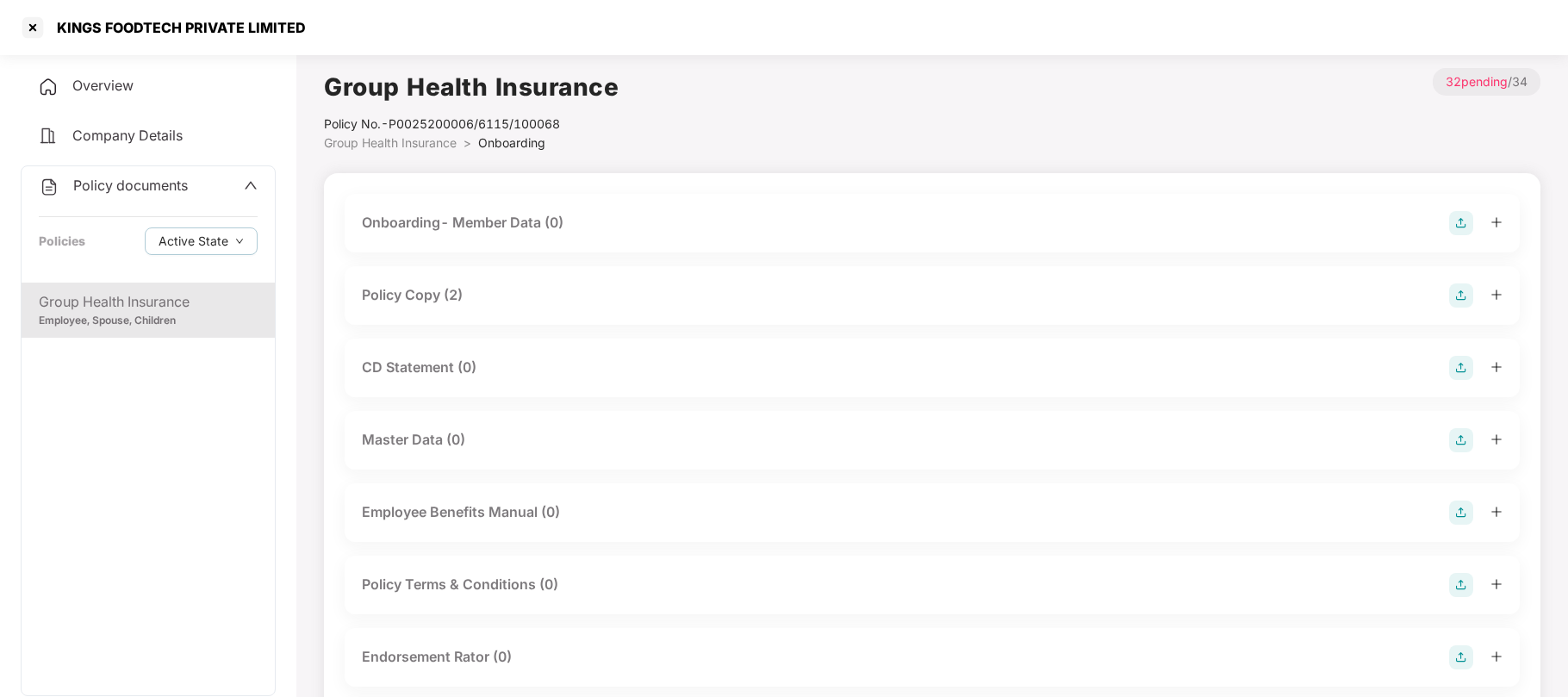
click at [443, 298] on div "Policy Copy (2)" at bounding box center [412, 295] width 101 height 21
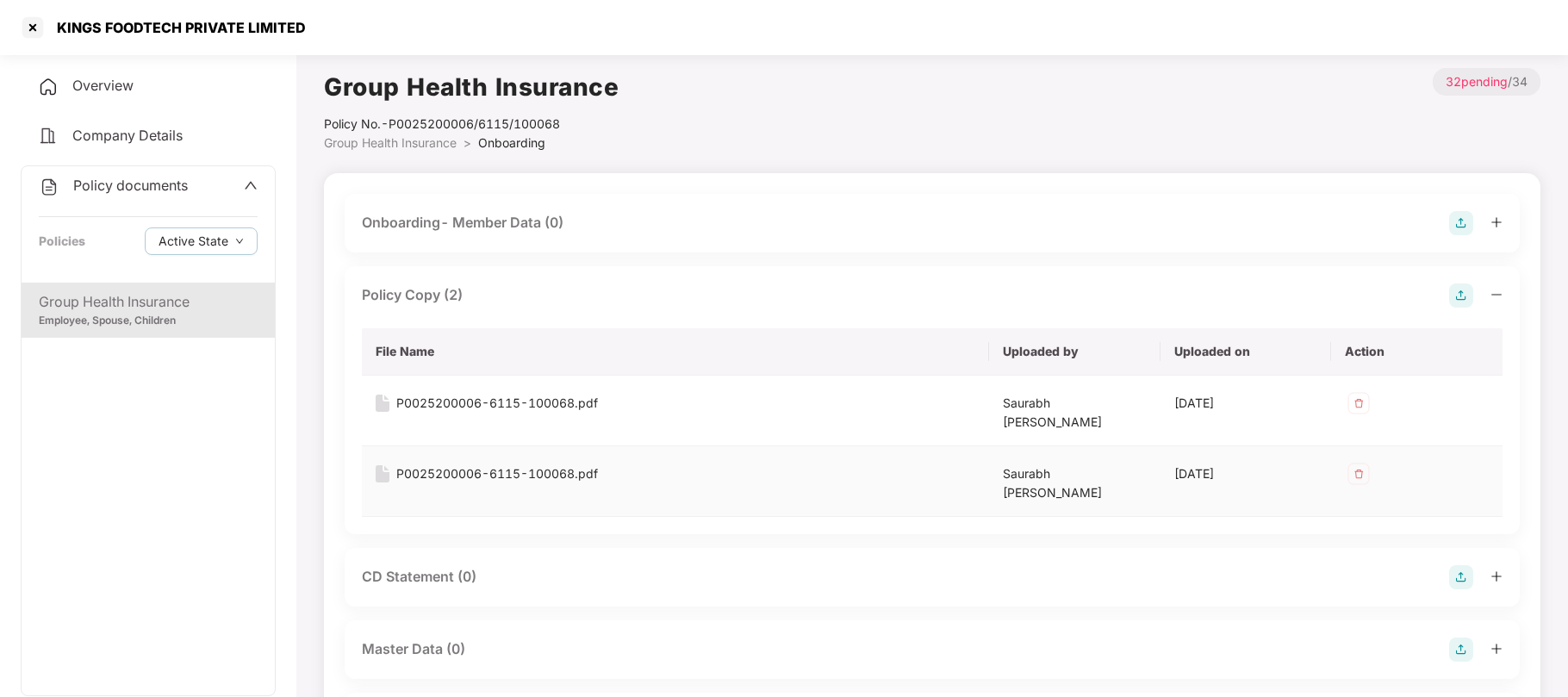
click at [482, 469] on div "P0025200006-6115-100068.pdf" at bounding box center [497, 473] width 201 height 19
click at [731, 84] on div "Group Health Insurance Policy No.- P0025200006/6115/100068 Group Health Insuran…" at bounding box center [932, 110] width 1216 height 85
click at [32, 31] on div at bounding box center [32, 27] width 28 height 28
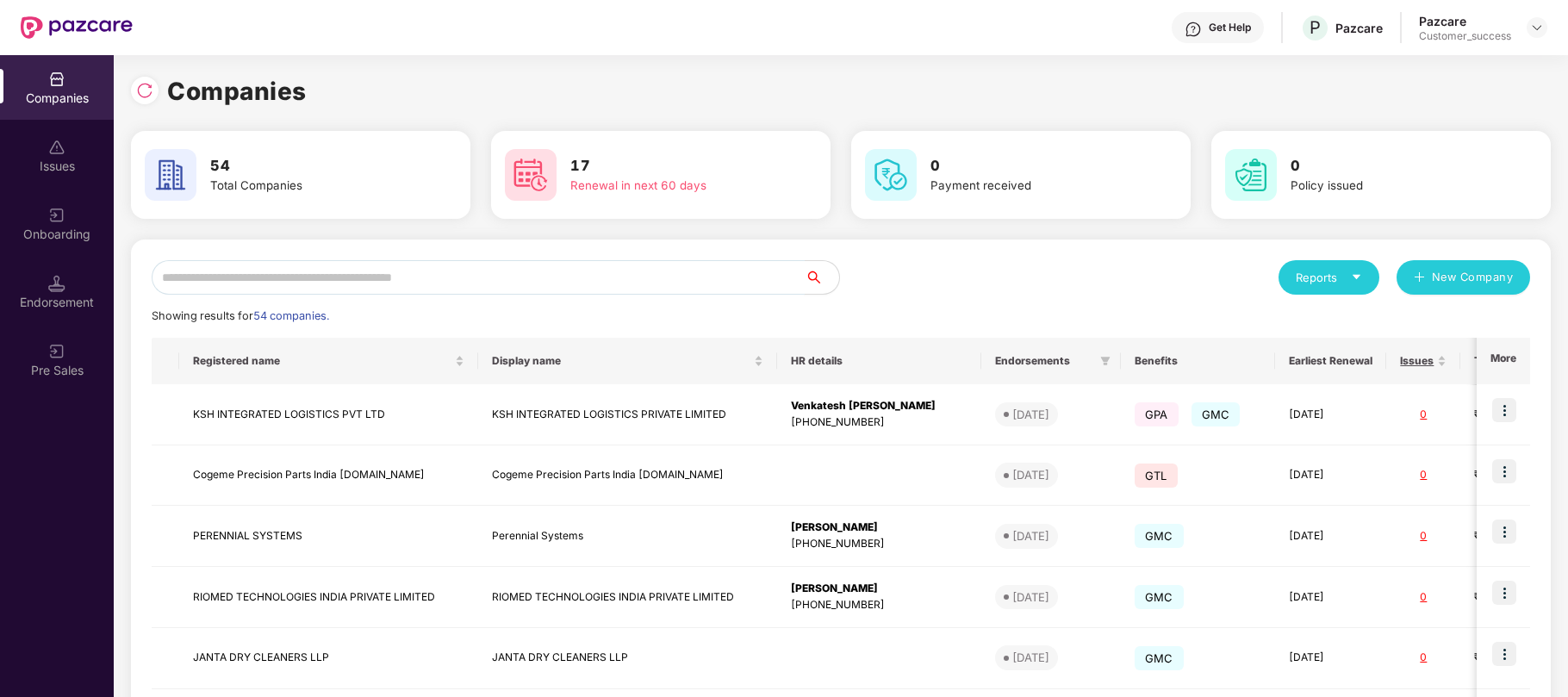
click at [311, 267] on input "text" at bounding box center [478, 277] width 653 height 35
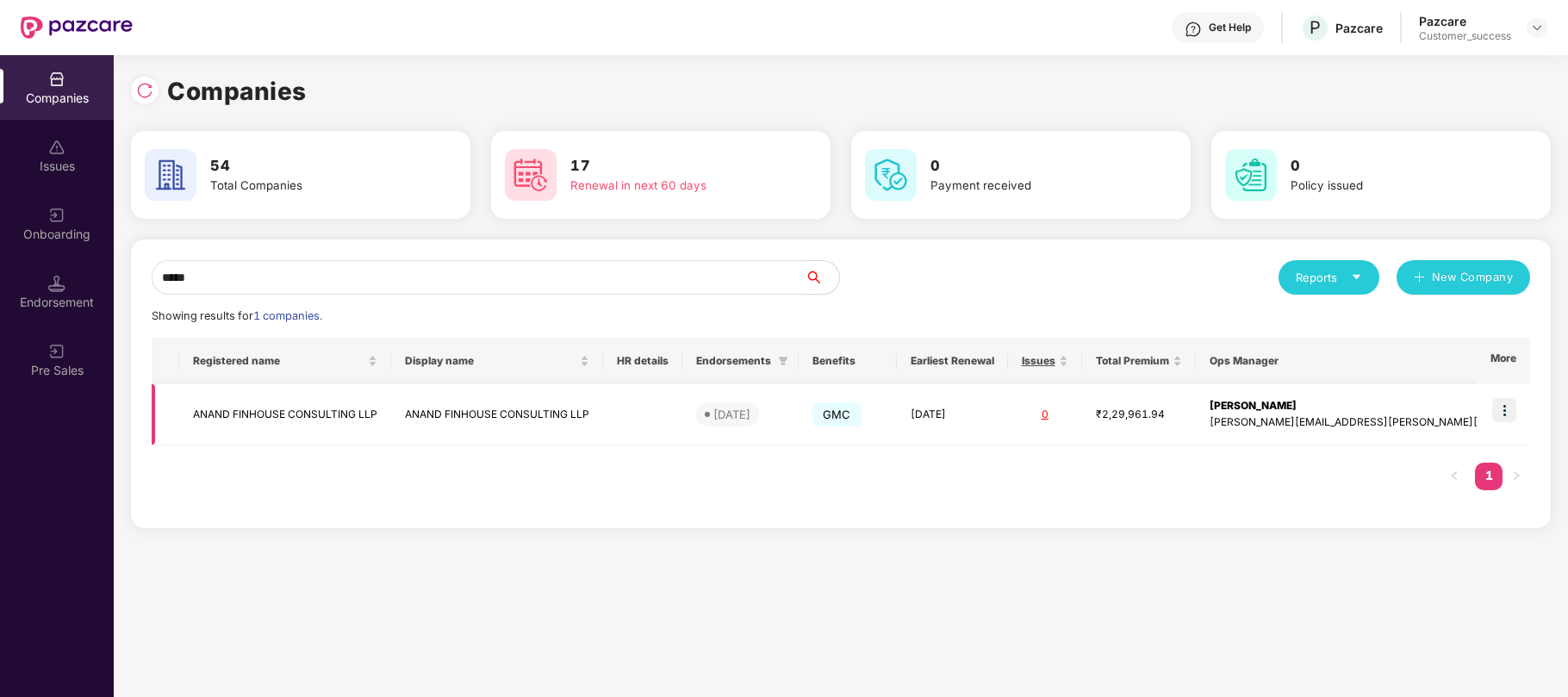
type input "*****"
click at [482, 410] on td "ANAND FINHOUSE CONSULTING LLP" at bounding box center [497, 414] width 212 height 62
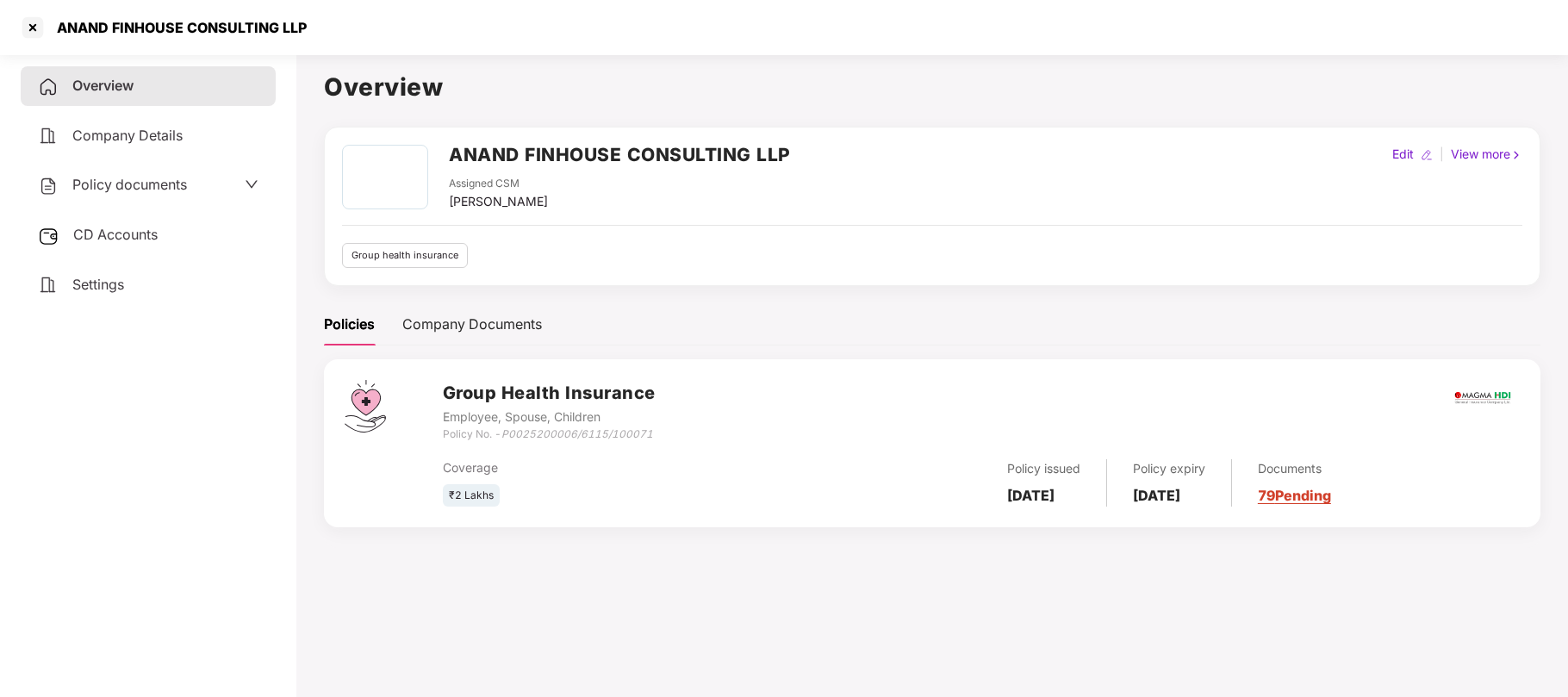
click at [190, 177] on div "Policy documents" at bounding box center [148, 184] width 220 height 22
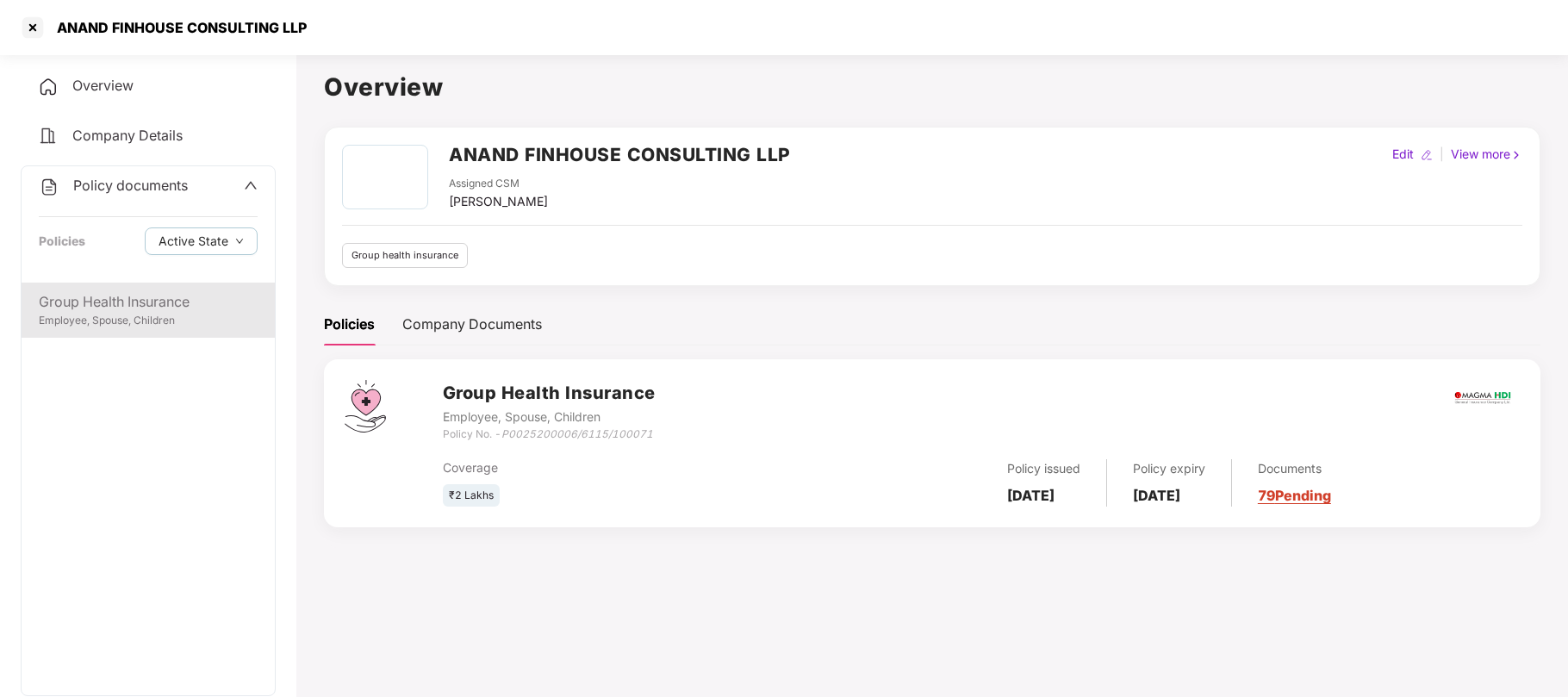
click at [98, 308] on div "Group Health Insurance" at bounding box center [147, 302] width 218 height 21
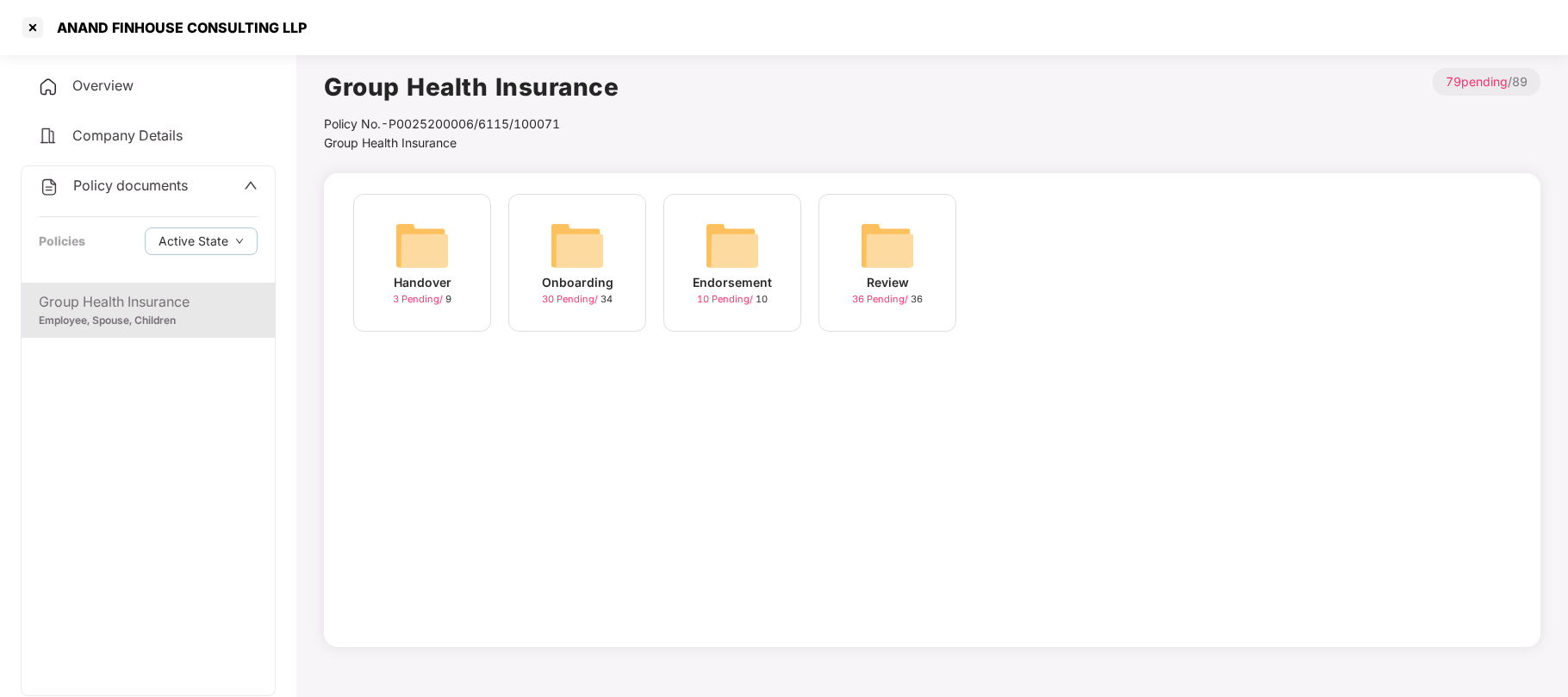
click at [552, 281] on div "Onboarding" at bounding box center [578, 282] width 71 height 19
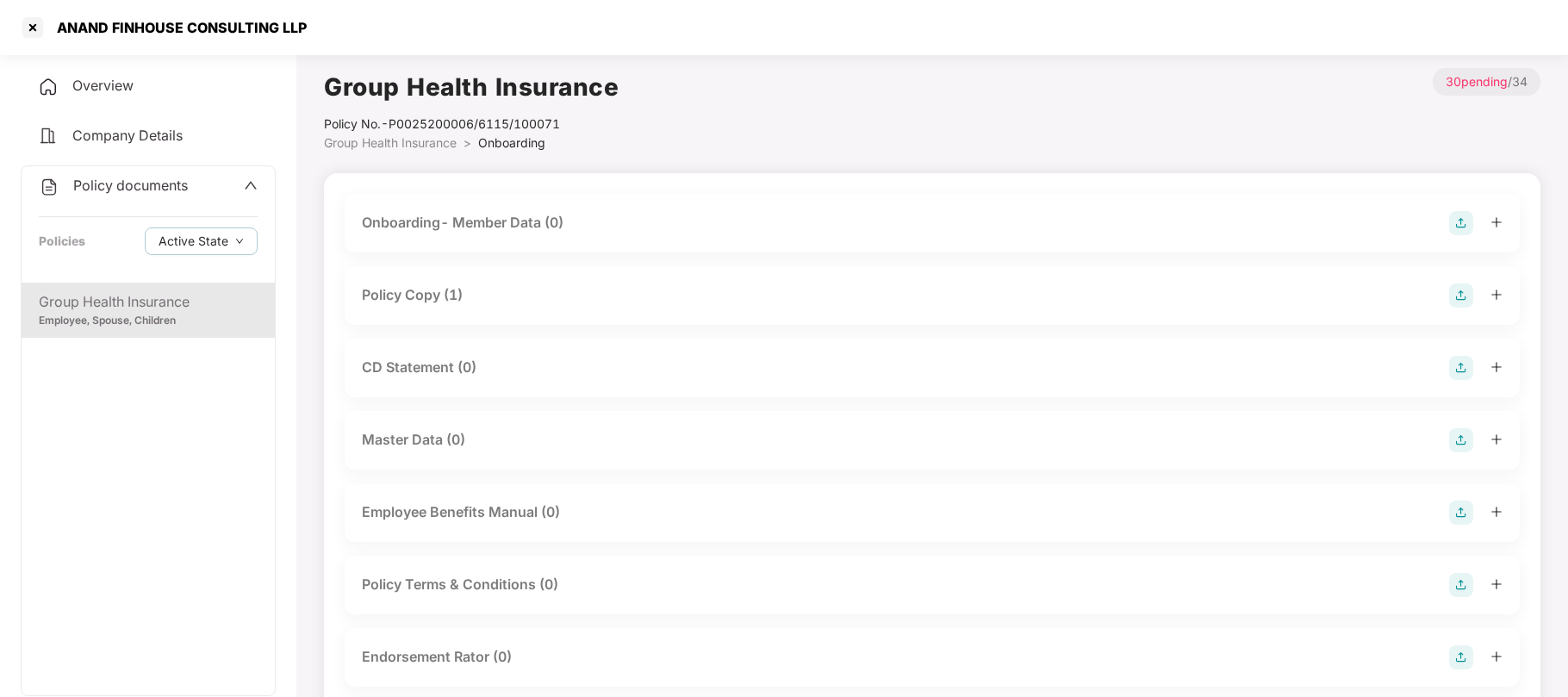
click at [463, 291] on div "Policy Copy (1)" at bounding box center [412, 295] width 101 height 21
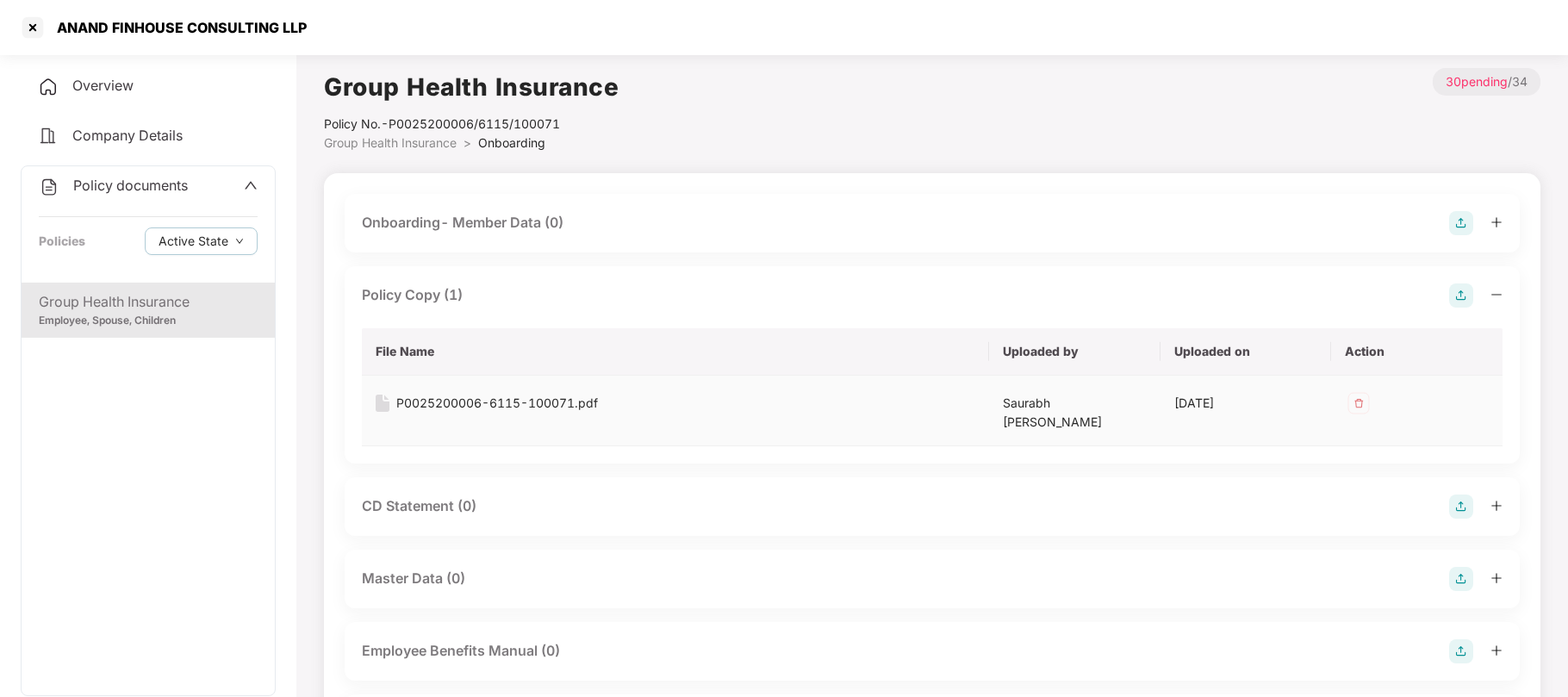
click at [415, 406] on div "P0025200006-6115-100071.pdf" at bounding box center [497, 403] width 201 height 19
drag, startPoint x: 305, startPoint y: 29, endPoint x: 60, endPoint y: 24, distance: 245.1
click at [60, 24] on div "ANAND FINHOUSE CONSULTING LLP" at bounding box center [784, 28] width 1568 height 55
click at [31, 29] on div at bounding box center [32, 27] width 28 height 28
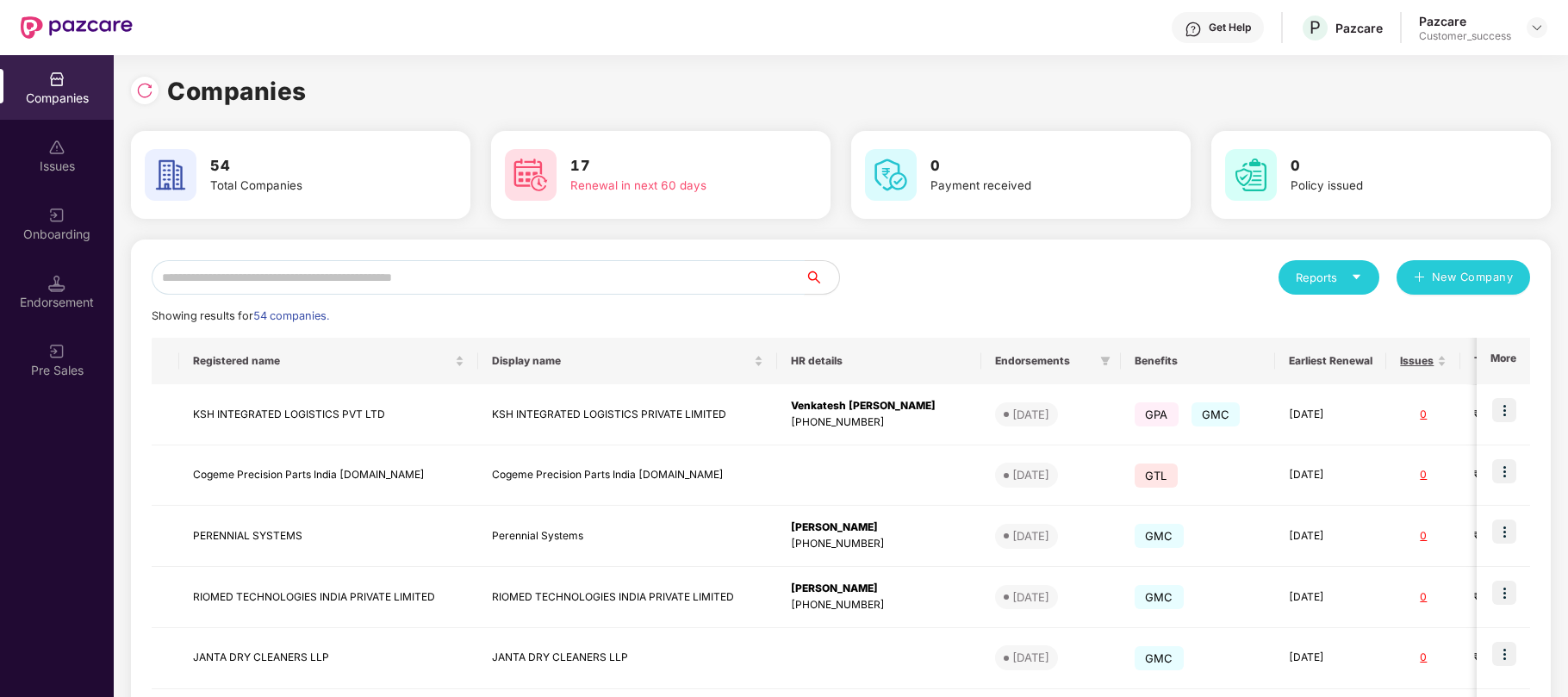
click at [356, 266] on input "text" at bounding box center [478, 277] width 653 height 35
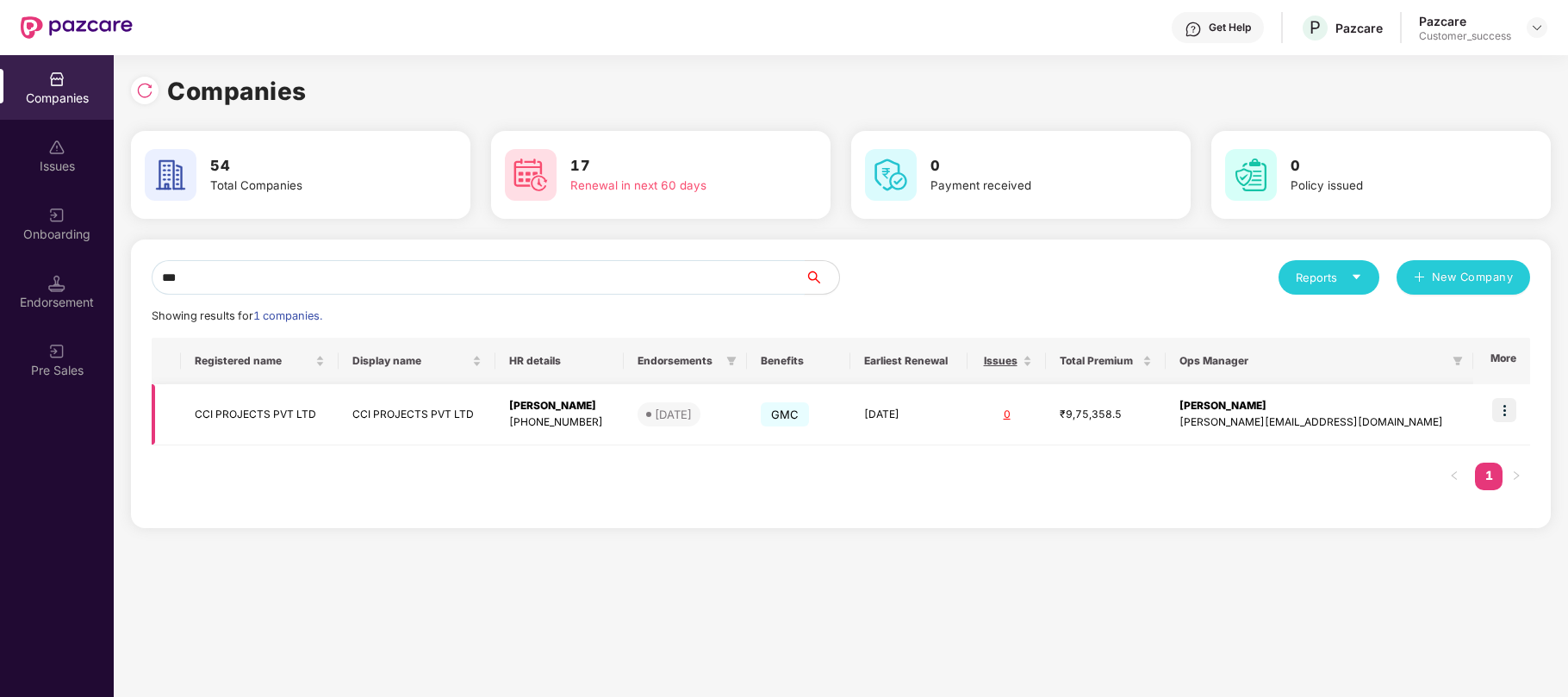
type input "***"
click at [1498, 408] on img at bounding box center [1504, 409] width 24 height 24
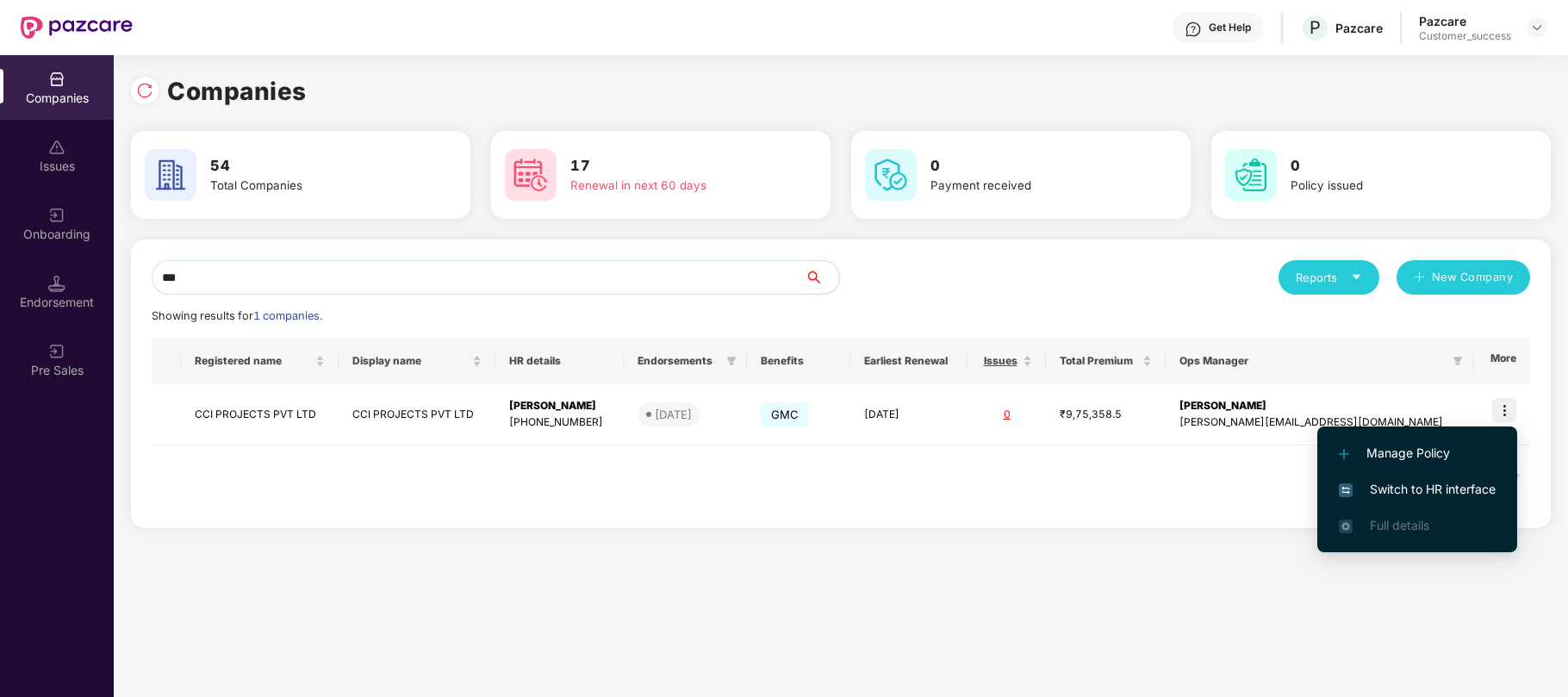
click at [1414, 487] on span "Switch to HR interface" at bounding box center [1417, 488] width 157 height 19
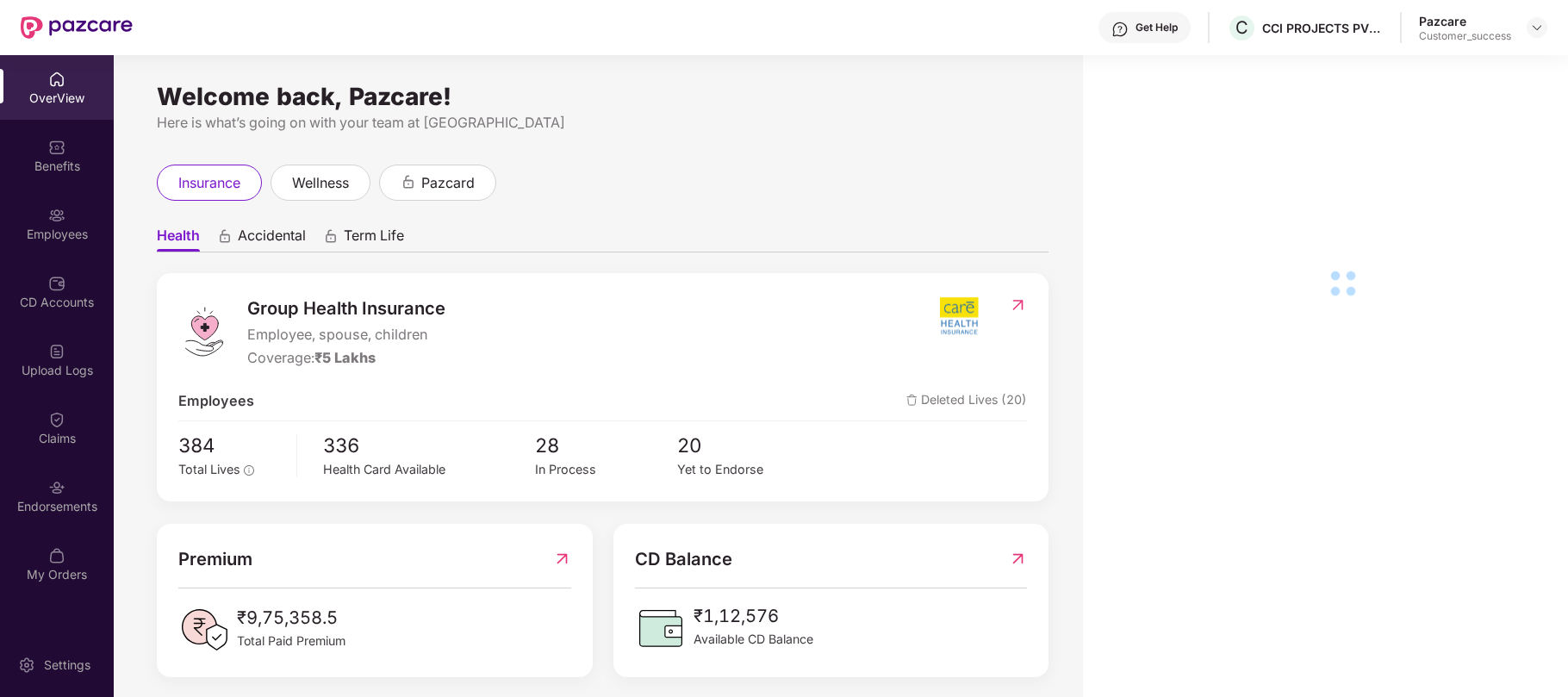
click at [65, 229] on div "Employees" at bounding box center [57, 234] width 114 height 17
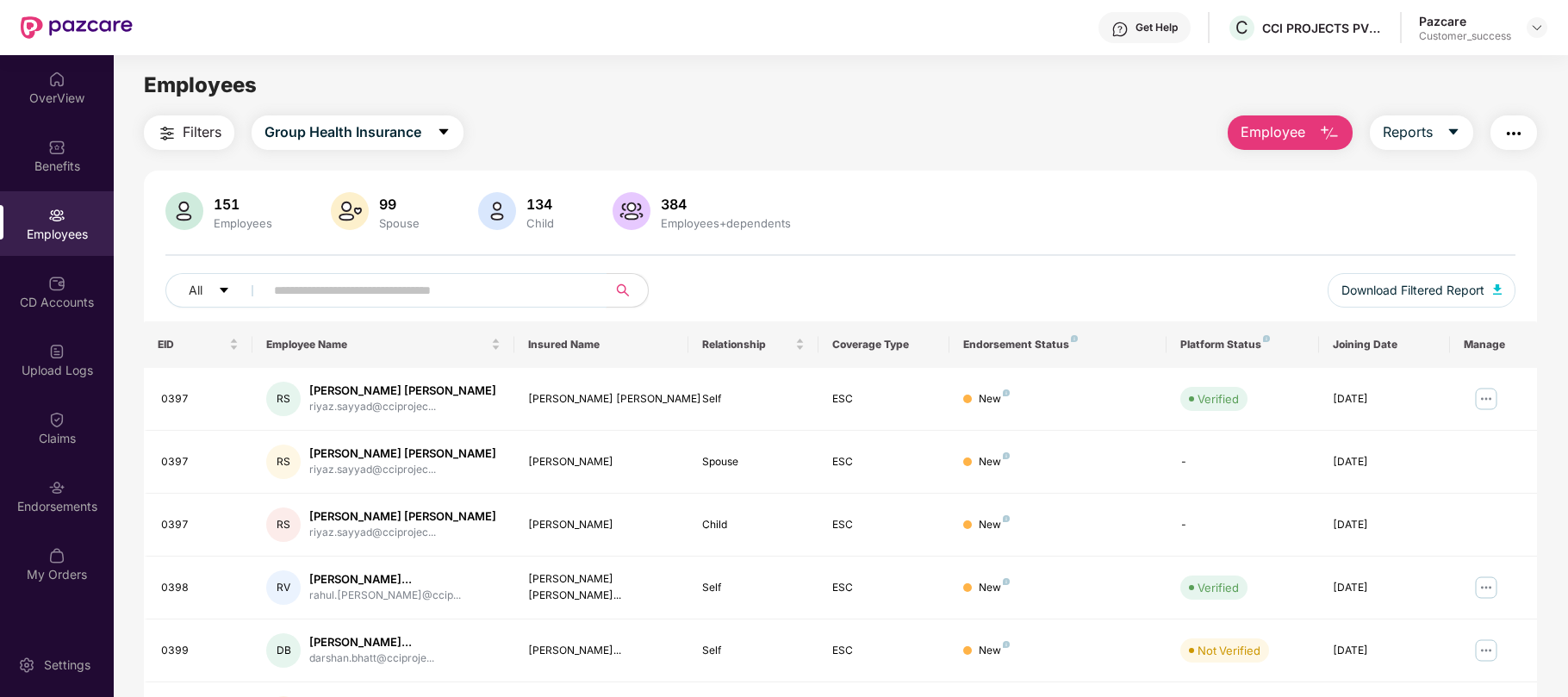
click at [414, 291] on input "text" at bounding box center [428, 290] width 309 height 26
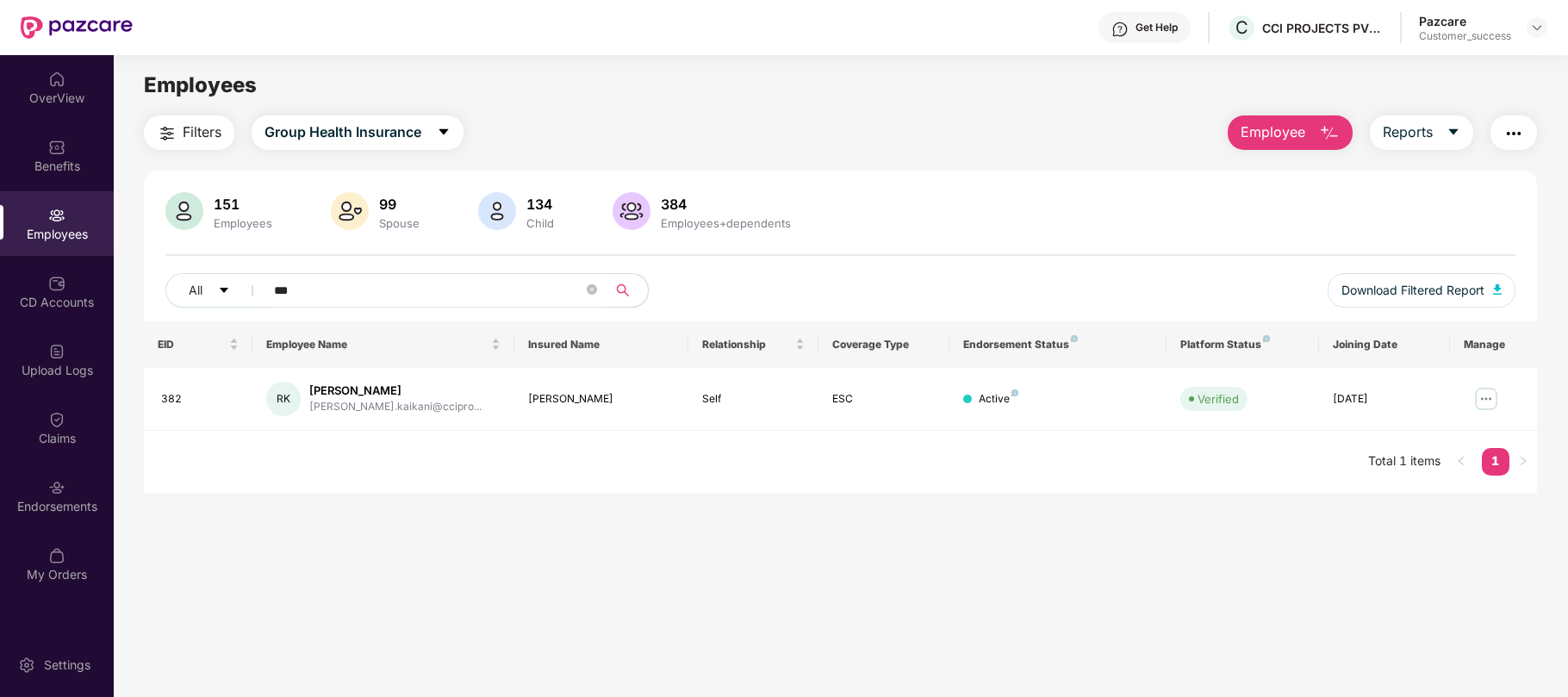
type input "***"
click at [1483, 405] on img at bounding box center [1486, 398] width 28 height 28
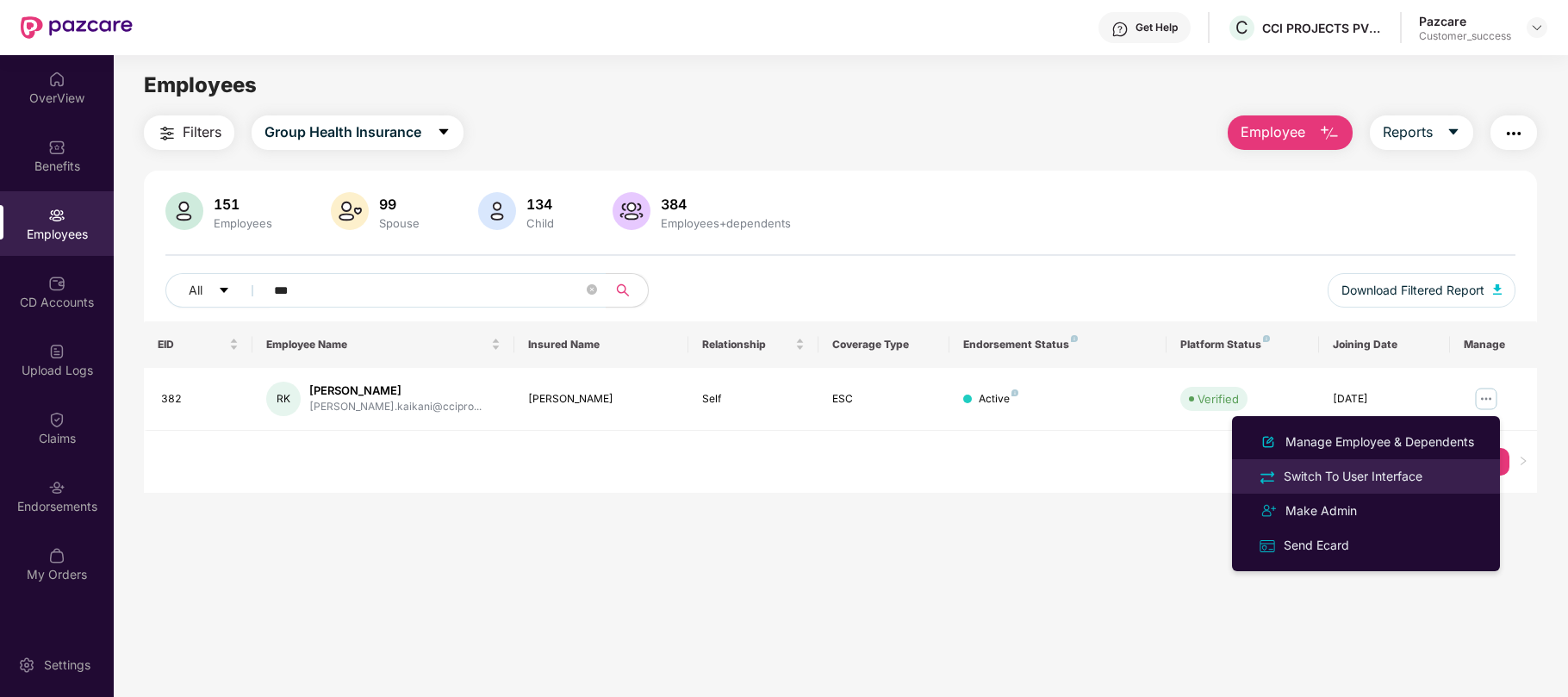
click at [1359, 475] on div "Switch To User Interface" at bounding box center [1352, 476] width 145 height 19
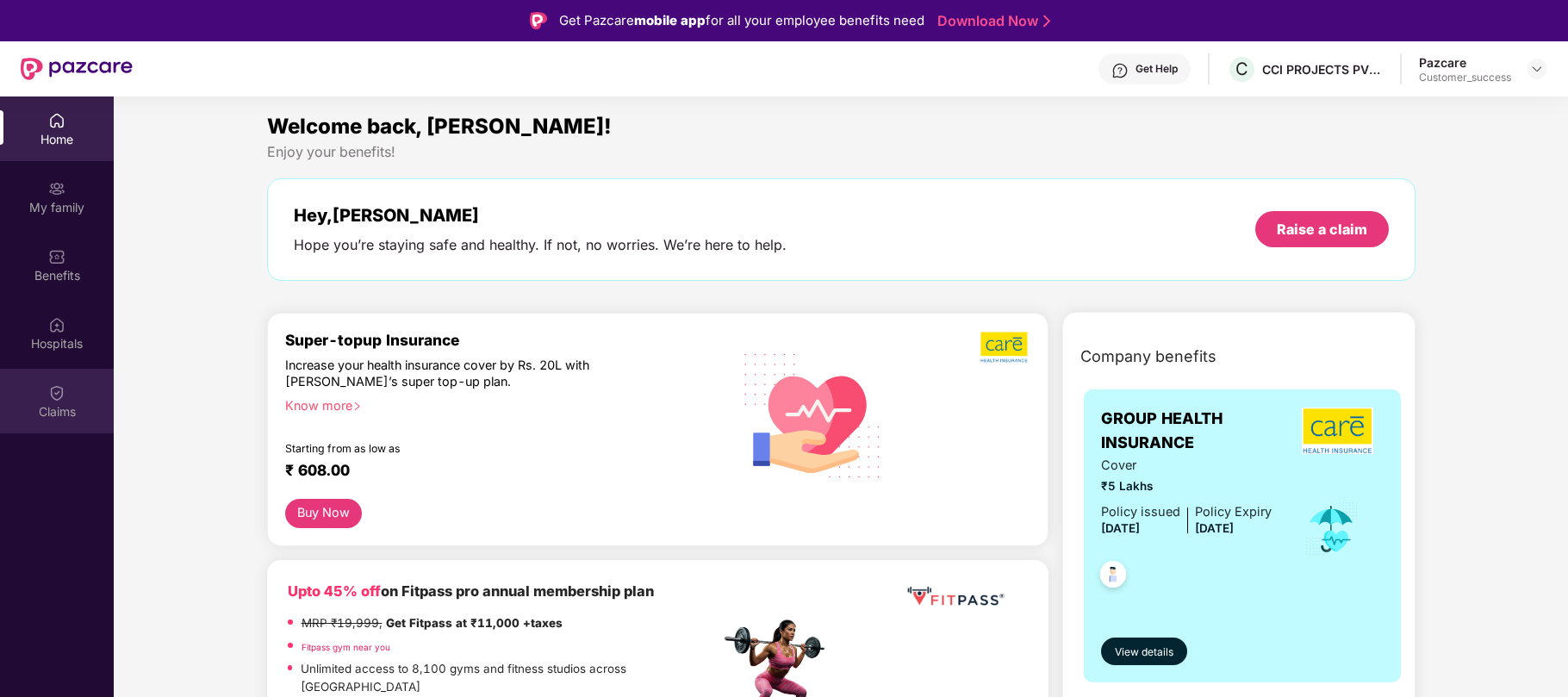
click at [66, 407] on div "Claims" at bounding box center [57, 411] width 114 height 17
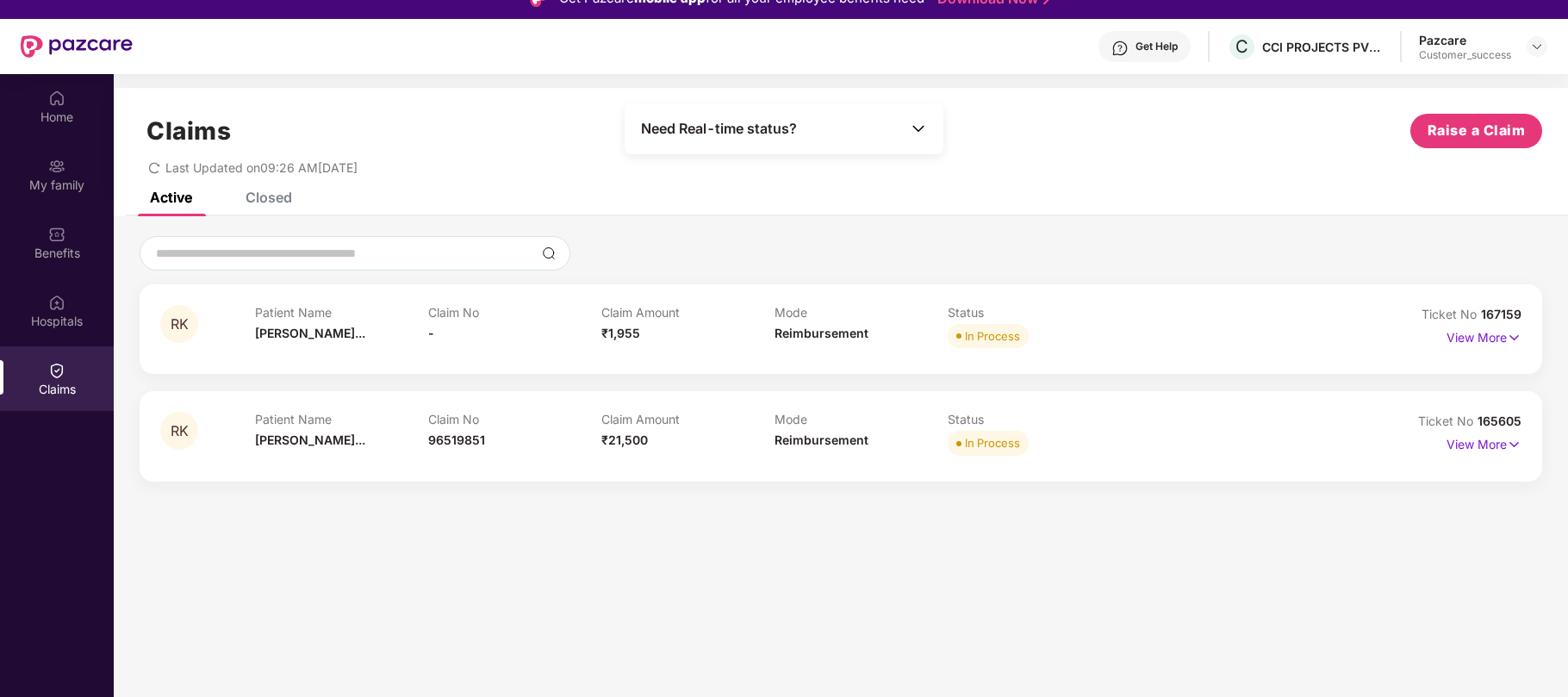
scroll to position [24, 0]
